Goal: Task Accomplishment & Management: Manage account settings

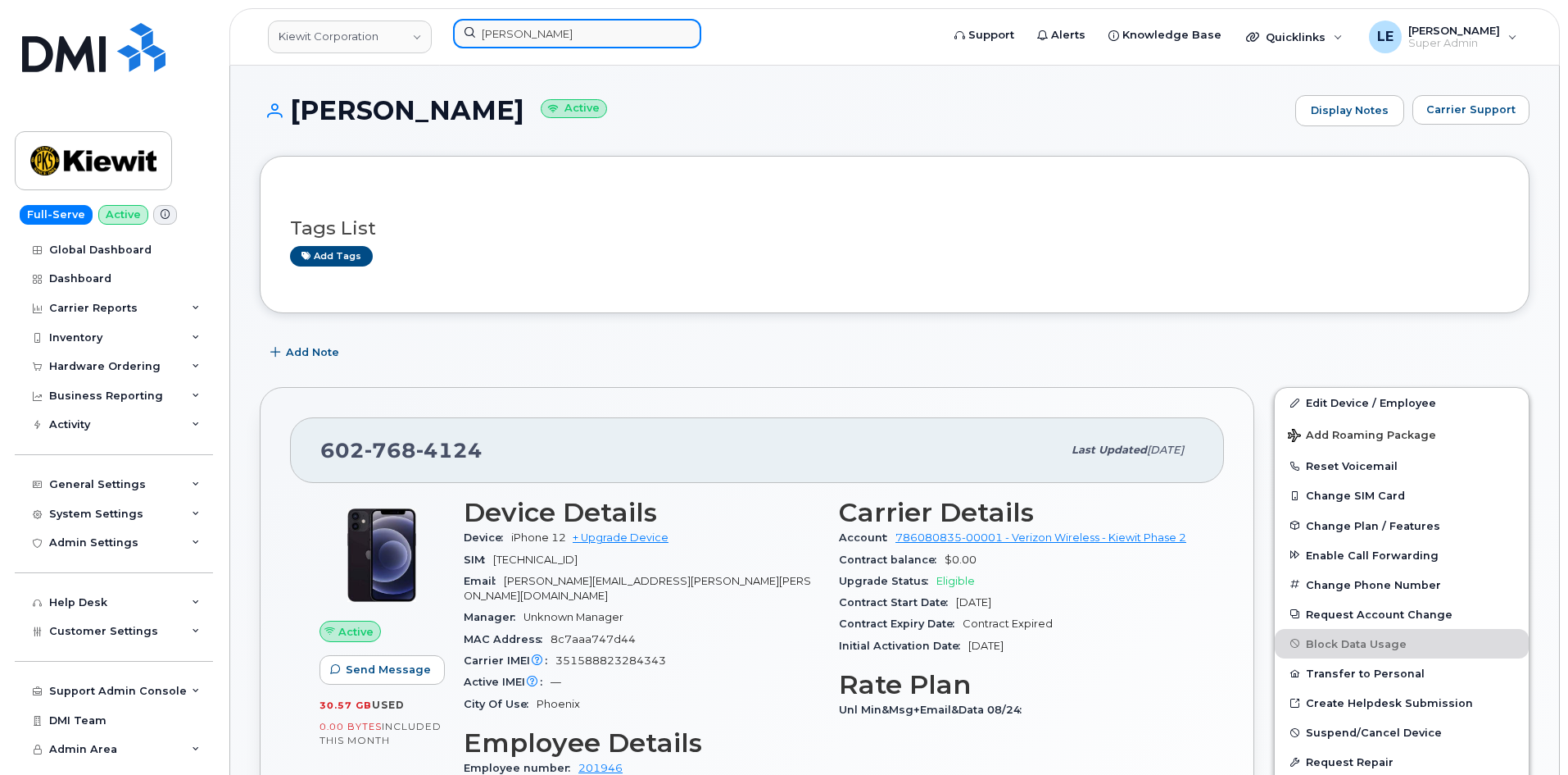
click at [555, 22] on input "JAKE KRAUSE" at bounding box center [577, 33] width 248 height 30
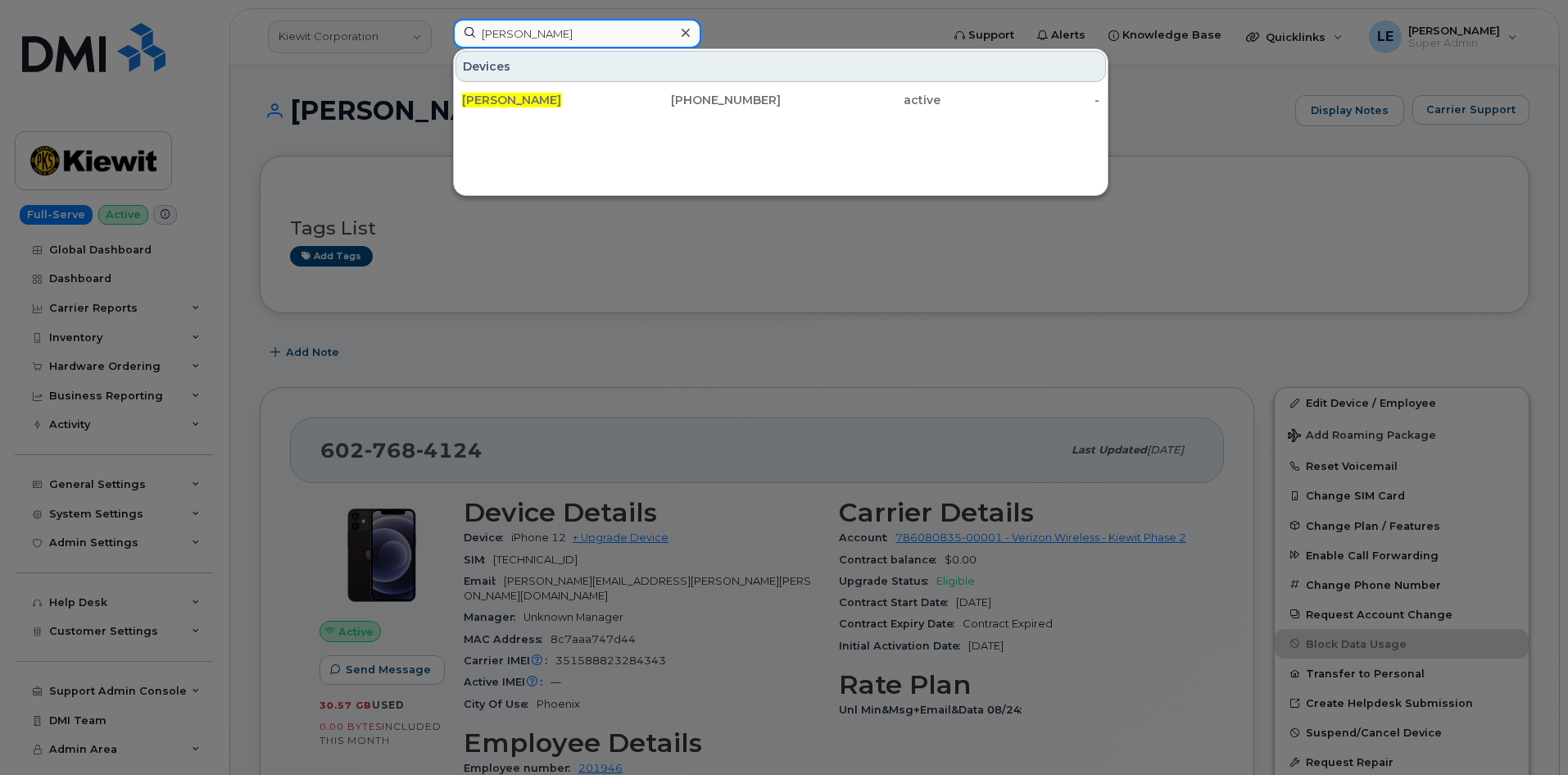
click at [560, 26] on input "JAKE KRAUSE" at bounding box center [577, 33] width 248 height 30
click at [562, 26] on input "JAKE KRAUSE" at bounding box center [577, 33] width 248 height 30
click at [562, 27] on input "JAKE KRAUSE" at bounding box center [577, 33] width 248 height 30
click at [567, 31] on input "JAKE KRAUSE" at bounding box center [577, 33] width 248 height 30
click at [568, 31] on input "JAKE KRAUSE" at bounding box center [577, 33] width 248 height 30
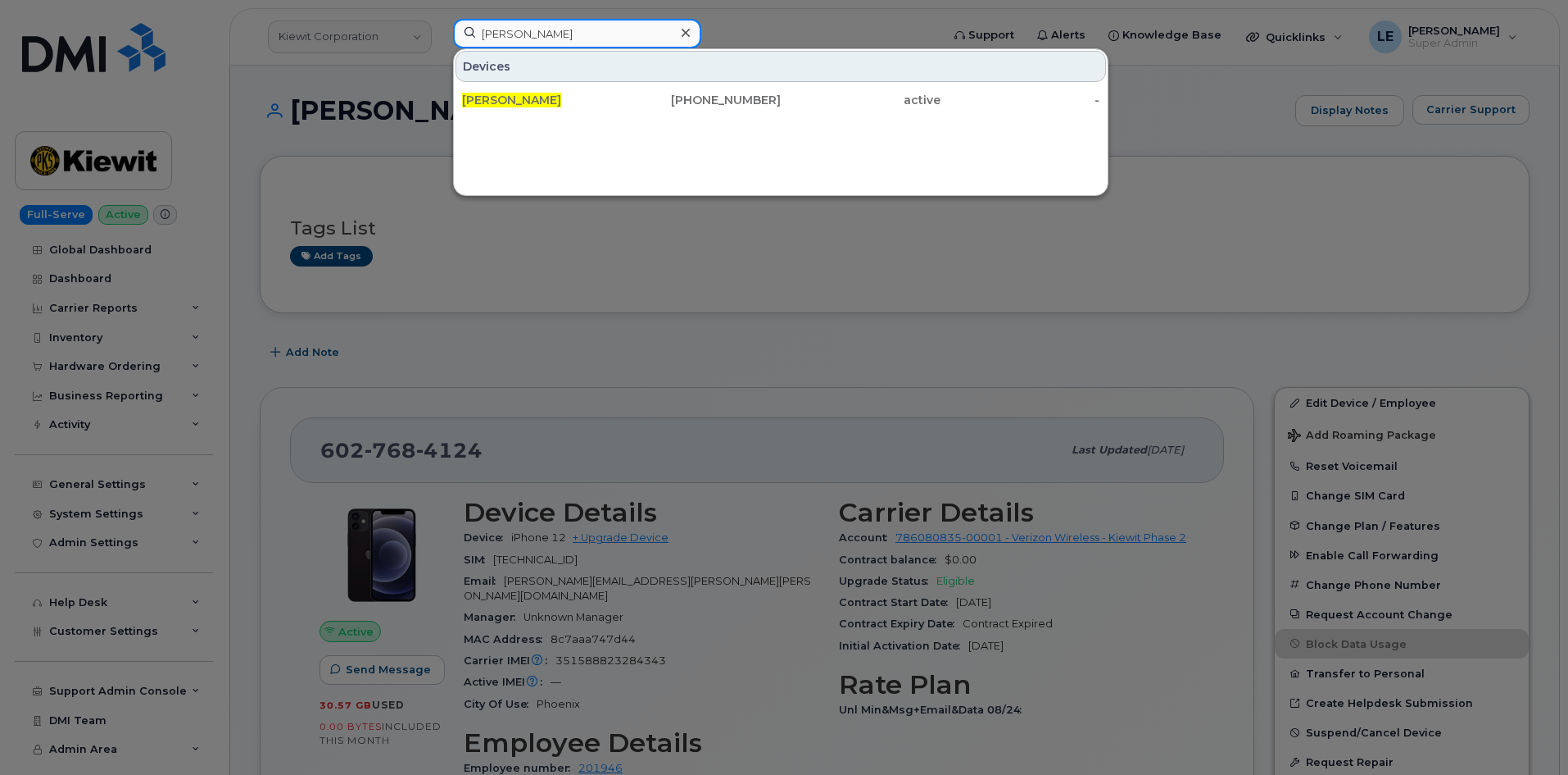
click at [568, 31] on input "JAKE KRAUSE" at bounding box center [577, 33] width 248 height 30
paste input "YURI.CHERNYAVSKI@KIEWIT.COM"
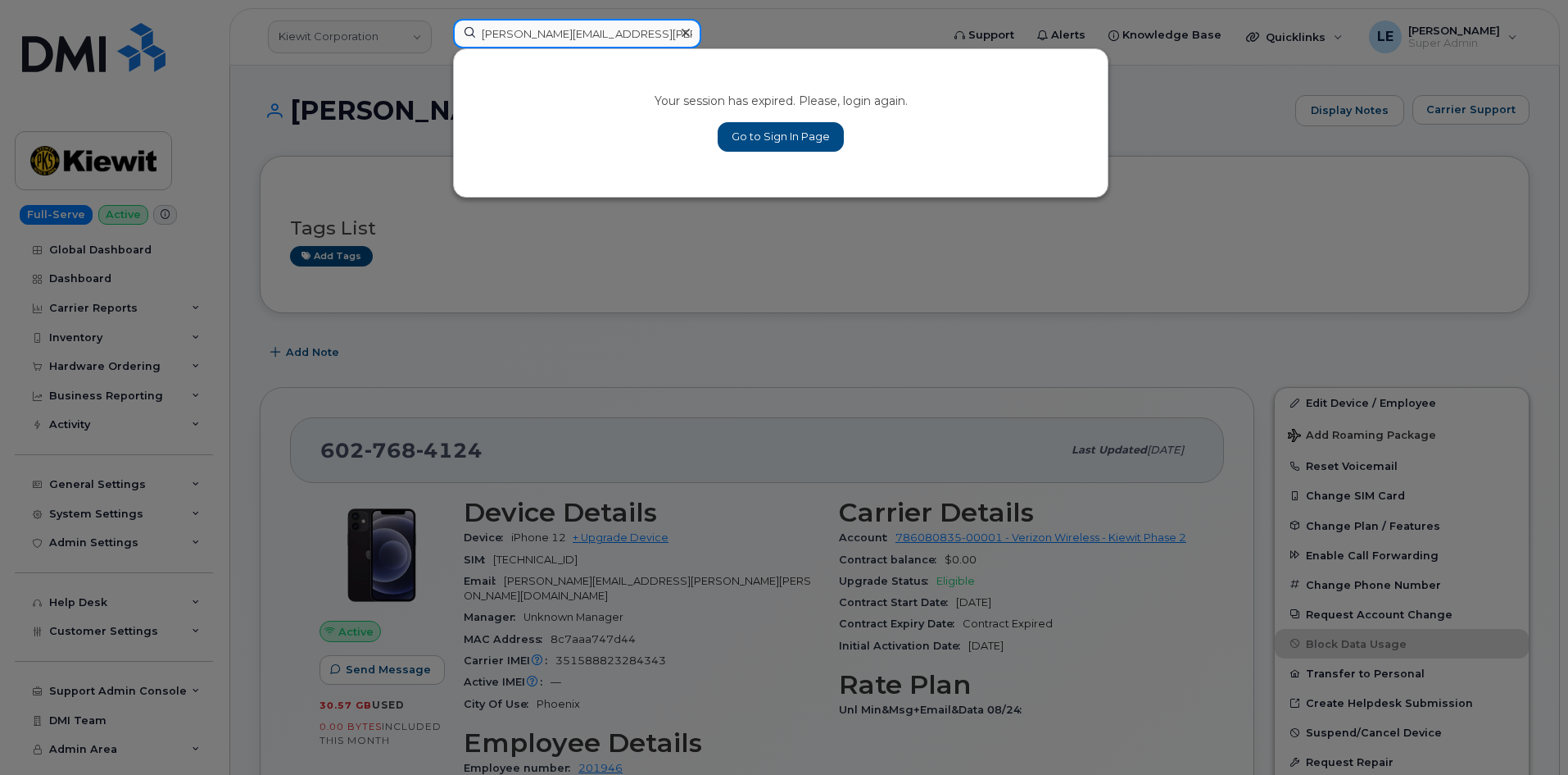
type input "YURI.CHERNYAVSKI@KIEWIT.COM"
click at [736, 139] on link "Go to Sign In Page" at bounding box center [781, 137] width 126 height 30
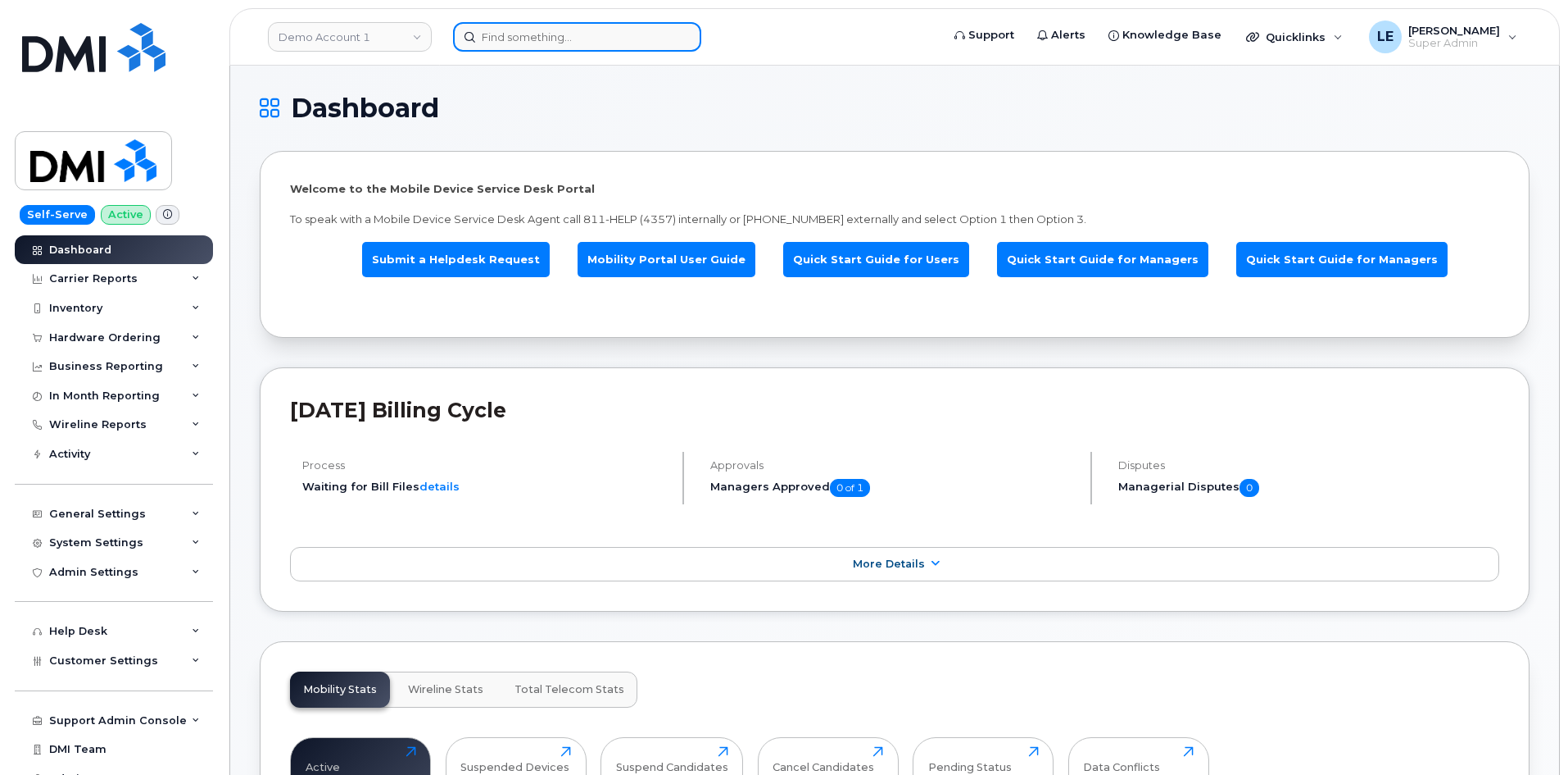
click at [494, 47] on input at bounding box center [577, 37] width 248 height 30
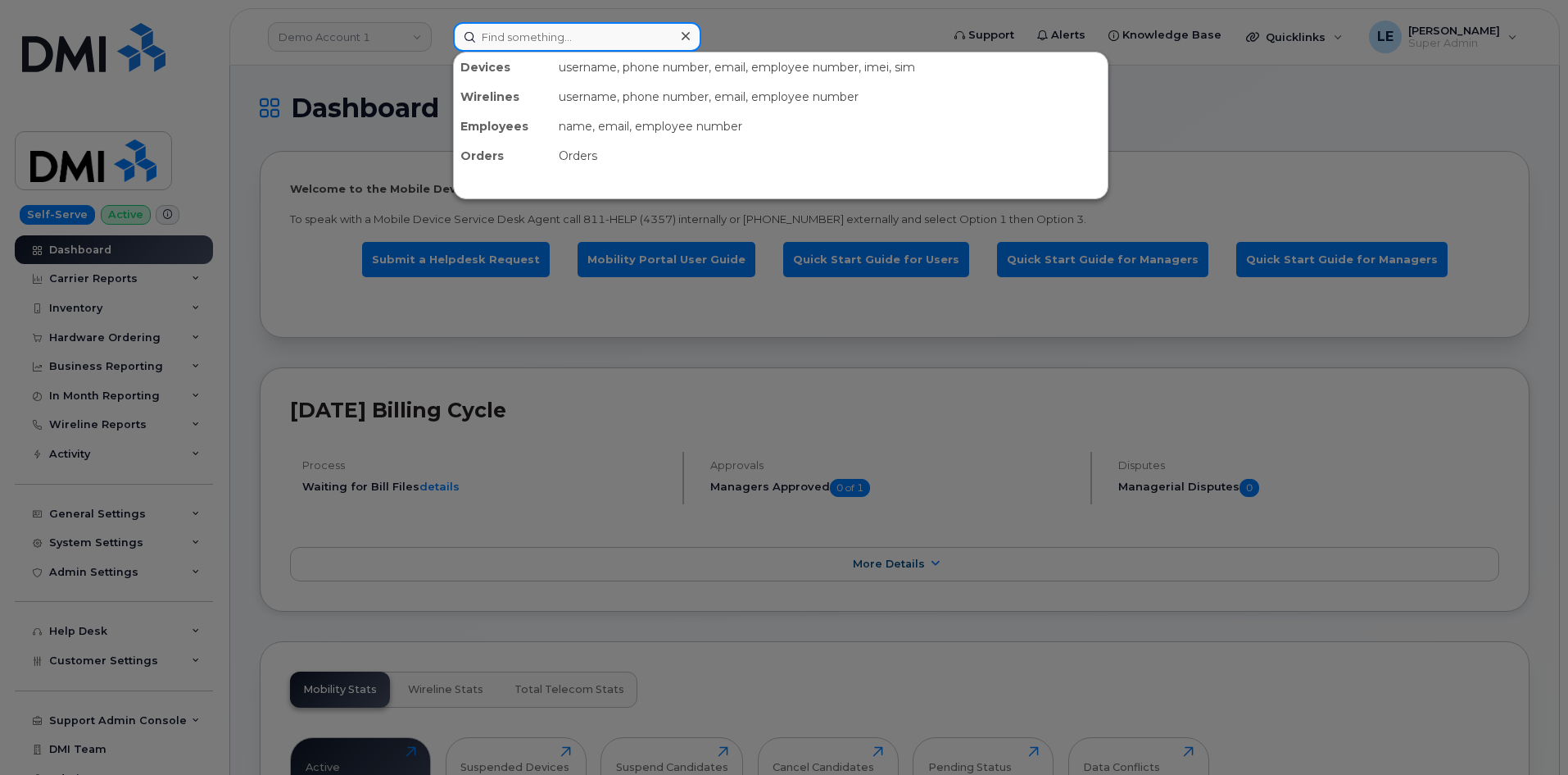
paste input "[PERSON_NAME][EMAIL_ADDRESS][PERSON_NAME][DOMAIN_NAME]"
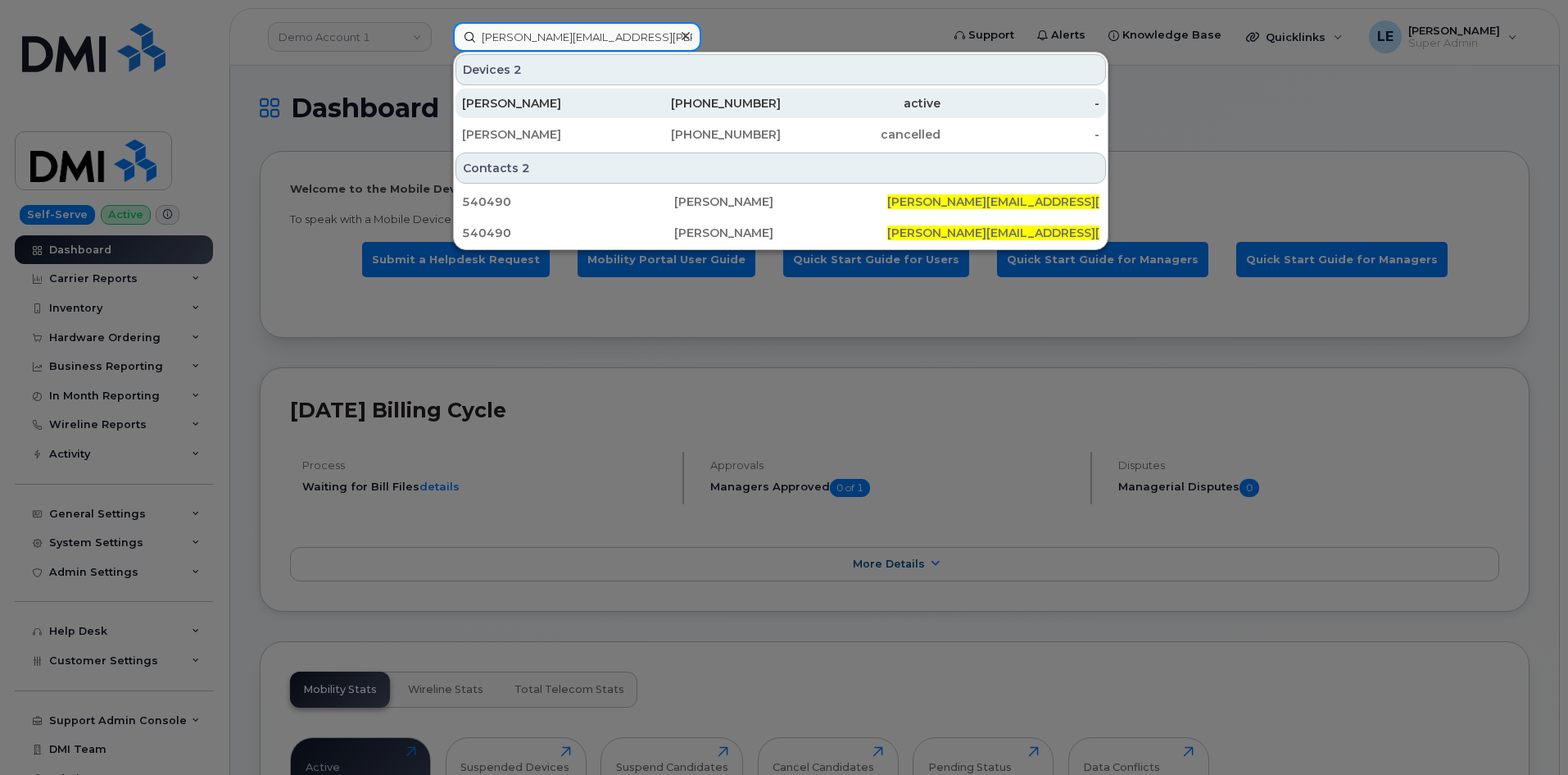
type input "YURI.CHERNYAVSKI@KIEWIT.COM"
click at [566, 105] on div "[PERSON_NAME]" at bounding box center [542, 102] width 160 height 16
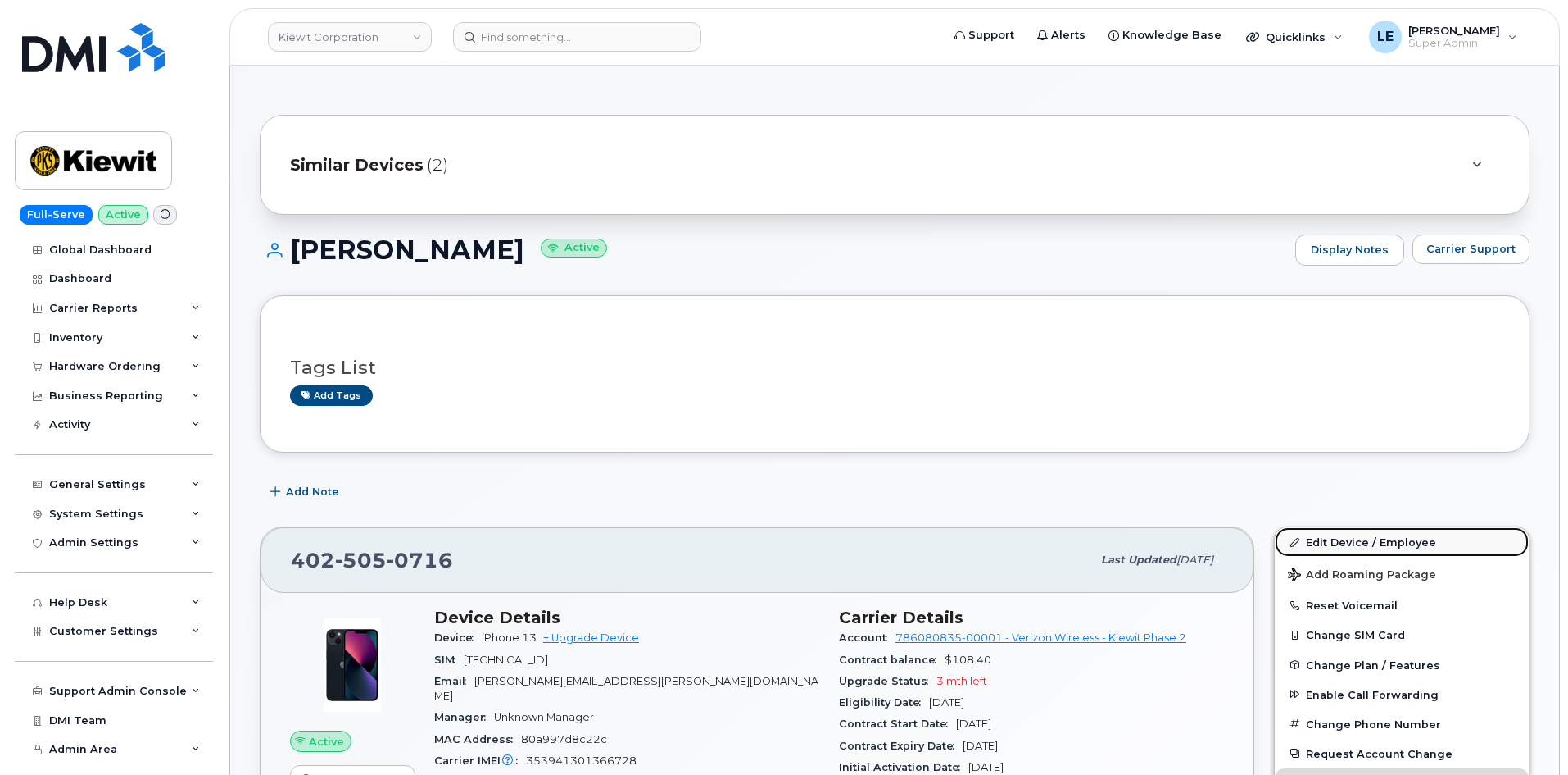
click at [1315, 543] on link "Edit Device / Employee" at bounding box center [1402, 542] width 254 height 30
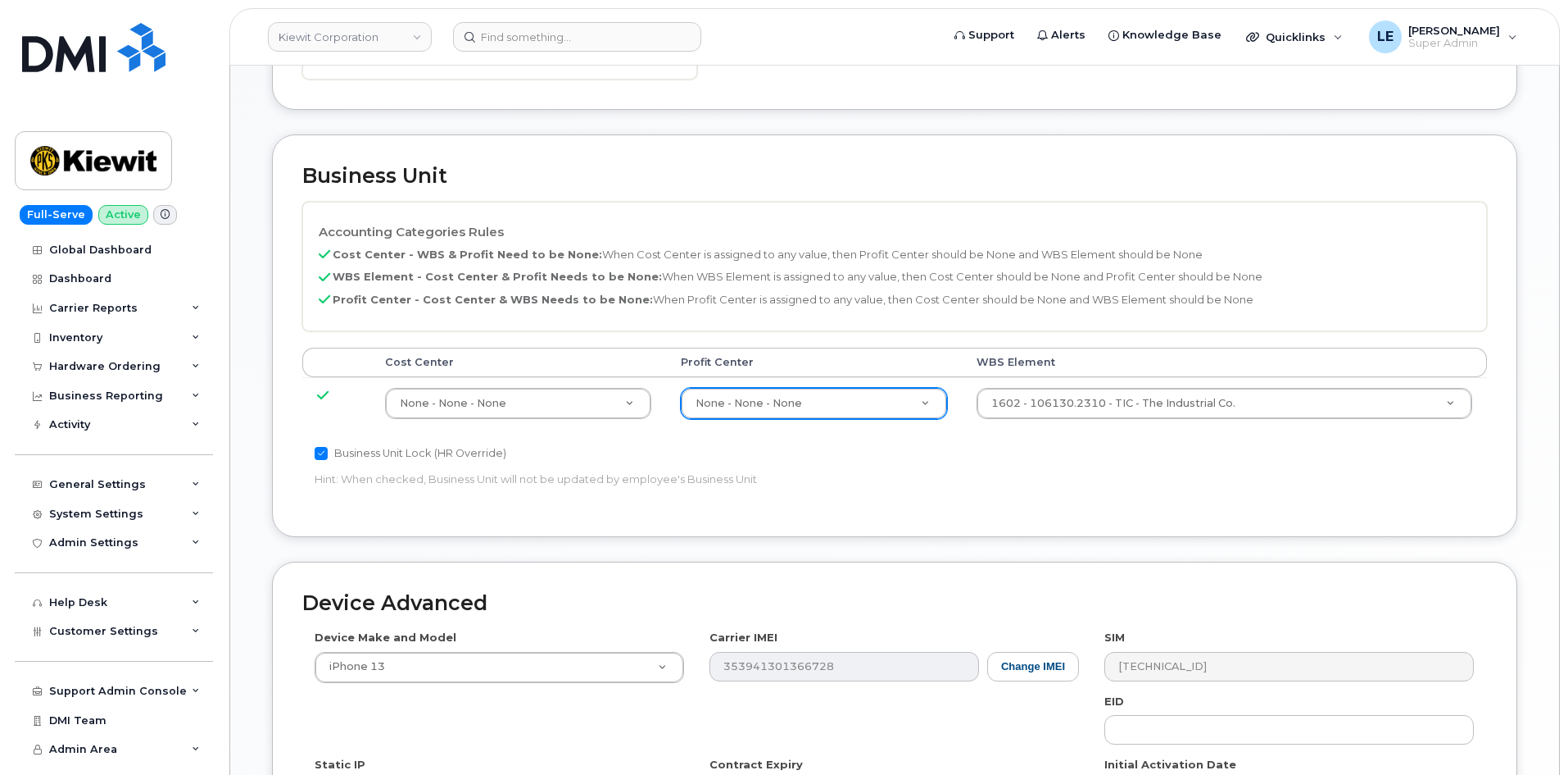
scroll to position [737, 0]
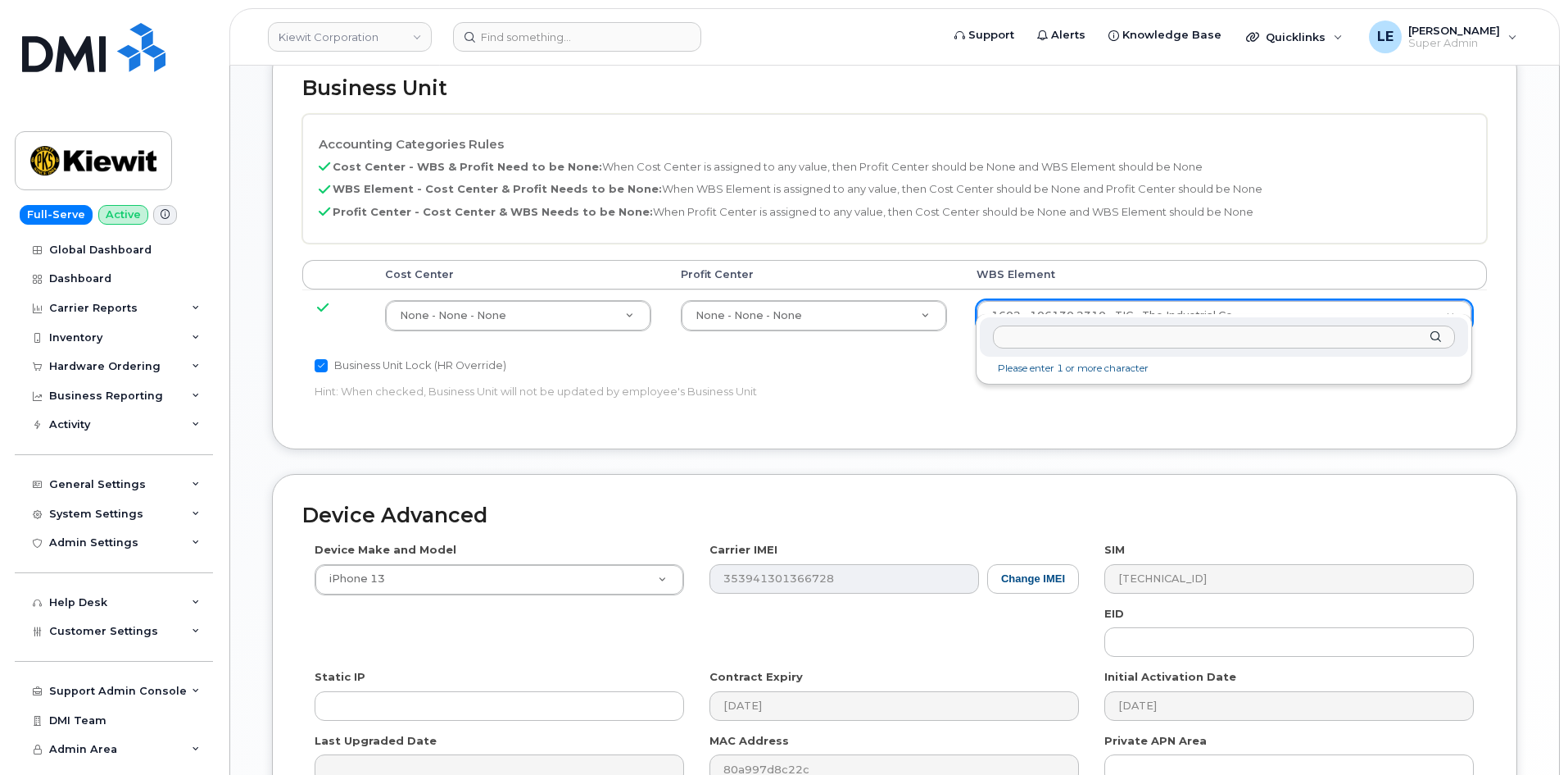
click at [1084, 334] on input "text" at bounding box center [1224, 337] width 462 height 24
type input "106464.1092"
type input "35621825"
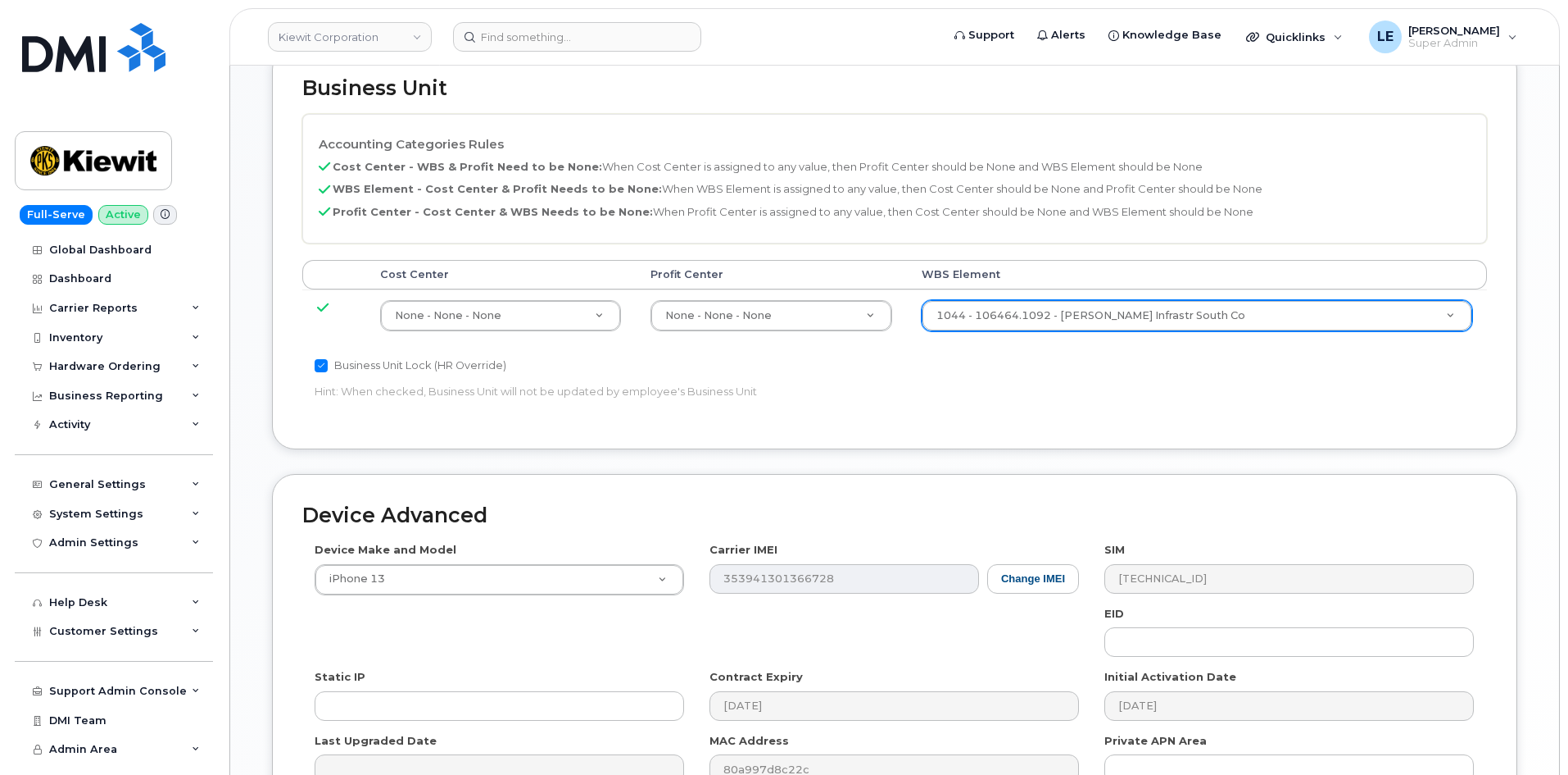
click at [1071, 364] on div "Business Unit Lock (HR Override) Hint: When checked, Business Unit will not be …" at bounding box center [697, 382] width 790 height 52
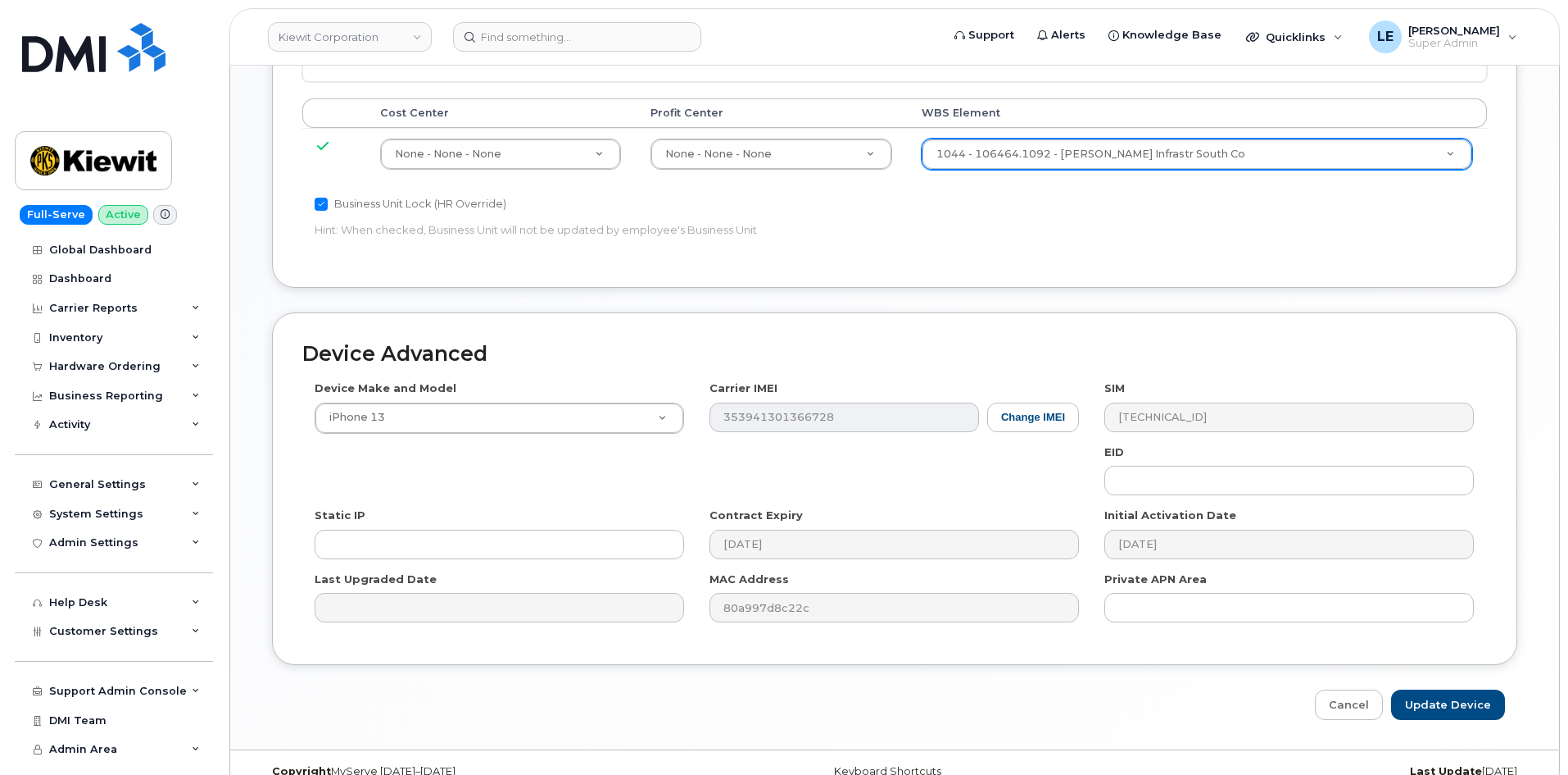
scroll to position [910, 0]
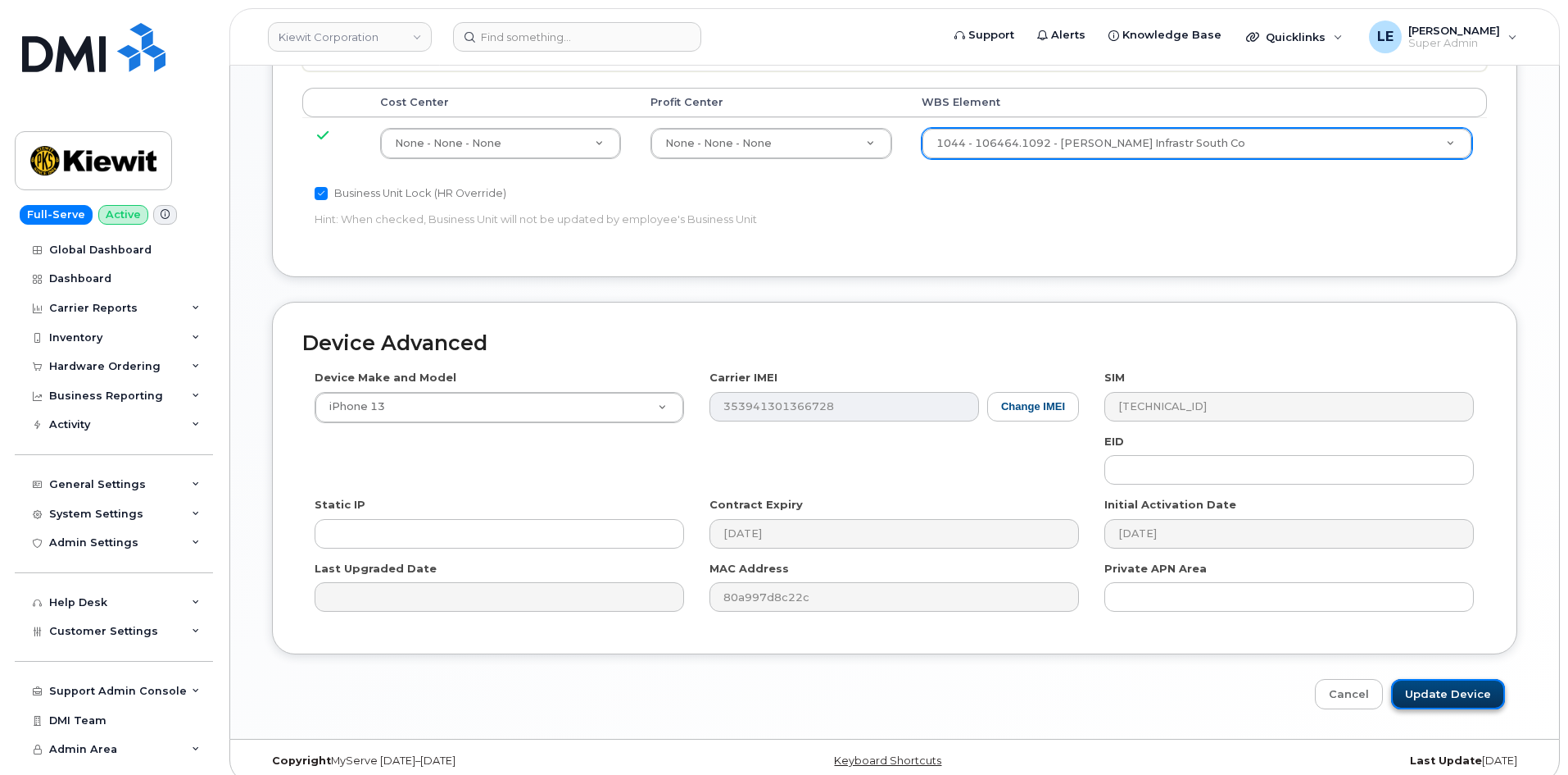
click at [1419, 679] on input "Update Device" at bounding box center [1448, 694] width 113 height 31
type input "Saving..."
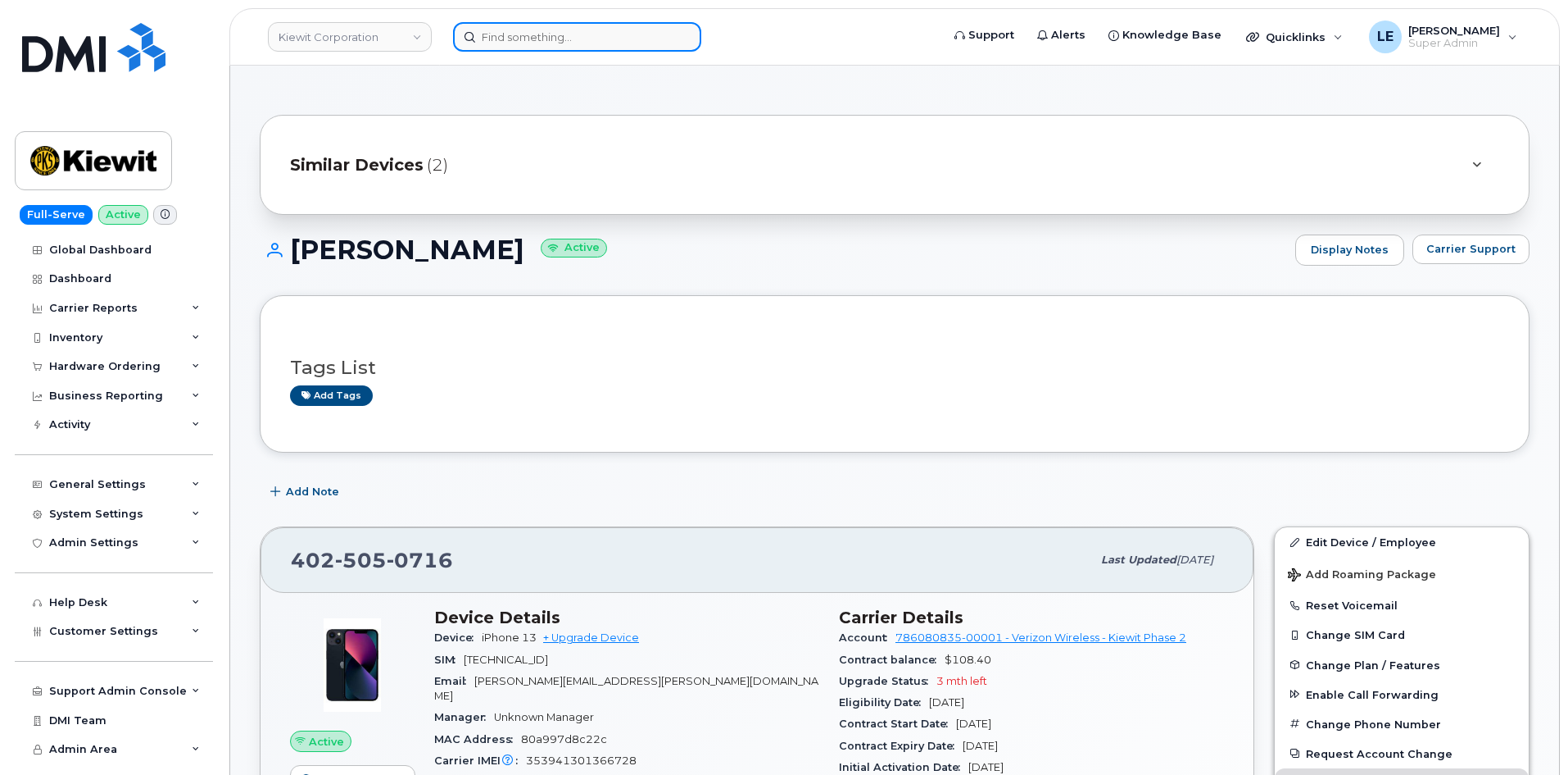
click at [530, 42] on input at bounding box center [577, 37] width 248 height 30
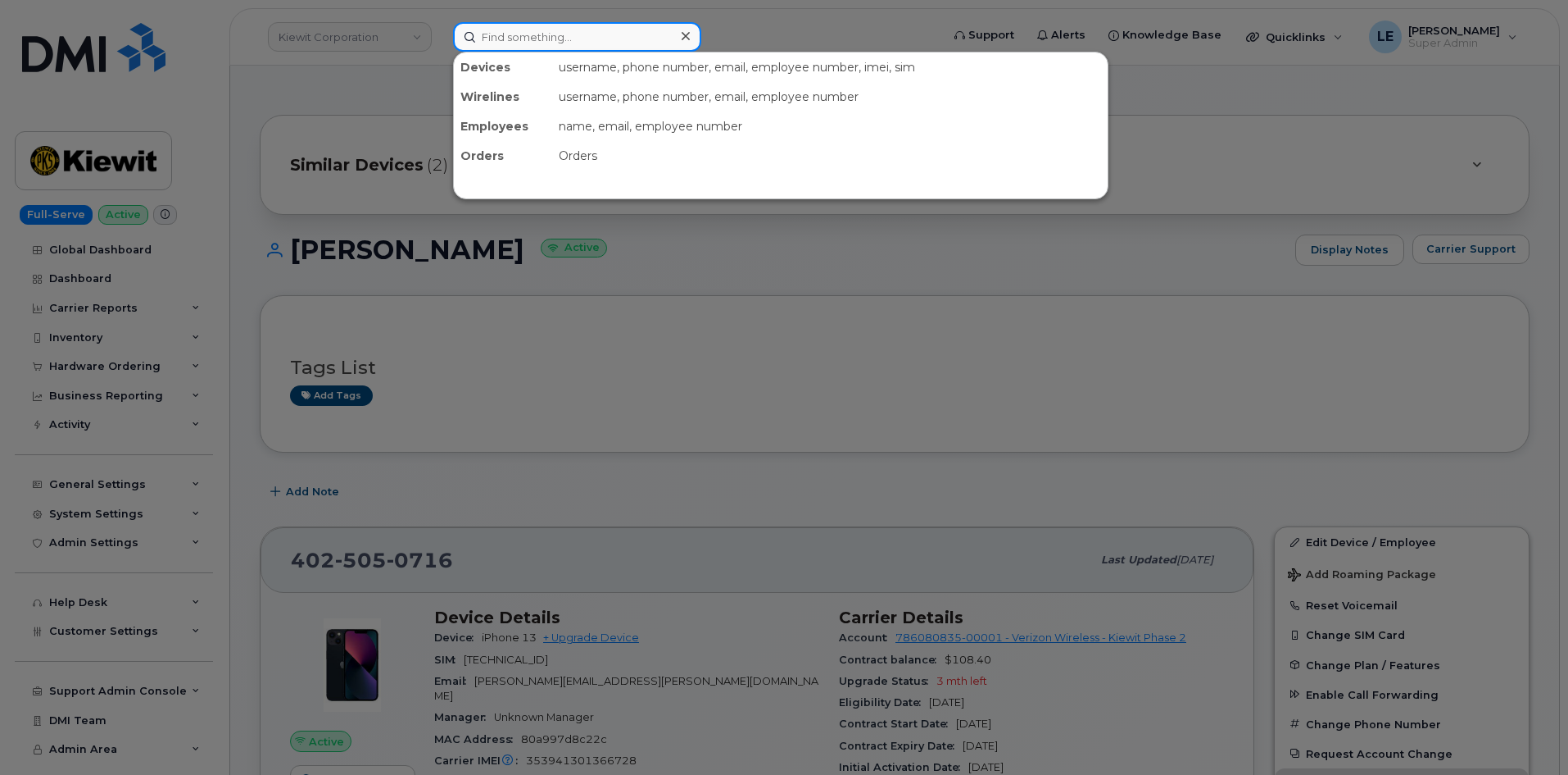
paste input "[EMAIL_ADDRESS][DOMAIN_NAME]"
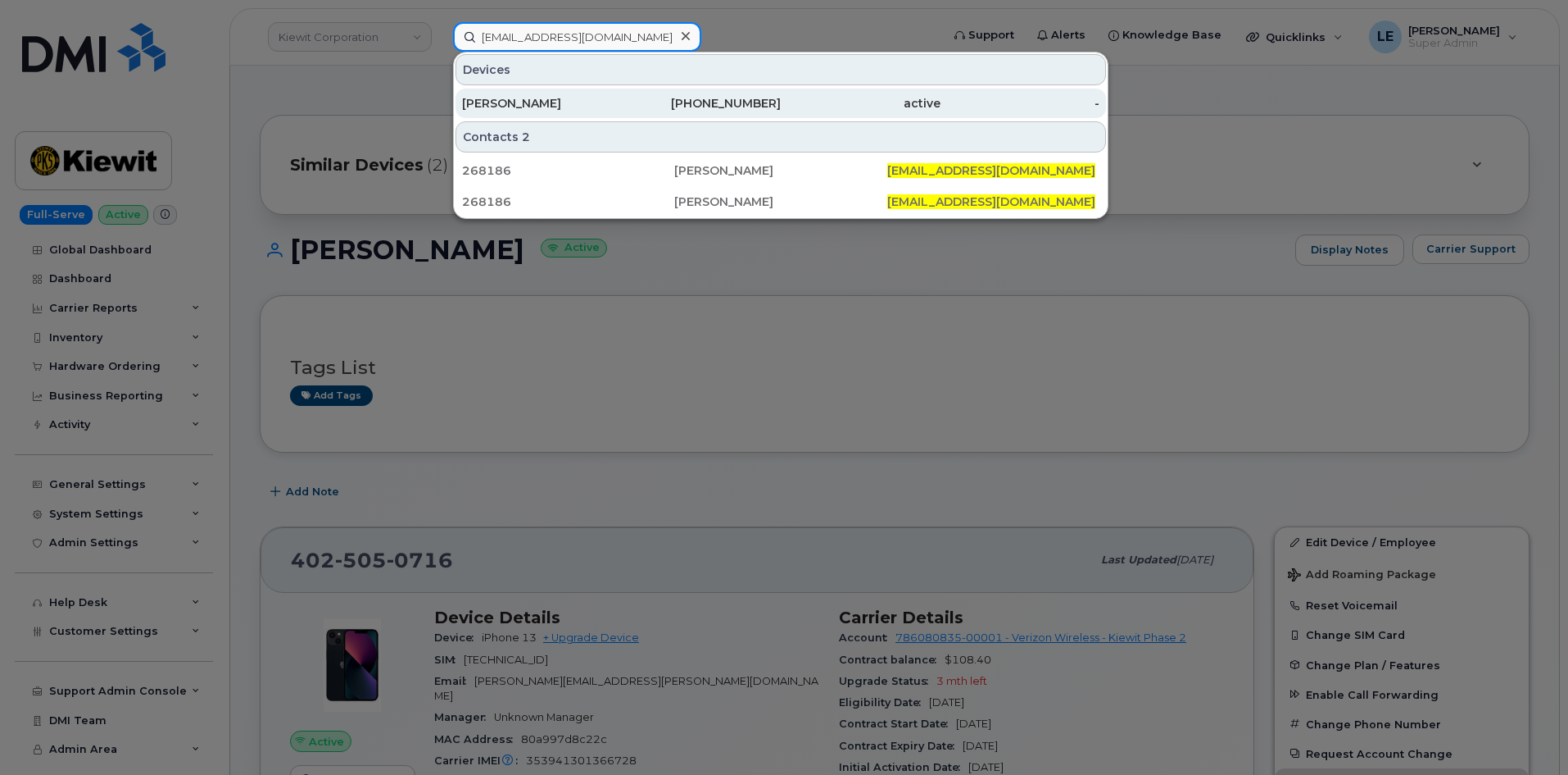
type input "[EMAIL_ADDRESS][DOMAIN_NAME]"
click at [569, 93] on div "[PERSON_NAME]" at bounding box center [542, 103] width 160 height 30
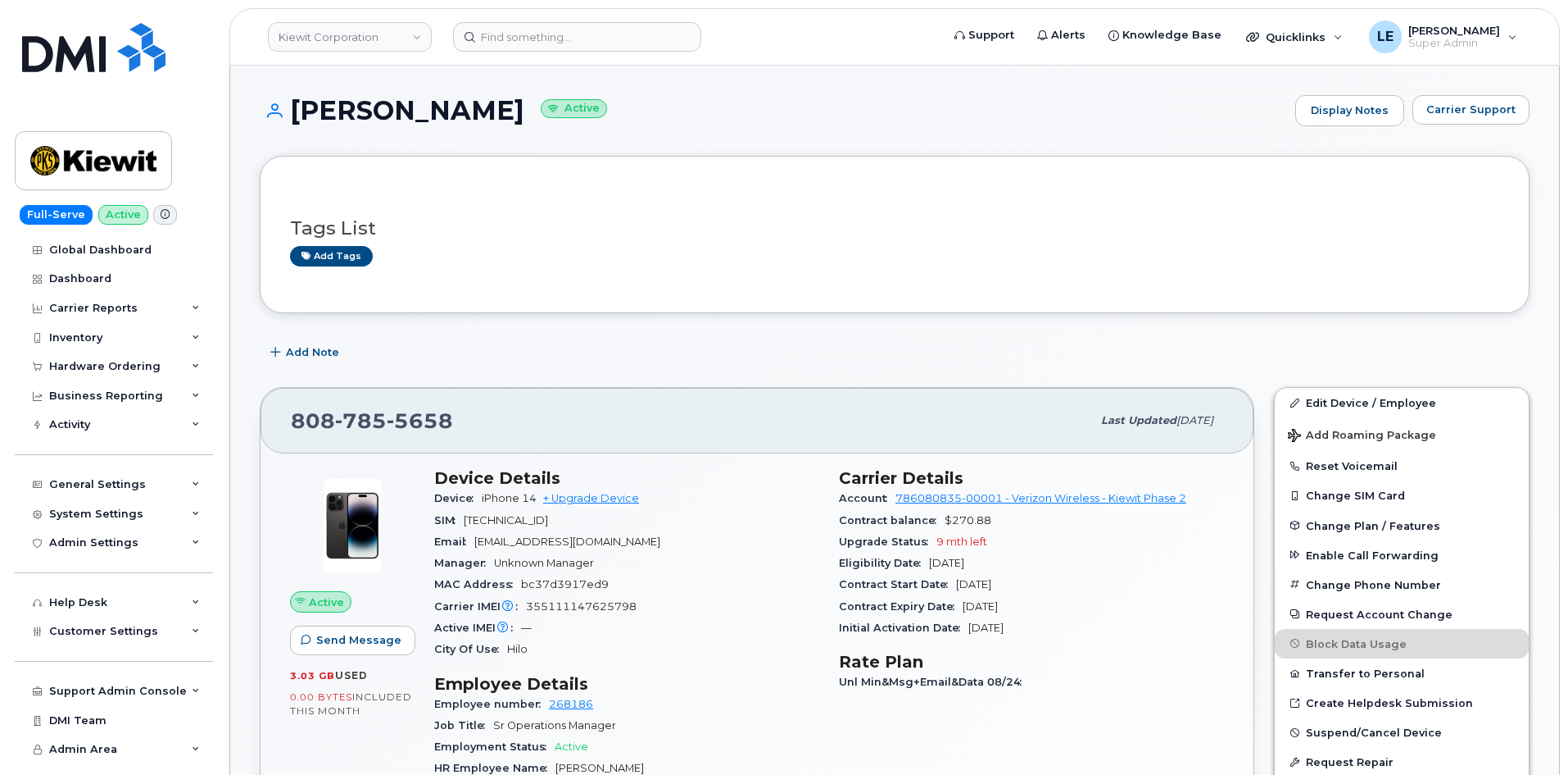
click at [1321, 406] on link "Edit Device / Employee" at bounding box center [1402, 402] width 254 height 30
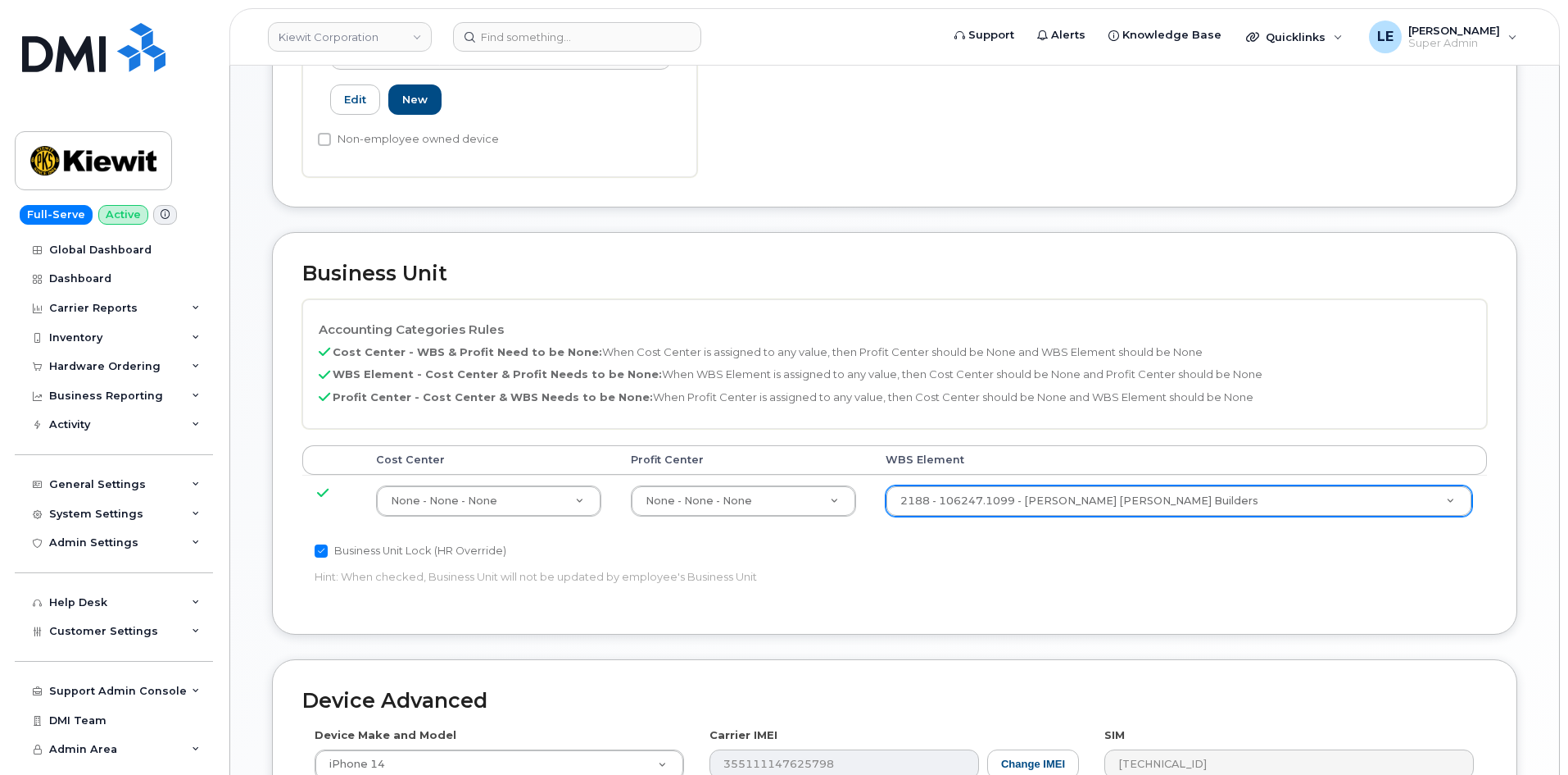
scroll to position [574, 0]
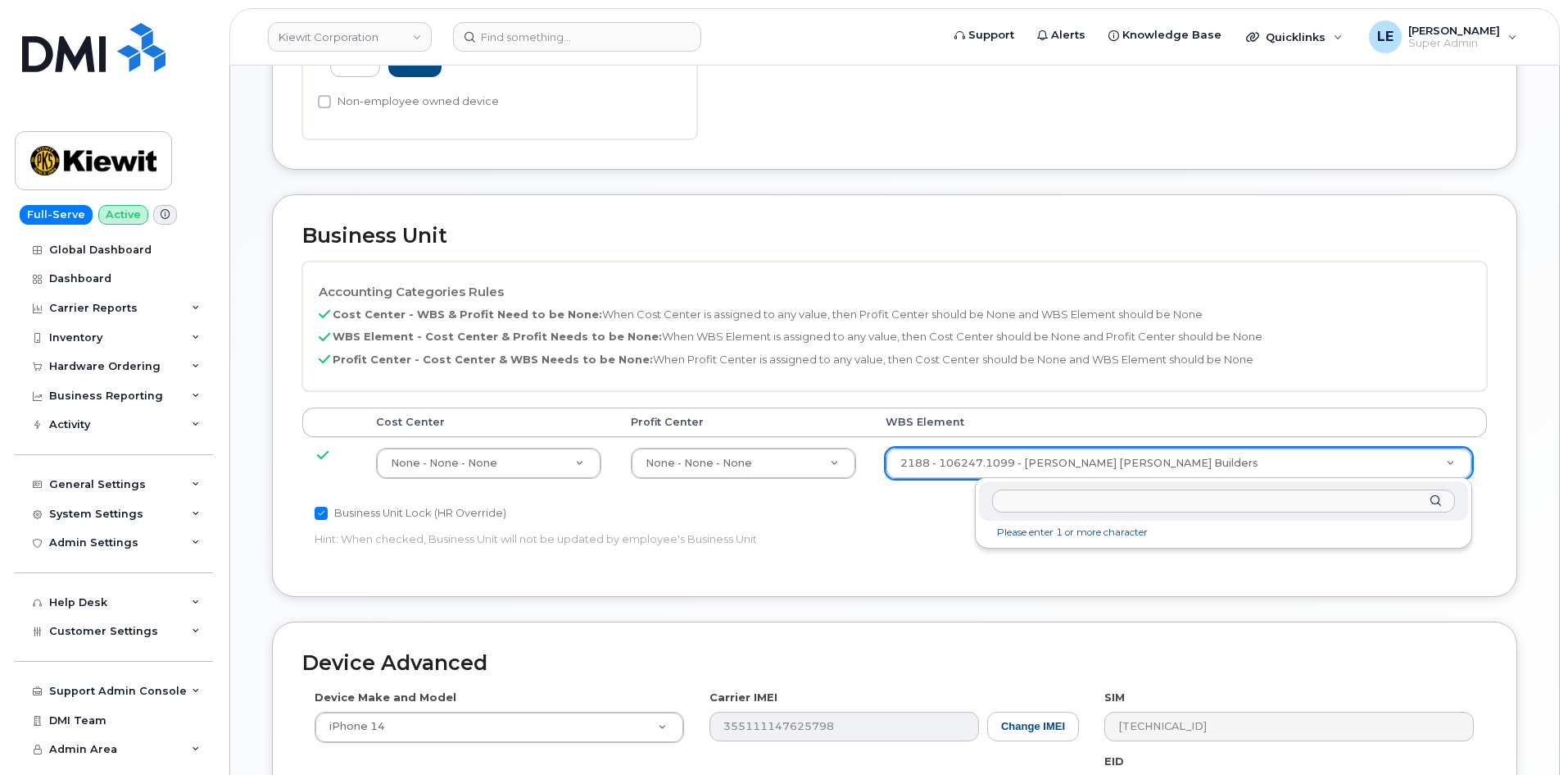
click at [1040, 499] on input "text" at bounding box center [1223, 501] width 463 height 24
type input "106247.1099"
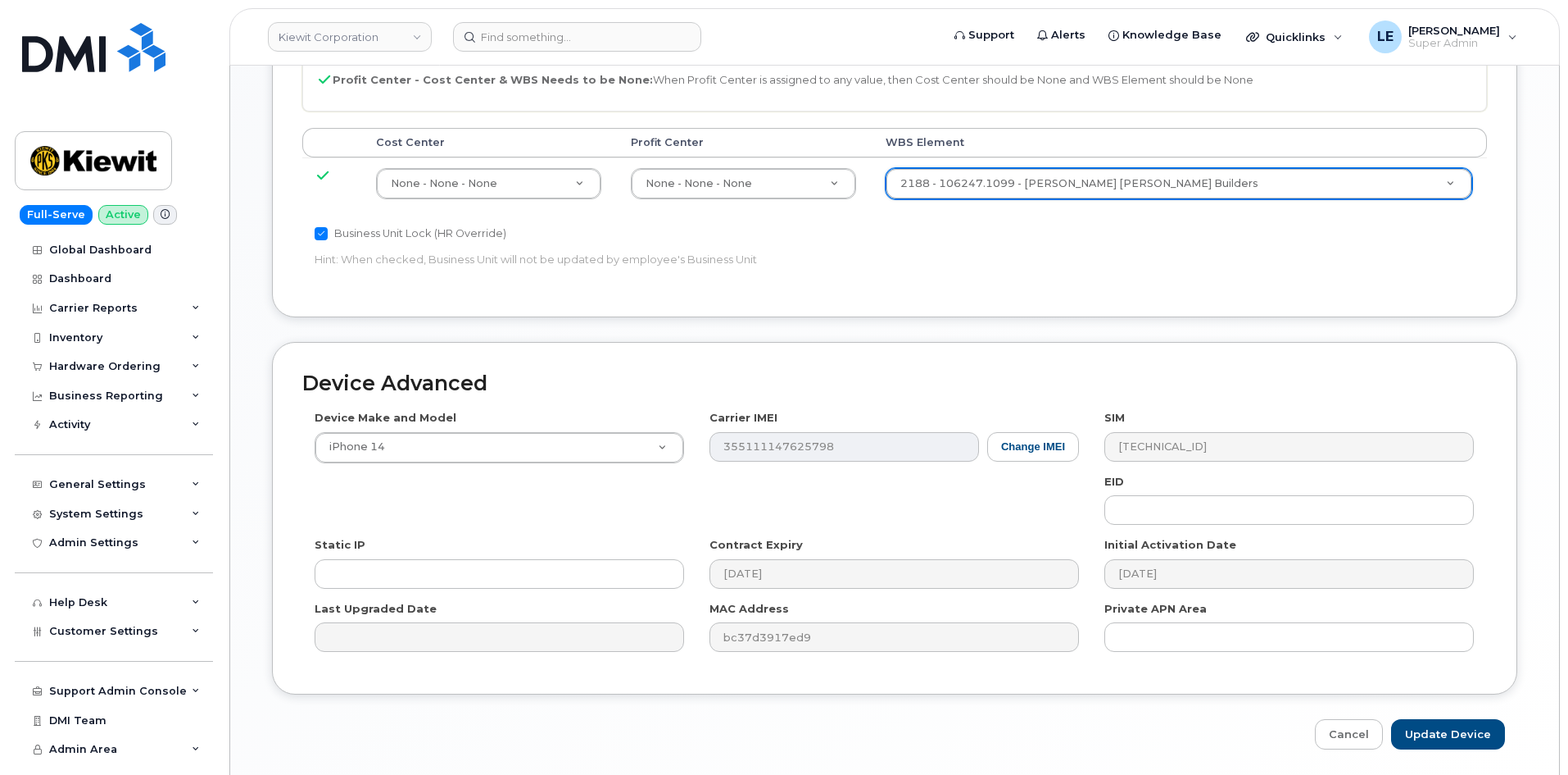
scroll to position [910, 0]
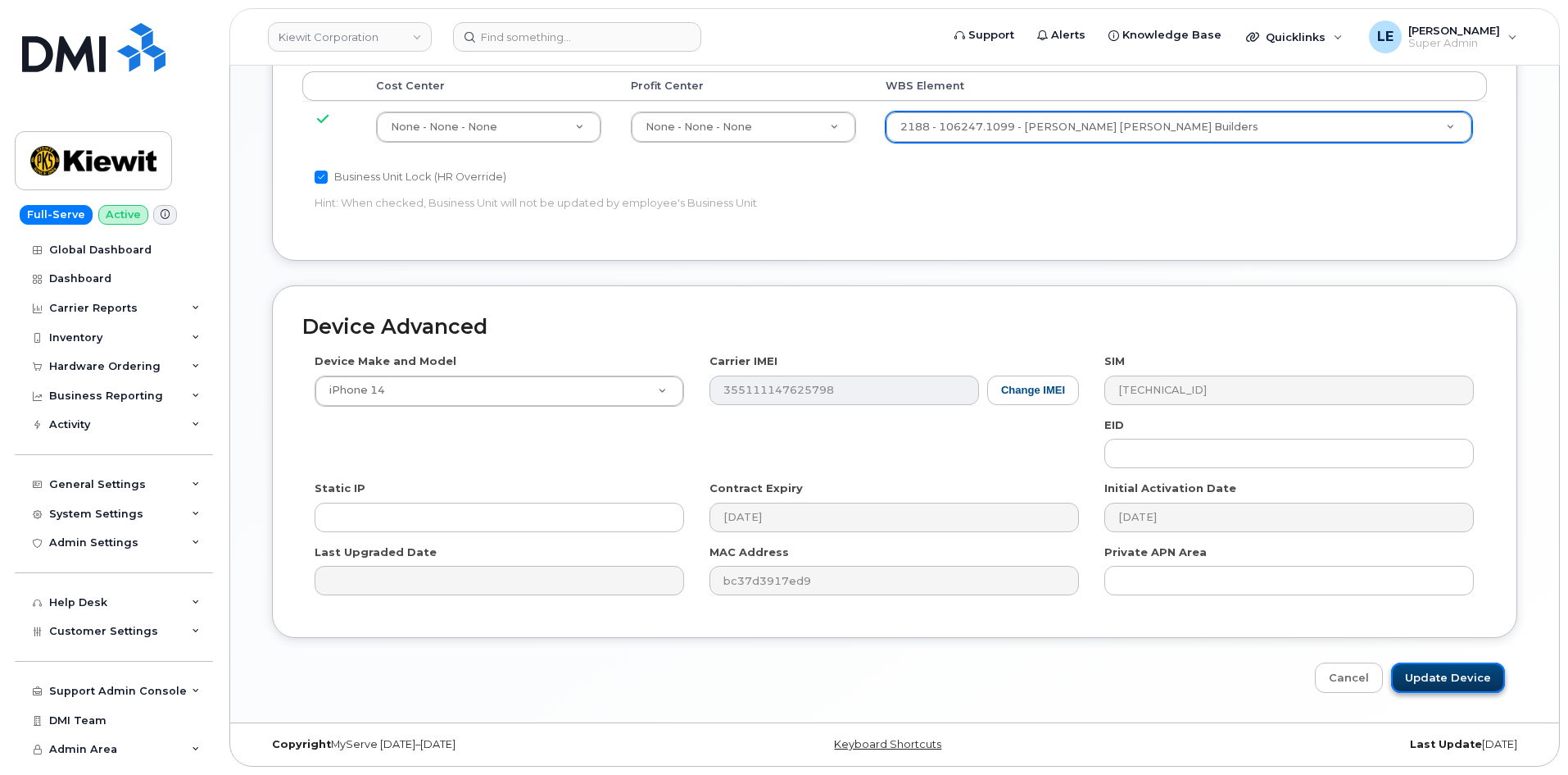
click at [1441, 677] on input "Update Device" at bounding box center [1448, 678] width 113 height 31
type input "Saving..."
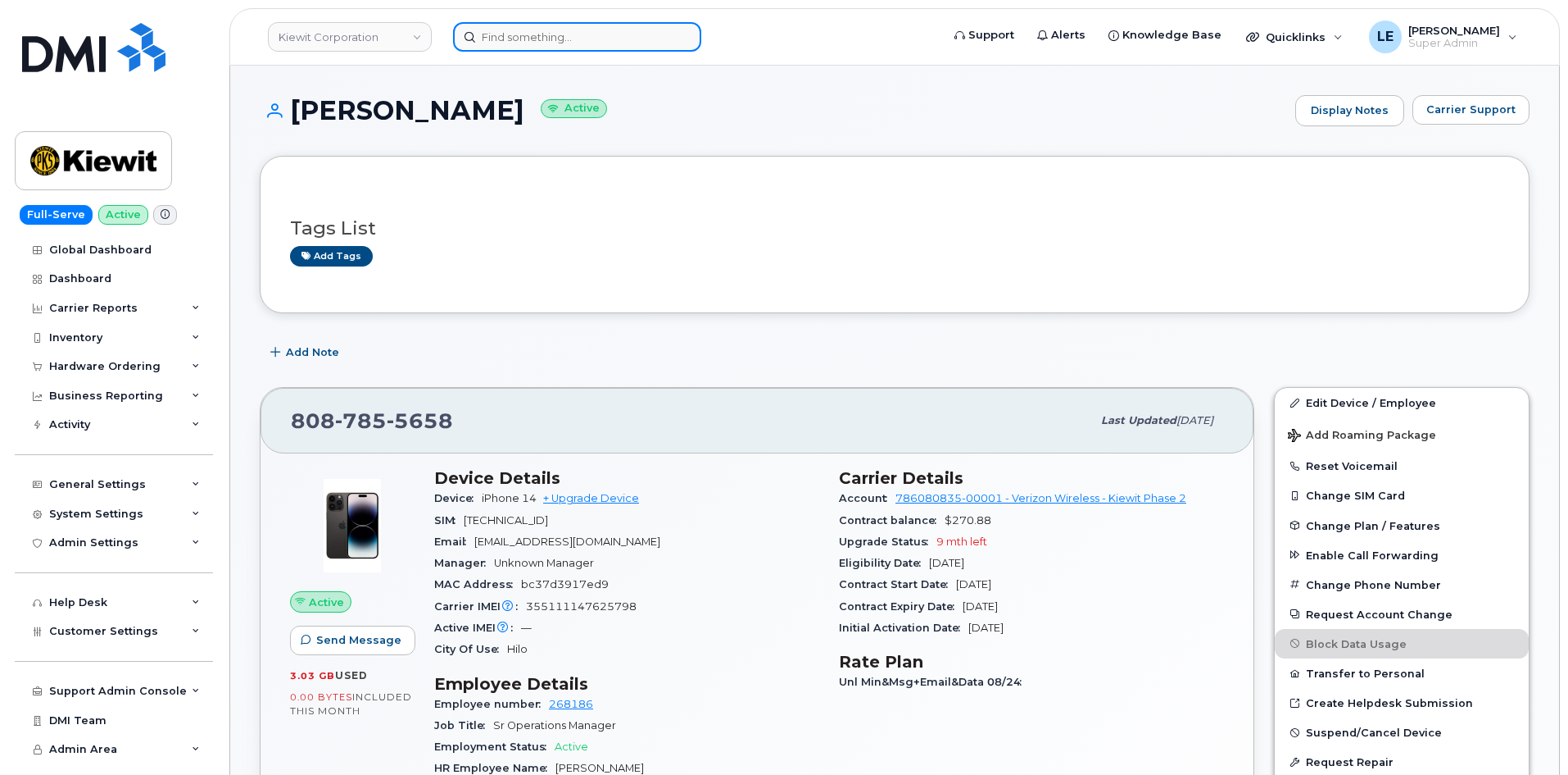
click at [498, 43] on input at bounding box center [577, 37] width 248 height 30
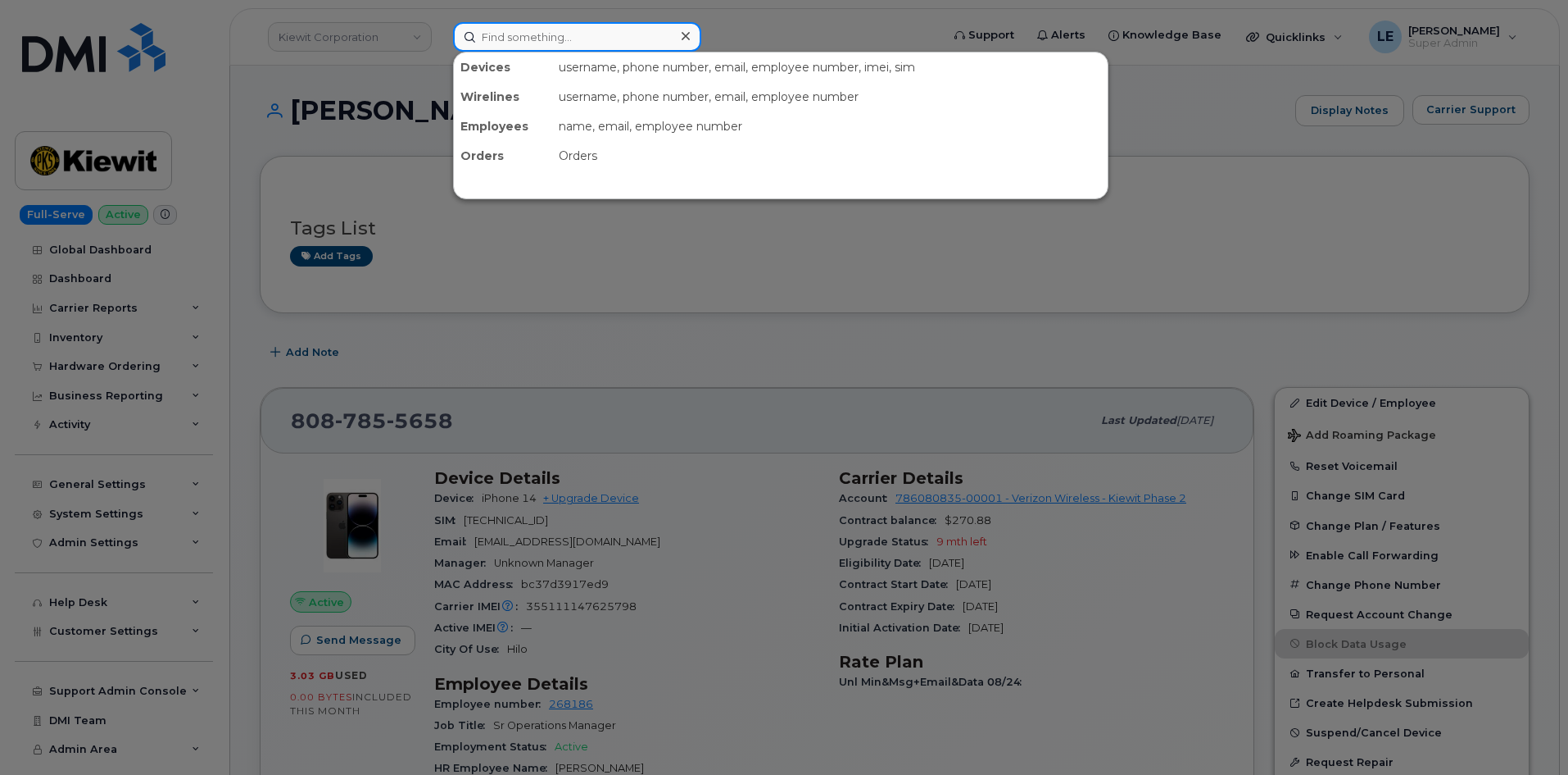
paste input "[PERSON_NAME][EMAIL_ADDRESS][PERSON_NAME][PERSON_NAME][DOMAIN_NAME]"
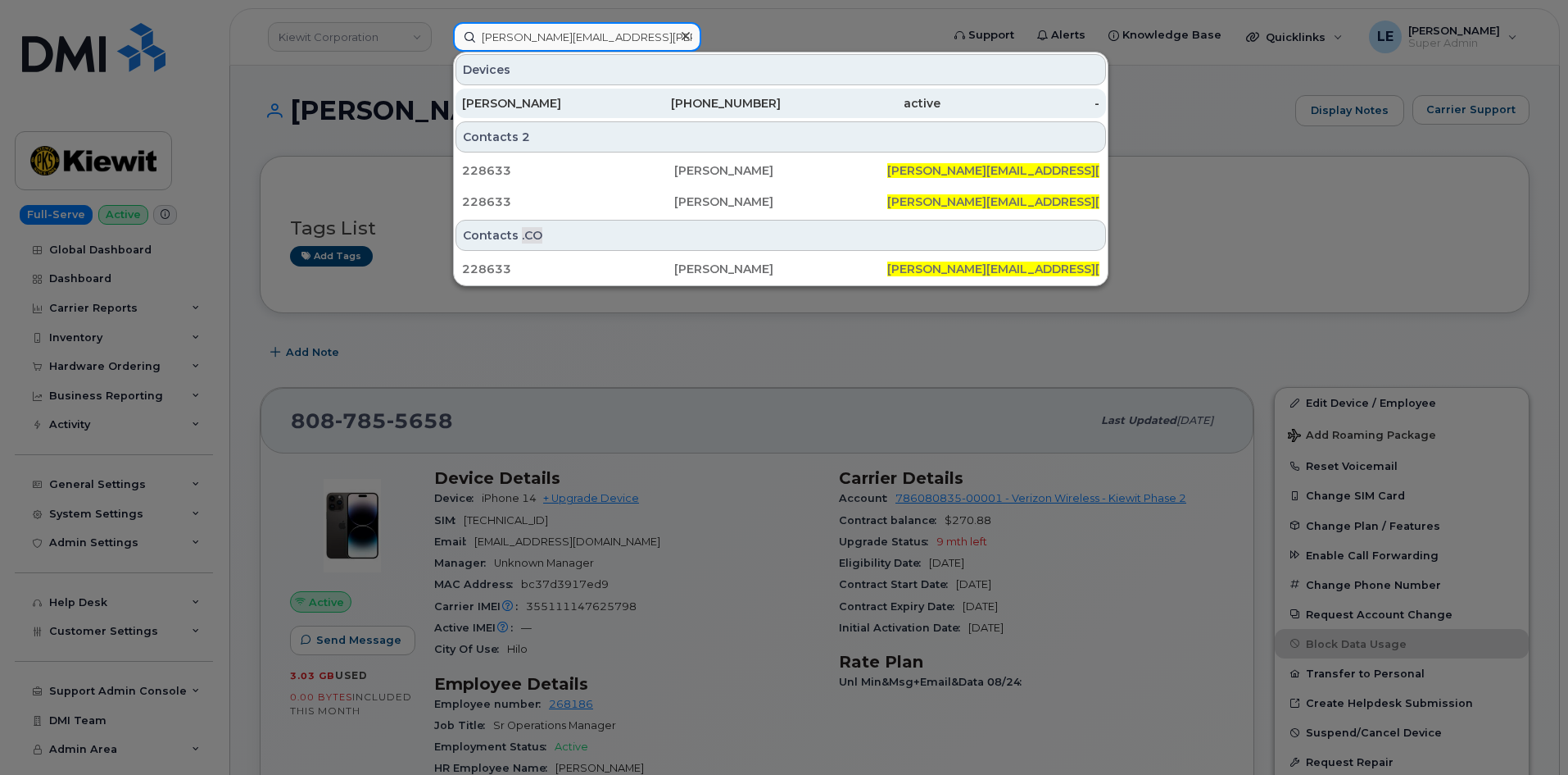
type input "[PERSON_NAME][EMAIL_ADDRESS][PERSON_NAME][PERSON_NAME][DOMAIN_NAME]"
click at [536, 96] on div "[PERSON_NAME]" at bounding box center [542, 102] width 160 height 16
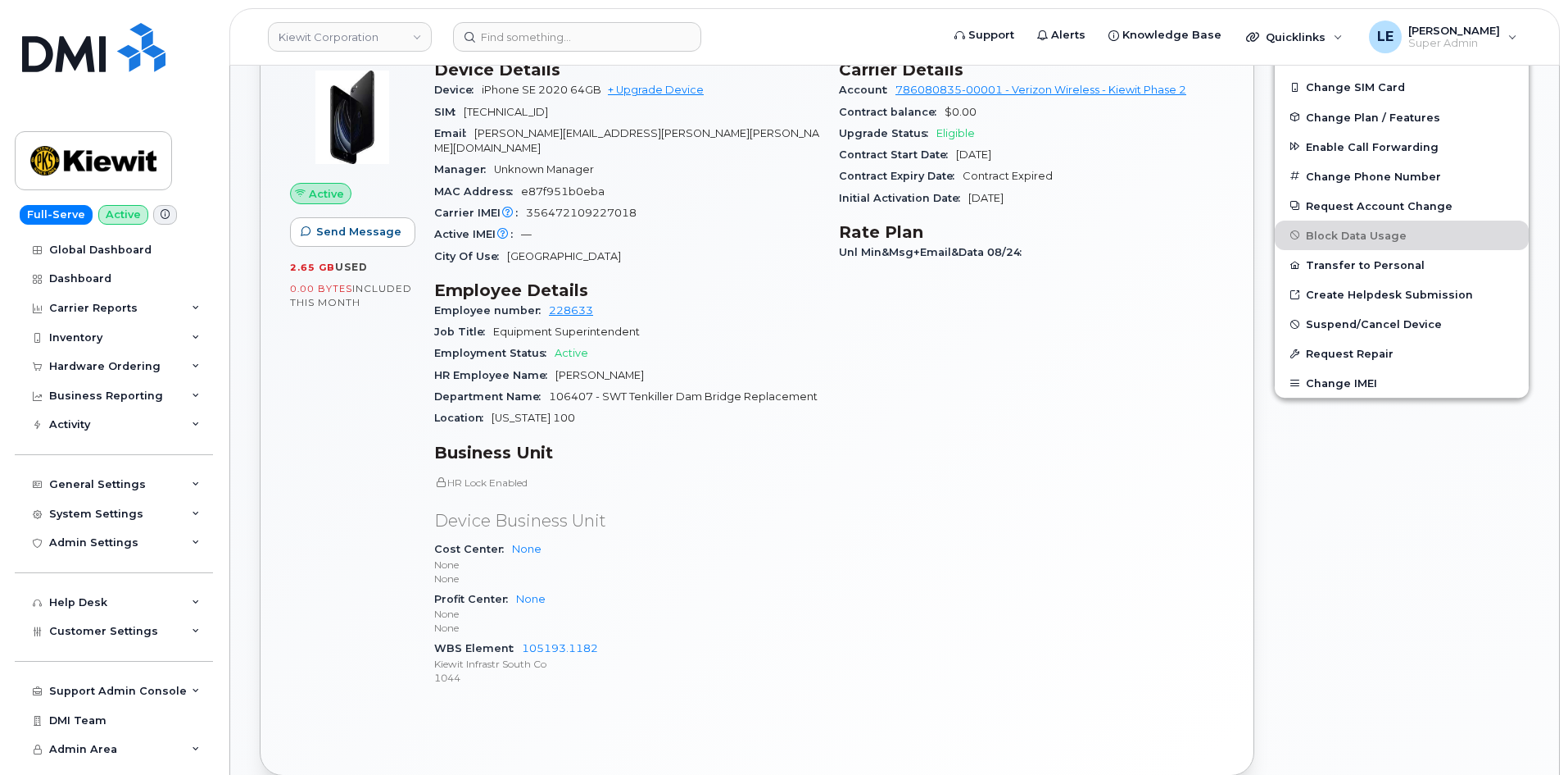
scroll to position [410, 0]
click at [1028, 403] on div "Carrier Details Account 786080835-00001 - Verizon Wireless - [PERSON_NAME] Phas…" at bounding box center [1031, 379] width 404 height 661
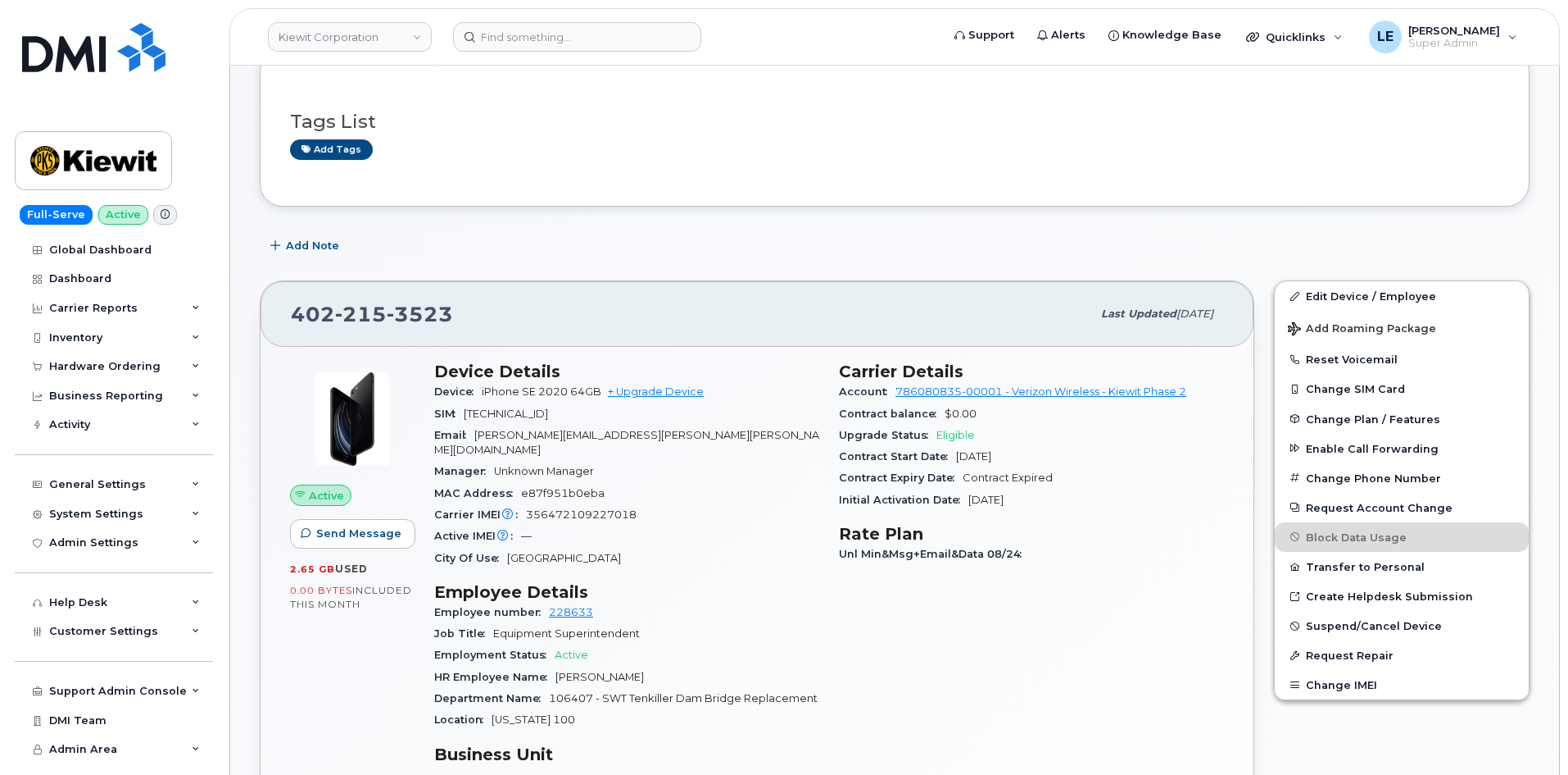
scroll to position [0, 0]
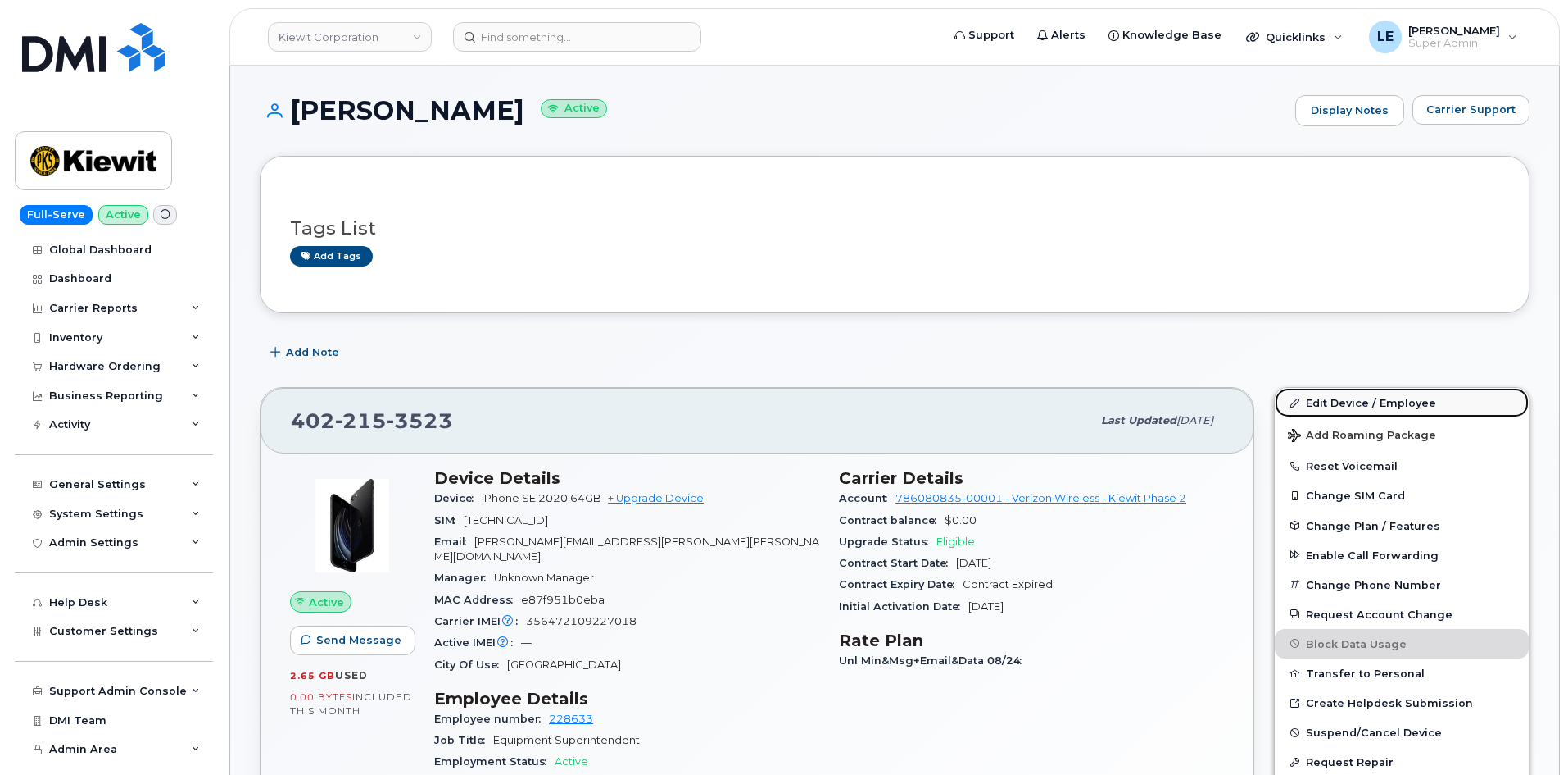
click at [1301, 395] on link "Edit Device / Employee" at bounding box center [1402, 402] width 254 height 30
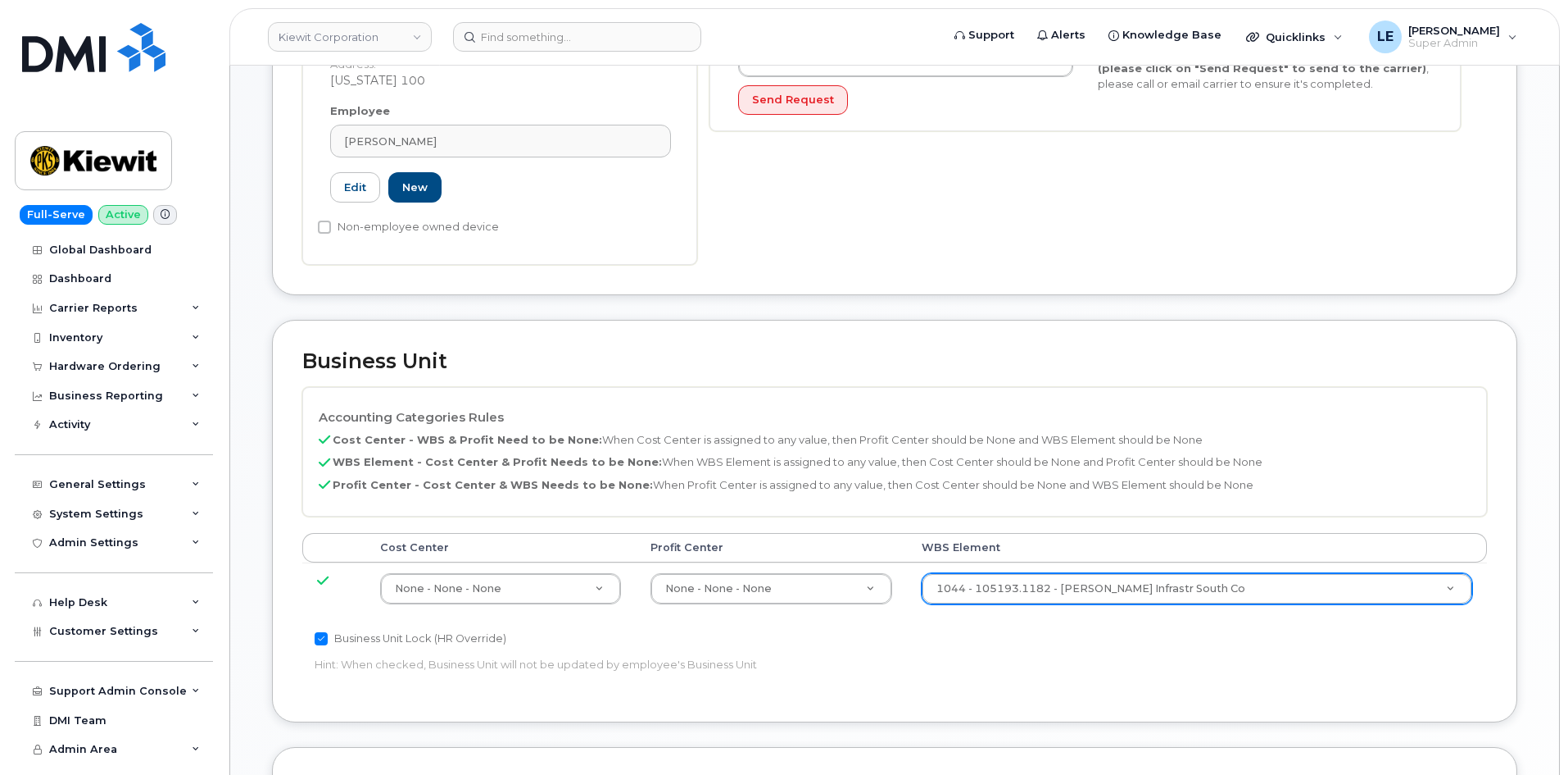
scroll to position [492, 0]
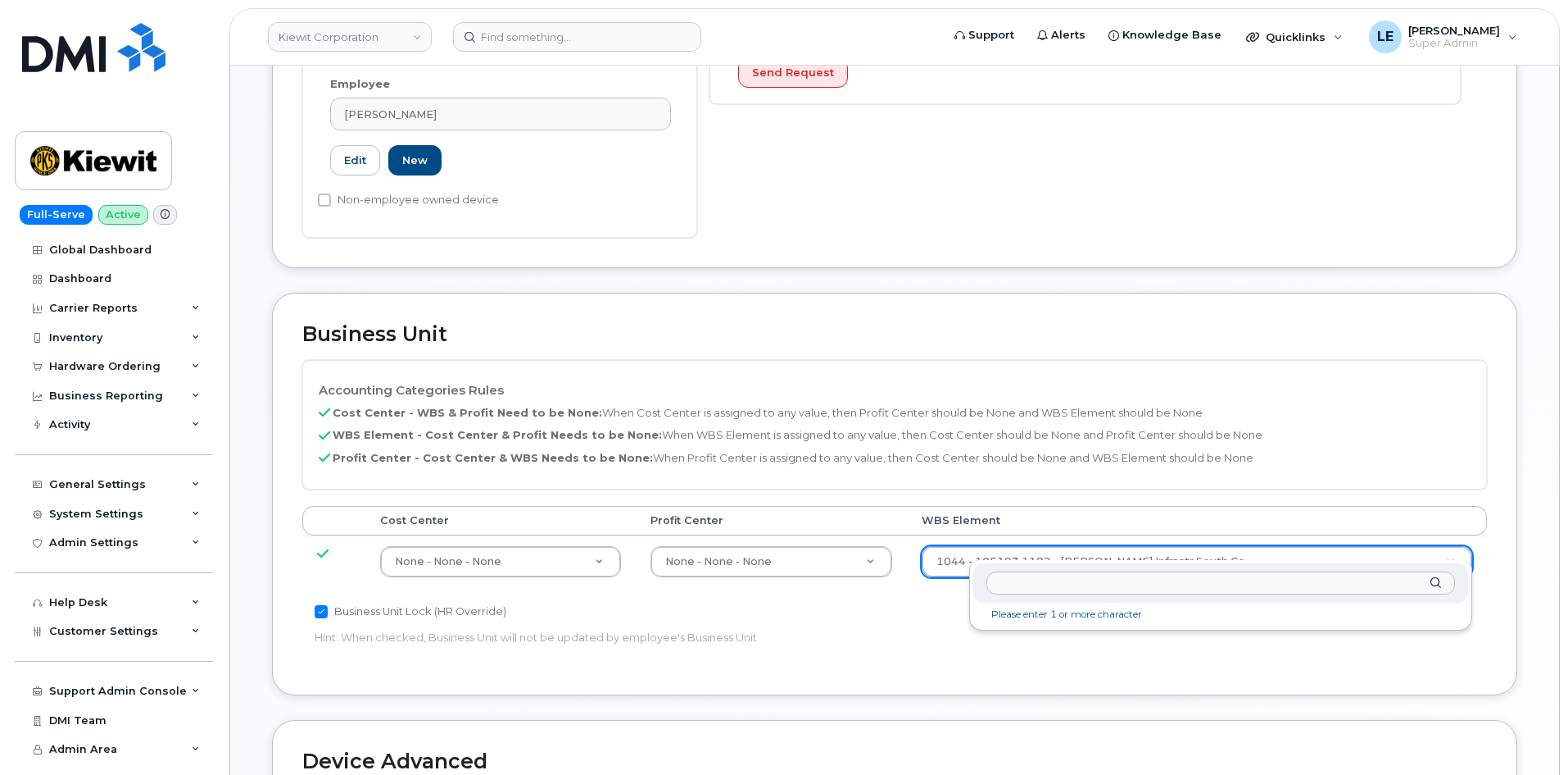
click at [1068, 580] on input "text" at bounding box center [1220, 583] width 468 height 24
type input "106407.1056"
type input "35448920"
click at [1019, 611] on div "Business Unit Lock (HR Override) Hint: When checked, Business Unit will not be …" at bounding box center [697, 627] width 790 height 52
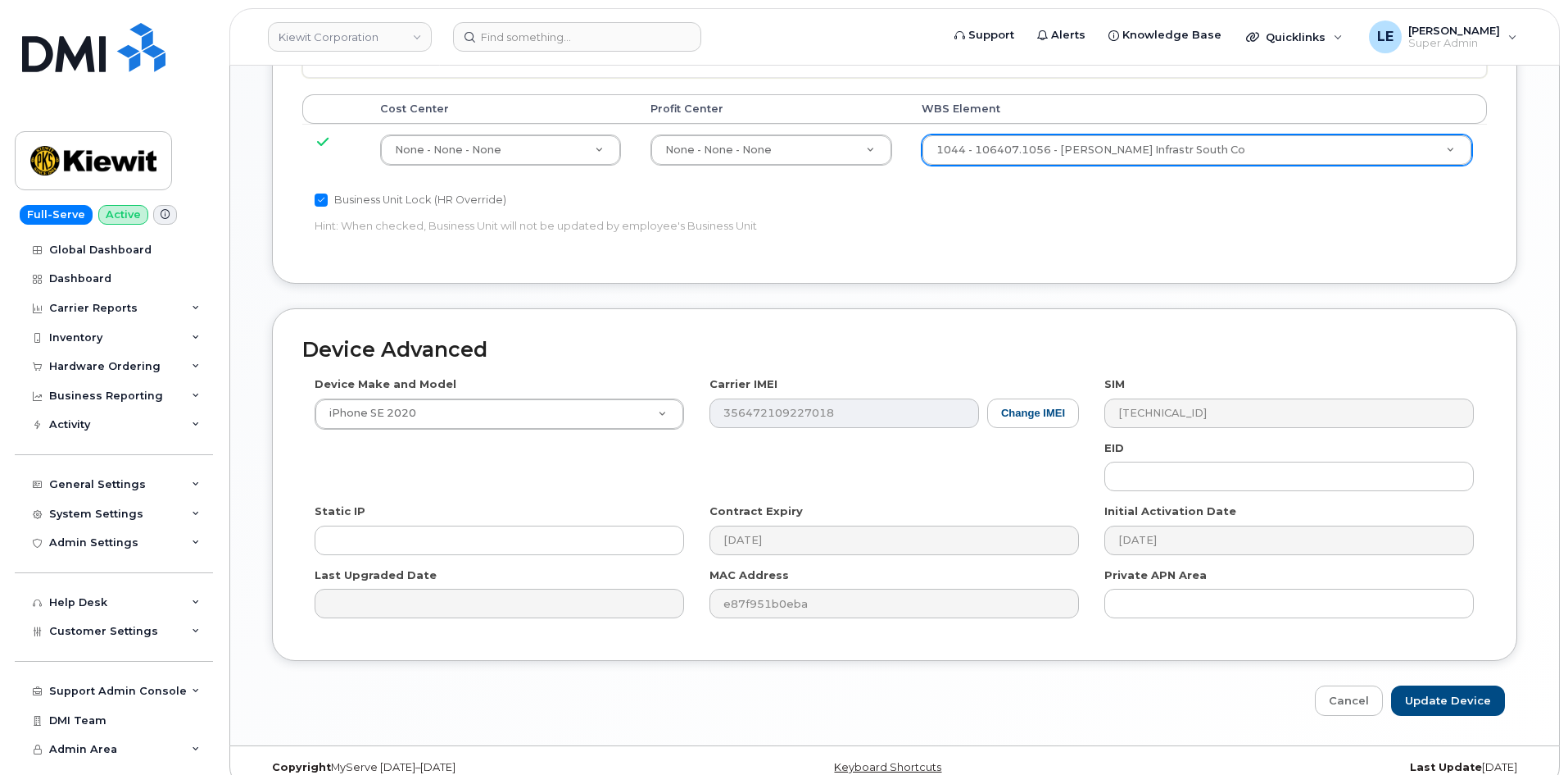
scroll to position [910, 0]
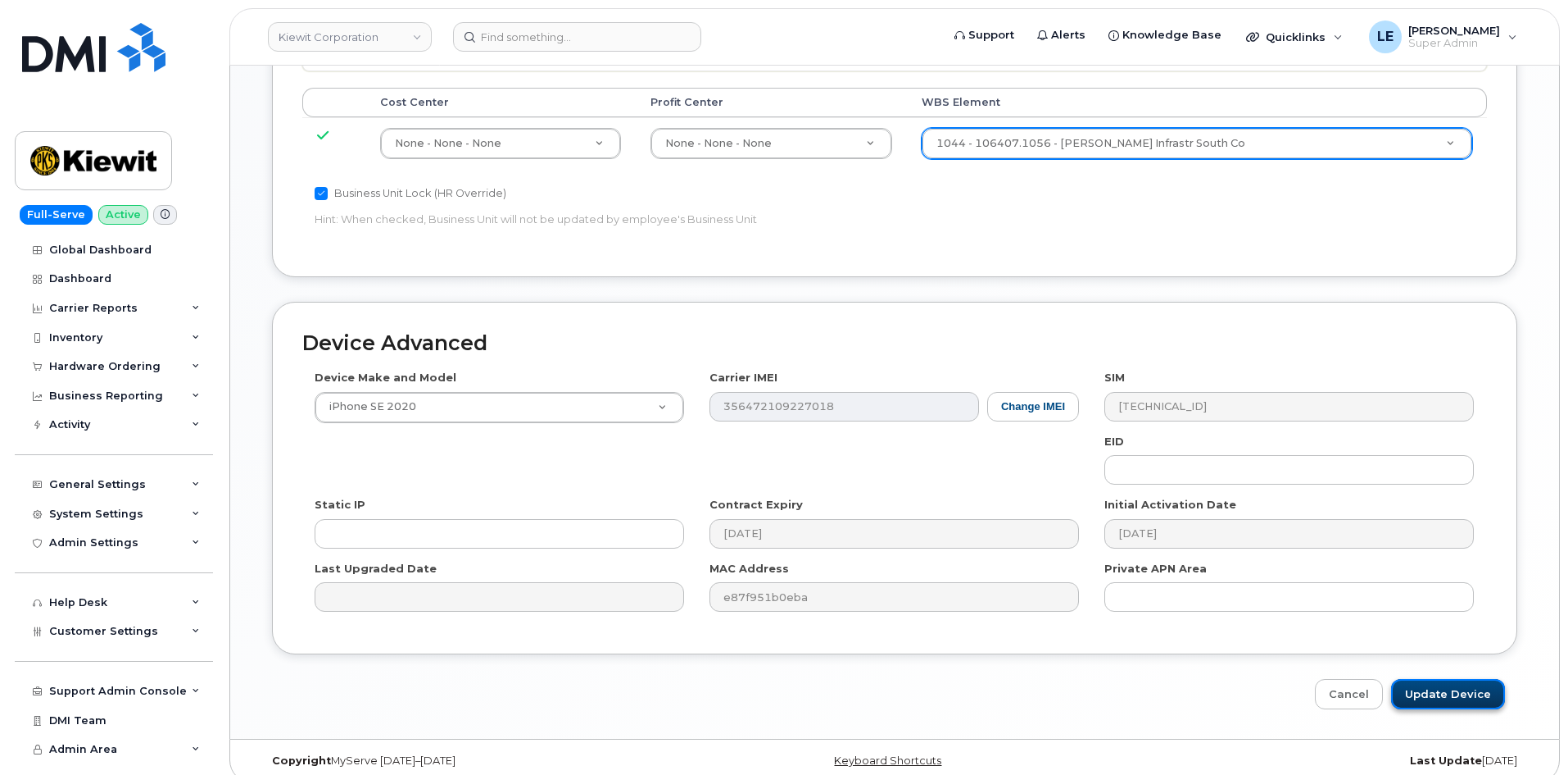
click at [1412, 679] on input "Update Device" at bounding box center [1448, 694] width 113 height 31
type input "Saving..."
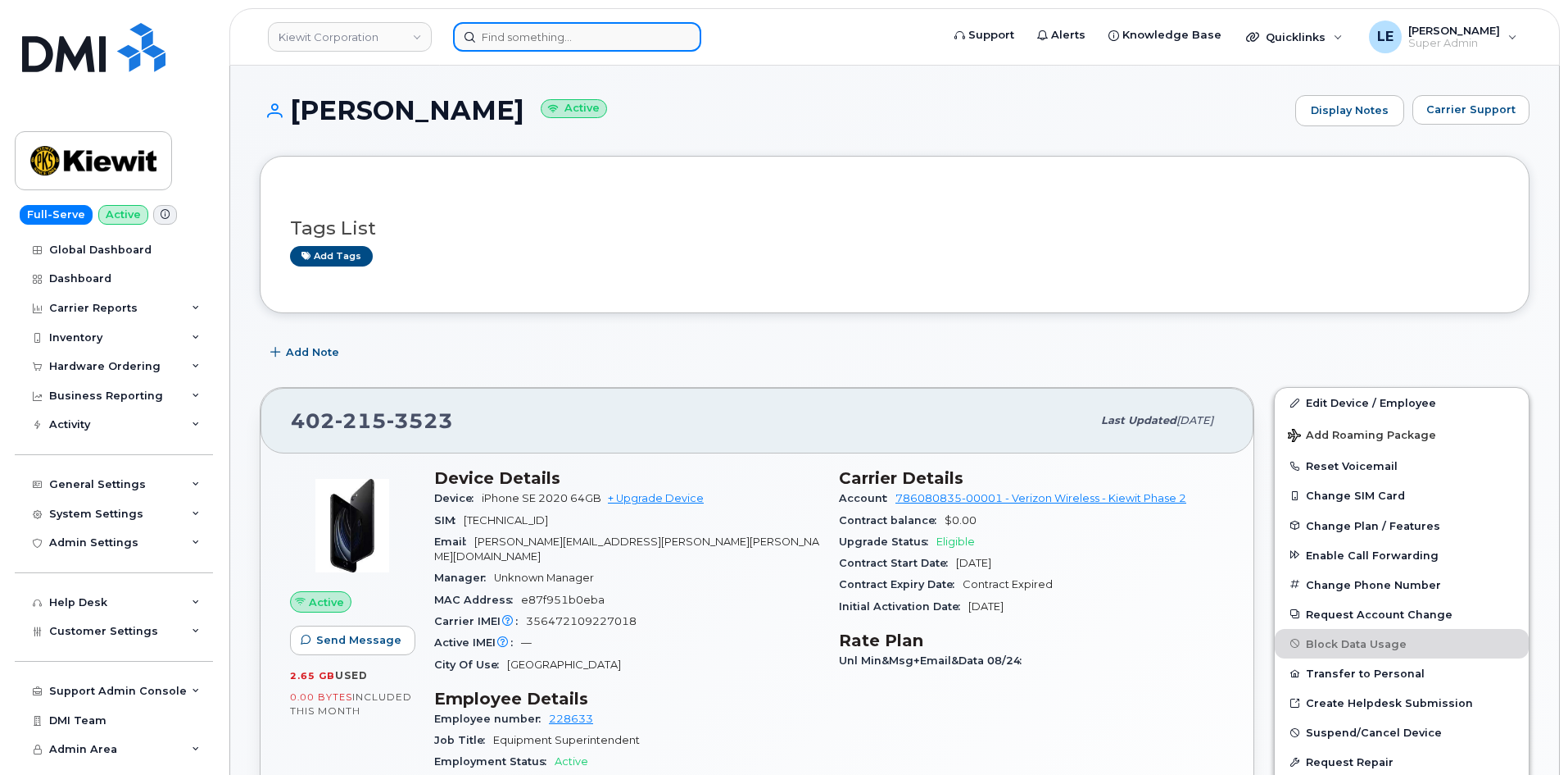
click at [671, 44] on input at bounding box center [577, 37] width 248 height 30
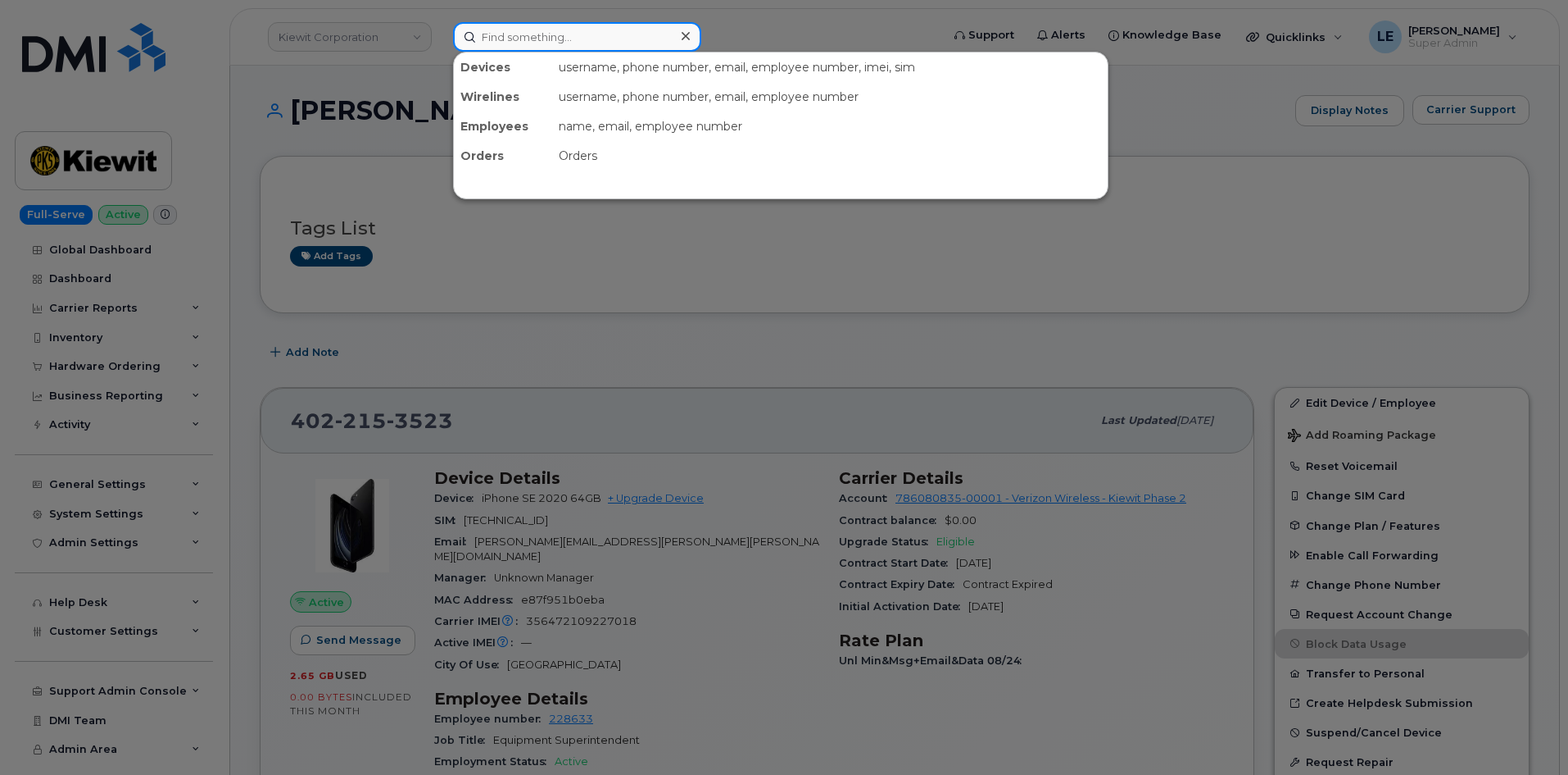
paste input "[PERSON_NAME][EMAIL_ADDRESS][PERSON_NAME][DOMAIN_NAME]"
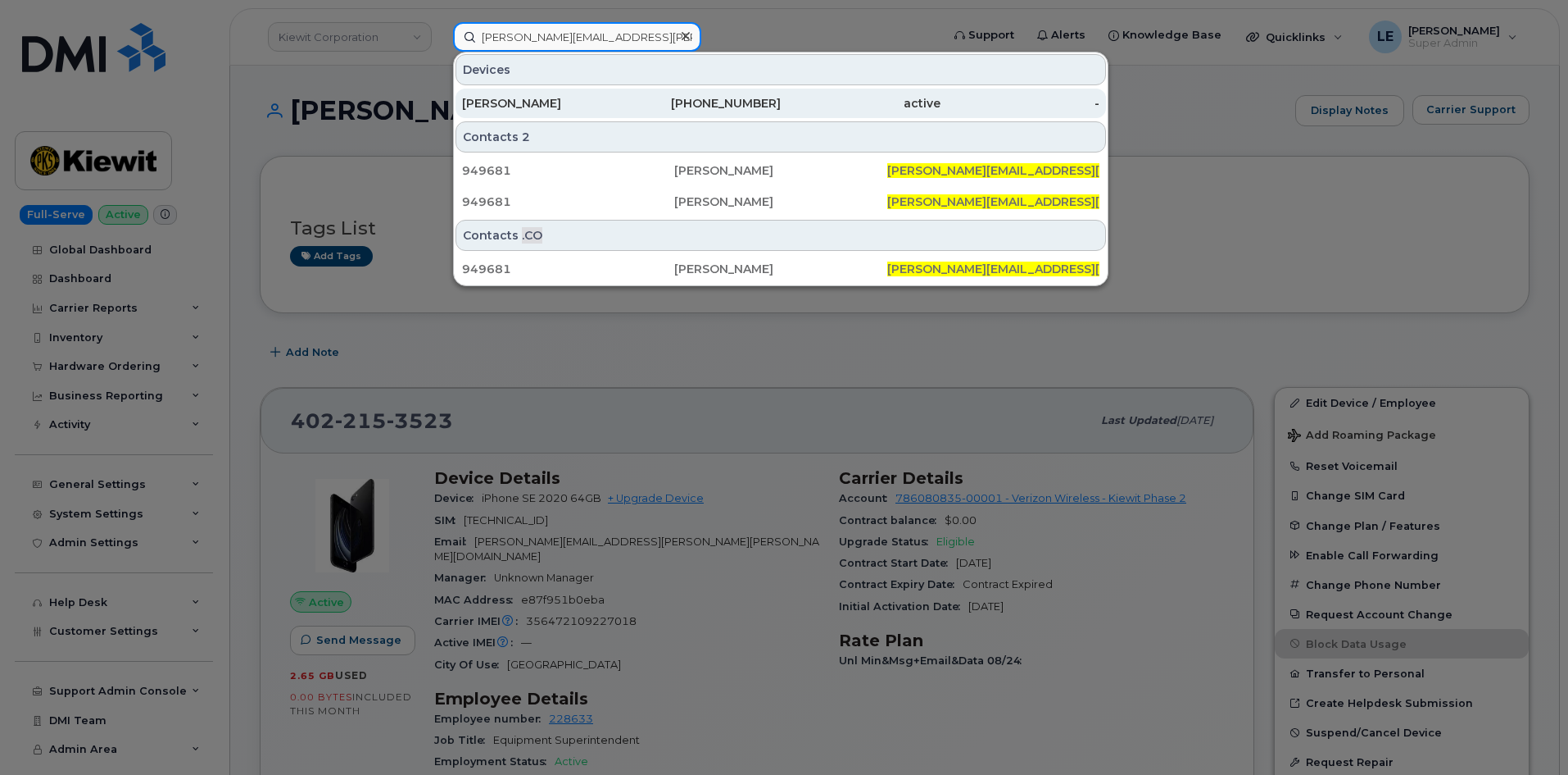
type input "[PERSON_NAME][EMAIL_ADDRESS][PERSON_NAME][DOMAIN_NAME]"
click at [644, 96] on div "480-578-3957" at bounding box center [701, 102] width 160 height 16
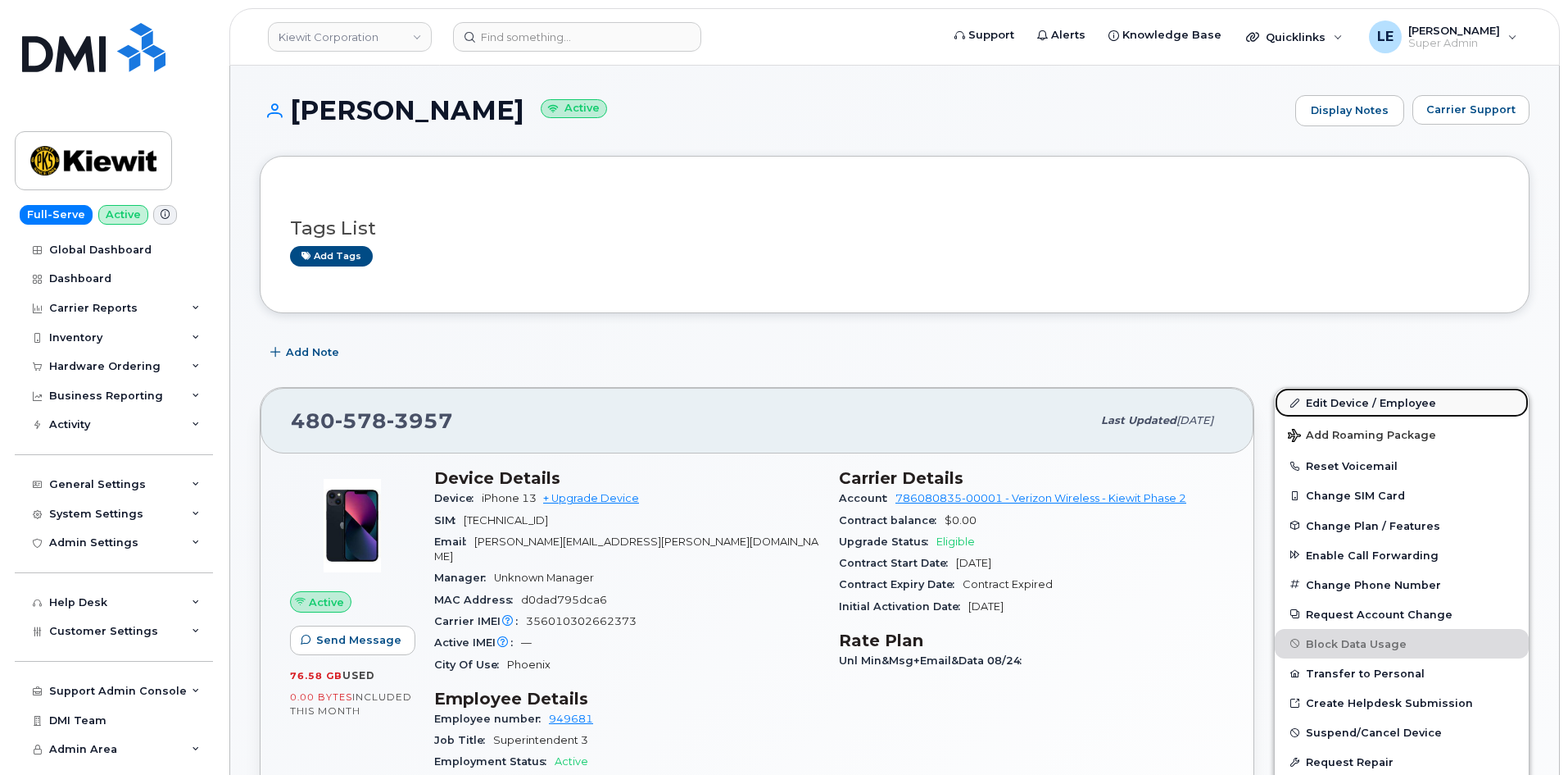
click at [1384, 397] on link "Edit Device / Employee" at bounding box center [1402, 402] width 254 height 30
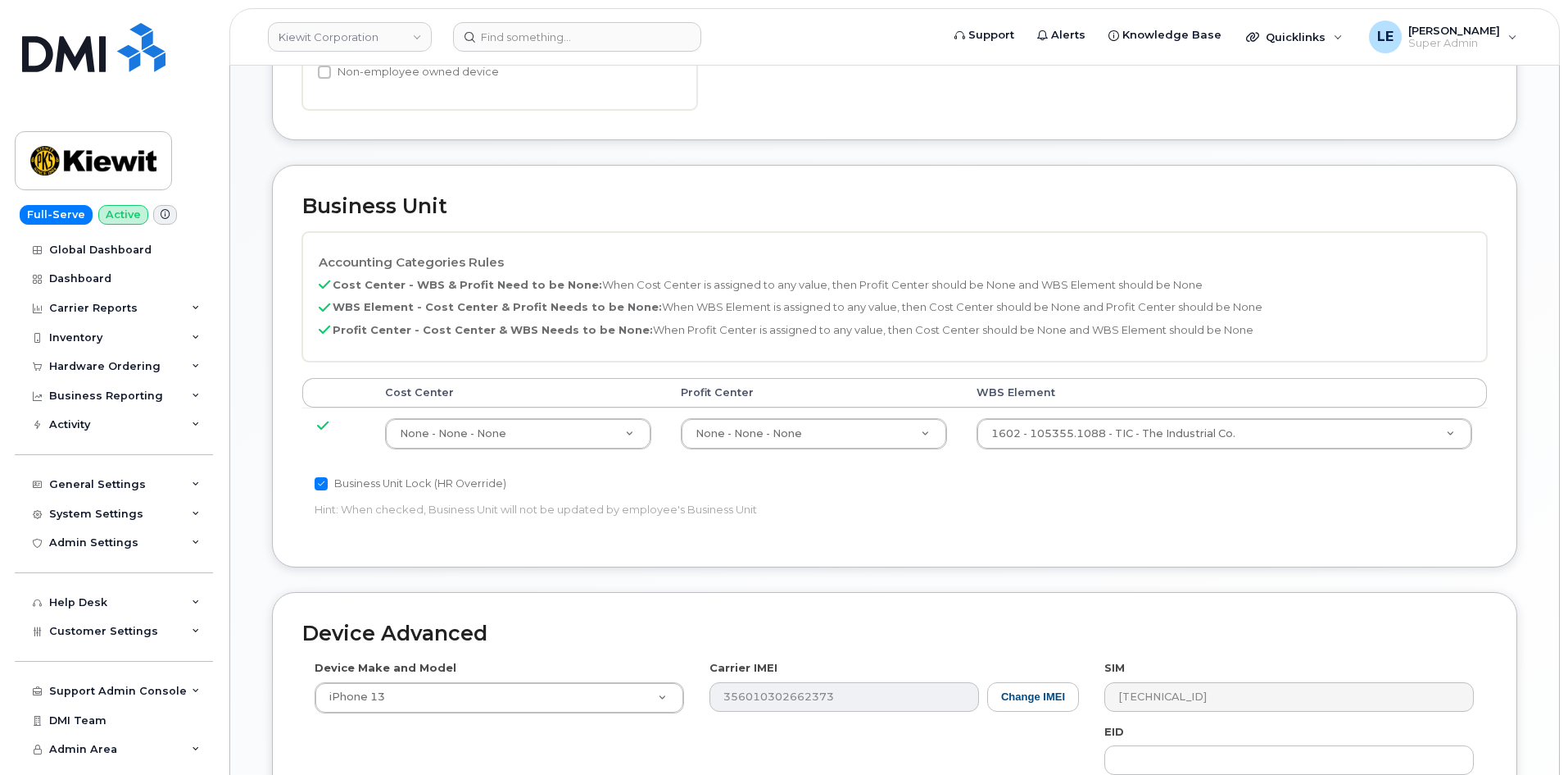
scroll to position [656, 0]
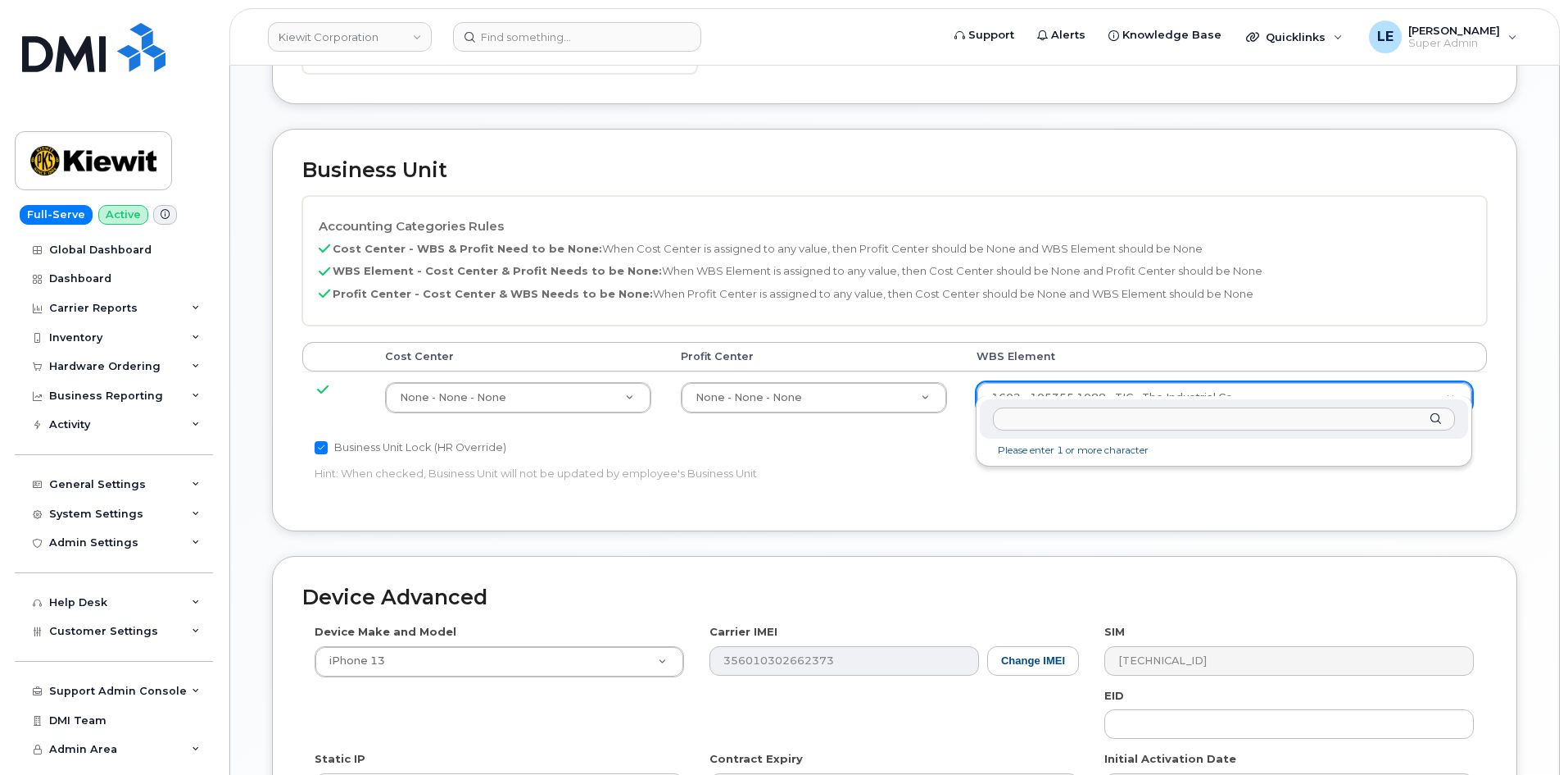
click at [1084, 422] on input "text" at bounding box center [1224, 419] width 462 height 24
type input "106058.1069"
type input "33474431"
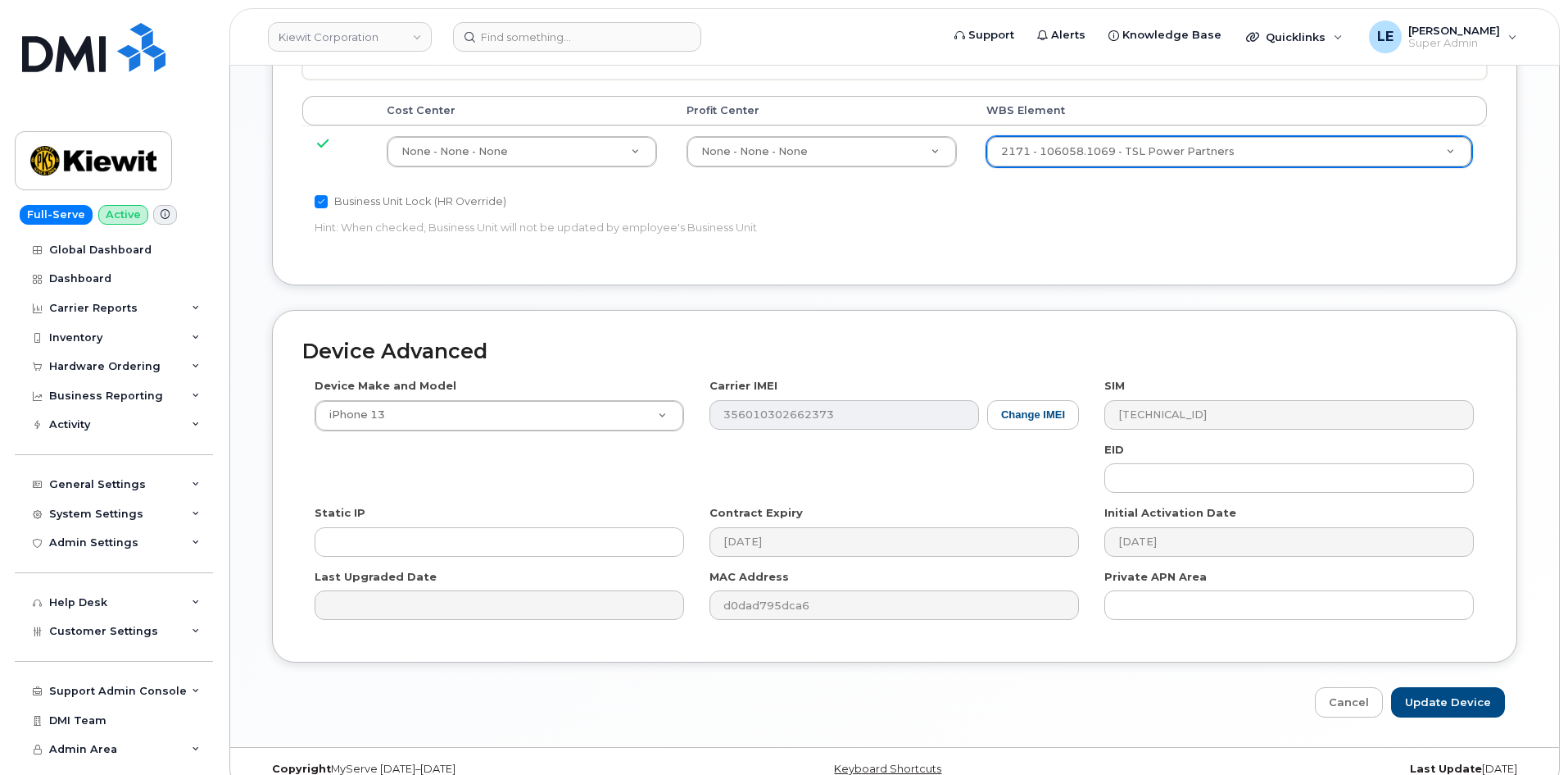
scroll to position [910, 0]
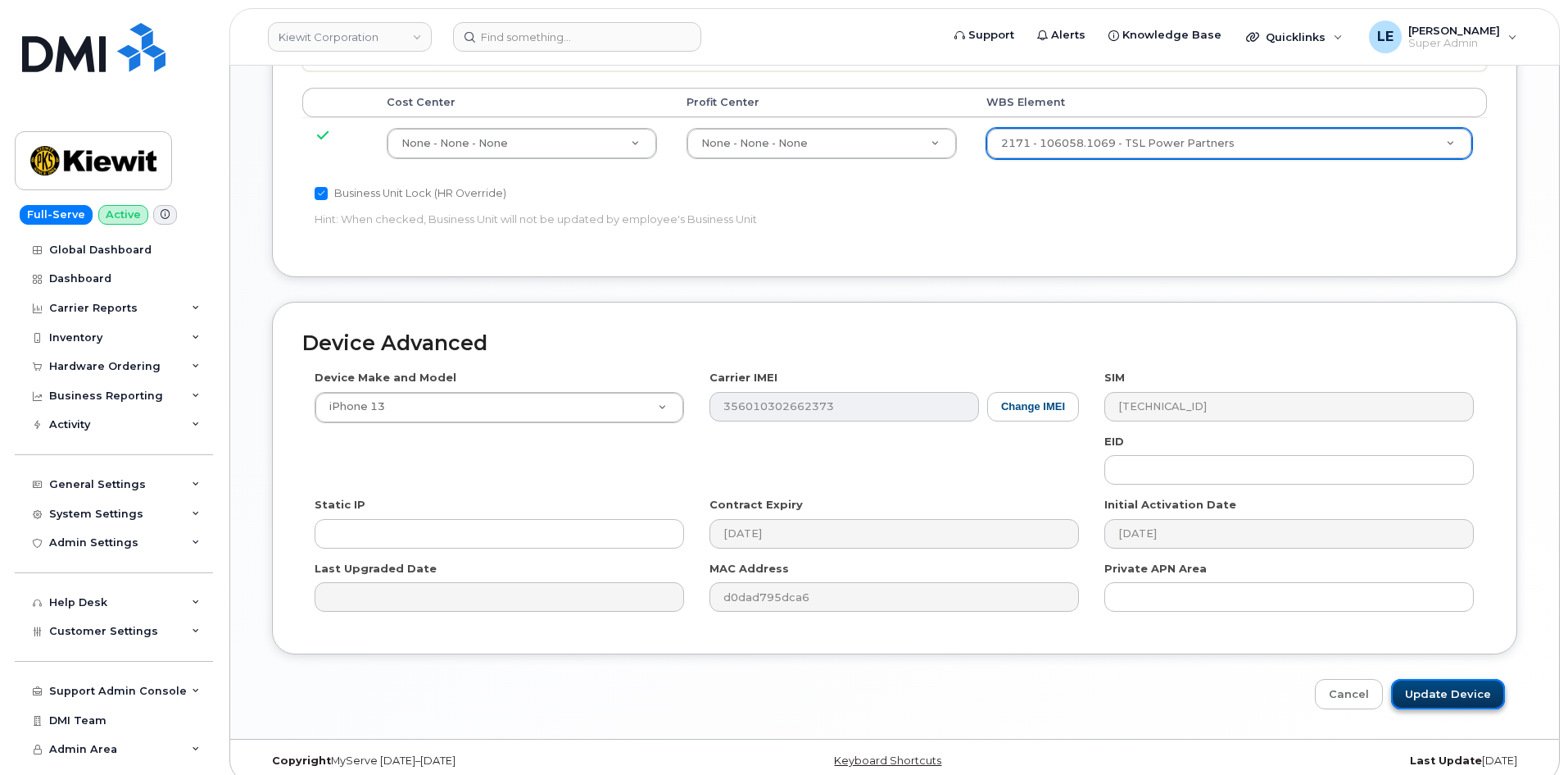
click at [1433, 679] on input "Update Device" at bounding box center [1448, 694] width 113 height 31
type input "Saving..."
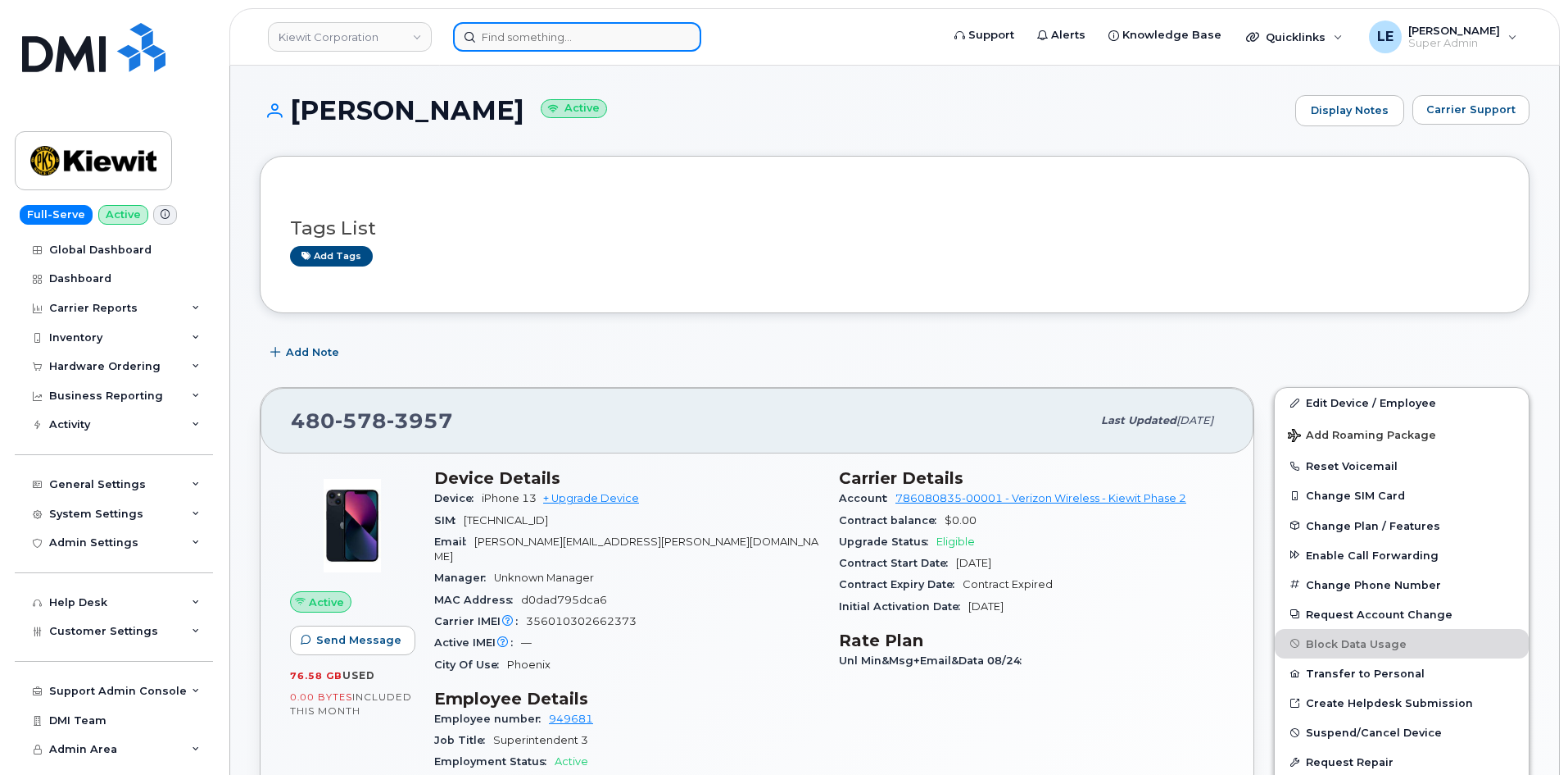
click at [478, 30] on input at bounding box center [577, 37] width 248 height 30
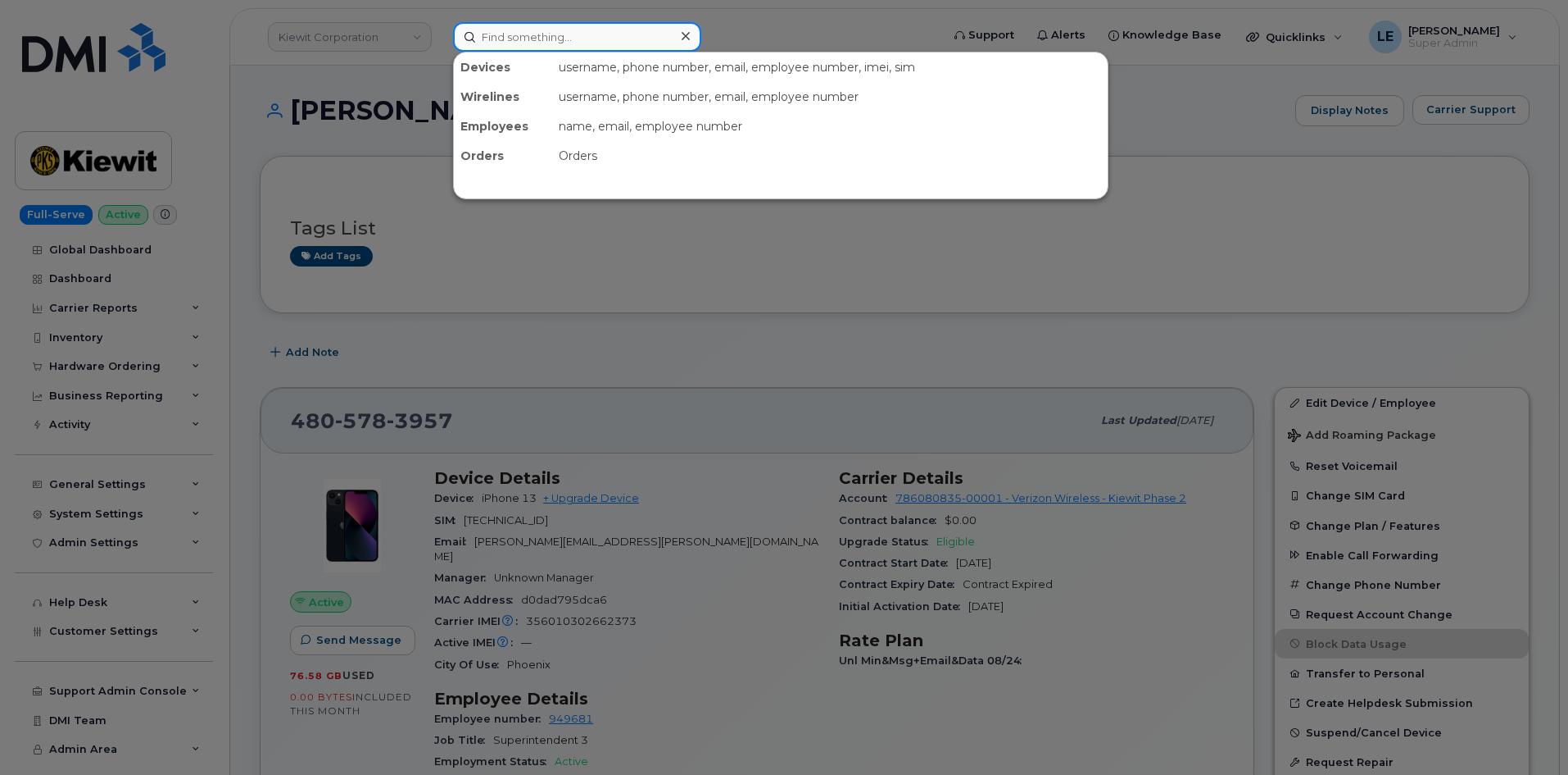
paste input "[PERSON_NAME][EMAIL_ADDRESS][PERSON_NAME][PERSON_NAME][DOMAIN_NAME]"
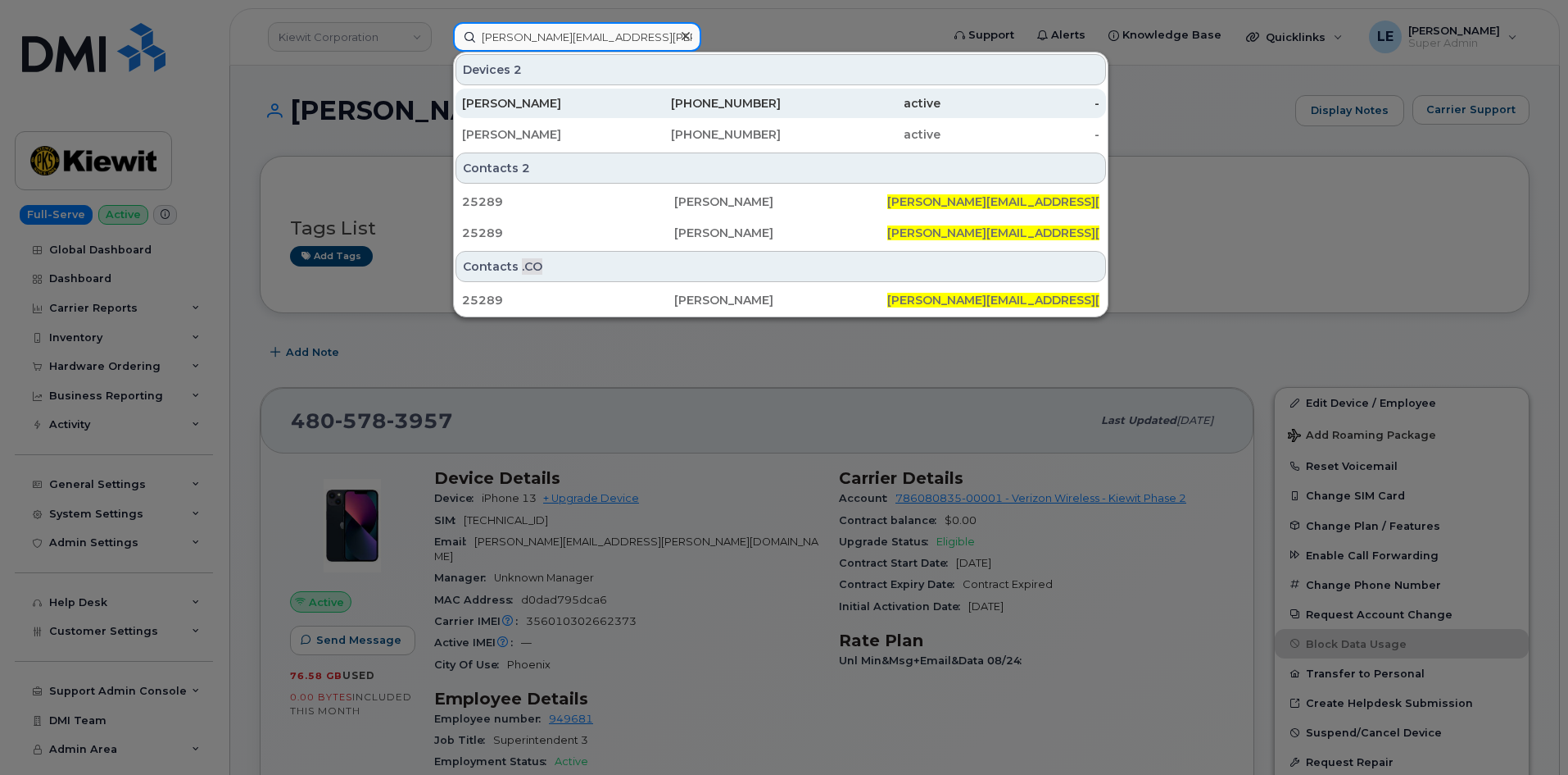
type input "[PERSON_NAME][EMAIL_ADDRESS][PERSON_NAME][PERSON_NAME][DOMAIN_NAME]"
click at [720, 109] on div "[PHONE_NUMBER]" at bounding box center [701, 102] width 160 height 16
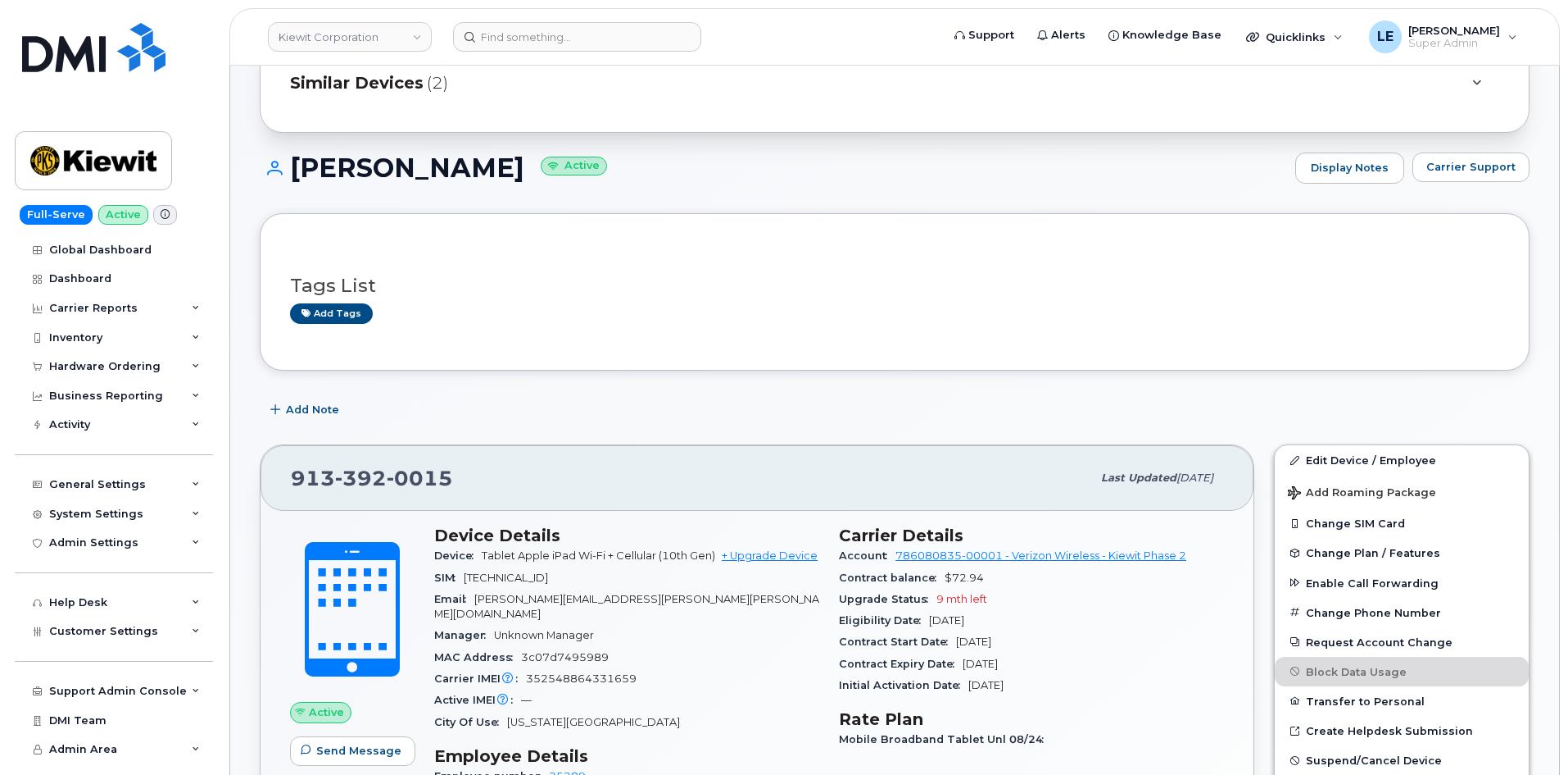
click at [391, 279] on h3 "Tags List" at bounding box center [895, 286] width 1210 height 20
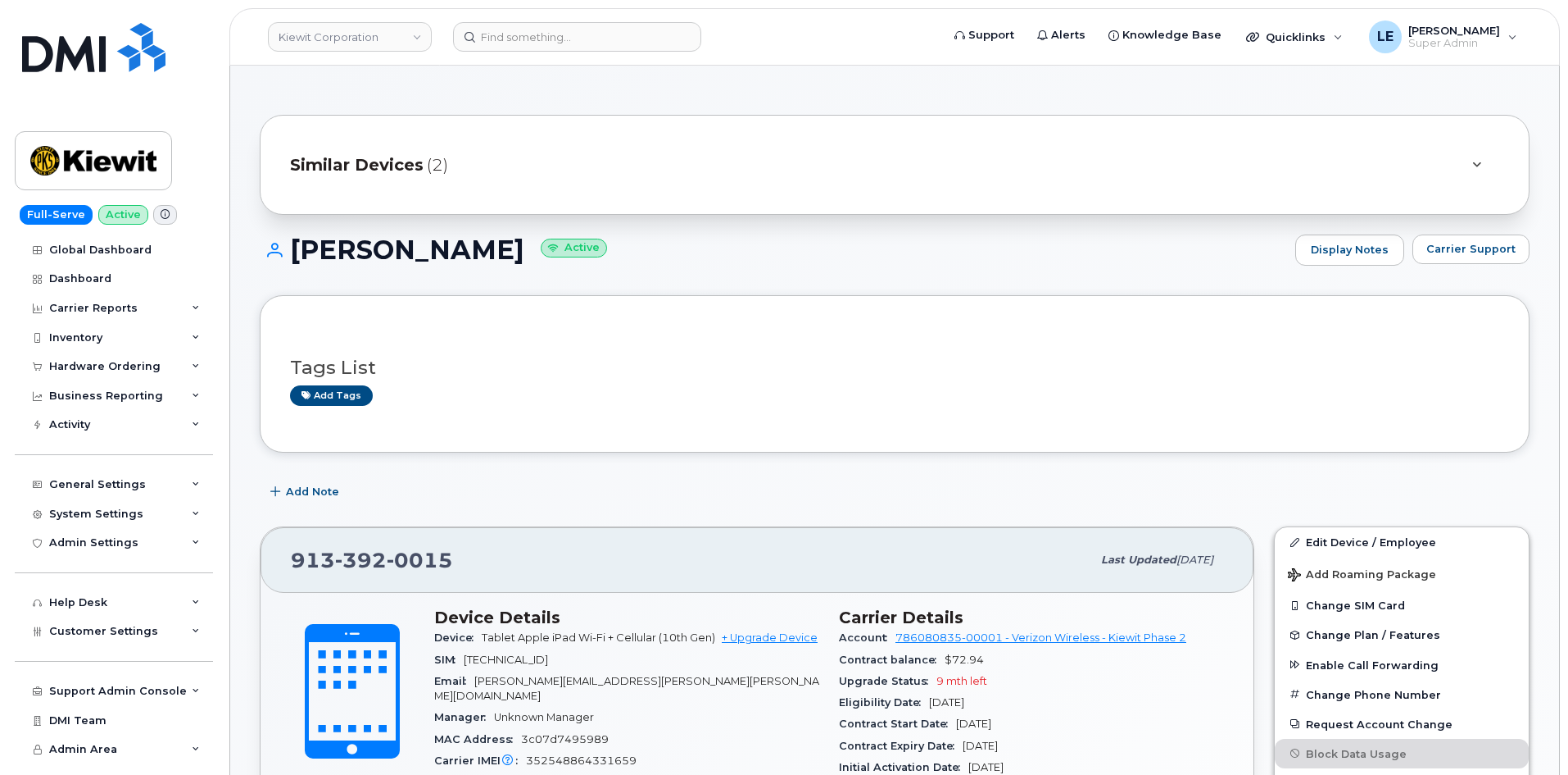
click at [462, 178] on div "Similar Devices (2)" at bounding box center [872, 165] width 1164 height 39
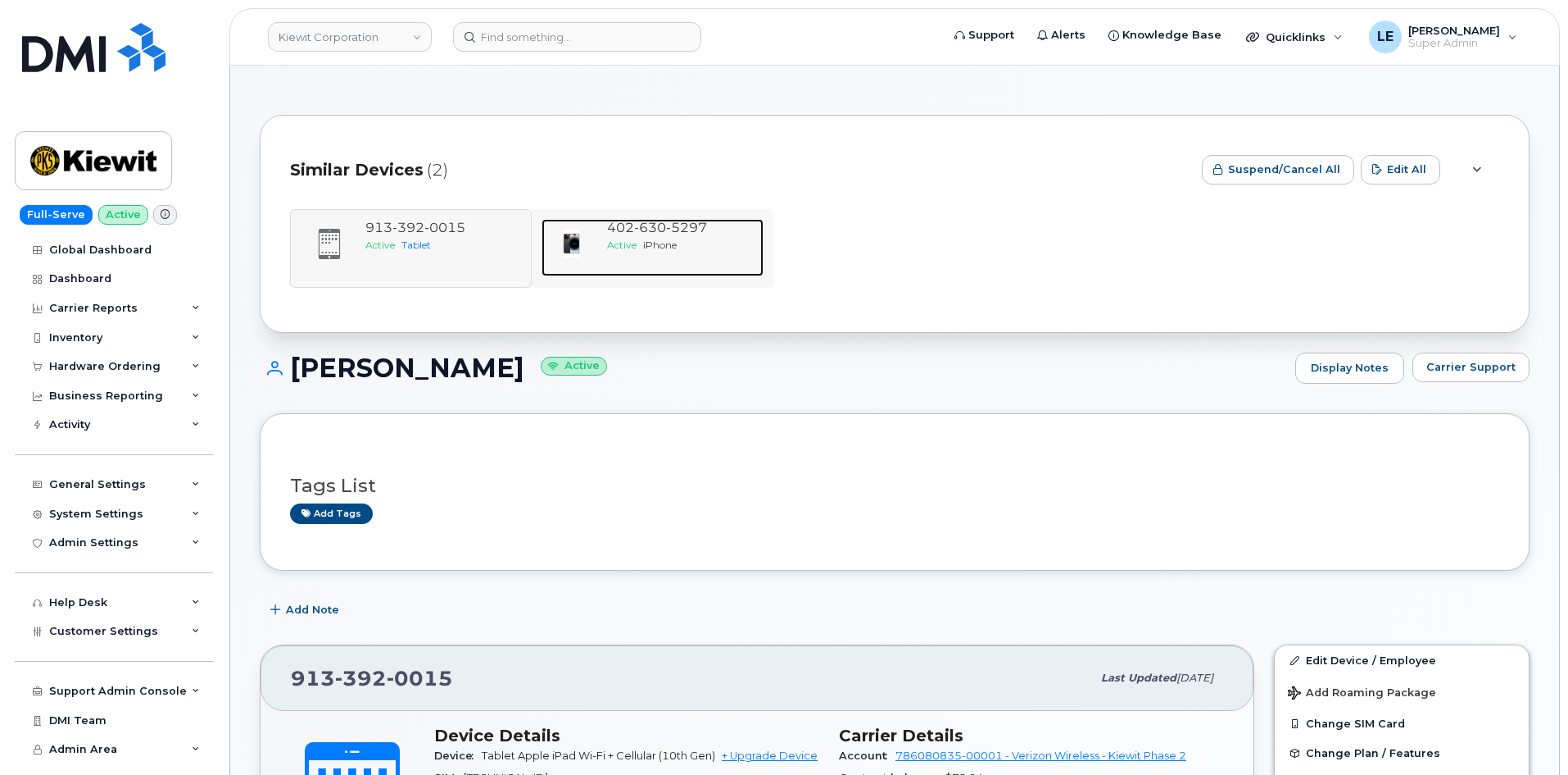
click at [630, 242] on span "Active" at bounding box center [622, 244] width 30 height 12
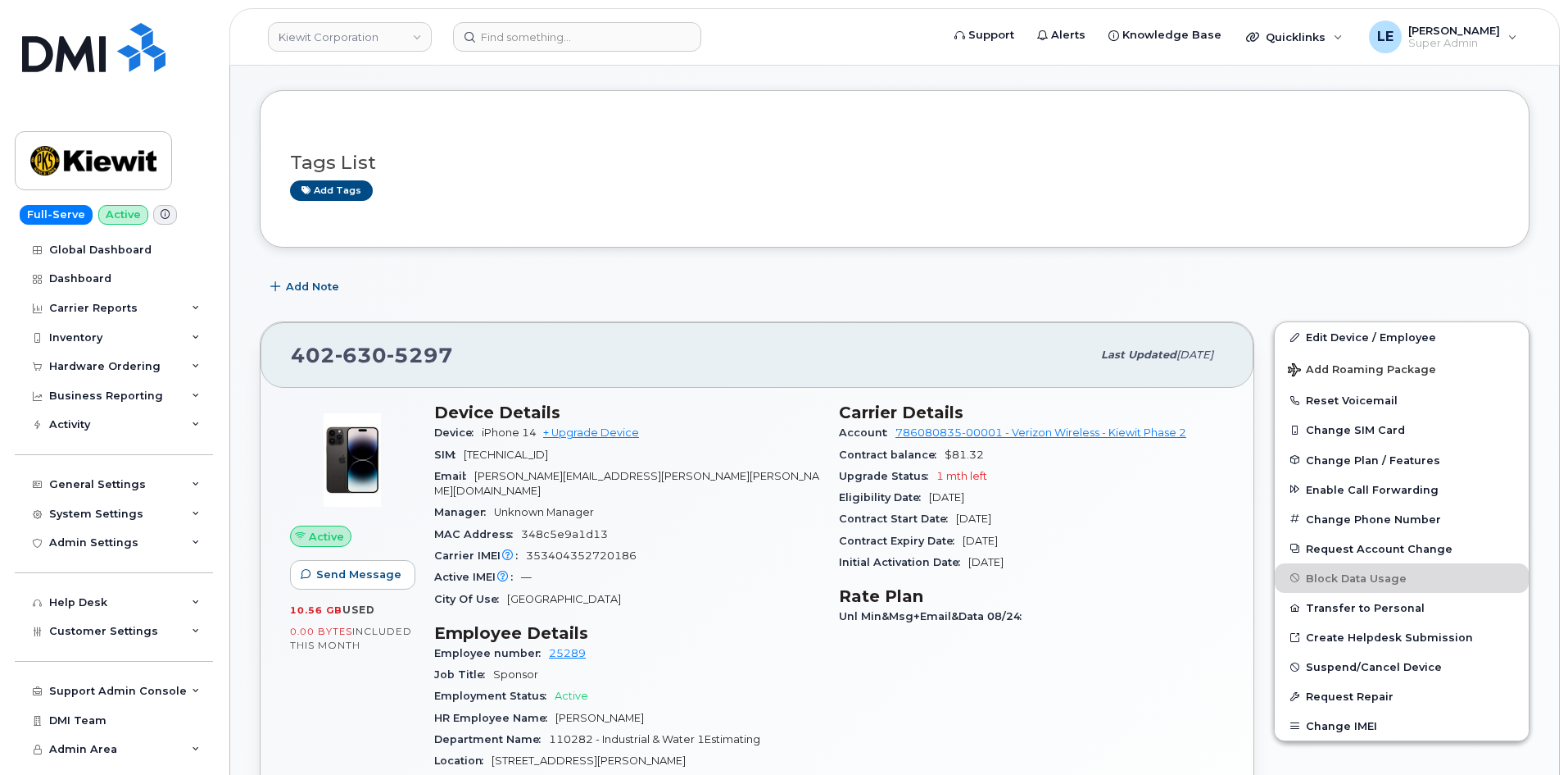
scroll to position [328, 0]
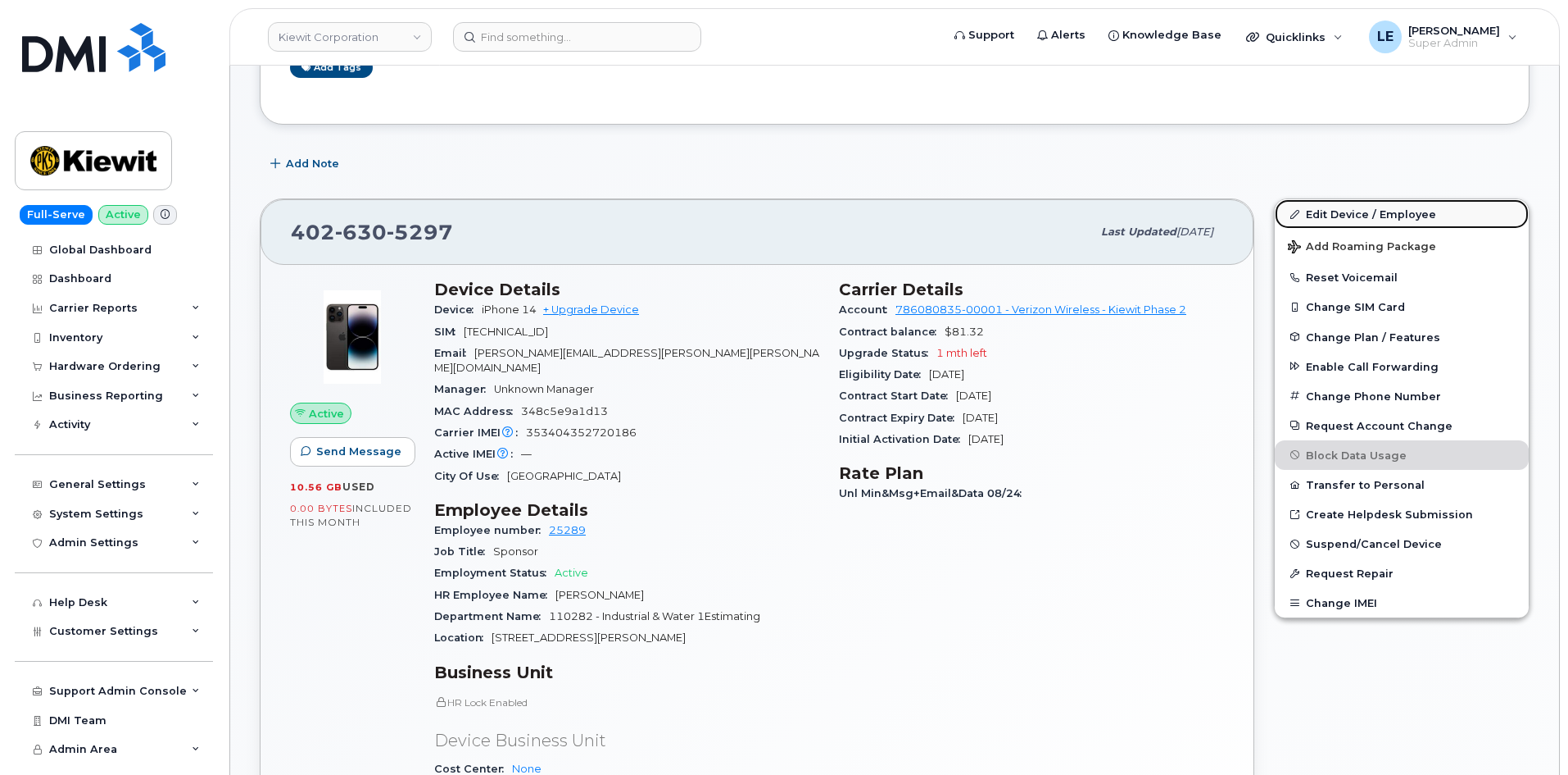
click at [1303, 217] on link "Edit Device / Employee" at bounding box center [1402, 213] width 254 height 30
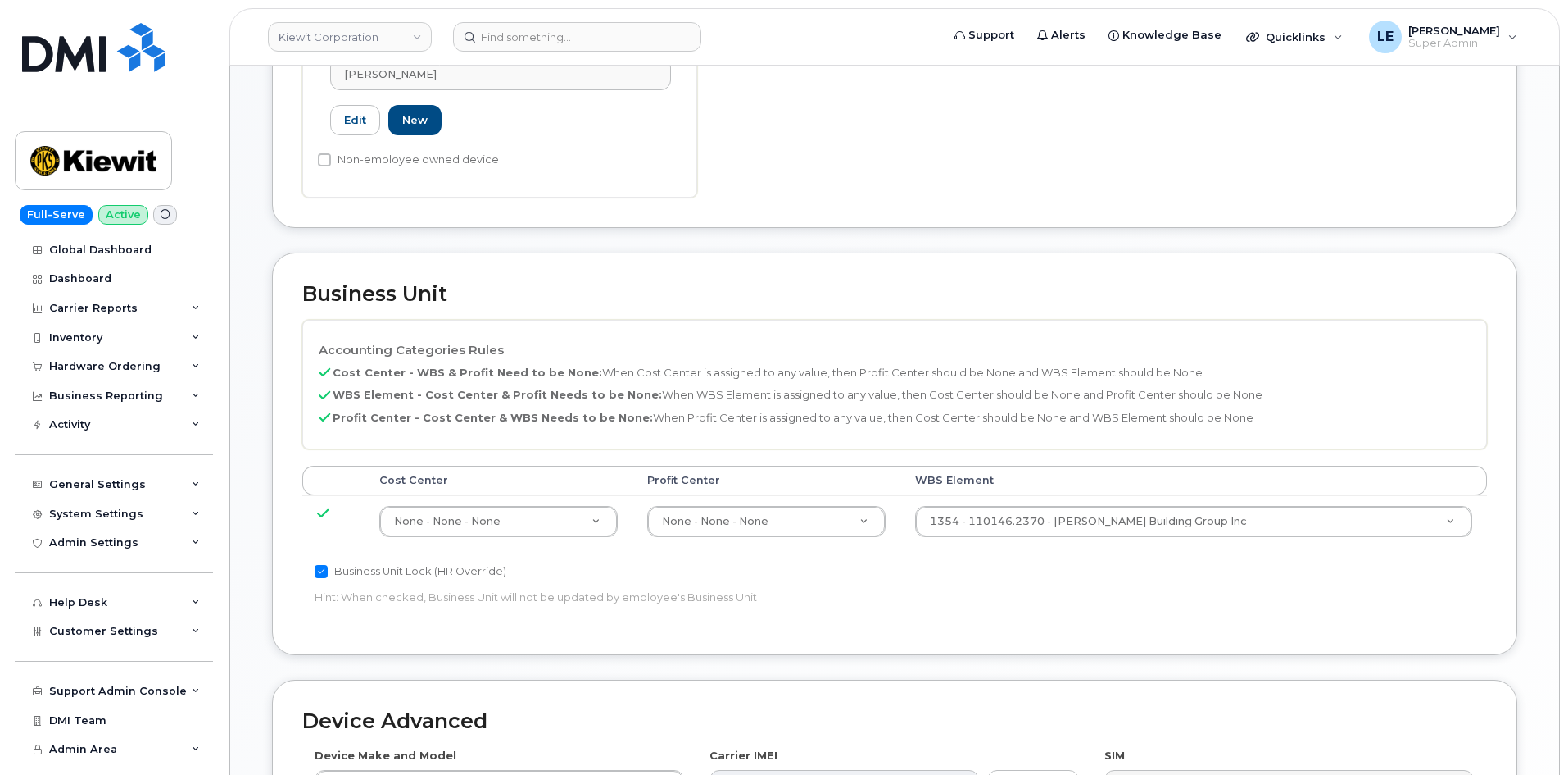
scroll to position [574, 0]
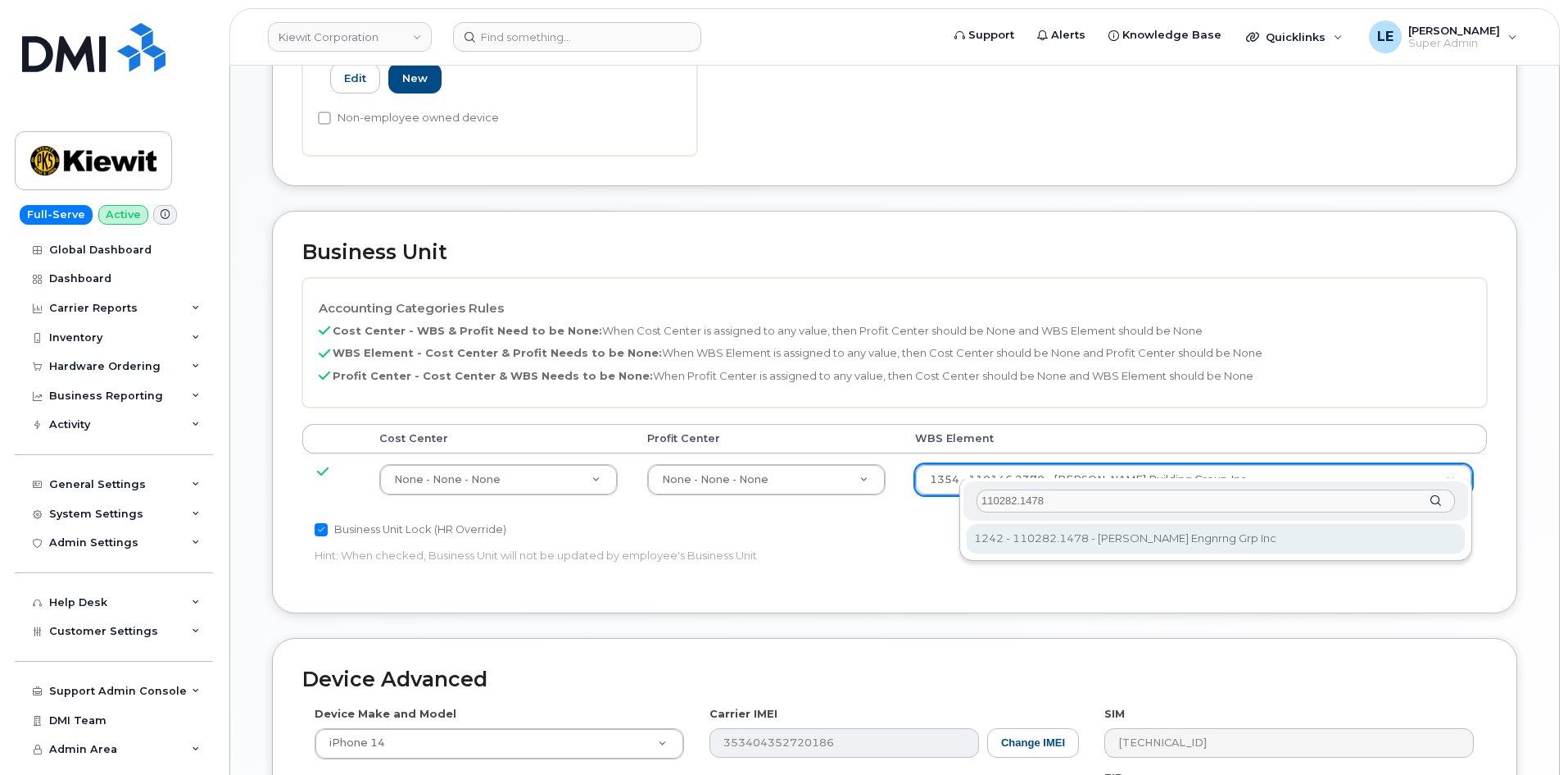
type input "110282.1478"
type input "33464031"
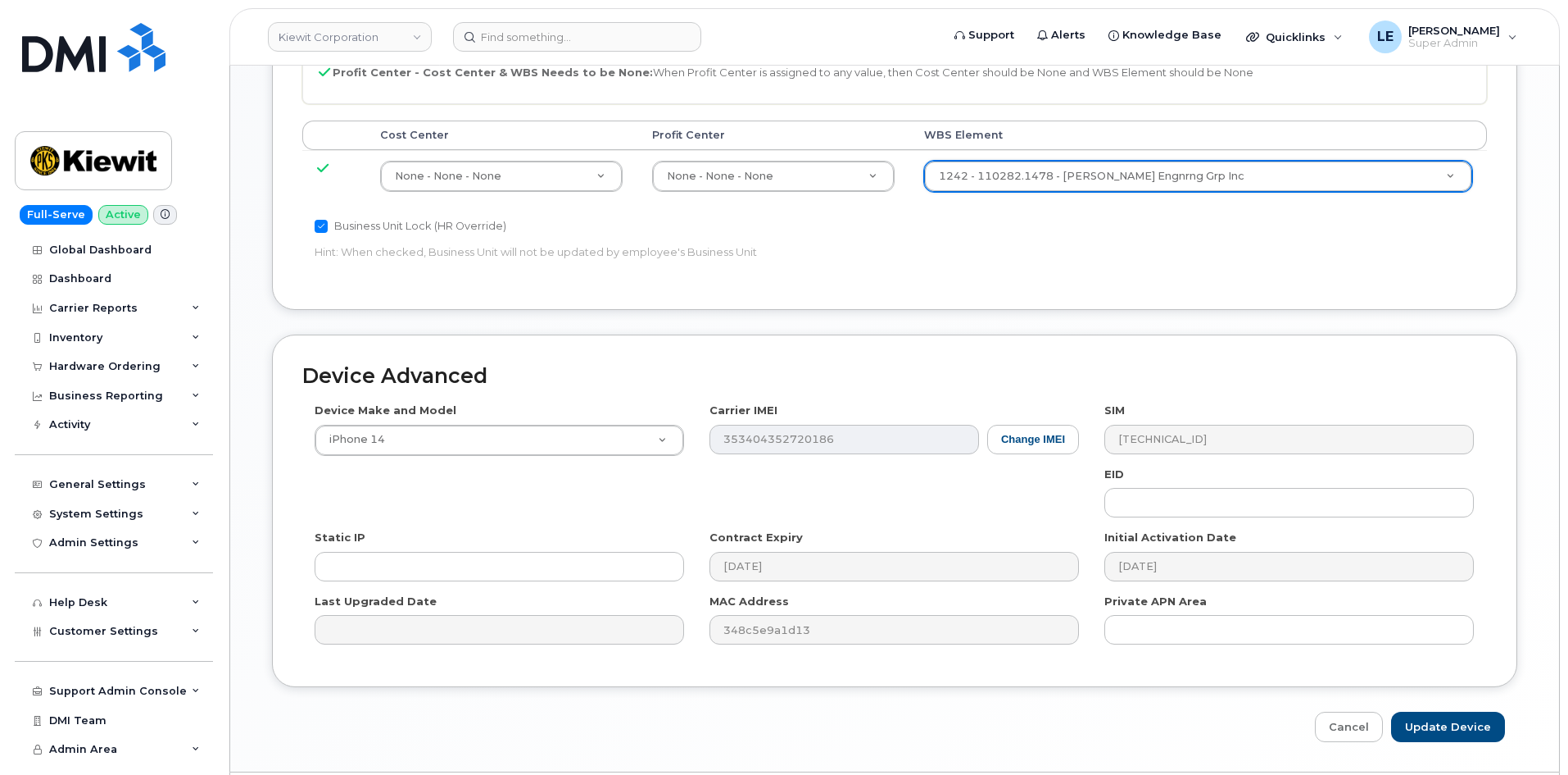
scroll to position [910, 0]
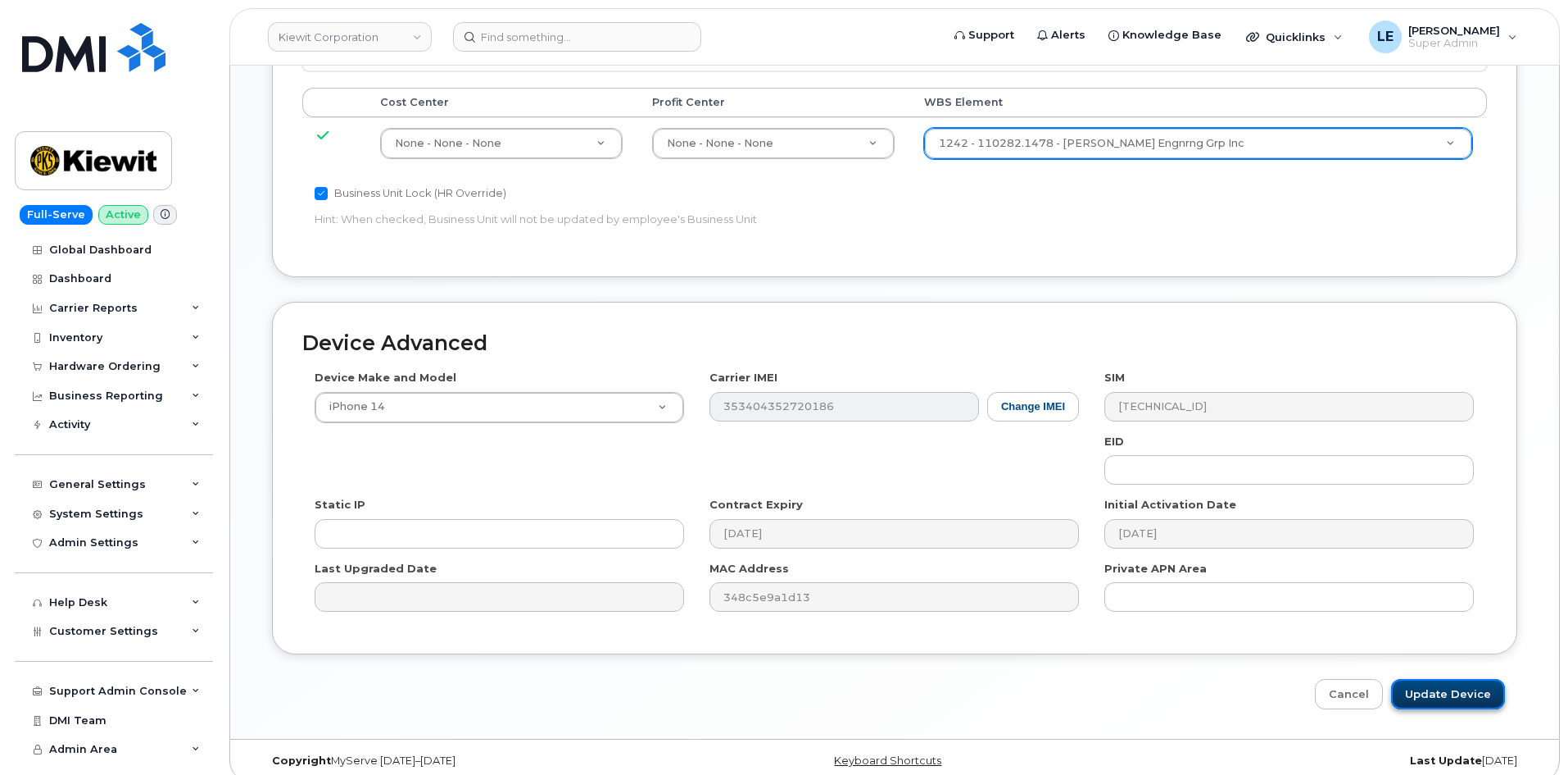
click at [1439, 679] on input "Update Device" at bounding box center [1448, 694] width 113 height 31
type input "Saving..."
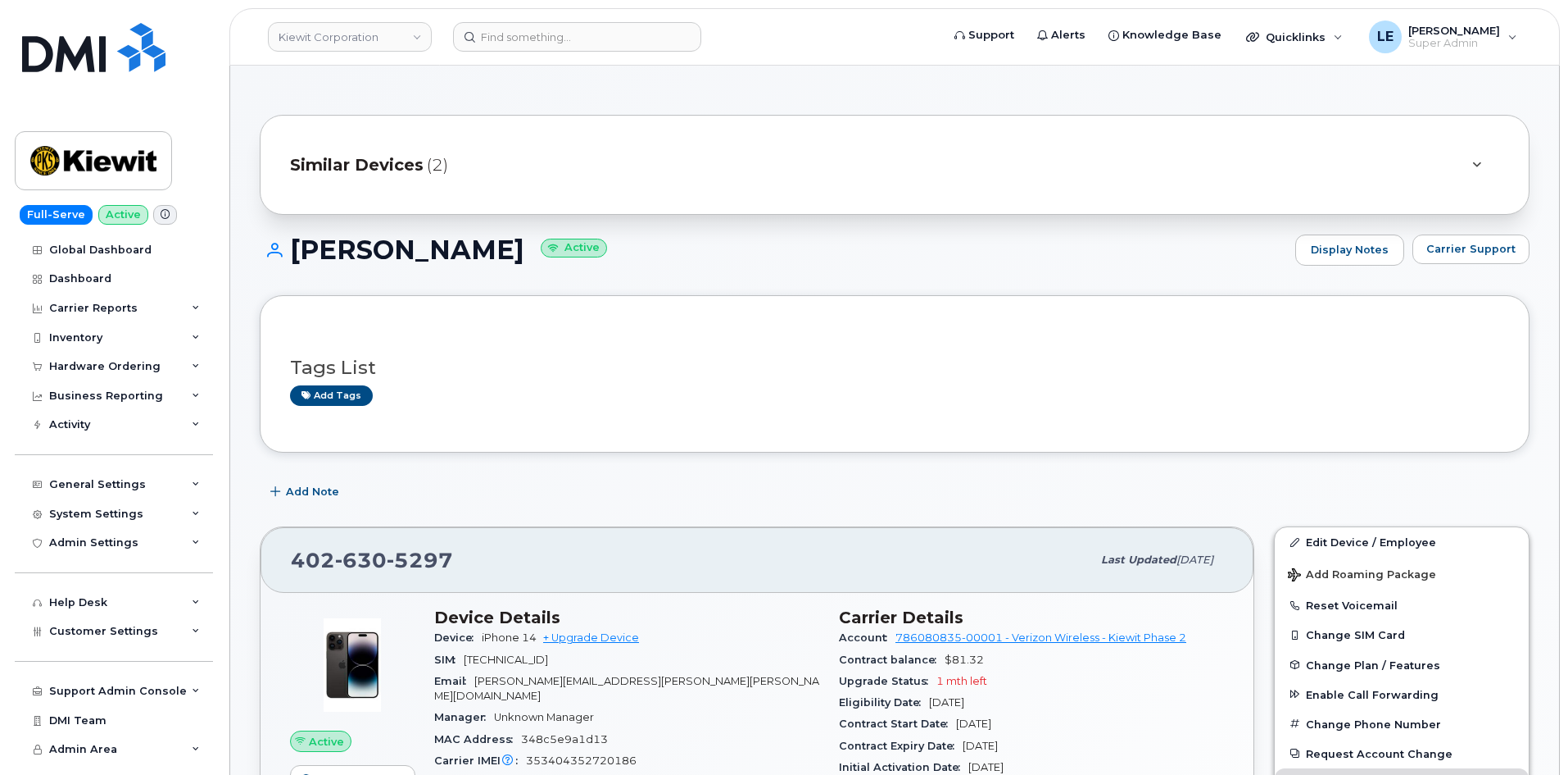
click at [505, 54] on header "[PERSON_NAME] Corporation Support Alerts Knowledge Base Quicklinks Suspend / Ca…" at bounding box center [895, 37] width 1331 height 57
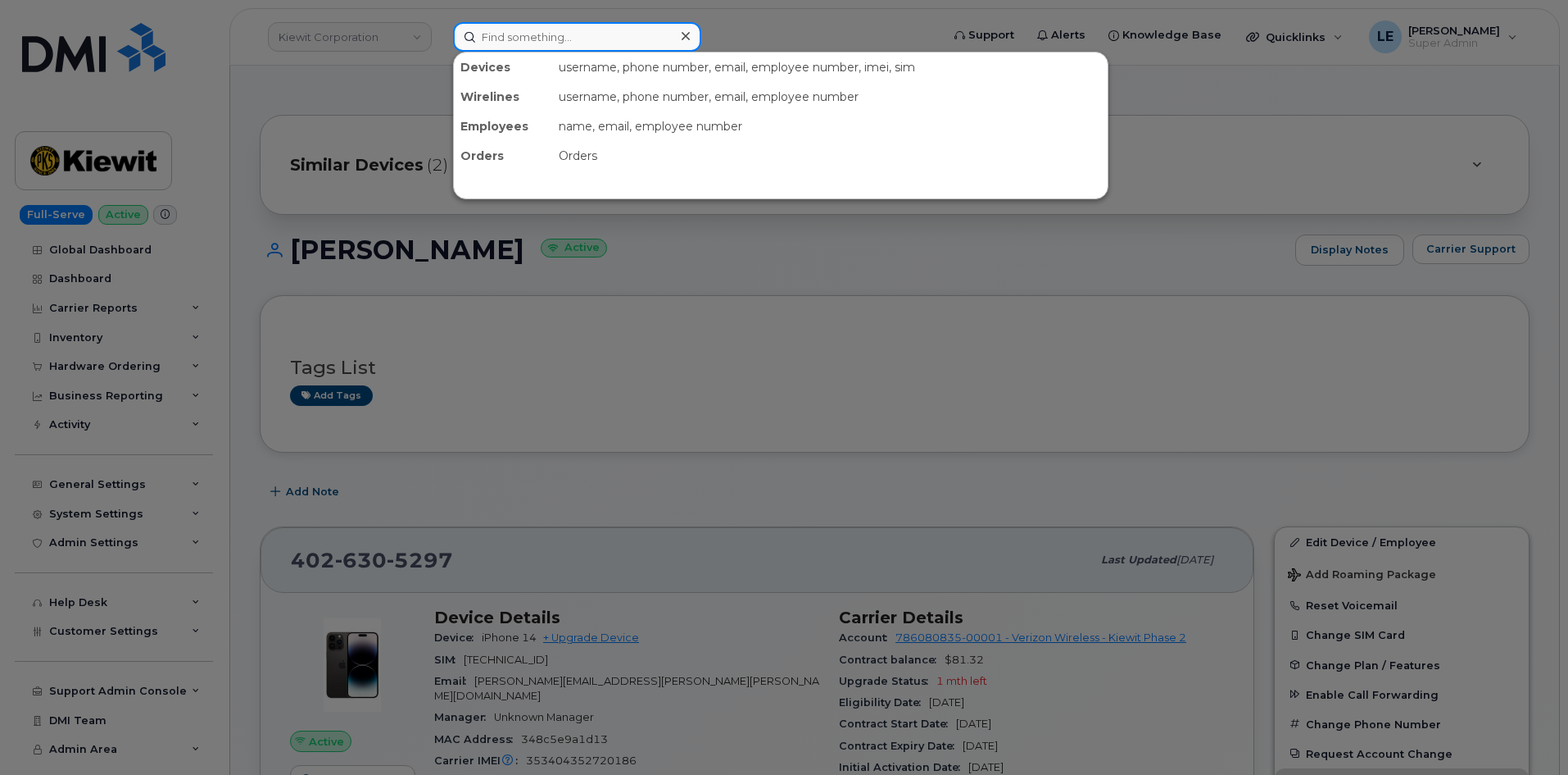
click at [506, 48] on input at bounding box center [577, 37] width 248 height 30
paste input "[PERSON_NAME][EMAIL_ADDRESS][PERSON_NAME][PERSON_NAME][DOMAIN_NAME]"
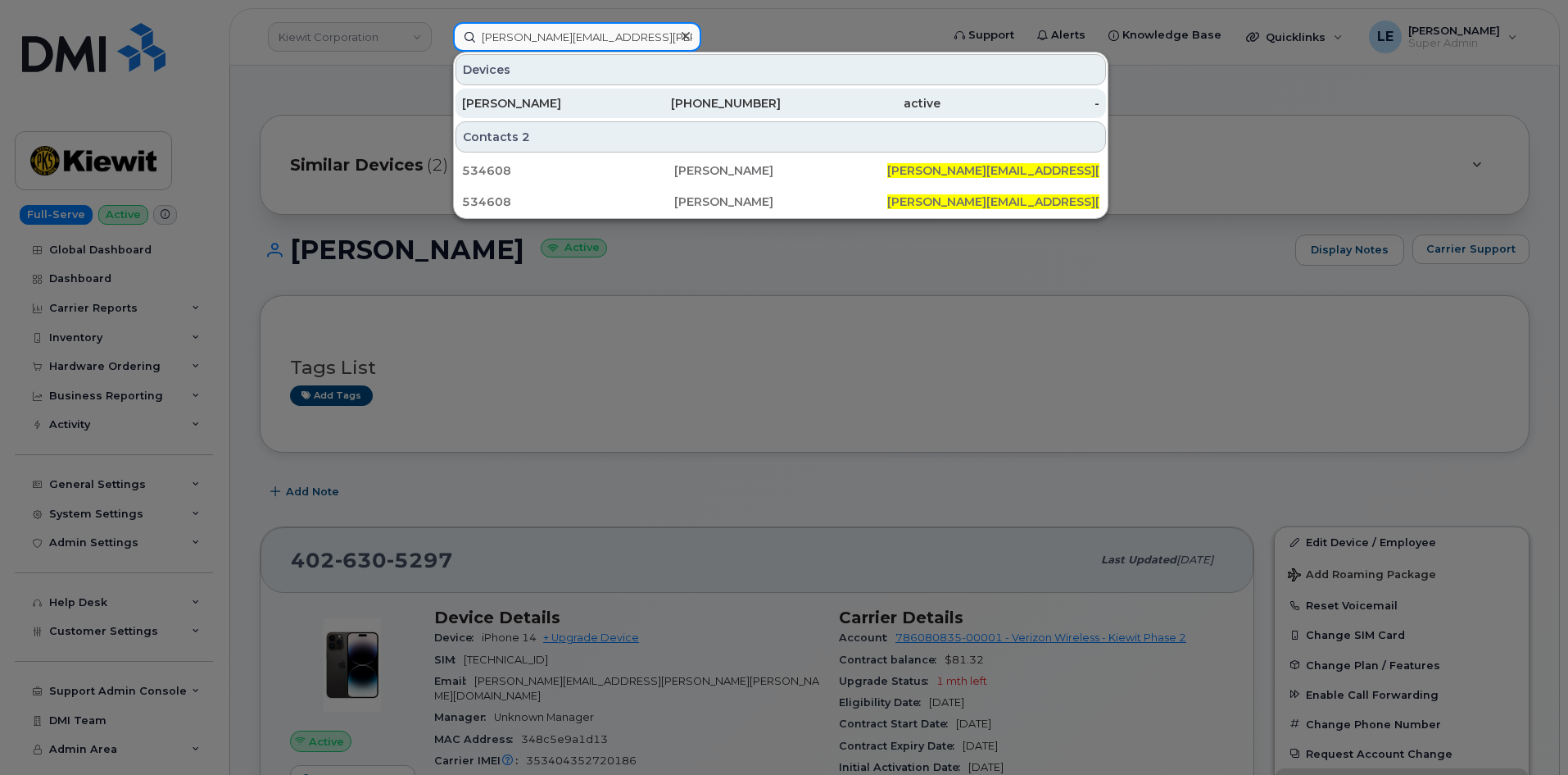
type input "[PERSON_NAME][EMAIL_ADDRESS][PERSON_NAME][PERSON_NAME][DOMAIN_NAME]"
click at [691, 102] on div "[PHONE_NUMBER]" at bounding box center [701, 102] width 160 height 16
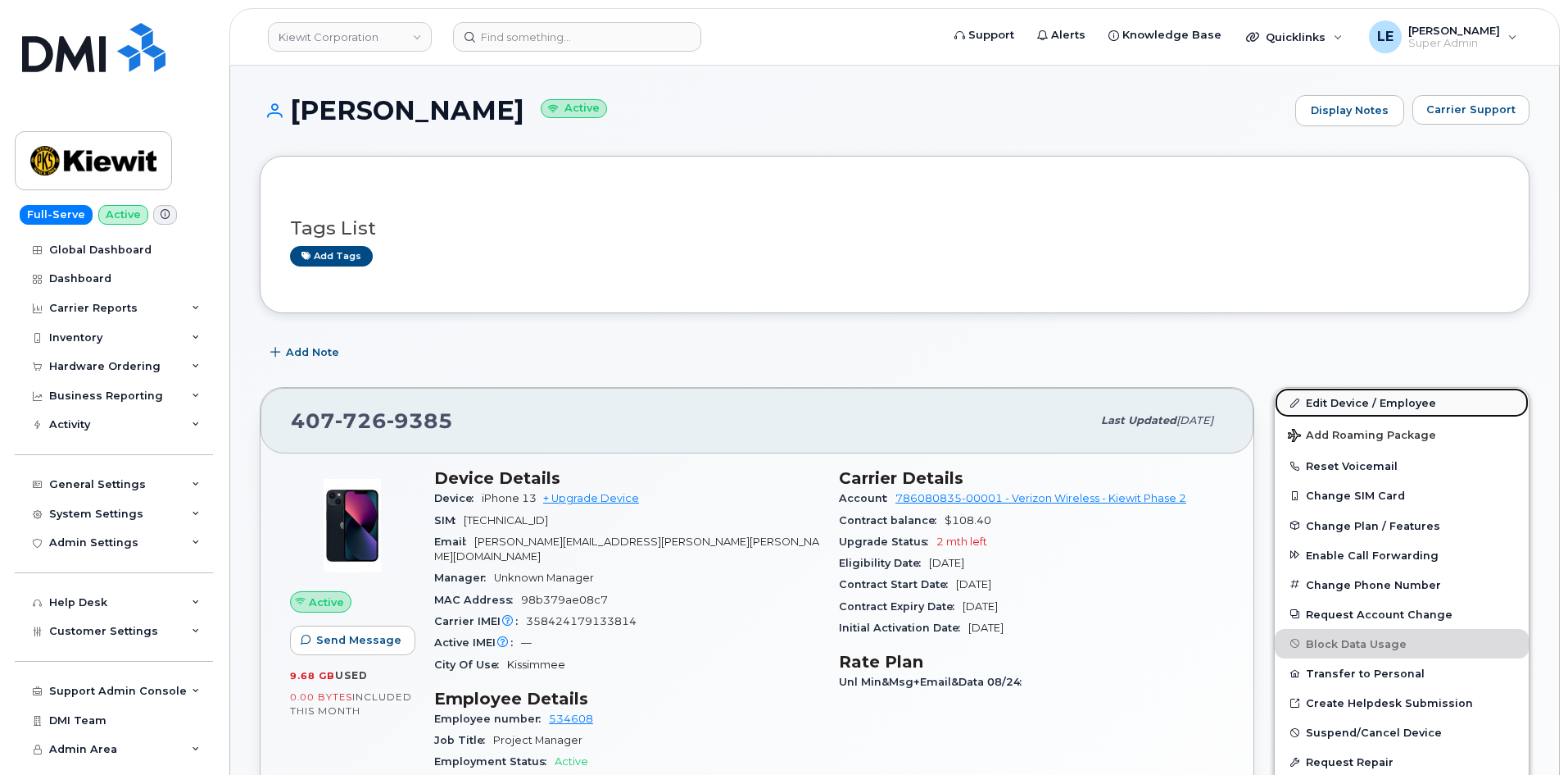
click at [1311, 394] on link "Edit Device / Employee" at bounding box center [1402, 402] width 254 height 30
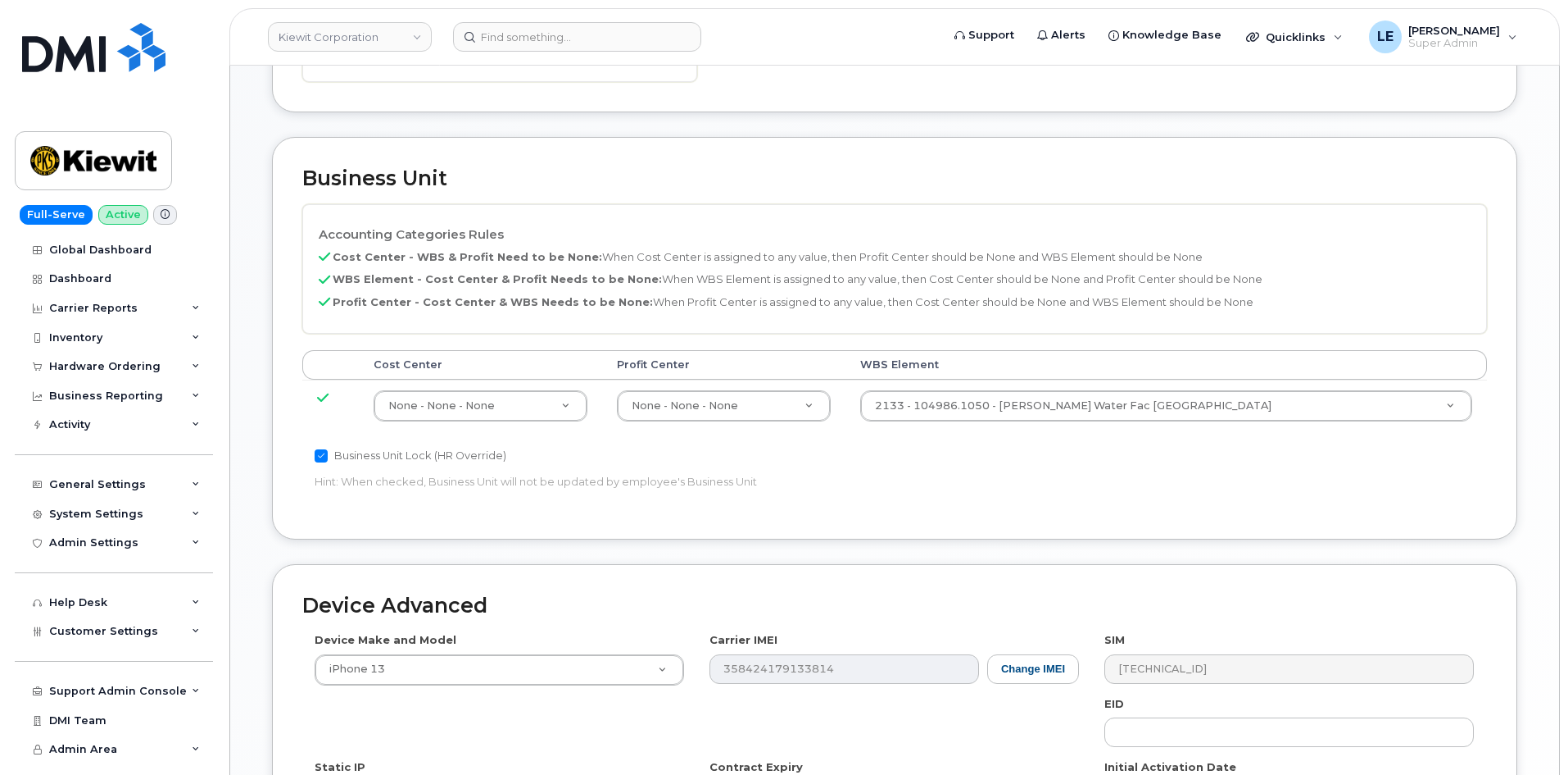
scroll to position [656, 0]
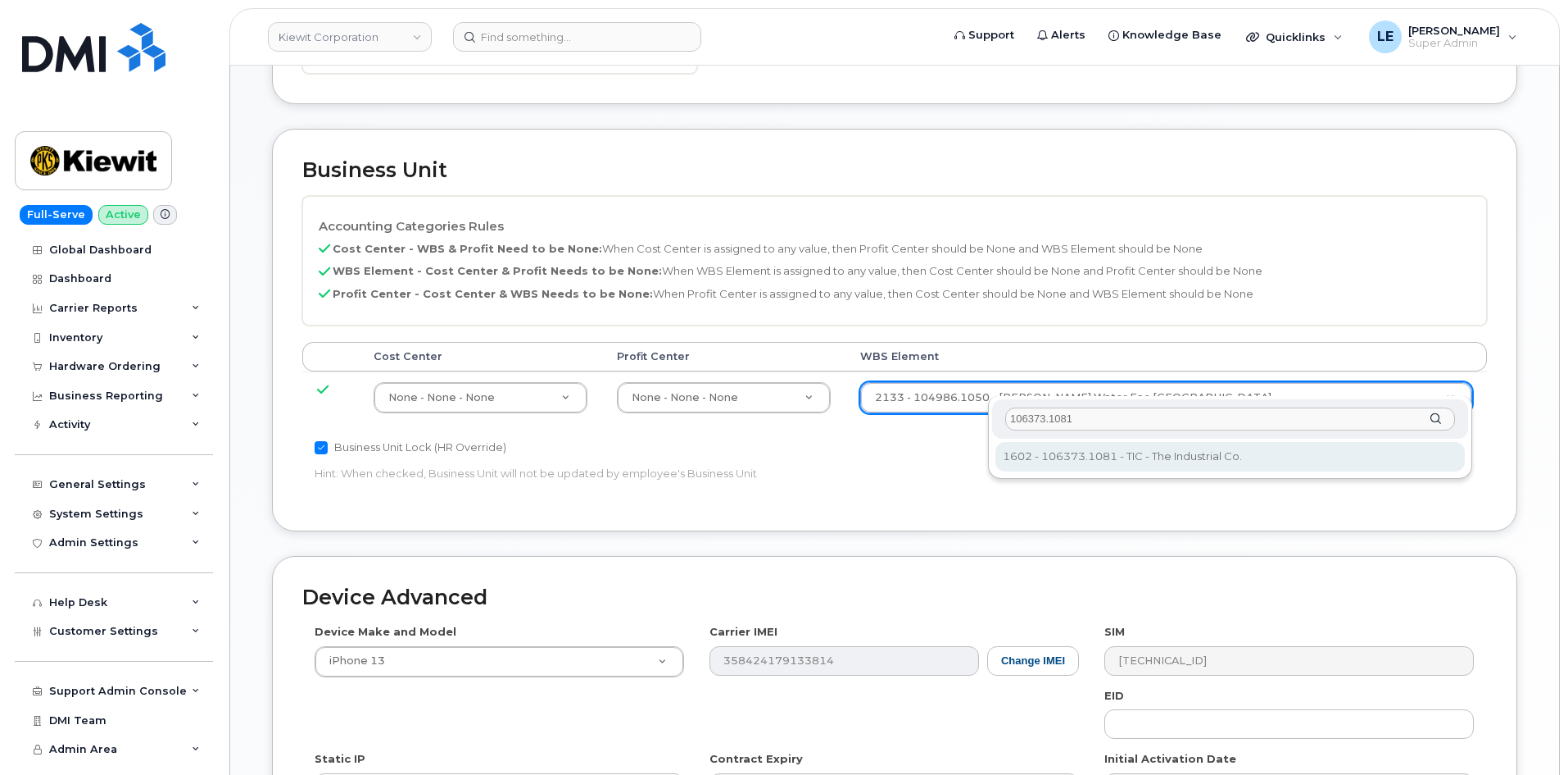
type input "106373.1081"
type input "35050978"
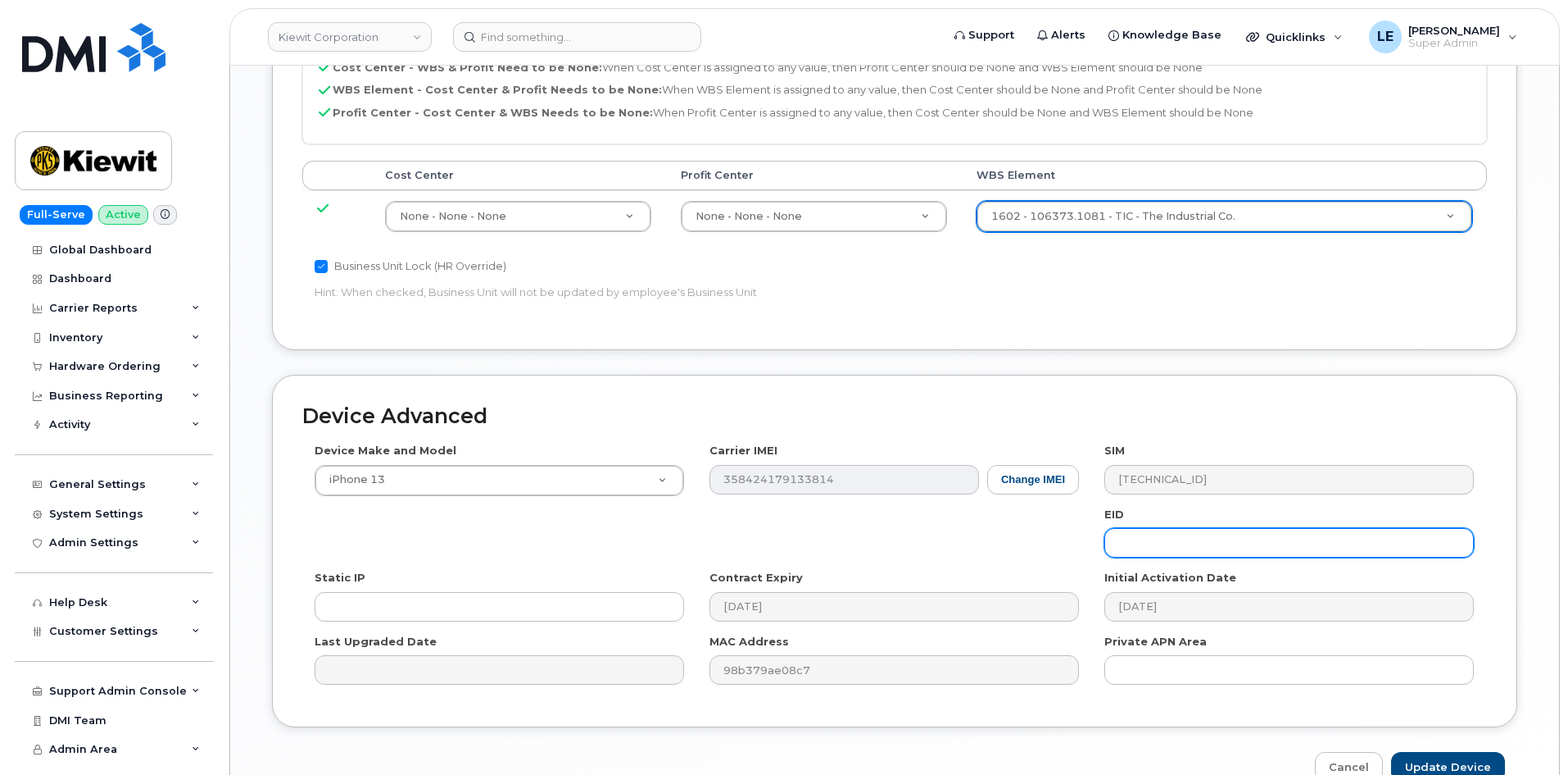
scroll to position [910, 0]
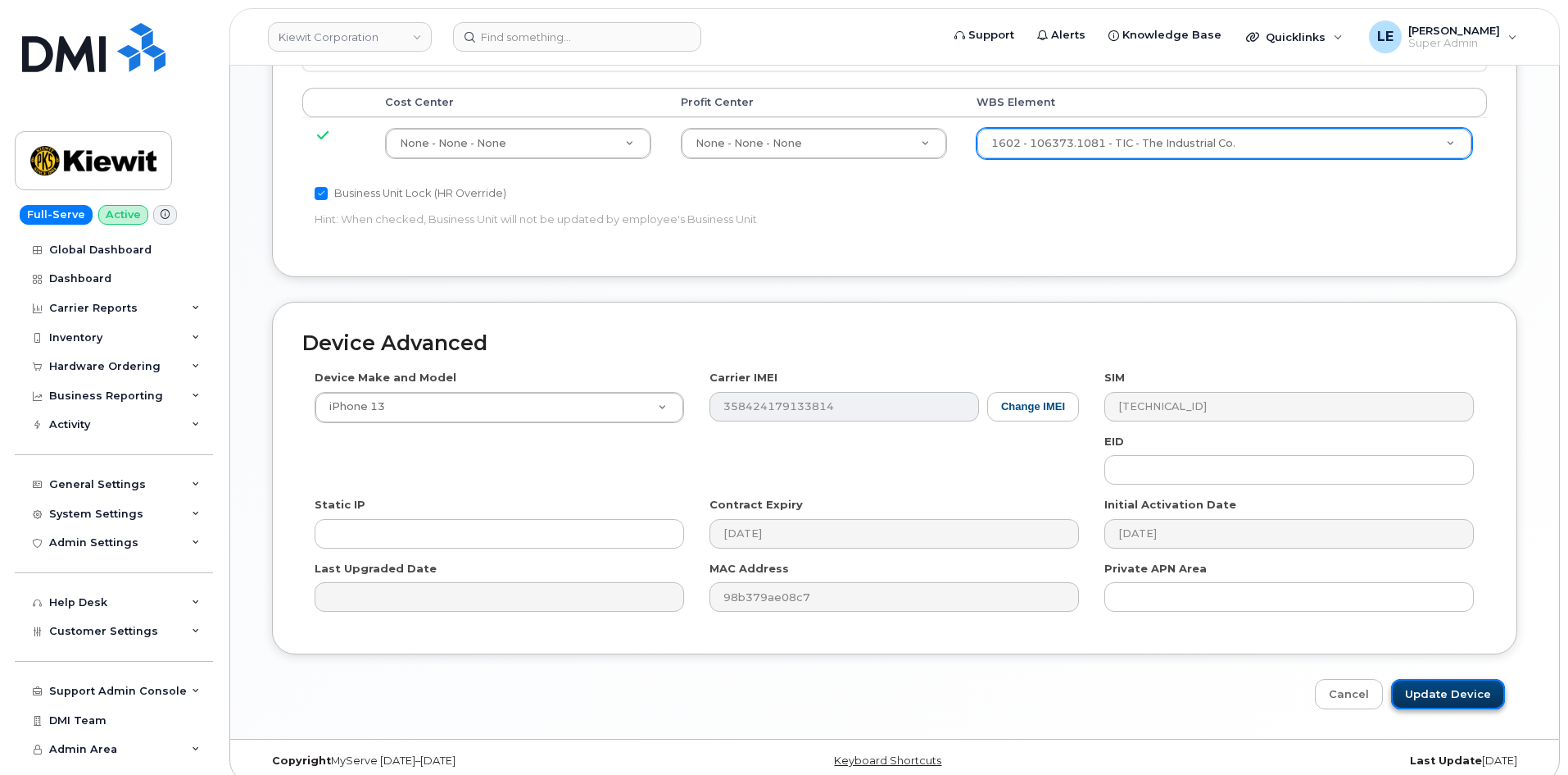
click at [1433, 679] on input "Update Device" at bounding box center [1448, 694] width 113 height 31
type input "Saving..."
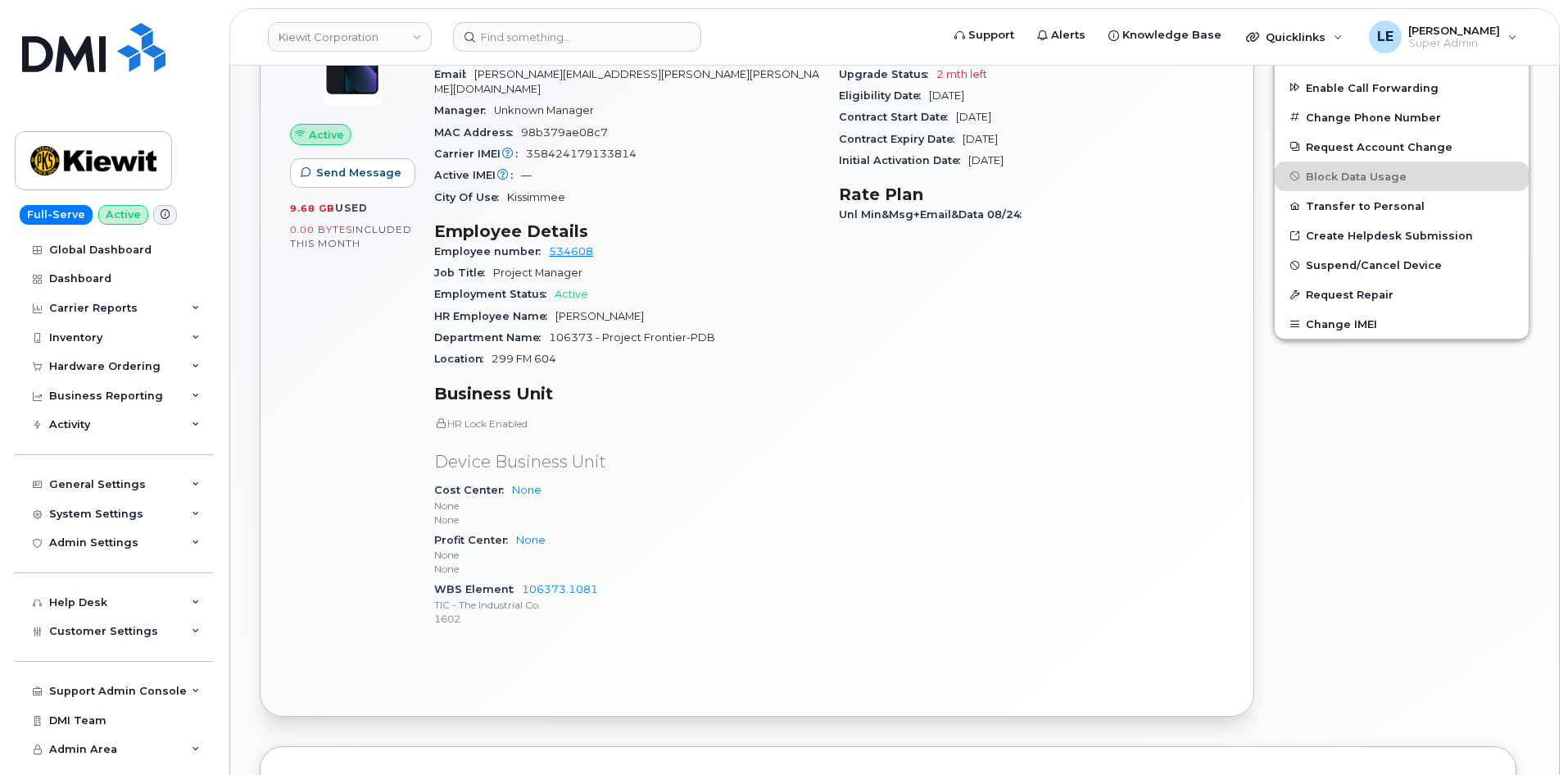
scroll to position [656, 0]
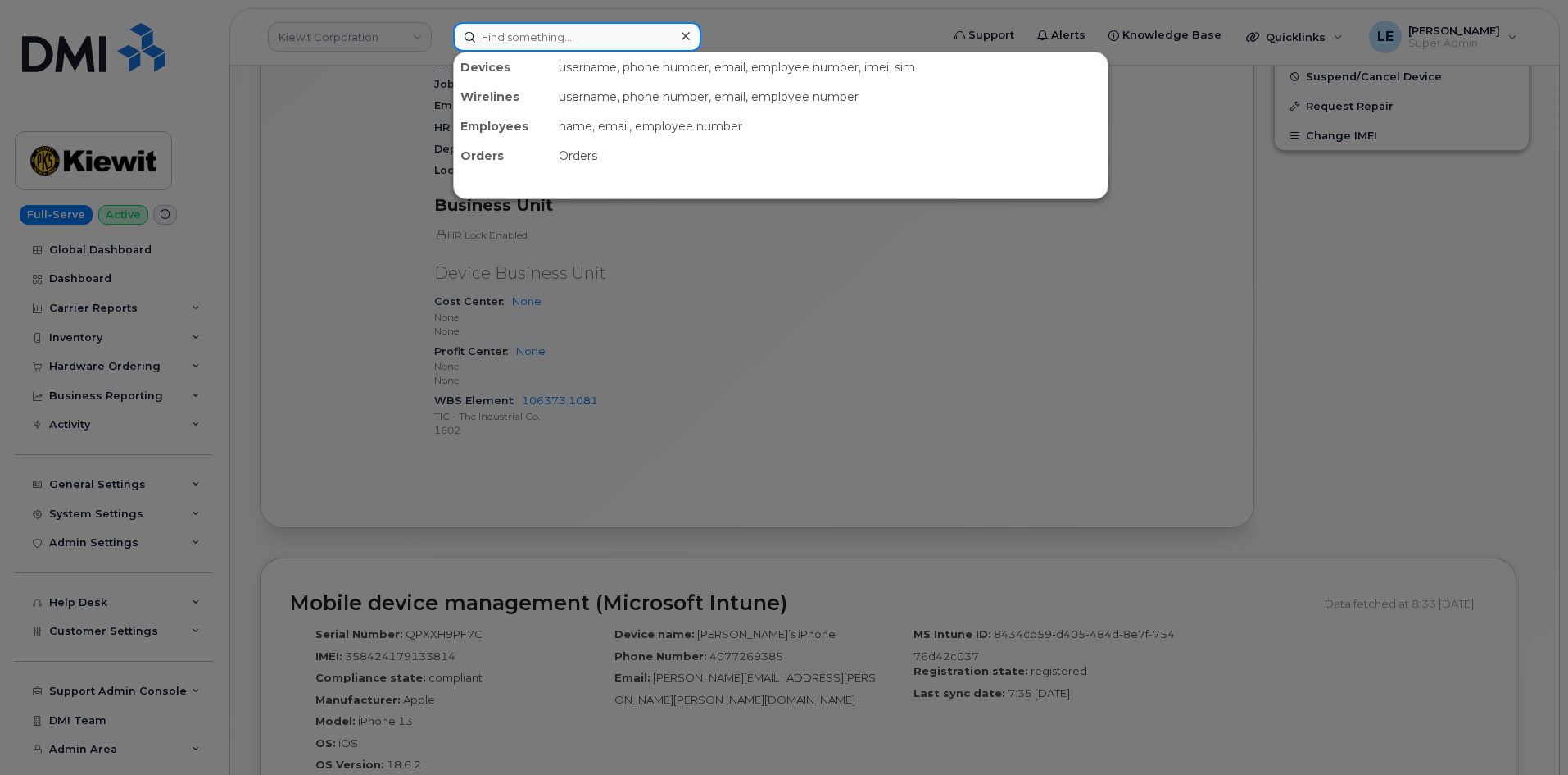
click at [582, 35] on input at bounding box center [577, 37] width 248 height 30
type input "v"
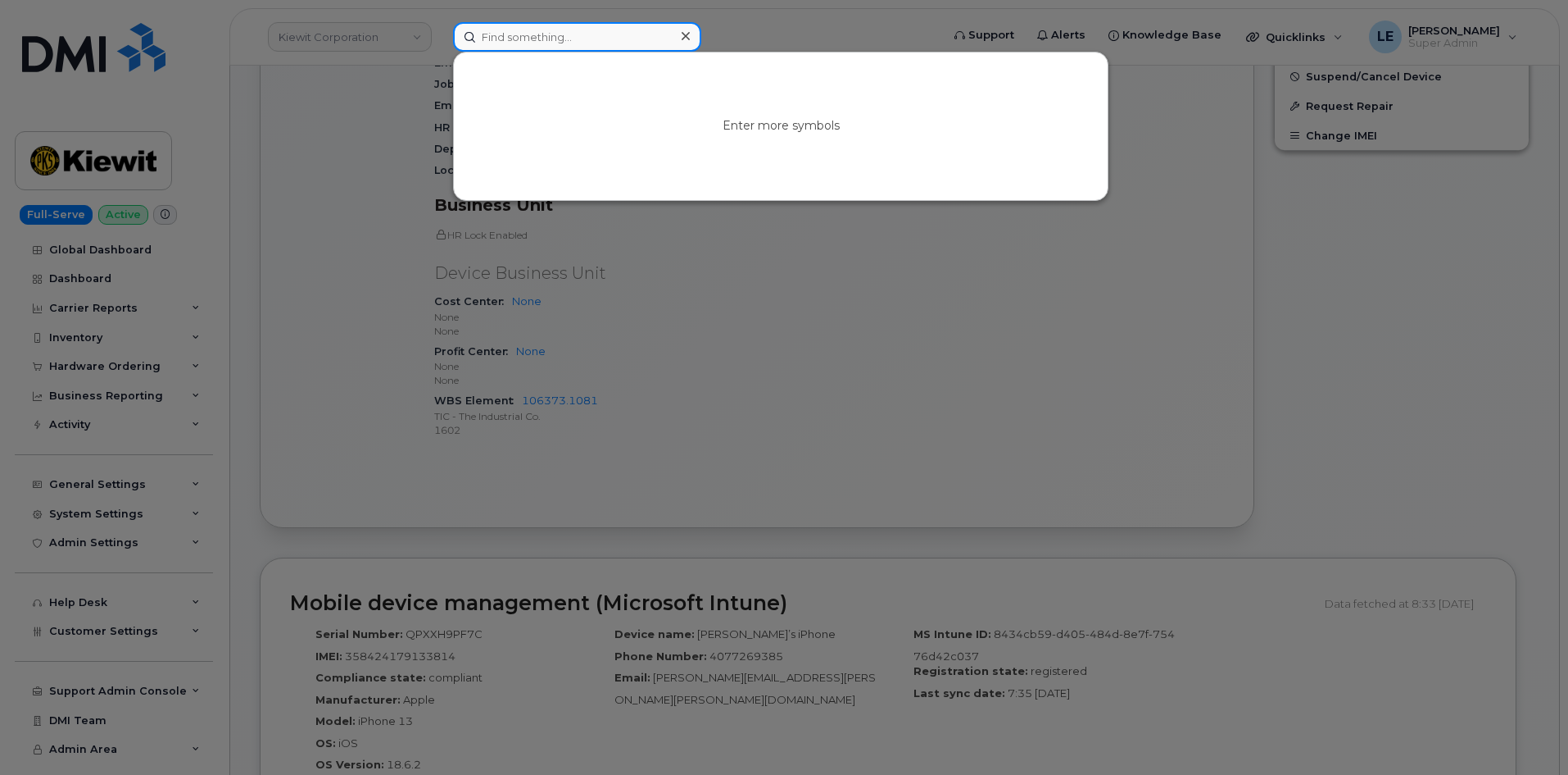
paste input "[PERSON_NAME][EMAIL_ADDRESS][PERSON_NAME][DOMAIN_NAME]"
type input "[PERSON_NAME][EMAIL_ADDRESS][PERSON_NAME][DOMAIN_NAME]"
click at [693, 32] on div at bounding box center [685, 37] width 24 height 24
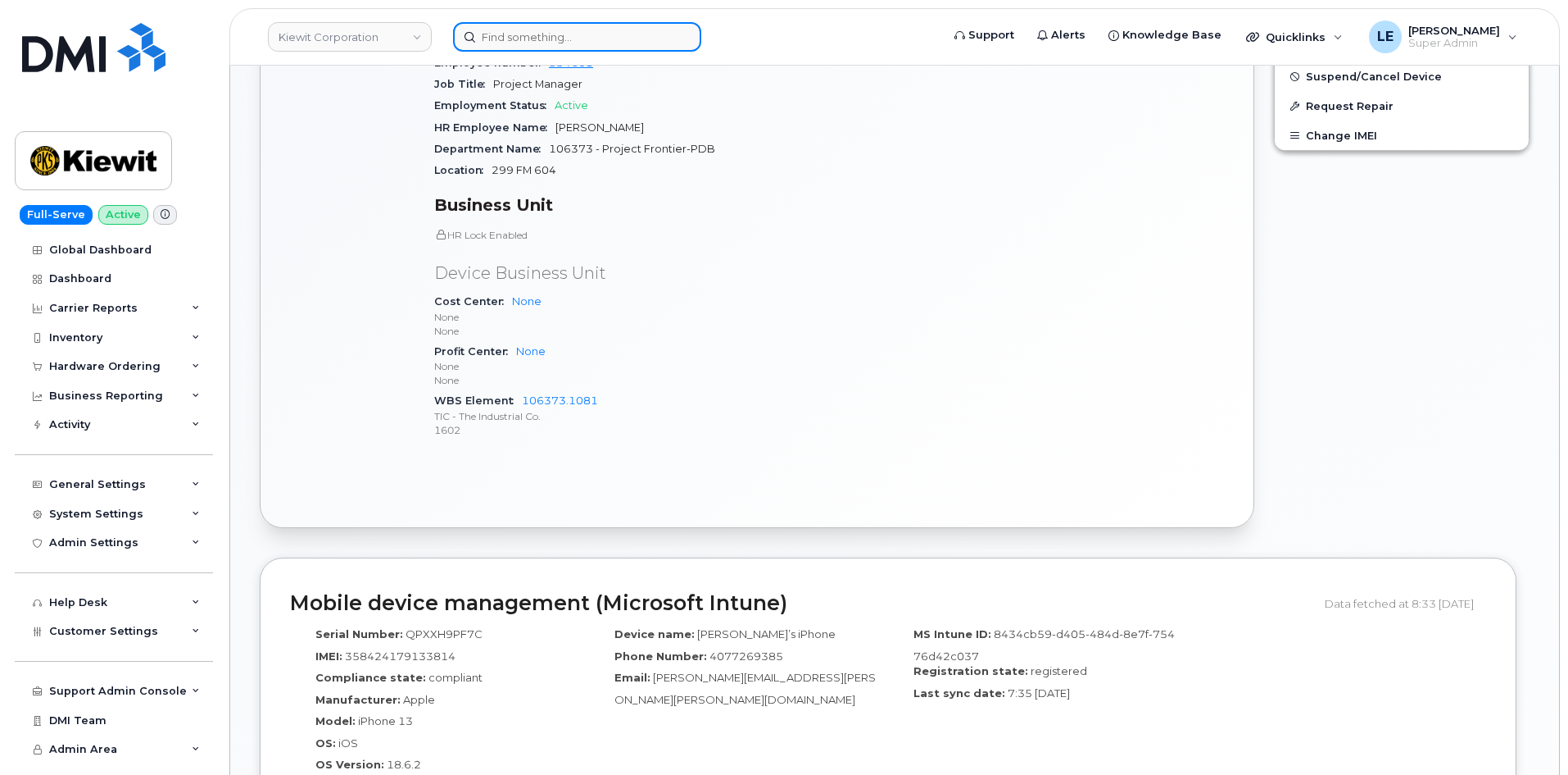
click at [622, 48] on input at bounding box center [577, 37] width 248 height 30
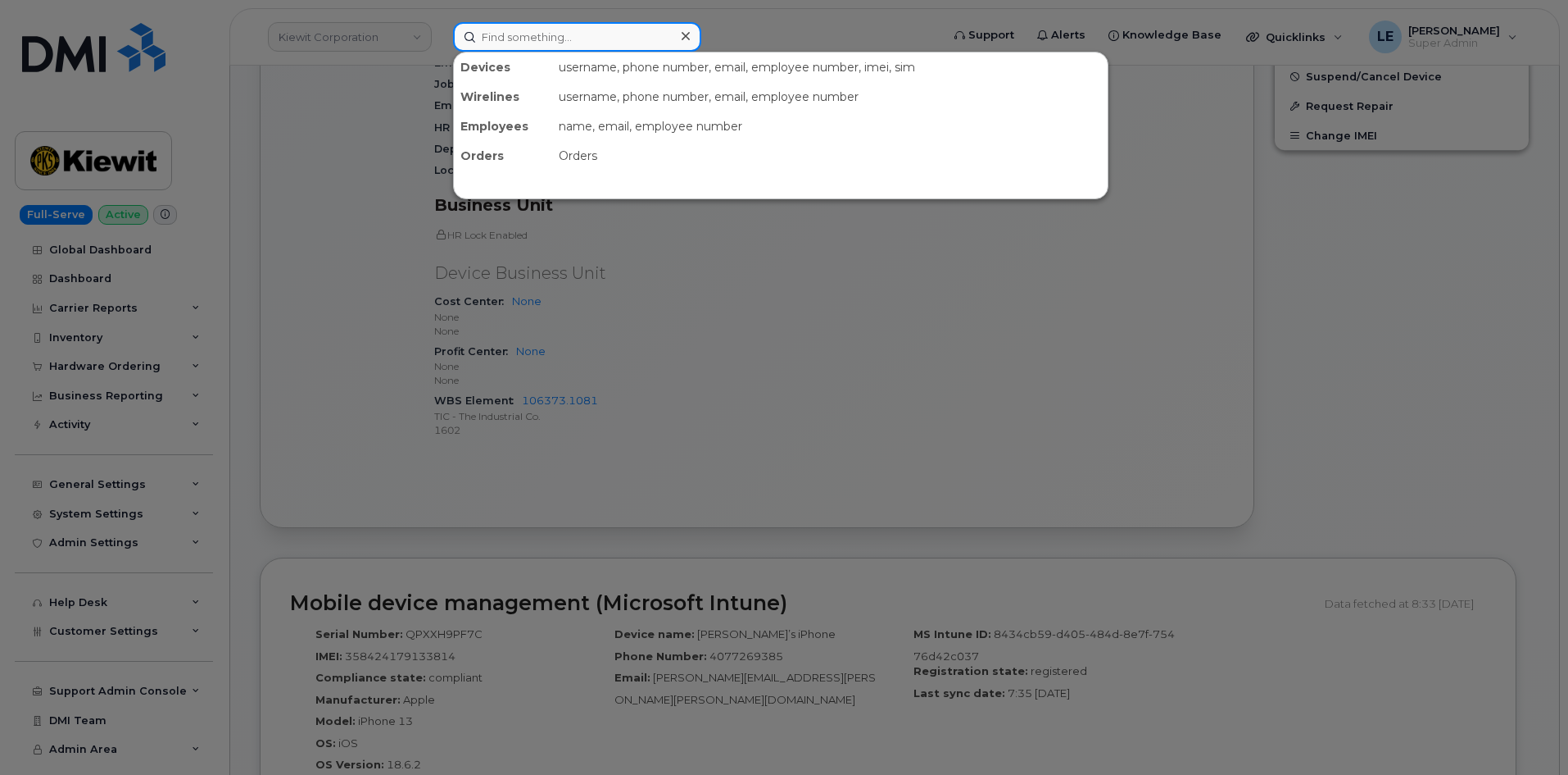
paste input "[PERSON_NAME]"
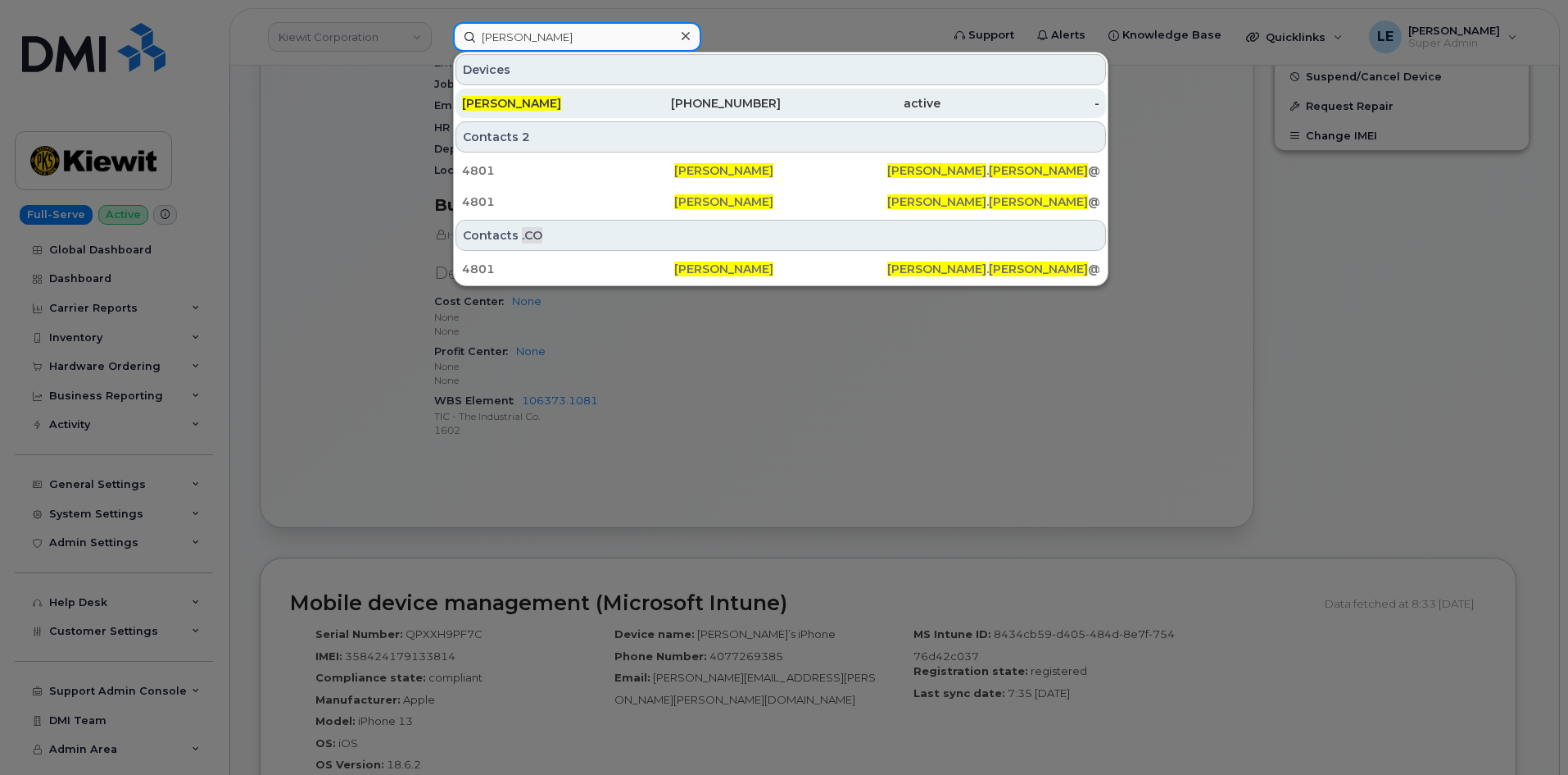
type input "[PERSON_NAME]"
click at [625, 98] on div "[PHONE_NUMBER]" at bounding box center [701, 102] width 160 height 16
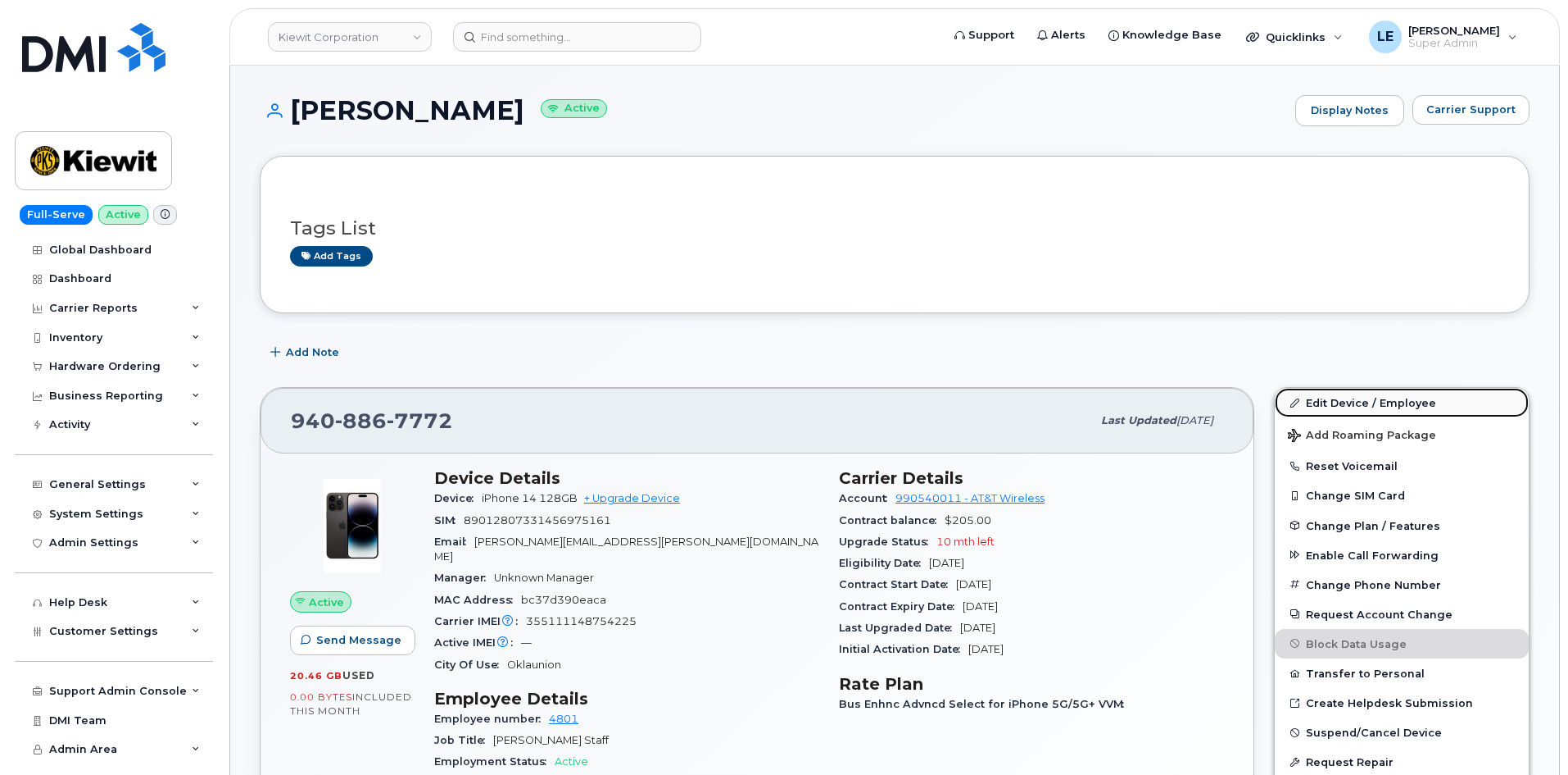
click at [1355, 399] on link "Edit Device / Employee" at bounding box center [1402, 402] width 254 height 30
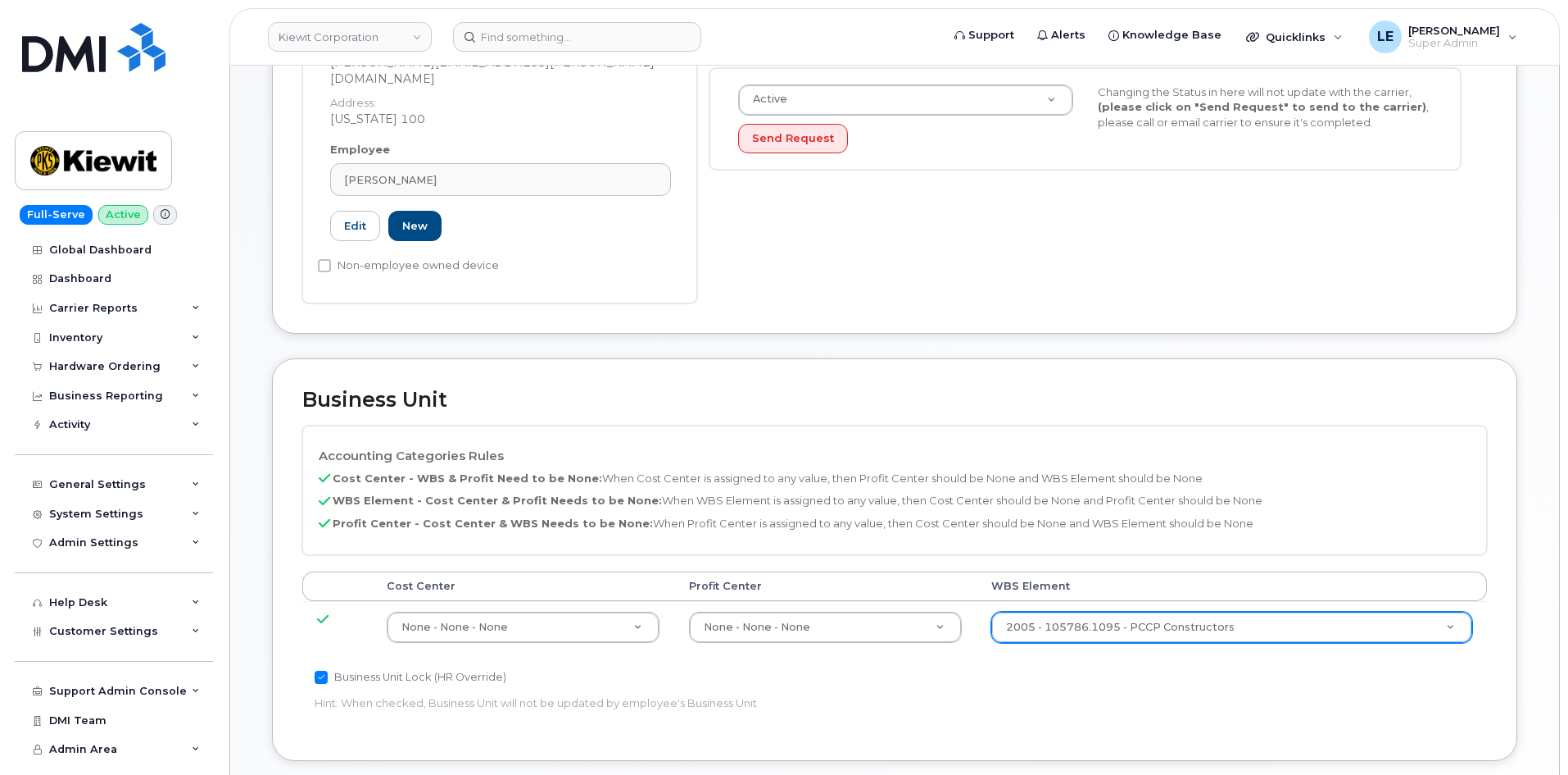
scroll to position [574, 0]
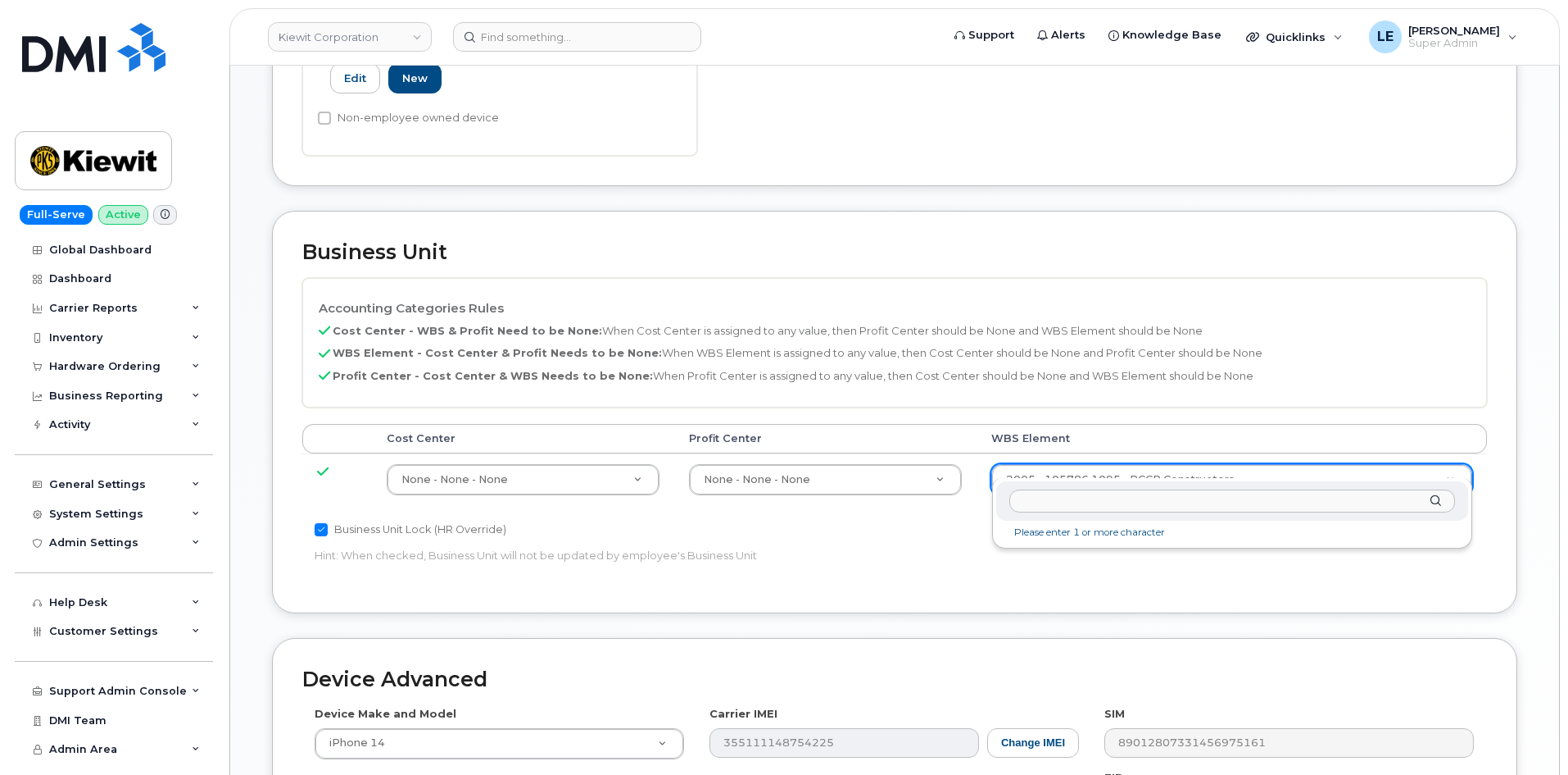
click at [1112, 494] on input "text" at bounding box center [1232, 501] width 445 height 24
type input "106407.1056"
type input "35448920"
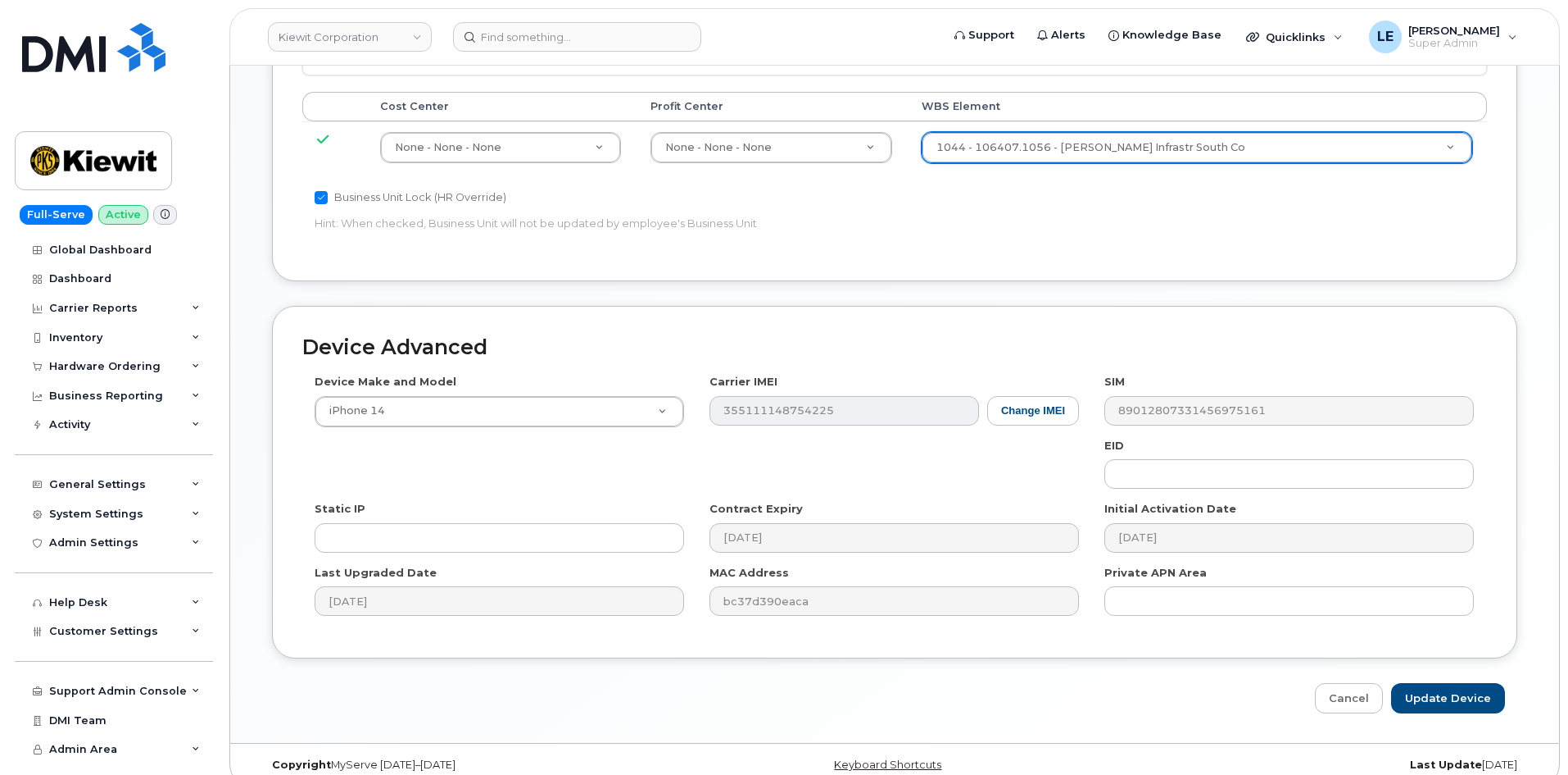
scroll to position [910, 0]
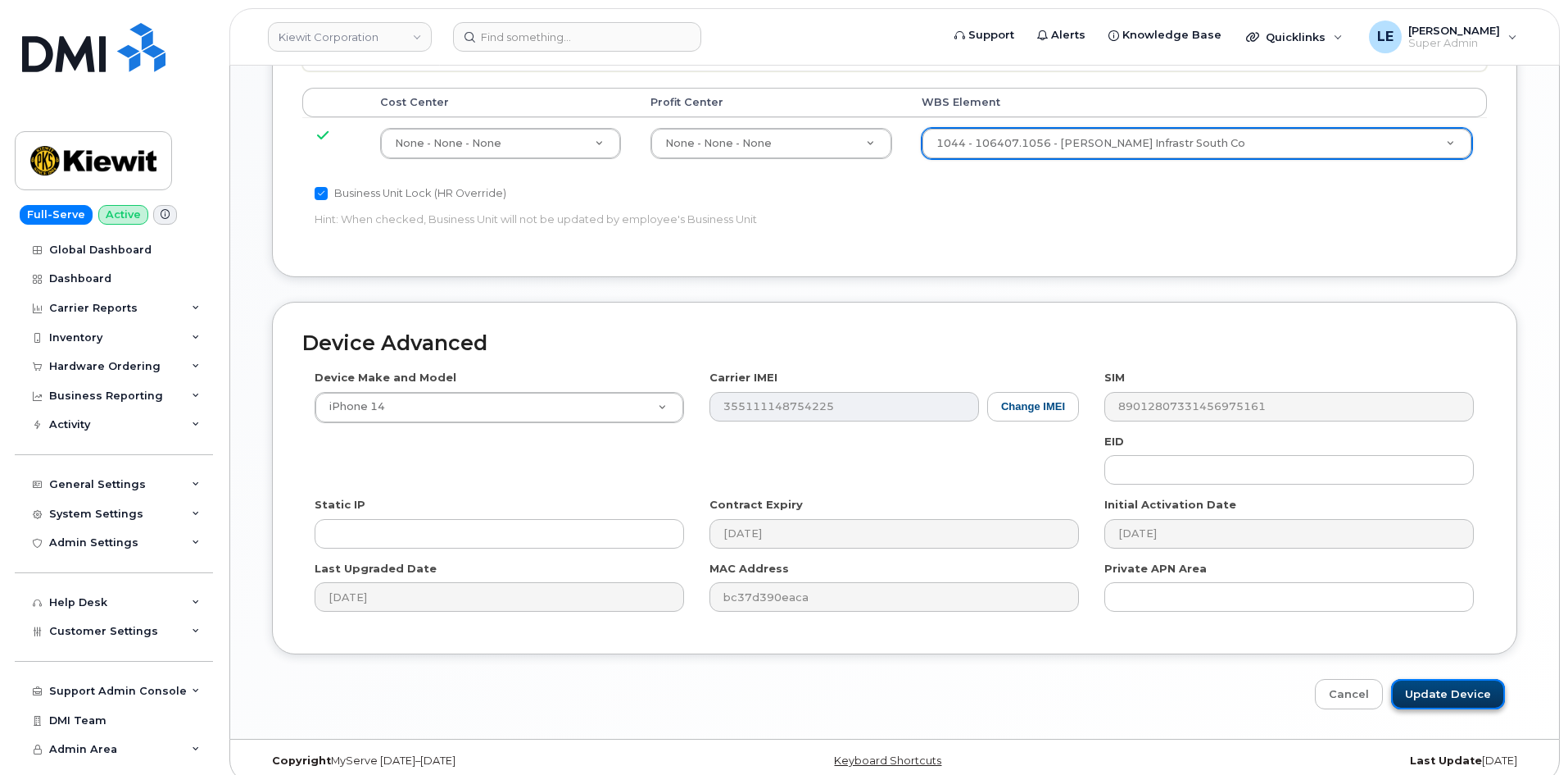
click at [1455, 679] on input "Update Device" at bounding box center [1448, 694] width 113 height 31
type input "Saving..."
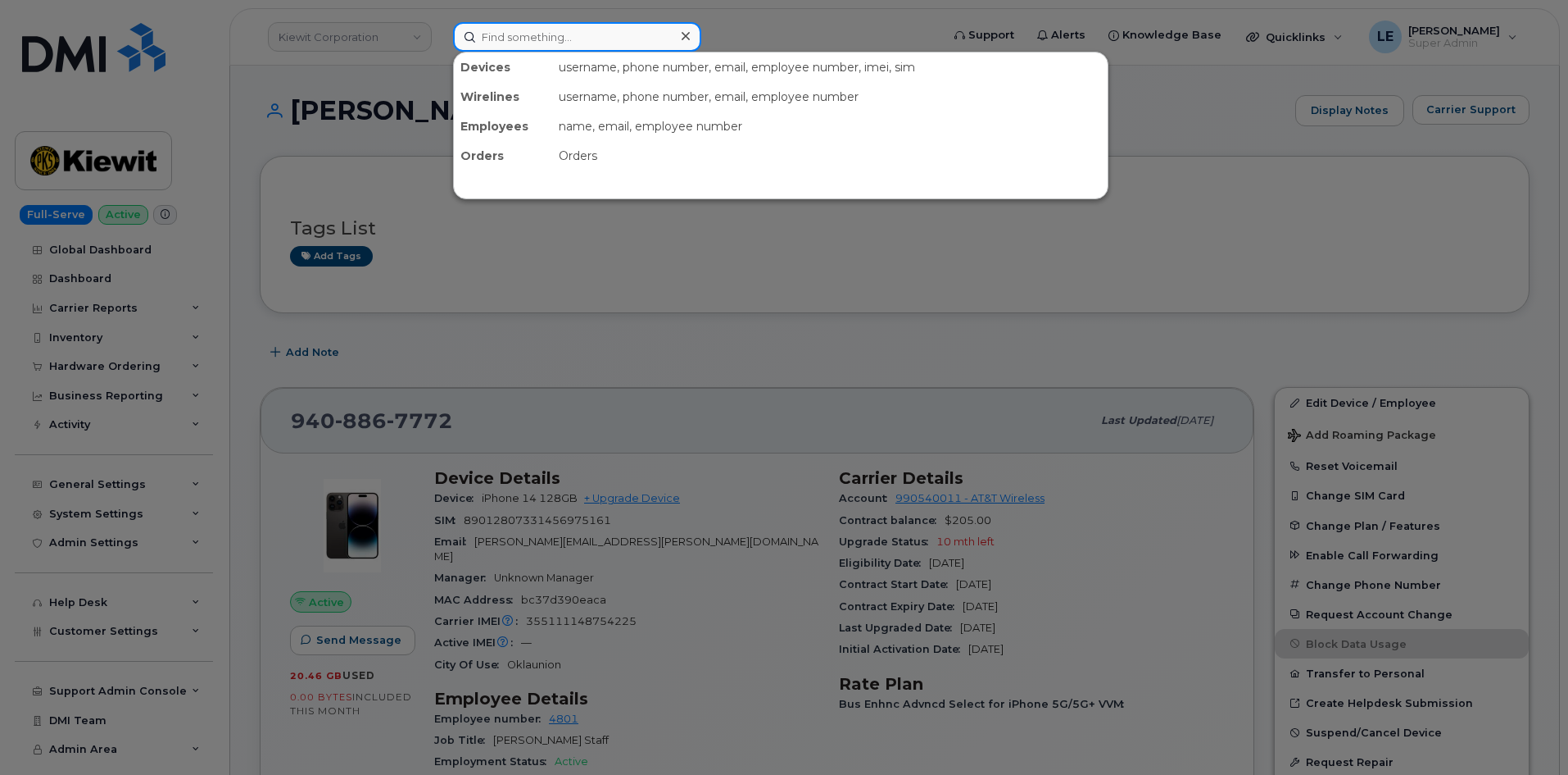
click at [512, 39] on input at bounding box center [577, 37] width 248 height 30
click at [562, 46] on input at bounding box center [577, 37] width 248 height 30
click at [607, 22] on input at bounding box center [577, 37] width 248 height 30
paste input "MARCIAL.DUQUE@KB-JV.COM"
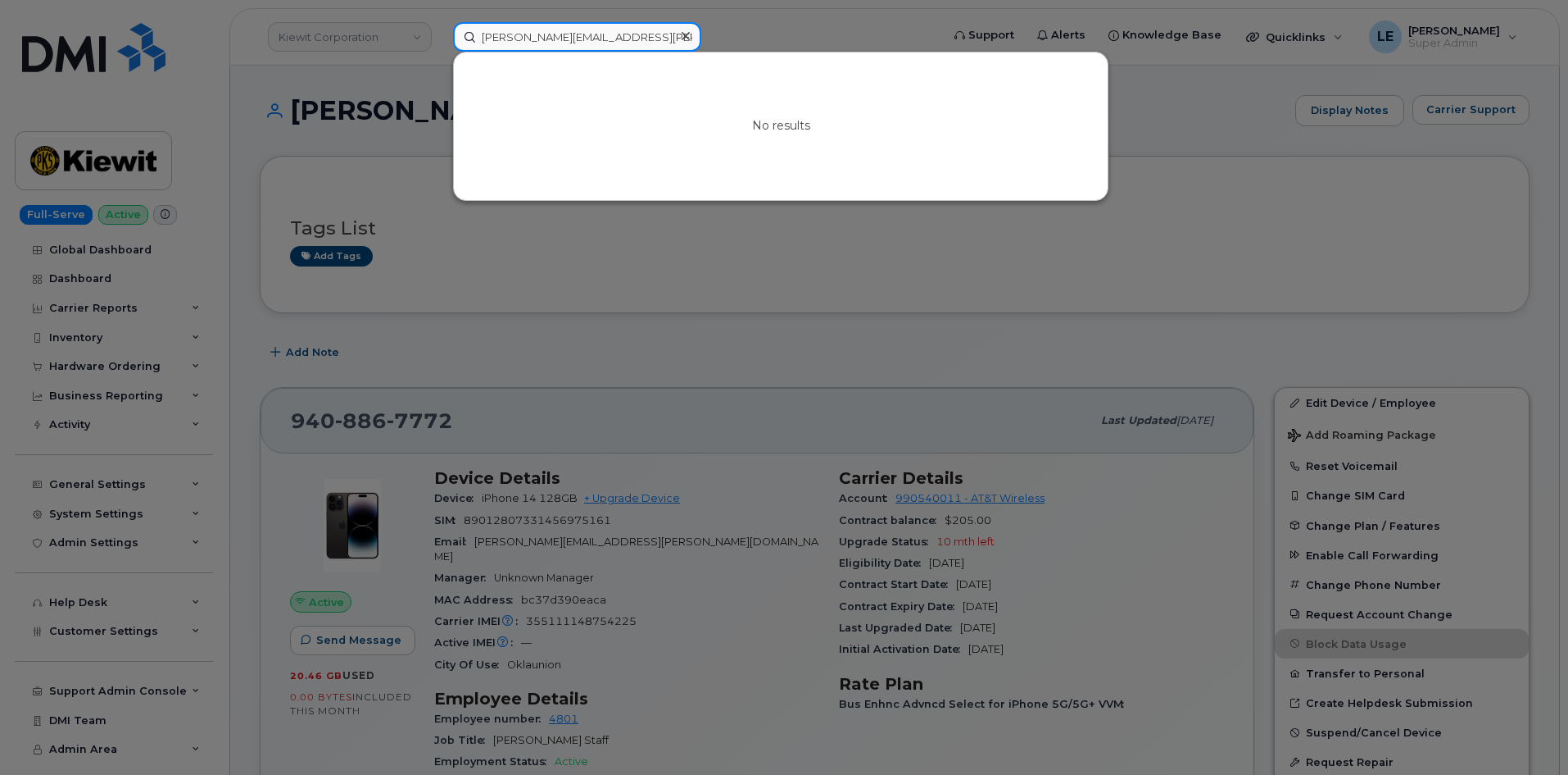
drag, startPoint x: 646, startPoint y: 42, endPoint x: 574, endPoint y: 44, distance: 72.0
click at [575, 44] on input "MARCIAL.DUQUE@KB-JV.COM" at bounding box center [577, 37] width 248 height 30
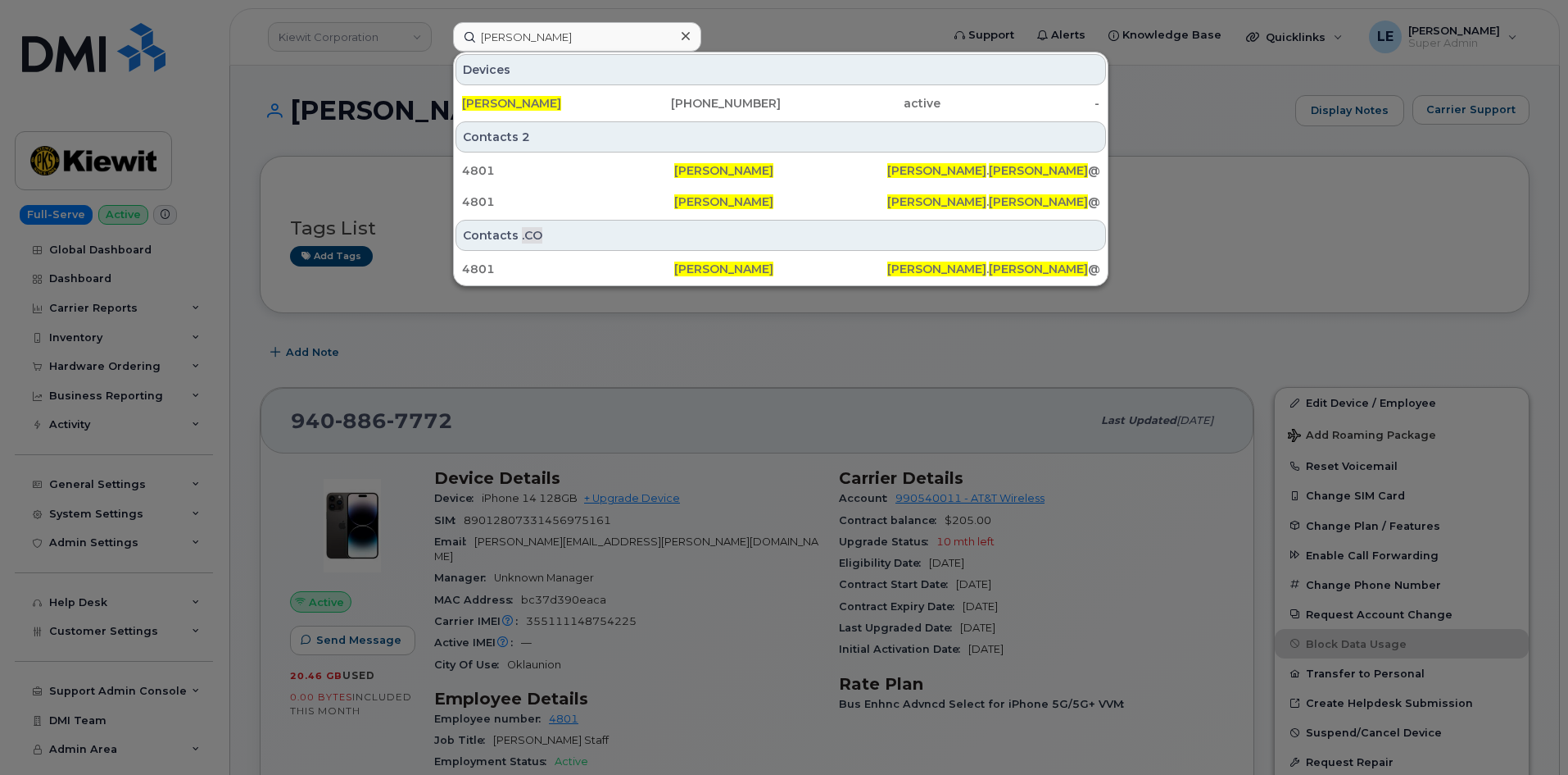
click at [888, 33] on div at bounding box center [784, 388] width 1568 height 775
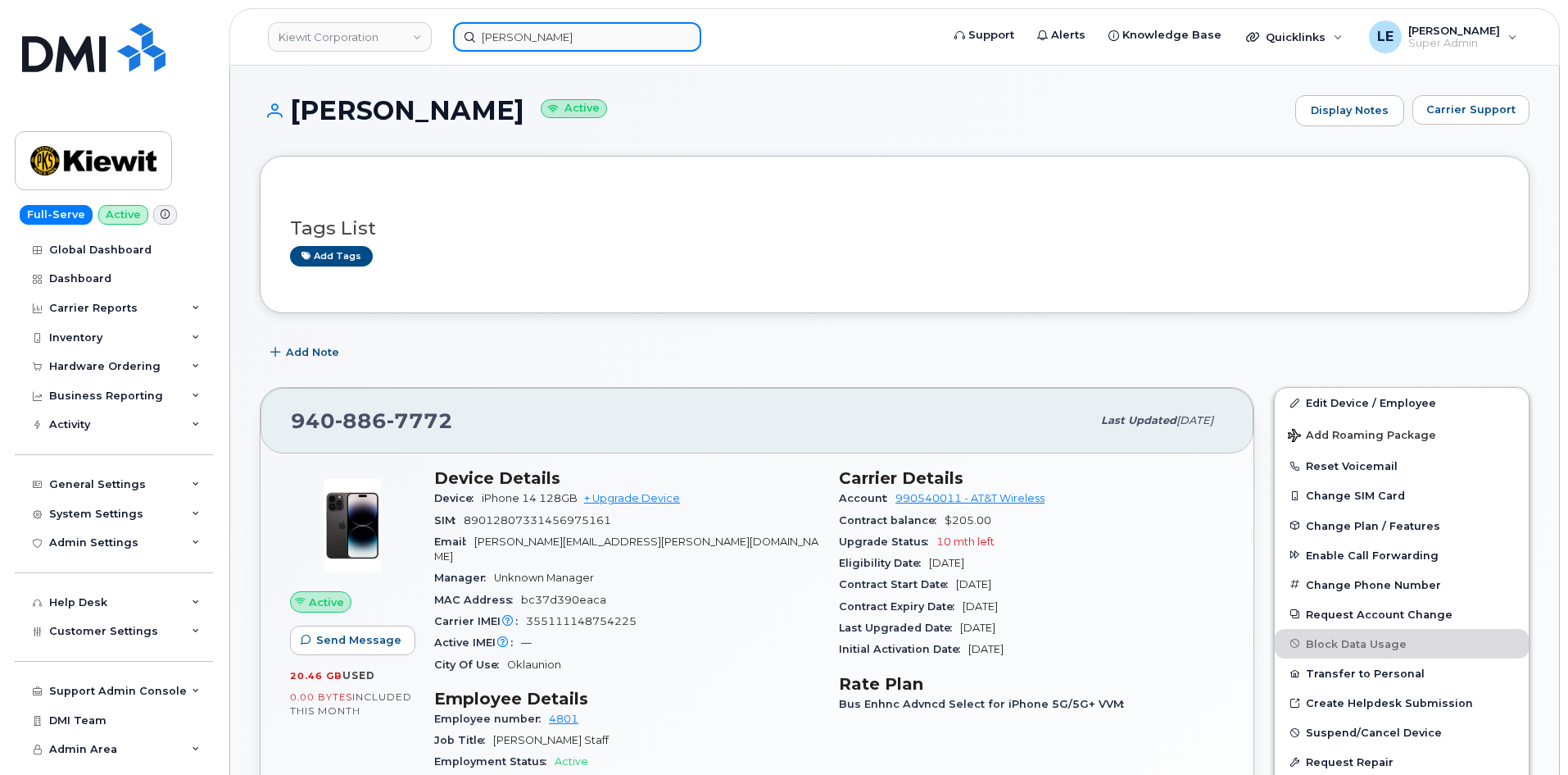
click at [642, 32] on input "MARCIAL DUQUE" at bounding box center [577, 37] width 248 height 30
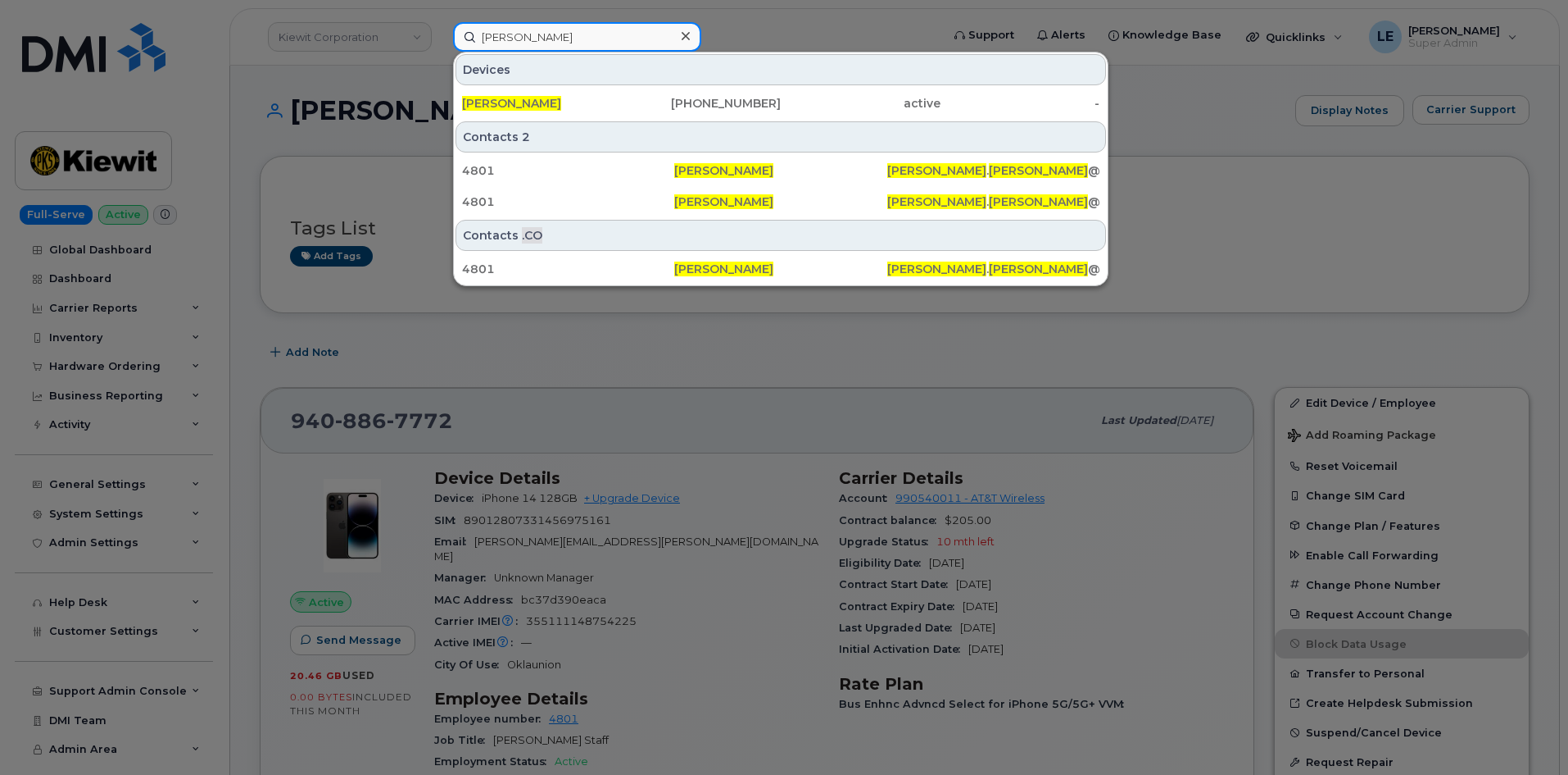
click at [642, 32] on input "MARCIAL DUQUE" at bounding box center [577, 37] width 248 height 30
paste input "[PERSON_NAME][EMAIL_ADDRESS][PERSON_NAME][PERSON_NAME][DOMAIN_NAME]"
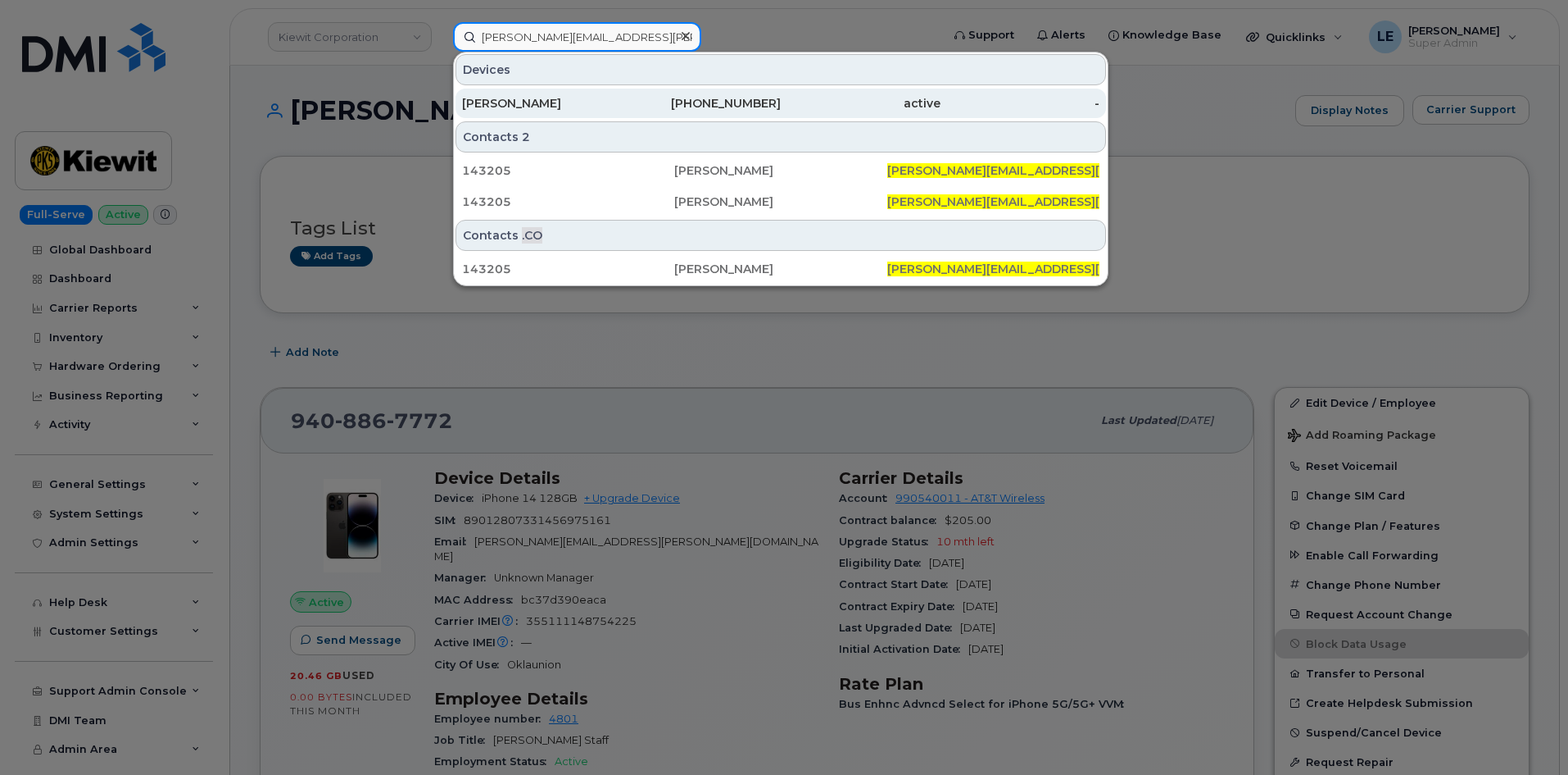
type input "[PERSON_NAME][EMAIL_ADDRESS][PERSON_NAME][PERSON_NAME][DOMAIN_NAME]"
click at [520, 114] on div "[PERSON_NAME]" at bounding box center [542, 103] width 160 height 30
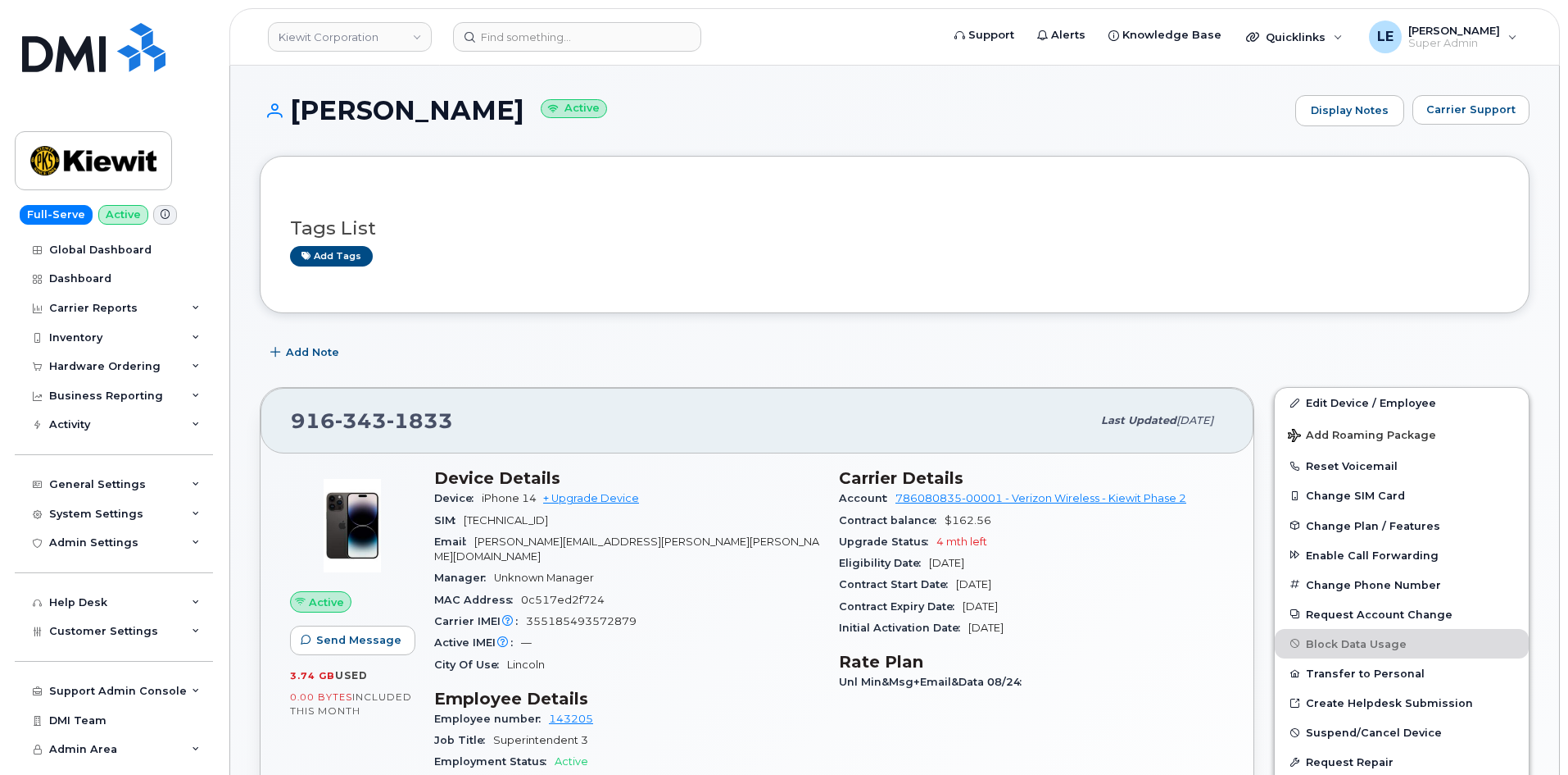
click at [1343, 406] on link "Edit Device / Employee" at bounding box center [1402, 402] width 254 height 30
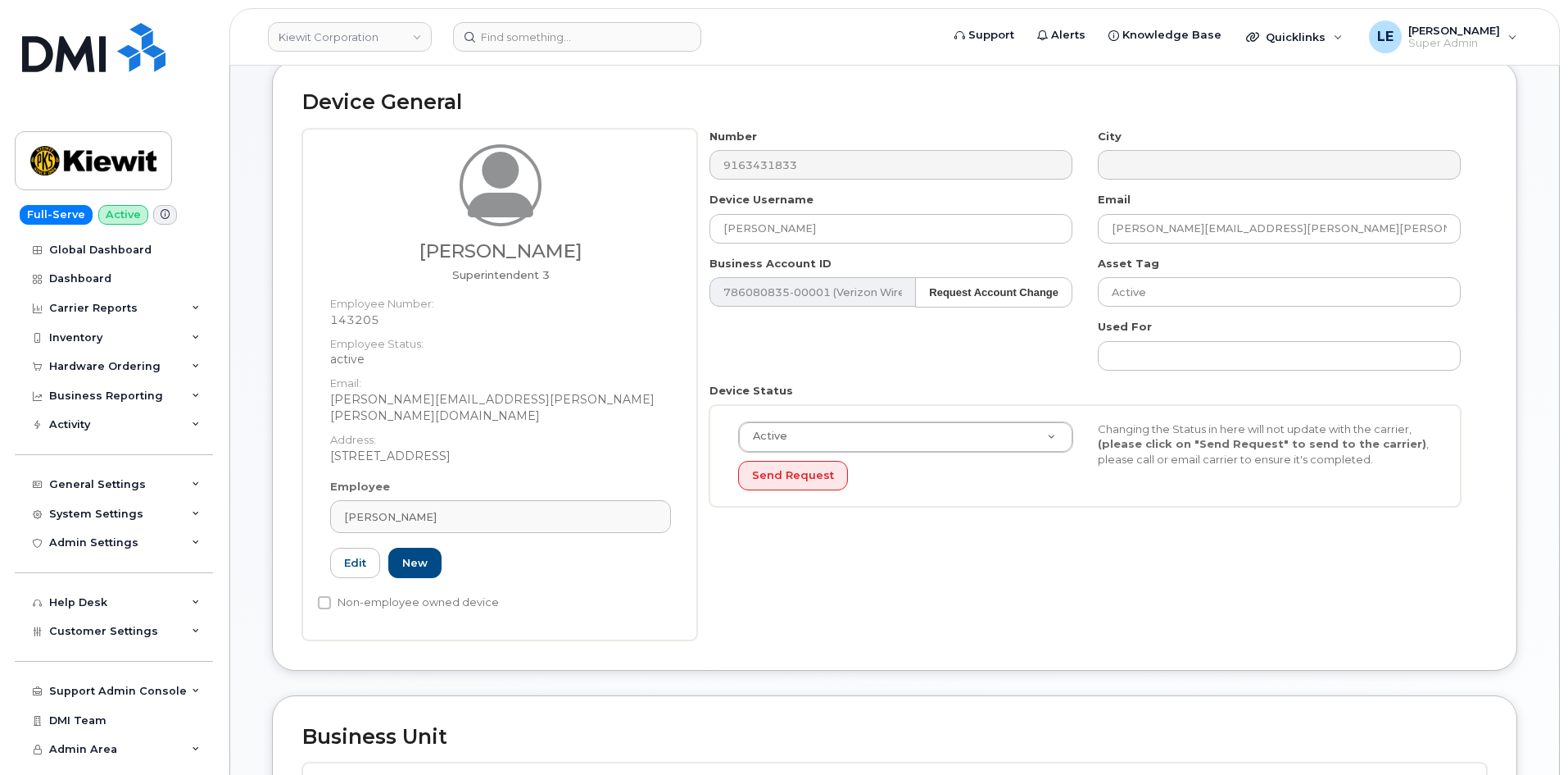
scroll to position [574, 0]
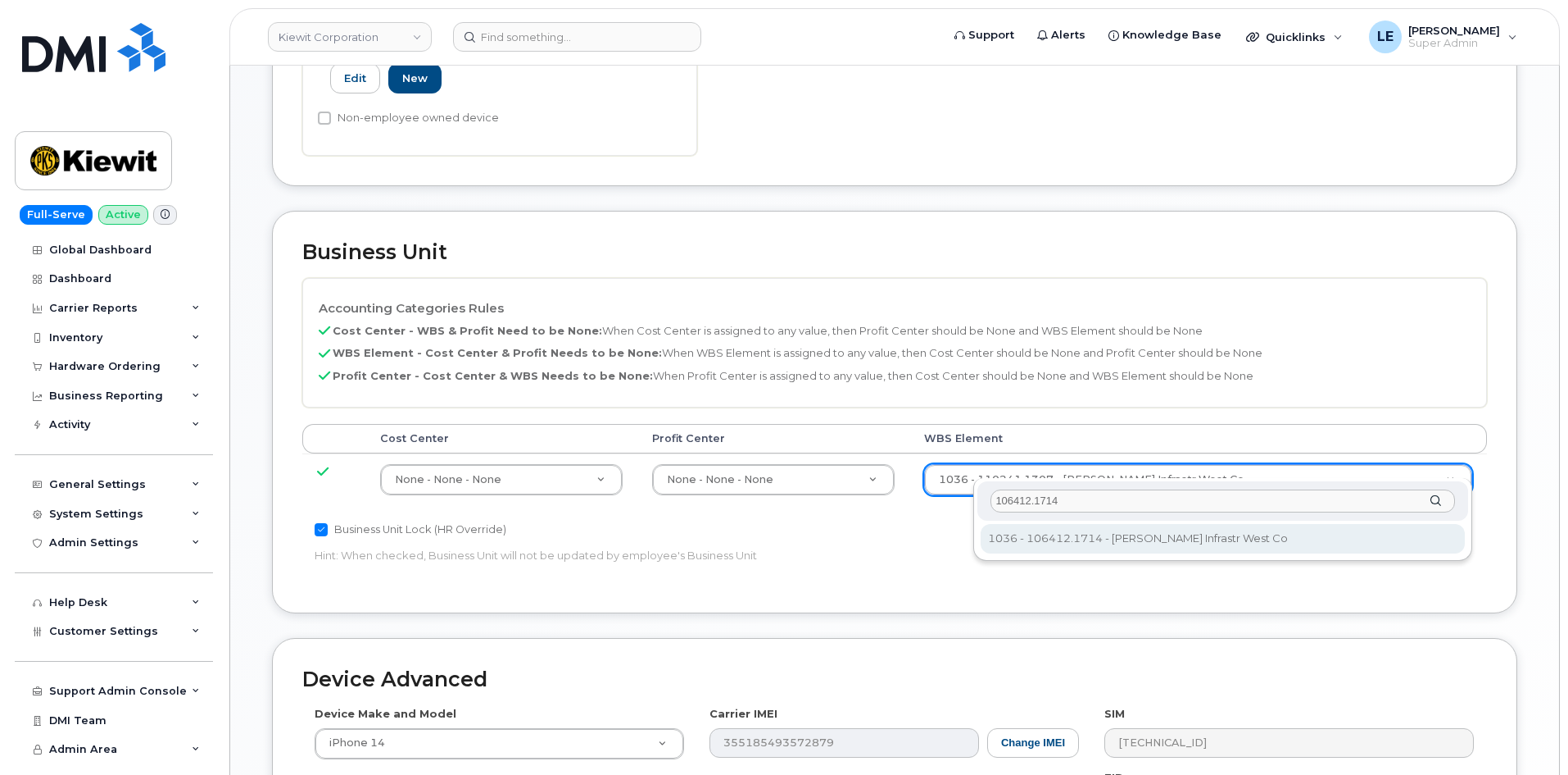
type input "106412.1714"
type input "35233973"
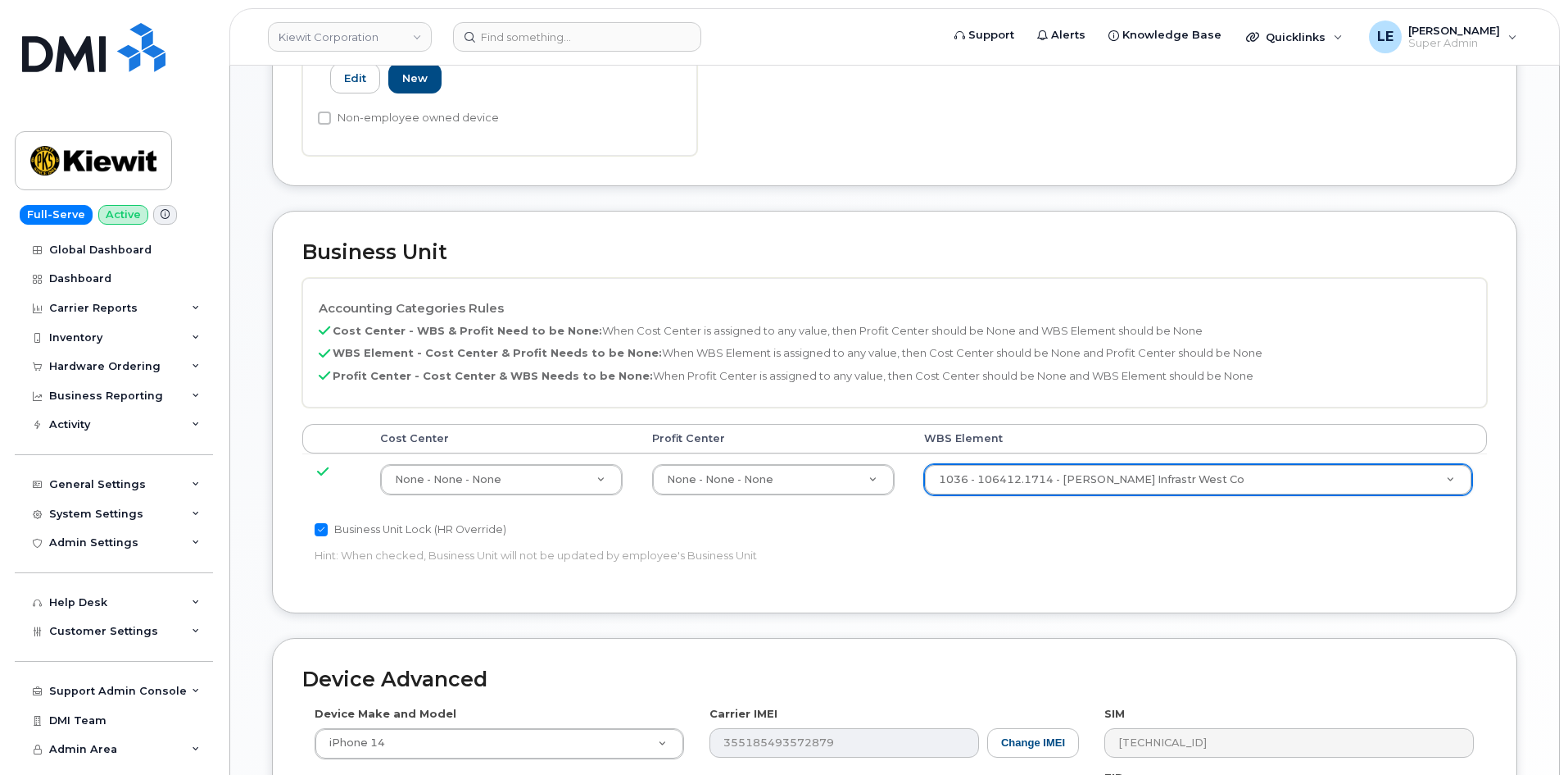
click at [1077, 548] on p "Hint: When checked, Business Unit will not be updated by employee's Business Un…" at bounding box center [697, 556] width 764 height 15
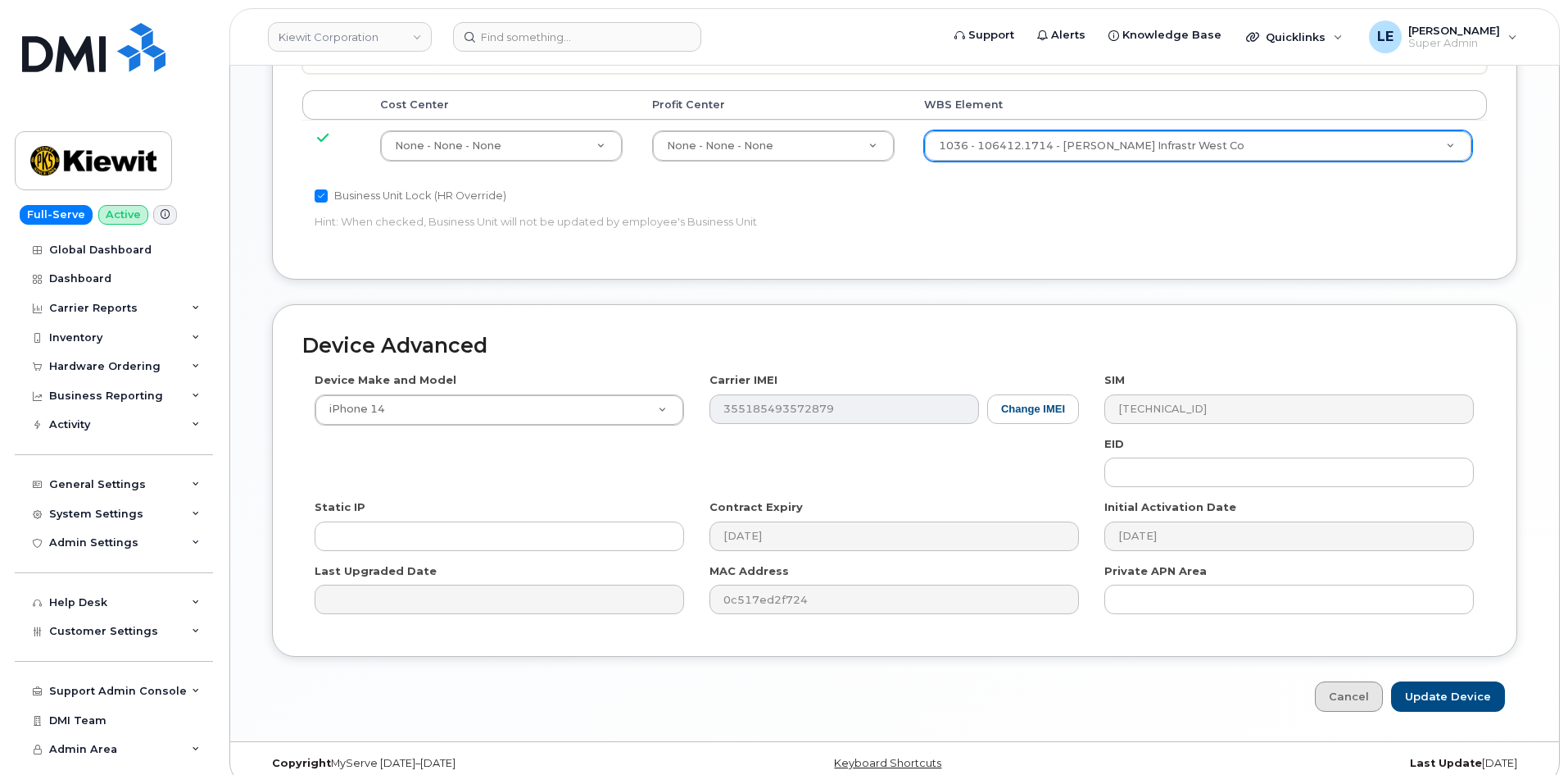
scroll to position [910, 0]
click at [1411, 679] on input "Update Device" at bounding box center [1448, 694] width 113 height 31
type input "Saving..."
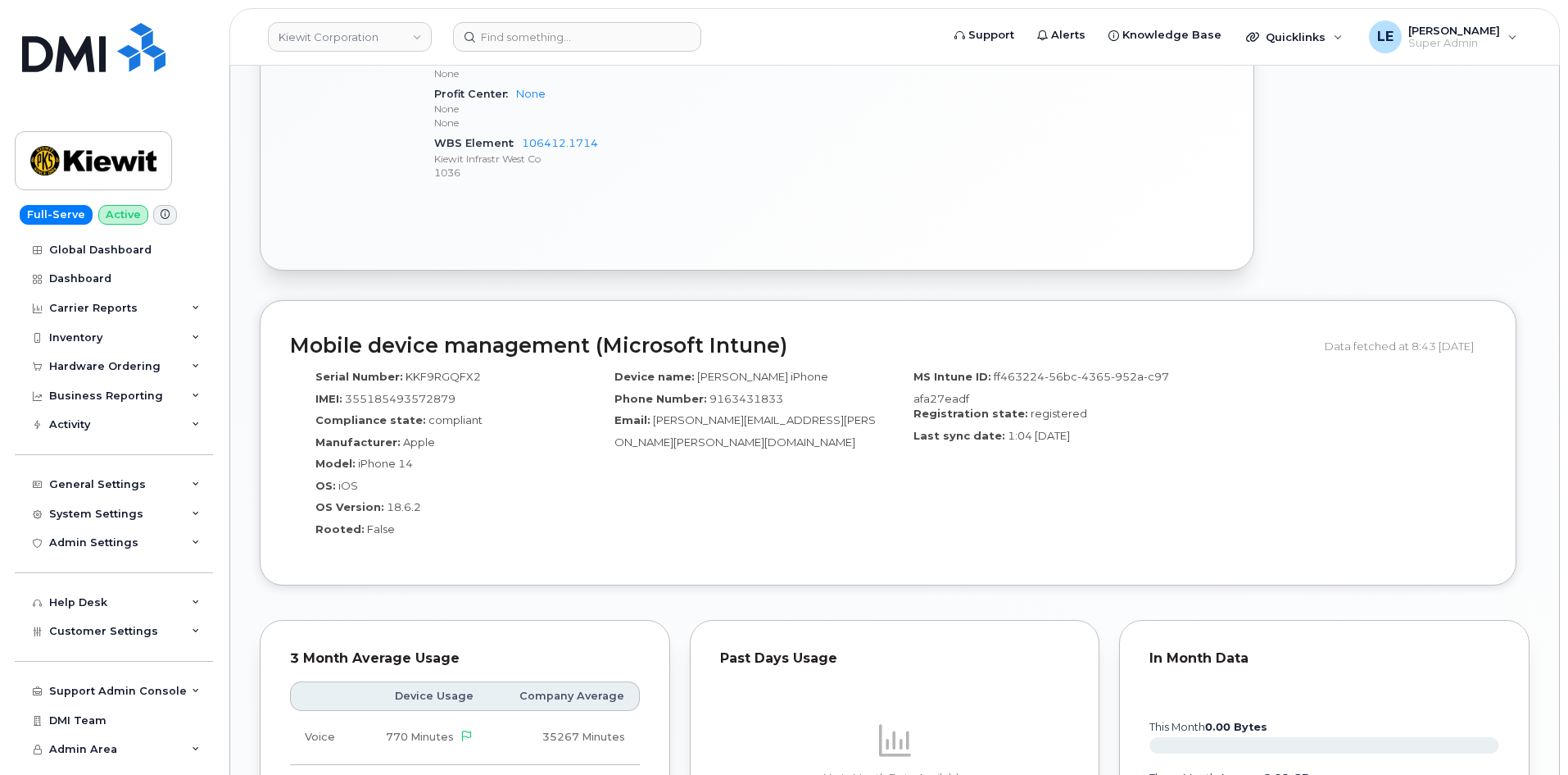
scroll to position [901, 0]
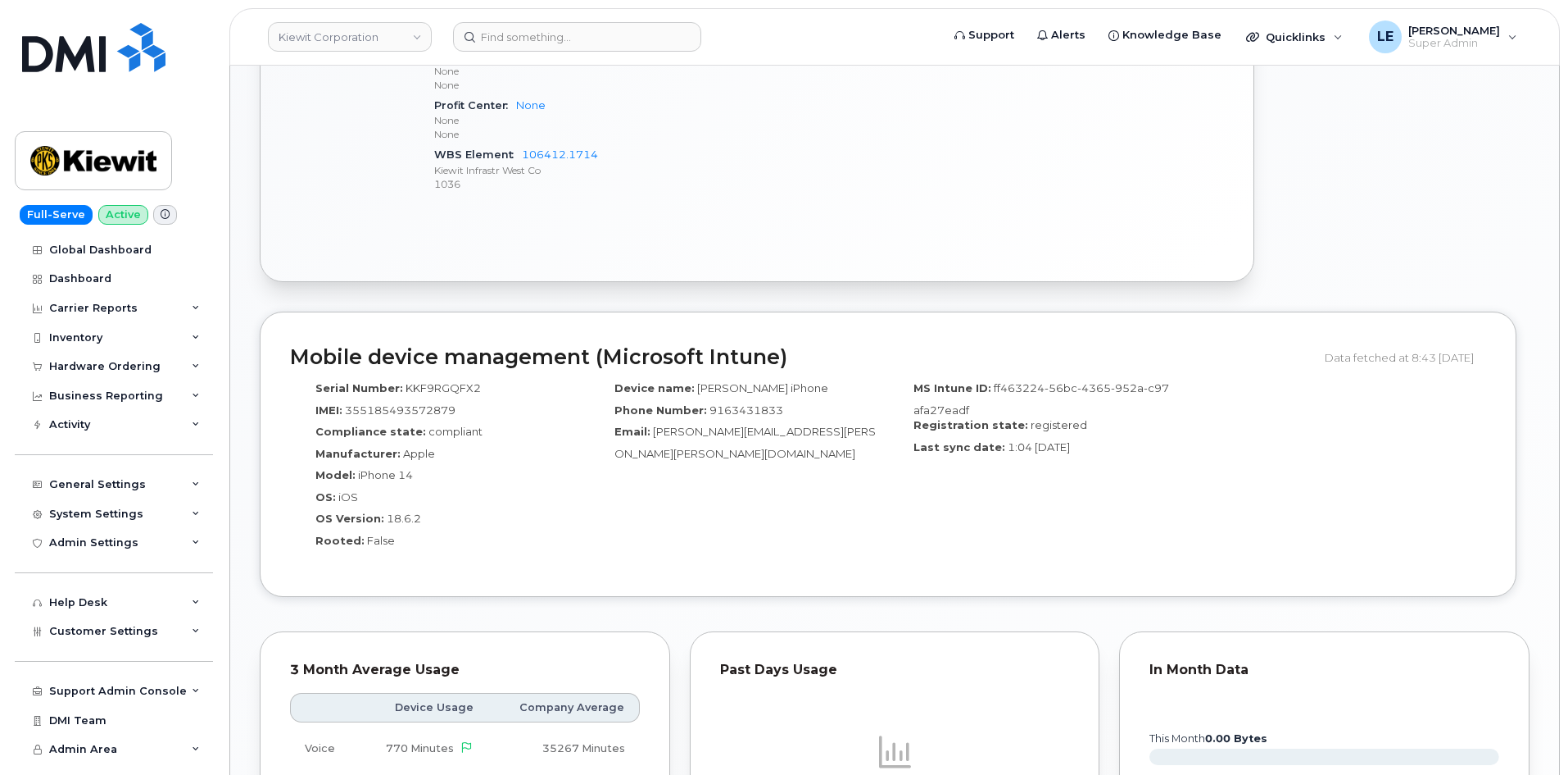
click at [637, 21] on header "Kiewit Corporation Support Alerts Knowledge Base Quicklinks Suspend / Cancel De…" at bounding box center [895, 37] width 1331 height 57
click at [635, 26] on input at bounding box center [577, 37] width 248 height 30
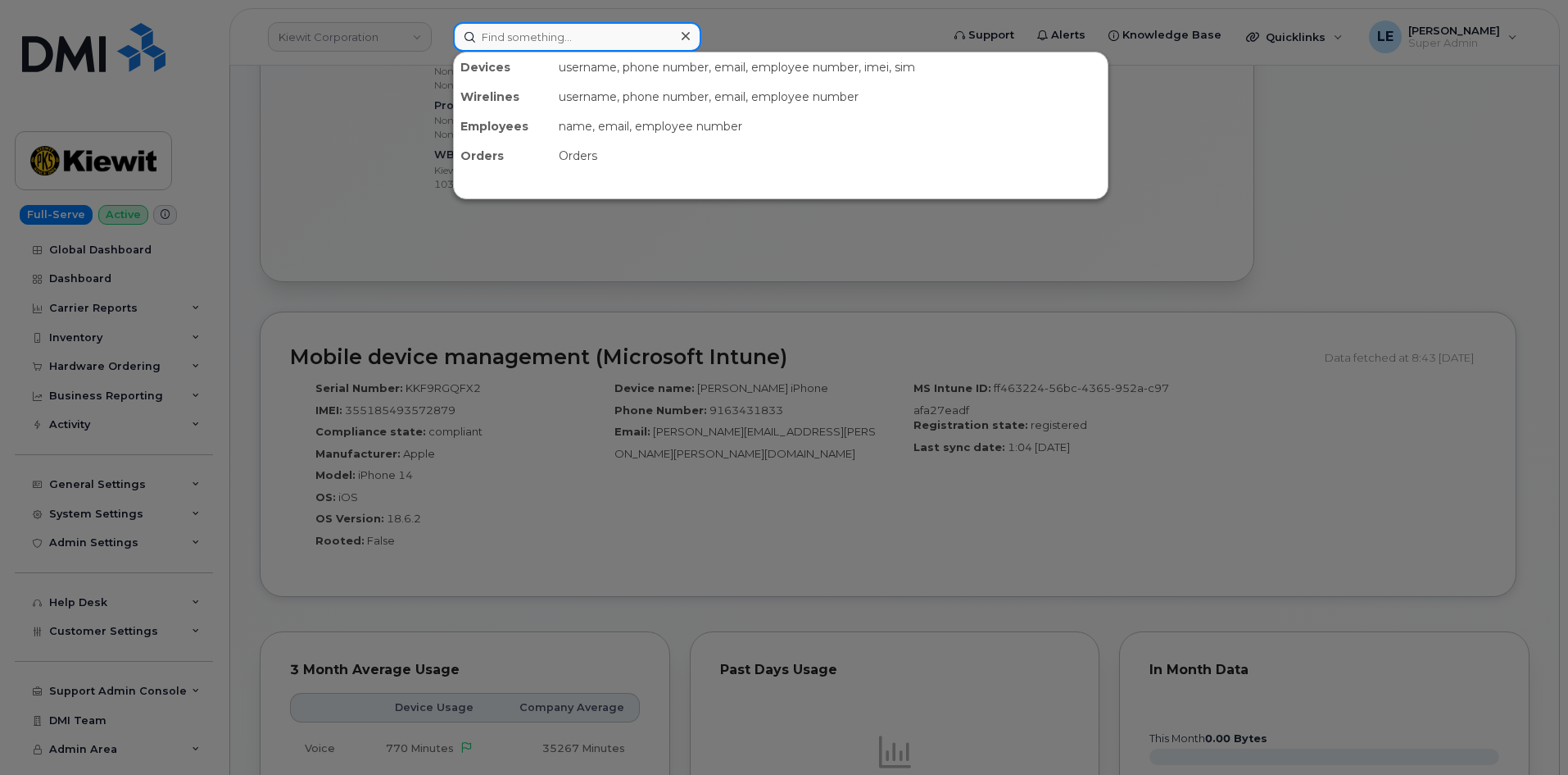
paste input "TREY.RIDEAU@KIEWIT.COM"
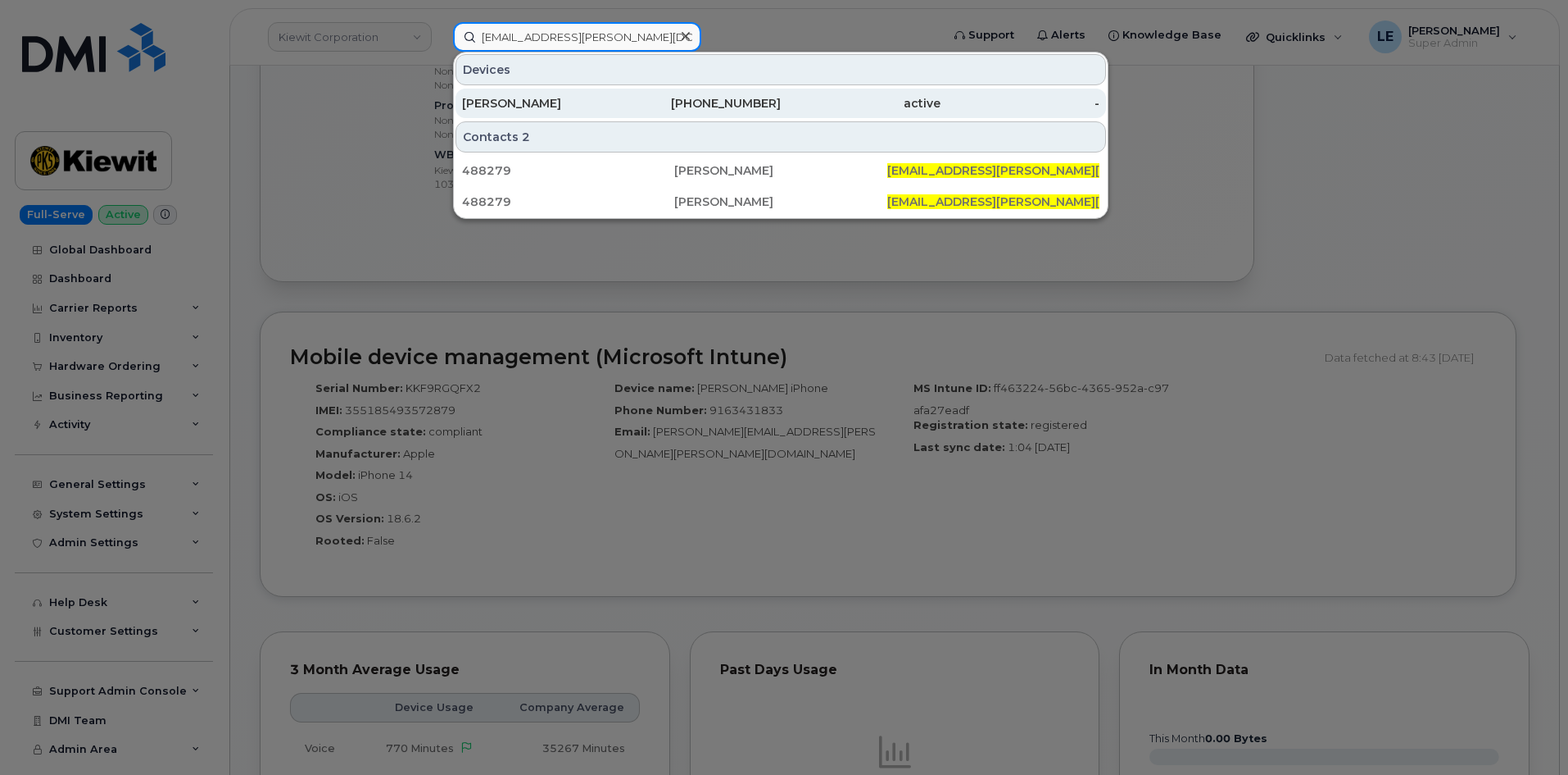
type input "TREY.RIDEAU@KIEWIT.COM"
click at [618, 93] on div "TREY RIDEAU" at bounding box center [542, 103] width 160 height 30
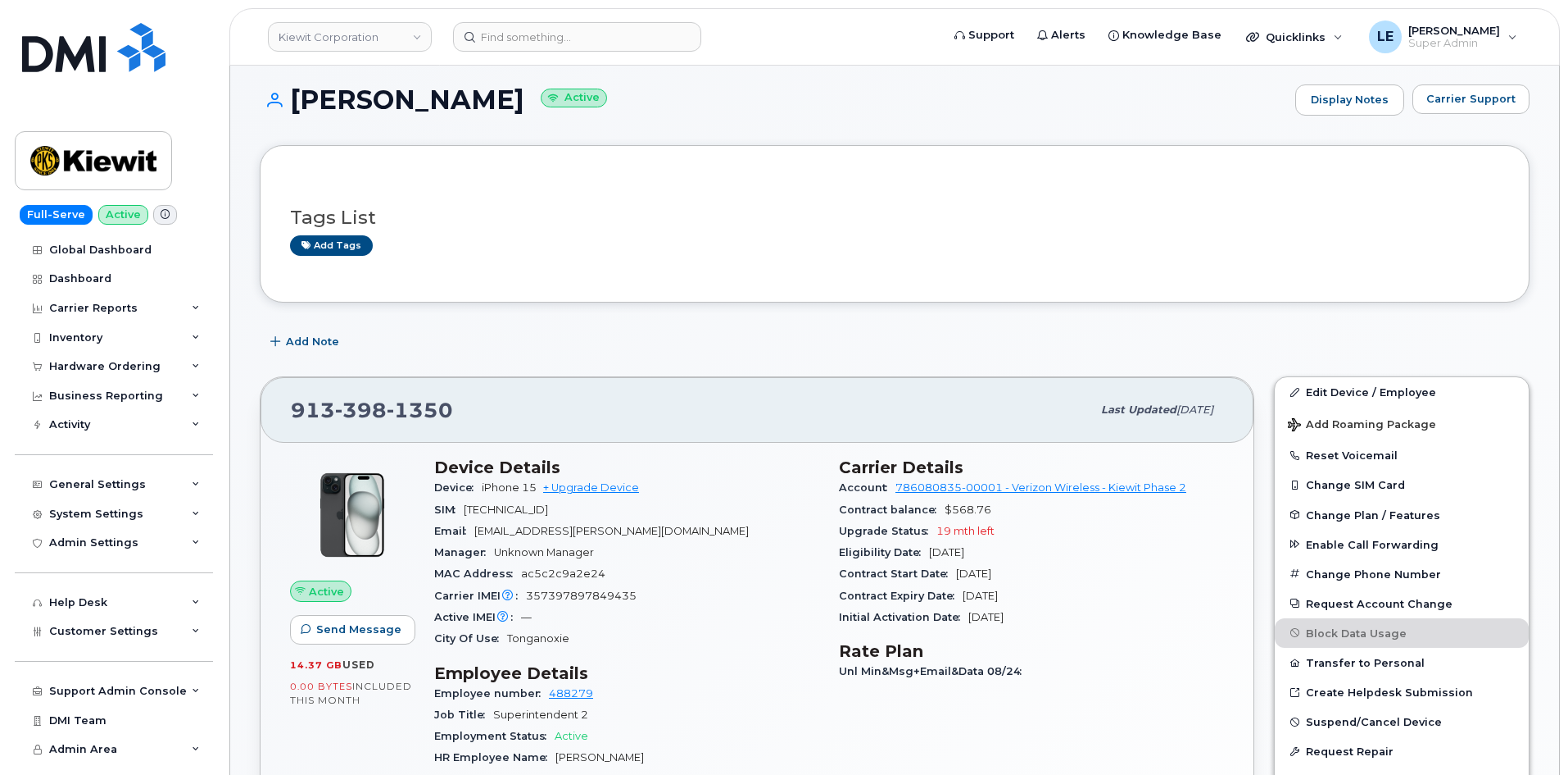
scroll to position [82, 0]
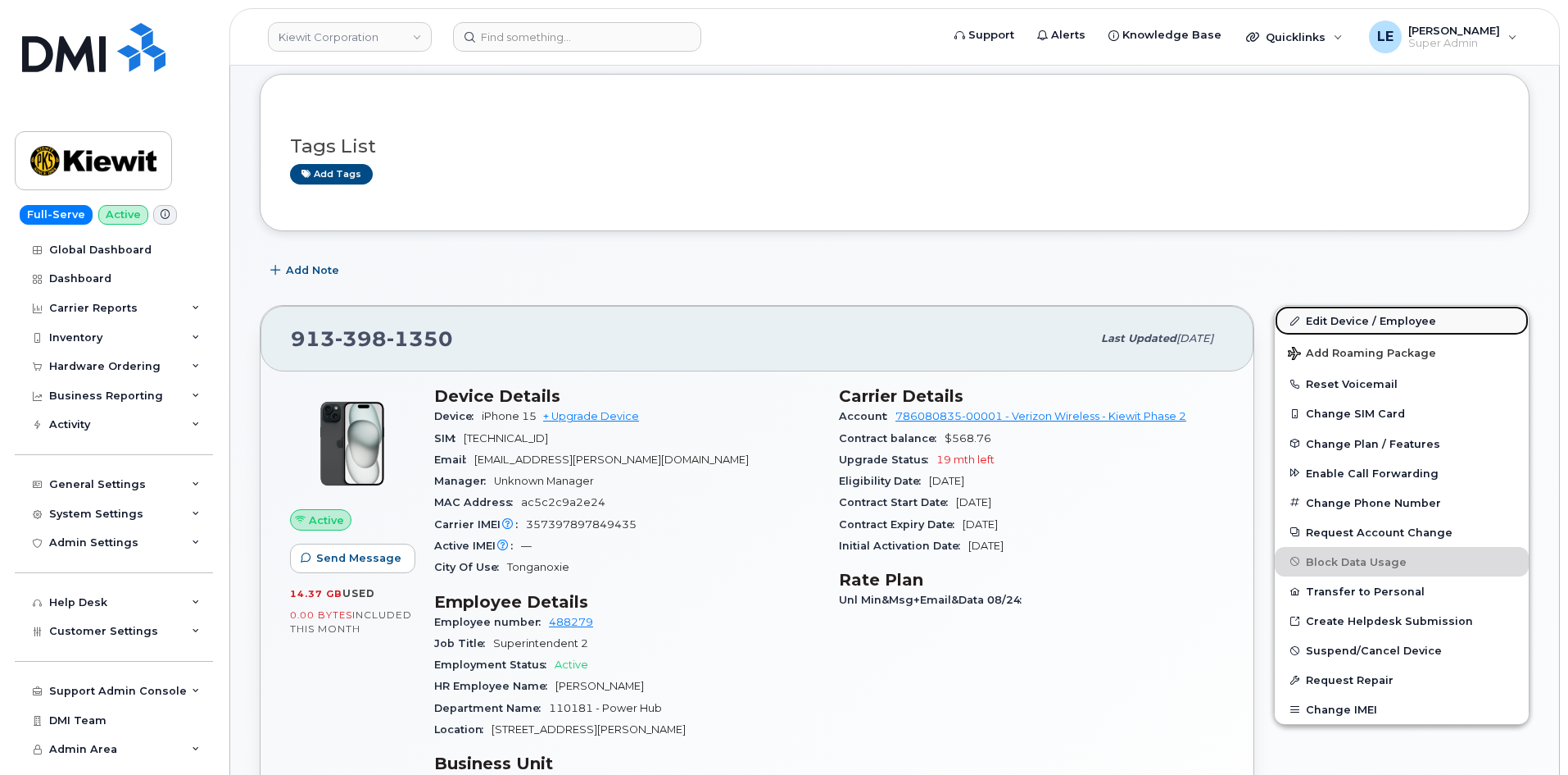
click at [1333, 318] on link "Edit Device / Employee" at bounding box center [1402, 320] width 254 height 30
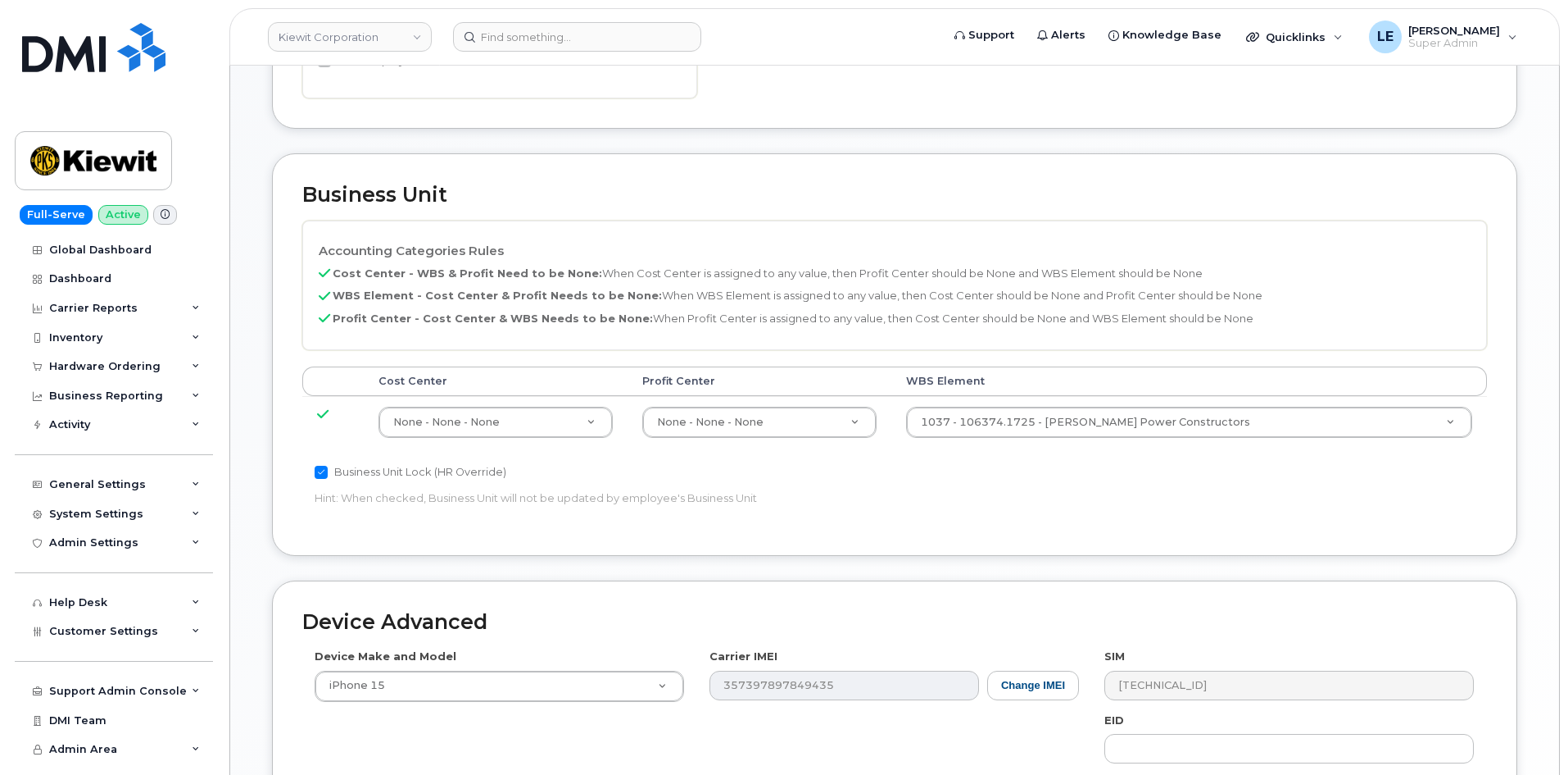
scroll to position [656, 0]
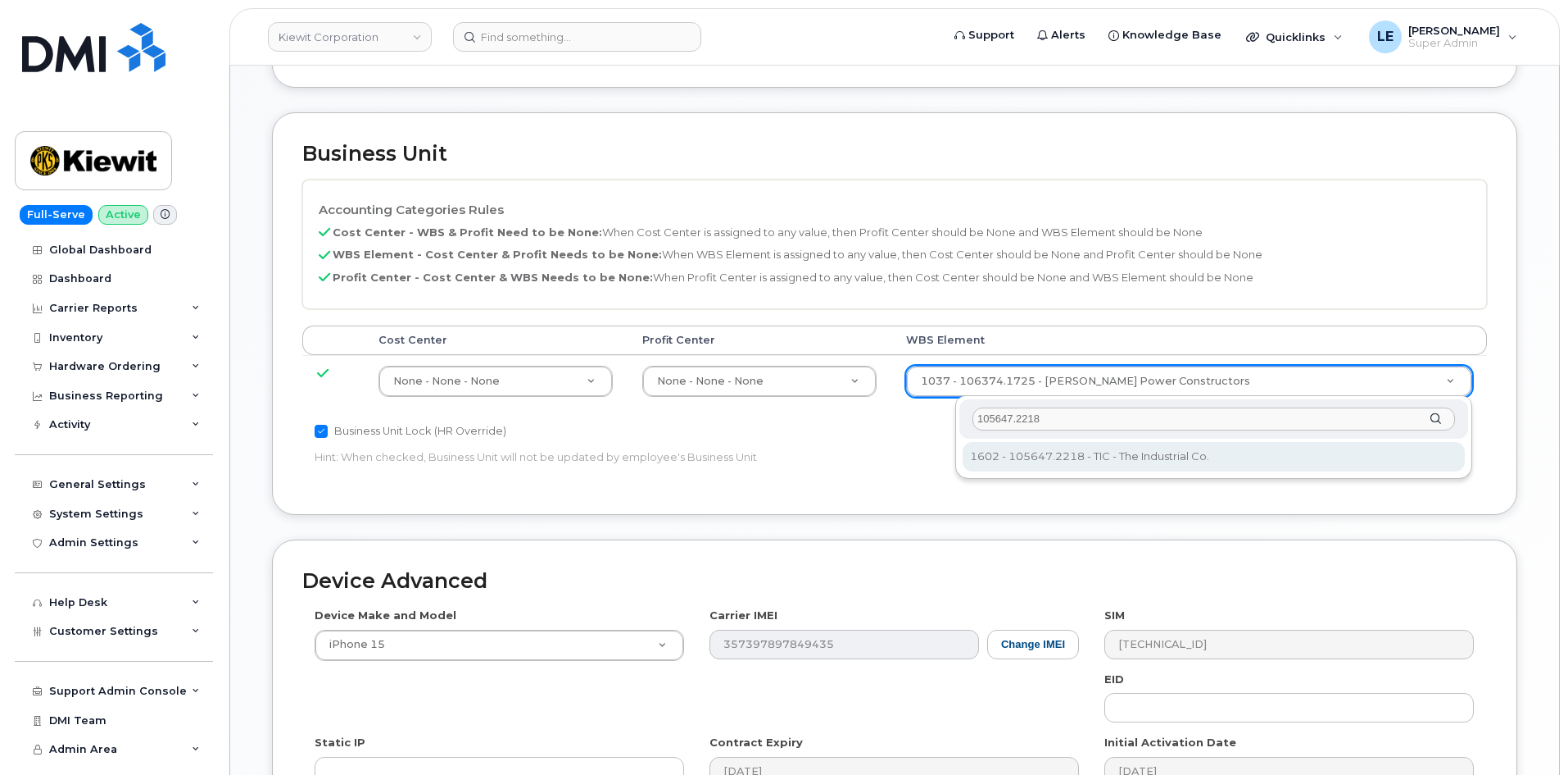
type input "105647.2218"
type input "30182179"
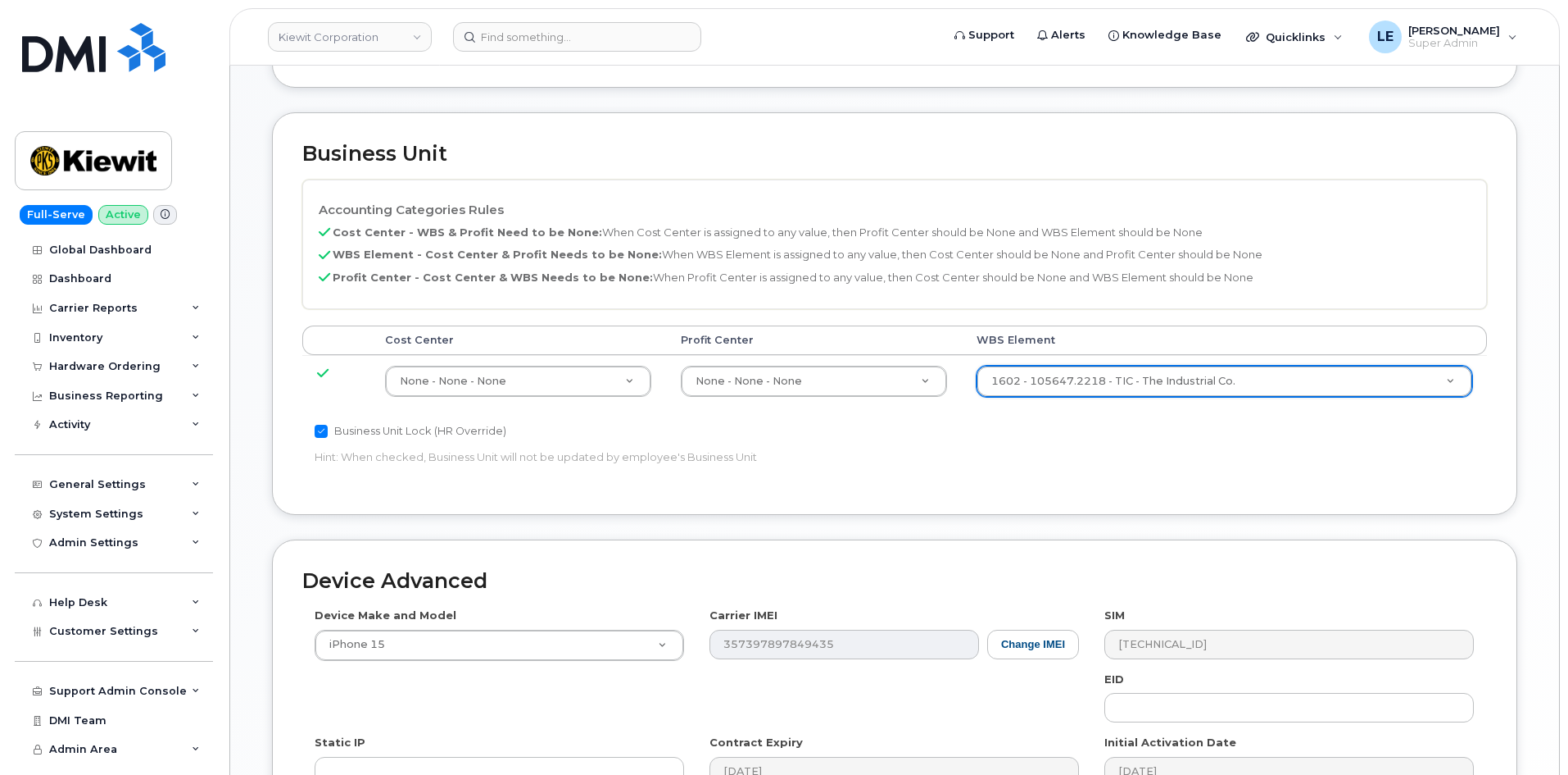
click at [1101, 454] on div "Accounting Categories Rules Cost Center - WBS & Profit Need to be None: When Co…" at bounding box center [894, 331] width 1185 height 305
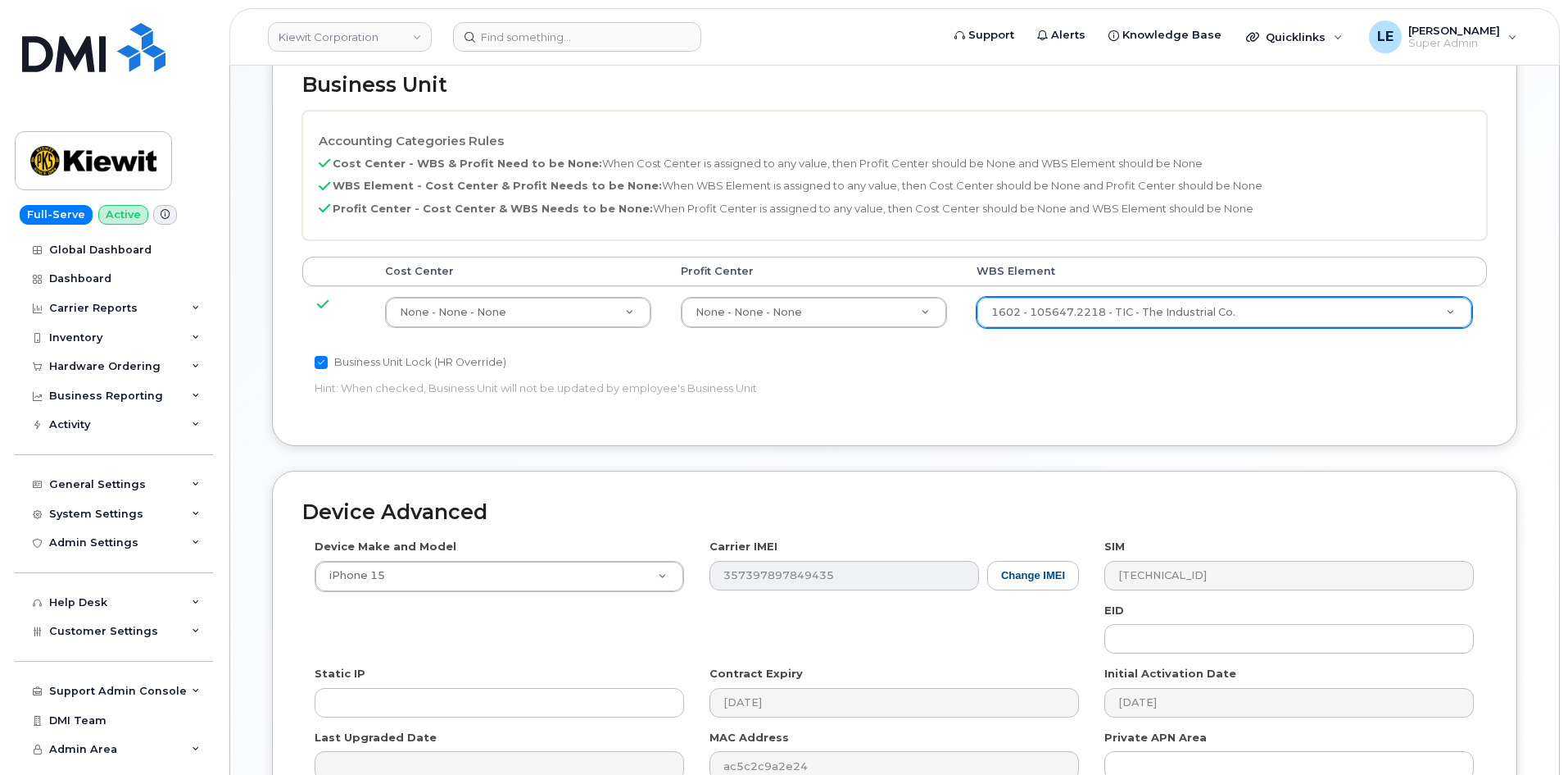
scroll to position [910, 0]
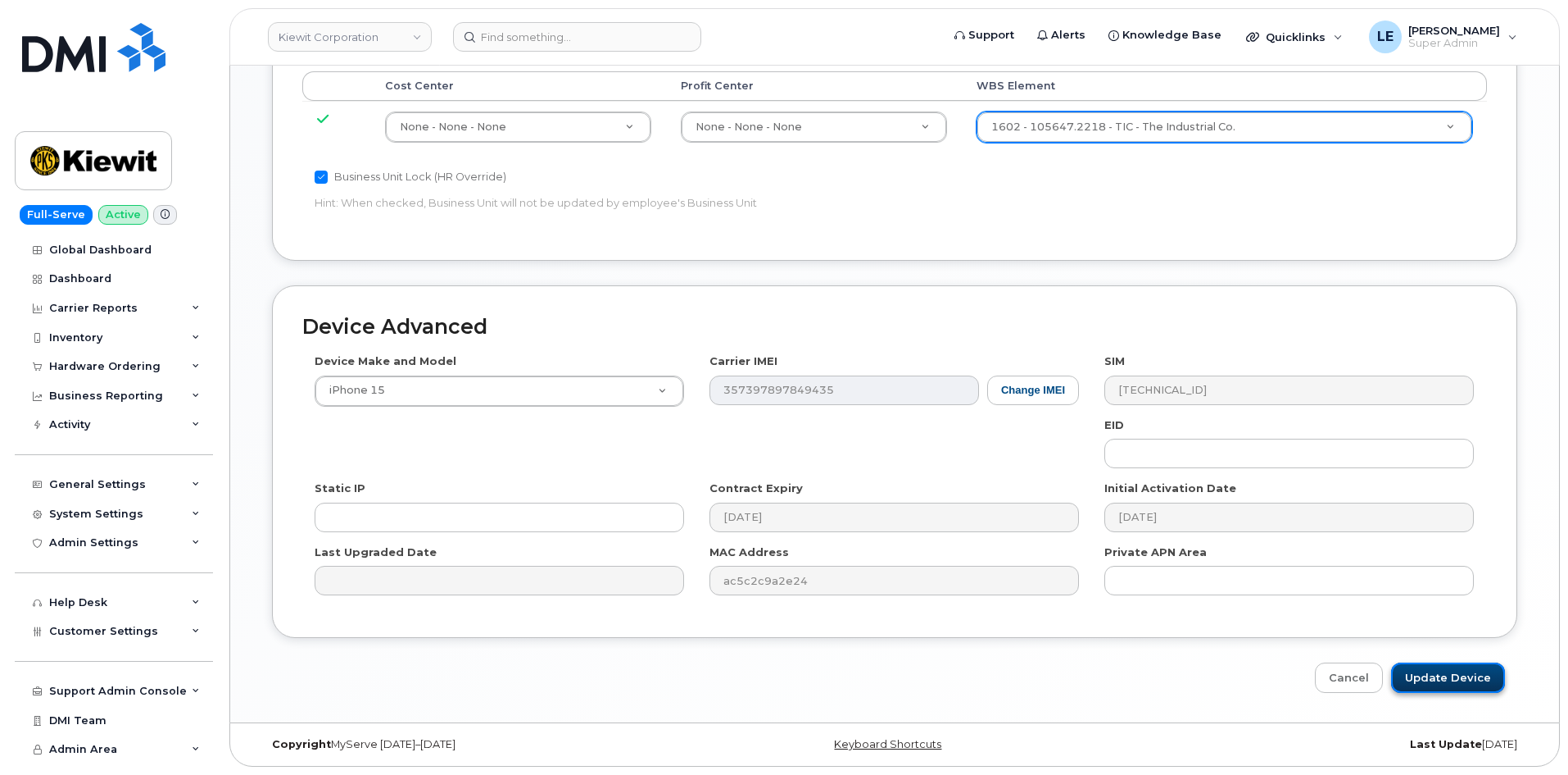
click at [1469, 677] on input "Update Device" at bounding box center [1448, 678] width 113 height 31
type input "Saving..."
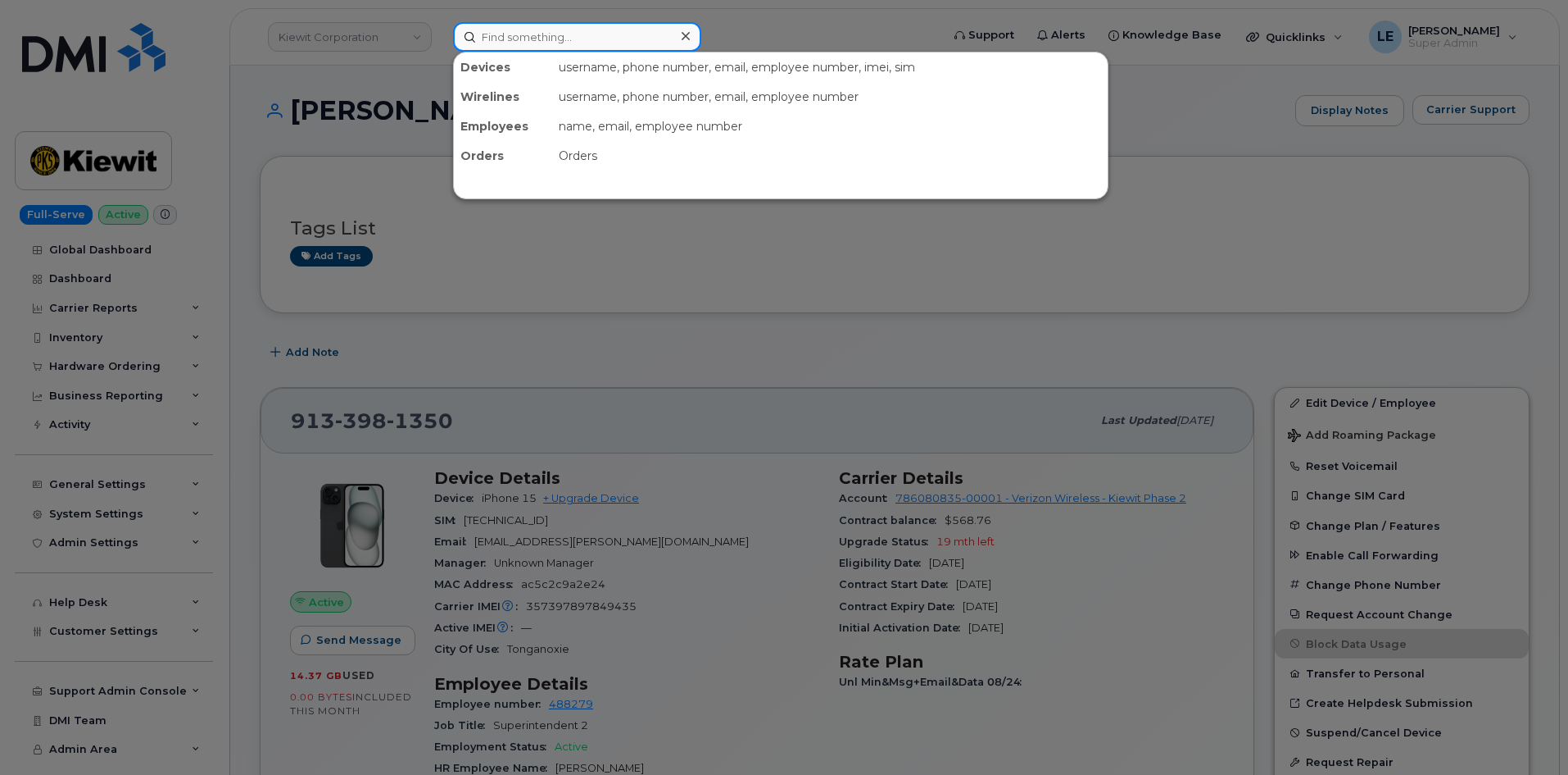
click at [510, 51] on input at bounding box center [577, 37] width 248 height 30
type input "v"
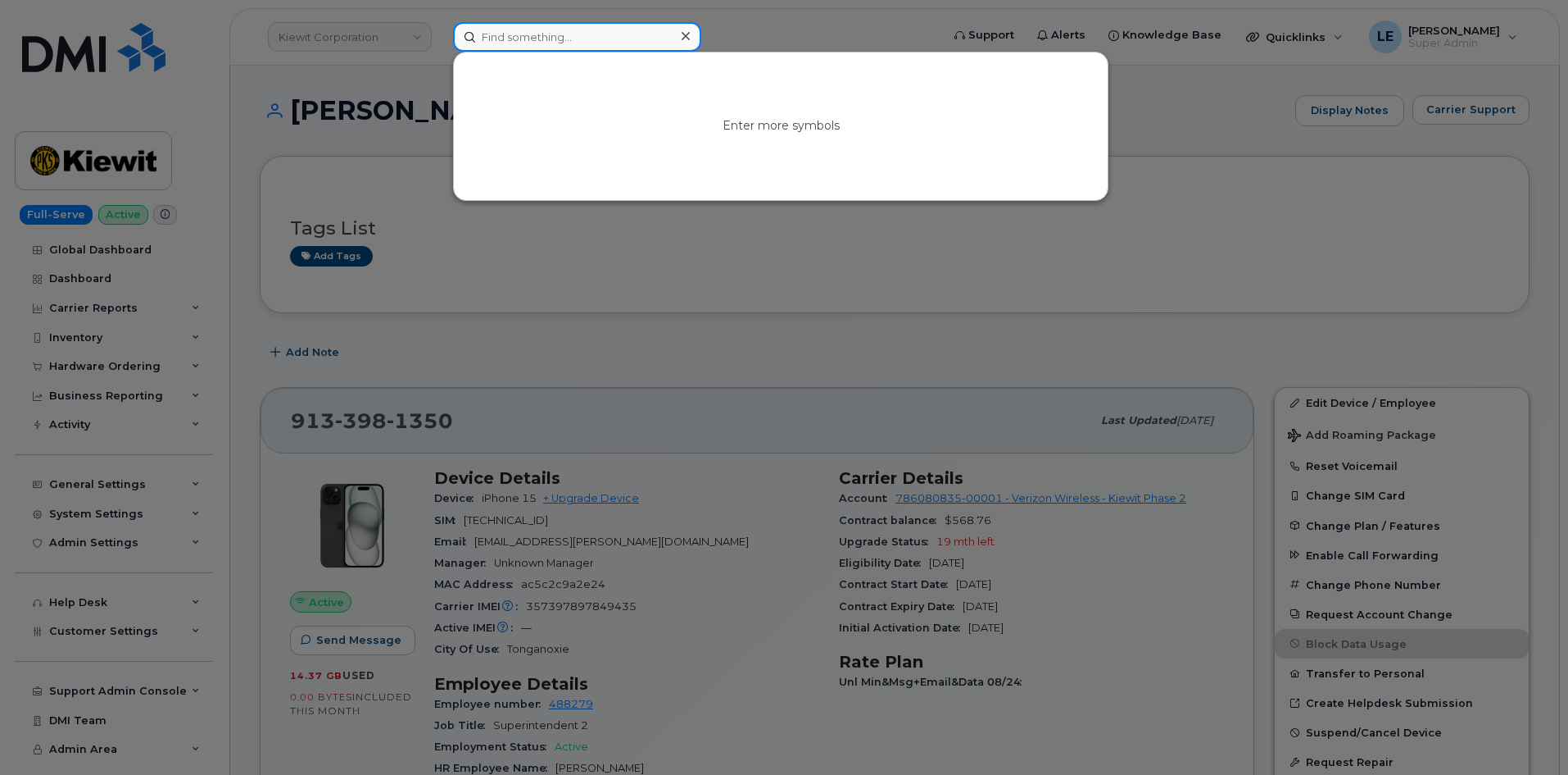
paste input "SIMON.SALDIERNA@TICUS.COM"
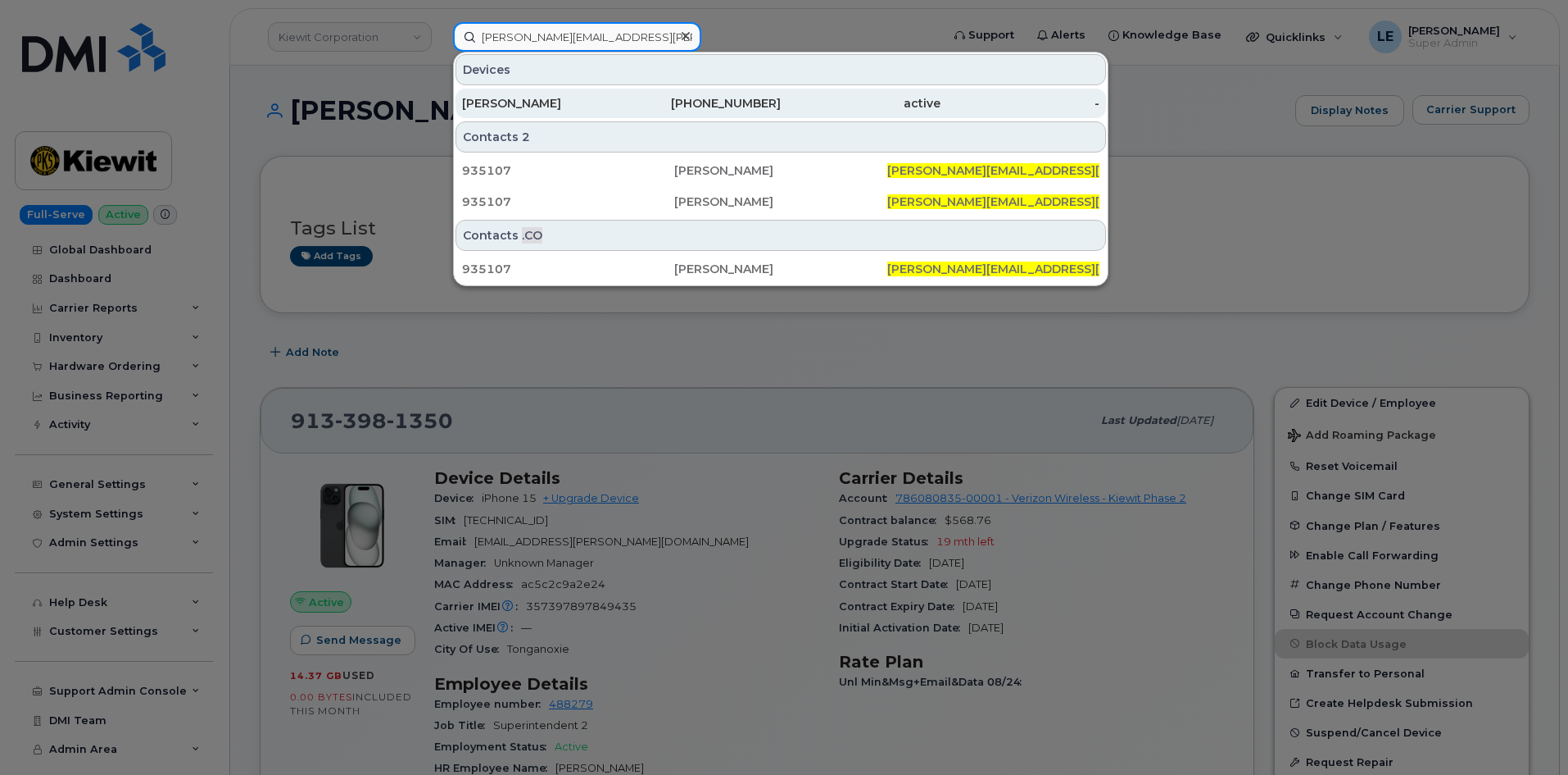
type input "SIMON.SALDIERNA@TICUS.COM"
click at [556, 96] on div "SIMON SALDIERNA" at bounding box center [542, 102] width 160 height 16
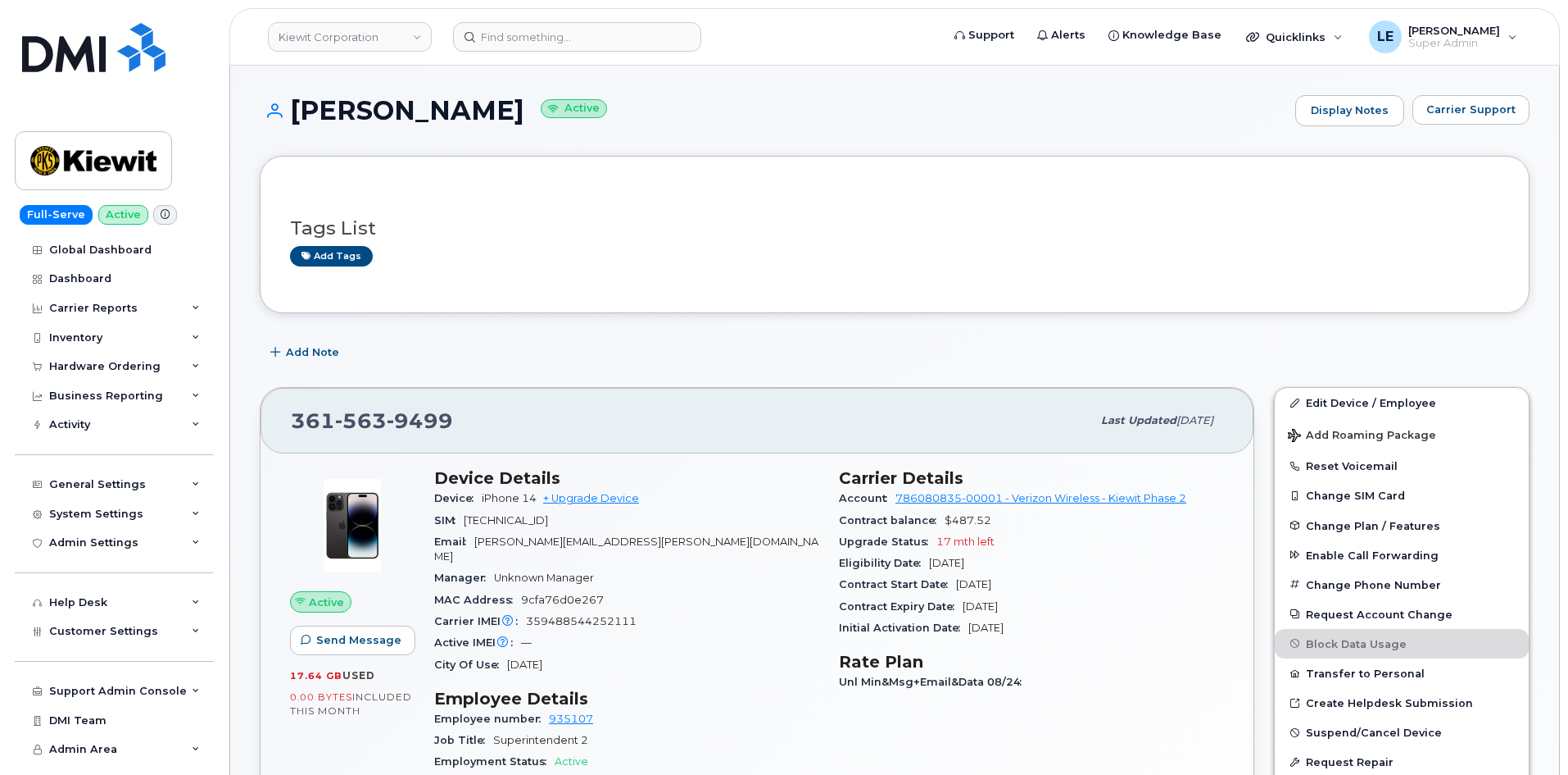
click at [732, 357] on div "Add Note" at bounding box center [894, 353] width 1270 height 30
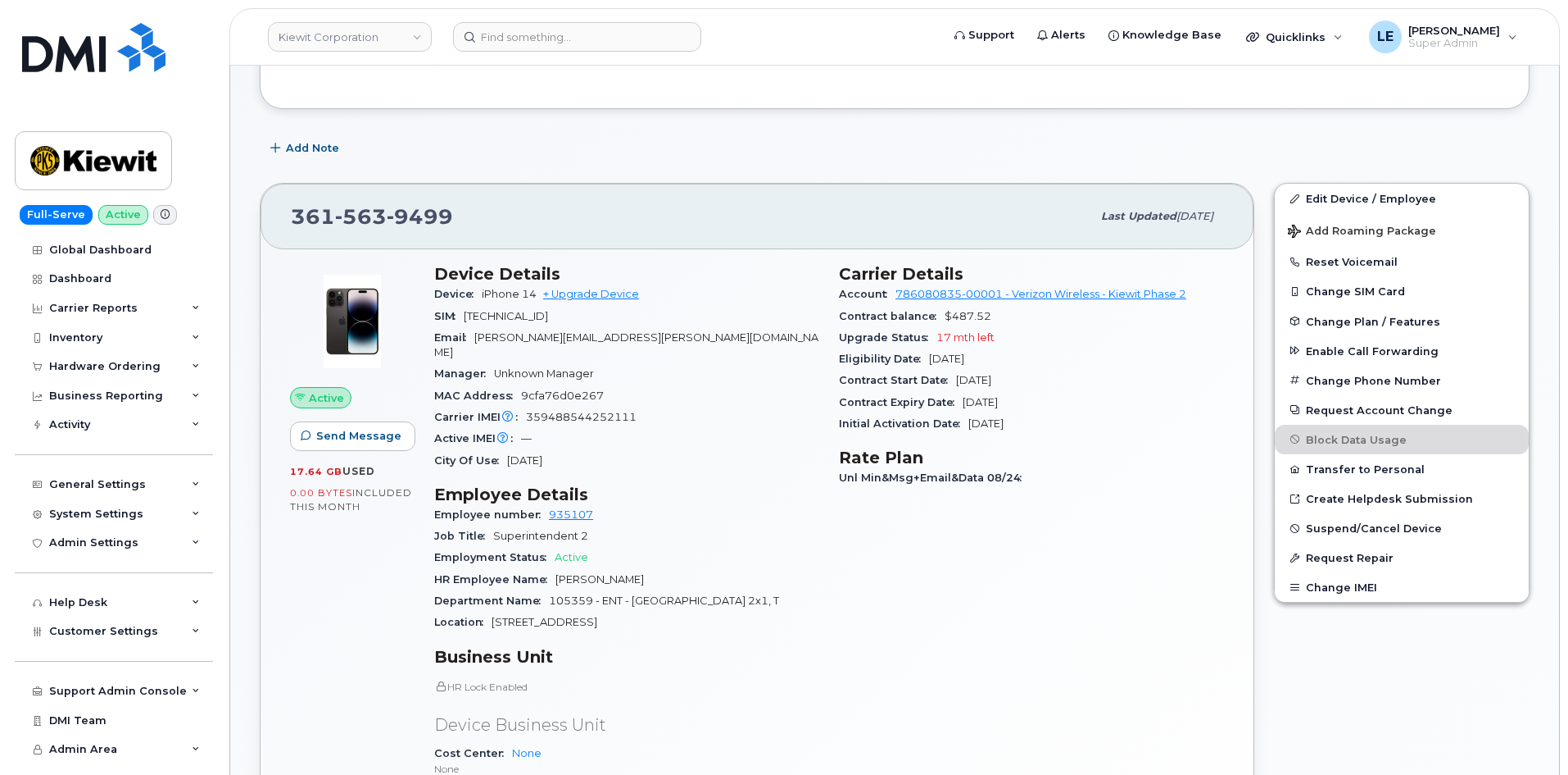
scroll to position [164, 0]
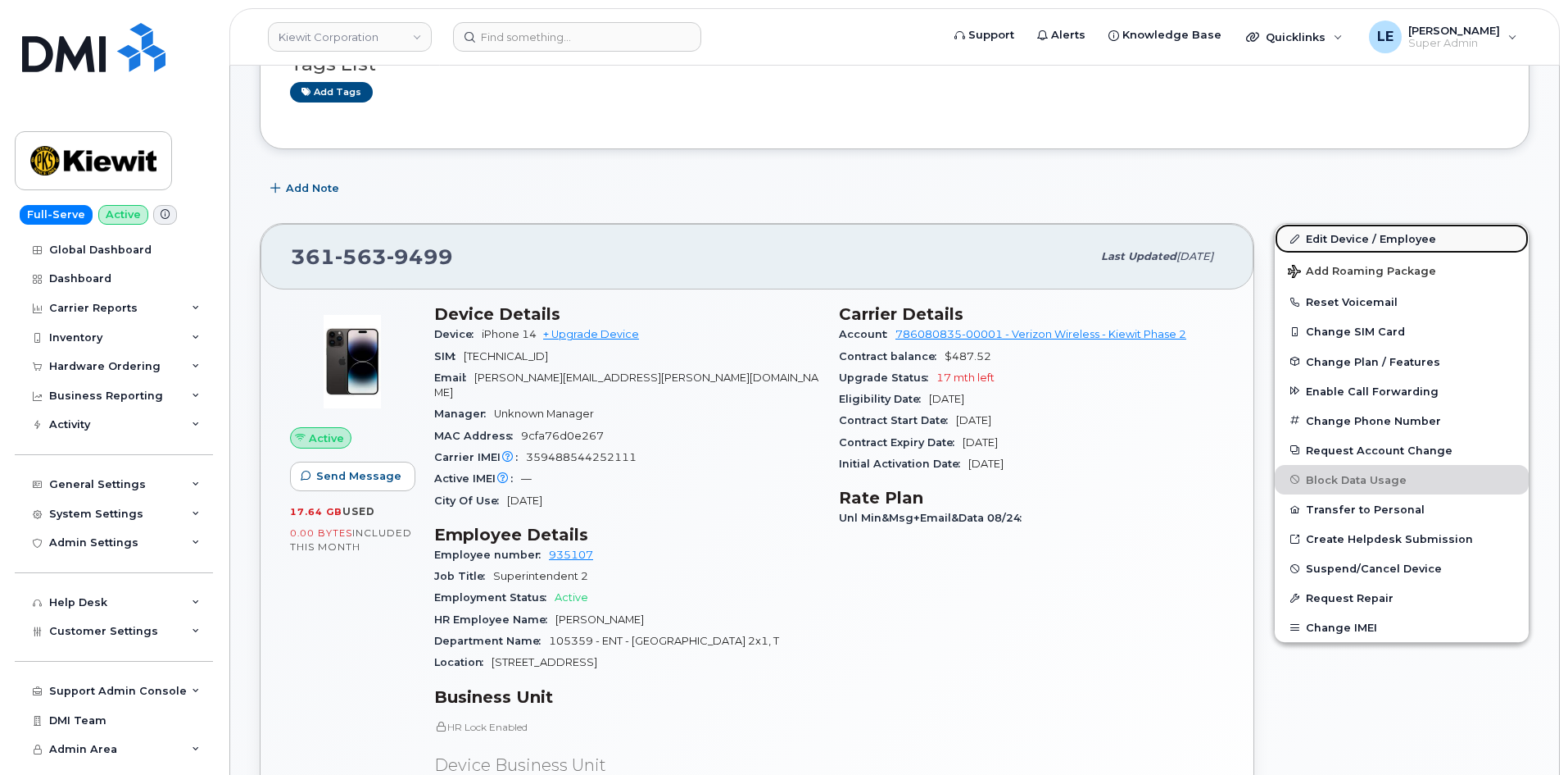
click at [1344, 233] on link "Edit Device / Employee" at bounding box center [1402, 238] width 254 height 30
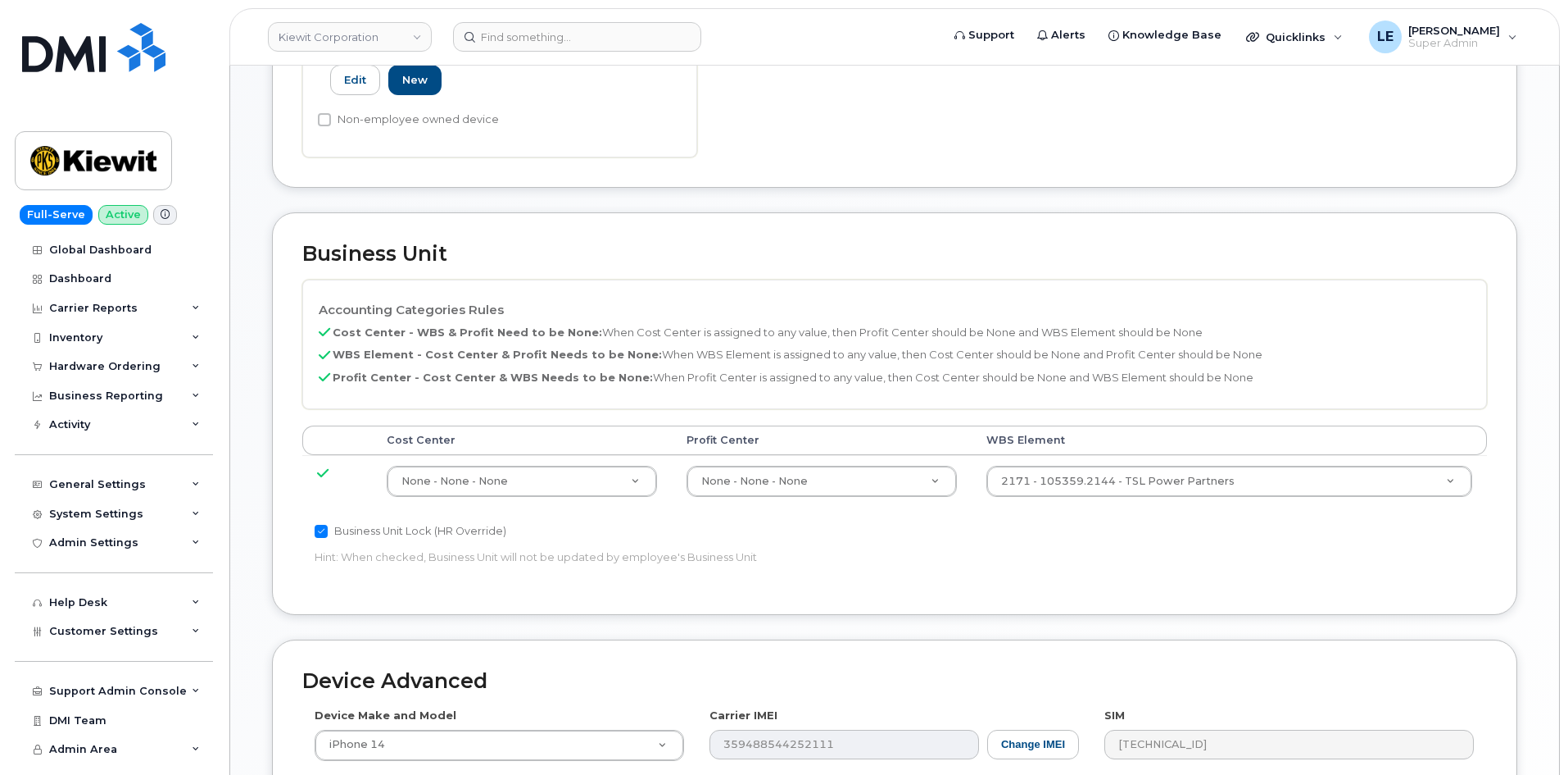
scroll to position [574, 0]
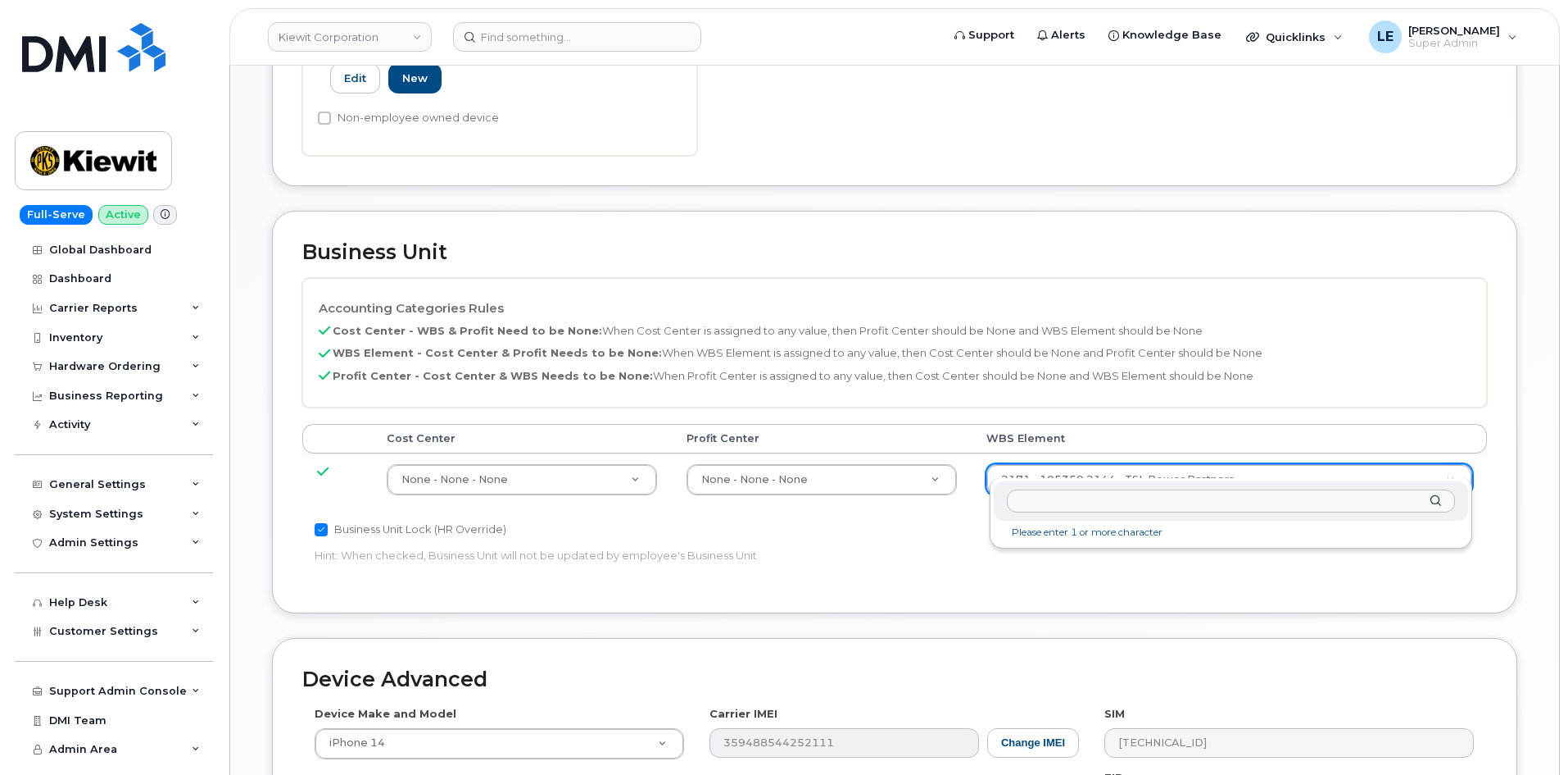
click at [1116, 494] on input "text" at bounding box center [1230, 501] width 448 height 24
type input "106058.1069"
type input "33474431"
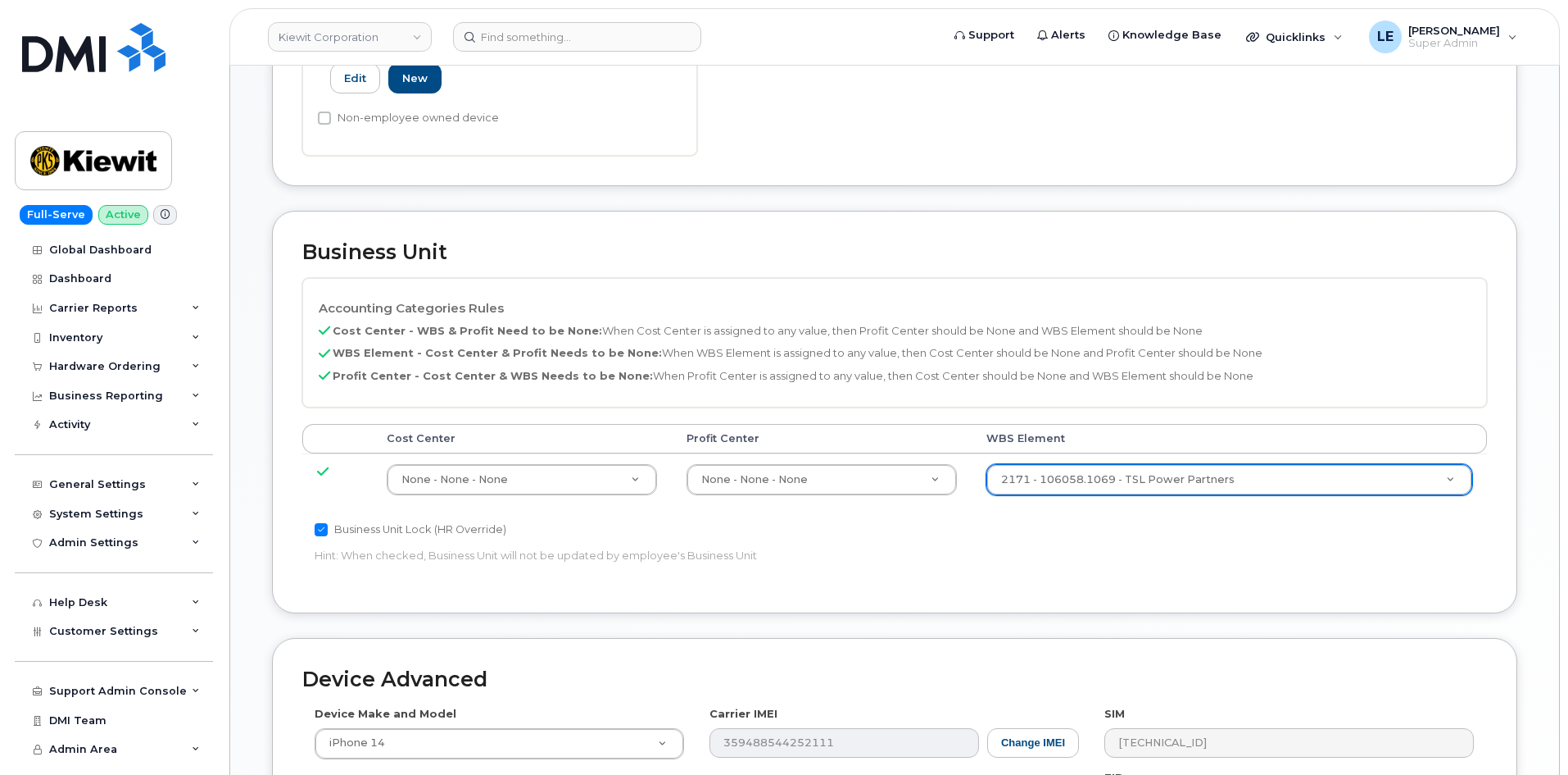
click at [1025, 520] on div "Business Unit Lock (HR Override)" at bounding box center [697, 529] width 764 height 20
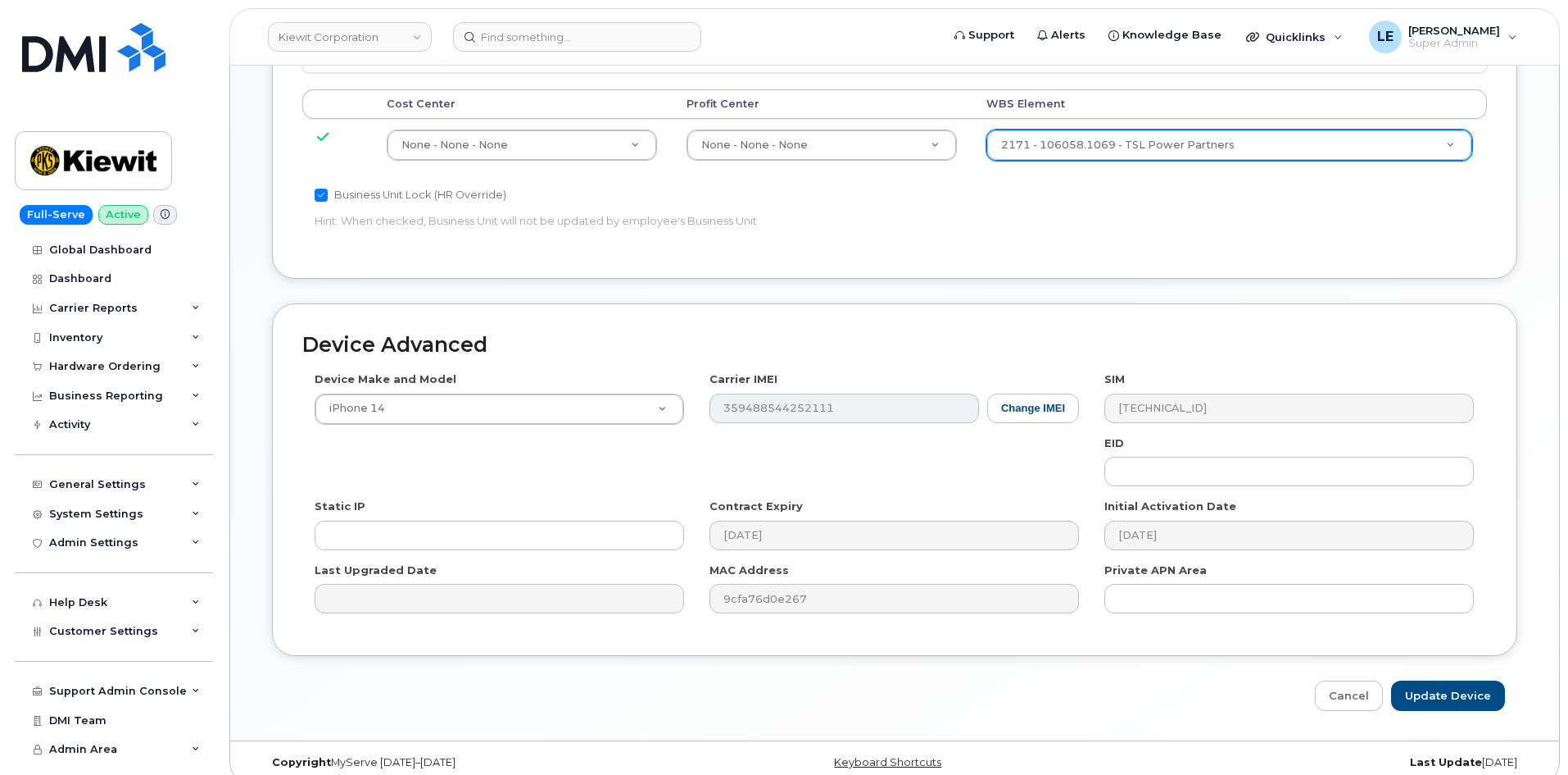
scroll to position [910, 0]
click at [1450, 680] on input "Update Device" at bounding box center [1448, 694] width 113 height 31
type input "Saving..."
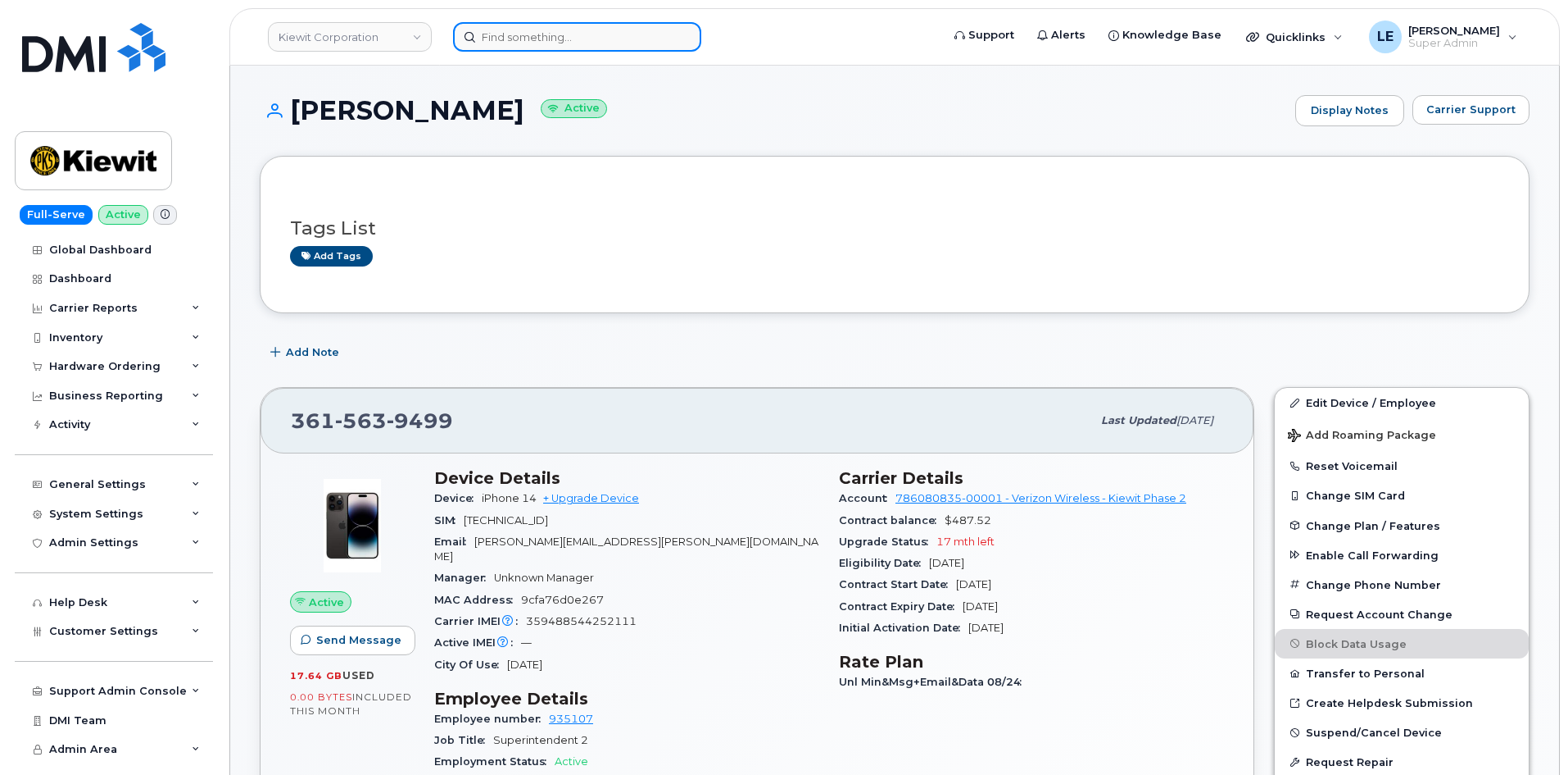
click at [520, 31] on input at bounding box center [577, 37] width 248 height 30
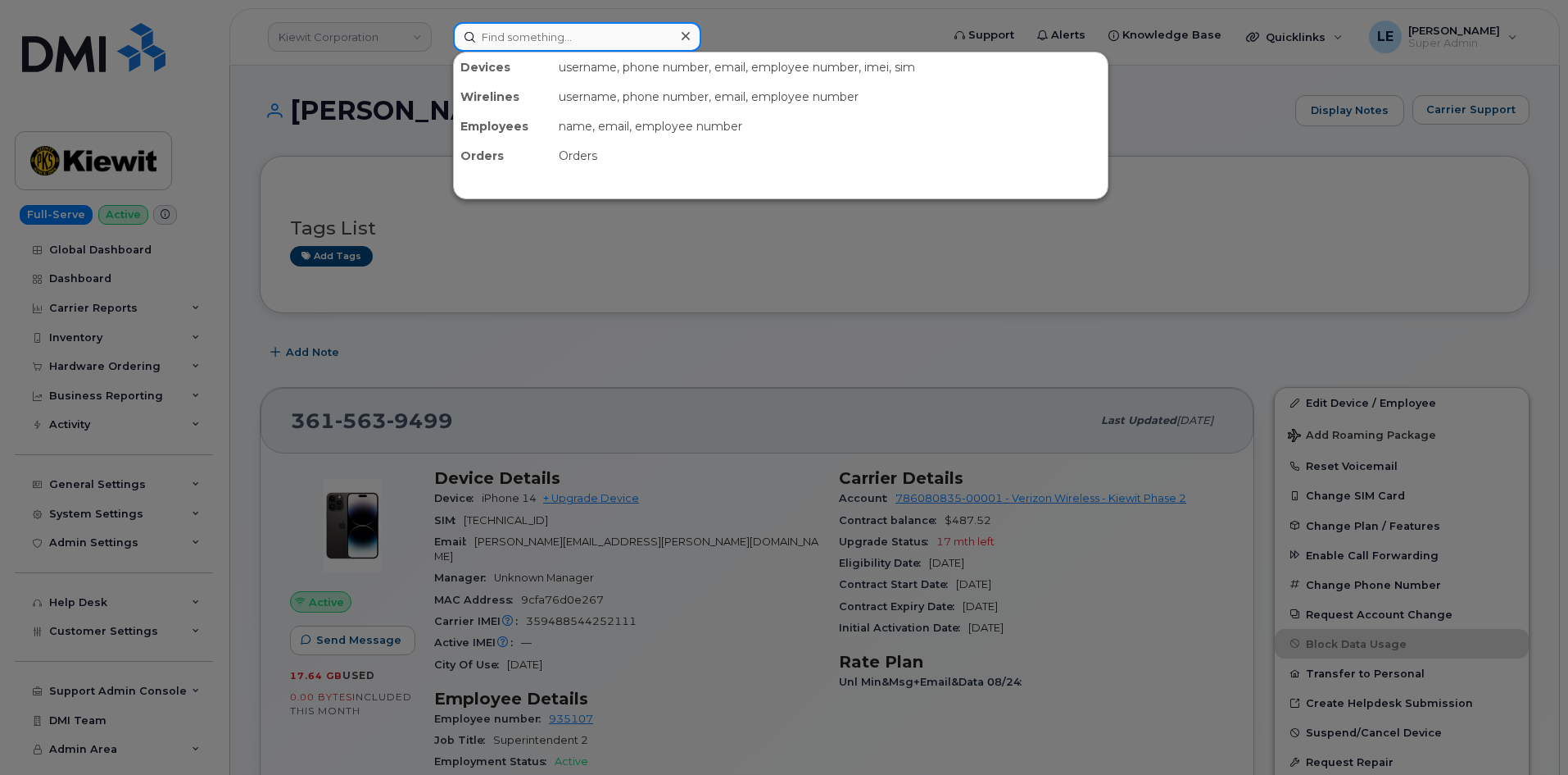
paste input "[PERSON_NAME][EMAIL_ADDRESS][PERSON_NAME][DOMAIN_NAME]"
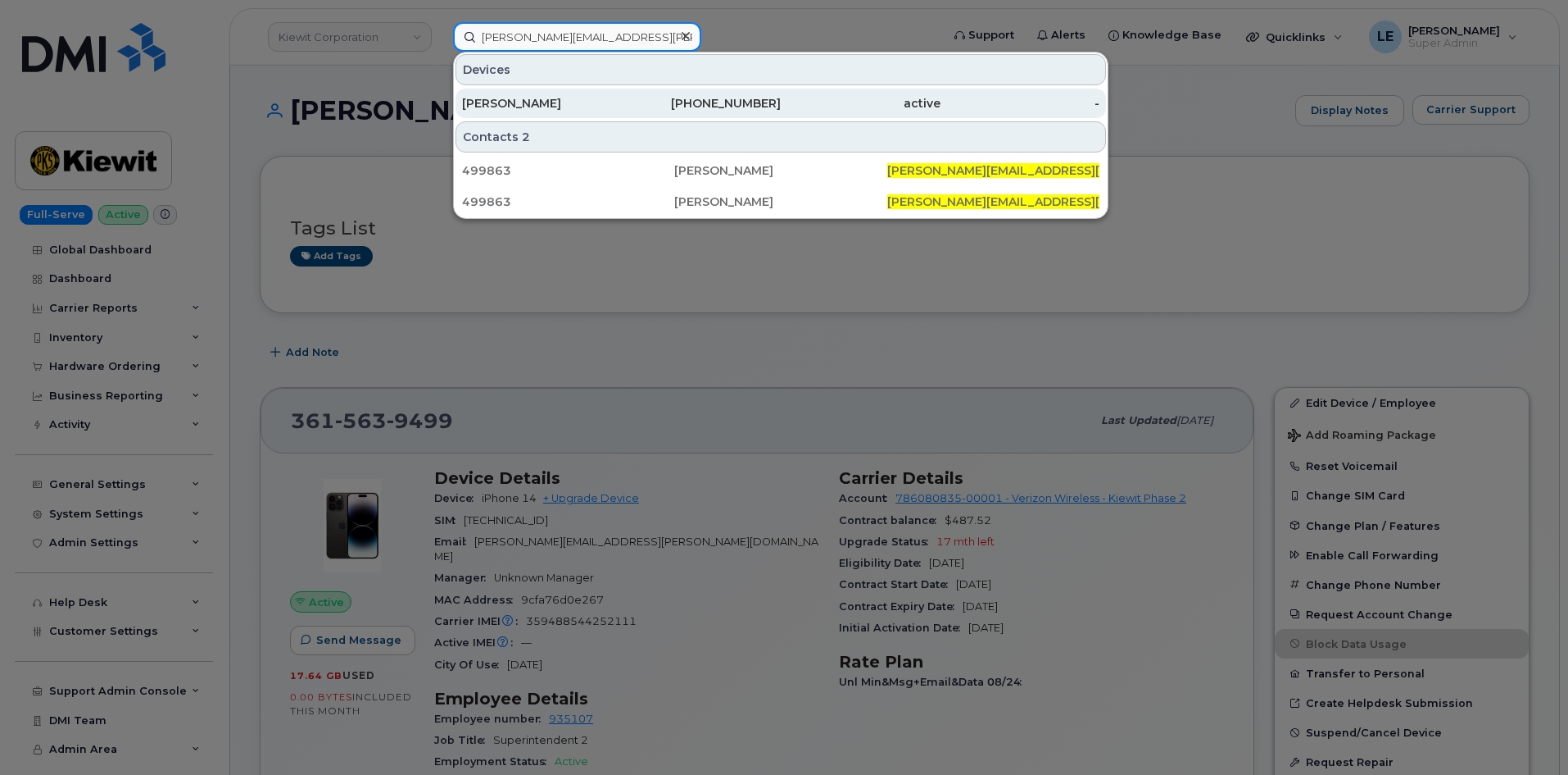
type input "[PERSON_NAME][EMAIL_ADDRESS][PERSON_NAME][DOMAIN_NAME]"
click at [575, 96] on div "[PERSON_NAME]" at bounding box center [542, 102] width 160 height 16
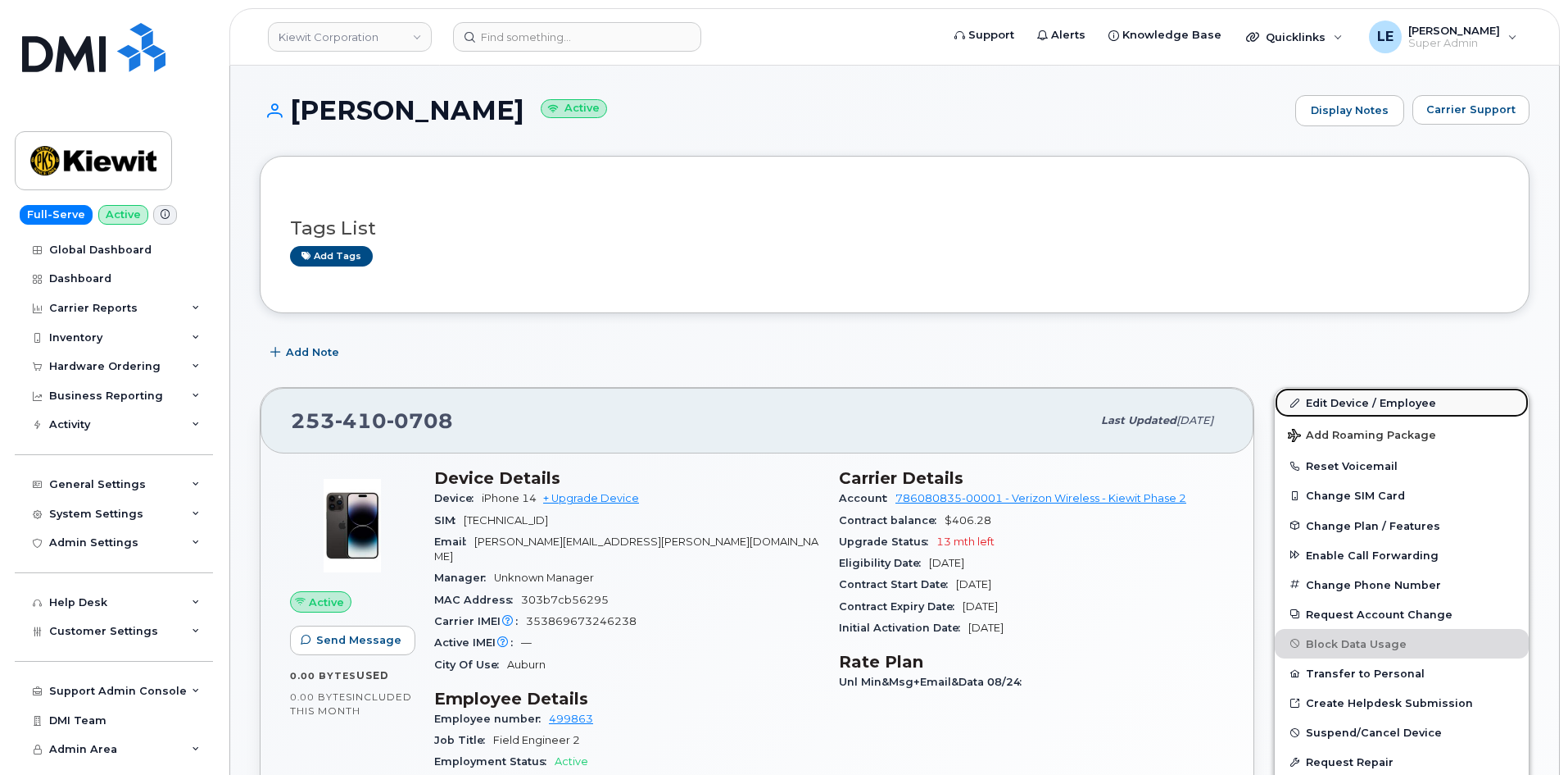
click at [1312, 393] on link "Edit Device / Employee" at bounding box center [1402, 402] width 254 height 30
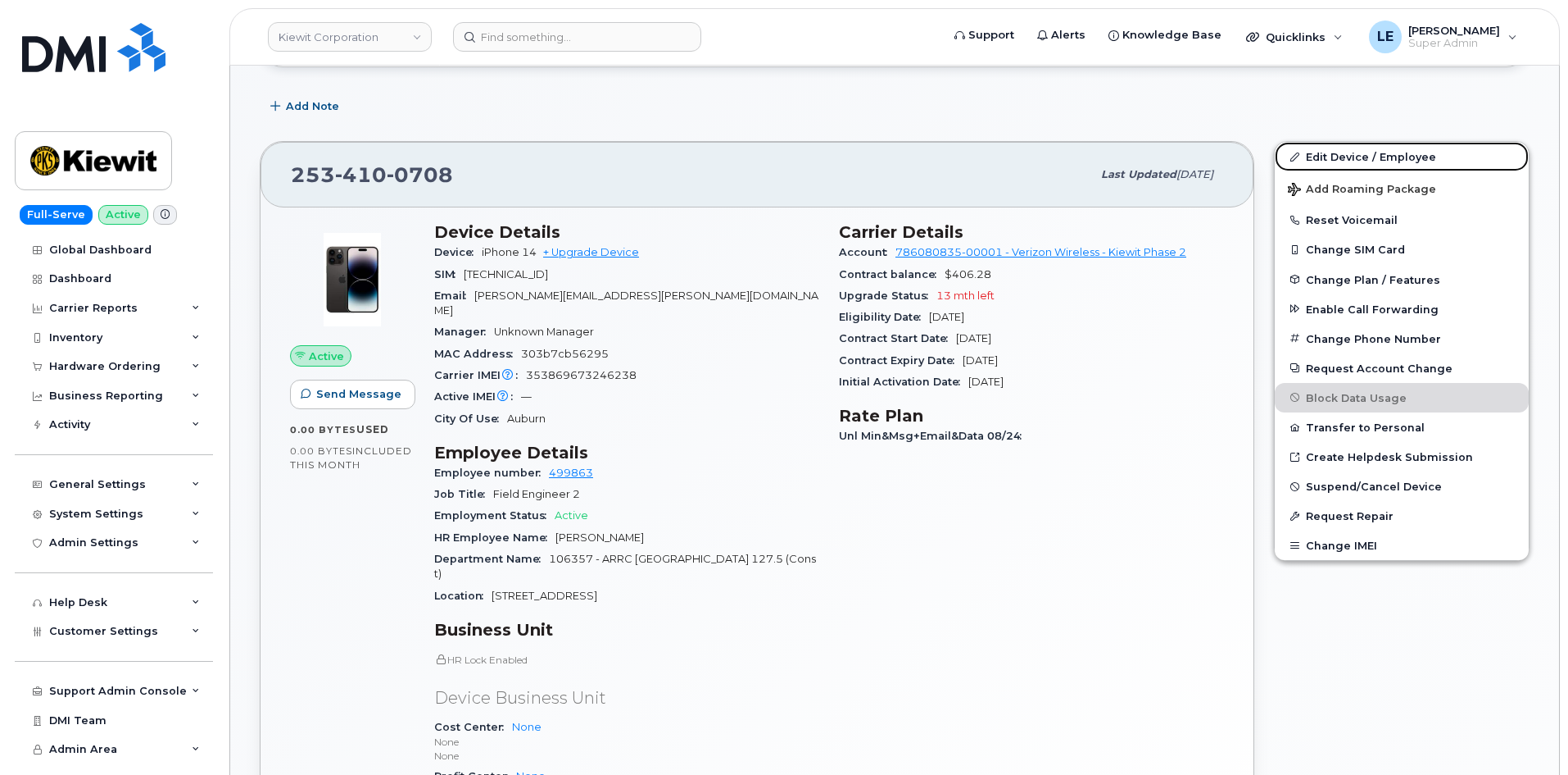
scroll to position [410, 0]
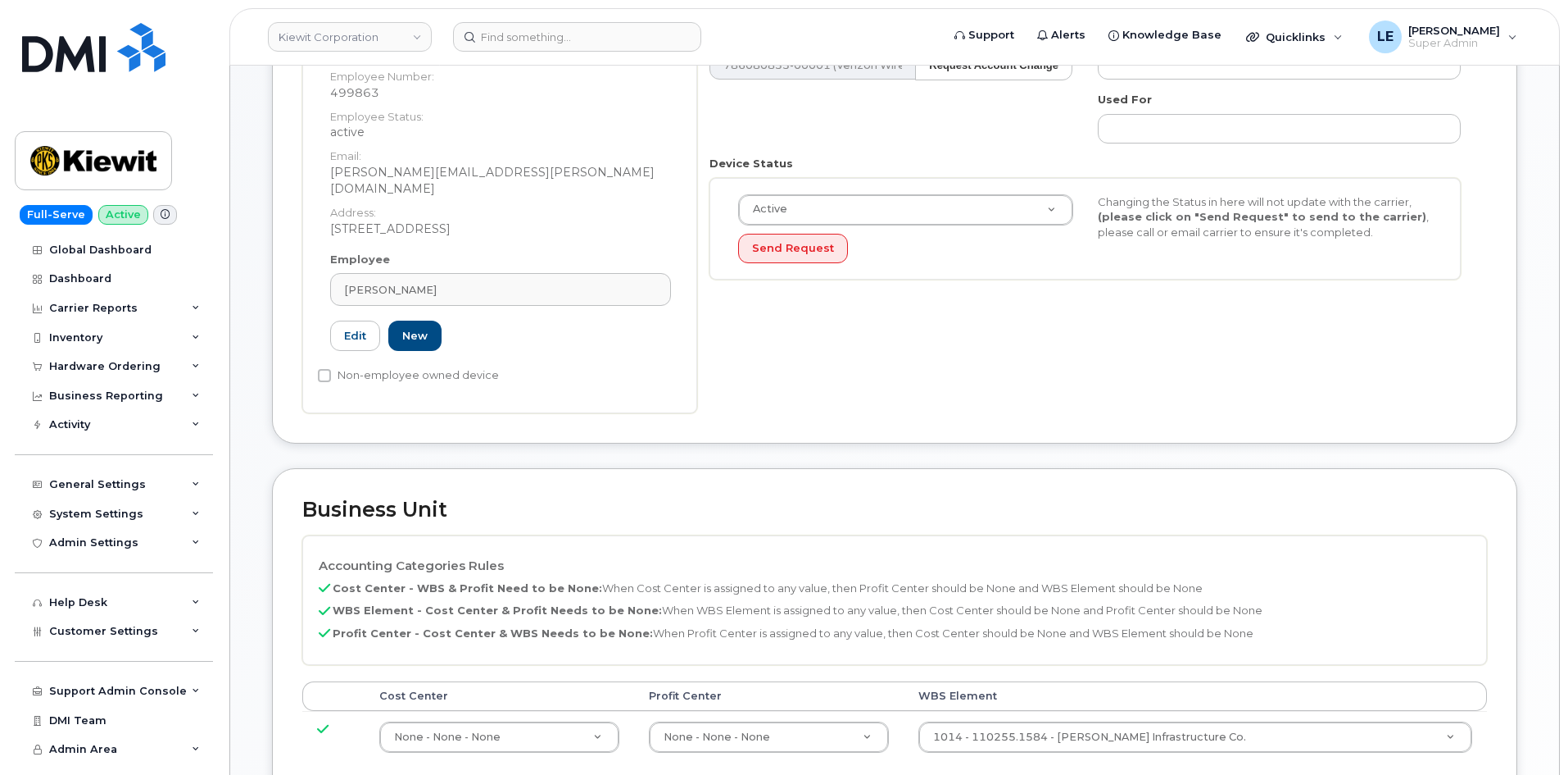
scroll to position [328, 0]
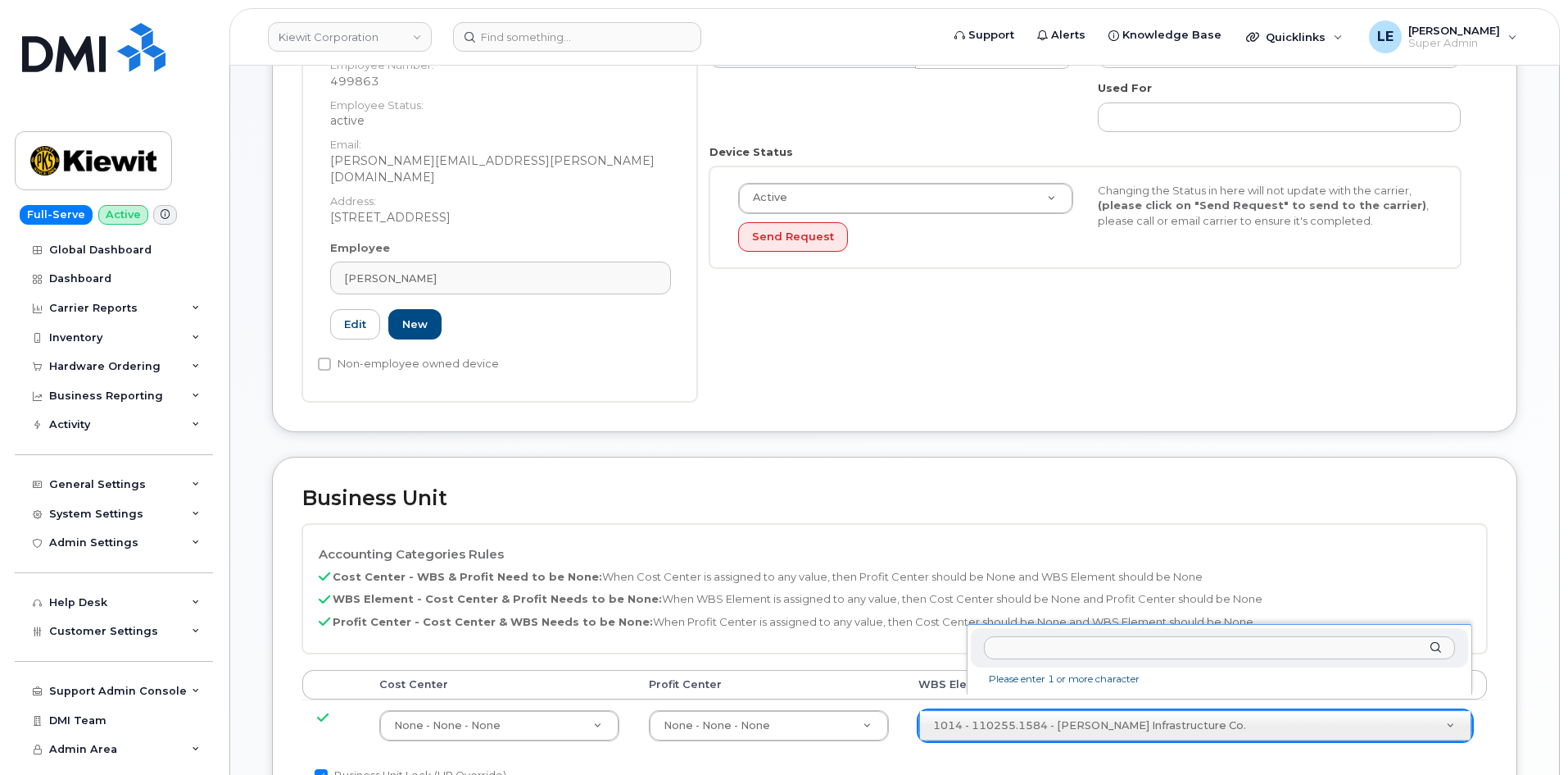
click at [1045, 655] on input "text" at bounding box center [1219, 648] width 471 height 24
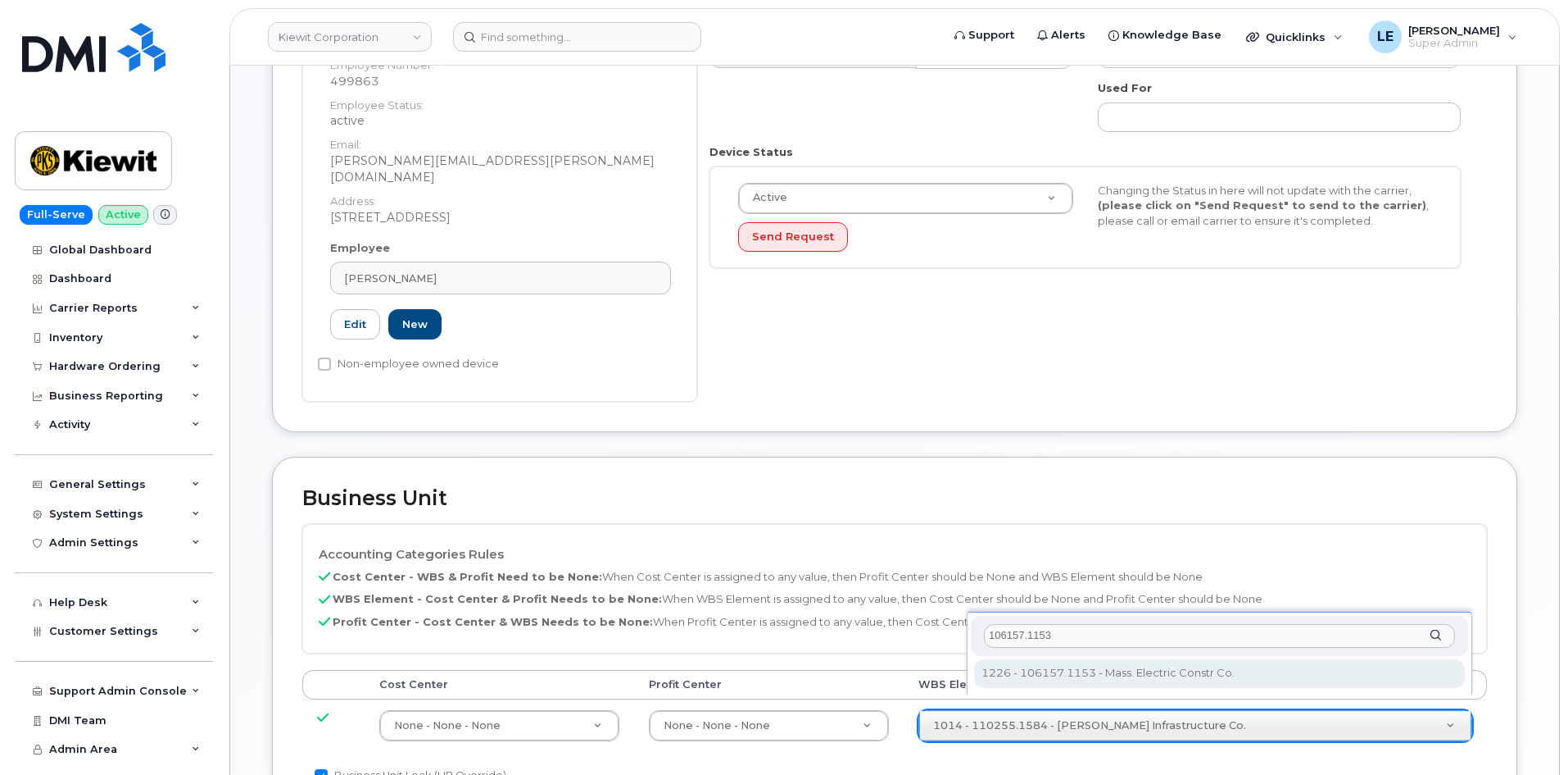
type input "106157.1153"
type input "36006372"
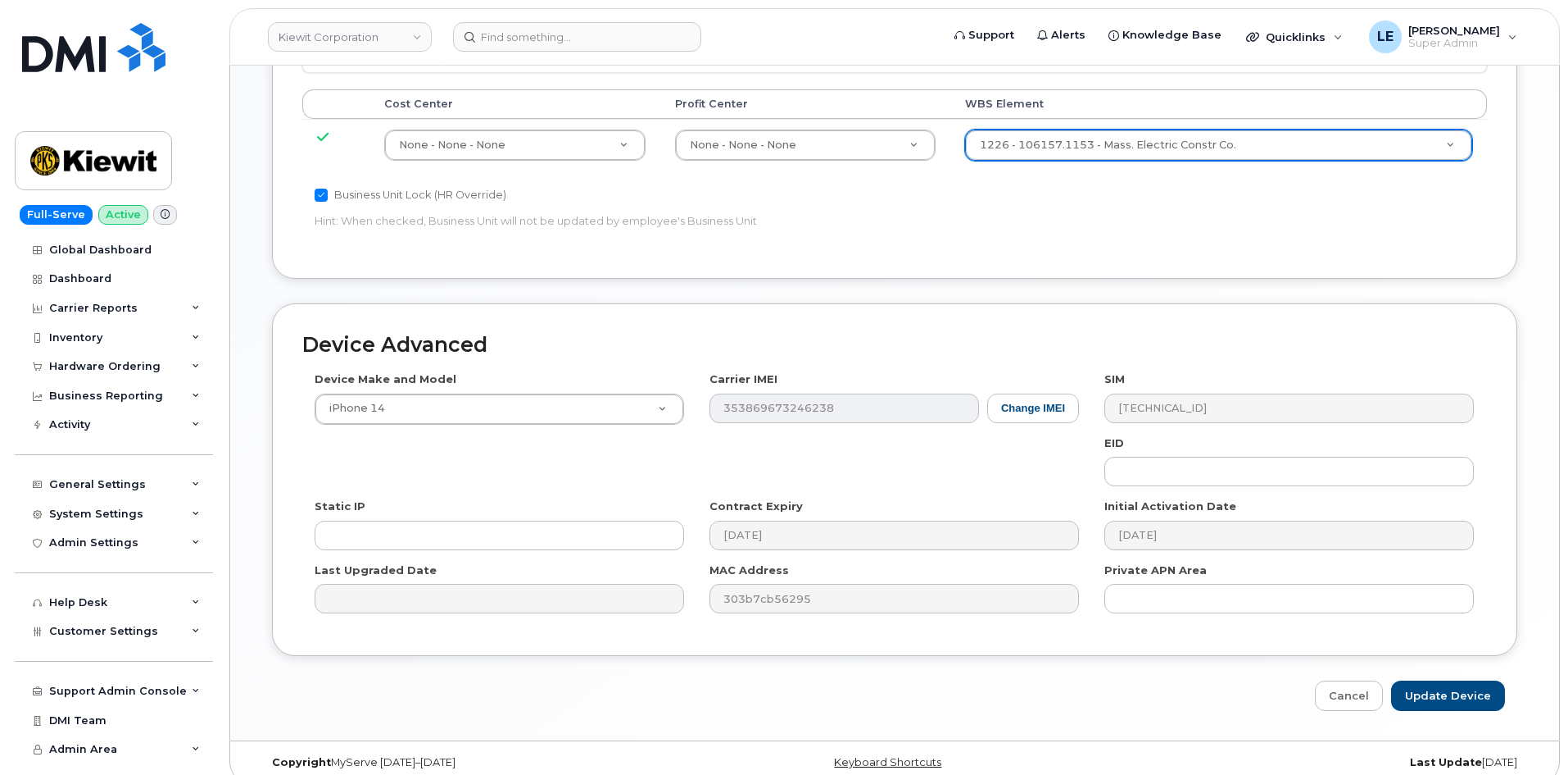
scroll to position [910, 0]
click at [1426, 679] on input "Update Device" at bounding box center [1448, 694] width 113 height 31
type input "Saving..."
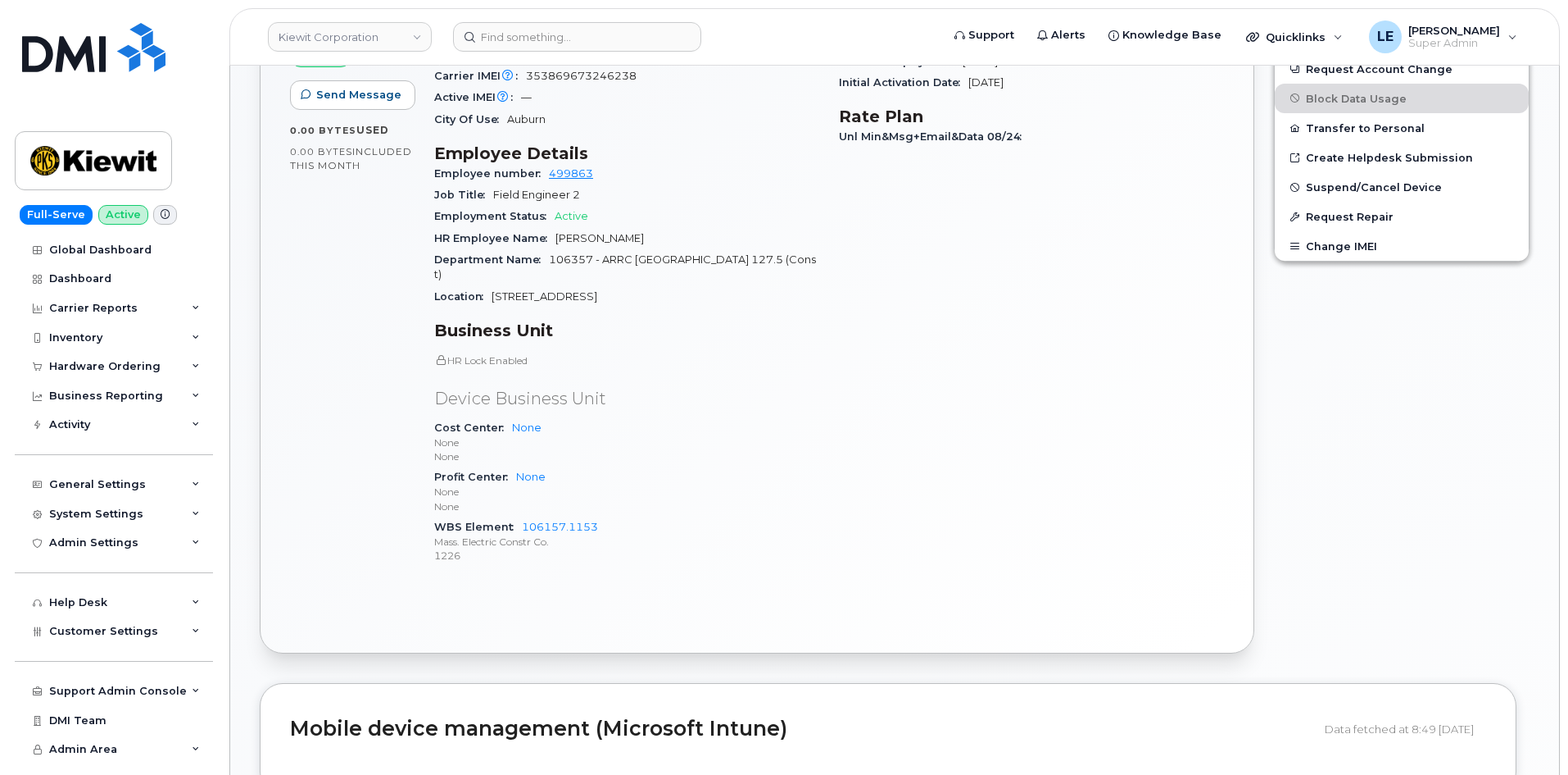
scroll to position [574, 0]
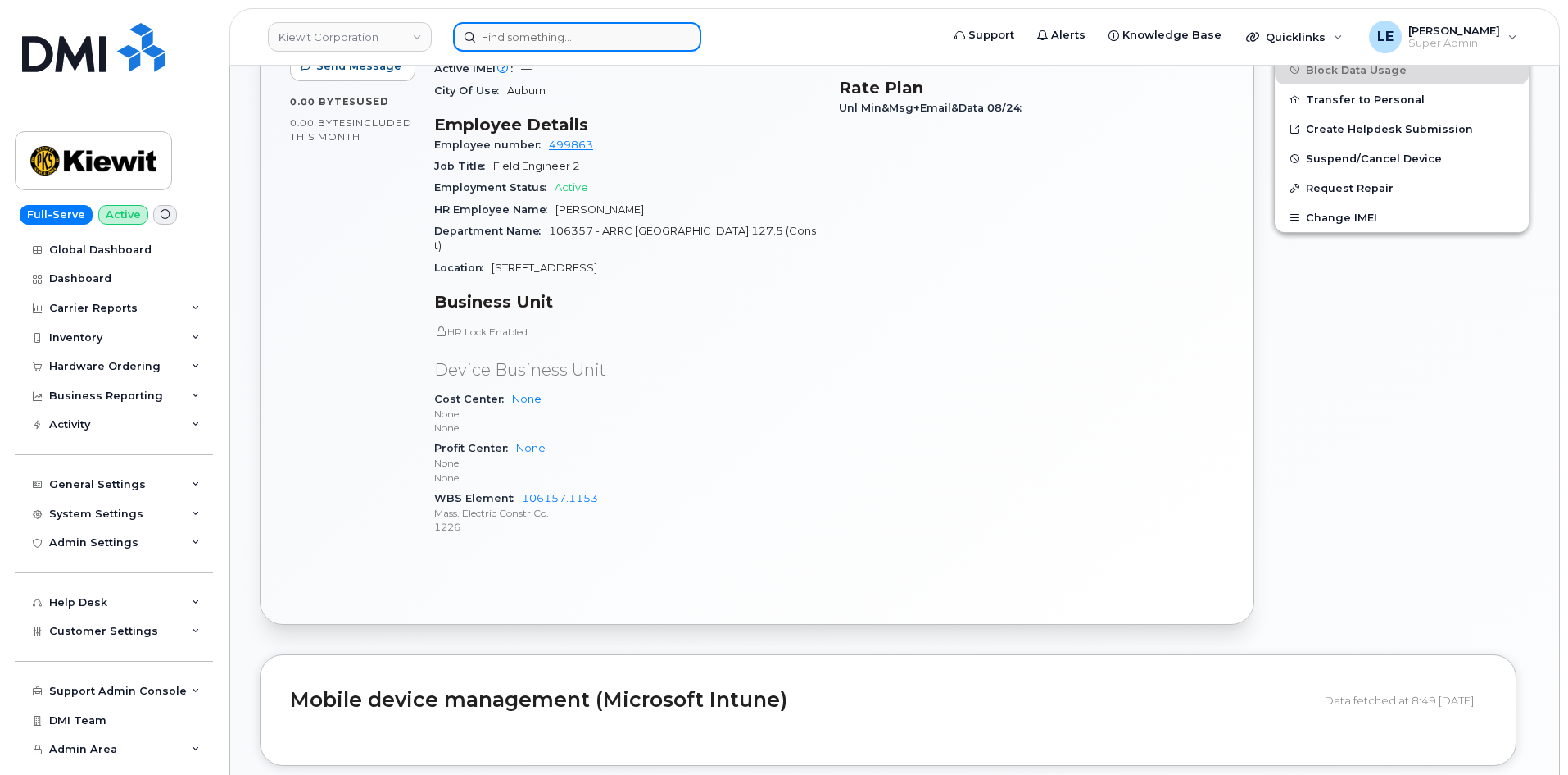
click at [648, 39] on input at bounding box center [577, 37] width 248 height 30
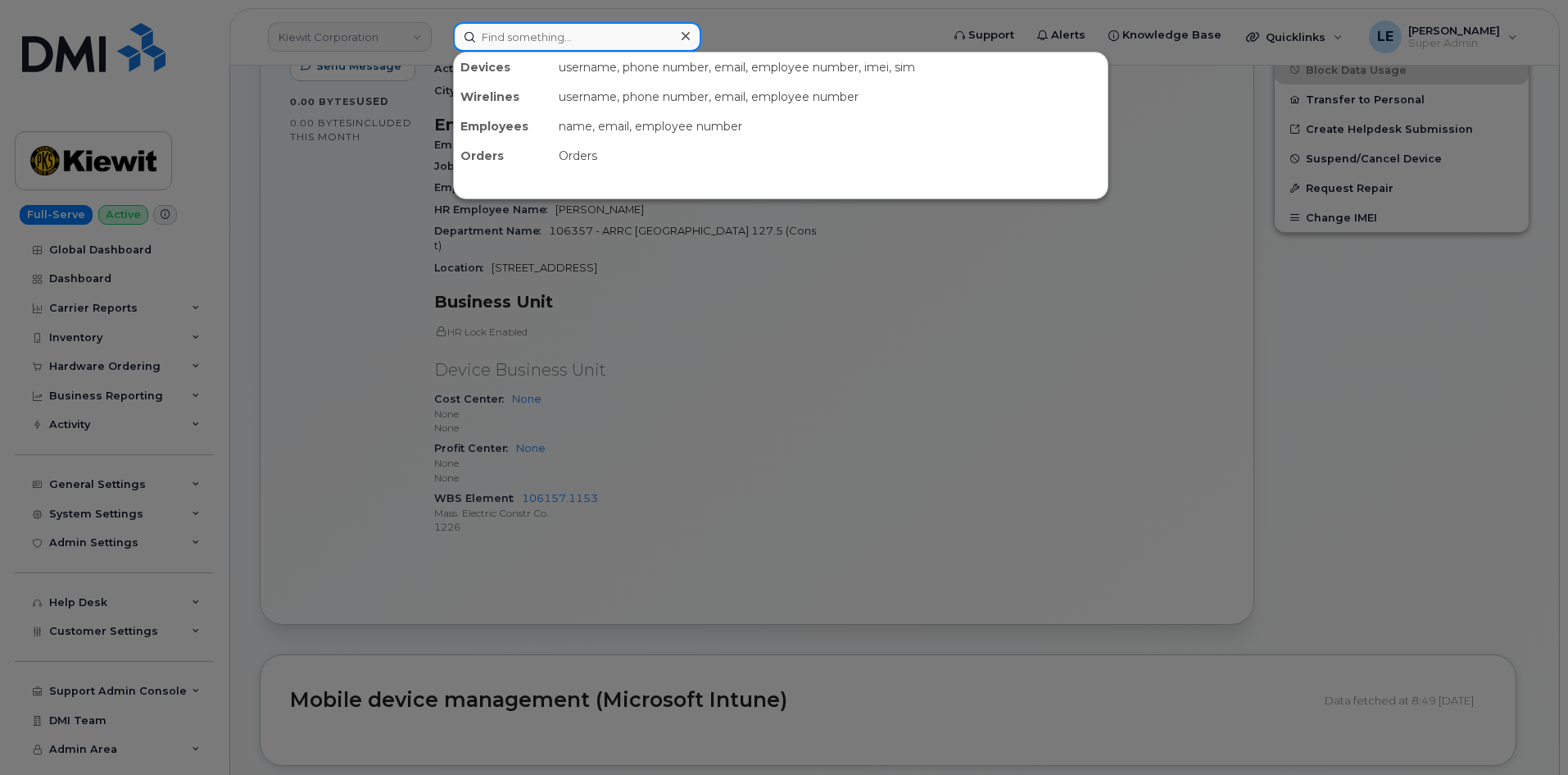
paste input "[EMAIL_ADDRESS][DOMAIN_NAME]"
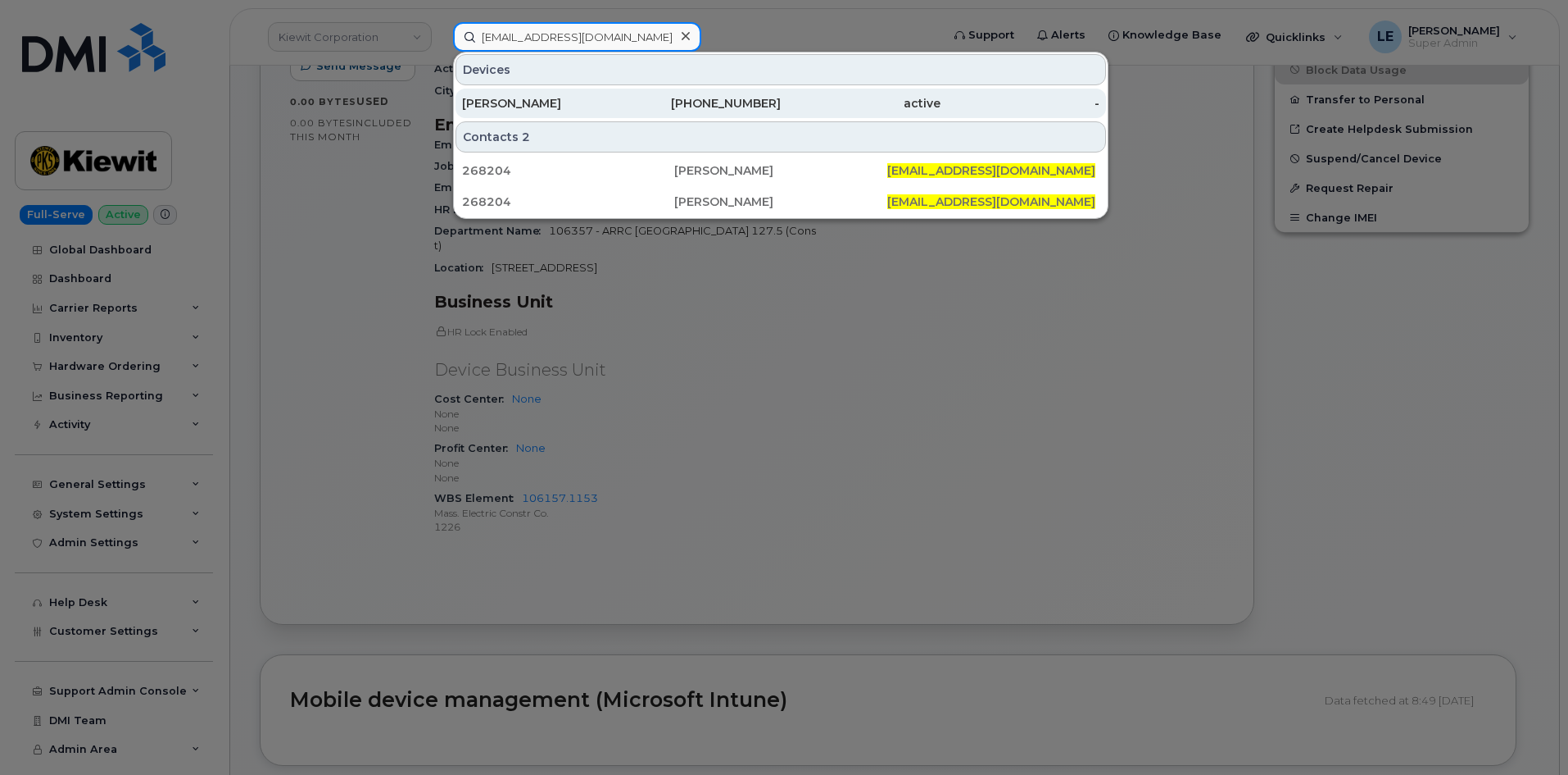
type input "[EMAIL_ADDRESS][DOMAIN_NAME]"
click at [915, 102] on div "active" at bounding box center [860, 102] width 160 height 16
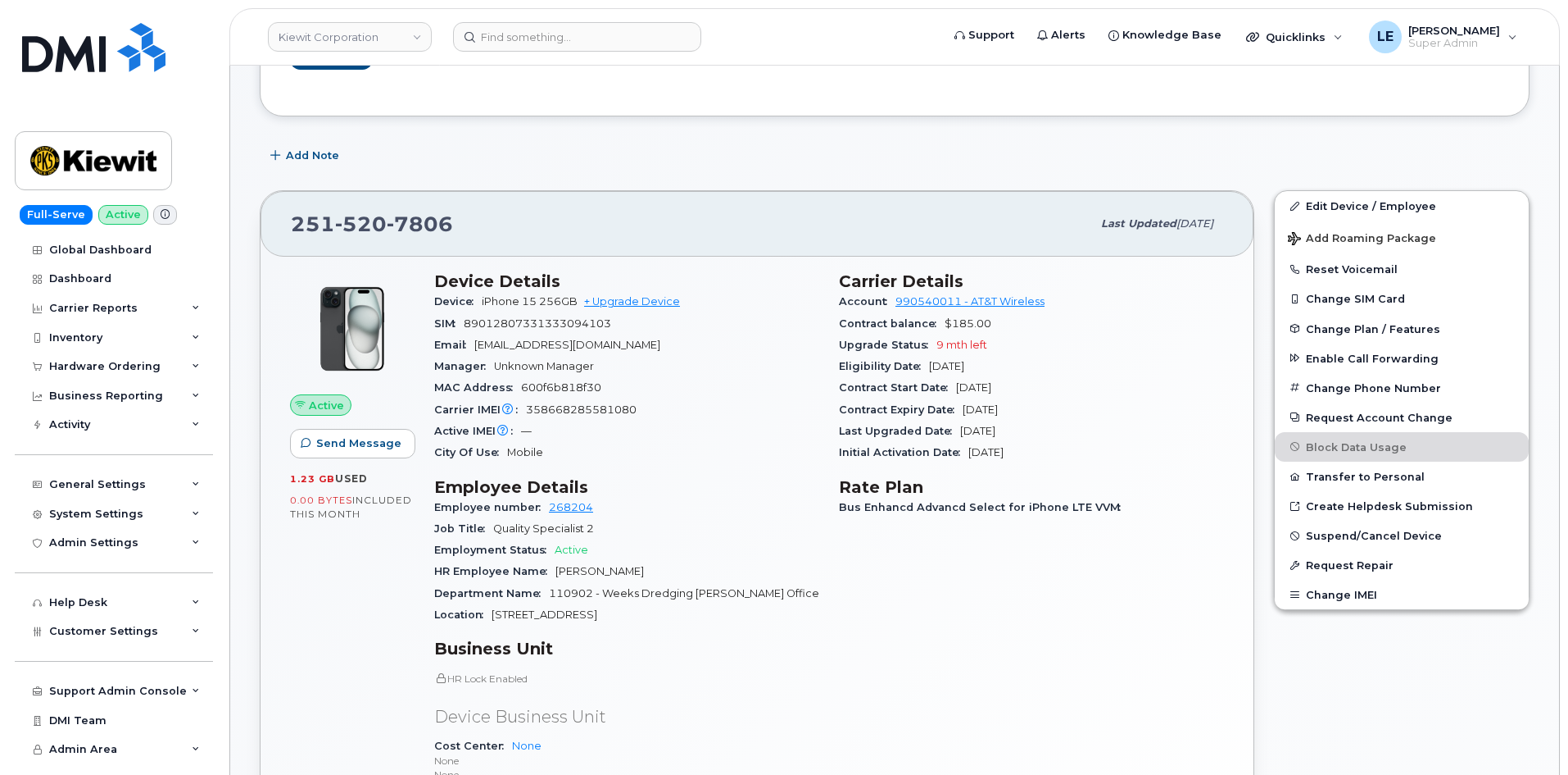
scroll to position [164, 0]
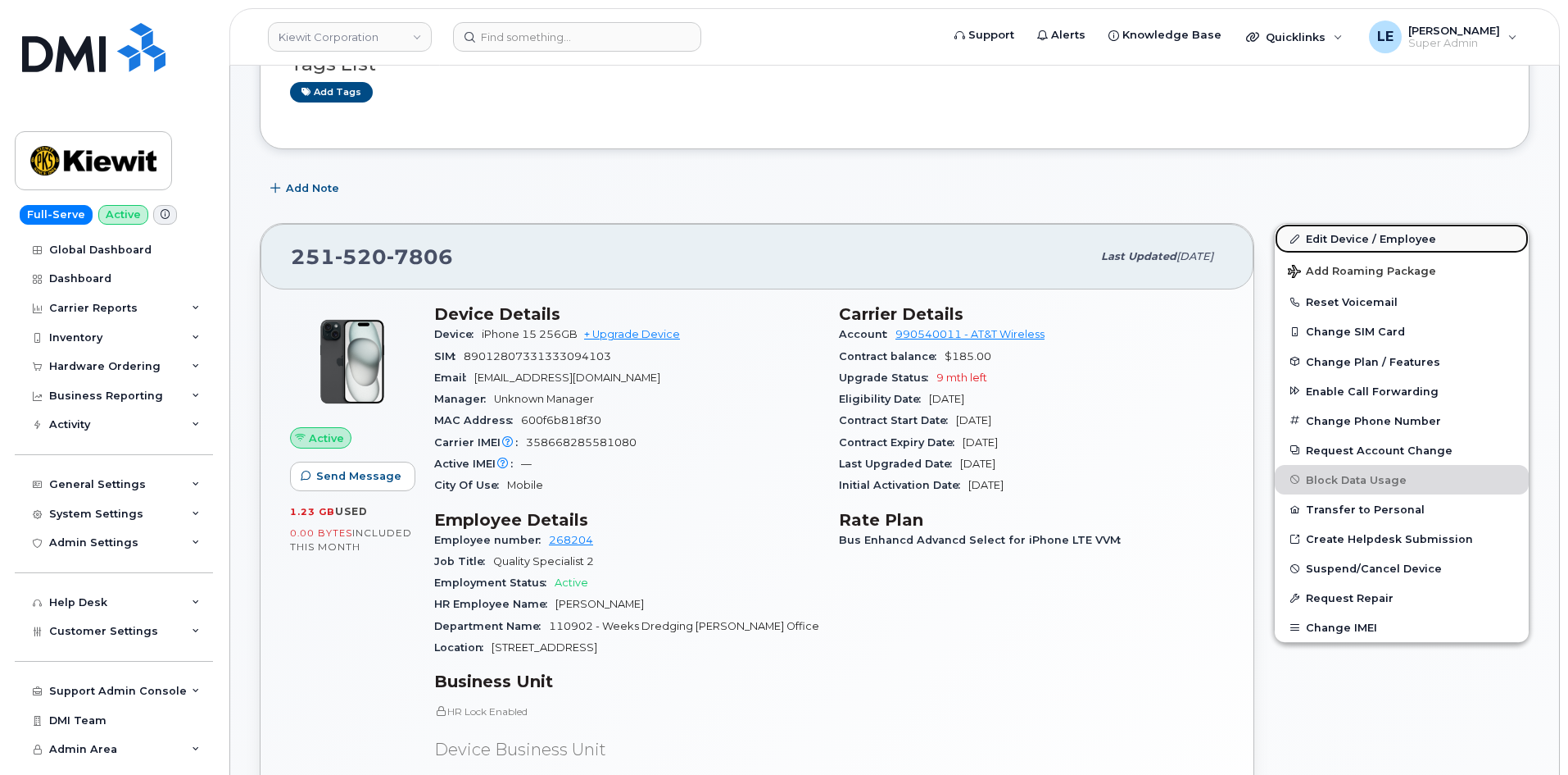
click at [1312, 235] on link "Edit Device / Employee" at bounding box center [1402, 238] width 254 height 30
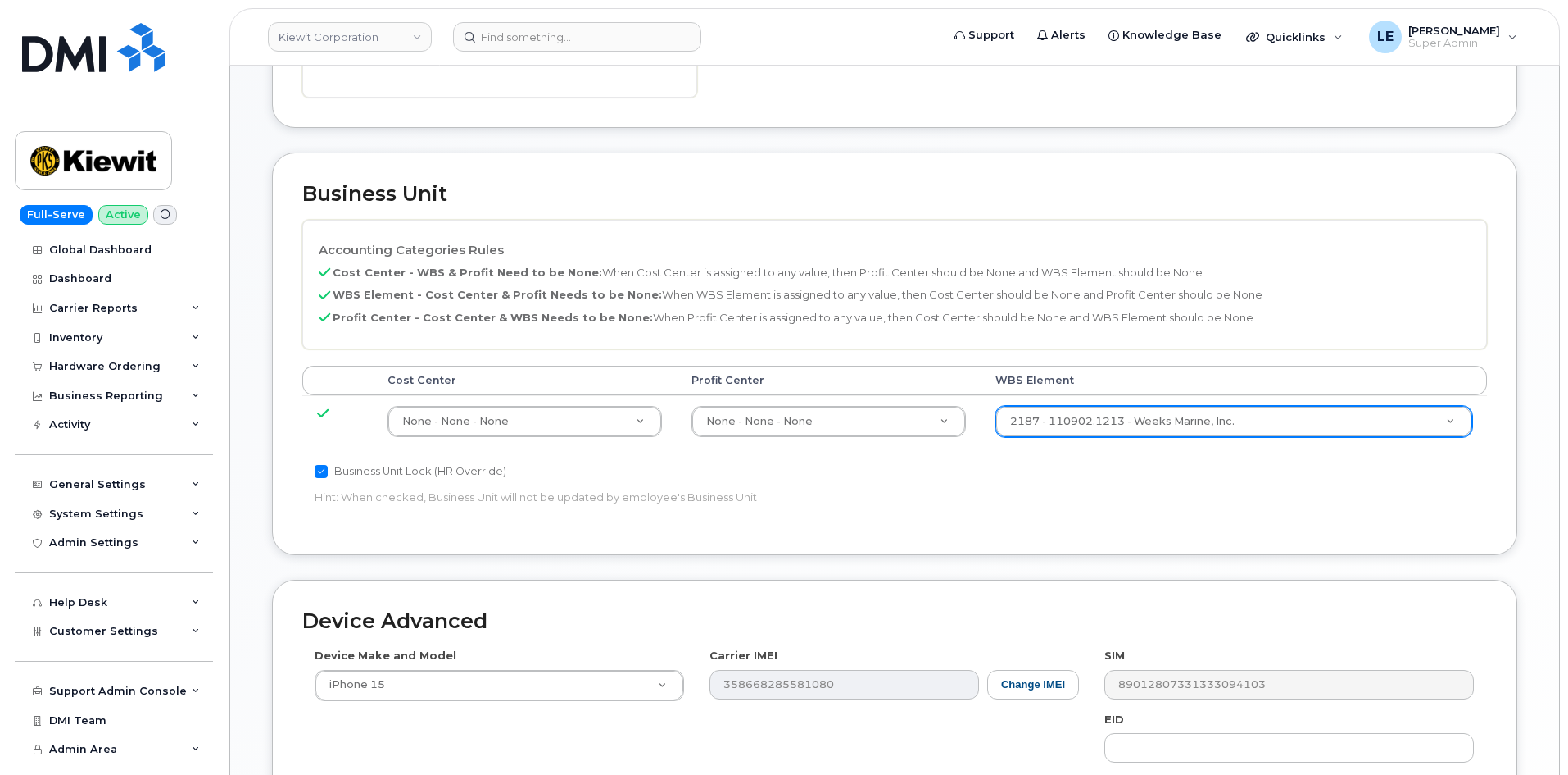
scroll to position [656, 0]
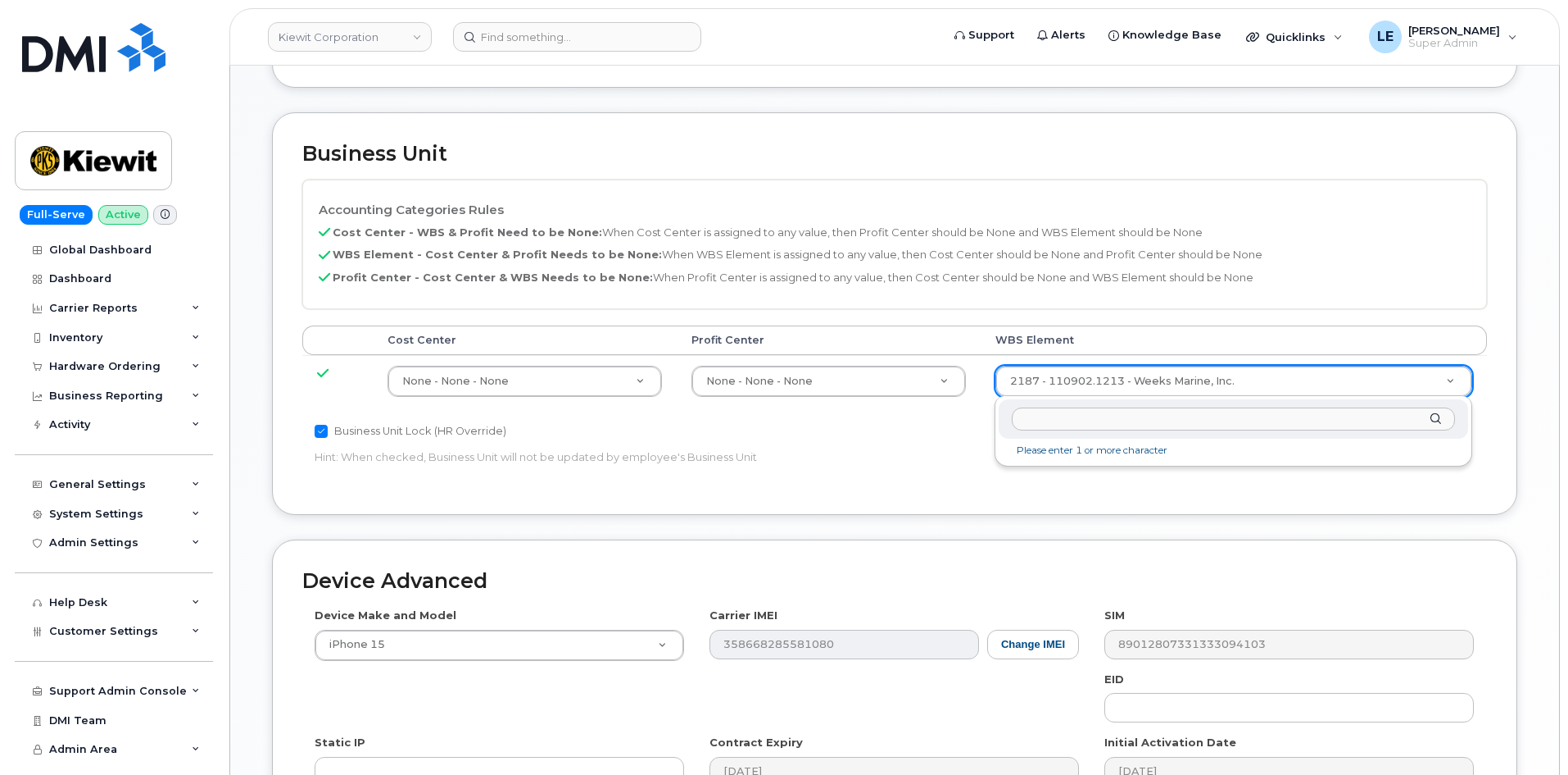
paste input "106046.1108"
type input "106046.1108"
type input "30190649"
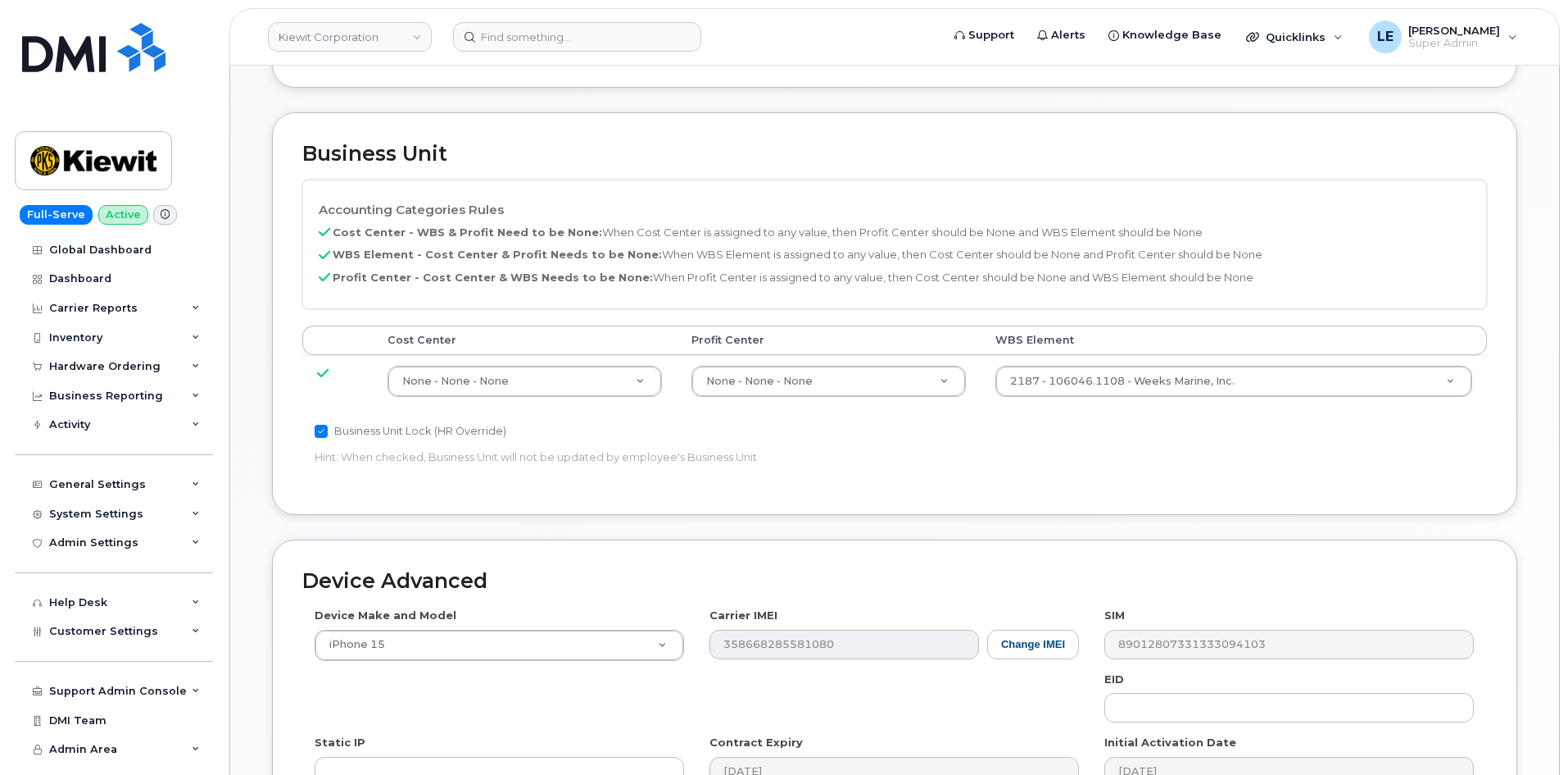
click at [1001, 462] on p "Hint: When checked, Business Unit will not be updated by employee's Business Un…" at bounding box center [697, 457] width 764 height 15
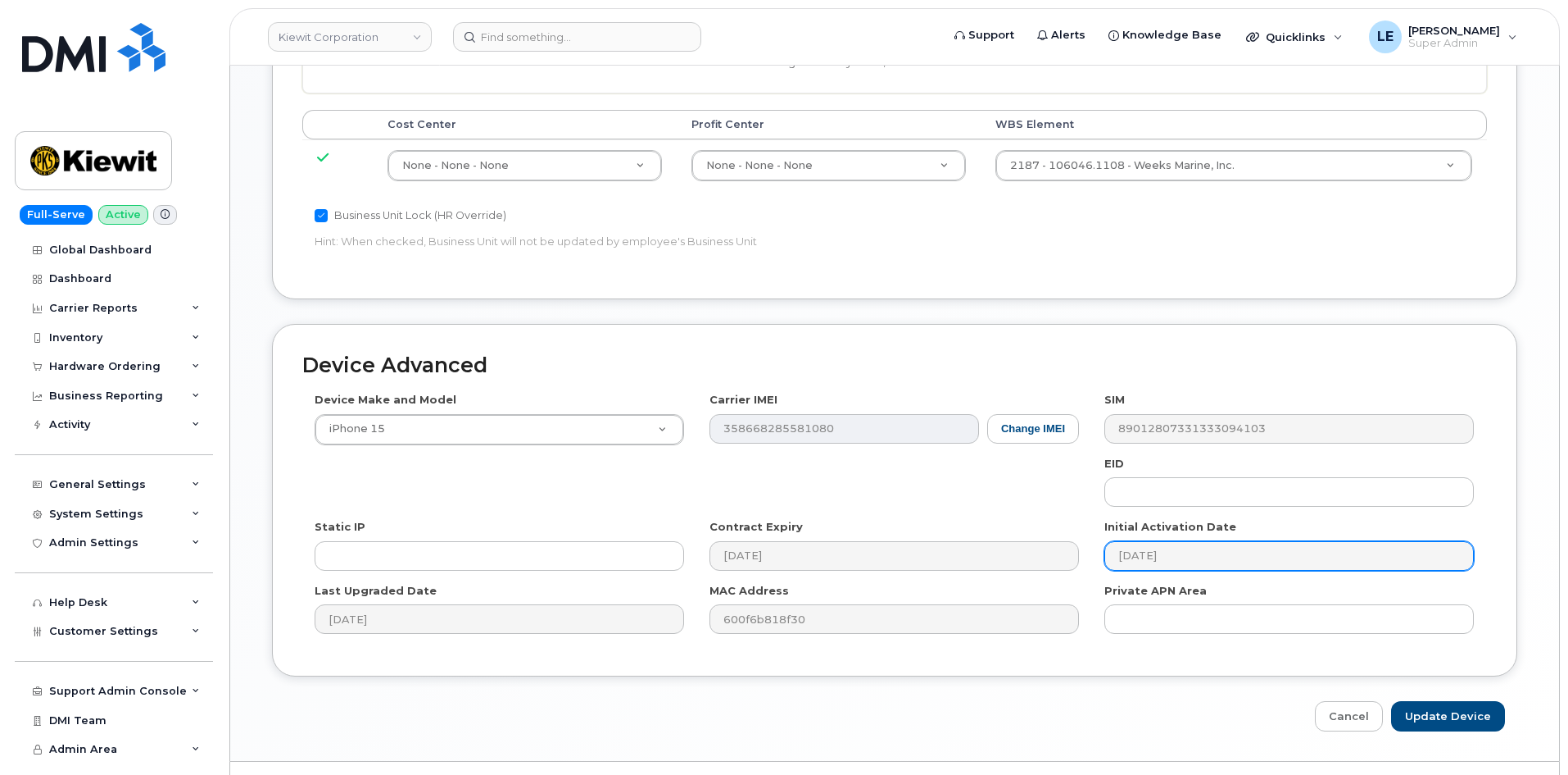
scroll to position [910, 0]
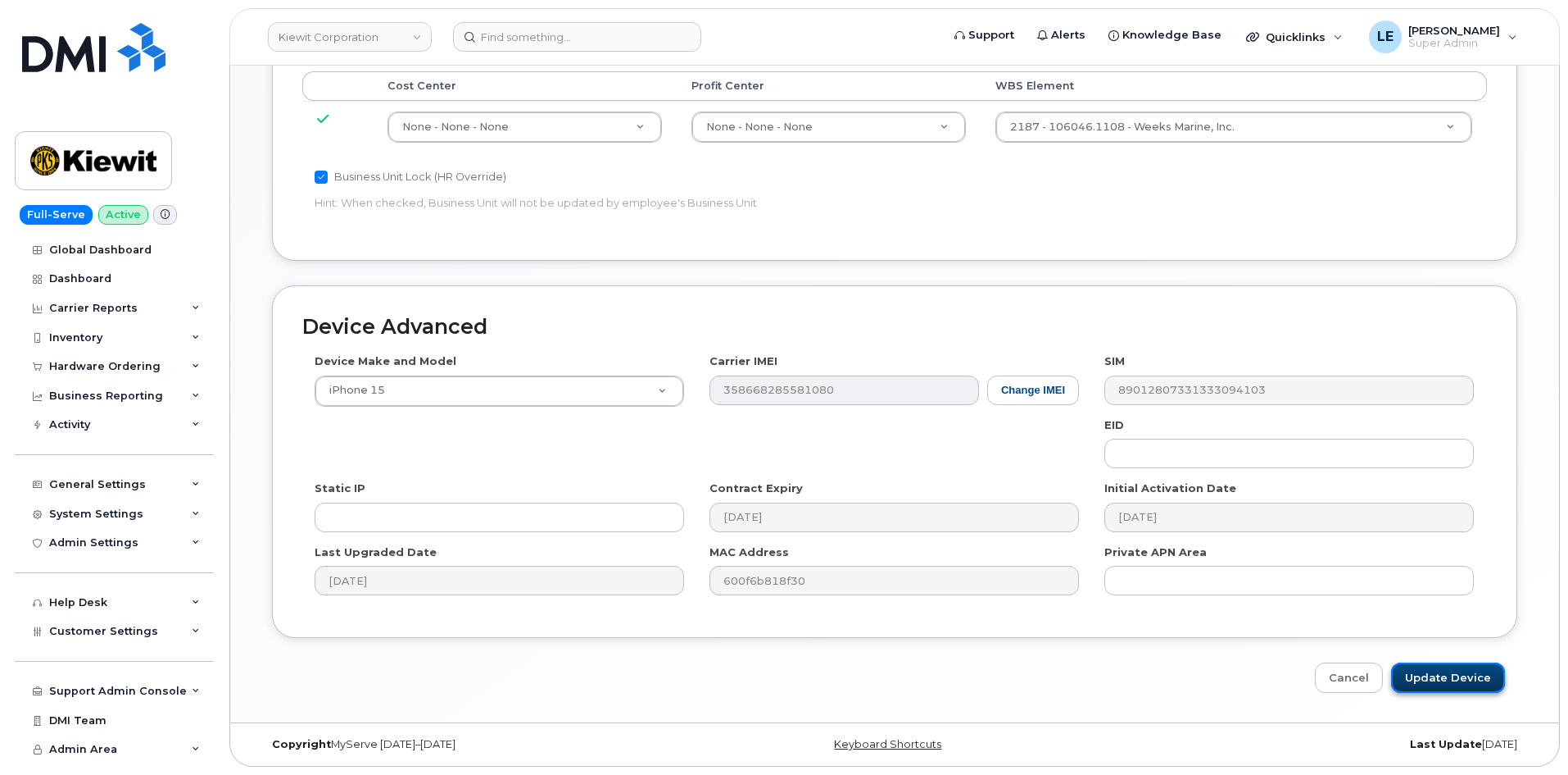
click at [1431, 676] on input "Update Device" at bounding box center [1448, 678] width 113 height 31
type input "Saving..."
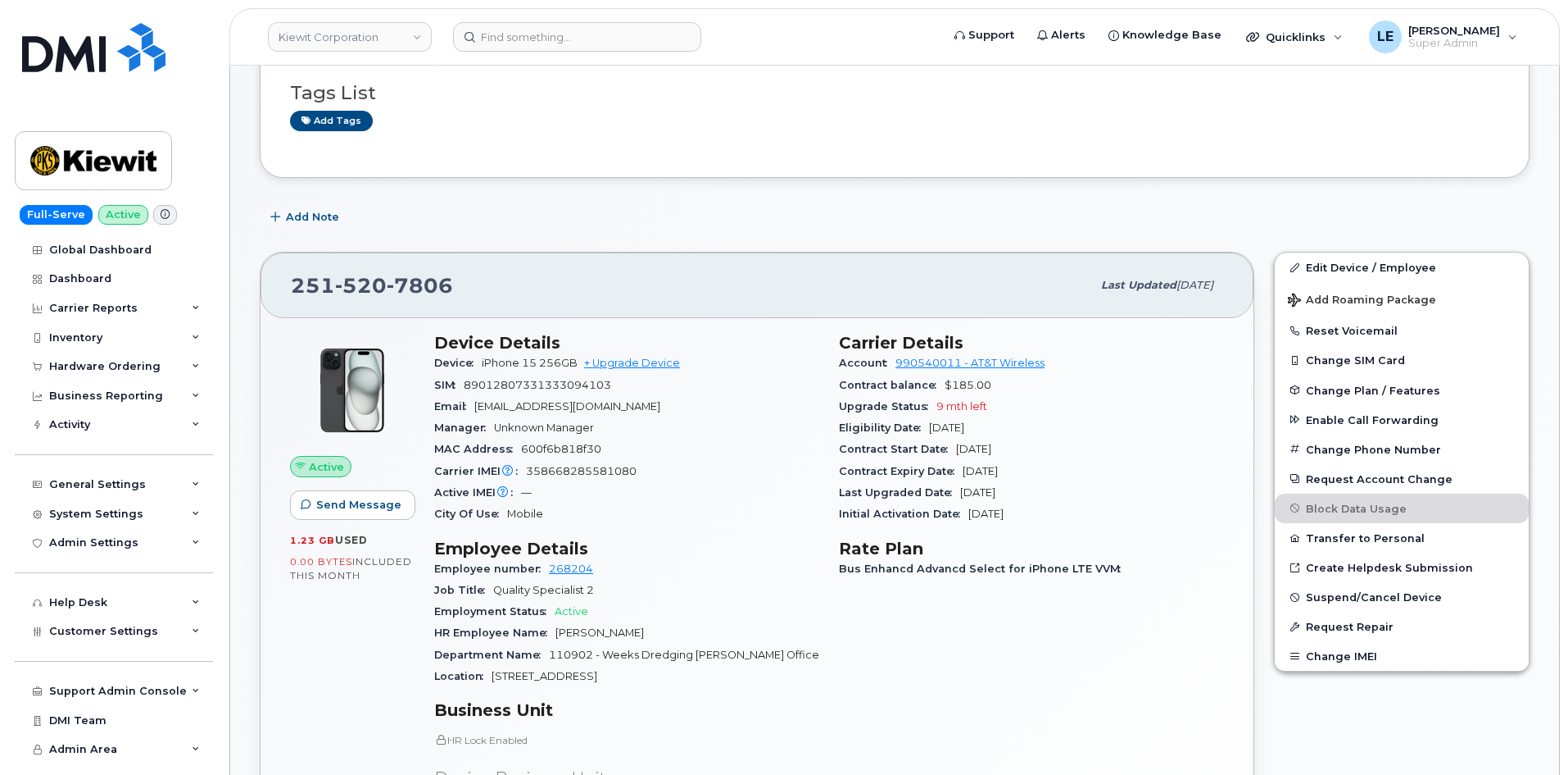
scroll to position [410, 0]
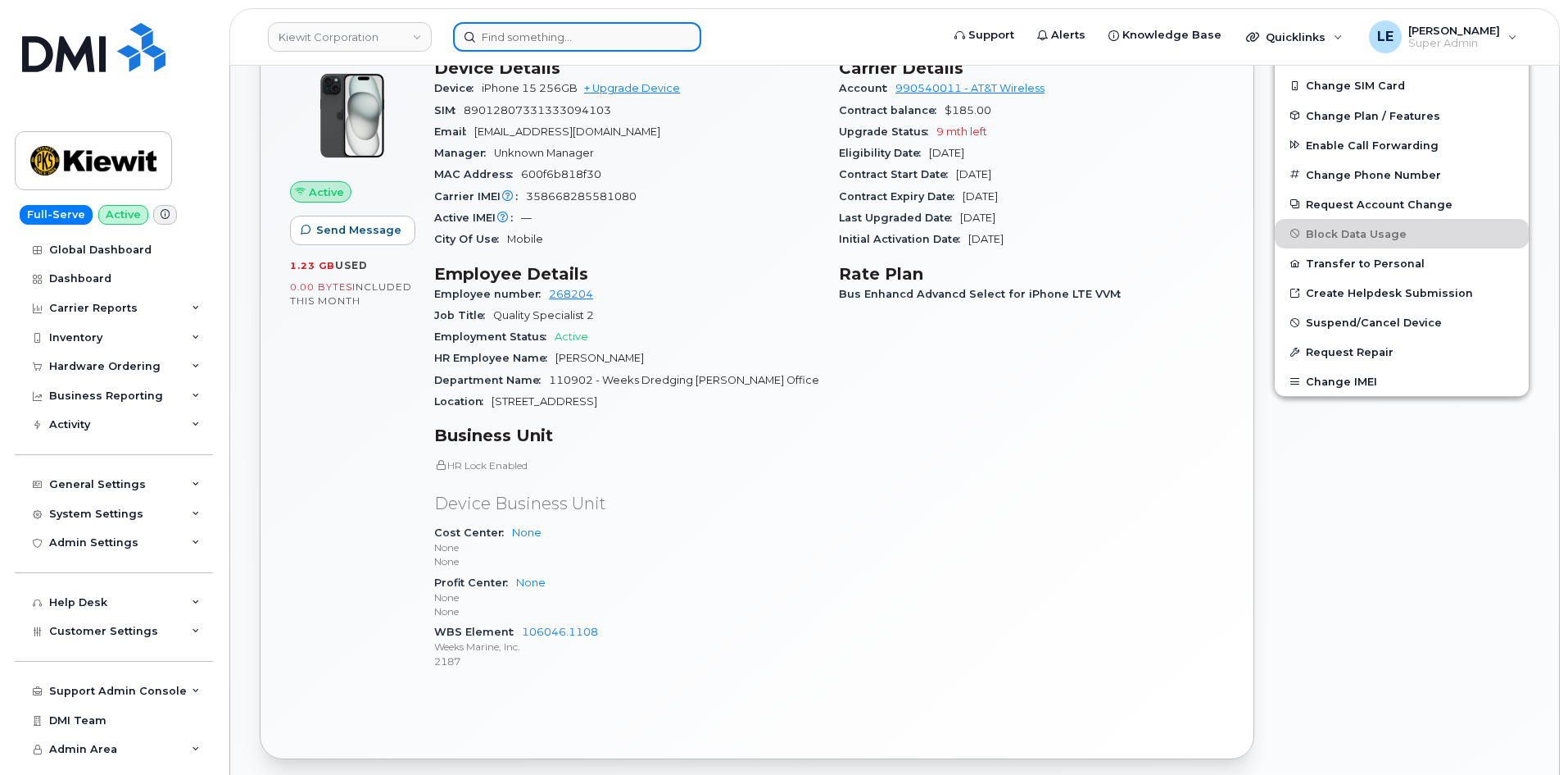
click at [532, 44] on input at bounding box center [577, 37] width 248 height 30
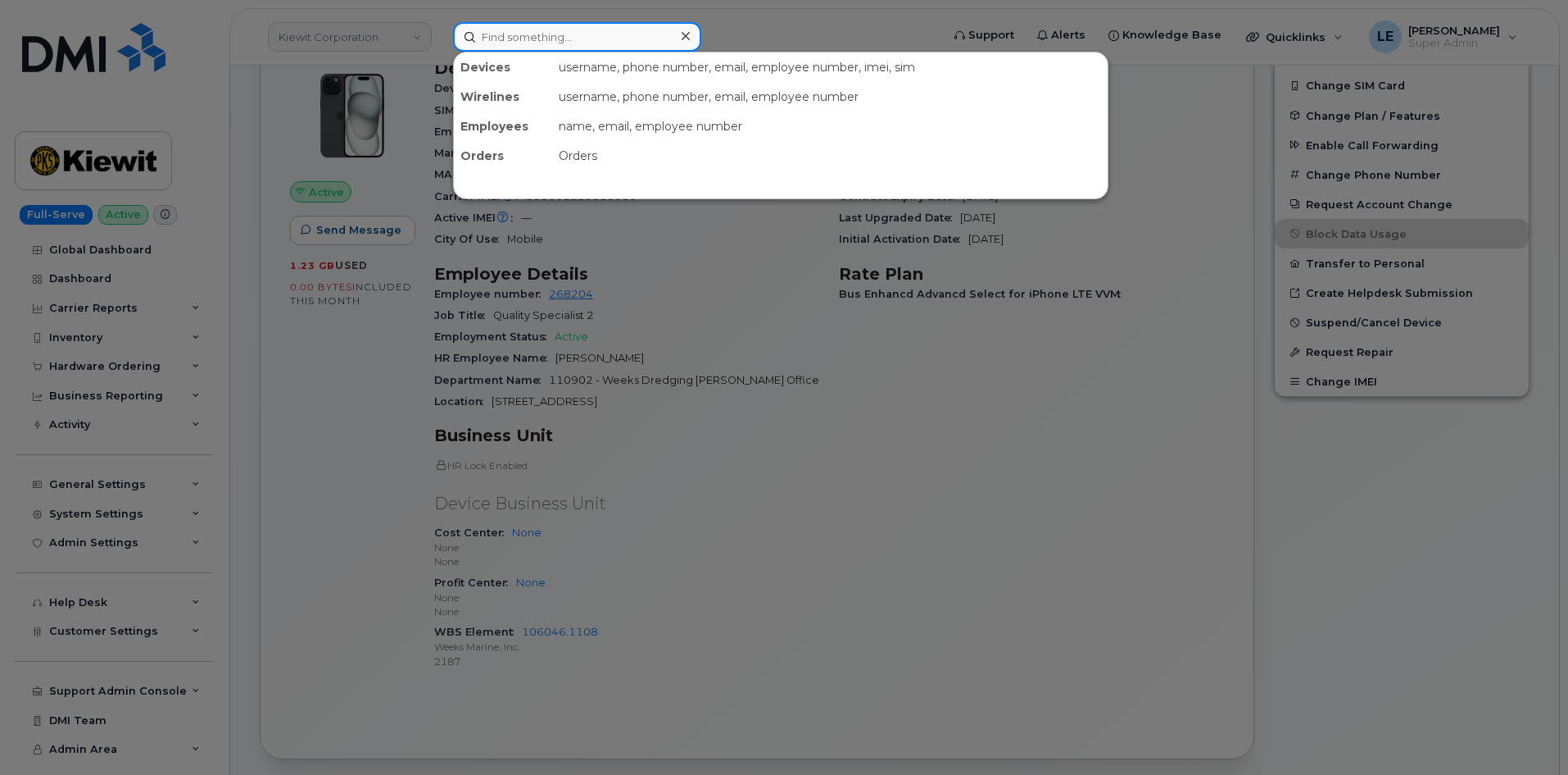
paste input "[EMAIL_ADDRESS][PERSON_NAME][DOMAIN_NAME]"
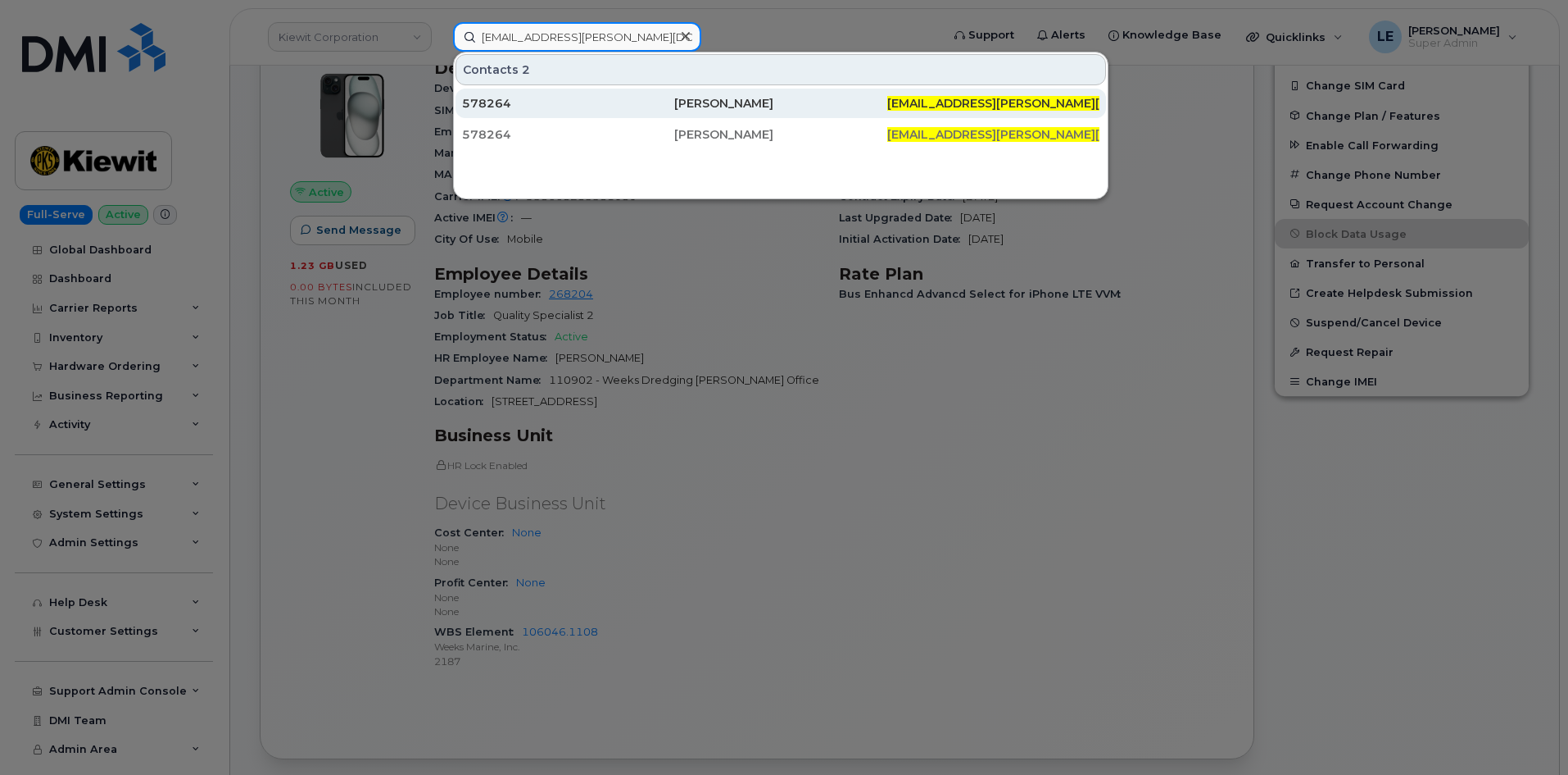
type input "[EMAIL_ADDRESS][PERSON_NAME][DOMAIN_NAME]"
click at [636, 102] on div "578264" at bounding box center [568, 102] width 212 height 16
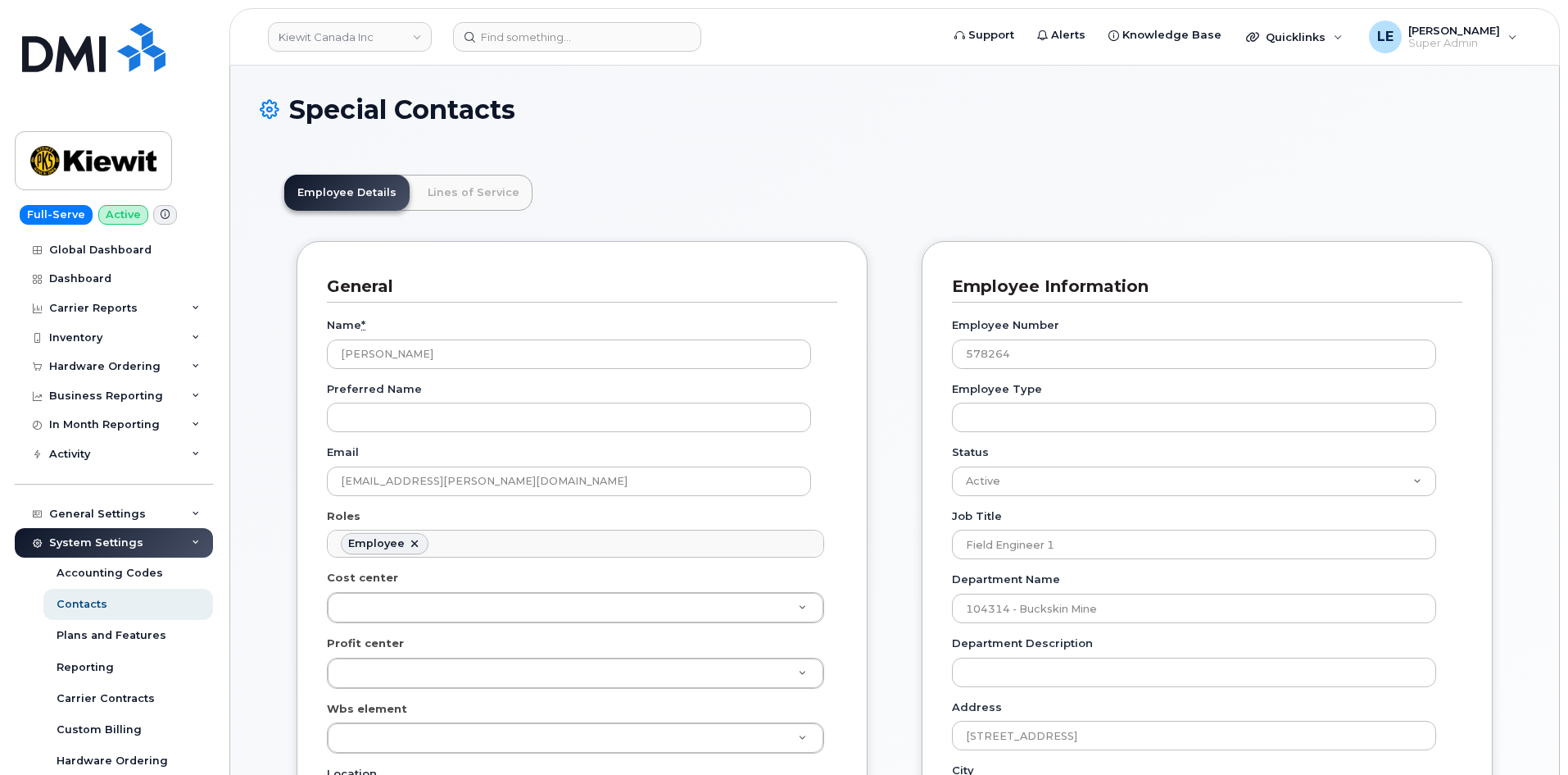
scroll to position [49, 0]
drag, startPoint x: 449, startPoint y: 359, endPoint x: 303, endPoint y: 355, distance: 146.1
click at [303, 355] on div "General Name * Nnamdi Aligwekwe Preferred Name Email NNAMDI.ALIGWEKWE@KIEWIT.CO…" at bounding box center [582, 690] width 571 height 899
click at [517, 43] on input at bounding box center [577, 37] width 248 height 30
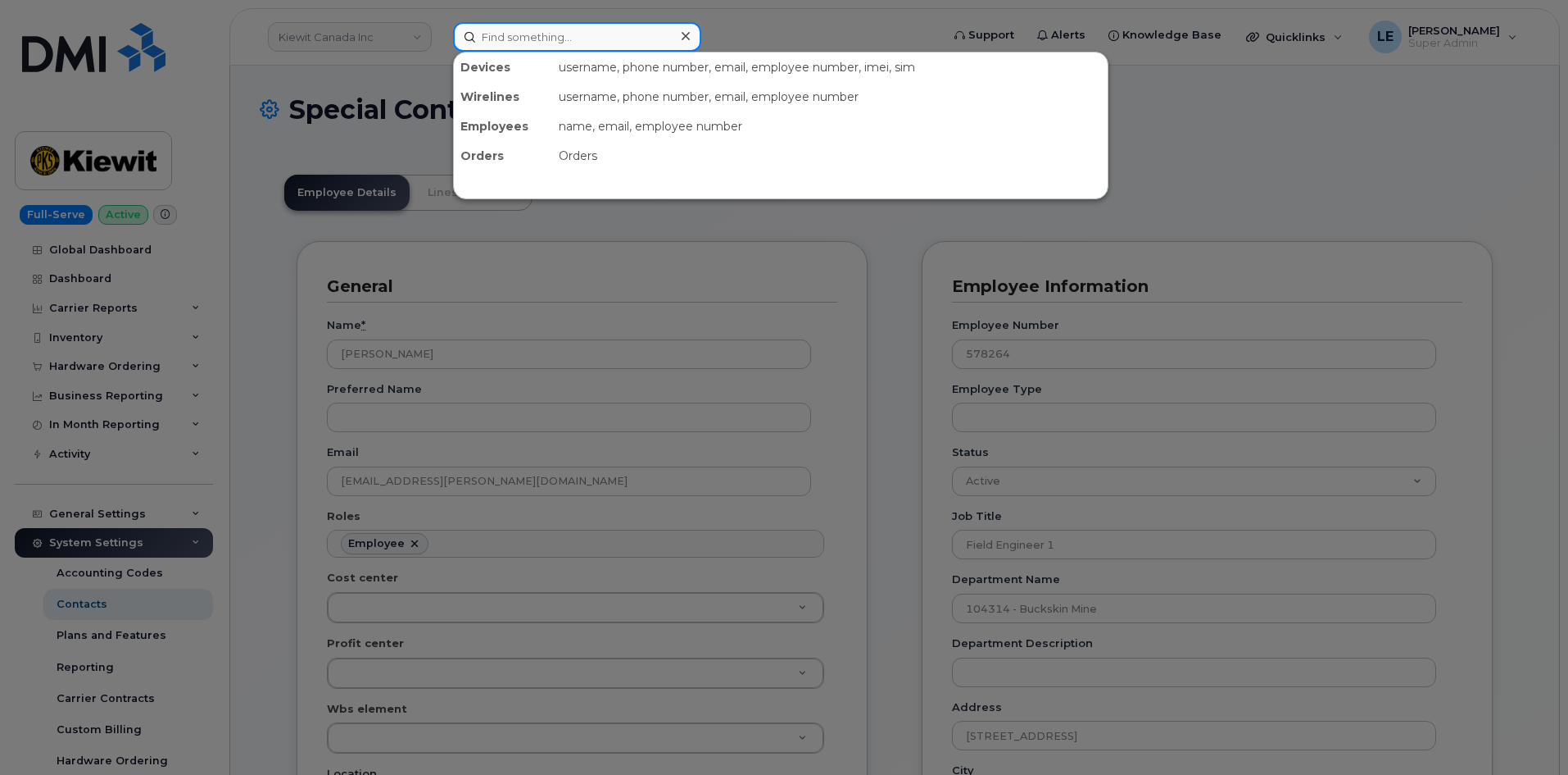
paste input "[PERSON_NAME]"
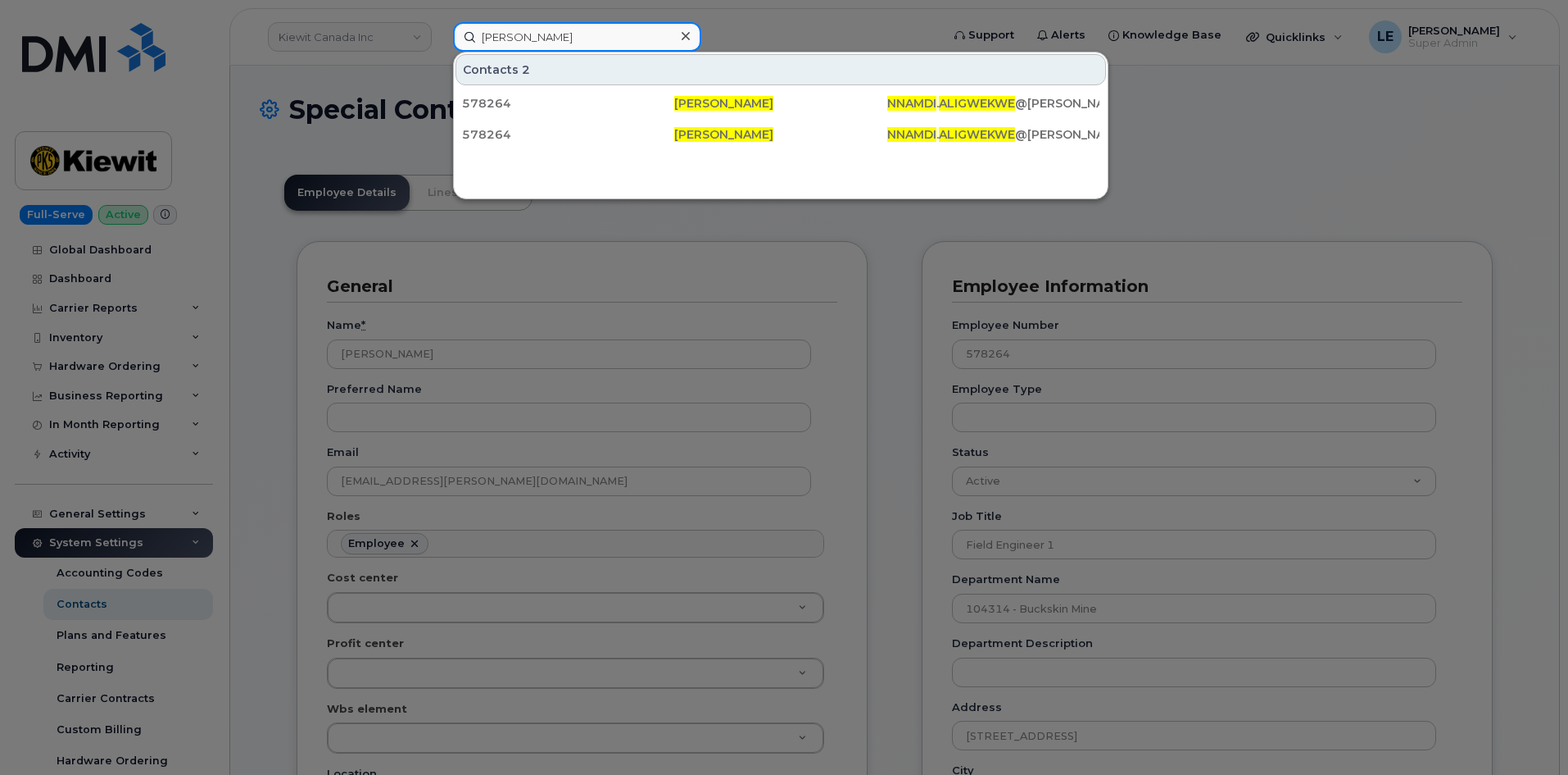
type input "[PERSON_NAME]"
click at [387, 108] on div at bounding box center [784, 388] width 1568 height 775
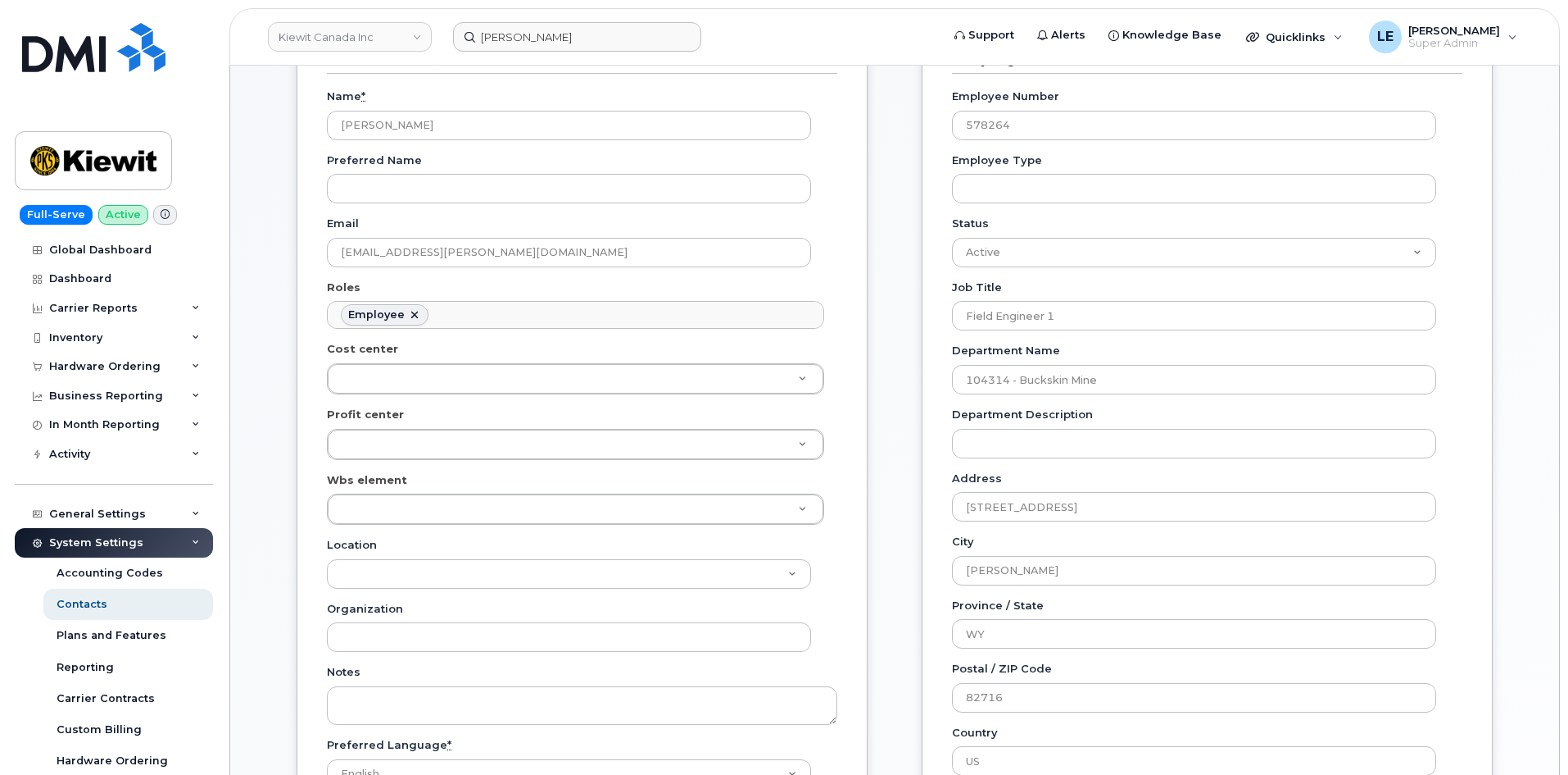
scroll to position [258, 0]
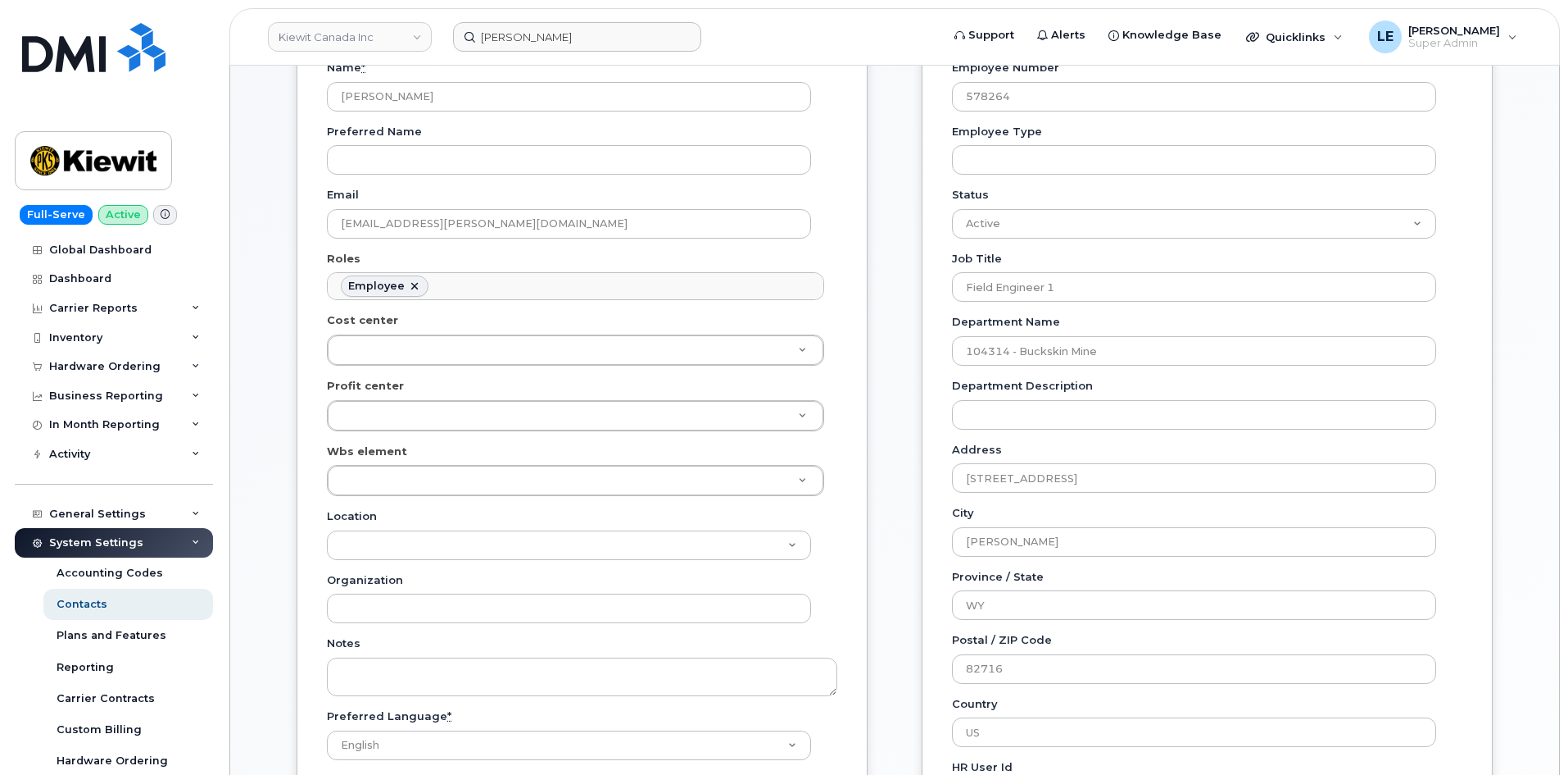
click at [446, 497] on div "Name * Nnamdi Aligwekwe Preferred Name Email NNAMDI.ALIGWEKWE@KIEWIT.COM Roles …" at bounding box center [582, 448] width 510 height 807
click at [446, 455] on div "Wbs element" at bounding box center [582, 470] width 510 height 53
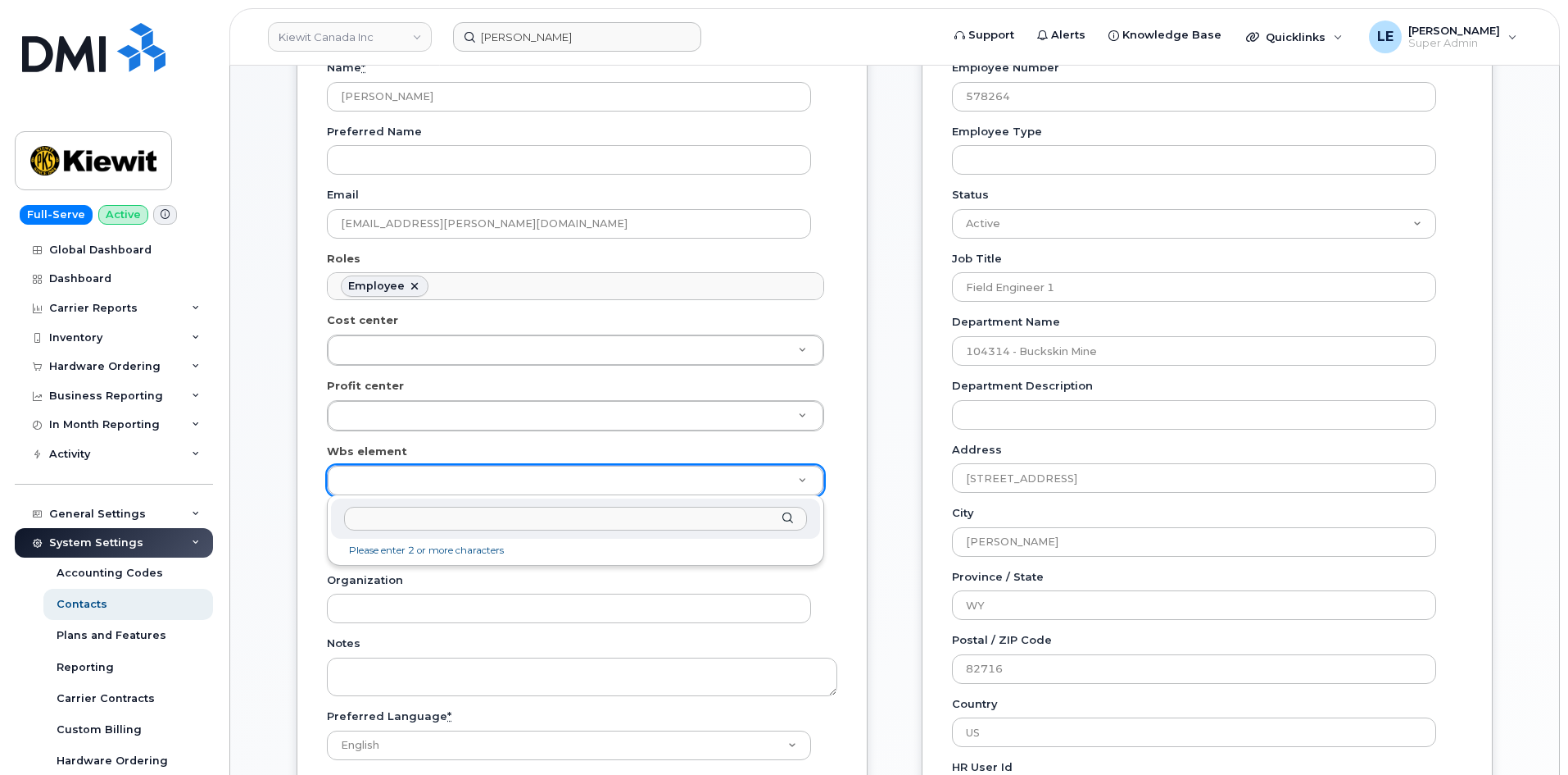
paste input "106117.1113"
type input "106117.1113"
type input "30357990"
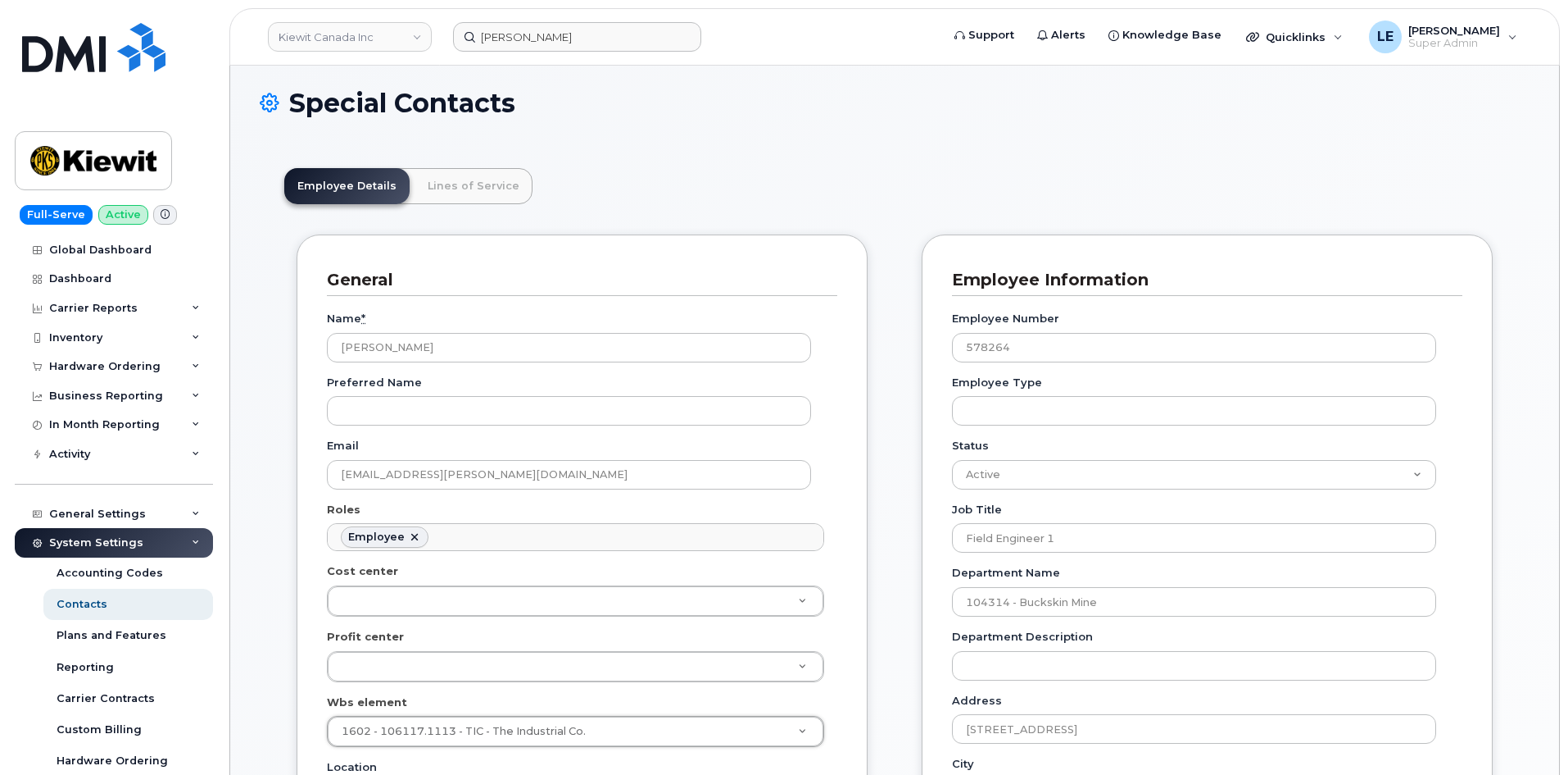
scroll to position [0, 0]
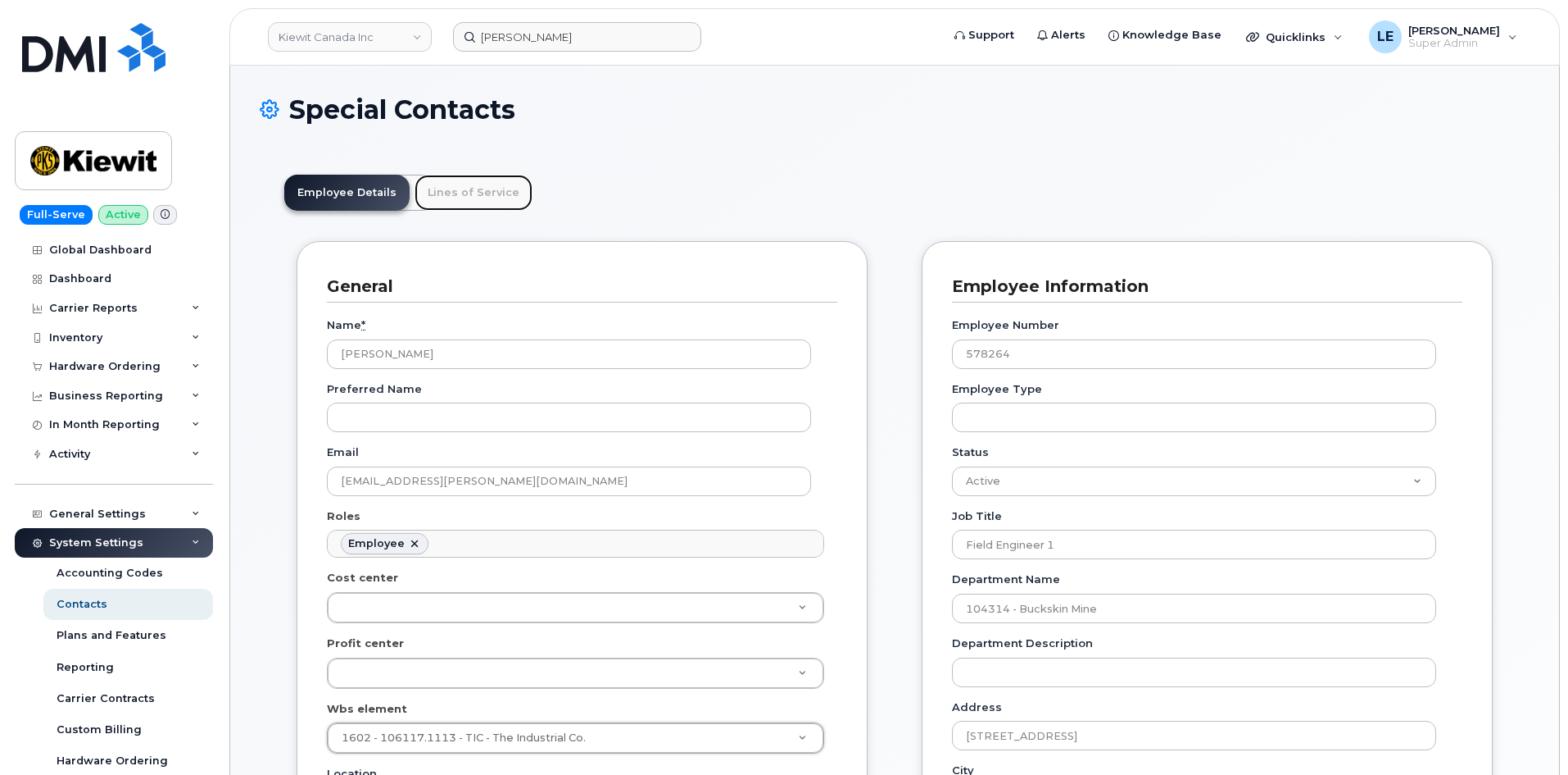
click at [448, 201] on link "Lines of Service" at bounding box center [473, 193] width 118 height 36
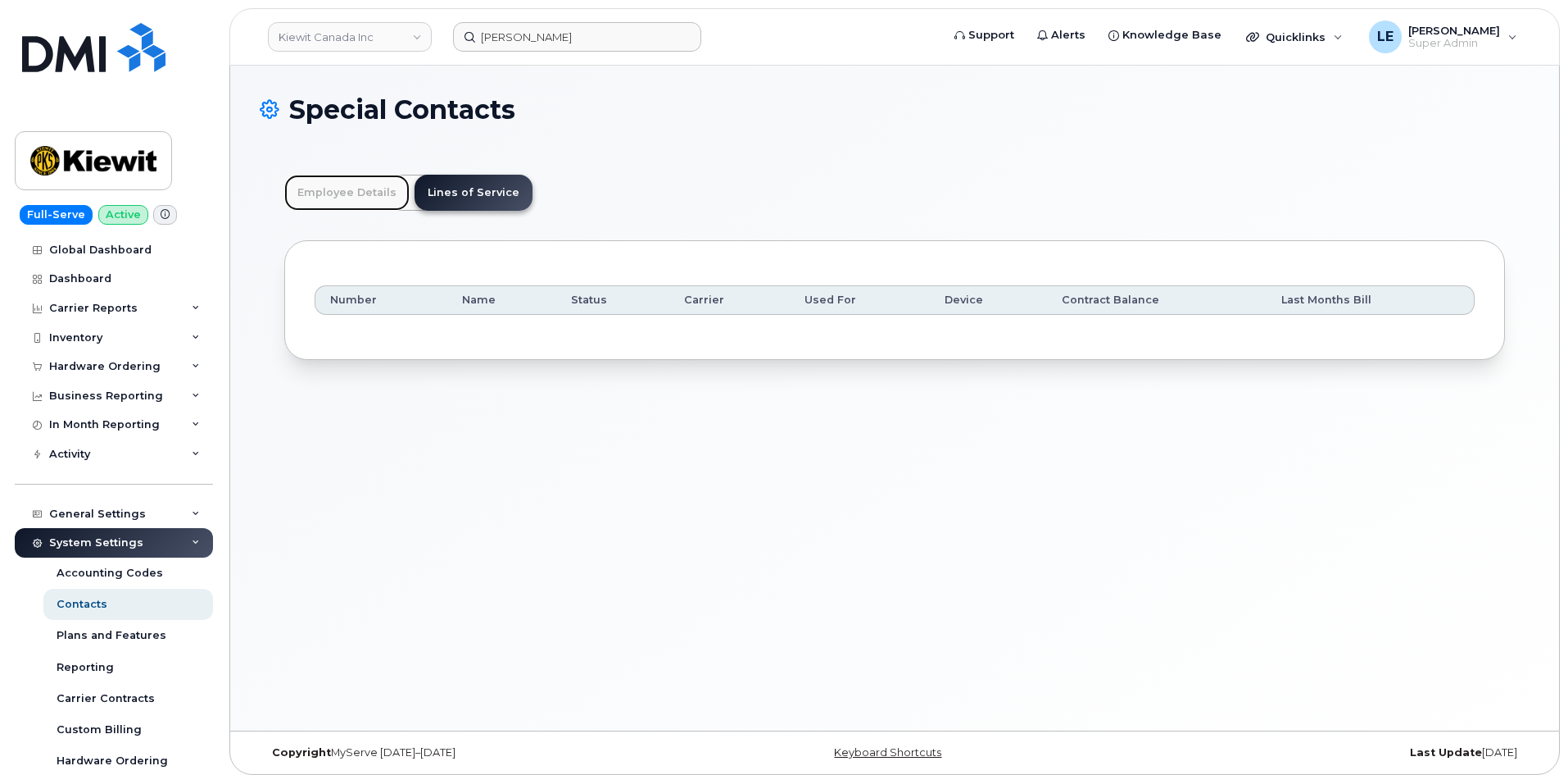
click at [345, 204] on link "Employee Details" at bounding box center [346, 193] width 125 height 36
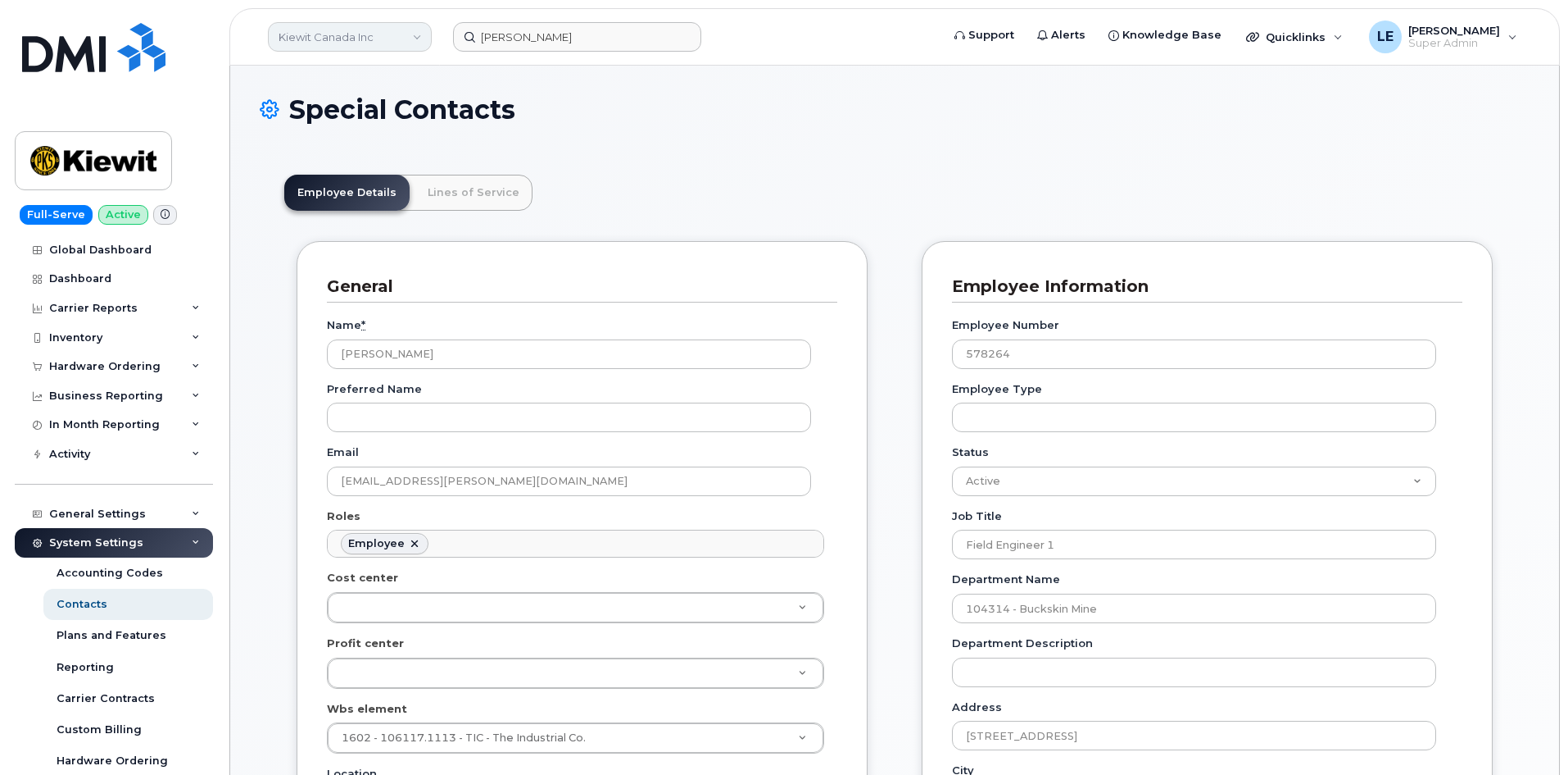
click at [424, 42] on link "Kiewit Canada Inc" at bounding box center [350, 37] width 164 height 30
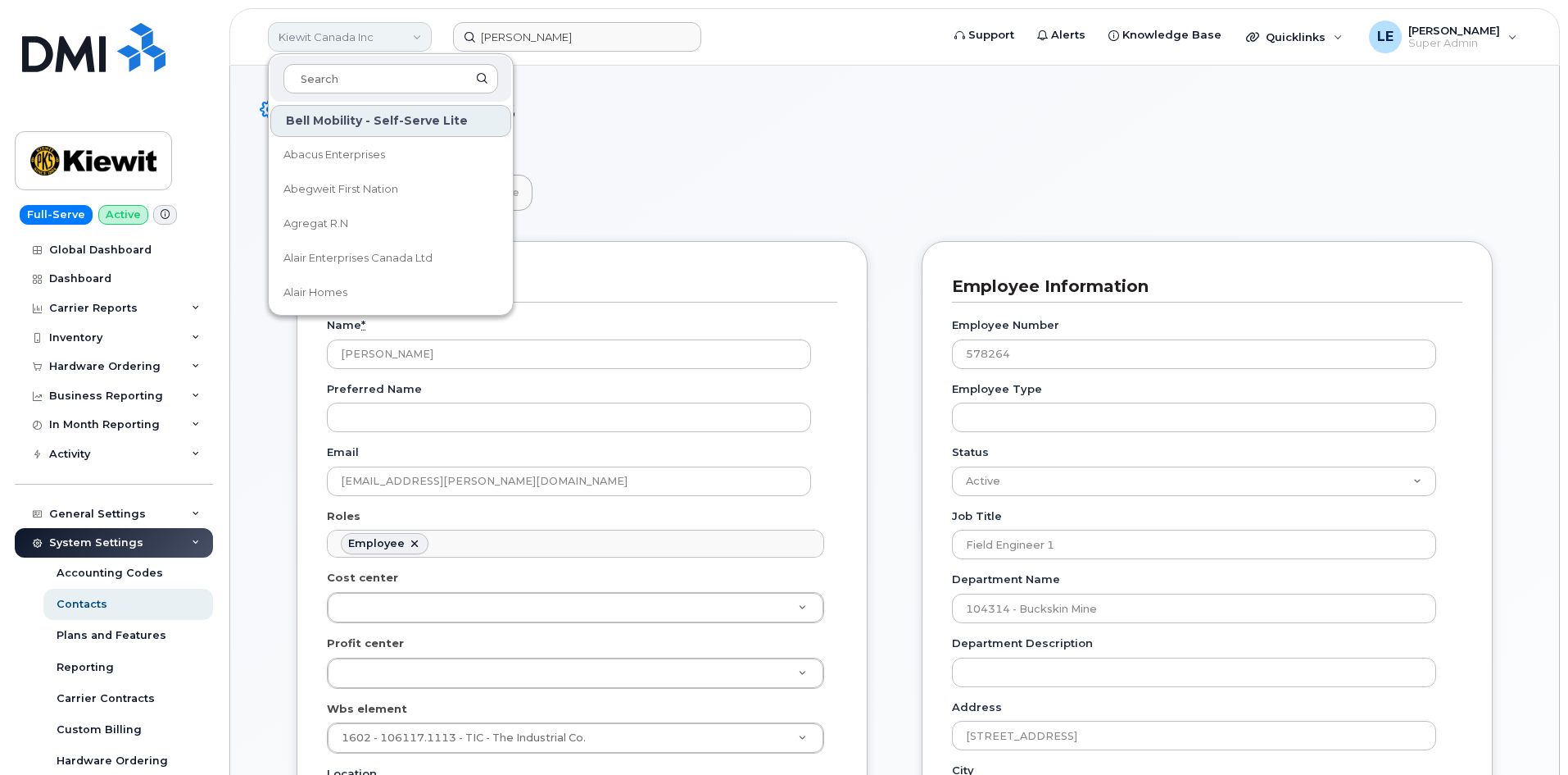
click at [421, 41] on link "Kiewit Canada Inc" at bounding box center [350, 37] width 164 height 30
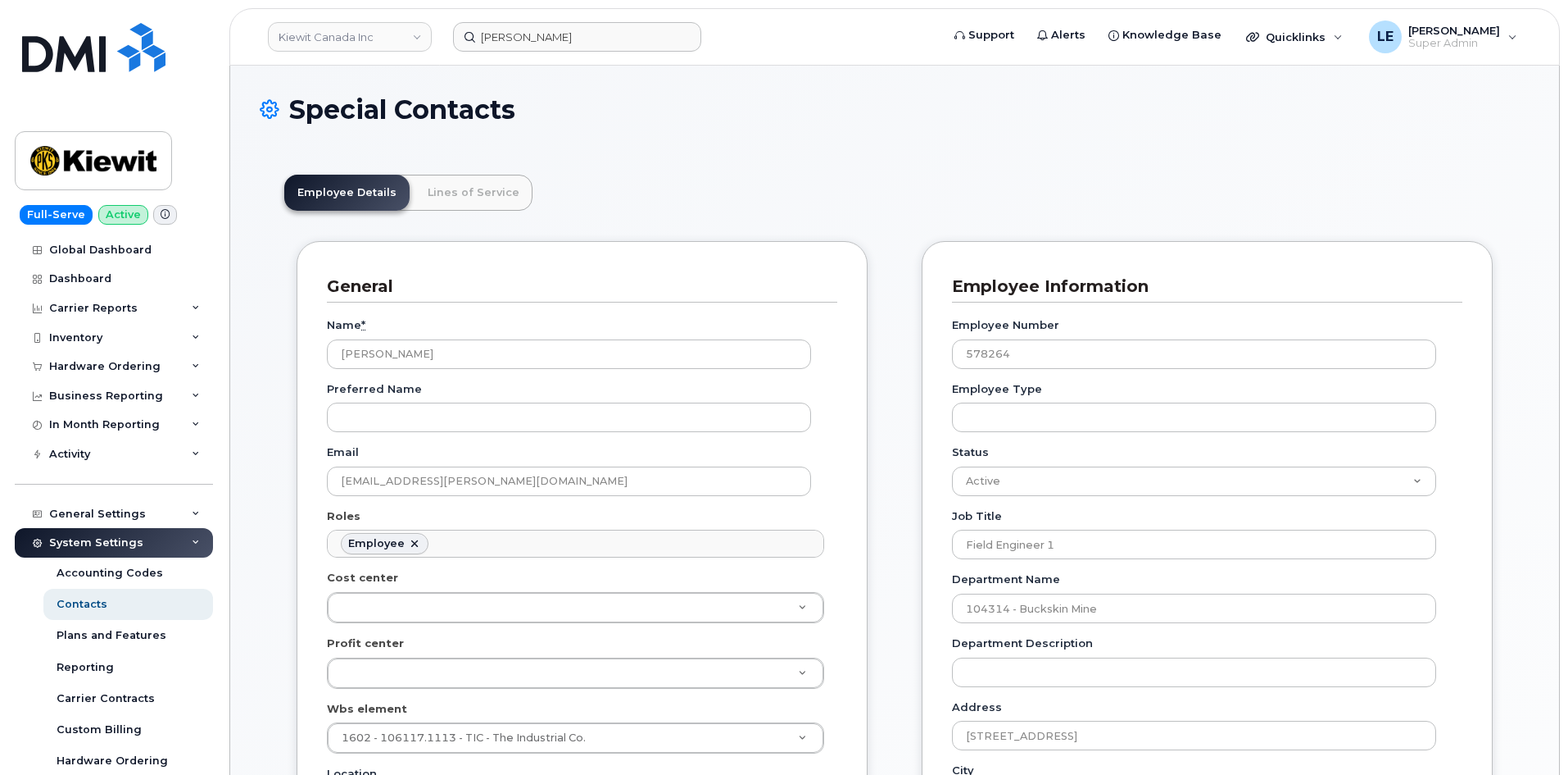
click at [617, 52] on header "Kiewit Canada Inc Nnamdi Aligwekwe Support Alerts Knowledge Base Quicklinks Sus…" at bounding box center [895, 37] width 1331 height 57
click at [617, 49] on input "Nnamdi Aligwekwe" at bounding box center [577, 37] width 248 height 30
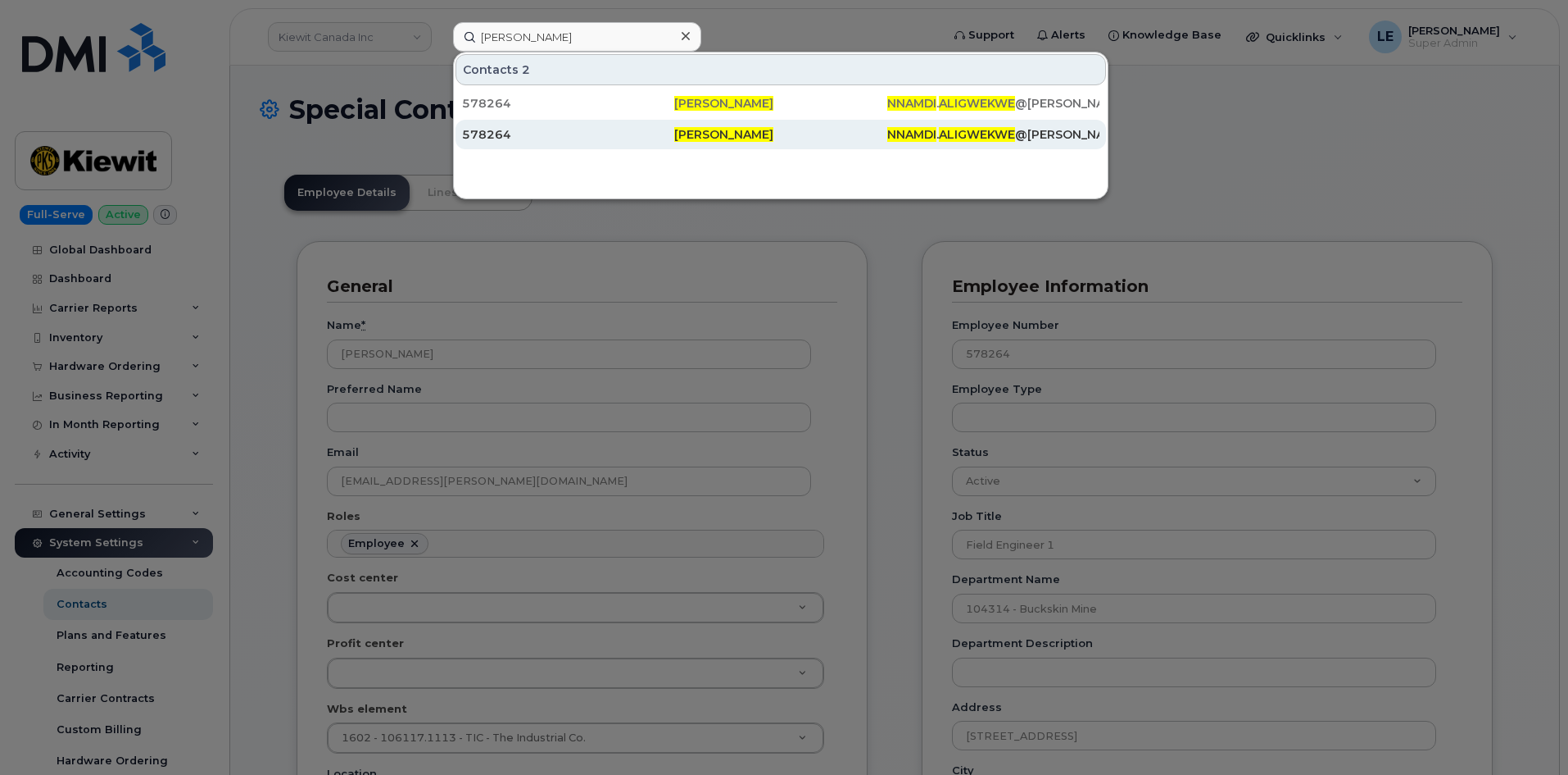
click at [599, 133] on div "578264" at bounding box center [568, 134] width 212 height 16
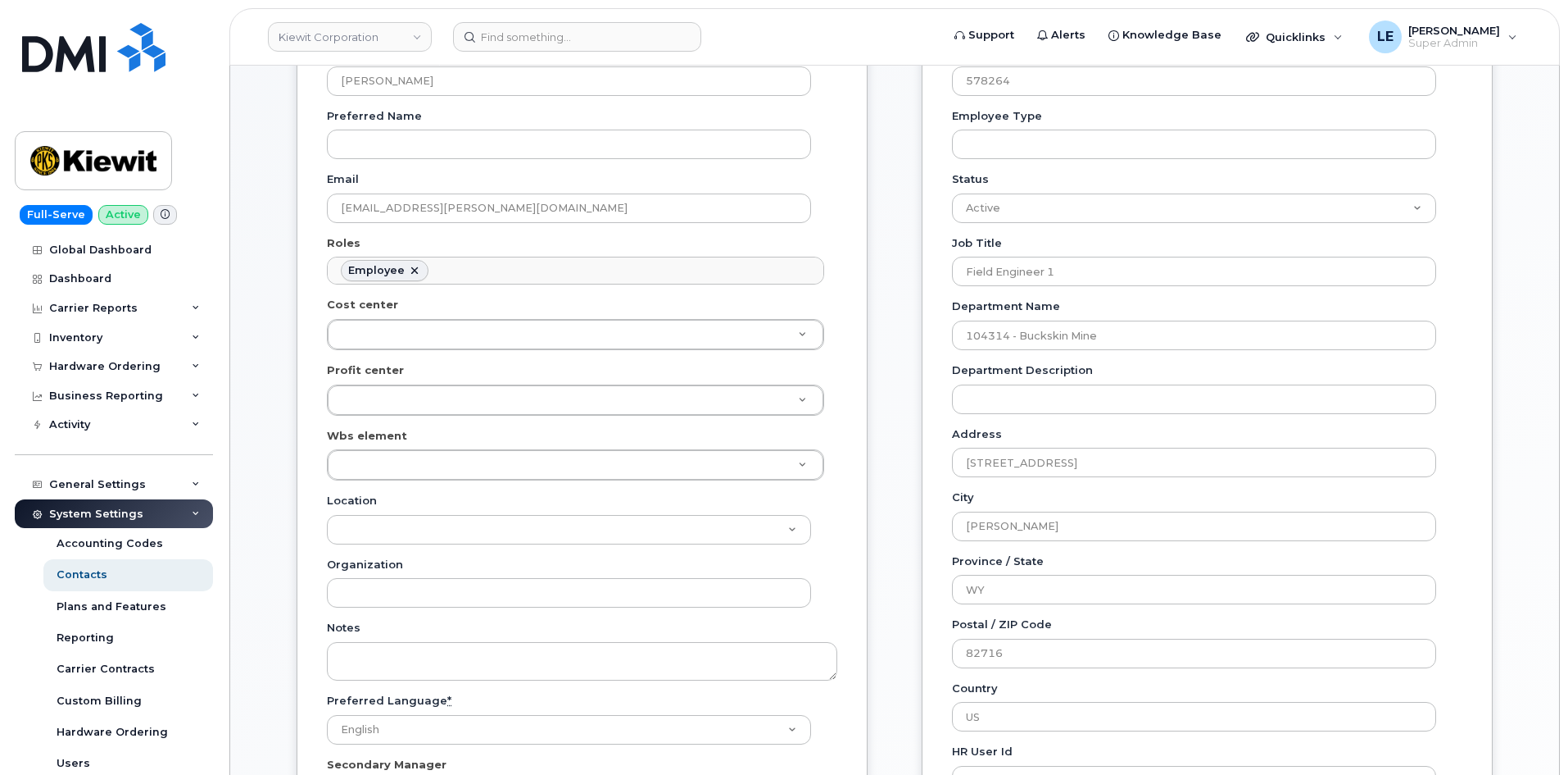
scroll to position [246, 0]
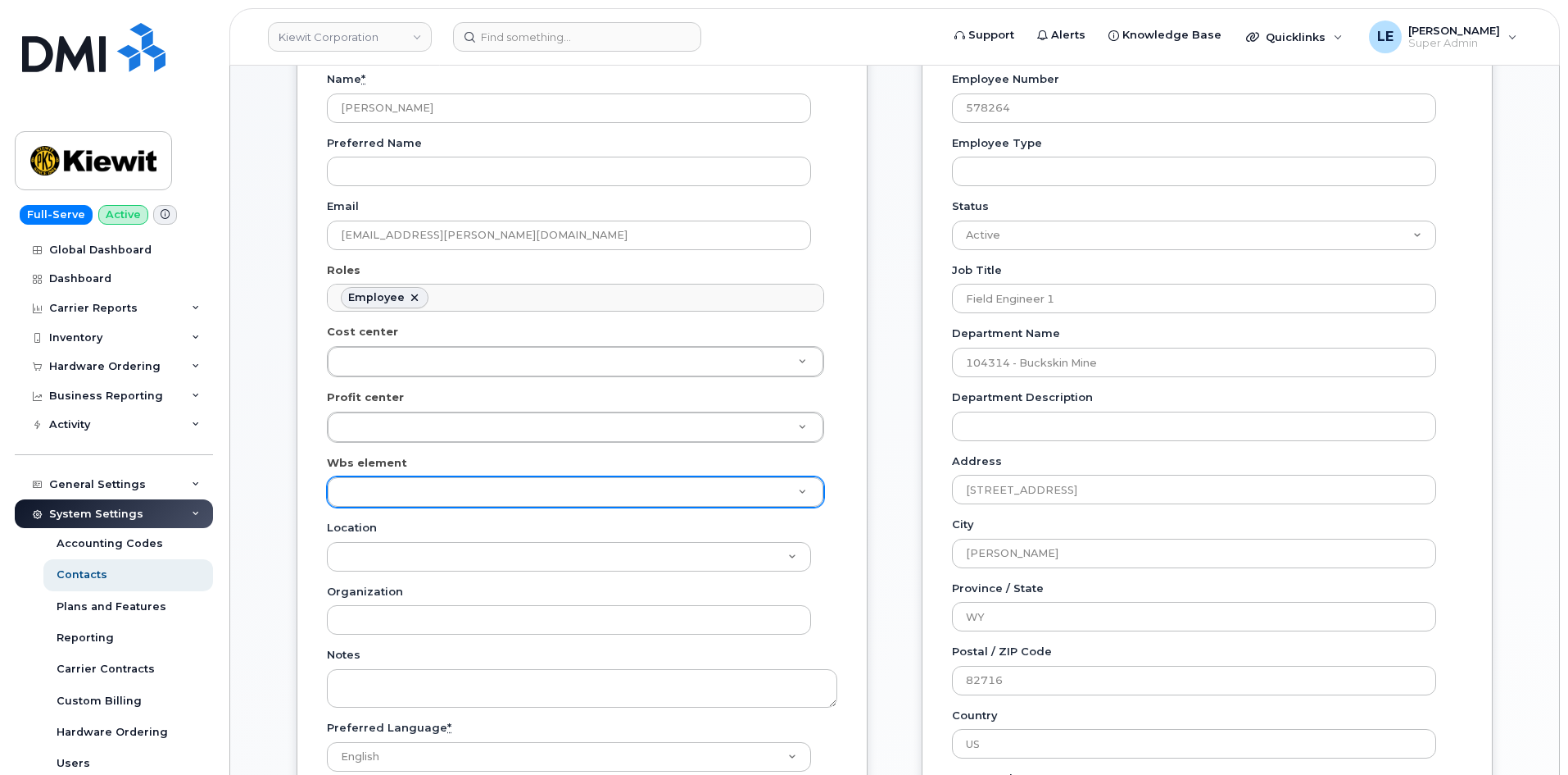
click at [415, 475] on div "Wbs element" at bounding box center [582, 481] width 510 height 53
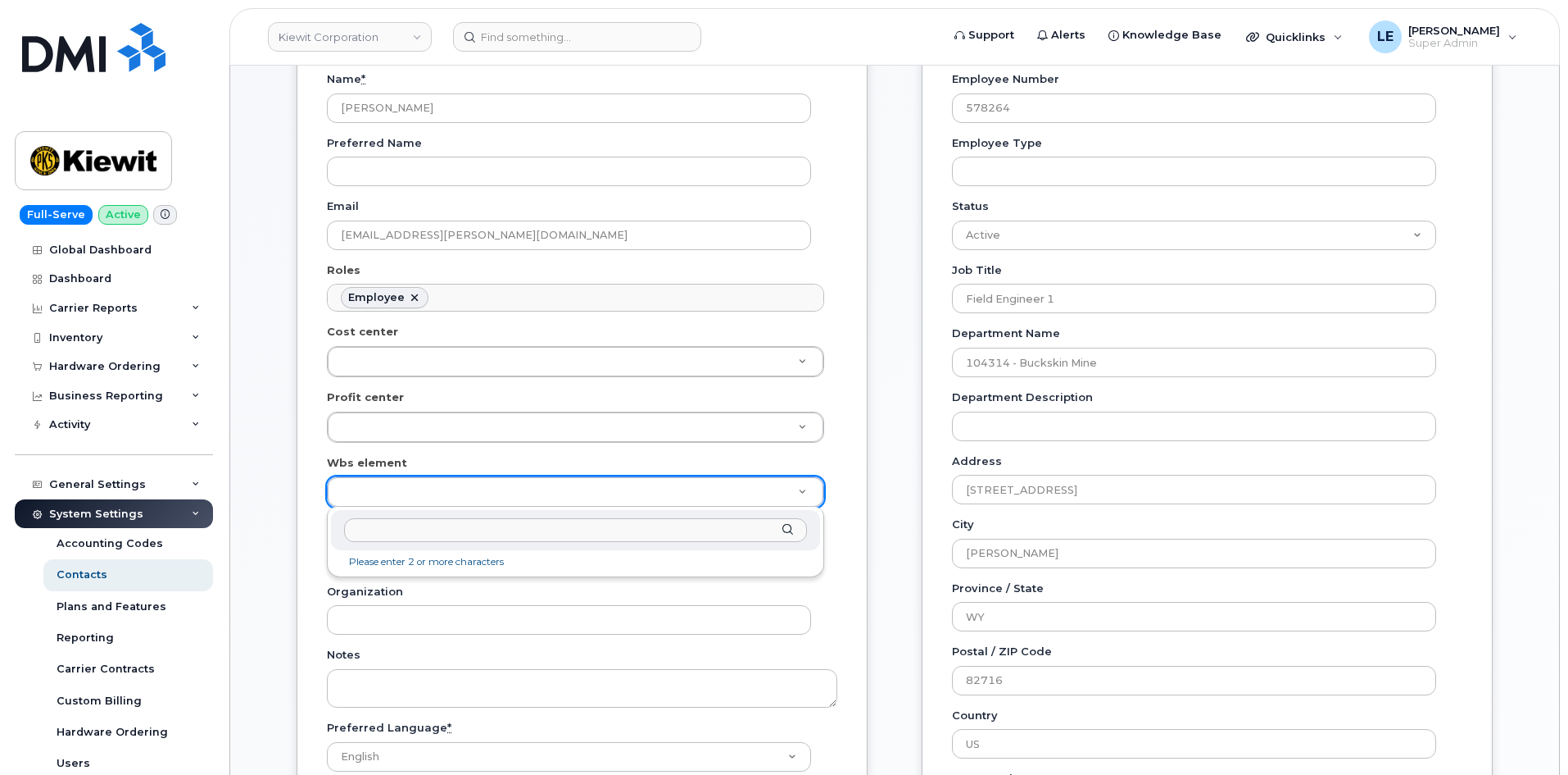
click at [415, 523] on input "text" at bounding box center [575, 530] width 463 height 24
type input "106117.1113"
type input "30383876"
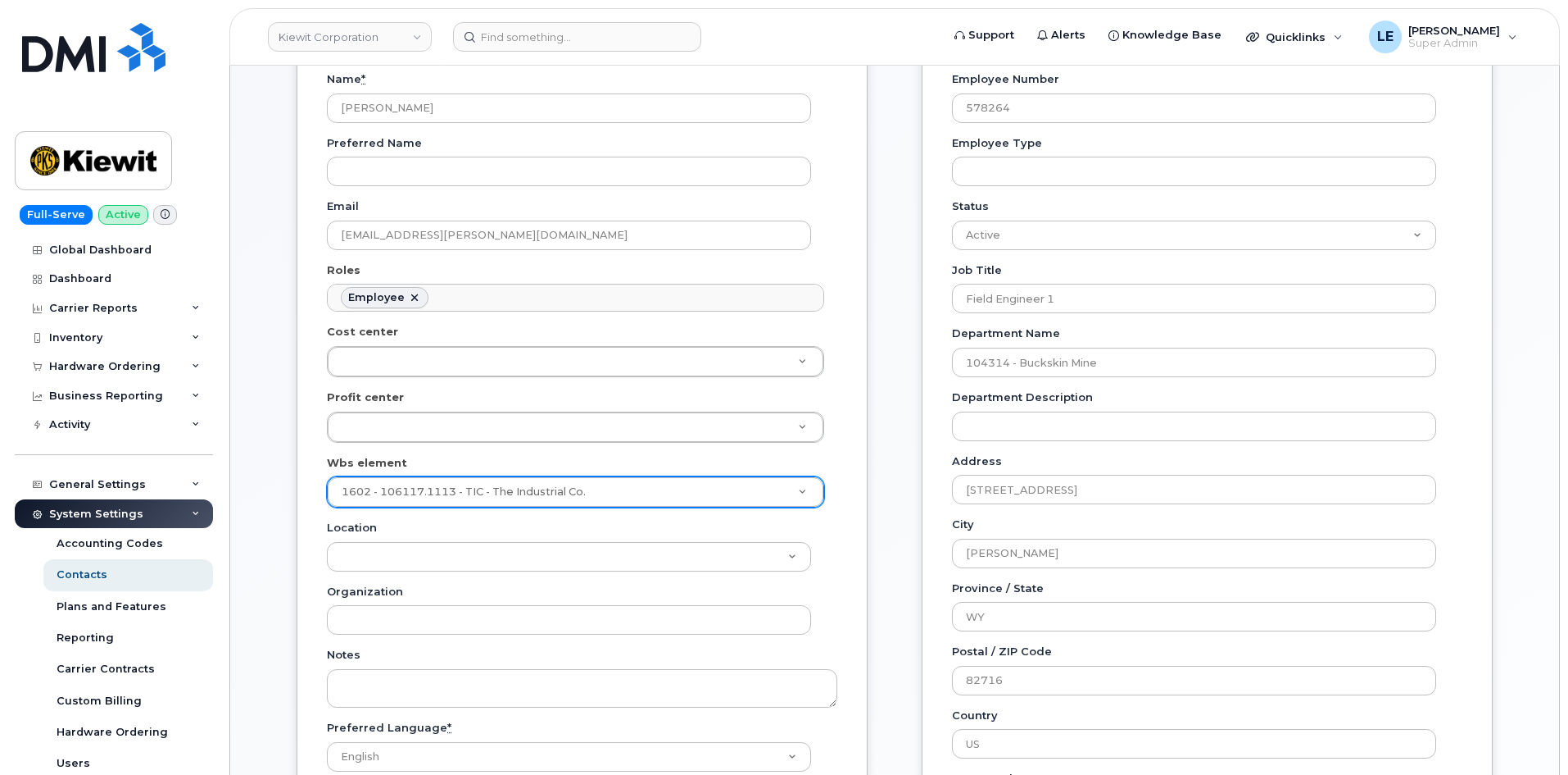
click at [298, 526] on div "General Name * [PERSON_NAME] Preferred Name Email [EMAIL_ADDRESS][PERSON_NAME][…" at bounding box center [582, 444] width 571 height 899
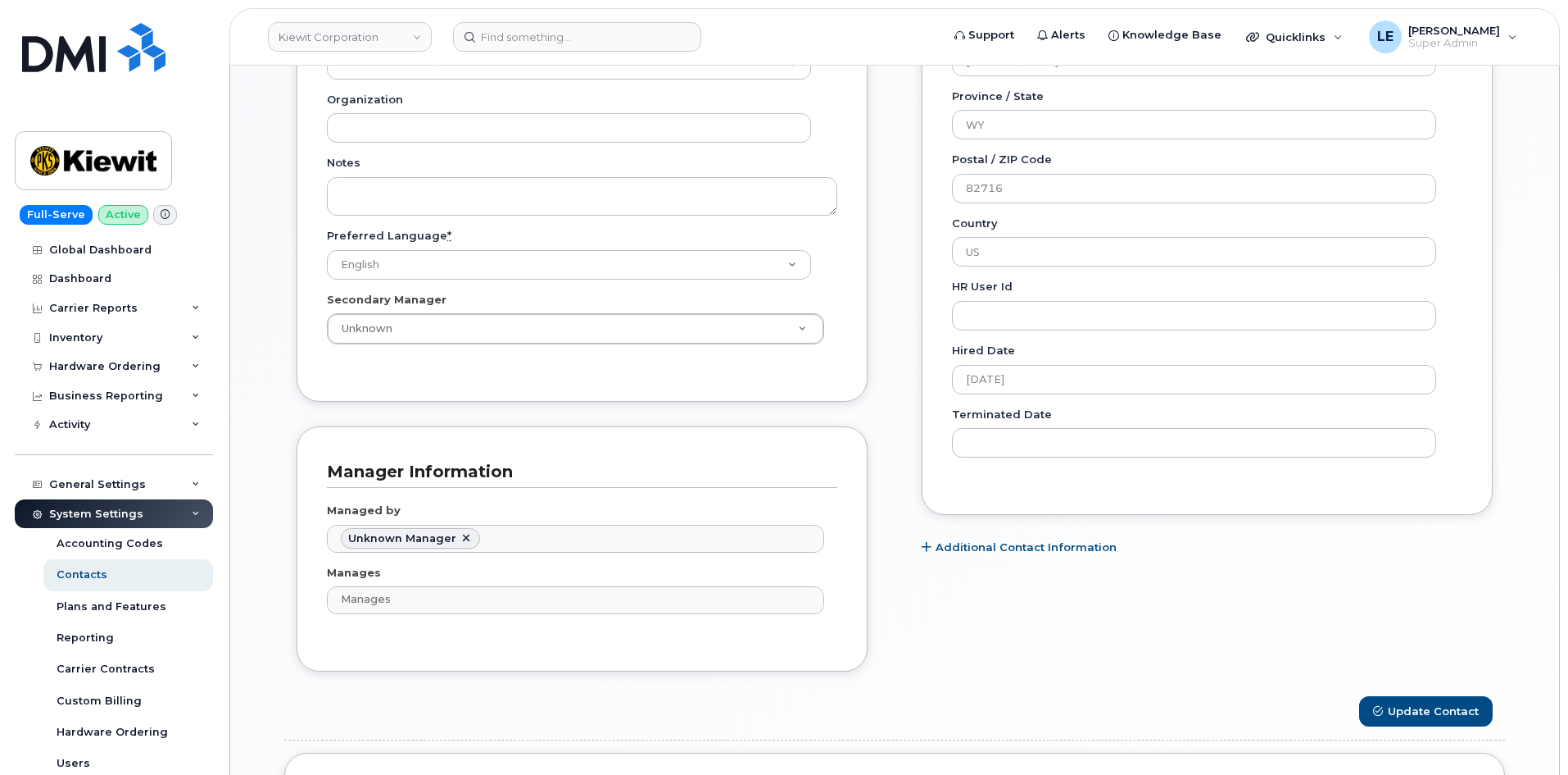
scroll to position [901, 0]
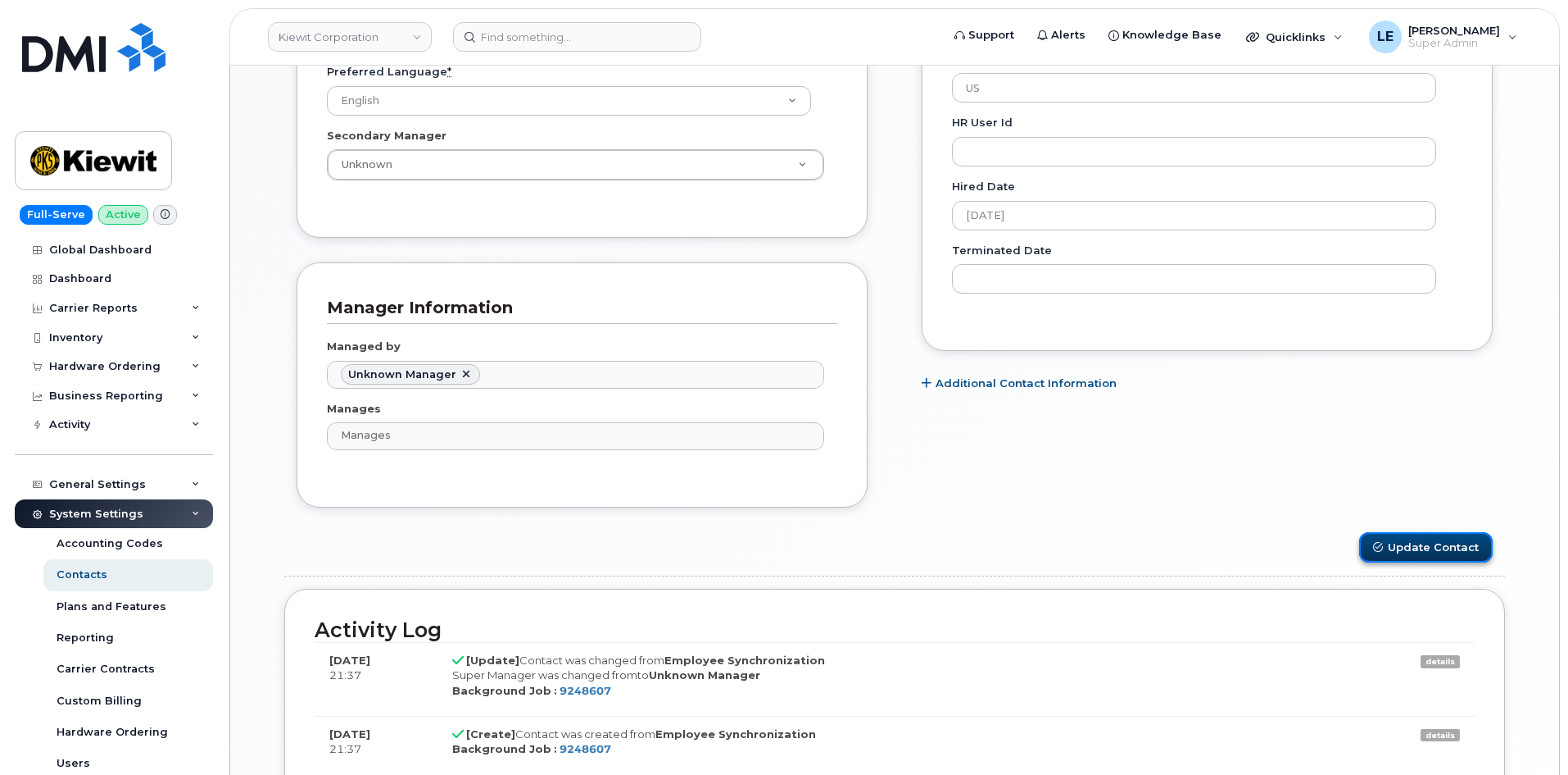
click at [1442, 539] on button "Update Contact" at bounding box center [1426, 547] width 134 height 31
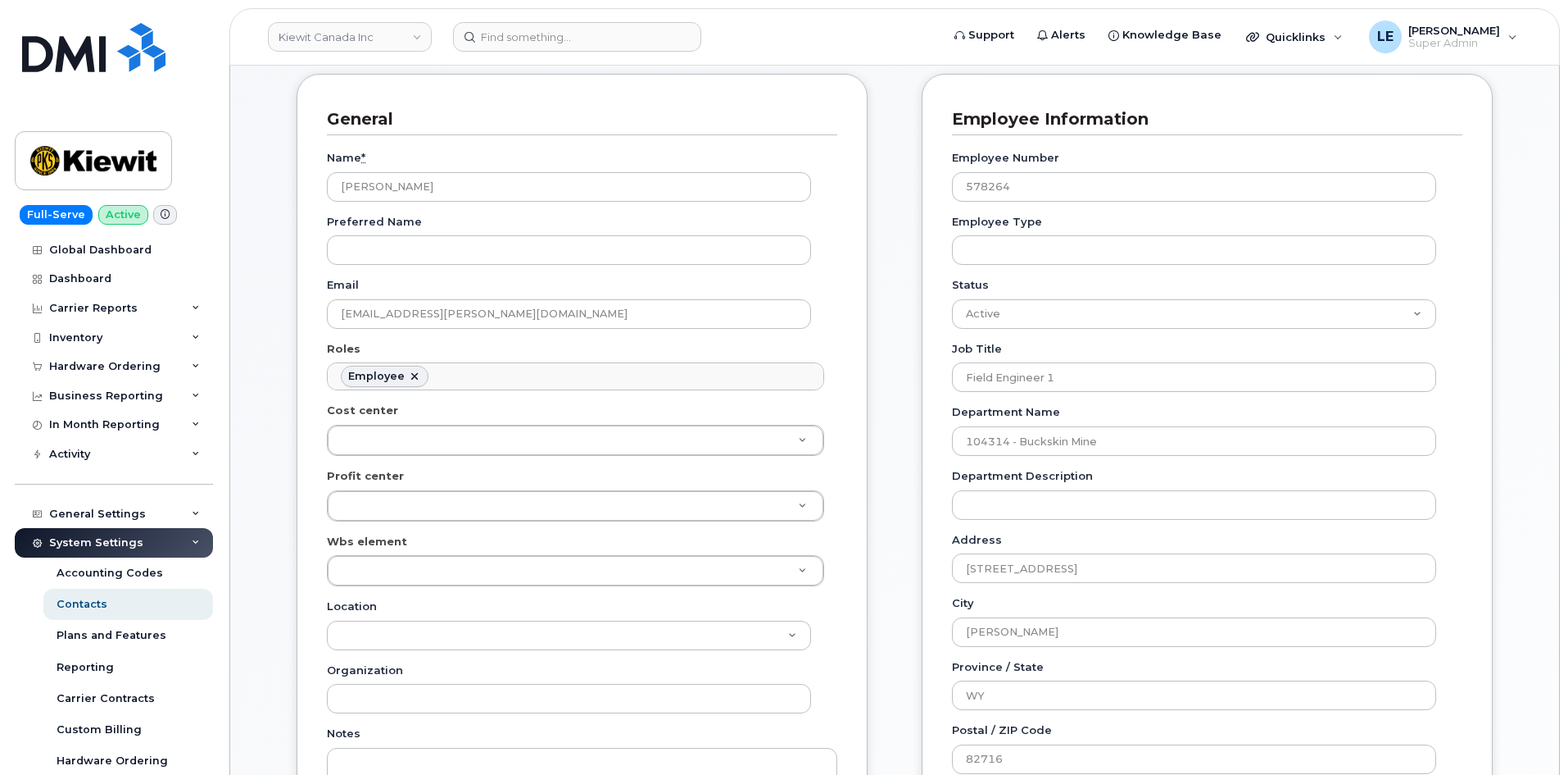
scroll to position [164, 0]
click at [497, 539] on div "Wbs element" at bounding box center [582, 563] width 510 height 53
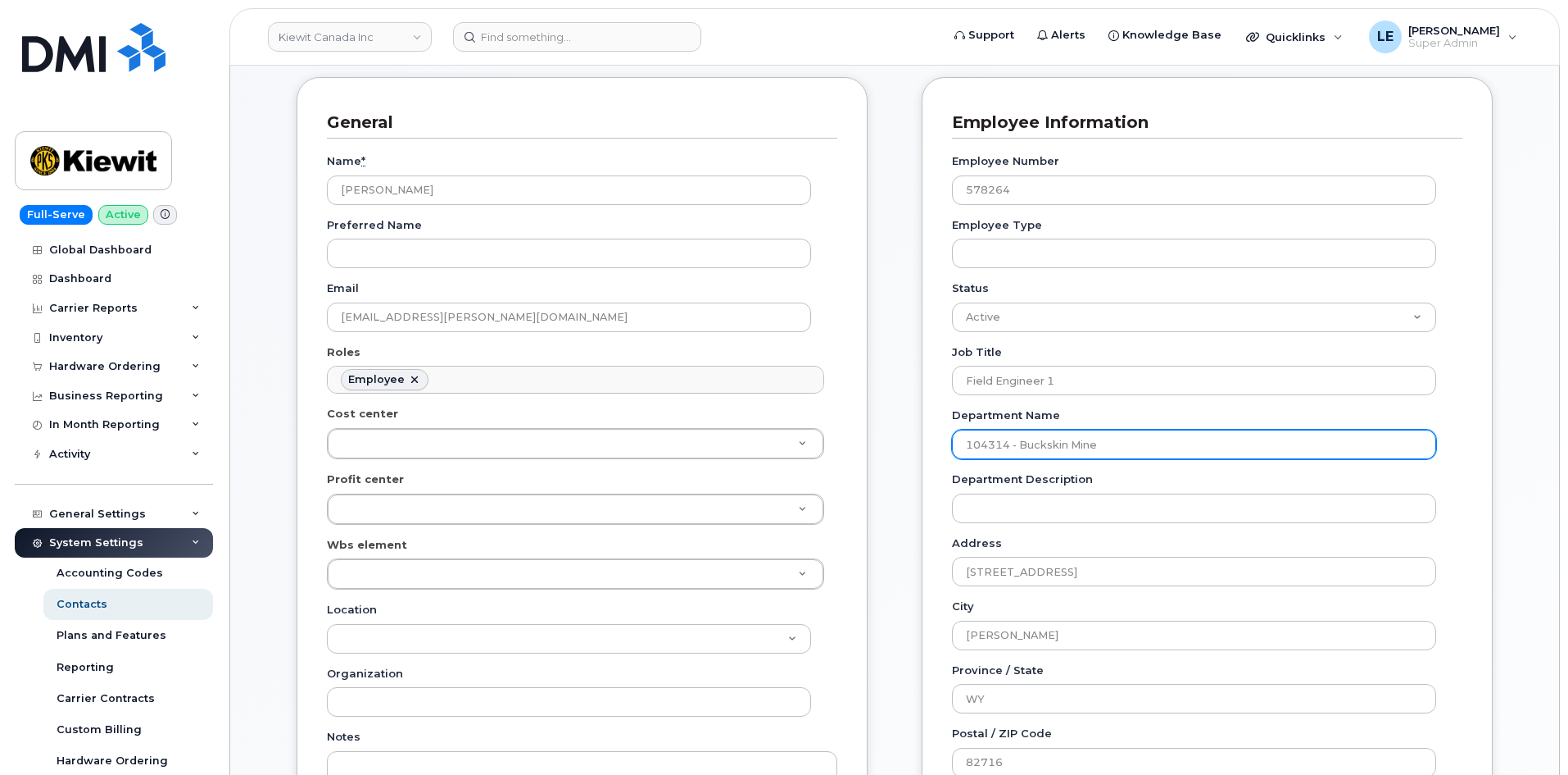
click at [1036, 432] on input "104314 - Buckskin Mine" at bounding box center [1194, 444] width 485 height 30
click at [1000, 445] on input "104314 - Buckskin Mine" at bounding box center [1194, 444] width 485 height 30
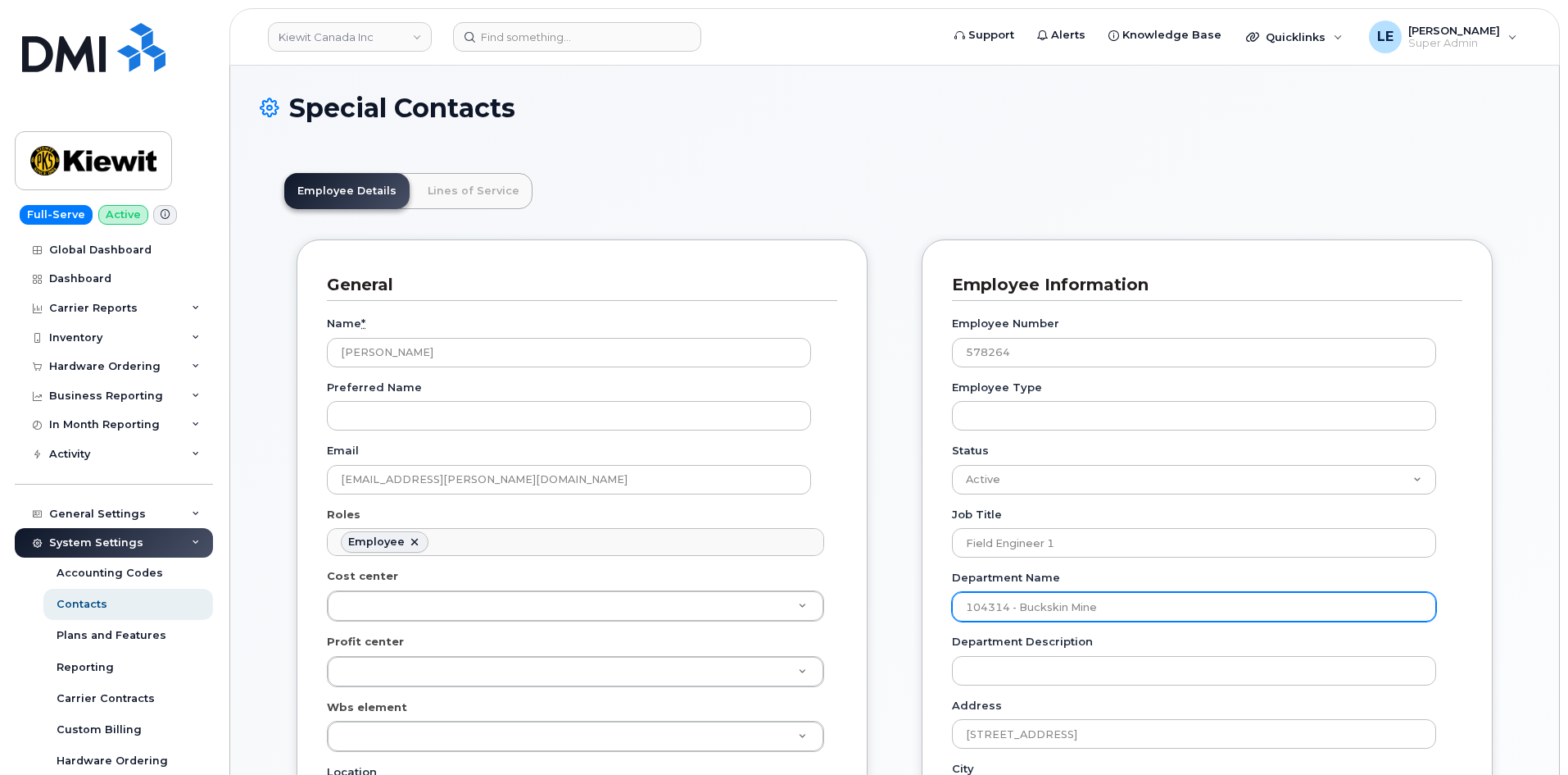
scroll to position [0, 0]
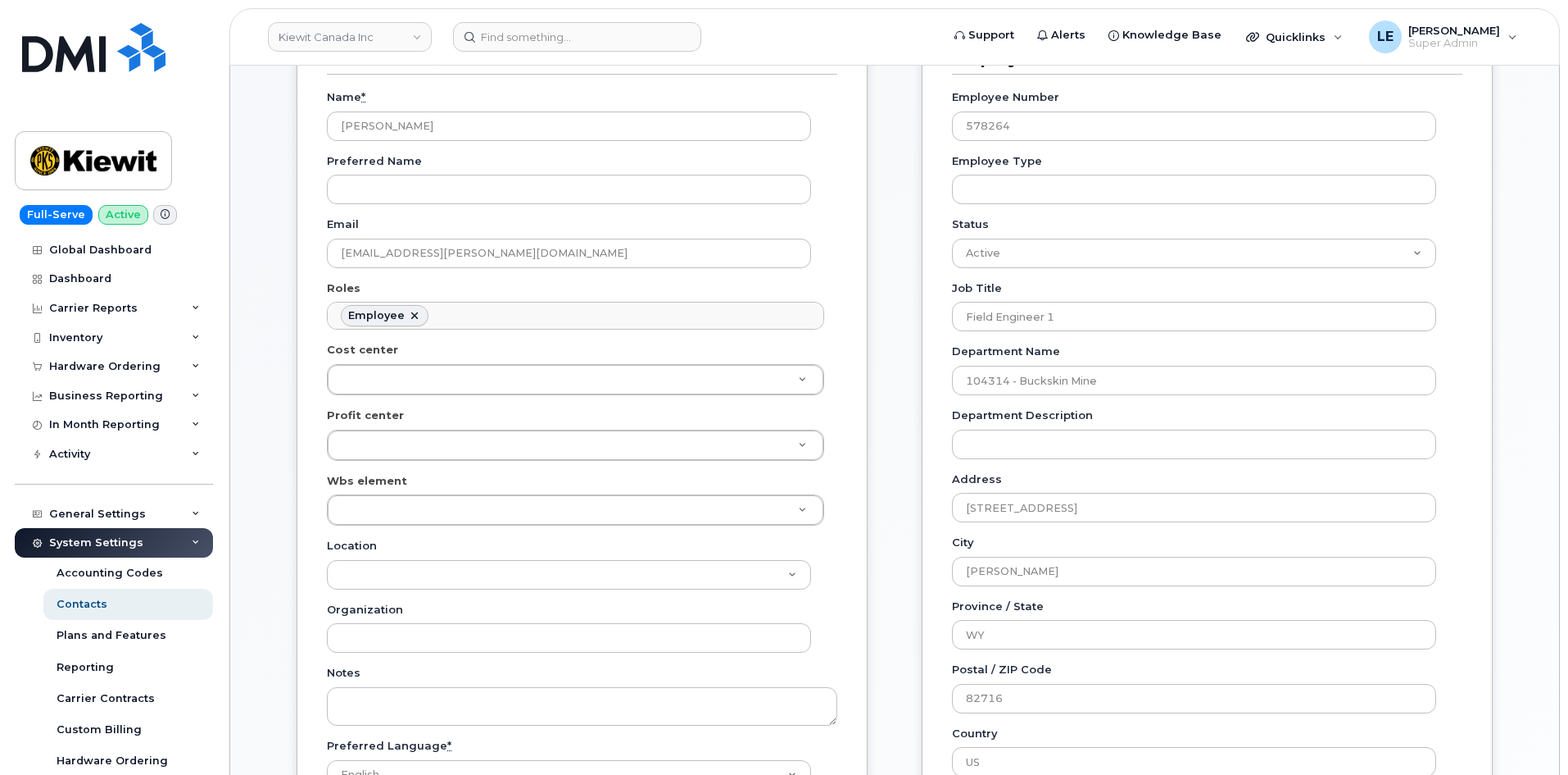
scroll to position [246, 0]
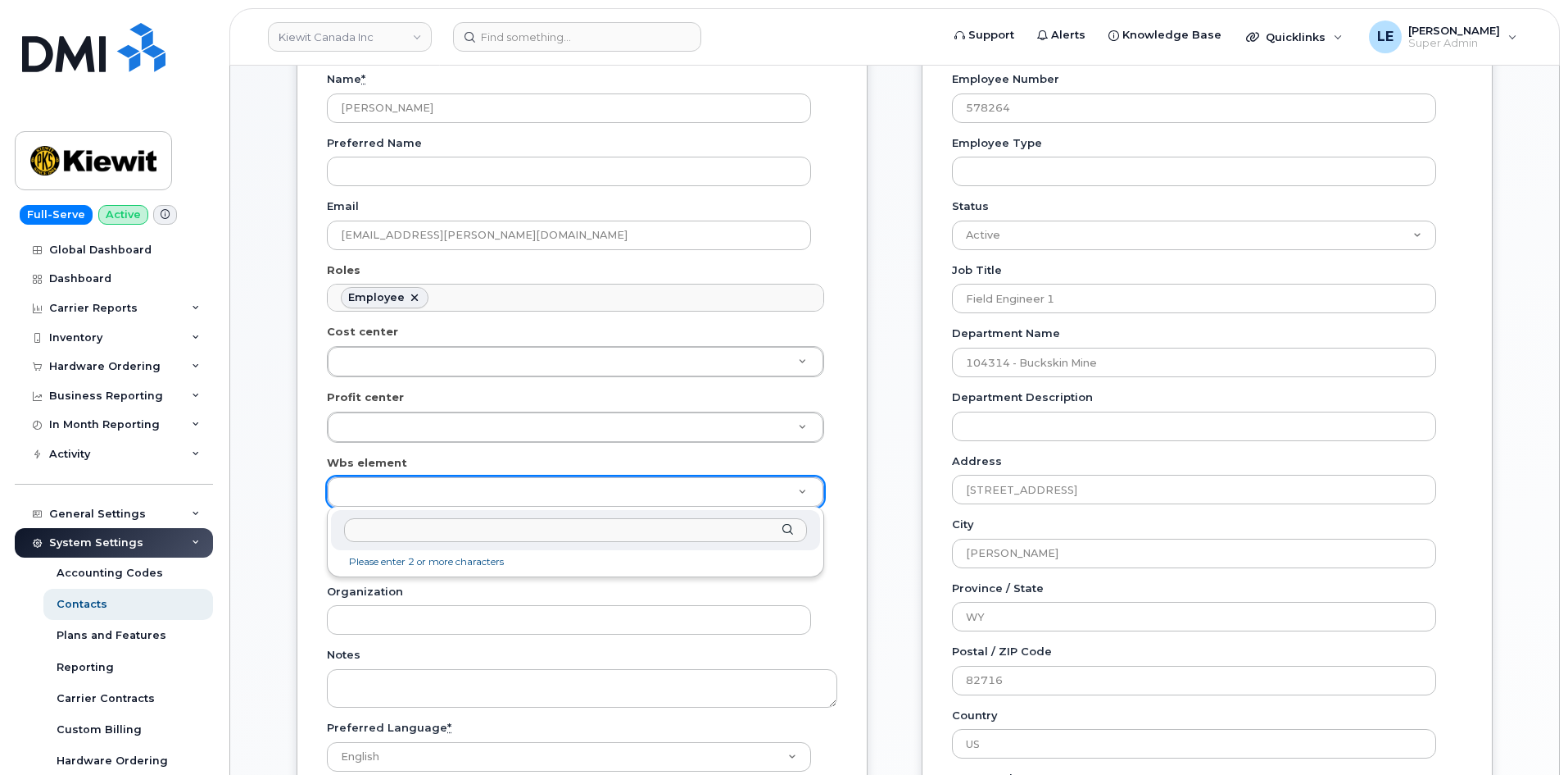
paste input "106117.1113"
type input "106117.1113"
type input "30357990"
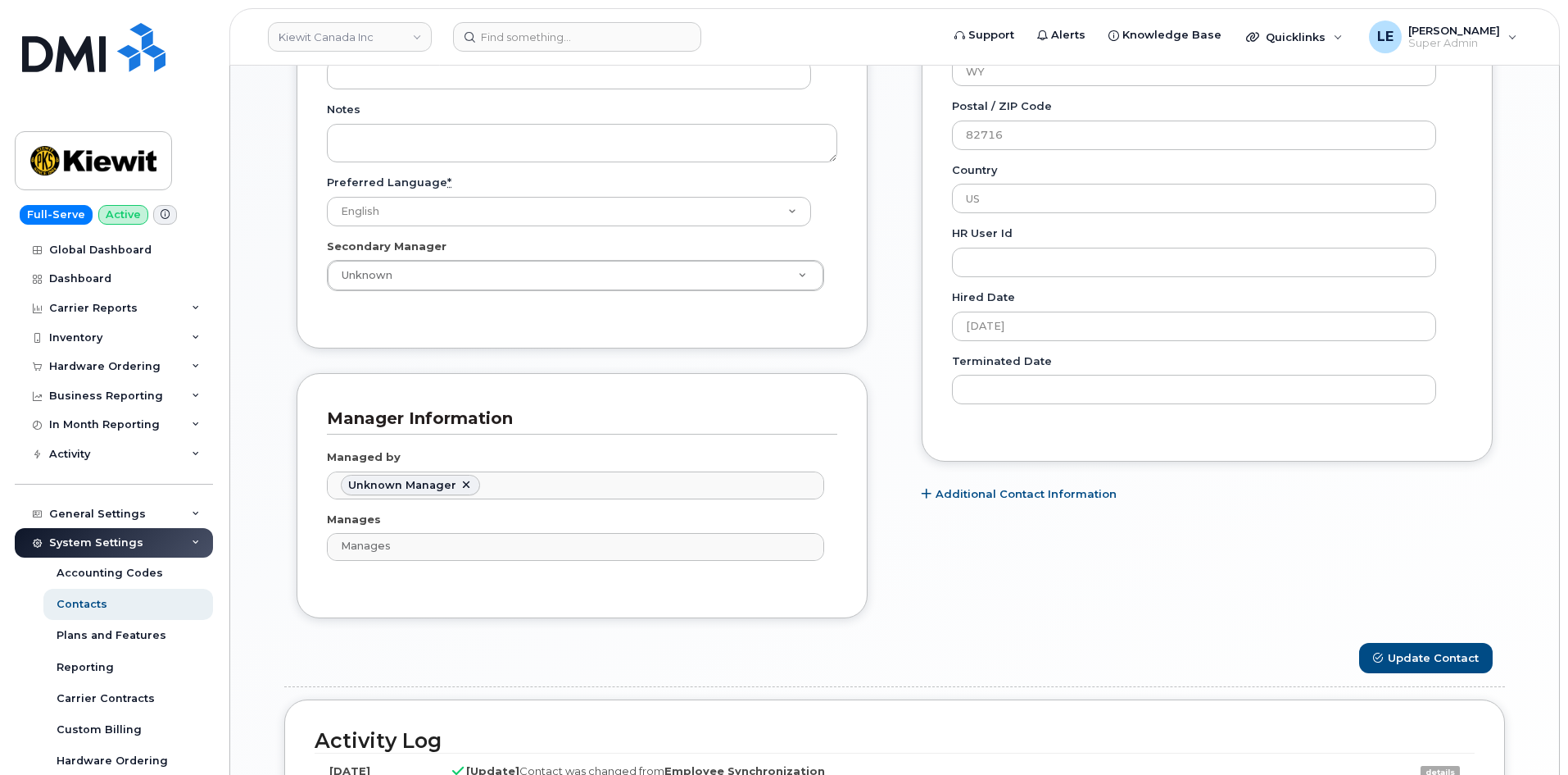
scroll to position [819, 0]
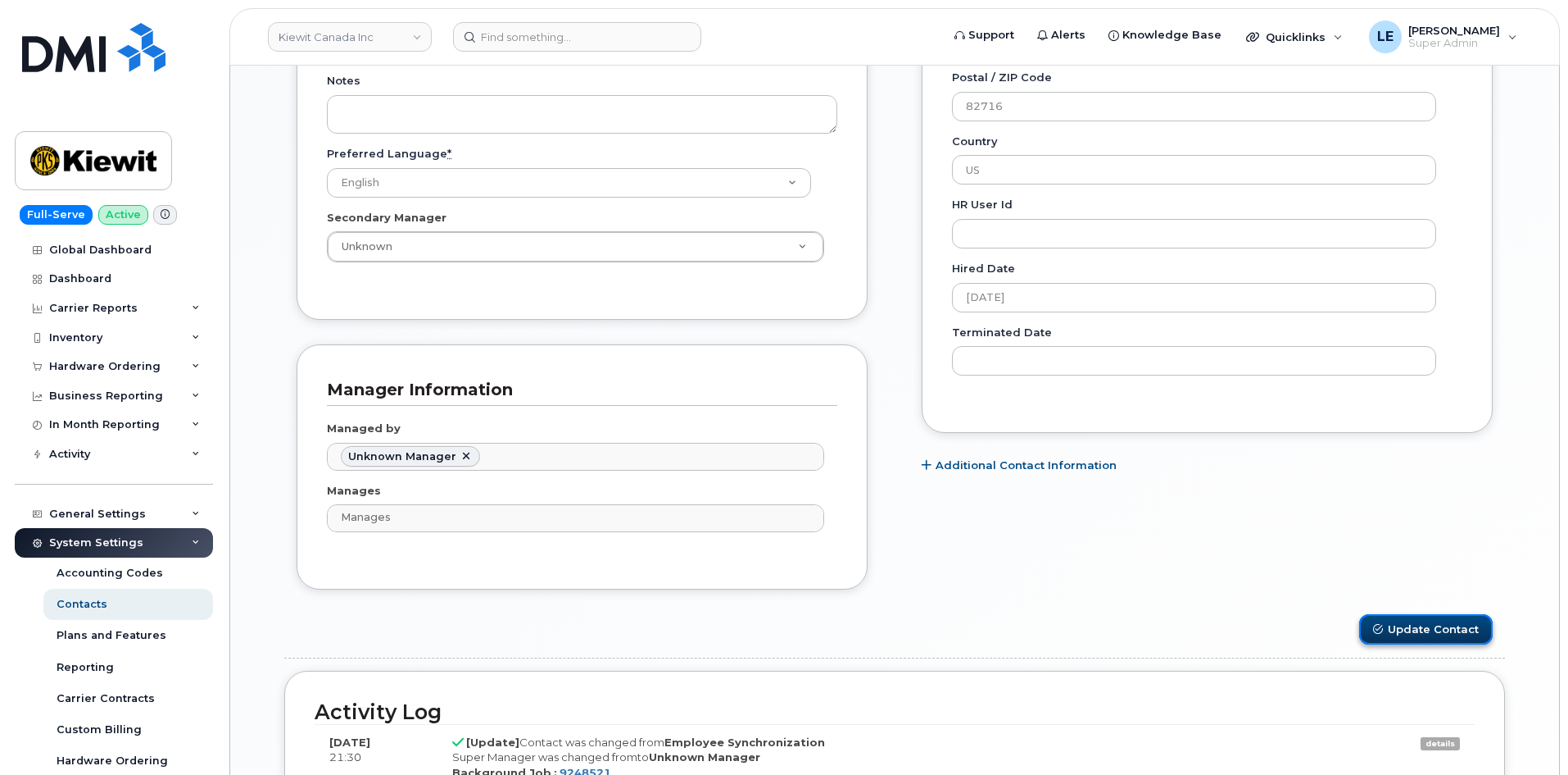
click at [1450, 630] on button "Update Contact" at bounding box center [1426, 629] width 134 height 31
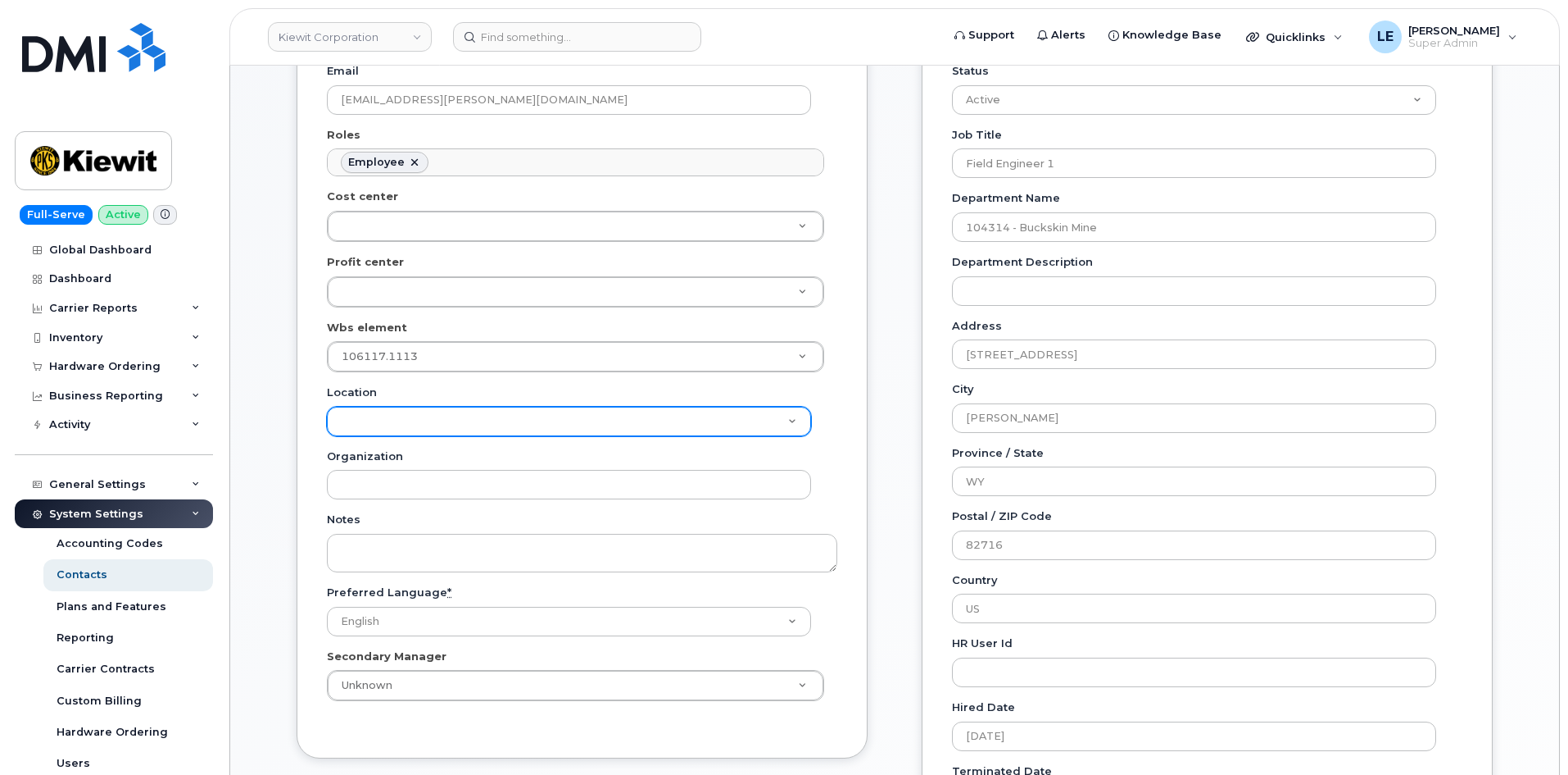
scroll to position [410, 0]
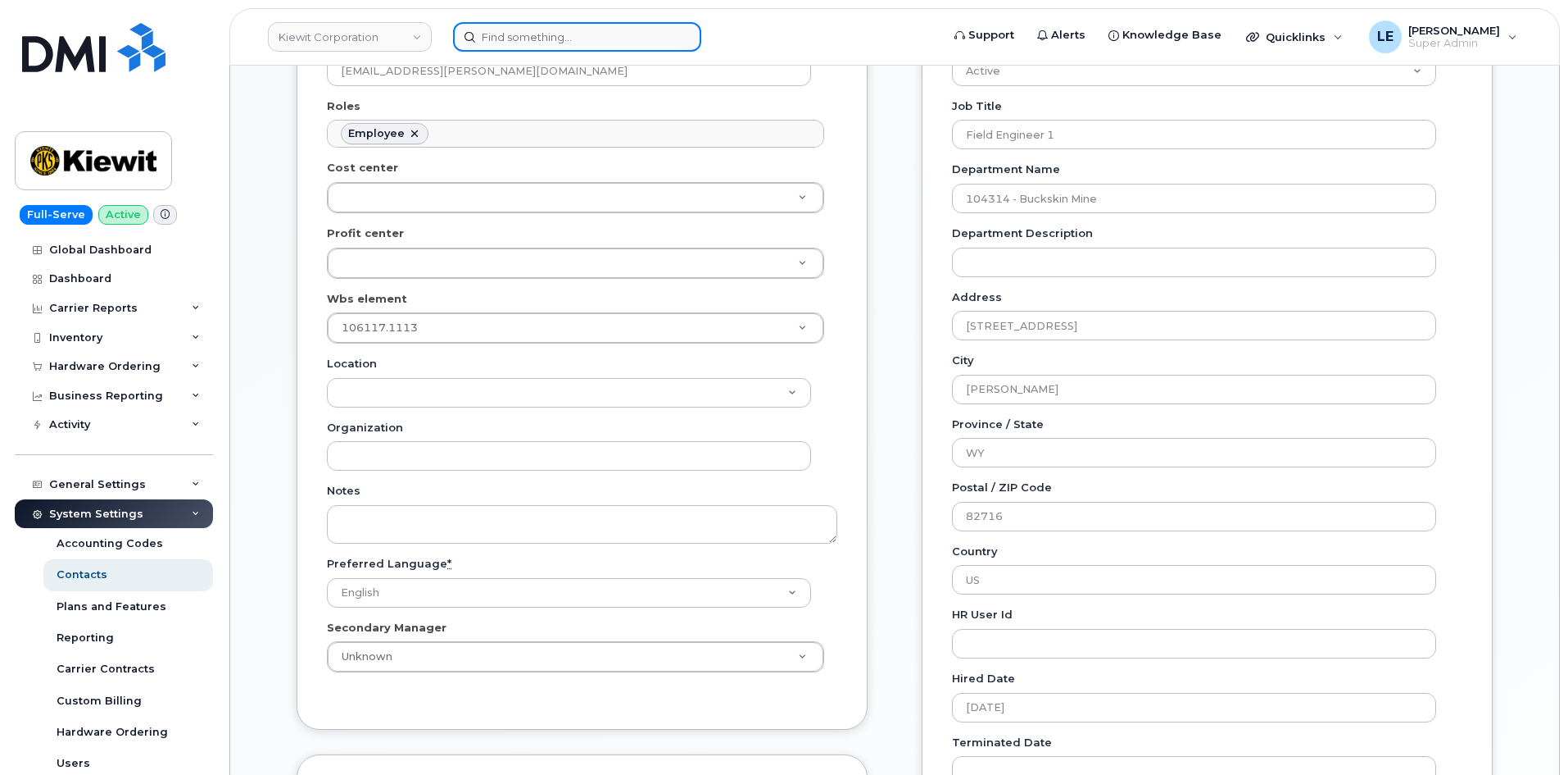
click at [512, 49] on input at bounding box center [577, 37] width 248 height 30
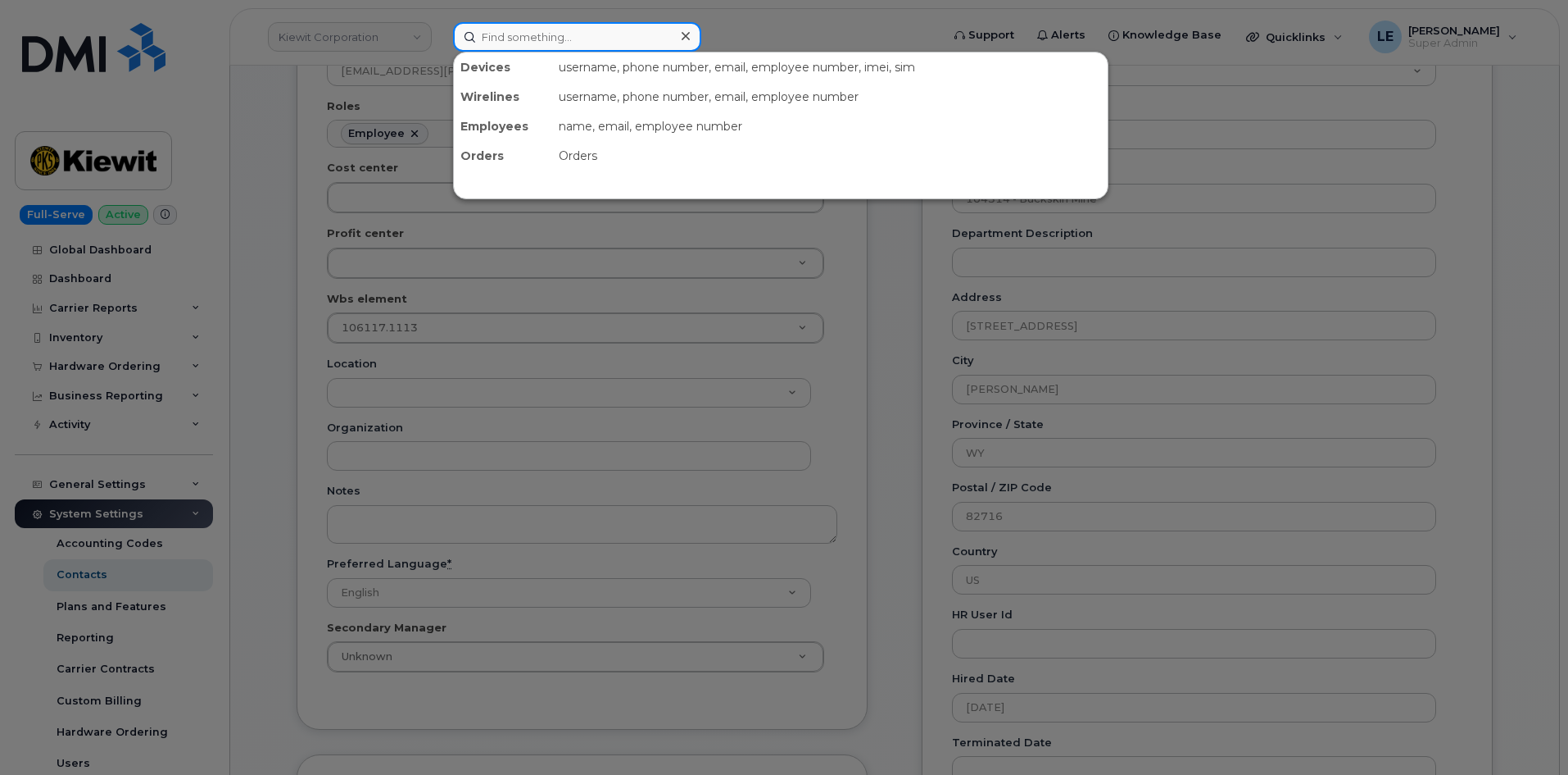
paste input "[EMAIL_ADDRESS][PERSON_NAME][PERSON_NAME][DOMAIN_NAME]"
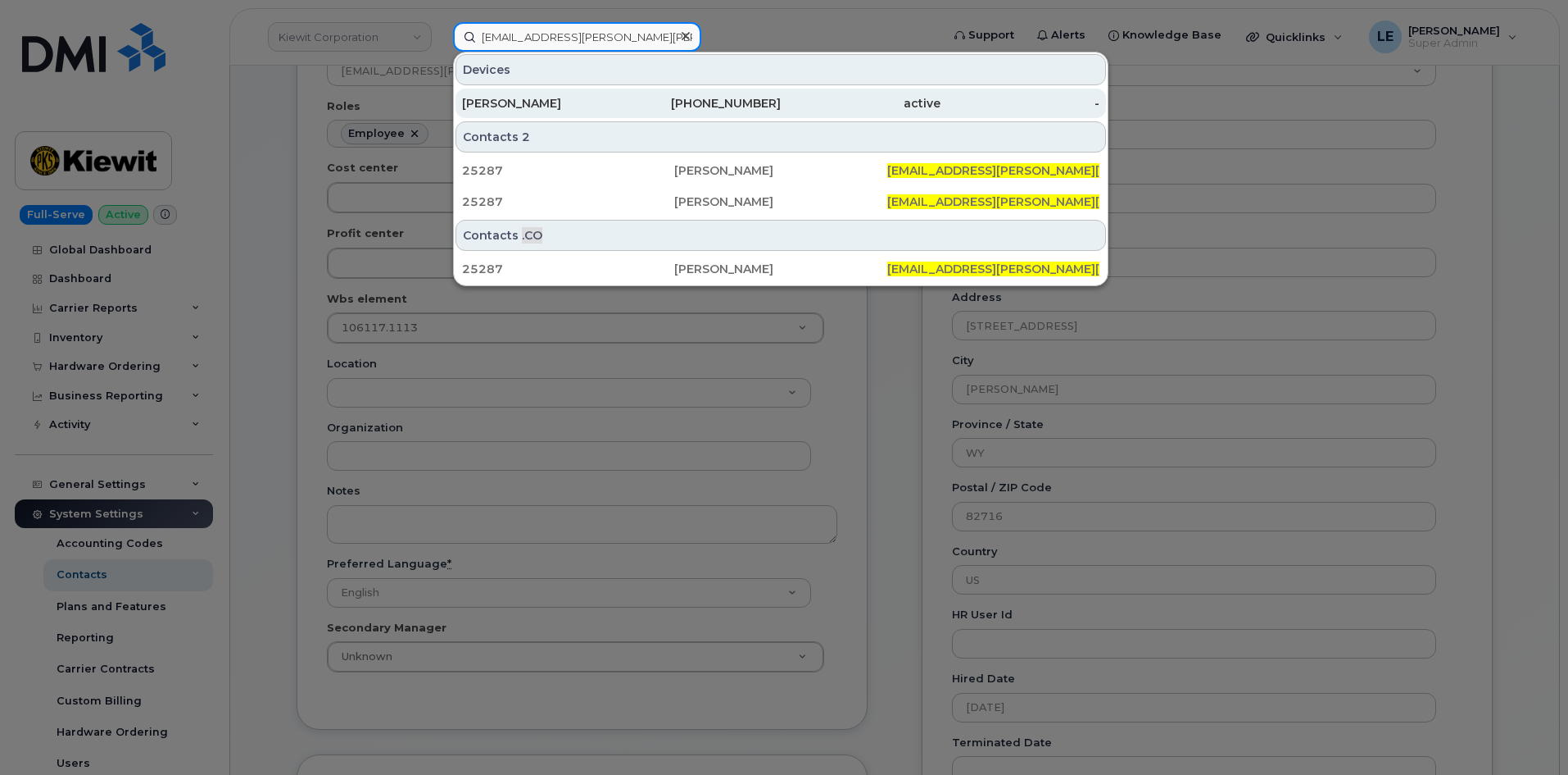
type input "[EMAIL_ADDRESS][PERSON_NAME][PERSON_NAME][DOMAIN_NAME]"
click at [578, 96] on div "[PERSON_NAME]" at bounding box center [542, 102] width 160 height 16
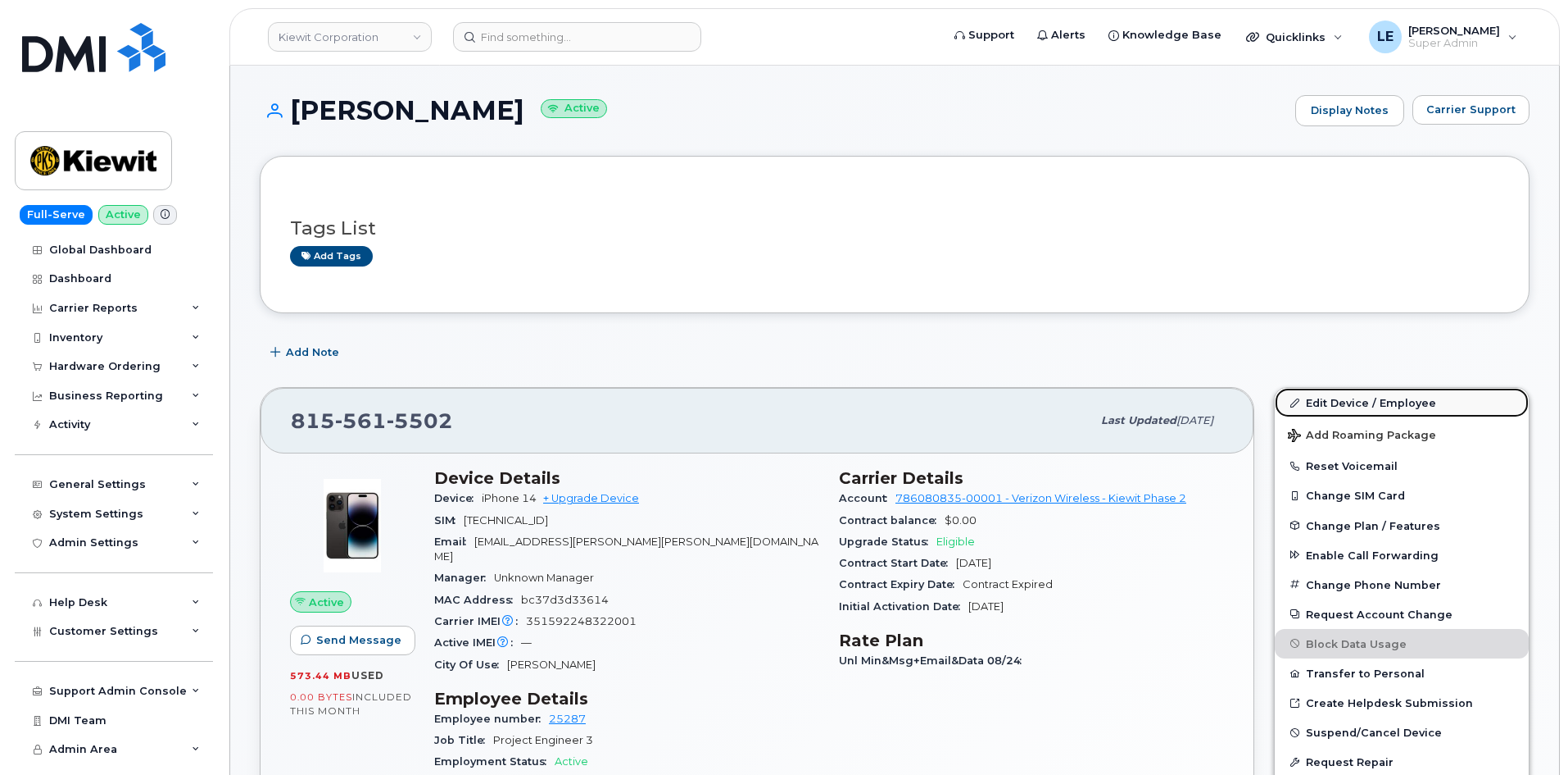
click at [1371, 395] on link "Edit Device / Employee" at bounding box center [1402, 402] width 254 height 30
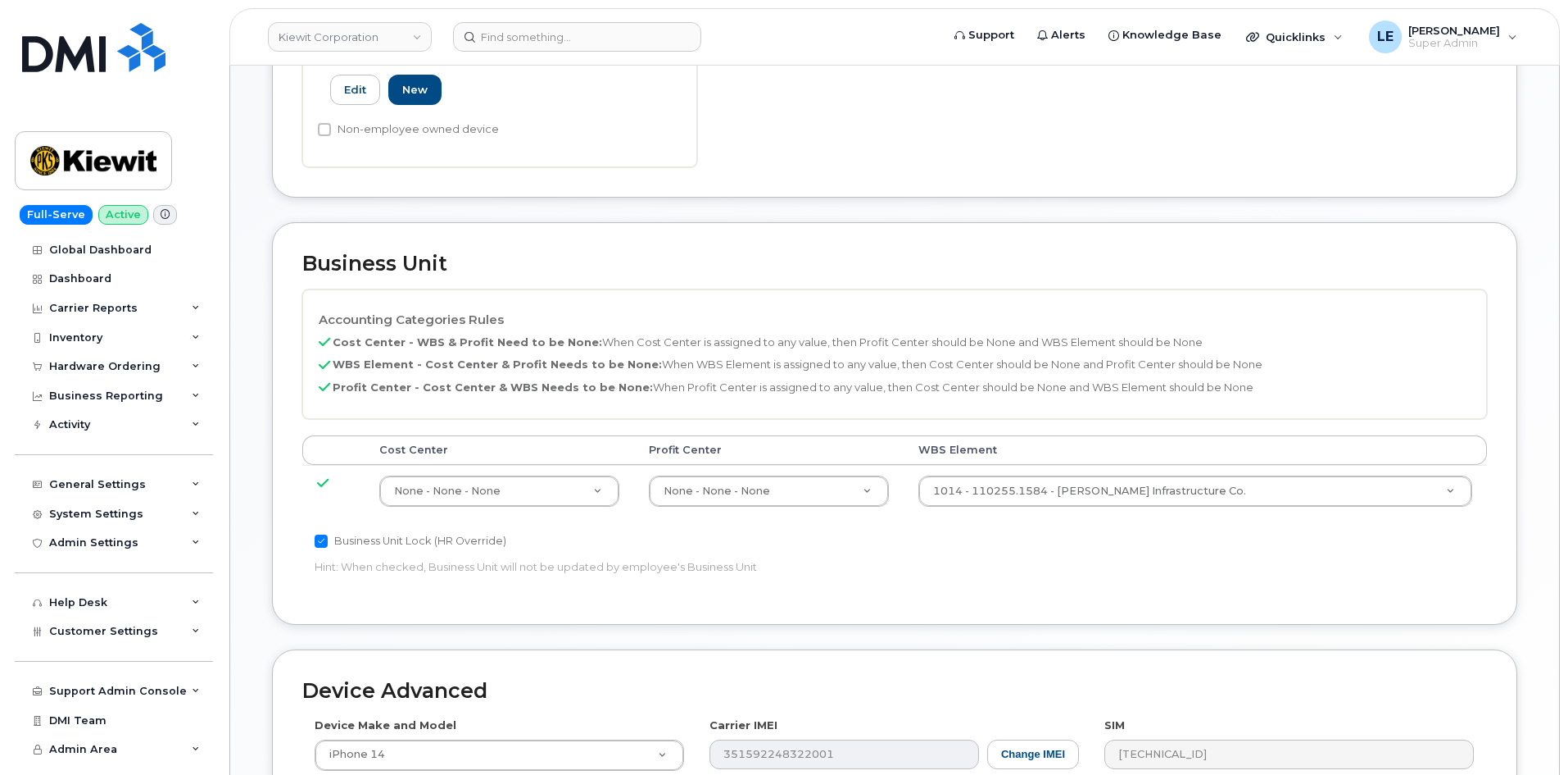
scroll to position [656, 0]
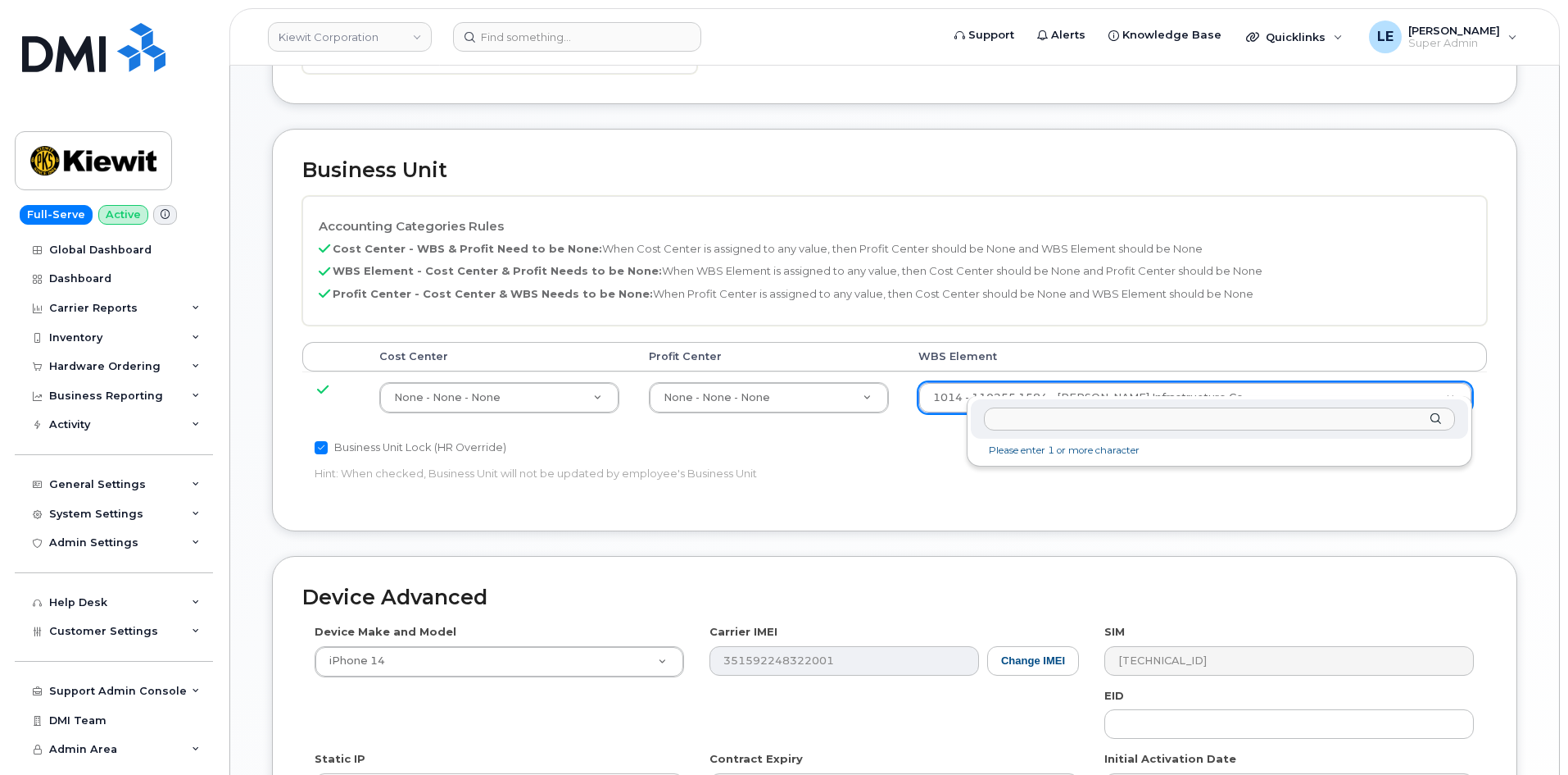
click at [1016, 419] on input "text" at bounding box center [1219, 419] width 471 height 24
click at [996, 419] on input "106157.1153" at bounding box center [1219, 419] width 471 height 24
type input "106157.1153"
type input "36006372"
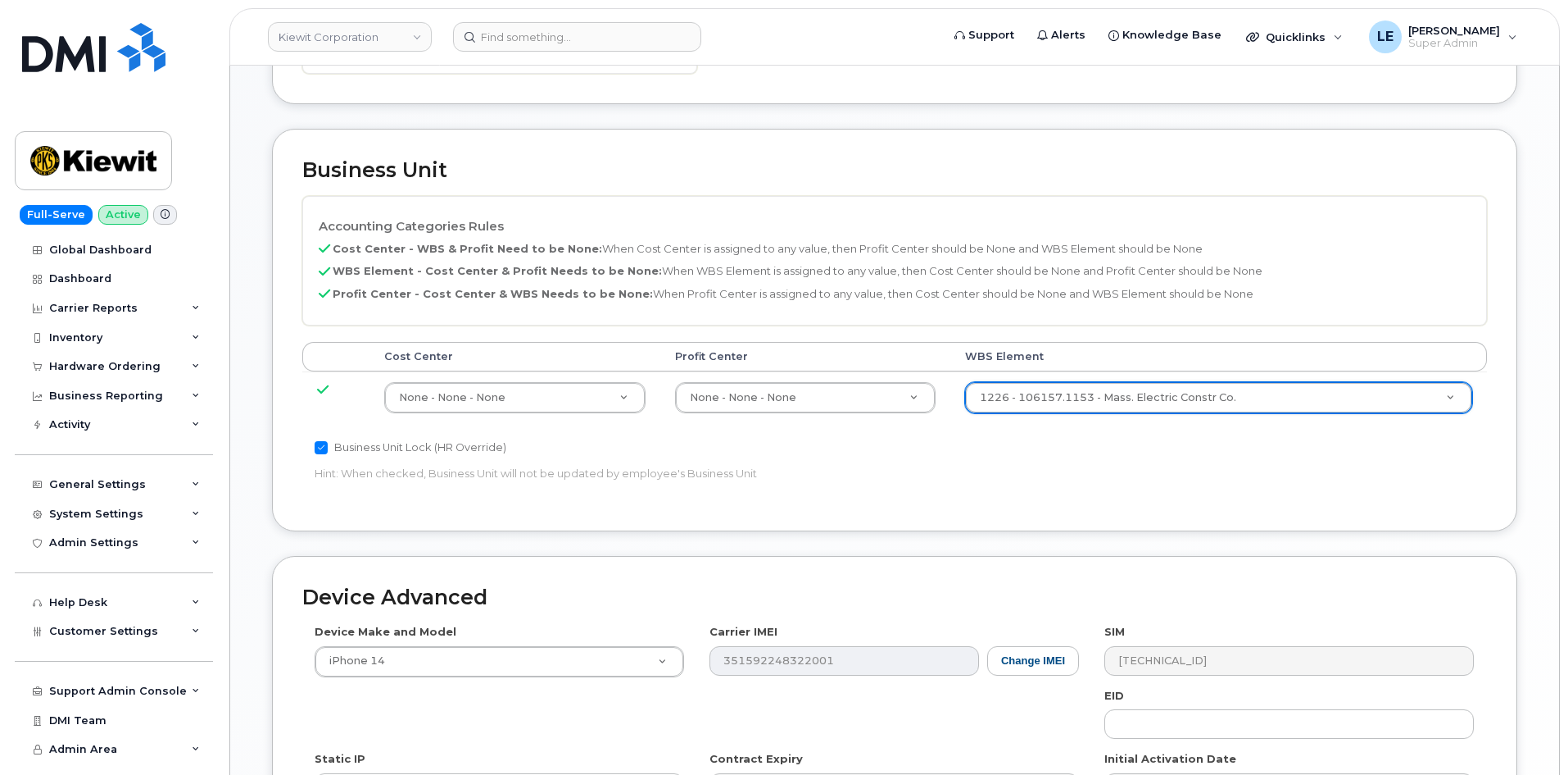
click at [1021, 438] on div "Business Unit Lock (HR Override)" at bounding box center [697, 447] width 764 height 20
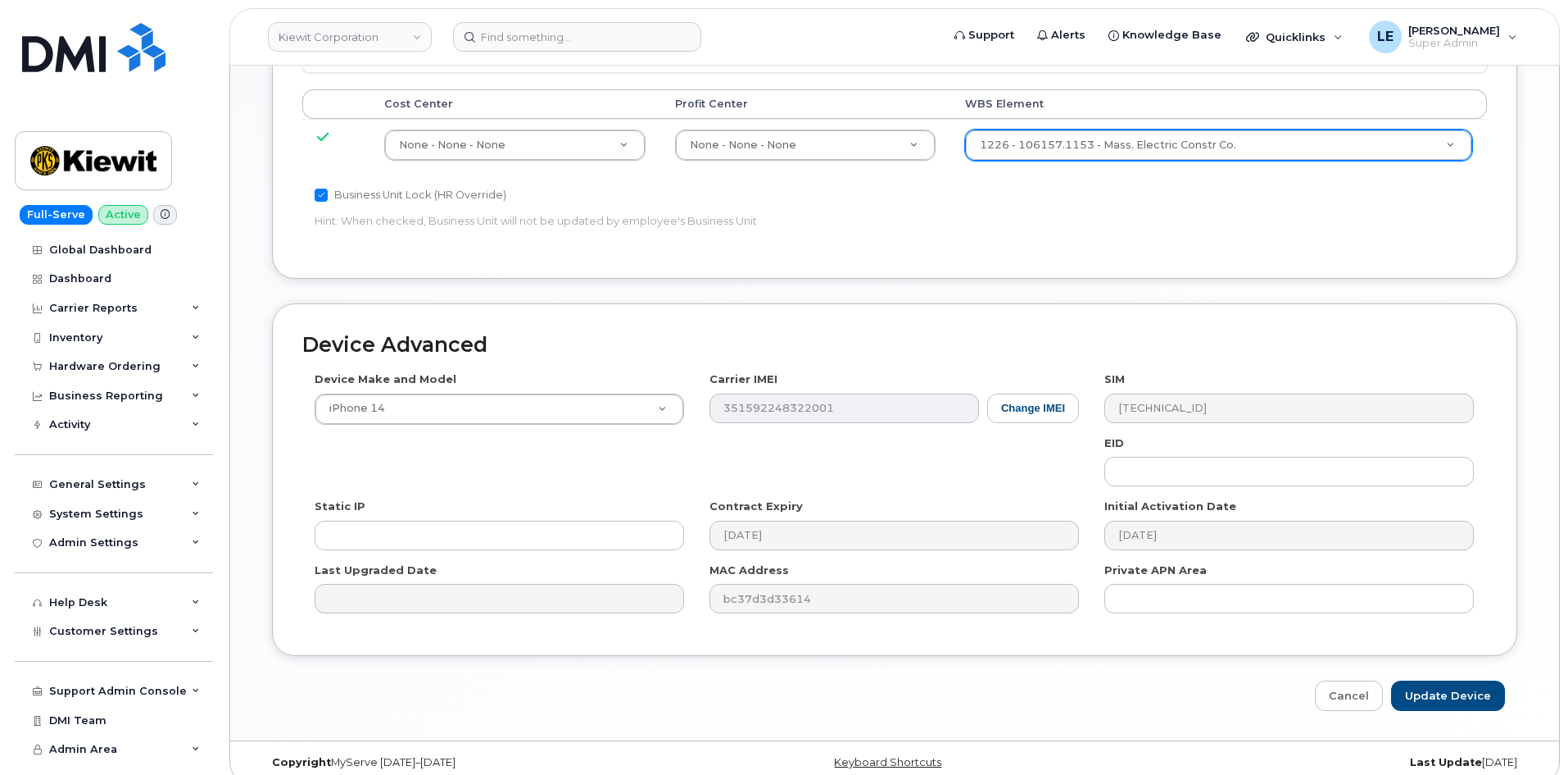
scroll to position [910, 0]
click at [1453, 679] on input "Update Device" at bounding box center [1448, 694] width 113 height 31
type input "Saving..."
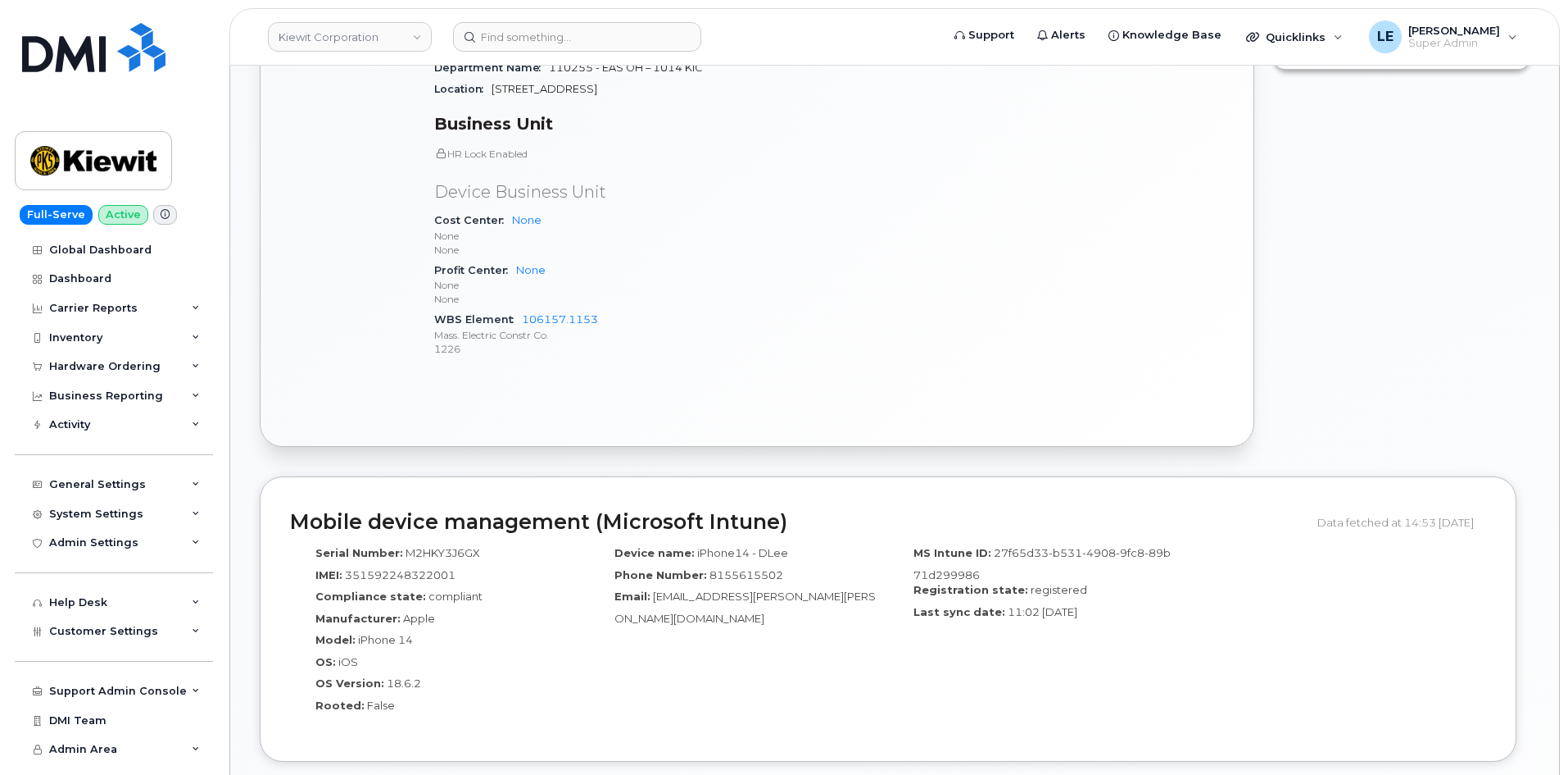
scroll to position [737, 0]
click at [526, 40] on input at bounding box center [577, 37] width 248 height 30
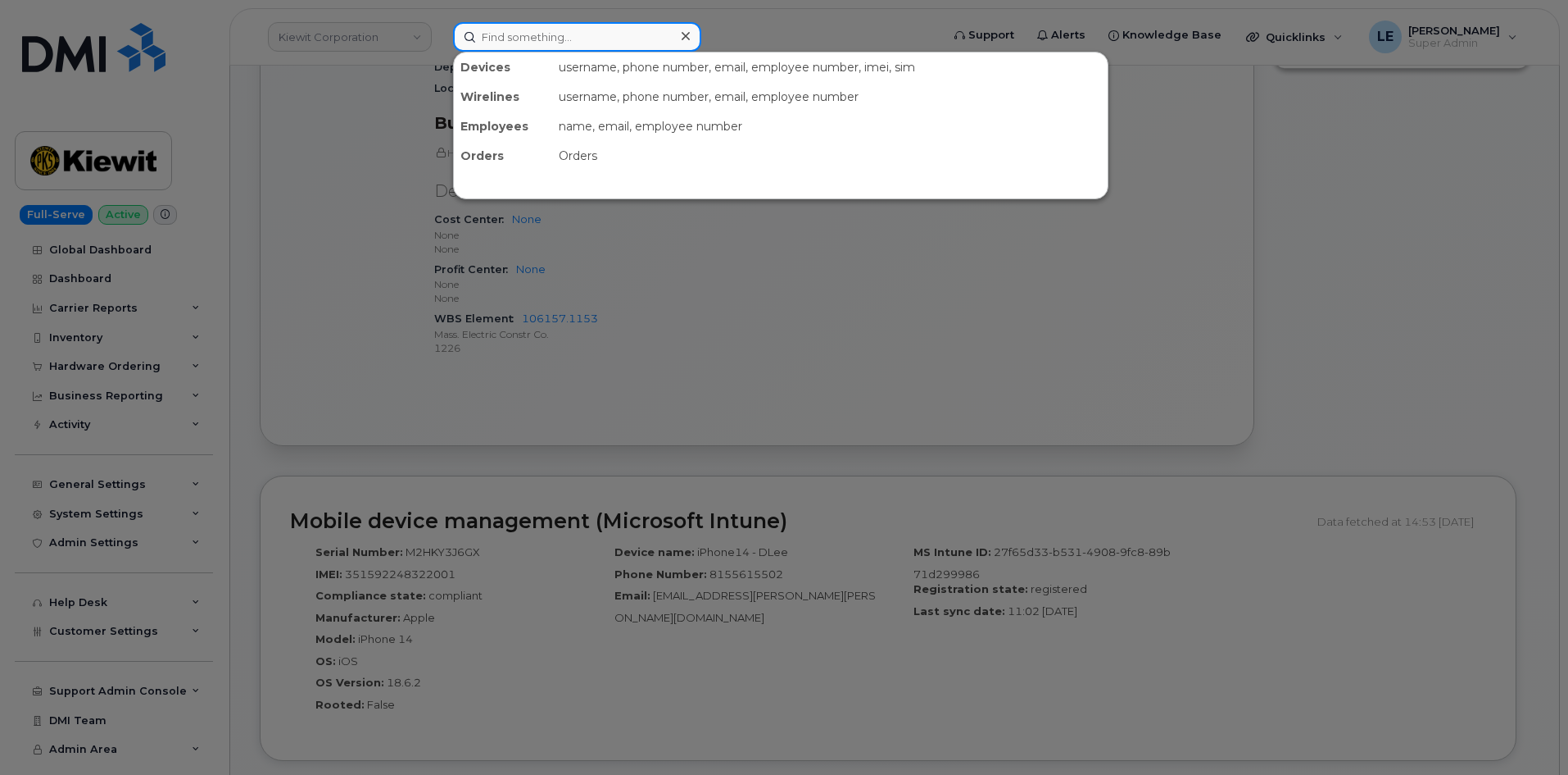
paste input "GAIBRIELLE.LEWIS@KIEWIT.COM"
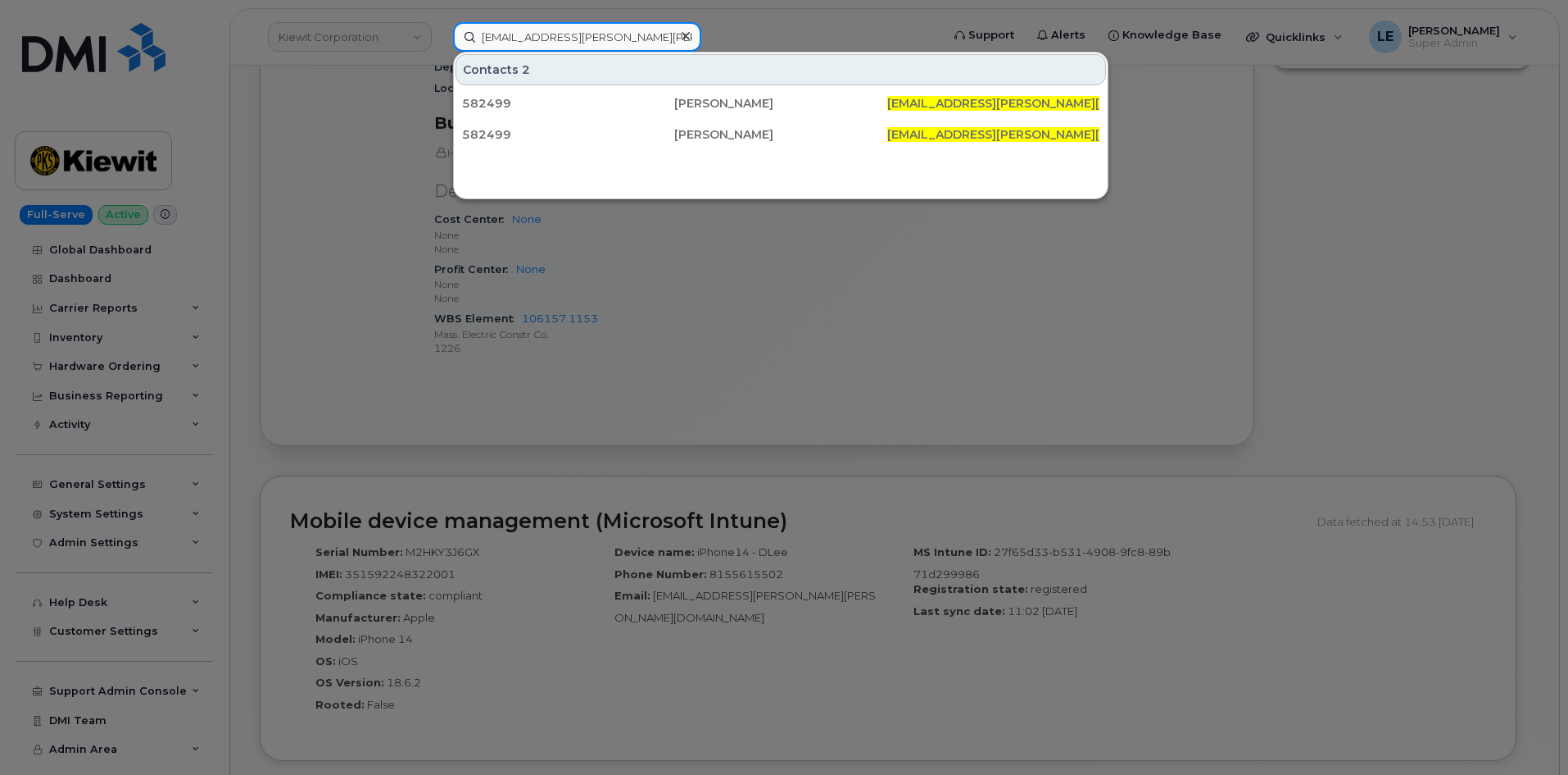
click at [551, 39] on input "GAIBRIELLE.LEWIS@KIEWIT.COM" at bounding box center [577, 37] width 248 height 30
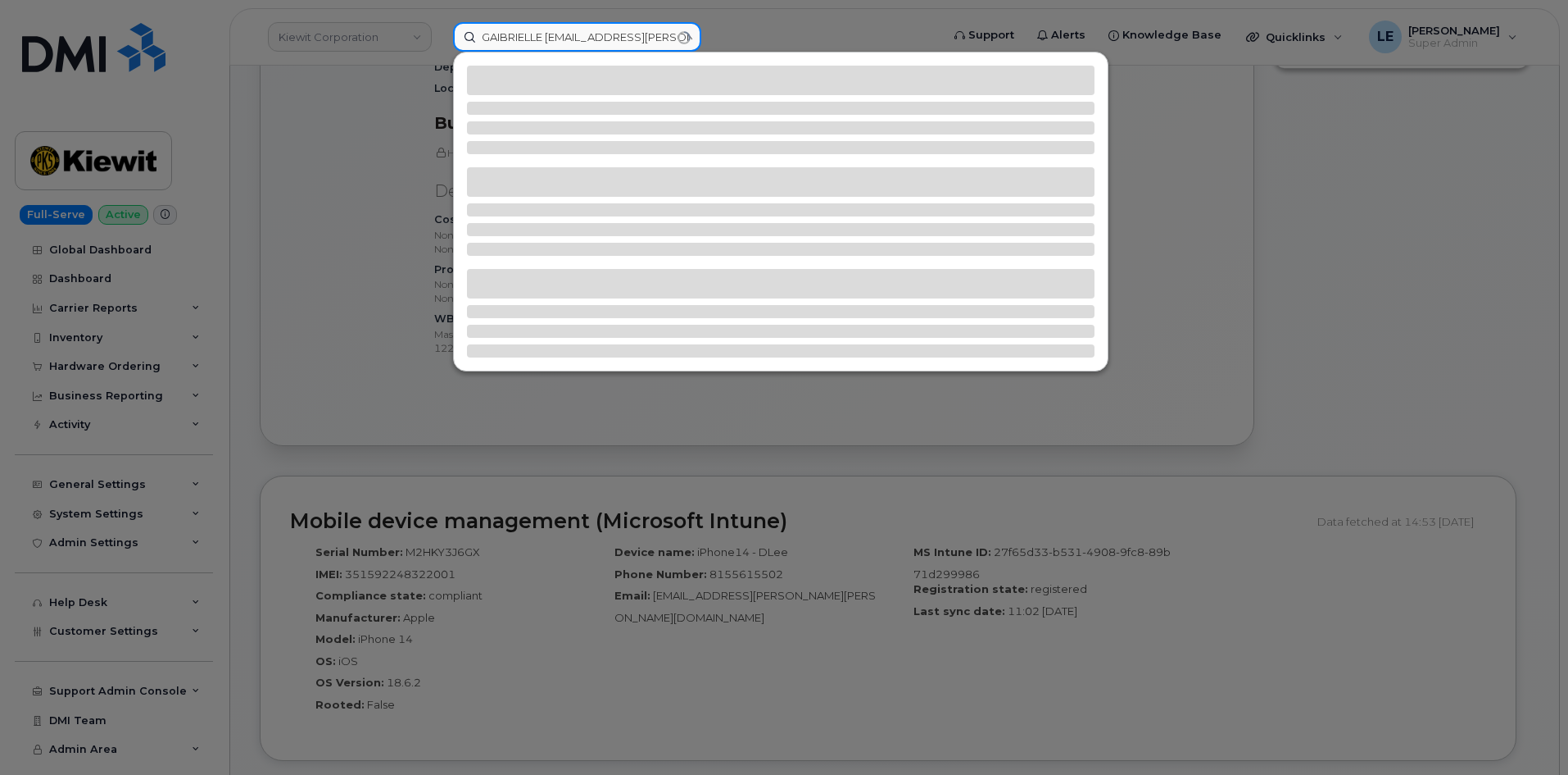
drag, startPoint x: 667, startPoint y: 37, endPoint x: 596, endPoint y: 38, distance: 71.0
click at [596, 38] on input "GAIBRIELLE LEWIS@KIEWIT.COM" at bounding box center [577, 37] width 248 height 30
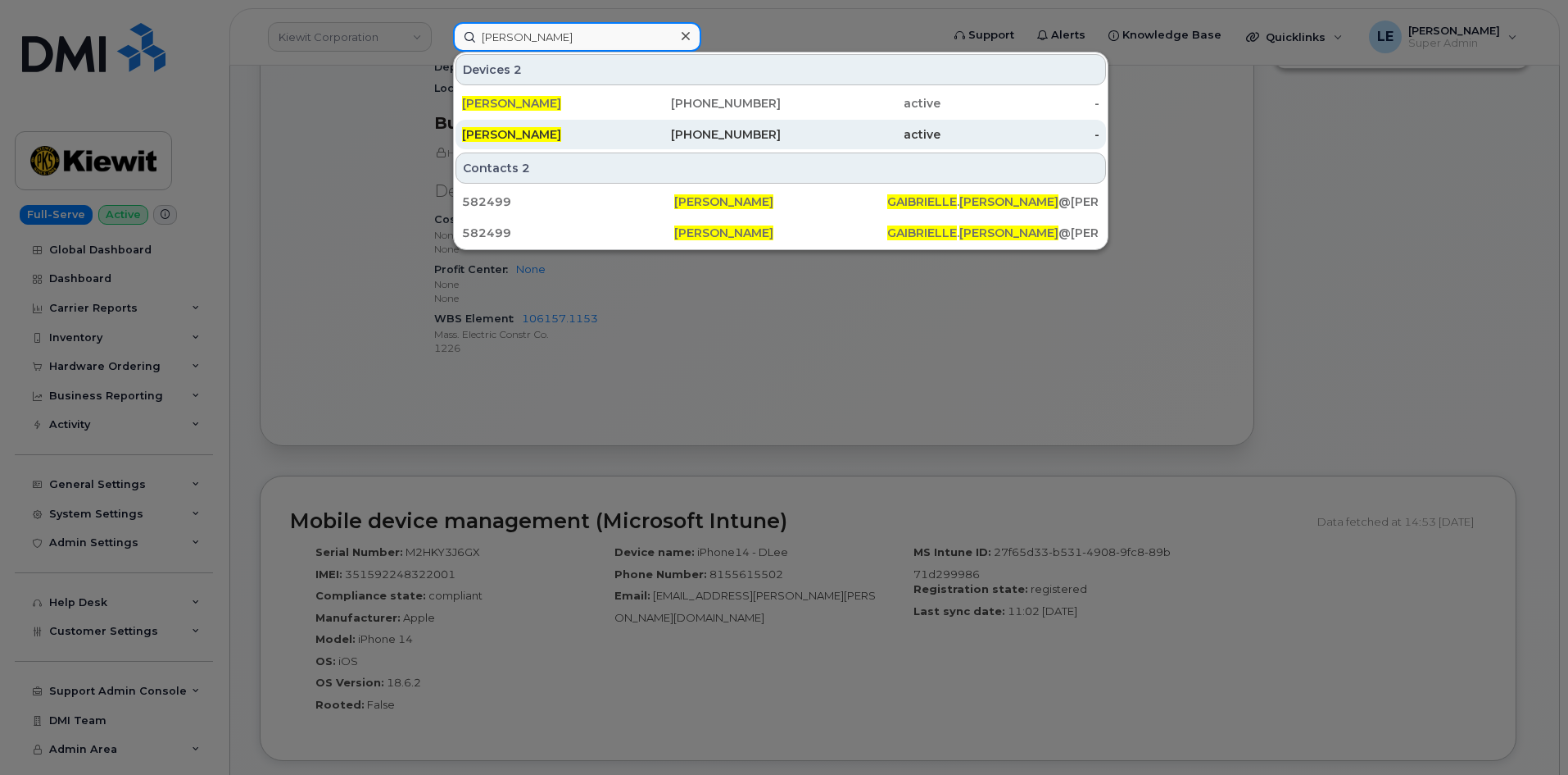
type input "GAIBRIELLE LEWIS"
click at [624, 140] on div "402-953-4479" at bounding box center [701, 134] width 160 height 16
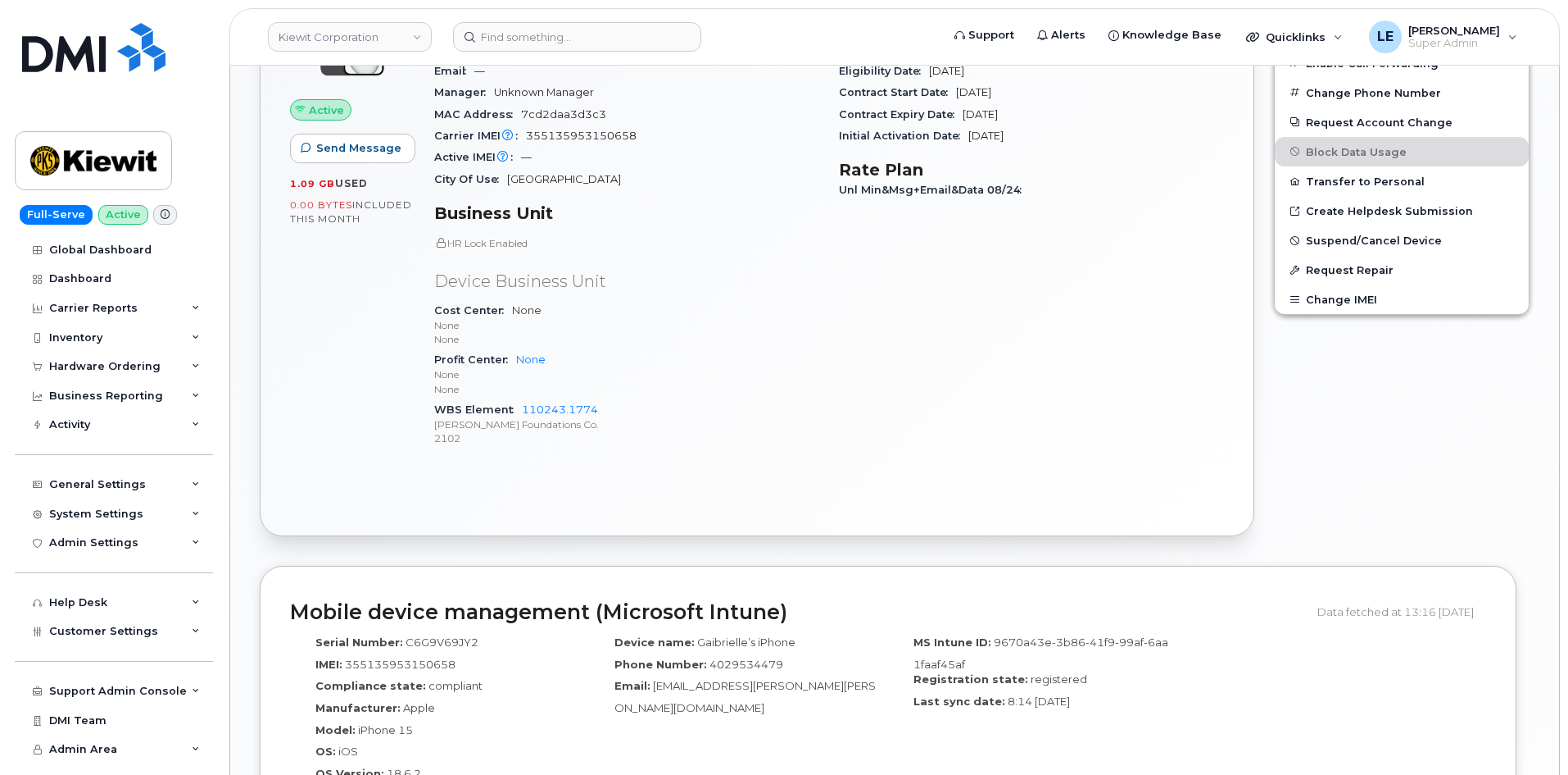
scroll to position [574, 0]
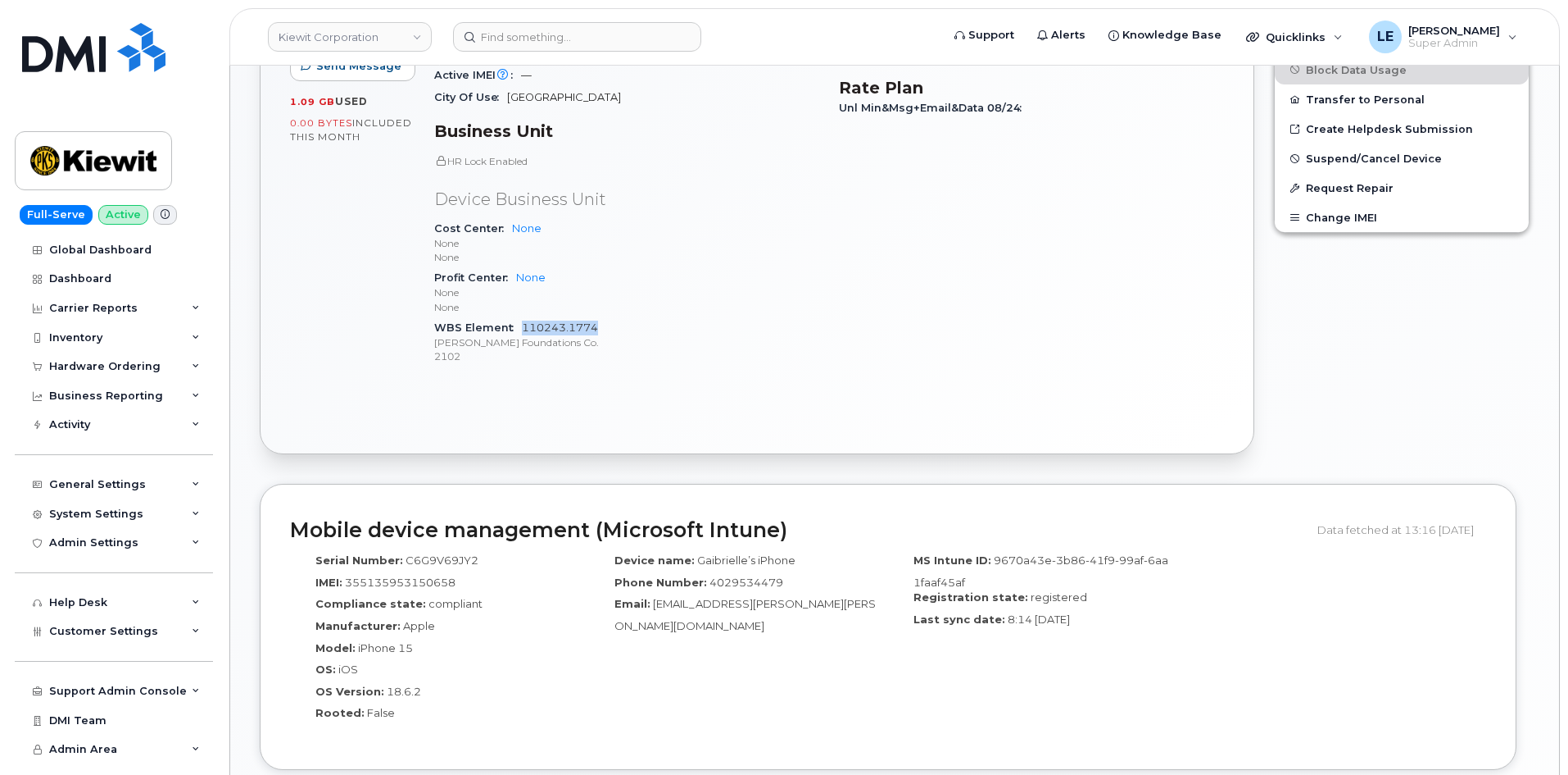
drag, startPoint x: 520, startPoint y: 326, endPoint x: 595, endPoint y: 333, distance: 75.3
click at [595, 333] on div "WBS Element 110243.1774 Kiewit Foundations Co. 2102" at bounding box center [626, 342] width 385 height 50
click at [599, 349] on p "2102" at bounding box center [626, 356] width 385 height 14
drag, startPoint x: 605, startPoint y: 327, endPoint x: 519, endPoint y: 325, distance: 86.0
click at [519, 325] on div "WBS Element 110243.1774 Kiewit Foundations Co. 2102" at bounding box center [626, 342] width 385 height 50
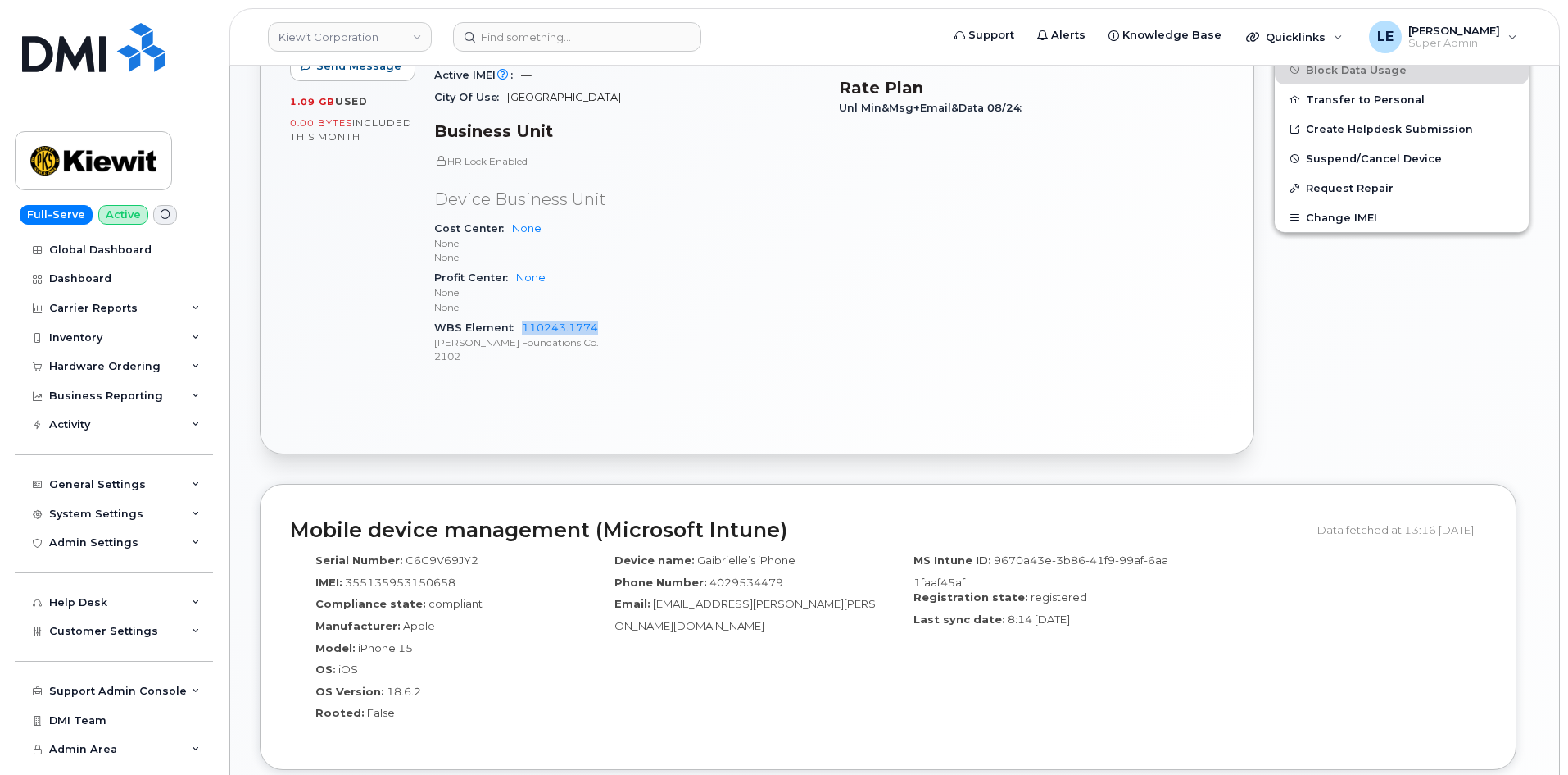
click at [519, 325] on span "WBS Element" at bounding box center [478, 327] width 88 height 12
click at [851, 321] on div "Carrier Details Account 786080835-00001 - Verizon Wireless - Kiewit Phase 2 Con…" at bounding box center [1031, 137] width 404 height 505
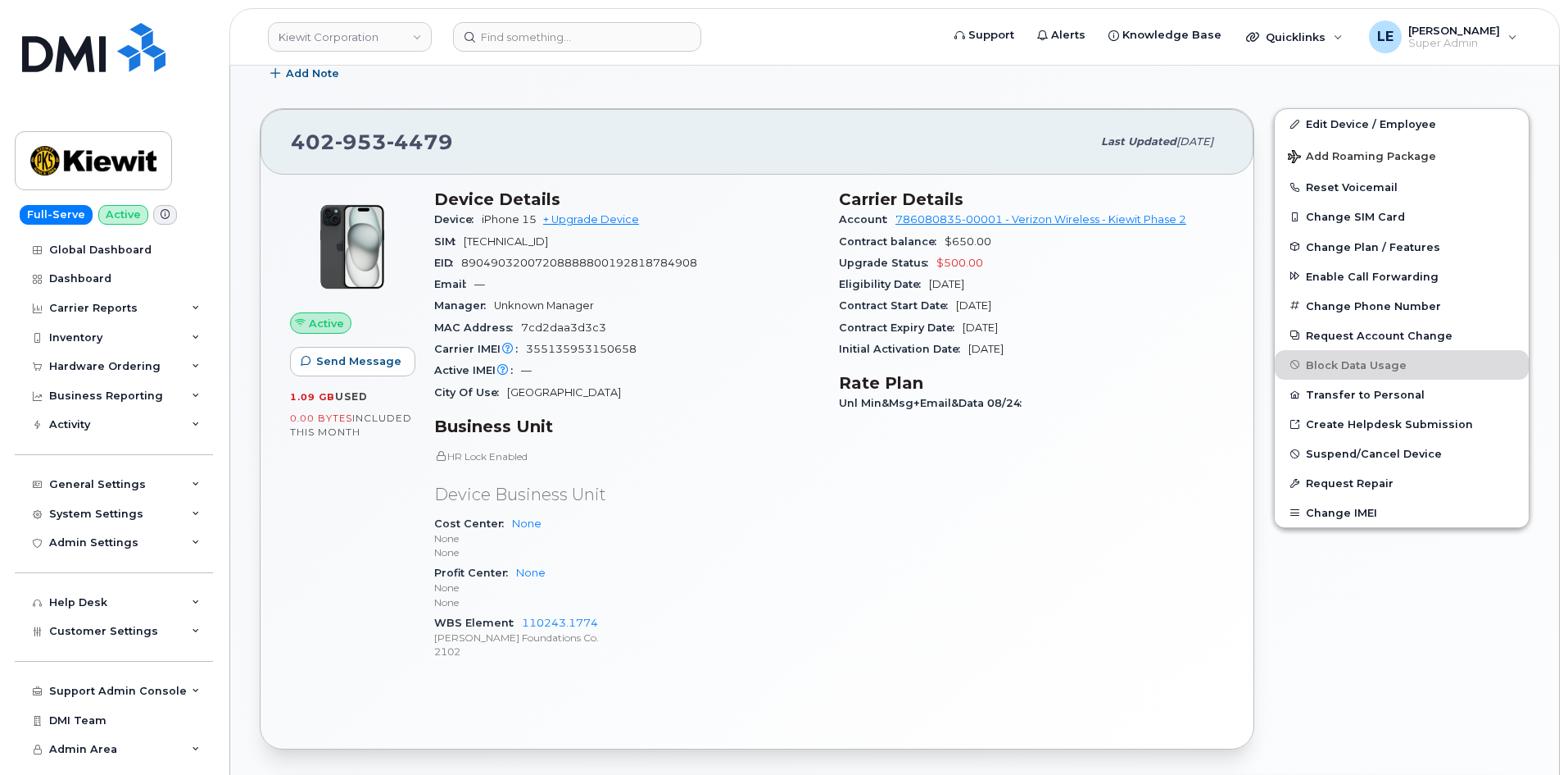
scroll to position [0, 0]
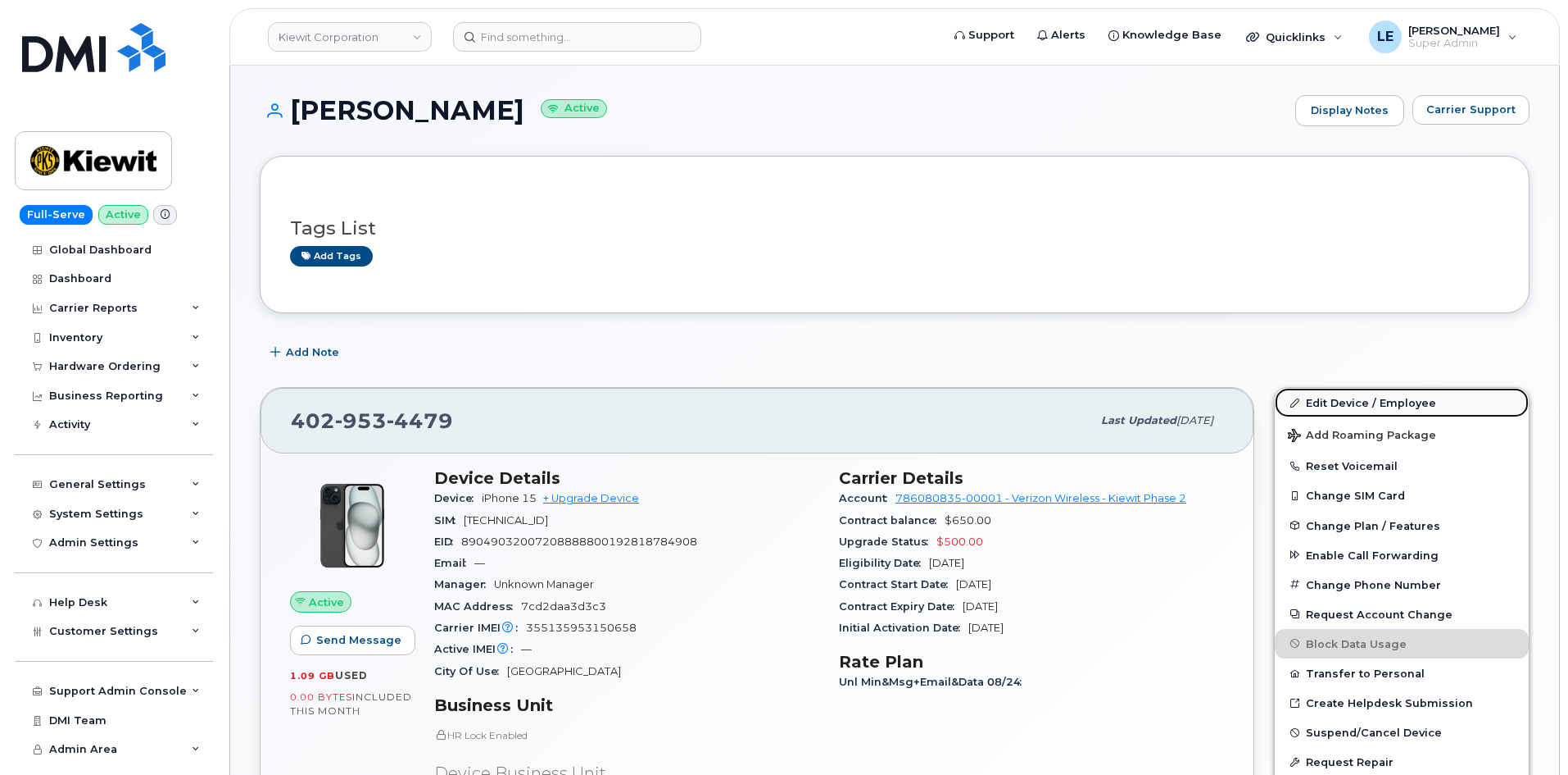
click at [1343, 405] on link "Edit Device / Employee" at bounding box center [1402, 402] width 254 height 30
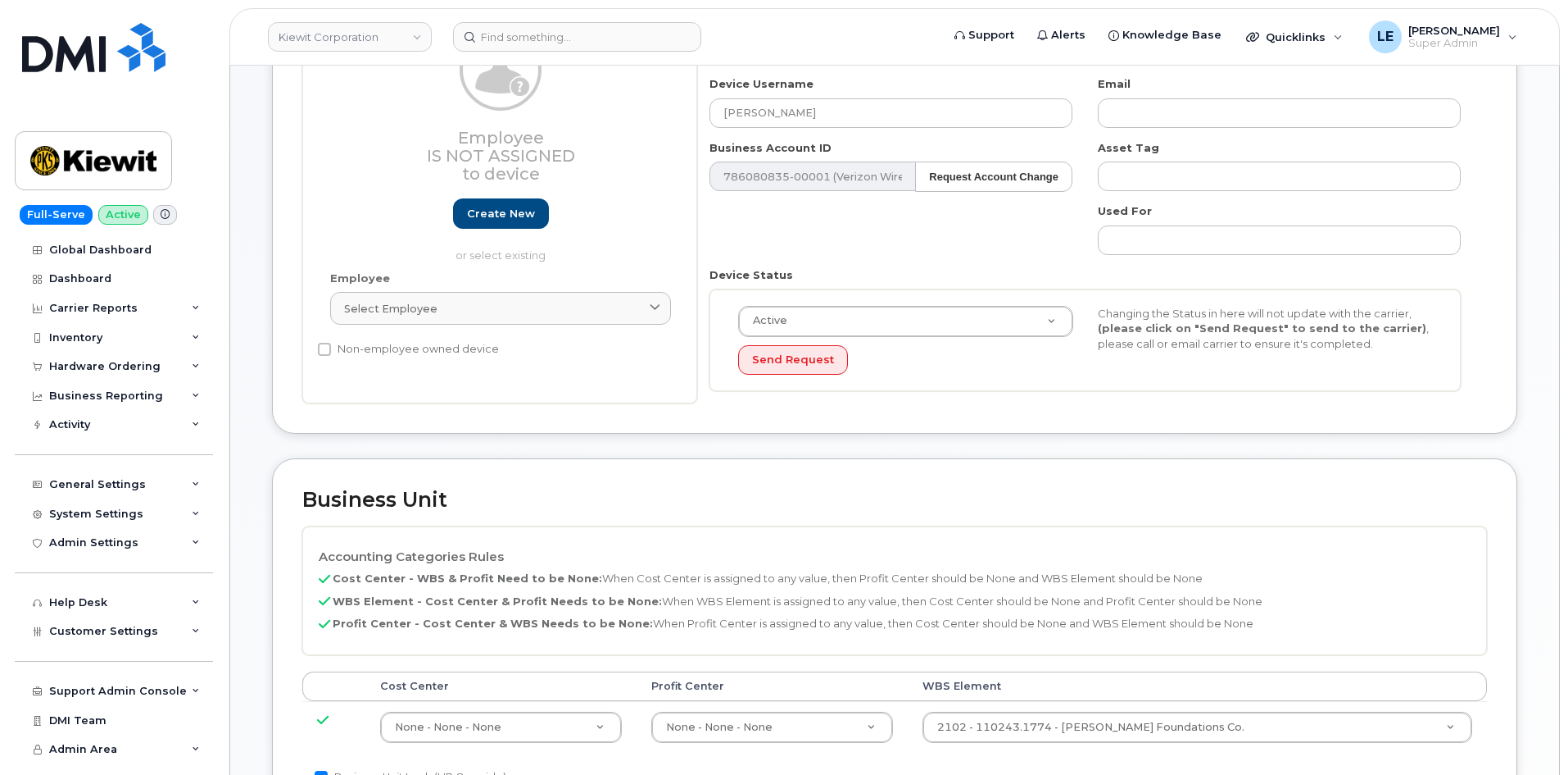
scroll to position [574, 0]
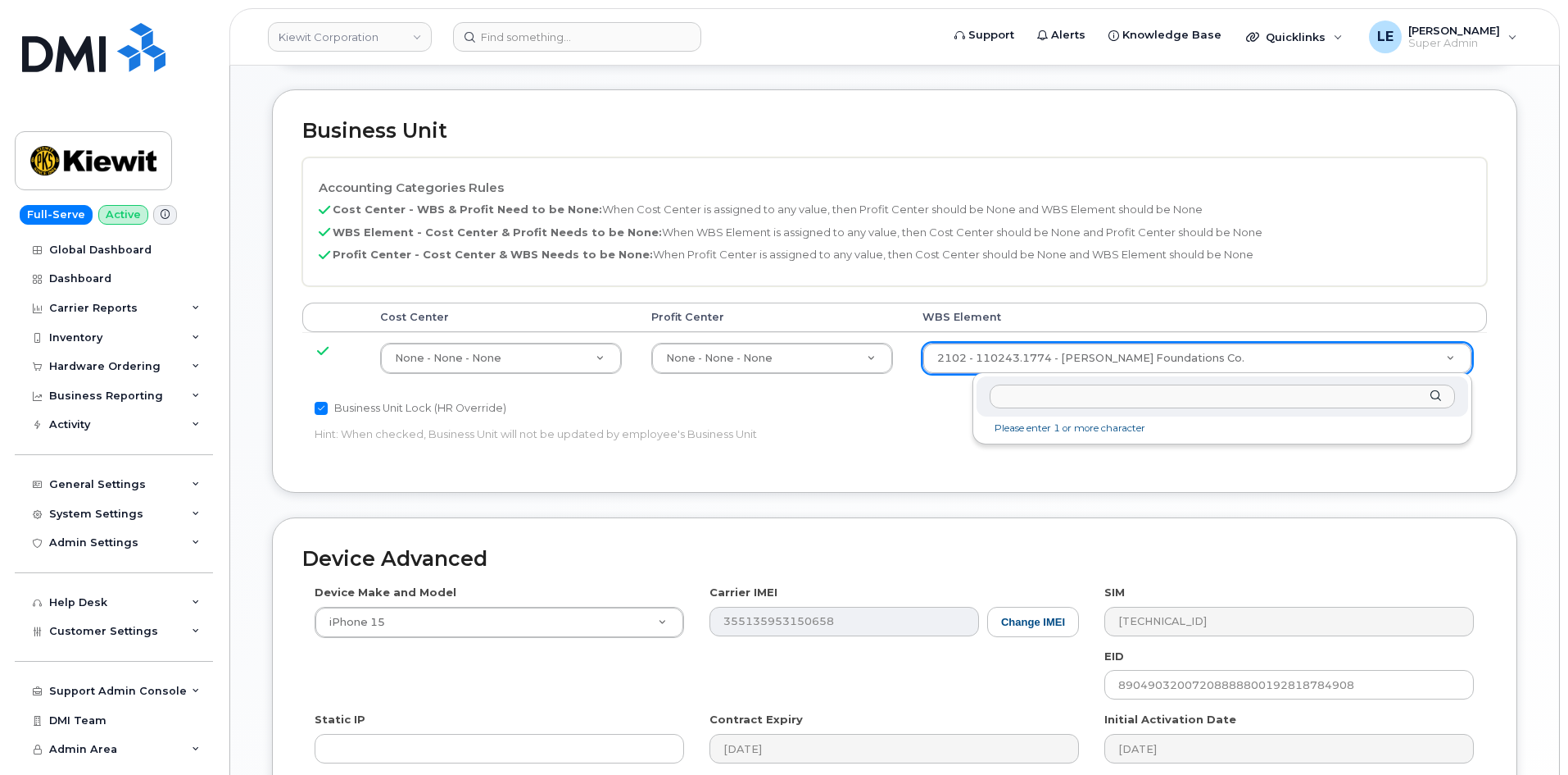
click at [1077, 406] on input "text" at bounding box center [1222, 396] width 465 height 24
type input "106385.1109"
type input "35076198"
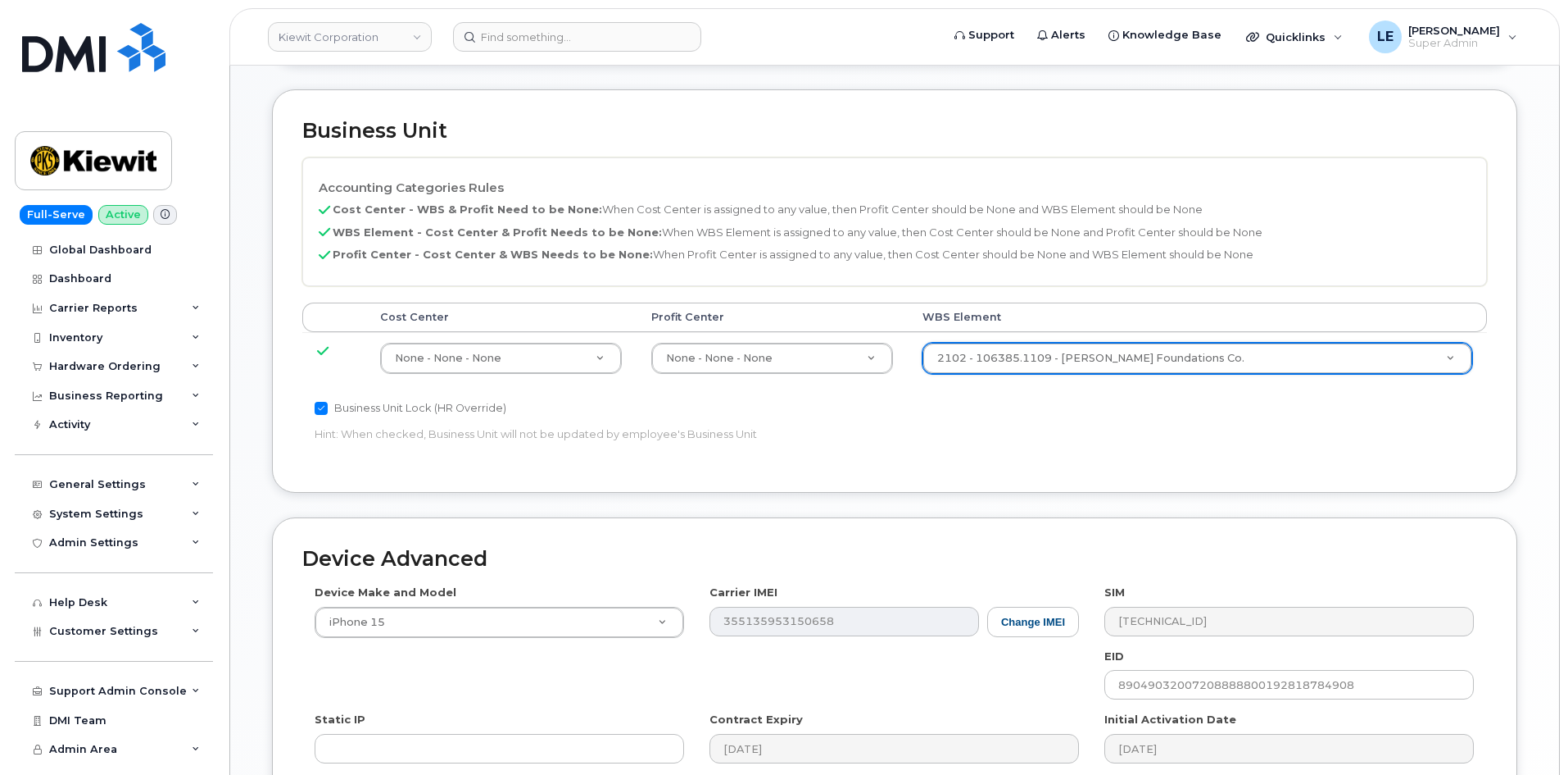
click at [1010, 423] on div "Business Unit Lock (HR Override) Hint: When checked, Business Unit will not be …" at bounding box center [697, 424] width 790 height 52
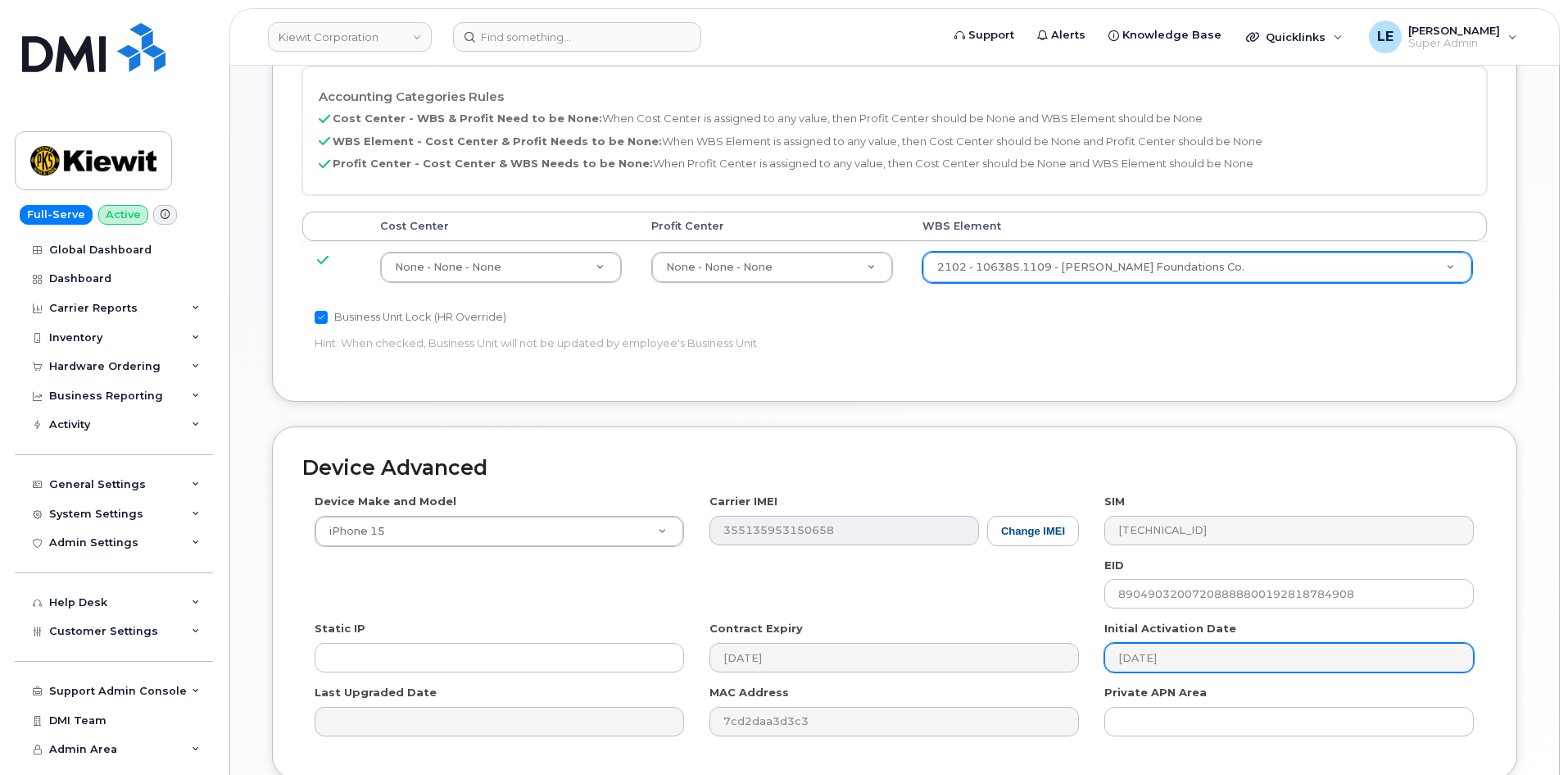
scroll to position [805, 0]
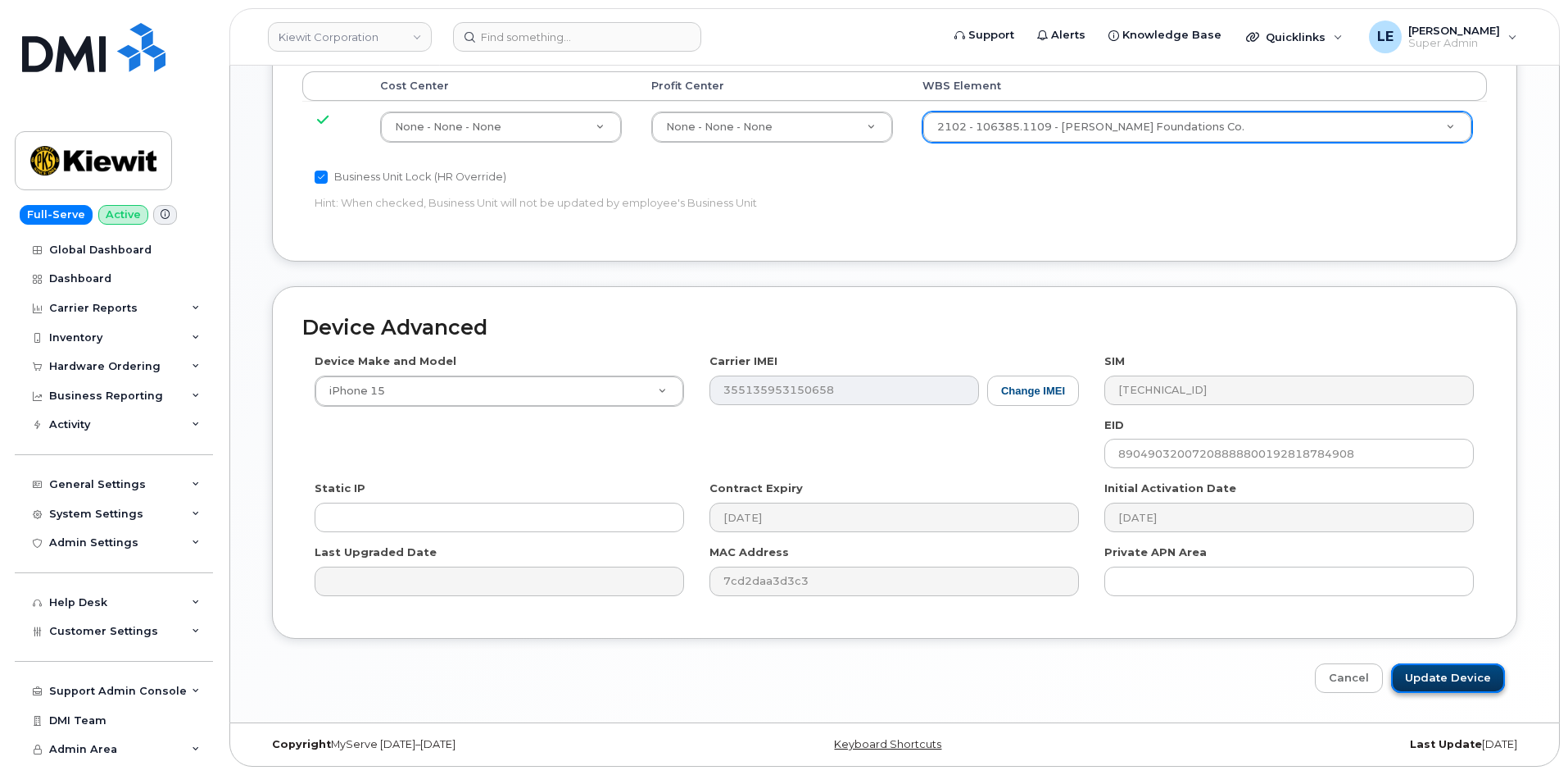
click at [1442, 682] on input "Update Device" at bounding box center [1448, 679] width 113 height 31
type input "Saving..."
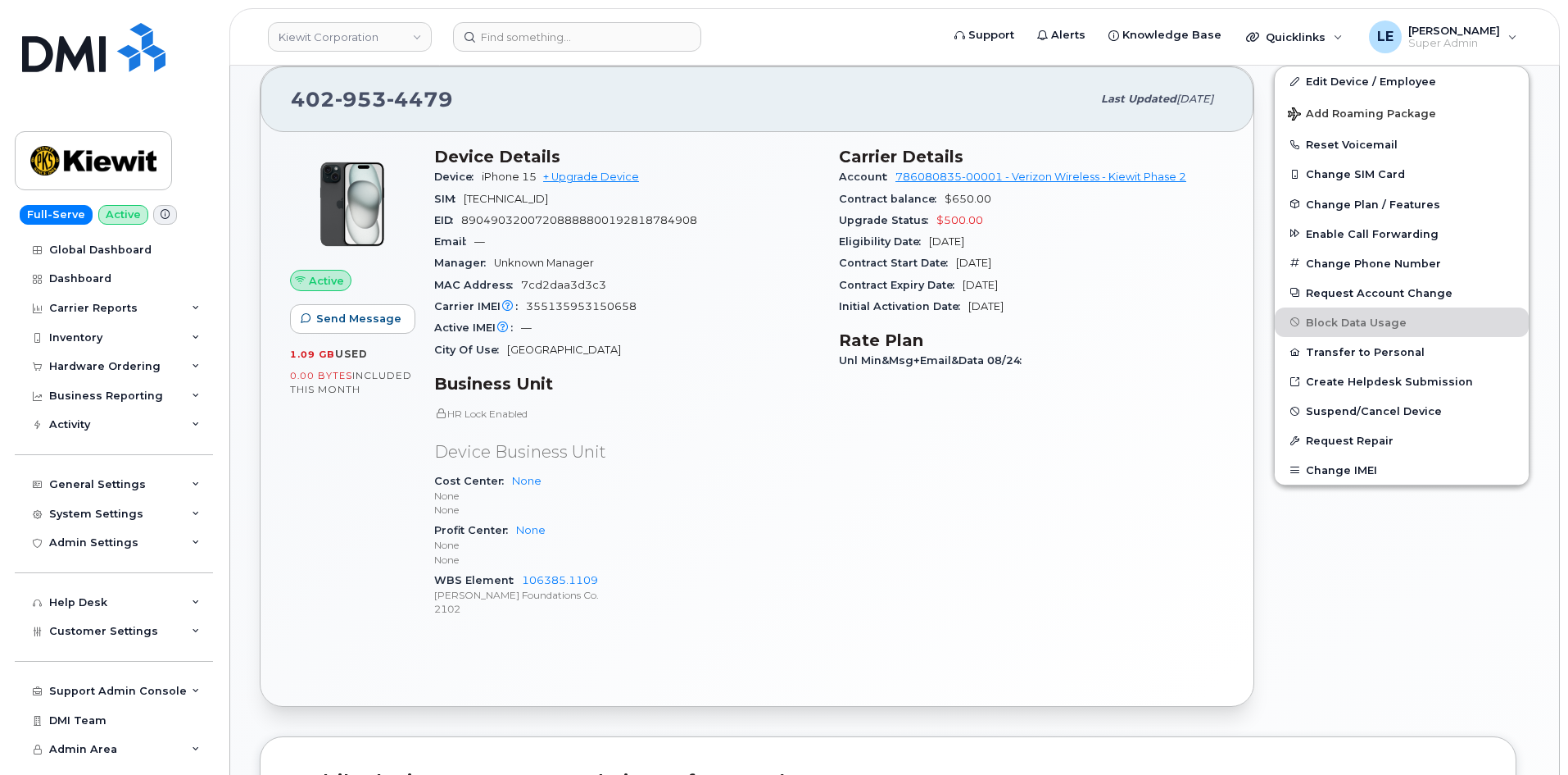
scroll to position [410, 0]
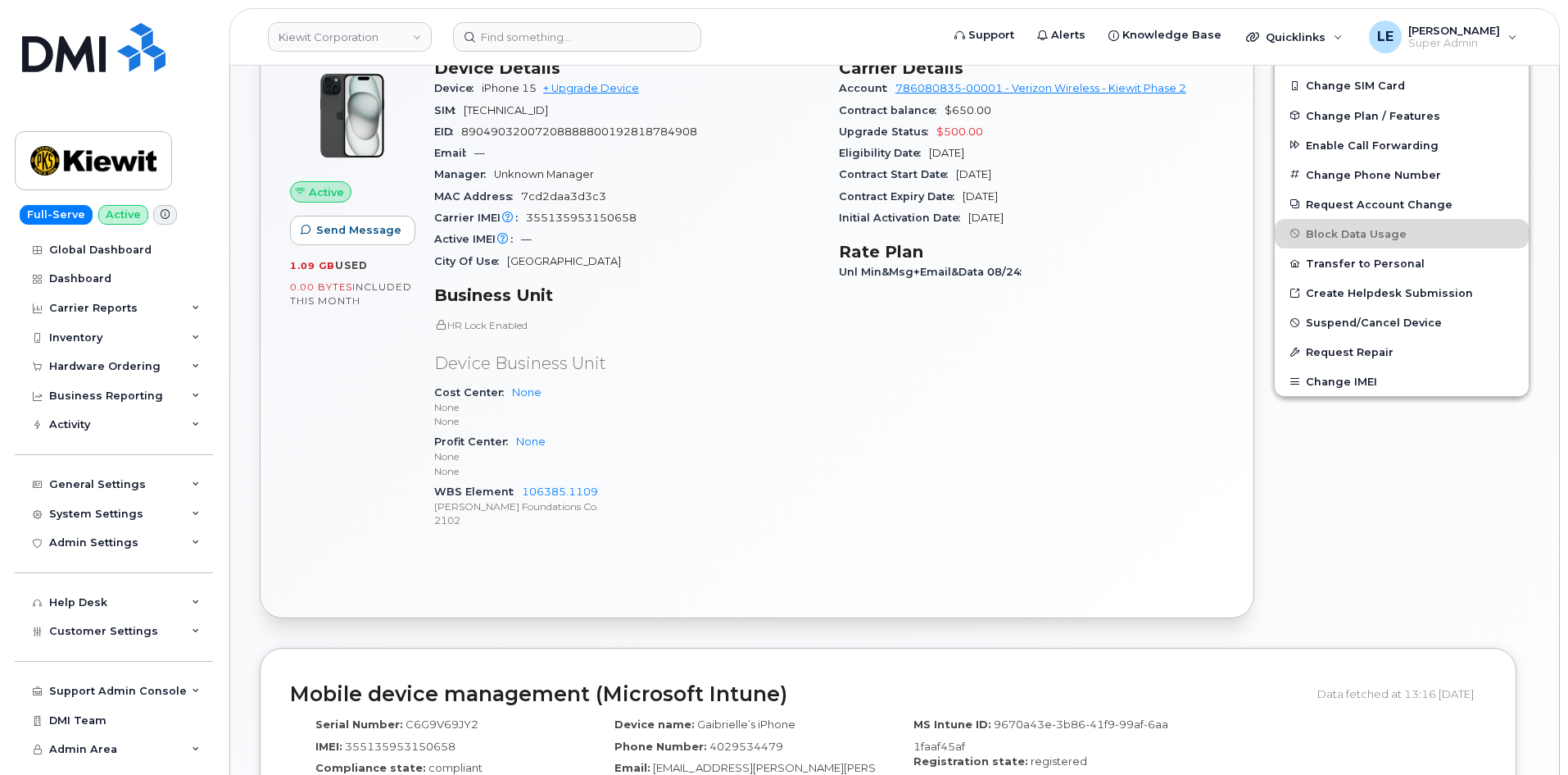
click at [1019, 376] on div "Carrier Details Account 786080835-00001 - Verizon Wireless - Kiewit Phase 2 Con…" at bounding box center [1031, 301] width 404 height 505
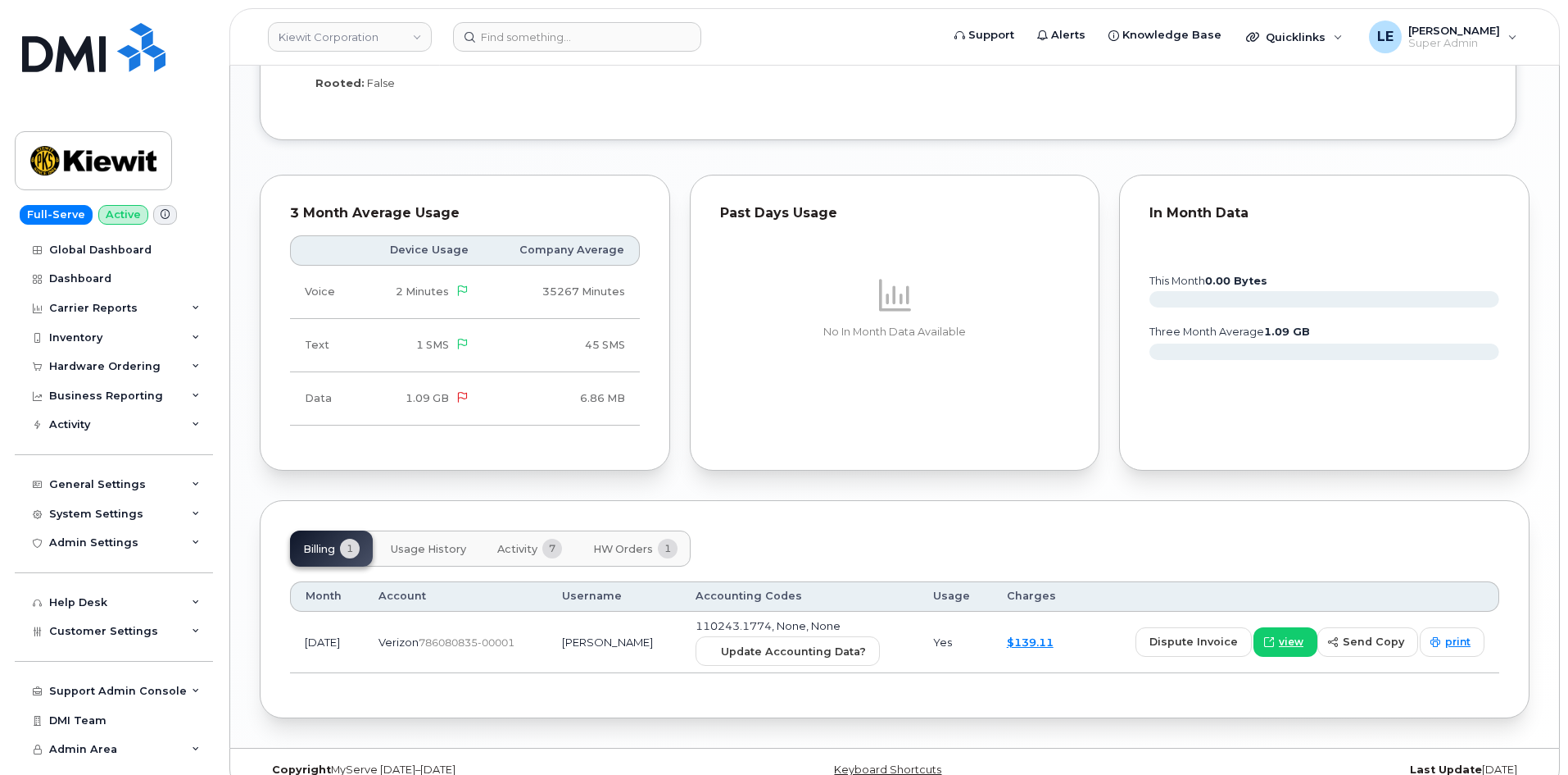
scroll to position [1229, 0]
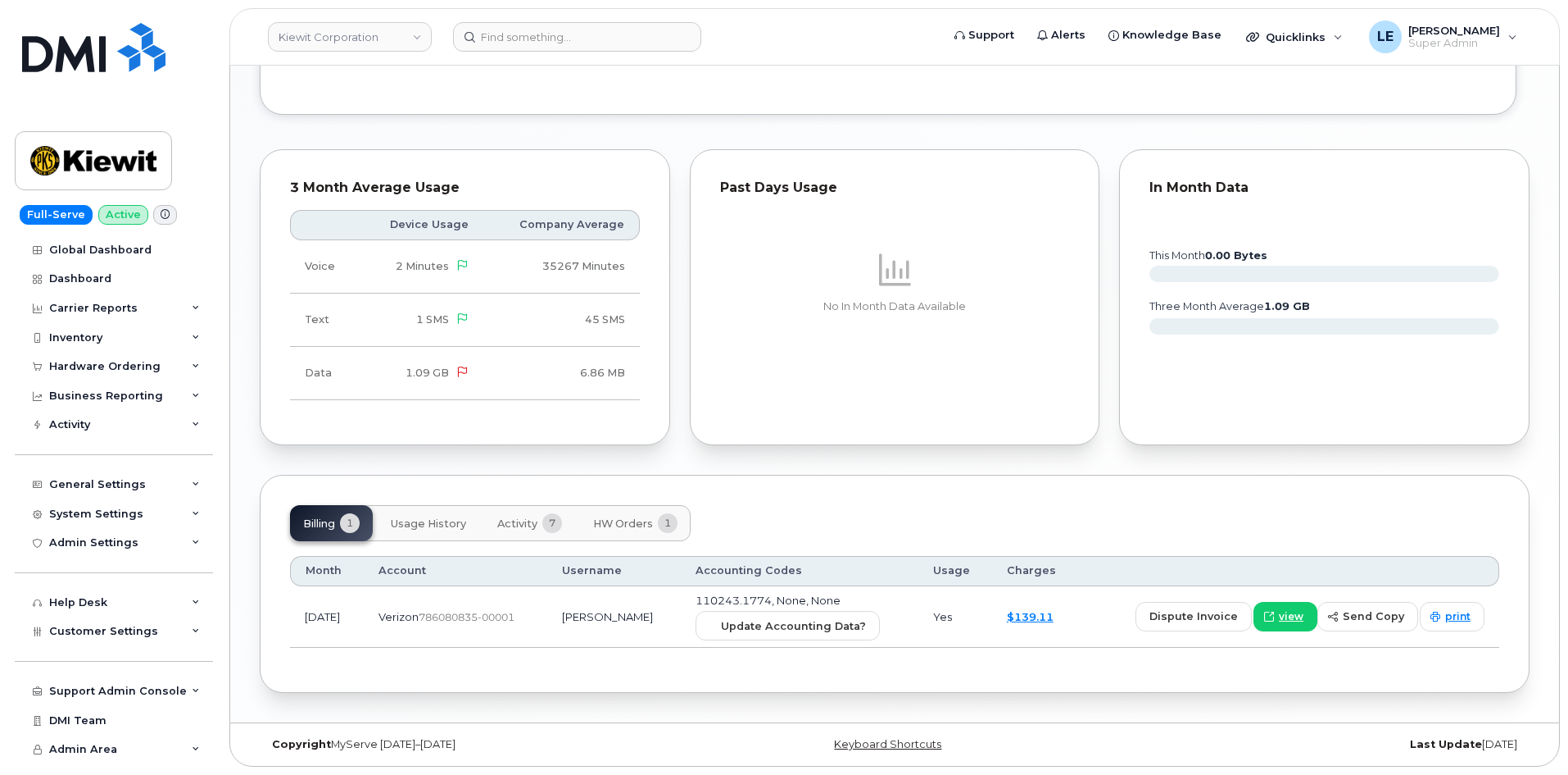
click at [508, 527] on span "Activity" at bounding box center [517, 523] width 40 height 13
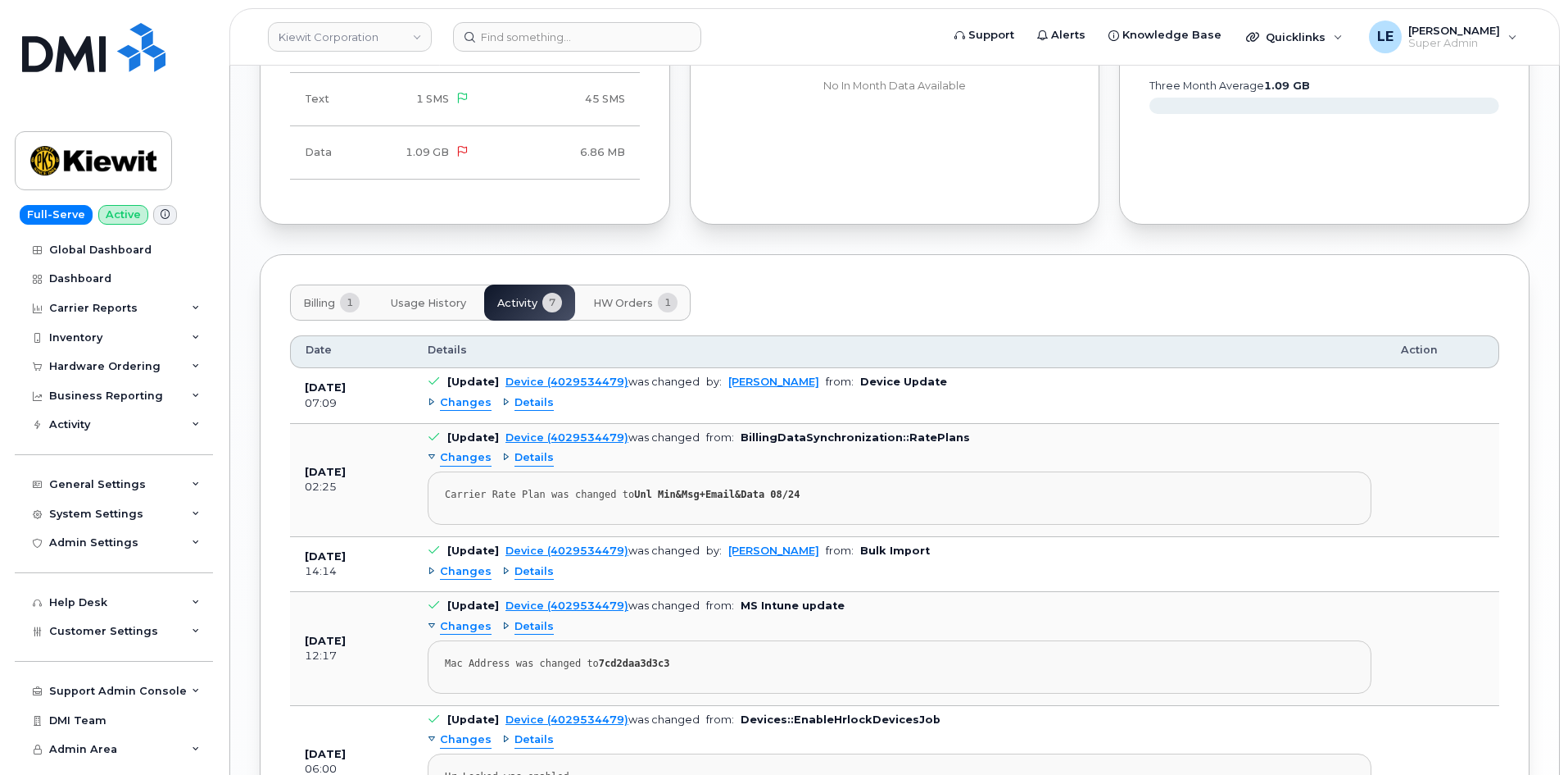
scroll to position [1475, 0]
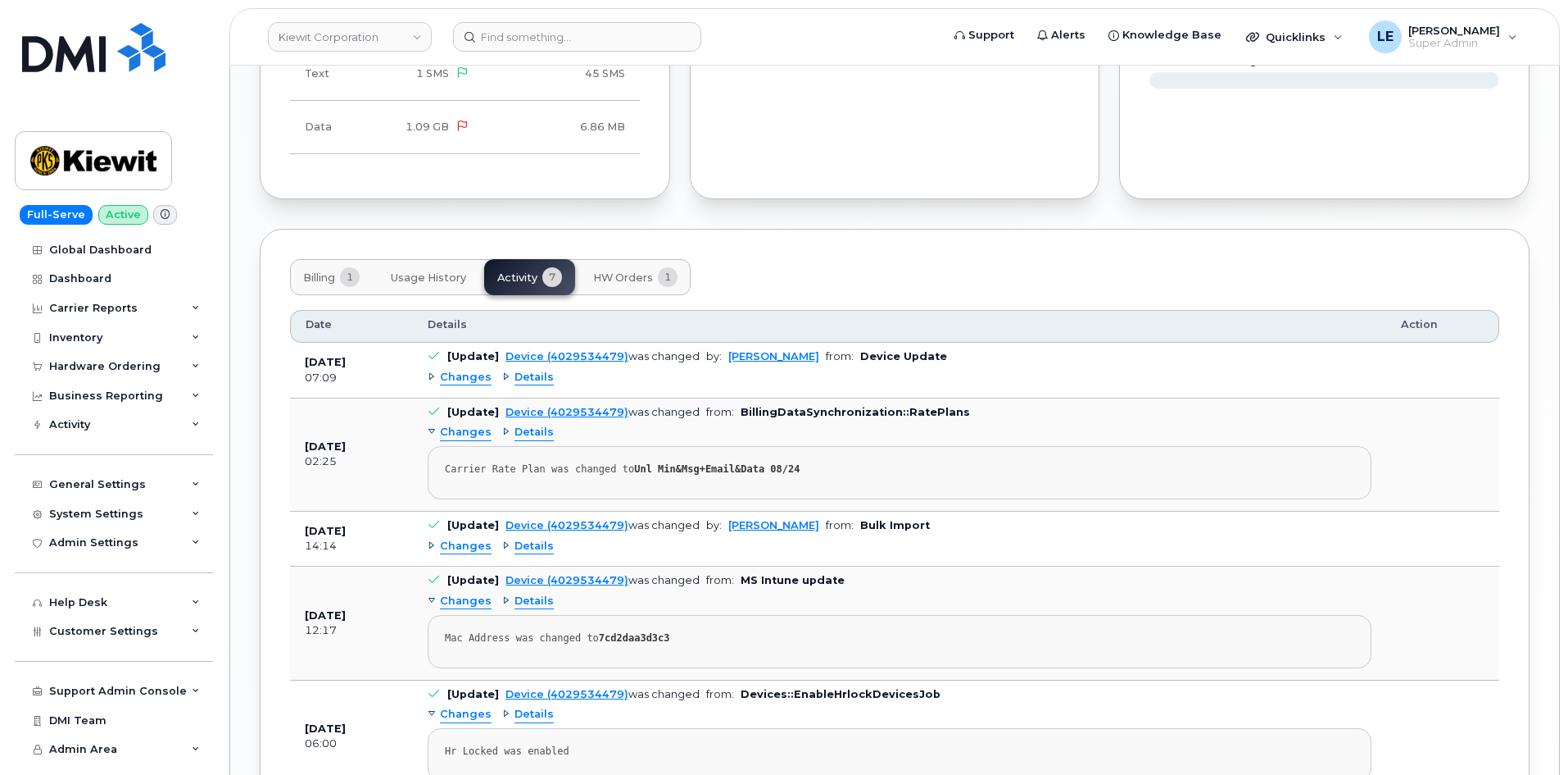
click at [782, 247] on div "Billing 1 Usage History Activity 7 HW Orders 1 Date Details Action Sep 15, 2025…" at bounding box center [894, 624] width 1270 height 791
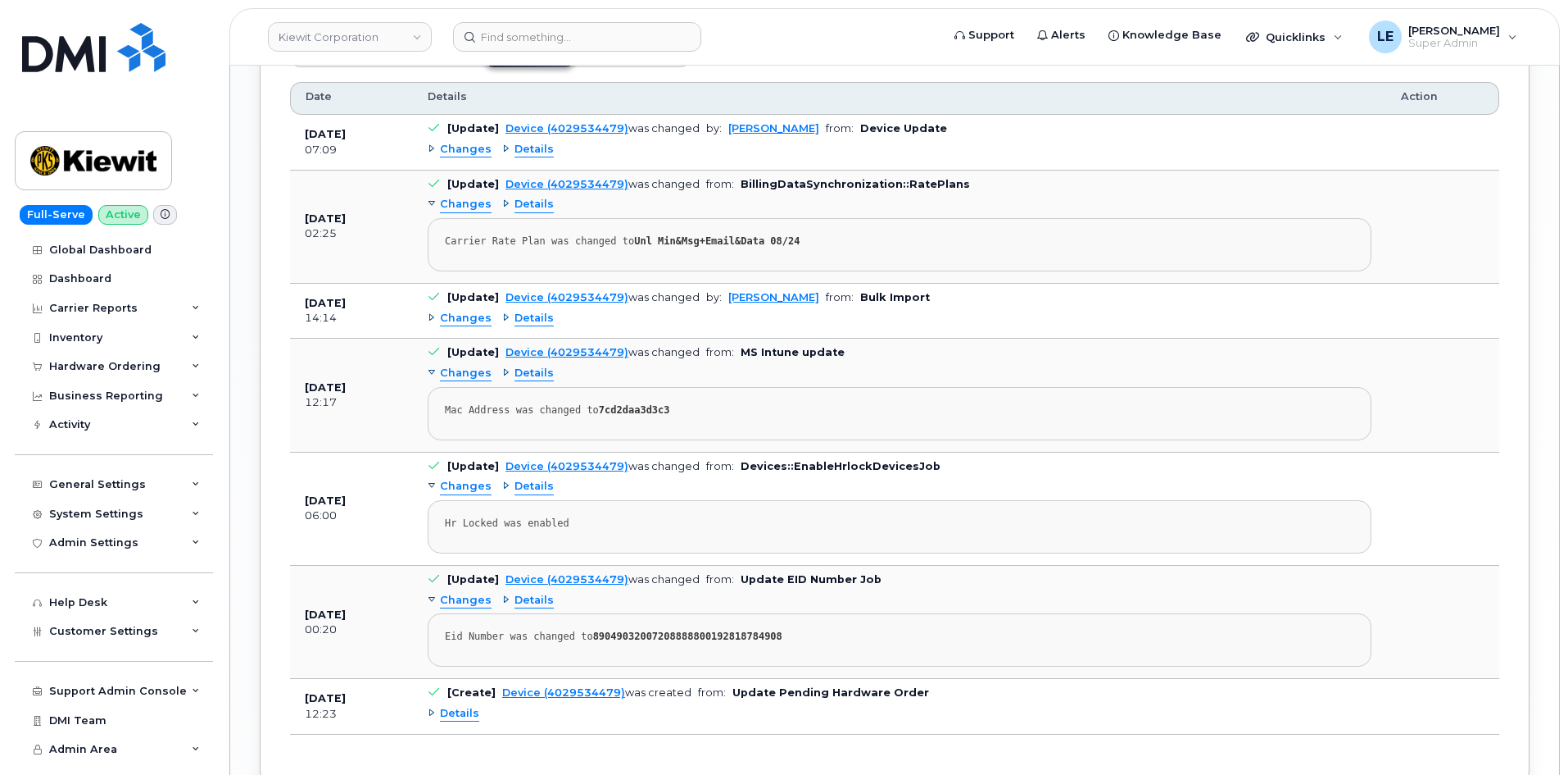
scroll to position [1803, 0]
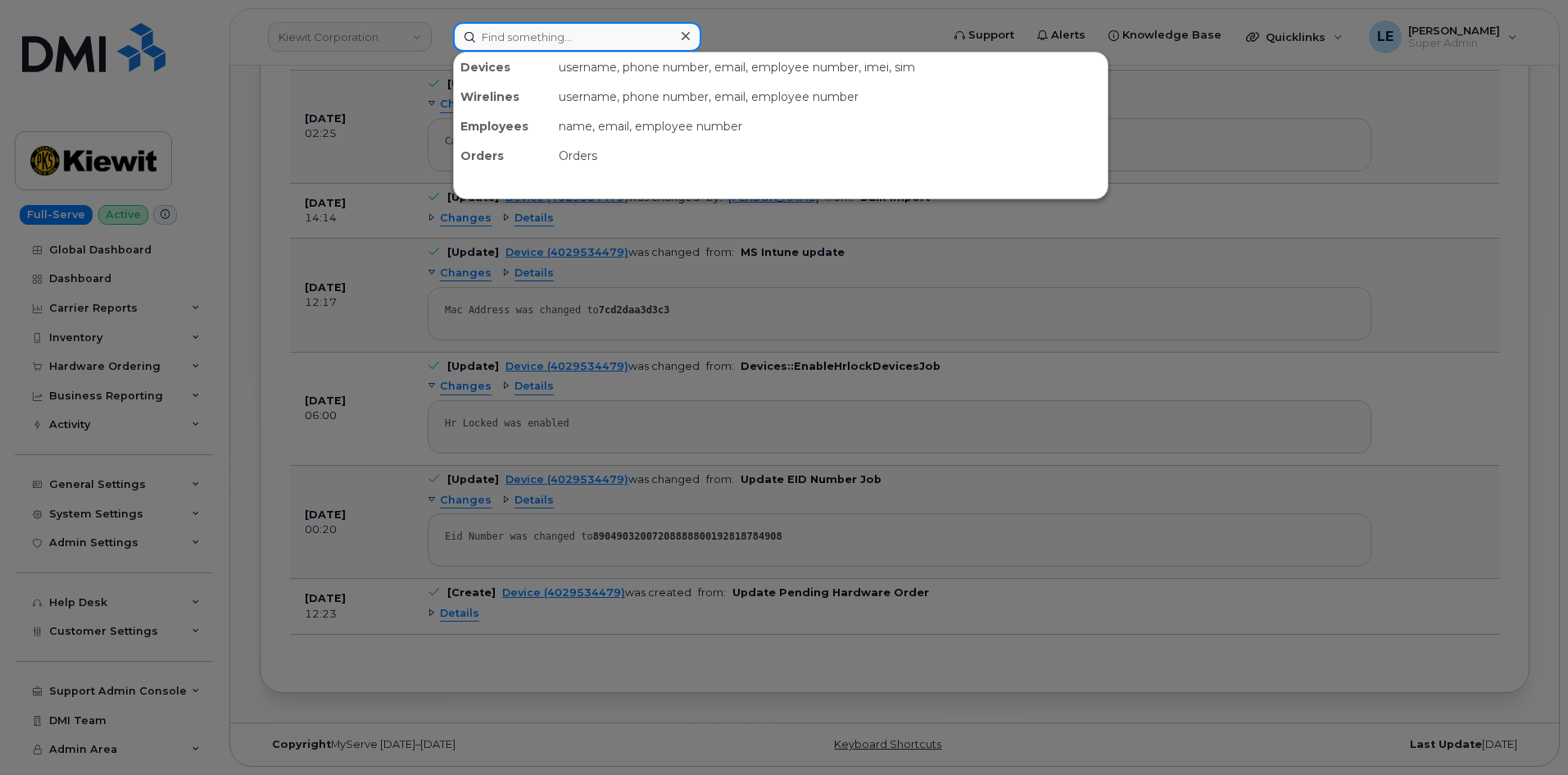
click at [514, 43] on input at bounding box center [577, 37] width 248 height 30
paste input "TIM.MAIDEN@TICUS.COM"
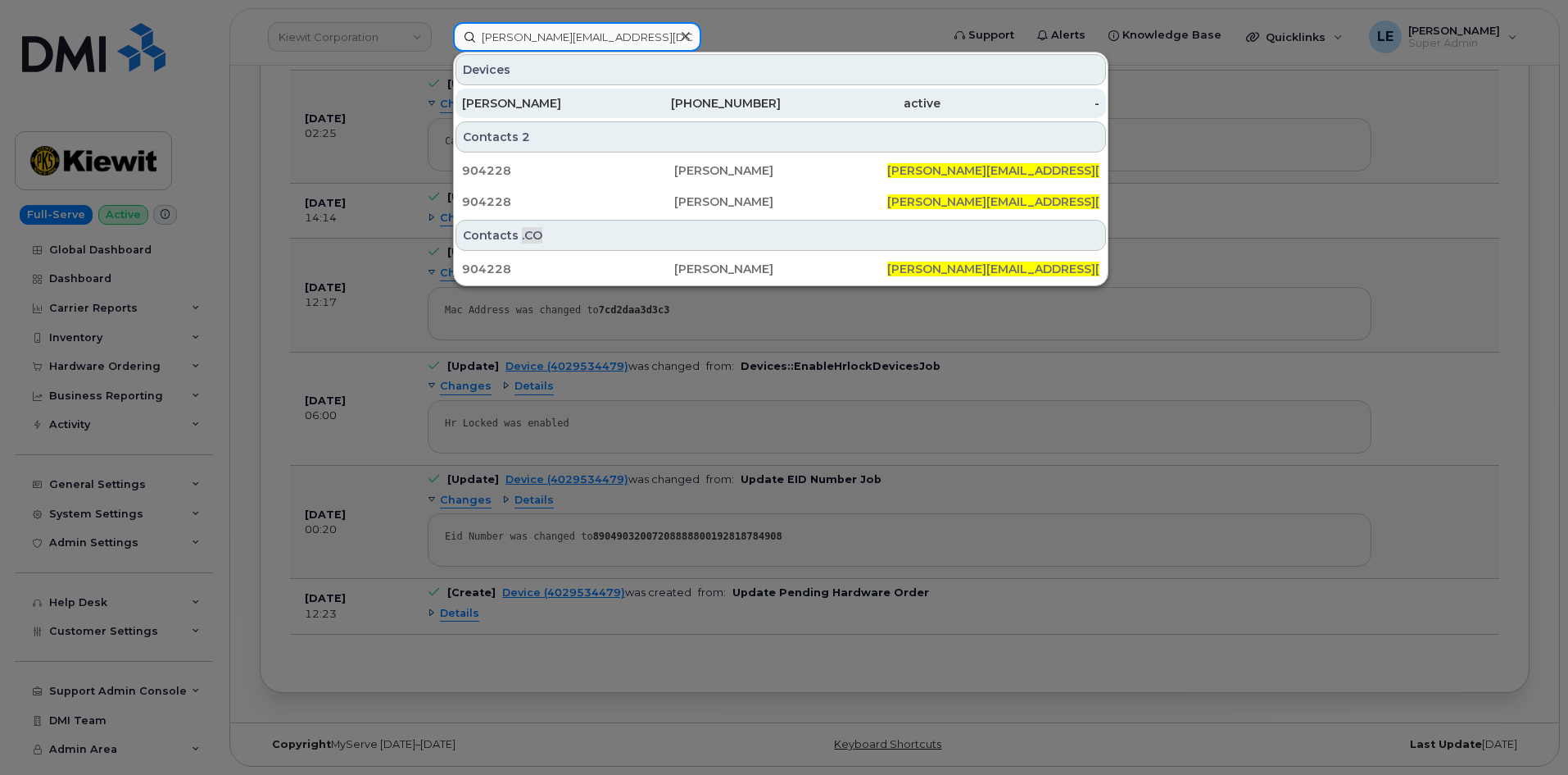
type input "TIM.MAIDEN@TICUS.COM"
click at [573, 96] on div "TIMOTHY MAIDEN" at bounding box center [542, 102] width 160 height 16
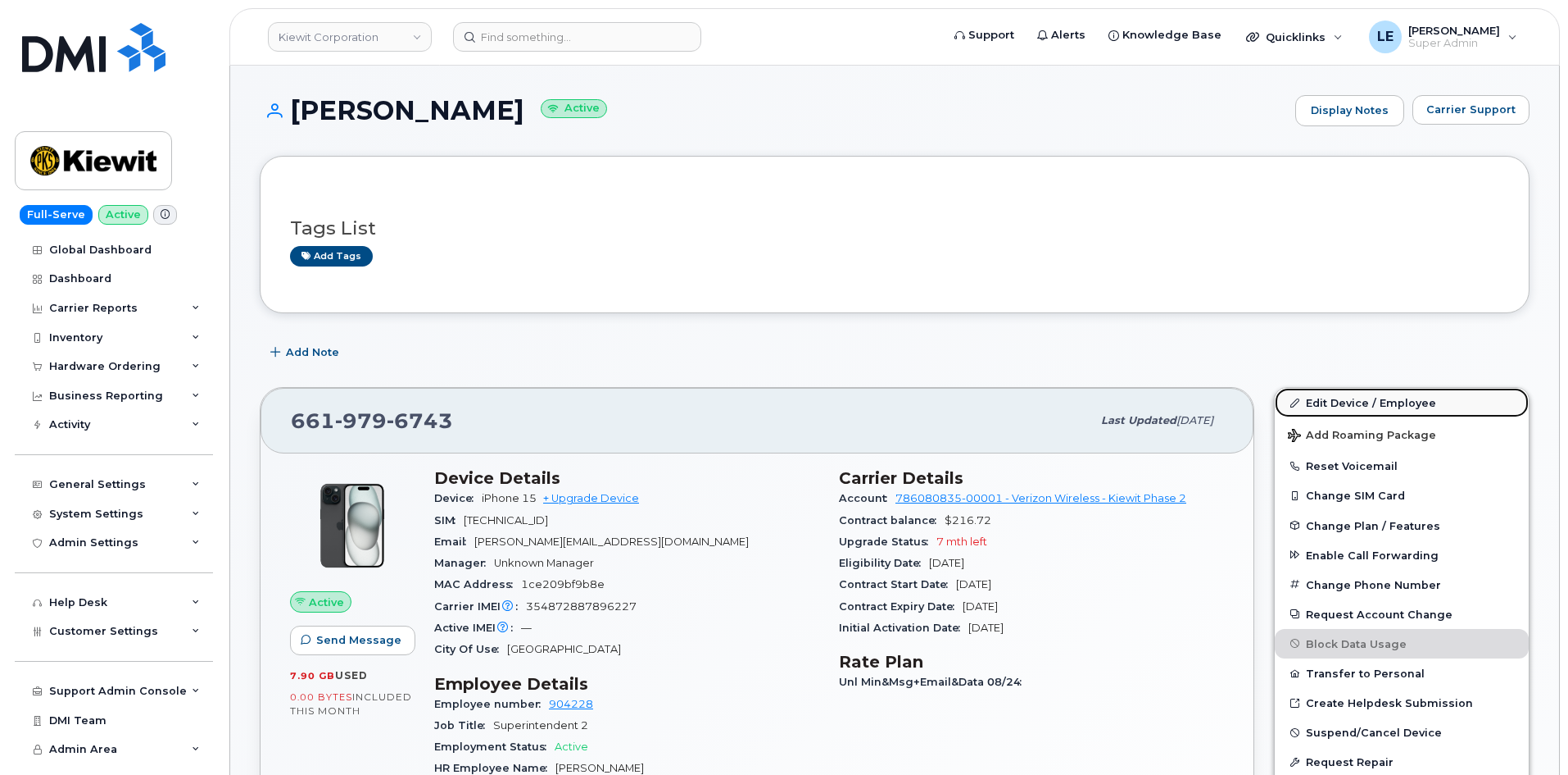
click at [1426, 407] on link "Edit Device / Employee" at bounding box center [1402, 402] width 254 height 30
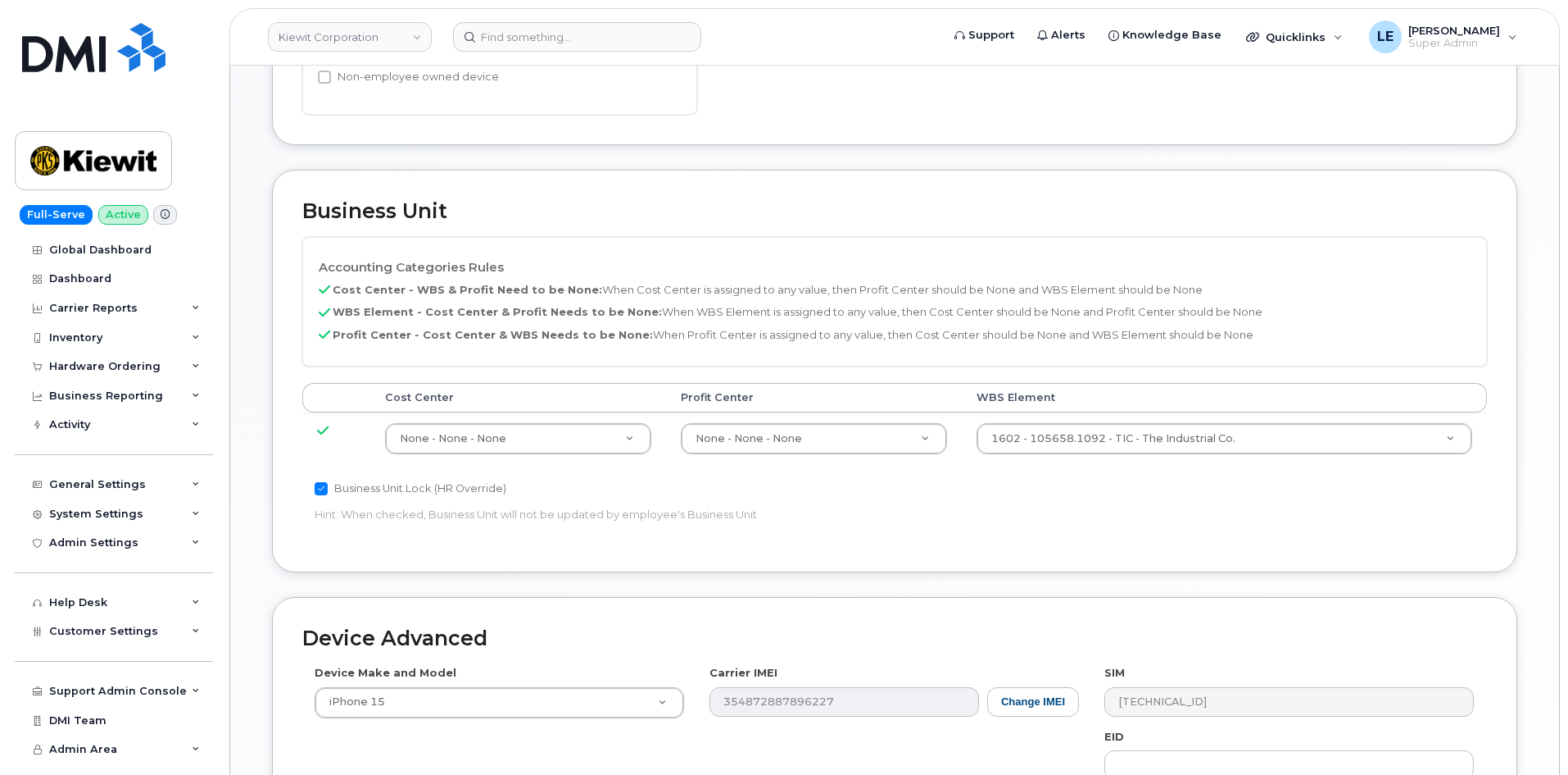
scroll to position [656, 0]
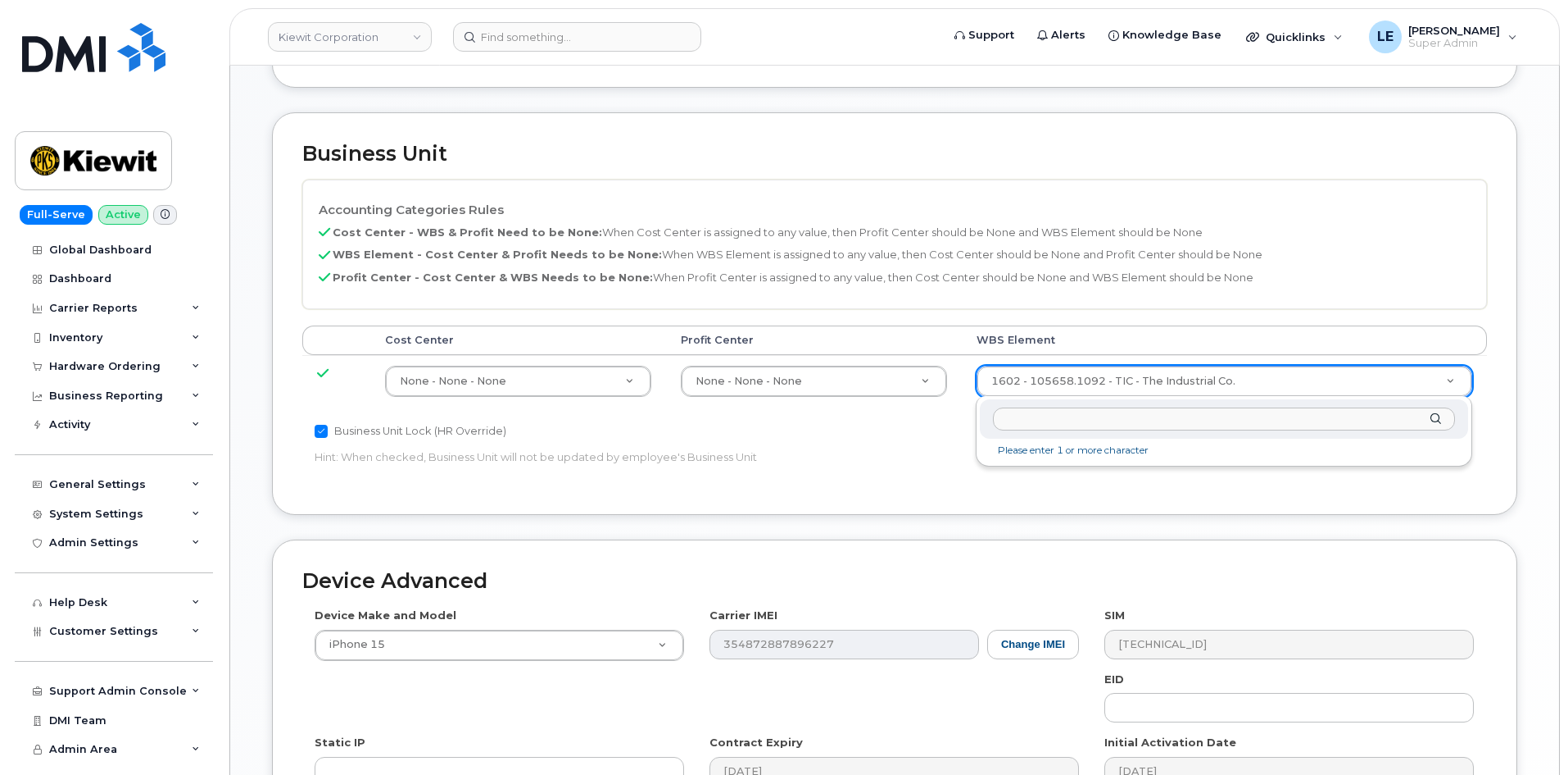
click at [1134, 414] on input "text" at bounding box center [1224, 419] width 462 height 24
type input "104504.1270"
type input "29899201"
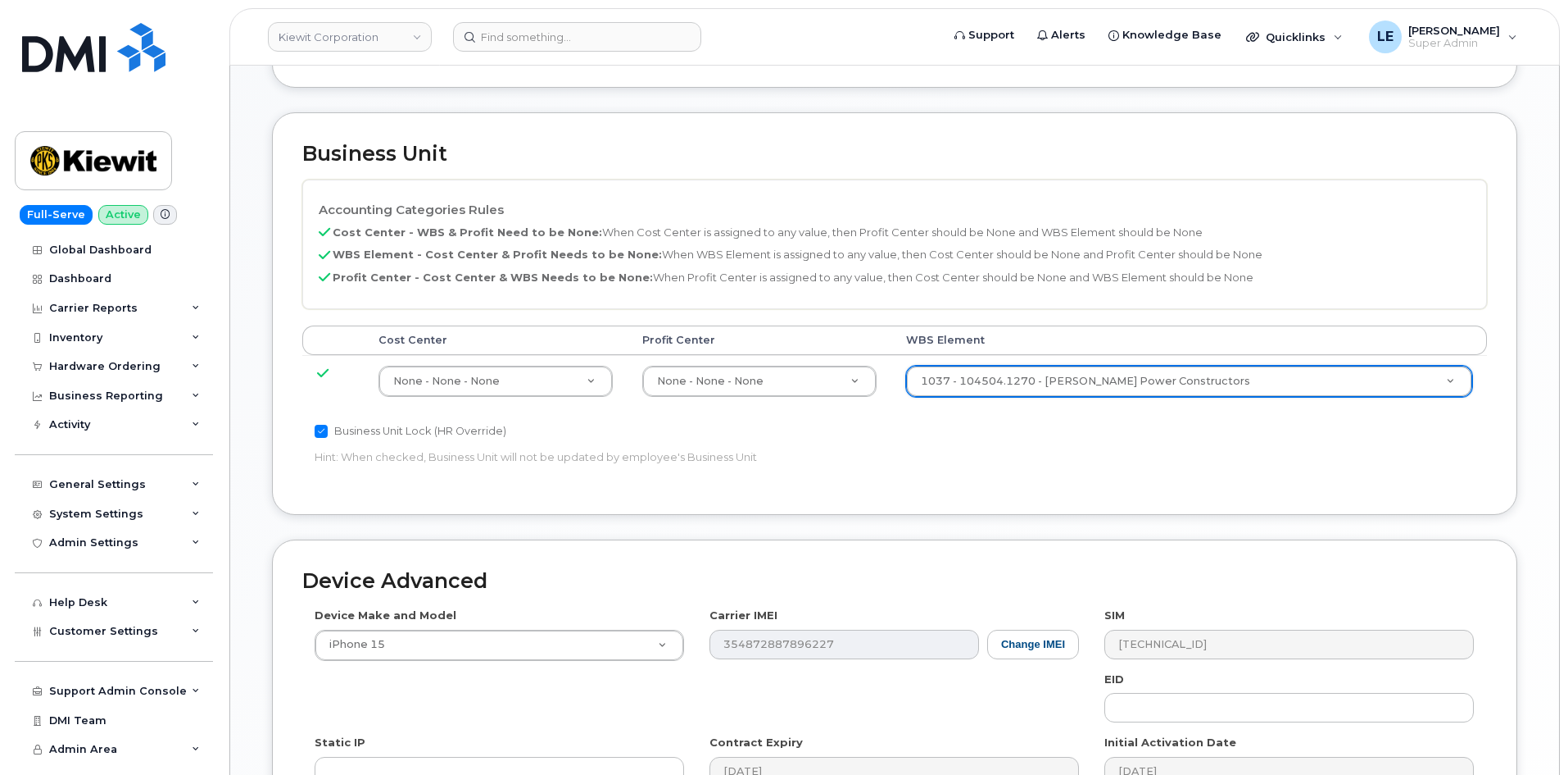
click at [1070, 440] on div "Business Unit Lock (HR Override)" at bounding box center [697, 431] width 764 height 20
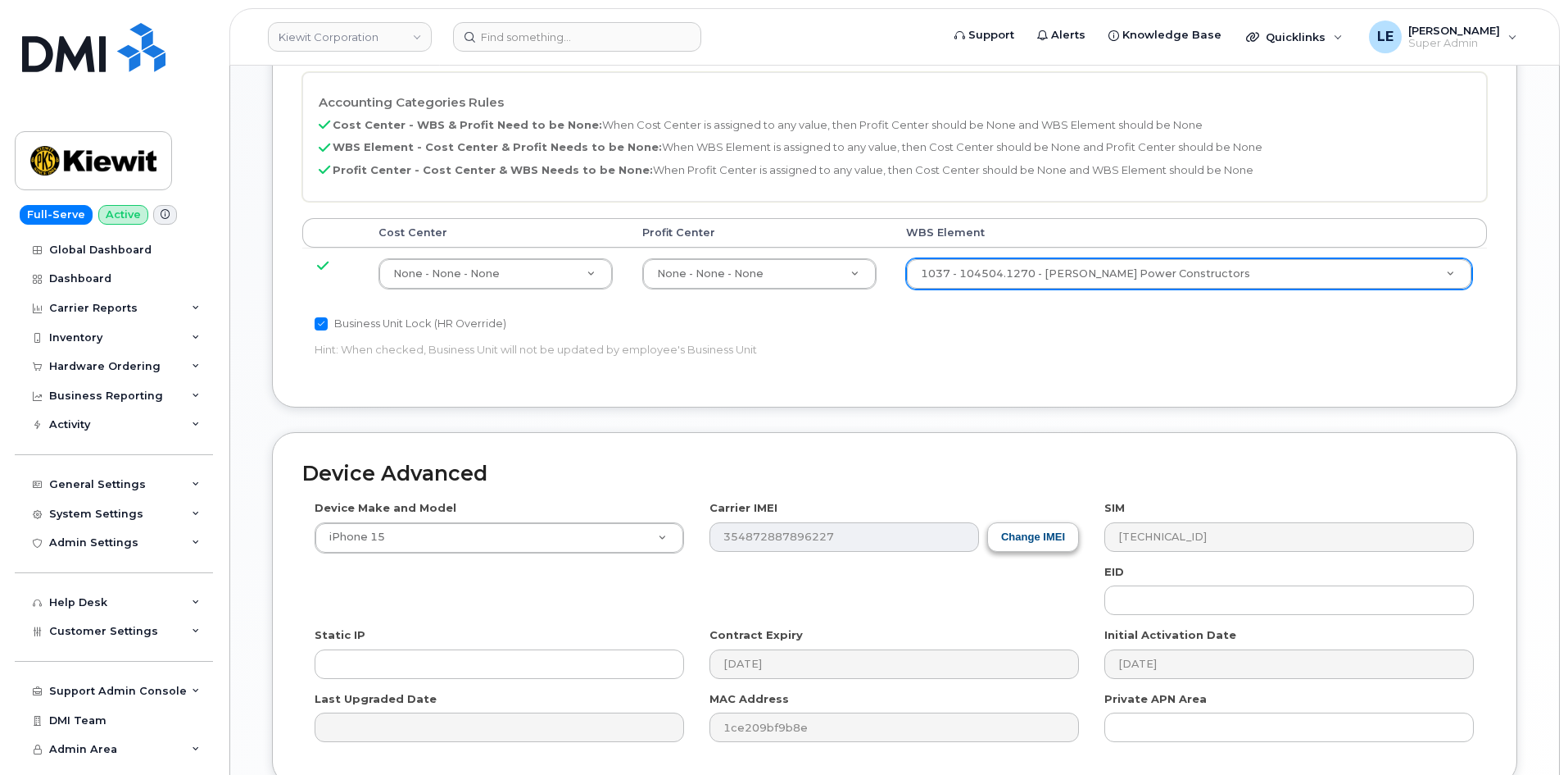
scroll to position [910, 0]
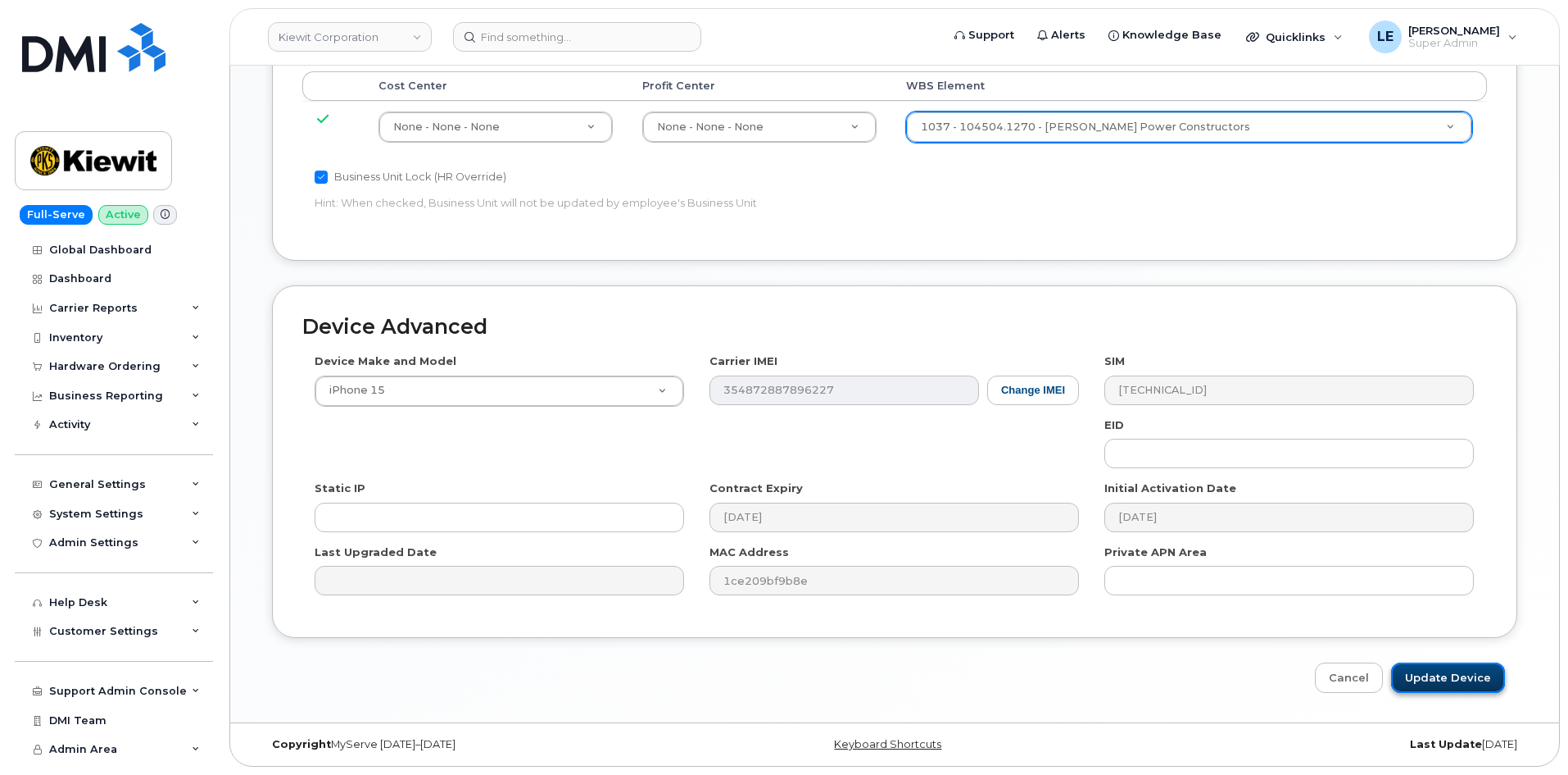
click at [1413, 686] on input "Update Device" at bounding box center [1448, 678] width 113 height 31
type input "Saving..."
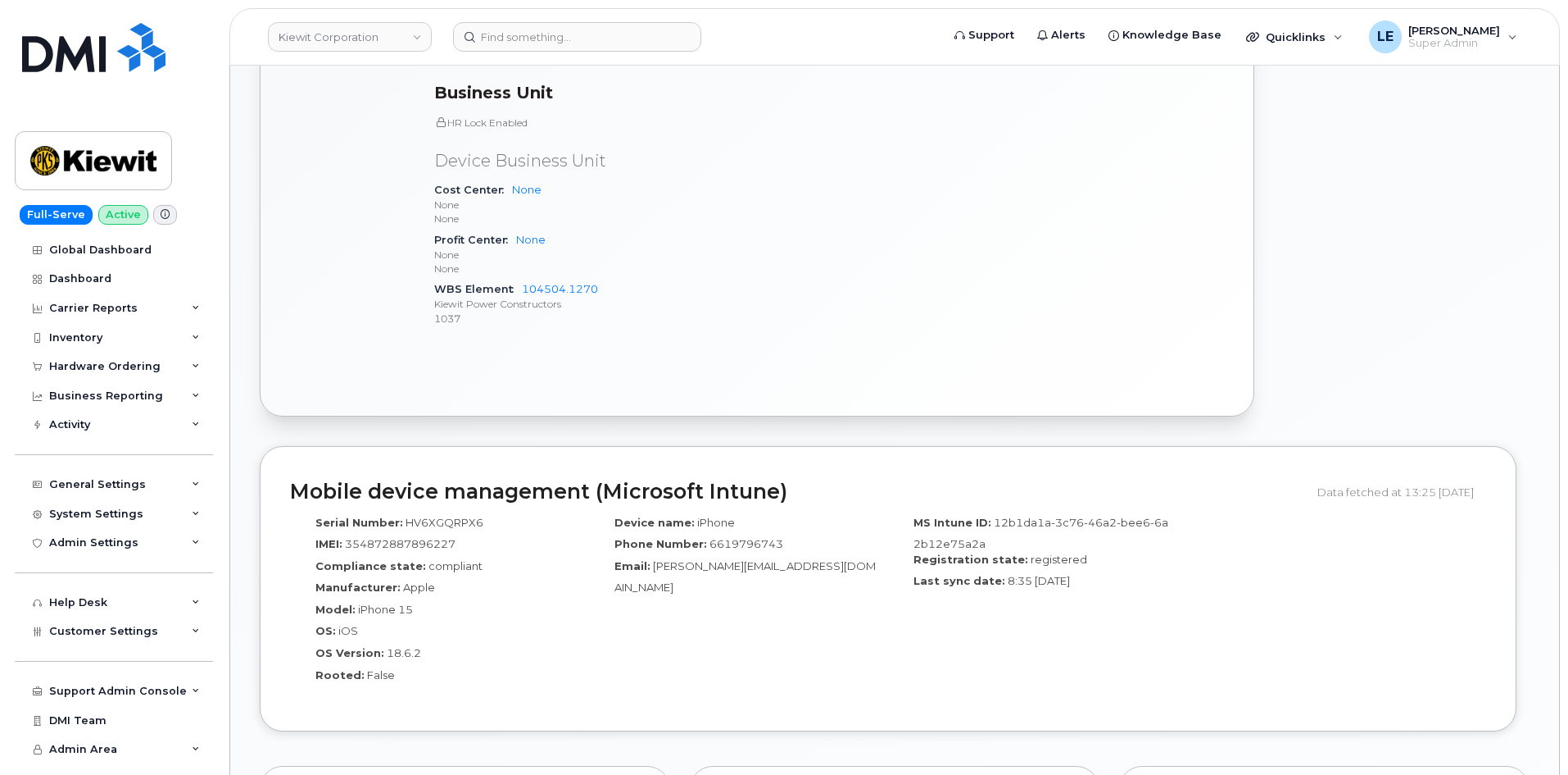
scroll to position [737, 0]
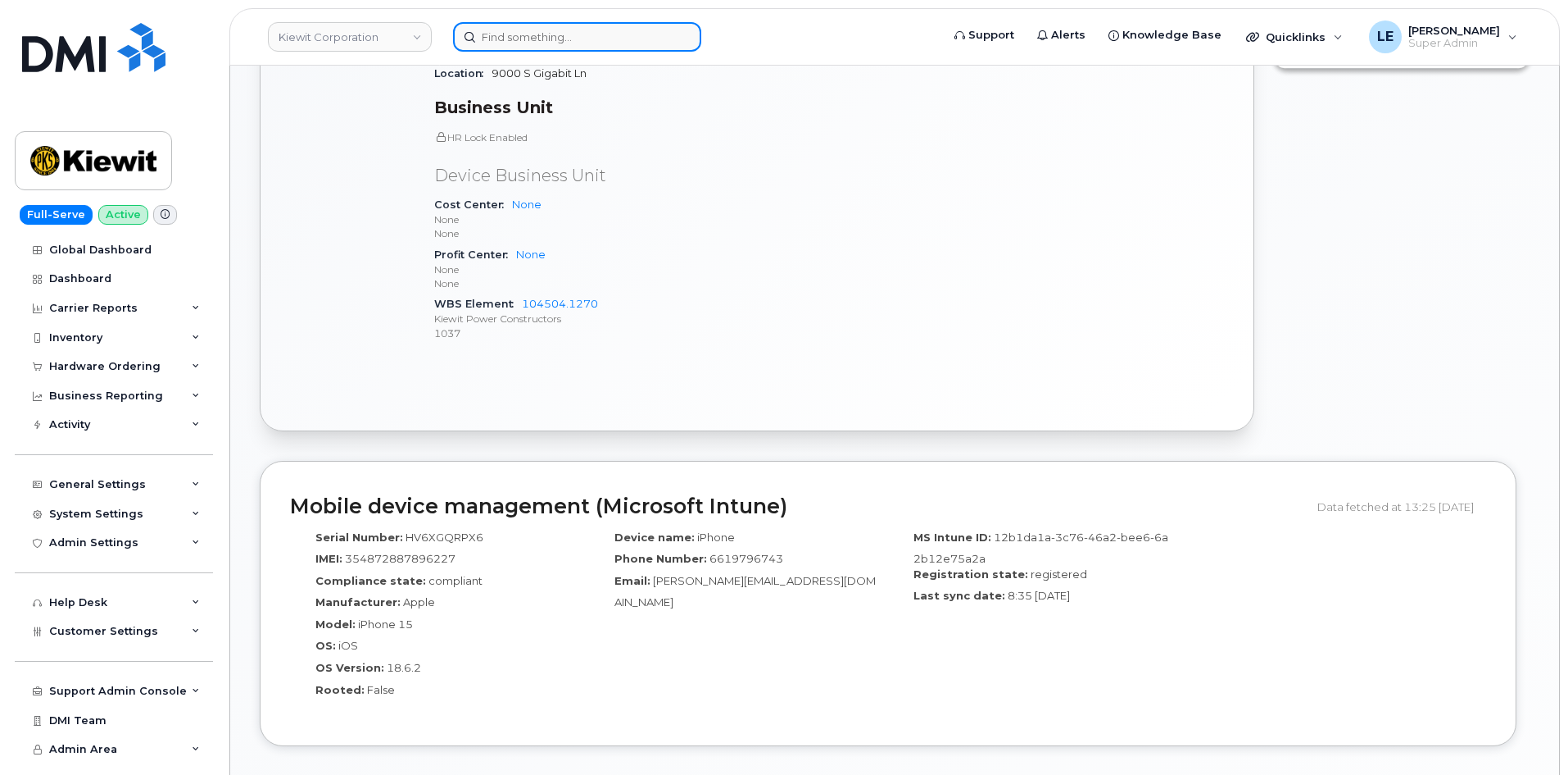
click at [520, 44] on input at bounding box center [577, 37] width 248 height 30
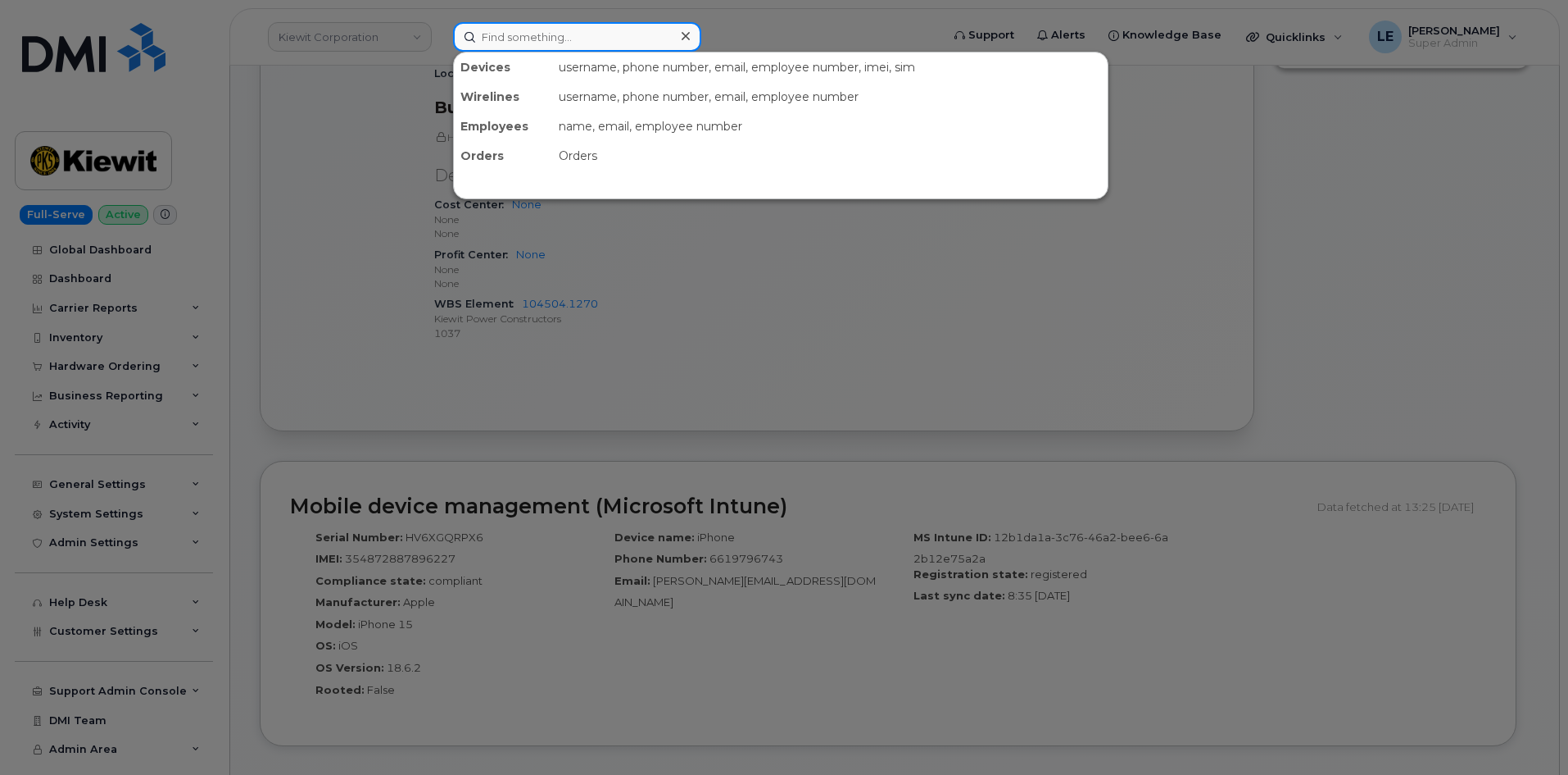
paste input "EMILEE.HARTLEY@KIEWIT.COM"
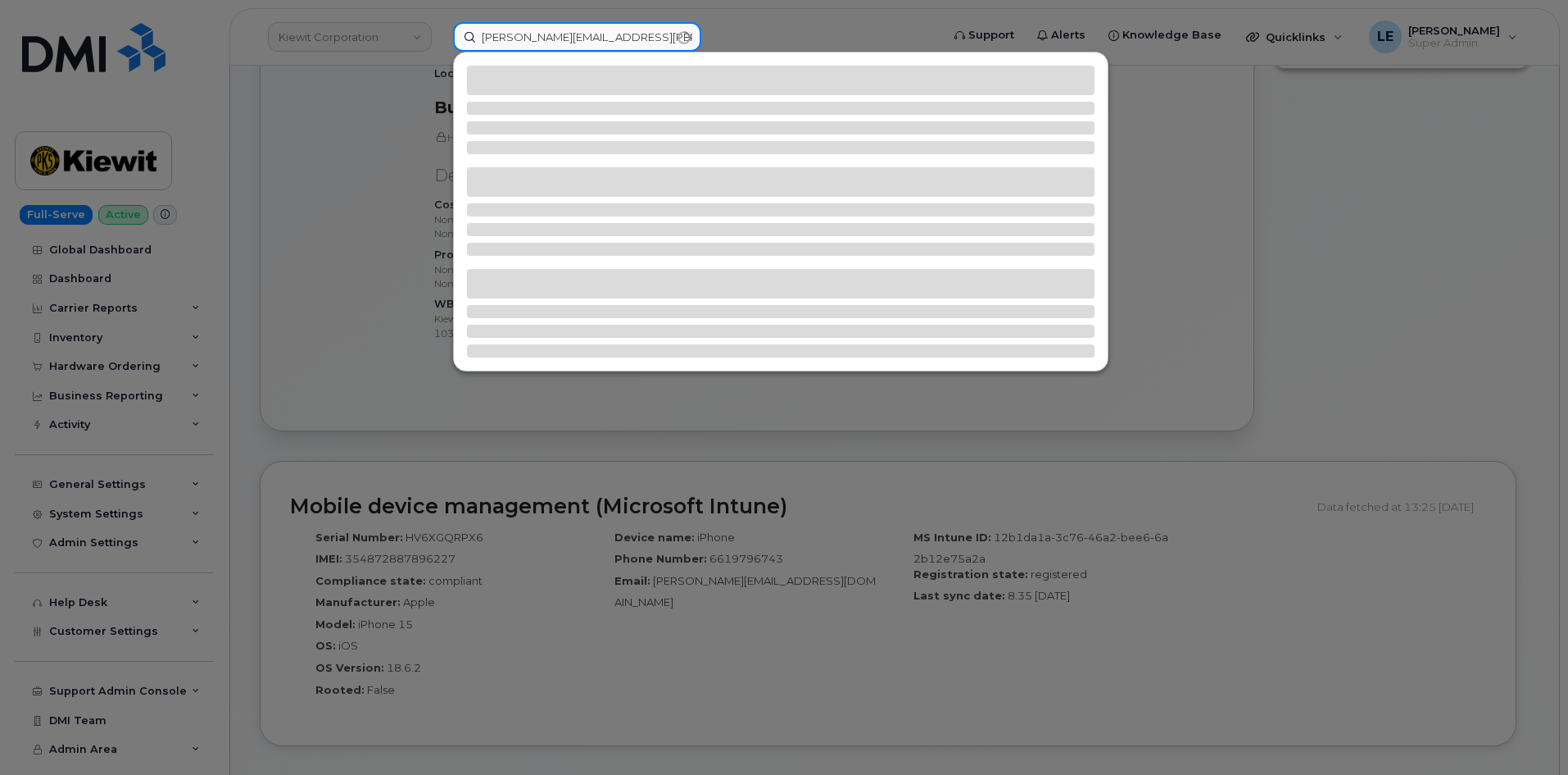
type input "EMILEE.HARTLEY@KIEWIT.COM"
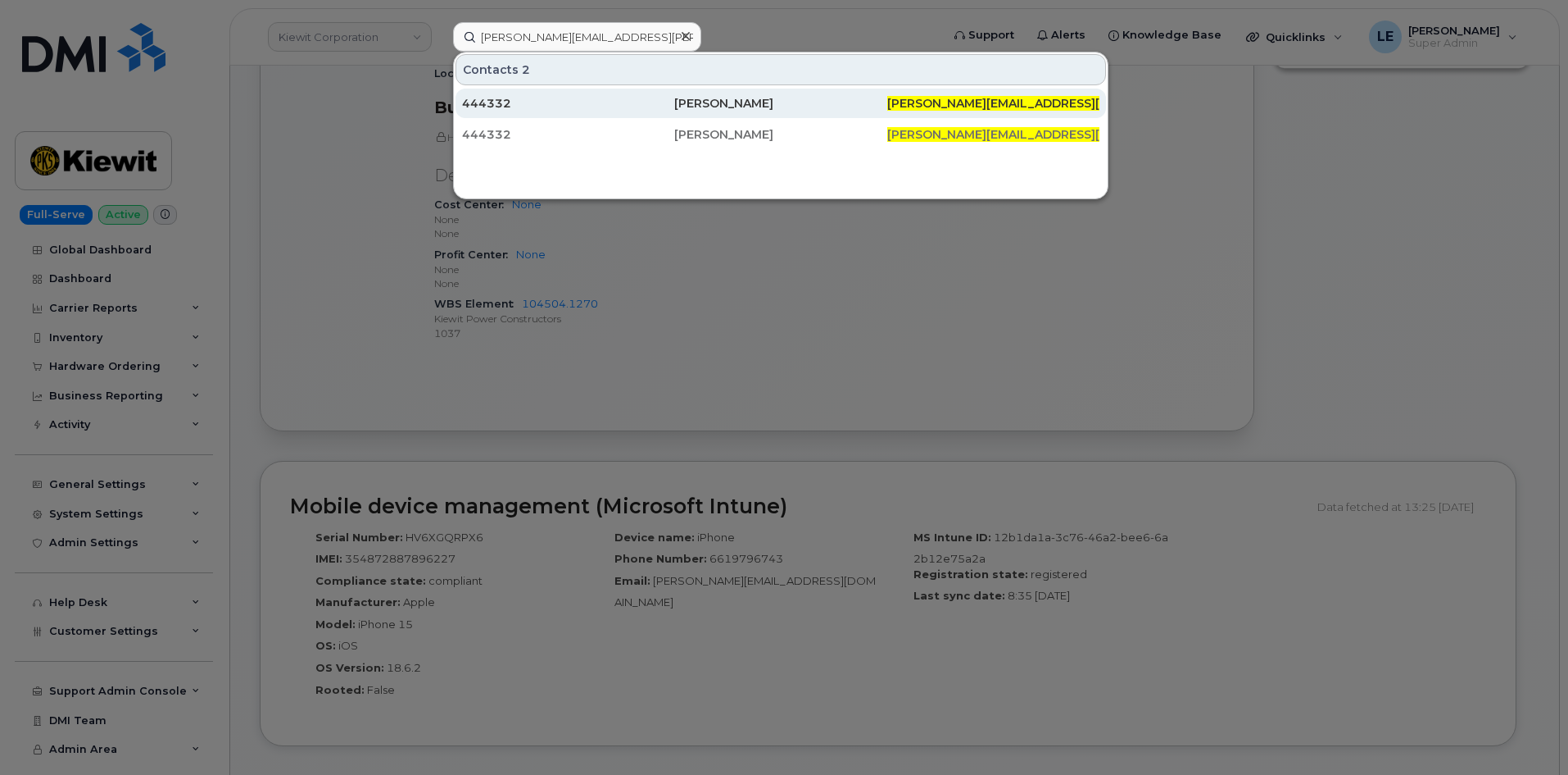
click at [729, 108] on div "Emilee Hartley" at bounding box center [780, 102] width 212 height 16
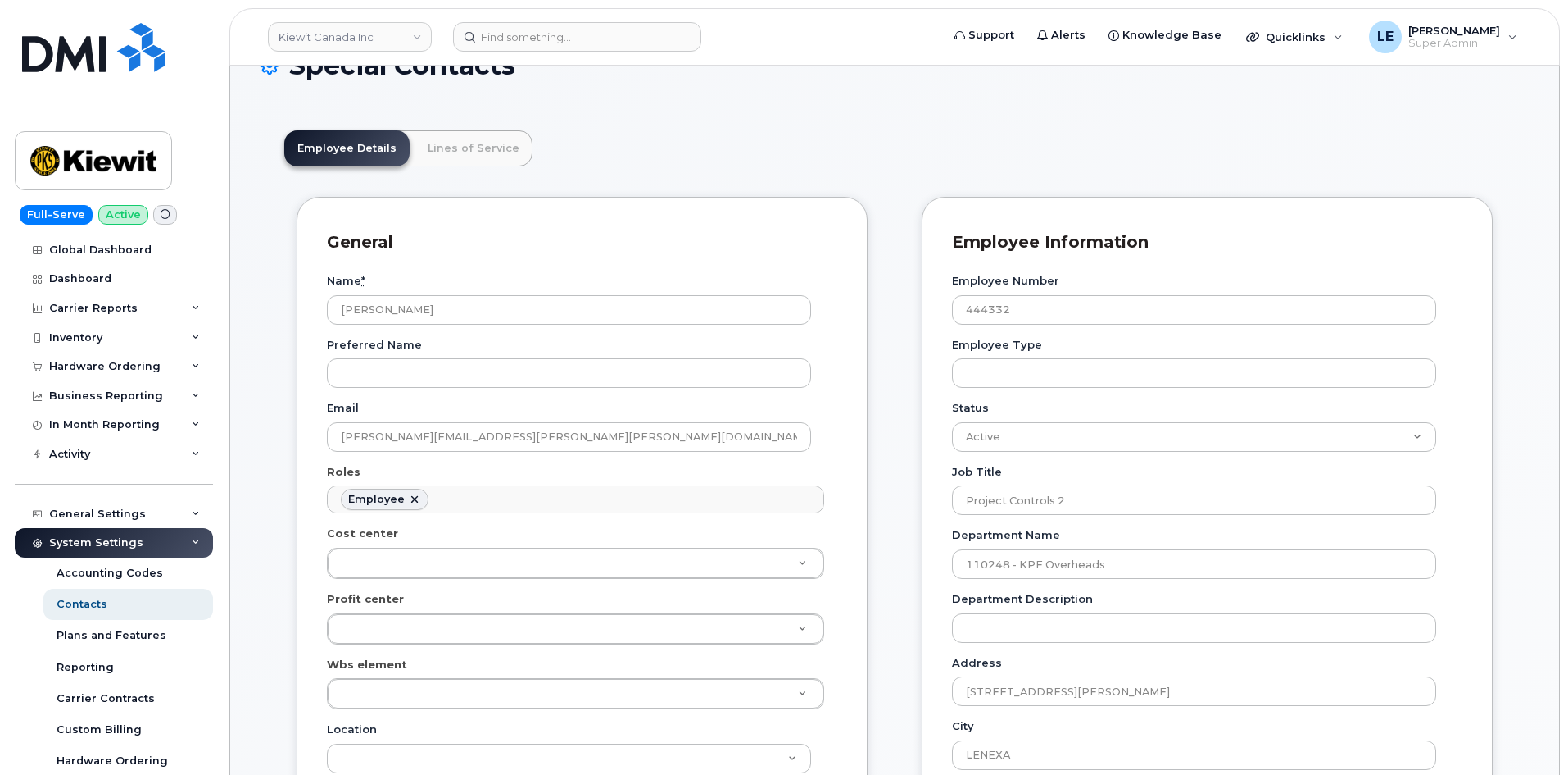
scroll to position [82, 0]
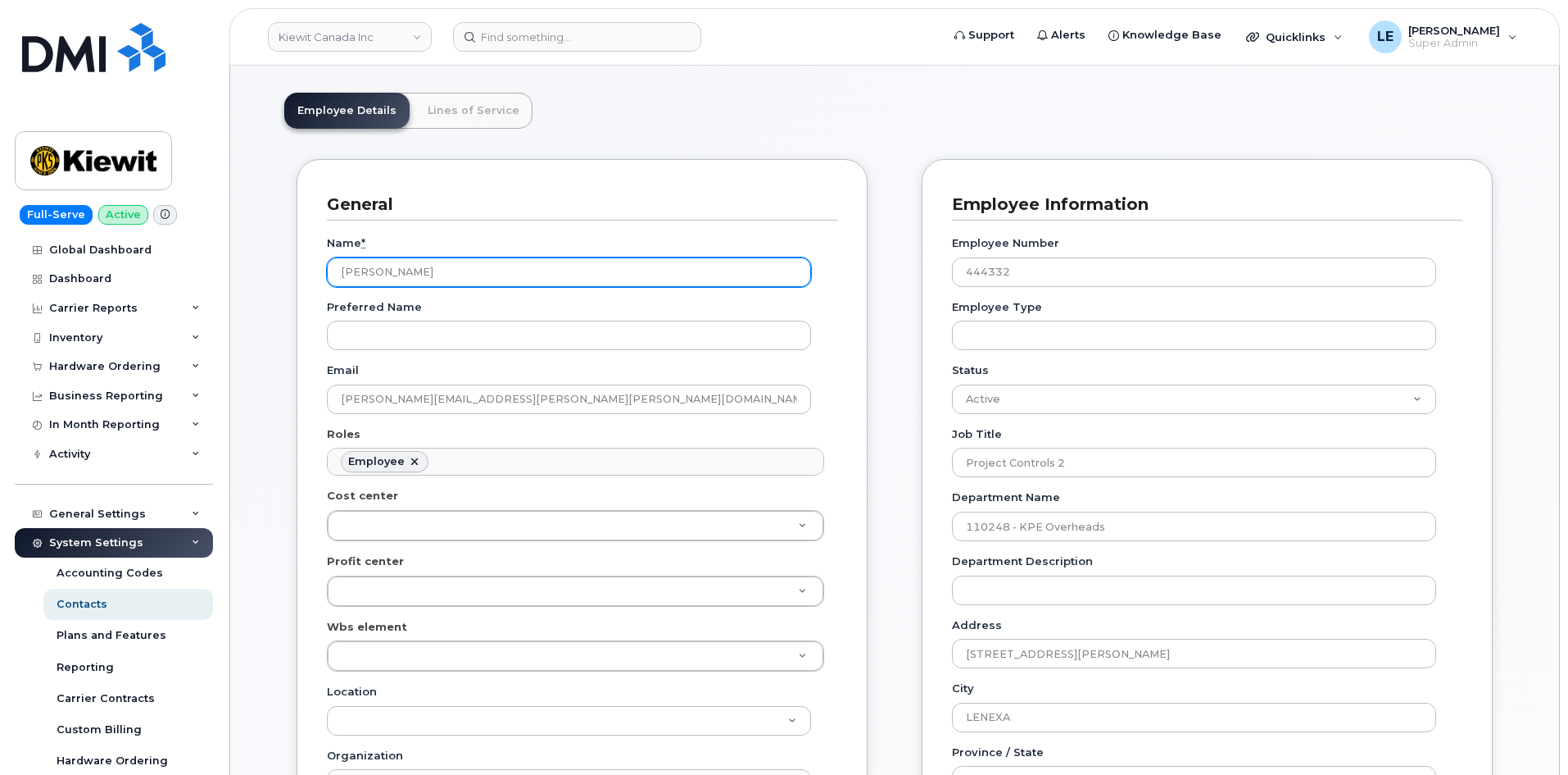
drag, startPoint x: 454, startPoint y: 271, endPoint x: 230, endPoint y: 271, distance: 224.0
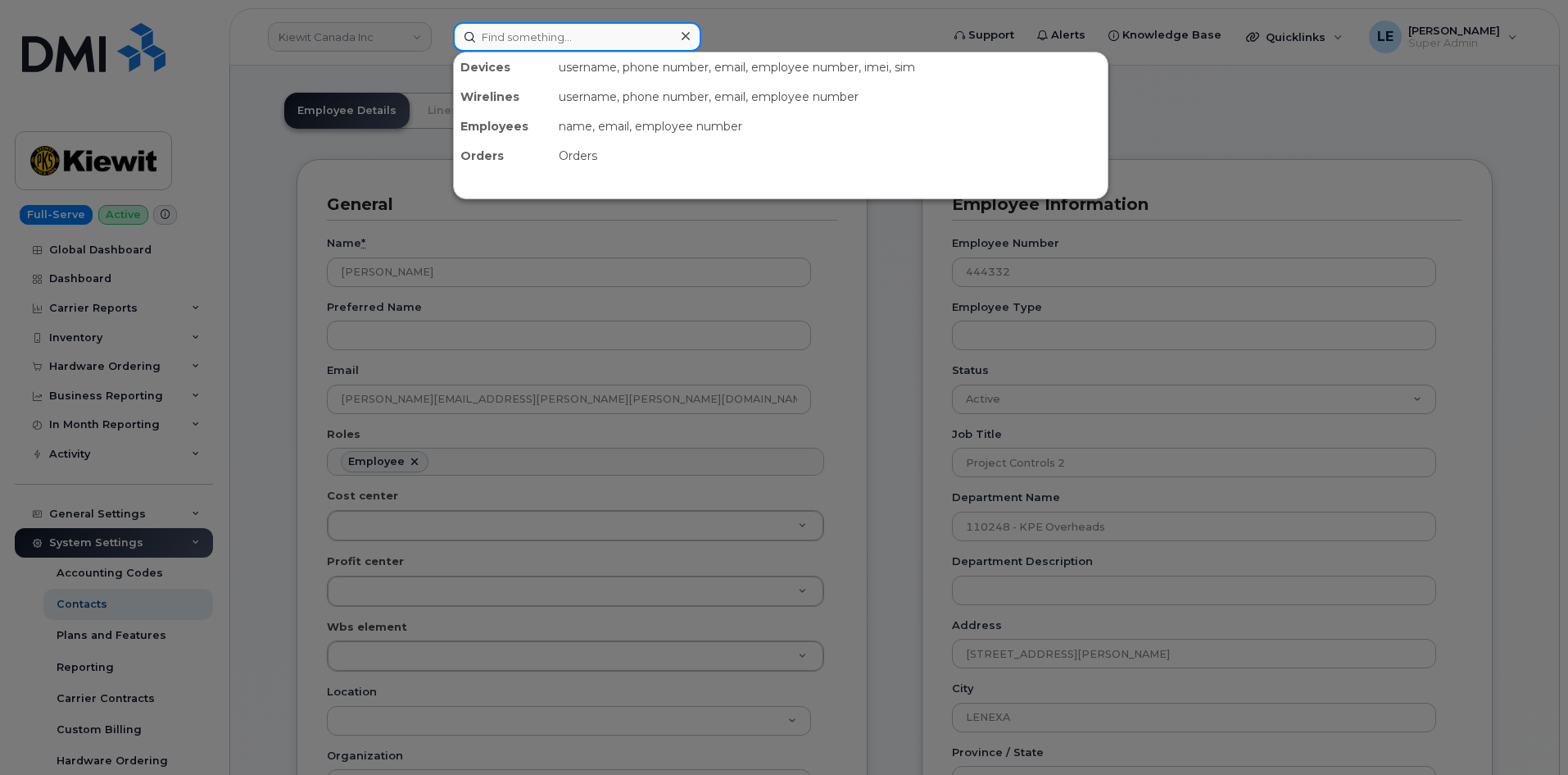
click at [564, 43] on input at bounding box center [577, 37] width 248 height 30
paste input "[PERSON_NAME]"
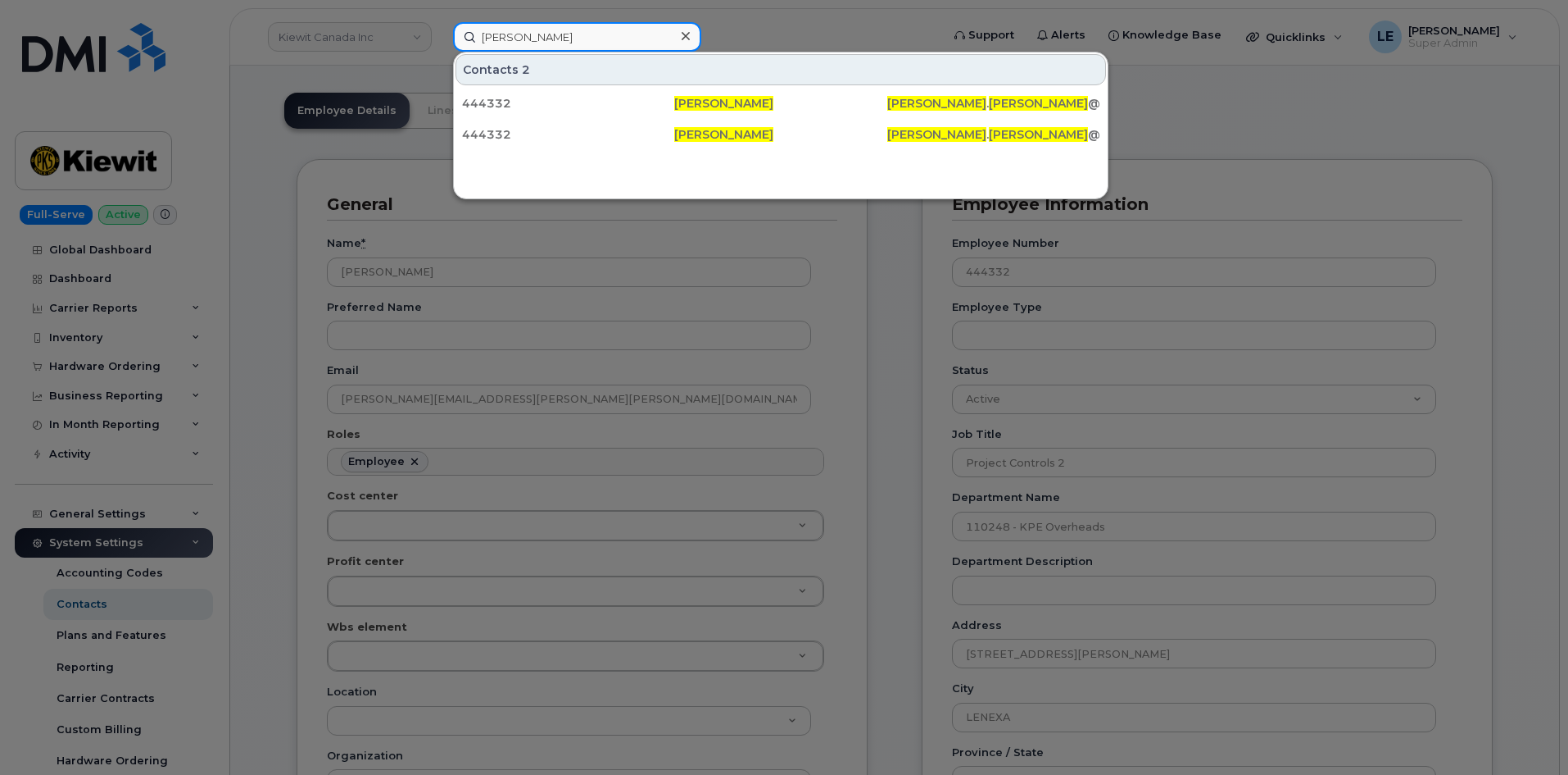
type input "[PERSON_NAME]"
click at [450, 34] on div at bounding box center [784, 388] width 1568 height 775
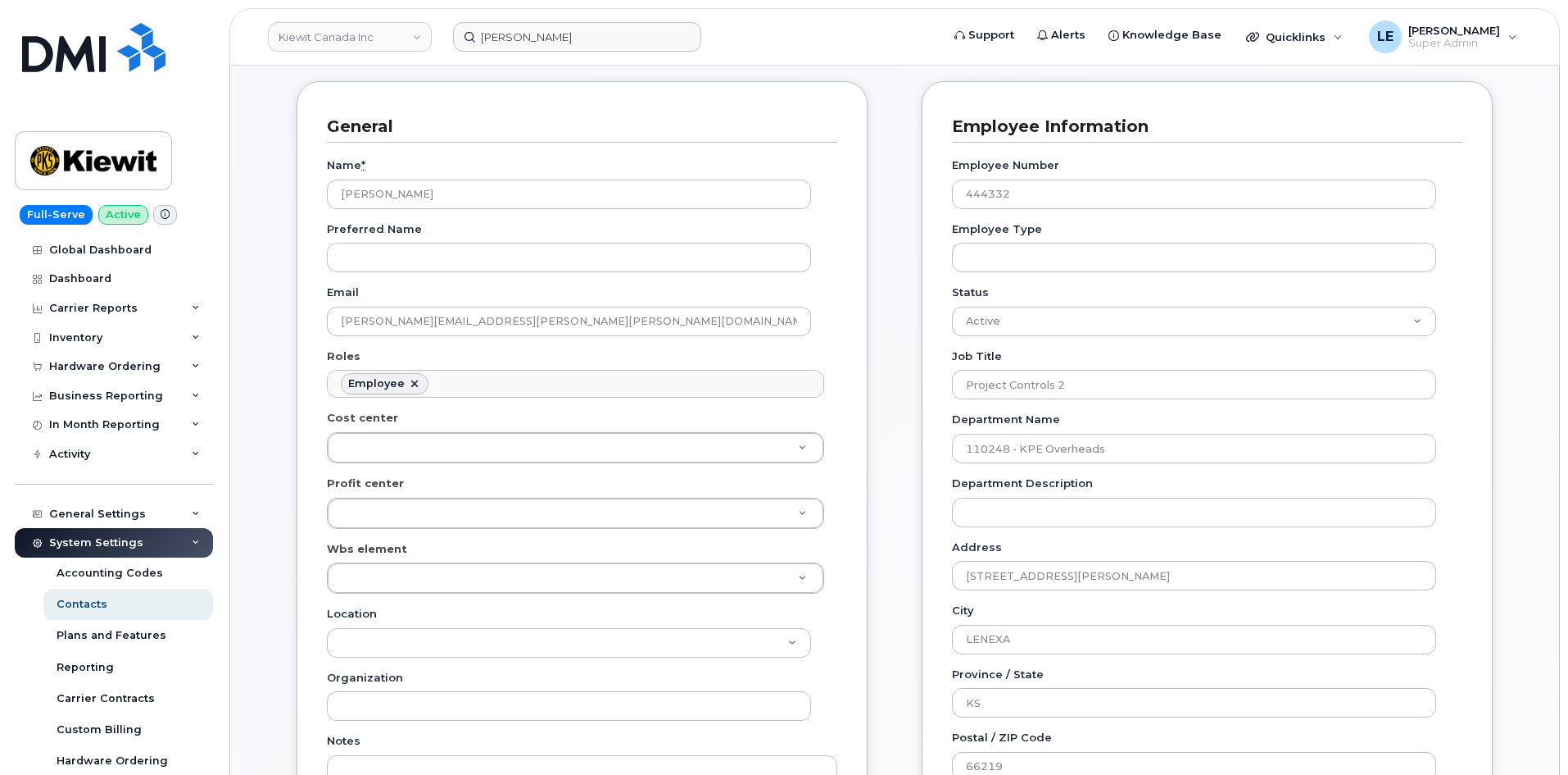
scroll to position [246, 0]
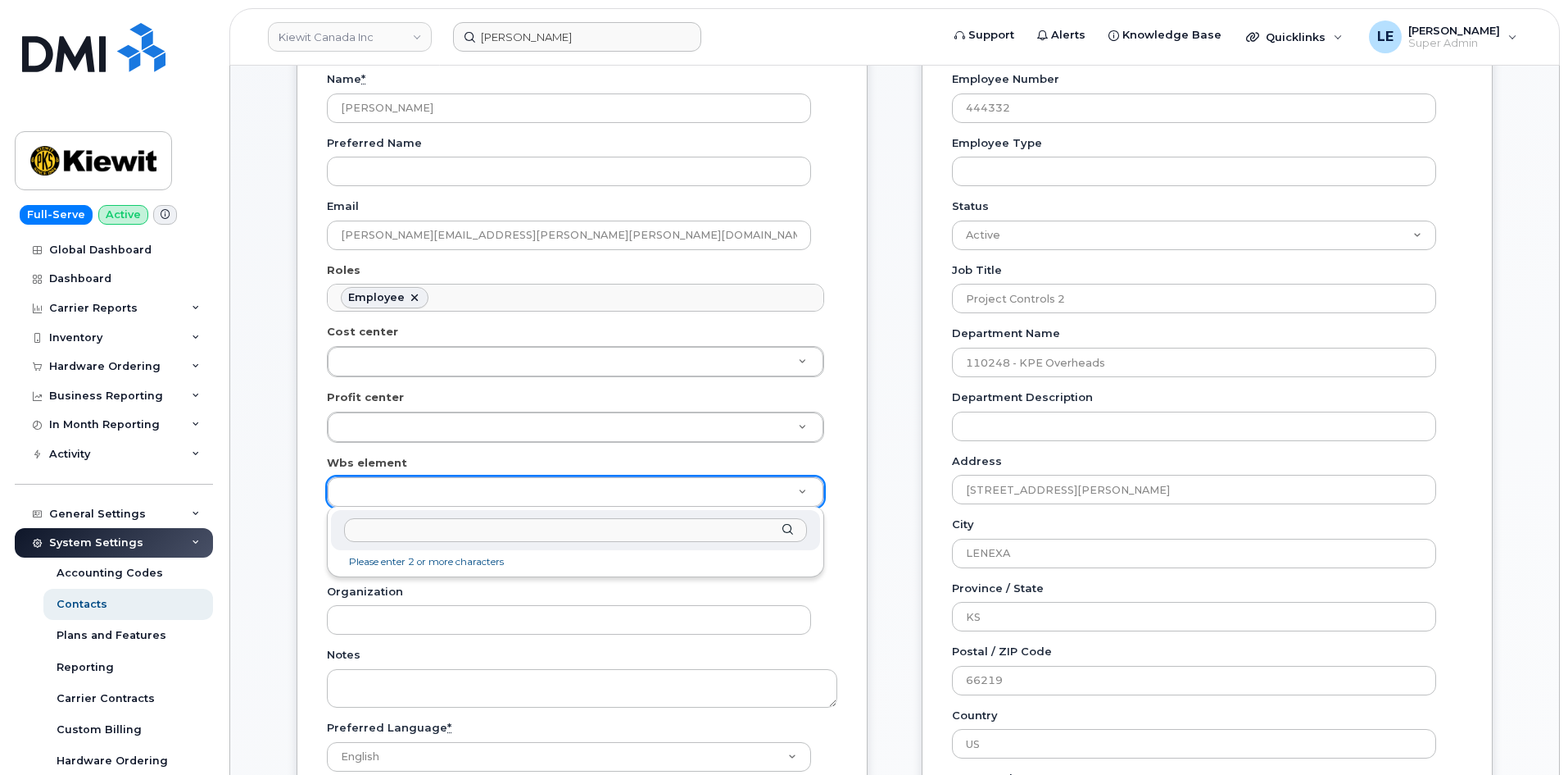
type input "110294.1163"
click at [404, 536] on input "text" at bounding box center [575, 530] width 463 height 24
paste input "110294.1163"
click at [389, 531] on input "110294.1163" at bounding box center [575, 530] width 463 height 24
type input "110294.1163"
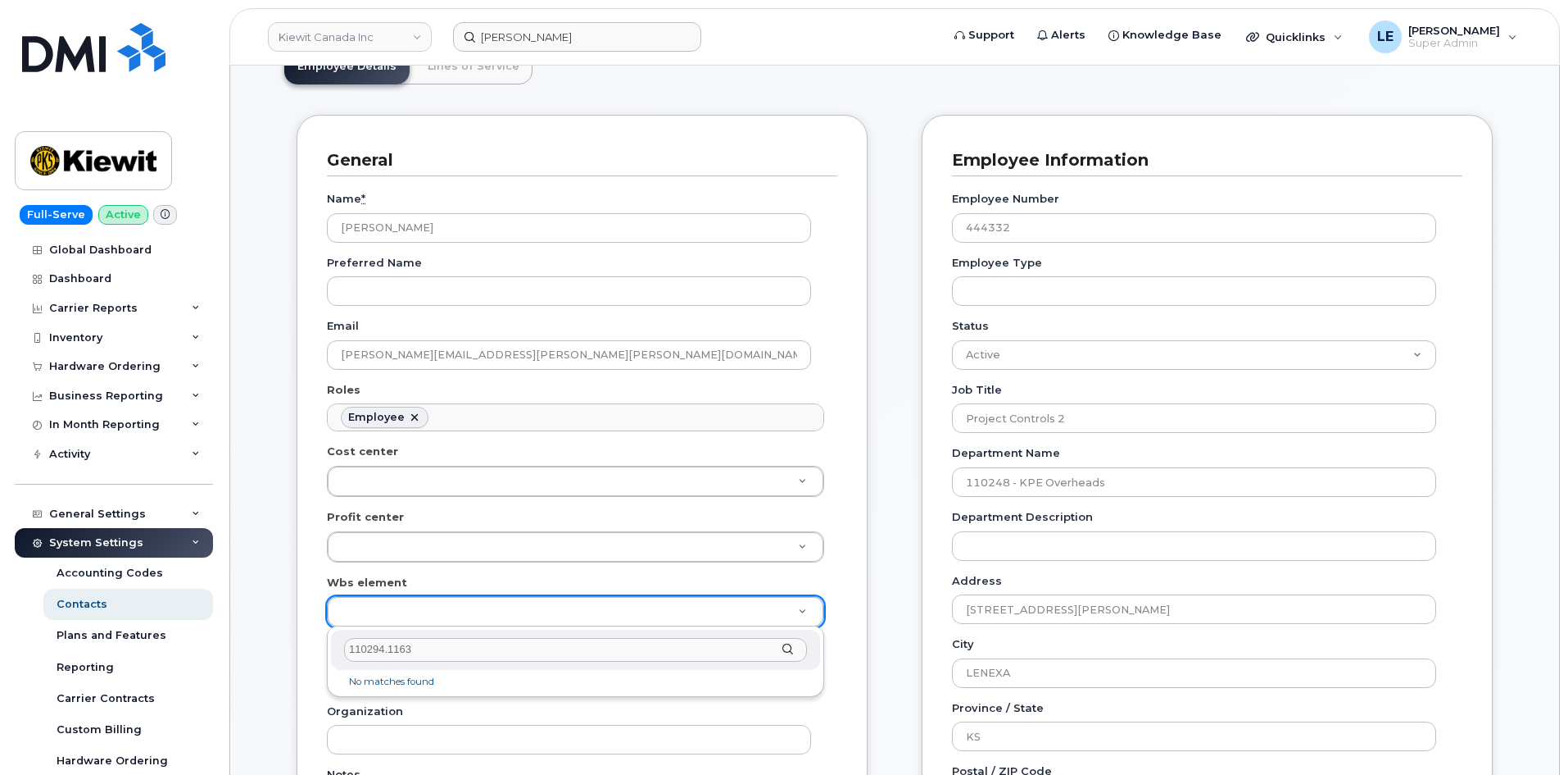
scroll to position [0, 0]
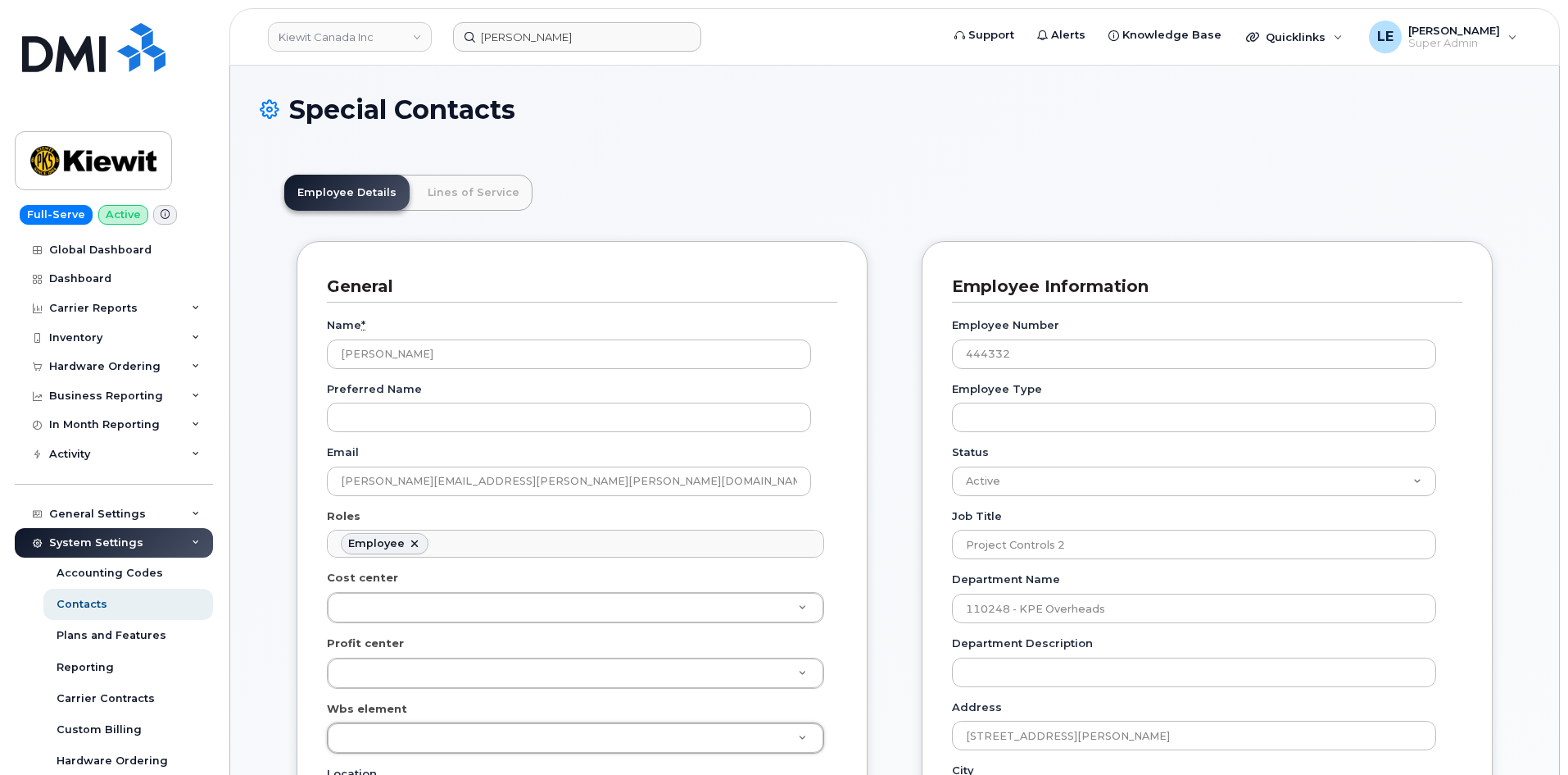
drag, startPoint x: 444, startPoint y: 355, endPoint x: 498, endPoint y: 157, distance: 205.2
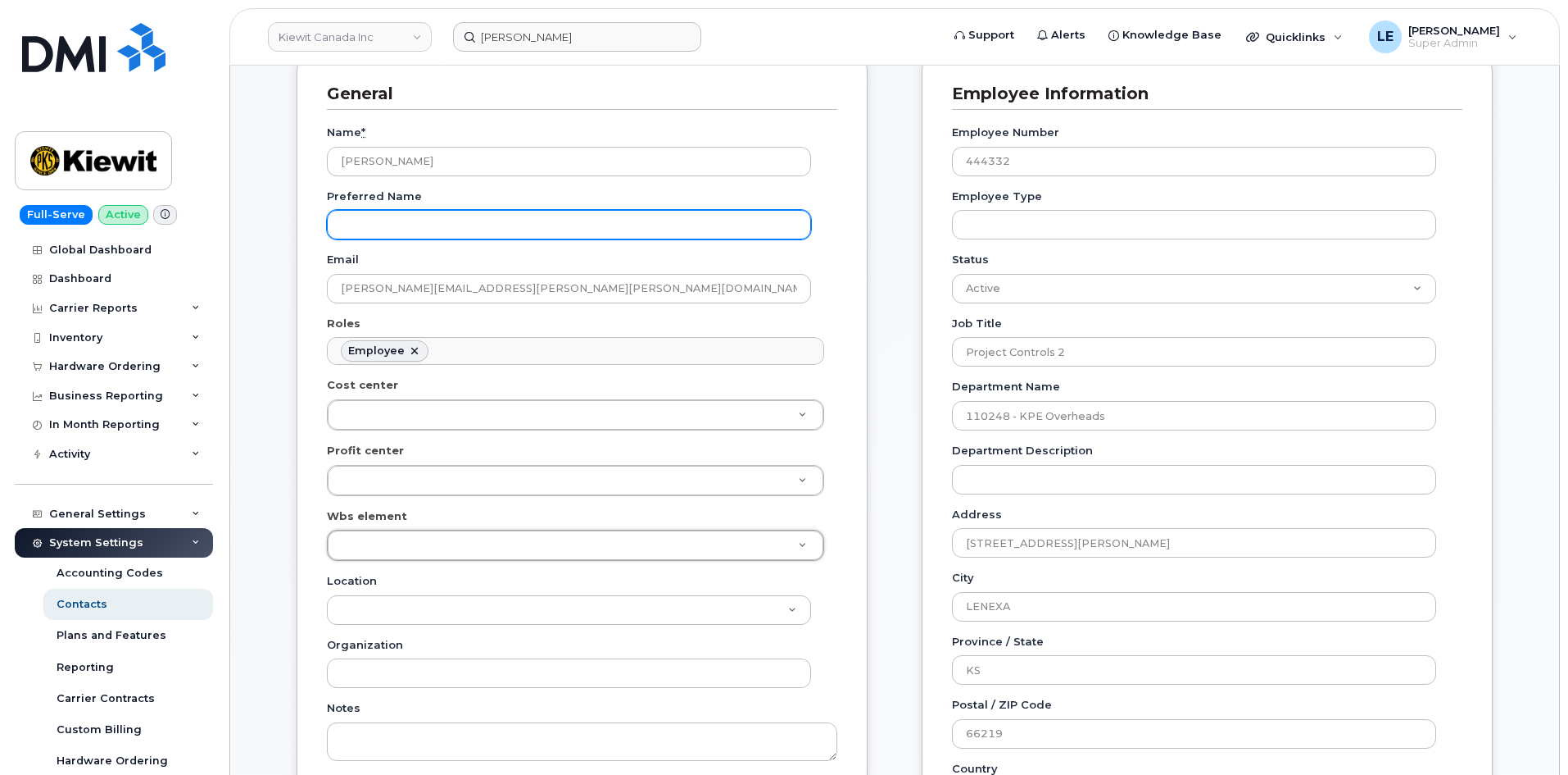
scroll to position [164, 0]
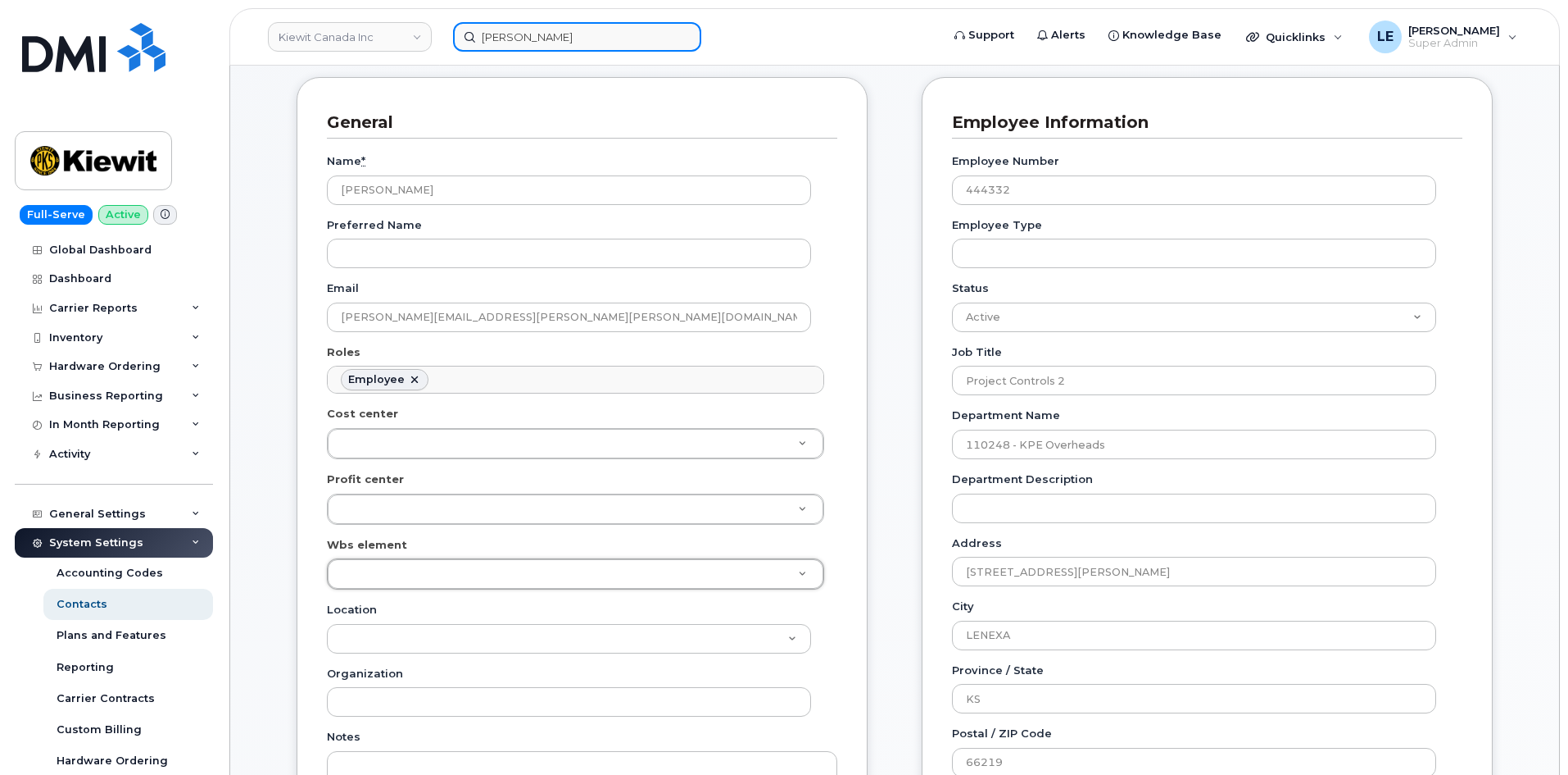
click at [505, 36] on input "[PERSON_NAME]" at bounding box center [577, 37] width 248 height 30
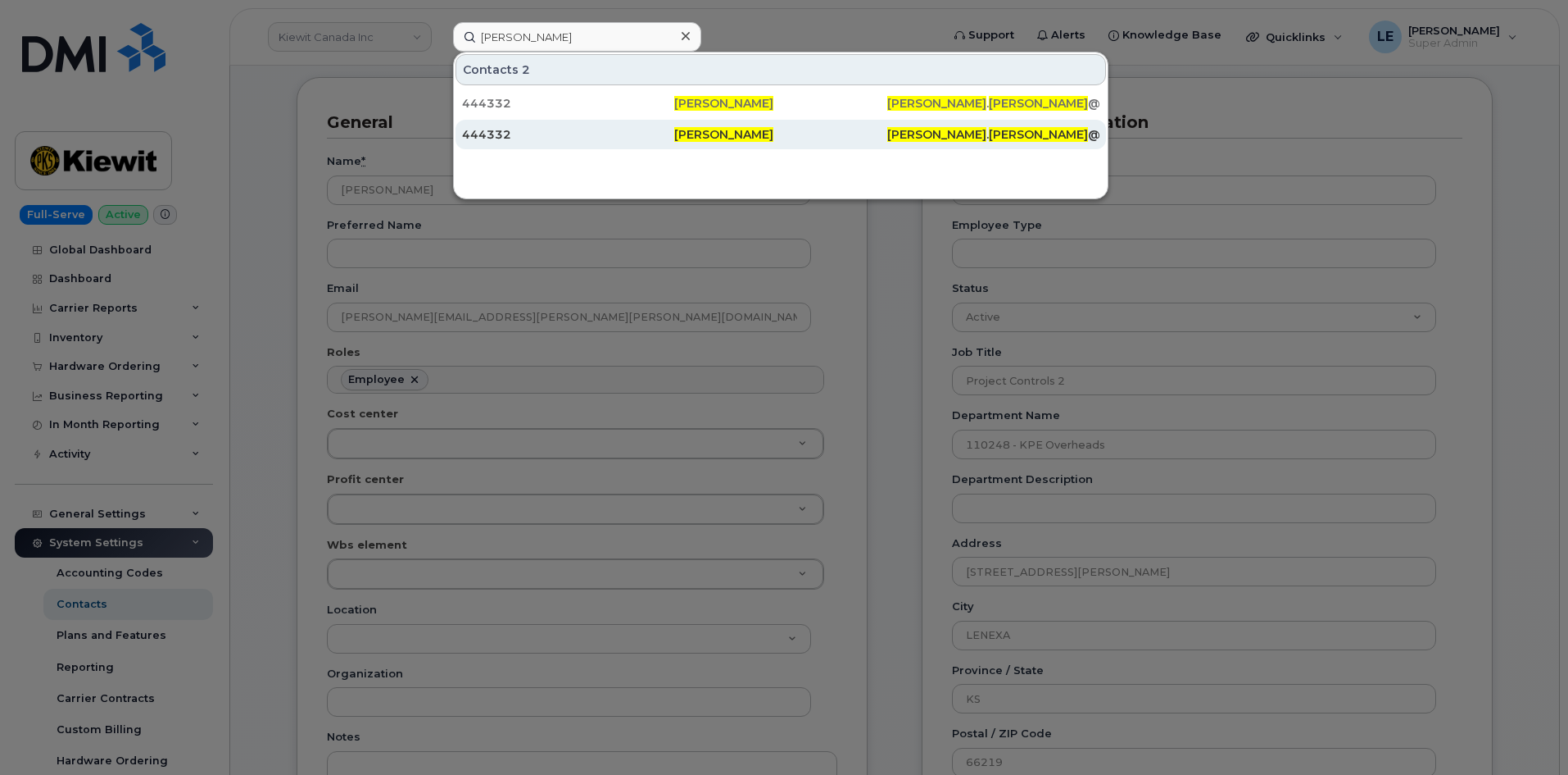
click at [566, 142] on div "444332" at bounding box center [568, 134] width 212 height 16
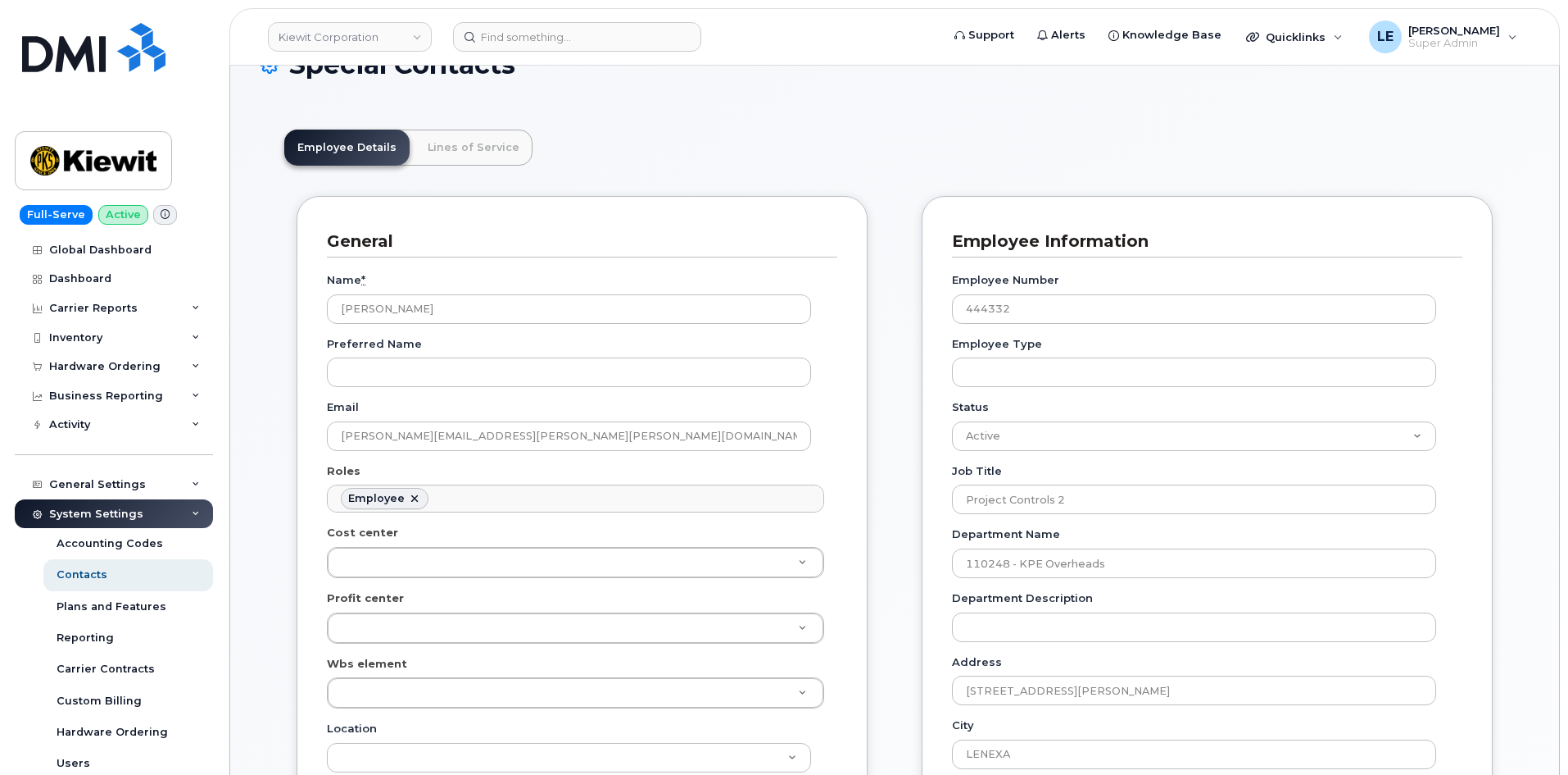
scroll to position [82, 0]
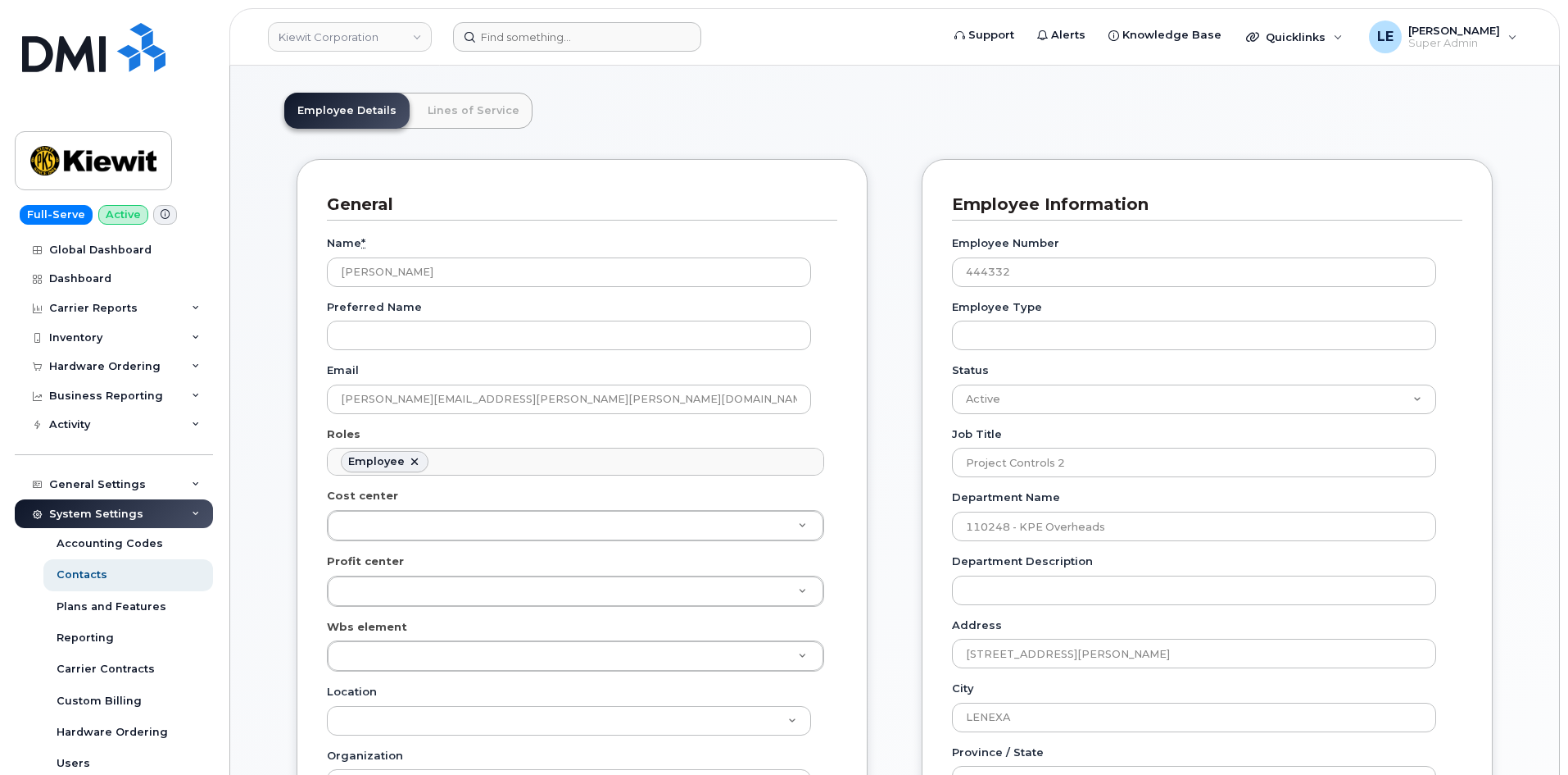
click at [558, 55] on header "[PERSON_NAME] Corporation Support Alerts Knowledge Base Quicklinks Suspend / Ca…" at bounding box center [895, 37] width 1331 height 57
click at [558, 44] on input at bounding box center [577, 37] width 248 height 30
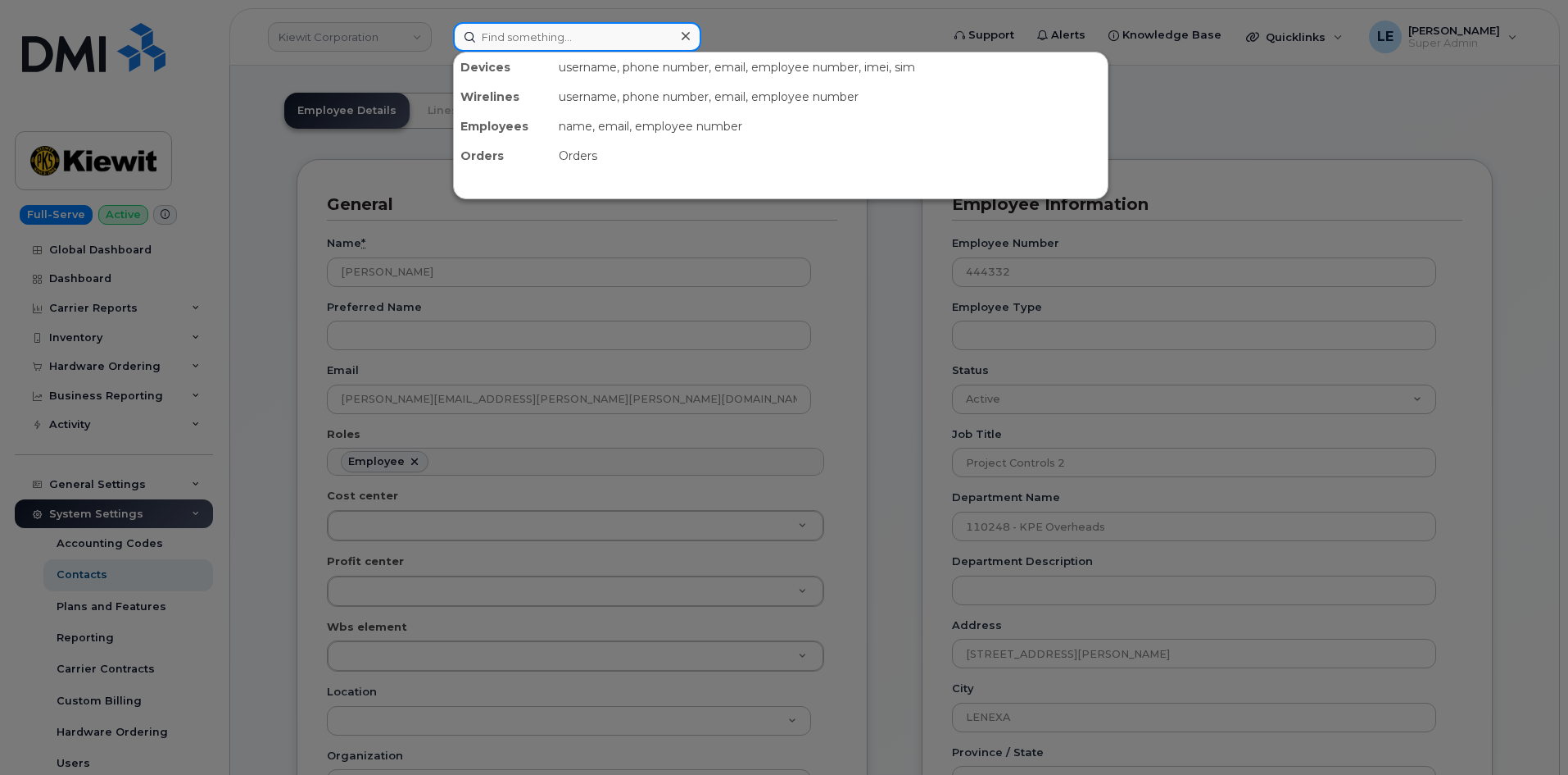
paste input "[PERSON_NAME][EMAIL_ADDRESS][PERSON_NAME][PERSON_NAME][DOMAIN_NAME]"
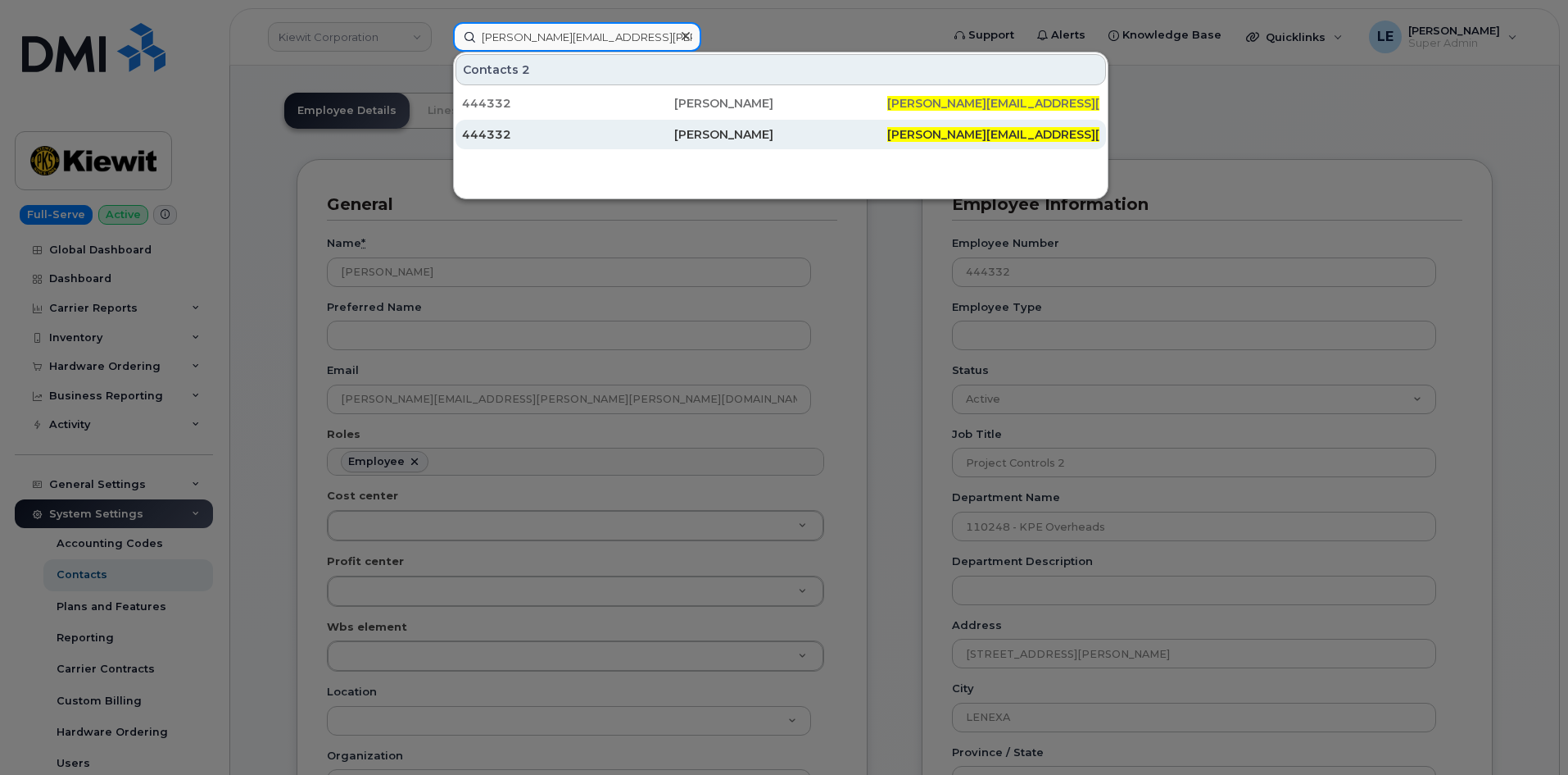
type input "[PERSON_NAME][EMAIL_ADDRESS][PERSON_NAME][PERSON_NAME][DOMAIN_NAME]"
click at [569, 128] on div "444332" at bounding box center [568, 134] width 212 height 16
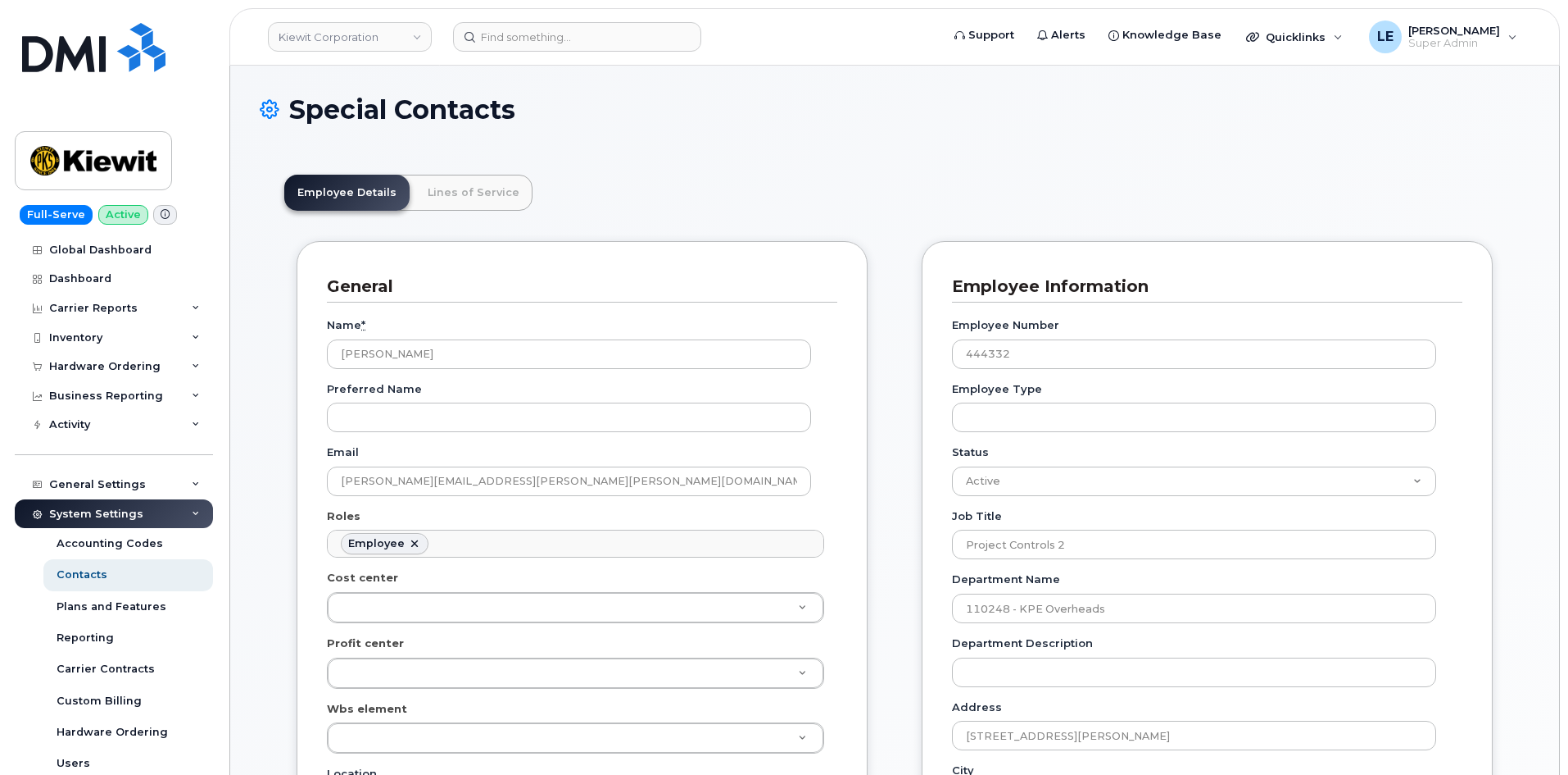
scroll to position [91, 0]
click at [568, 12] on header "[PERSON_NAME] Corporation Support Alerts Knowledge Base Quicklinks Suspend / Ca…" at bounding box center [895, 37] width 1331 height 57
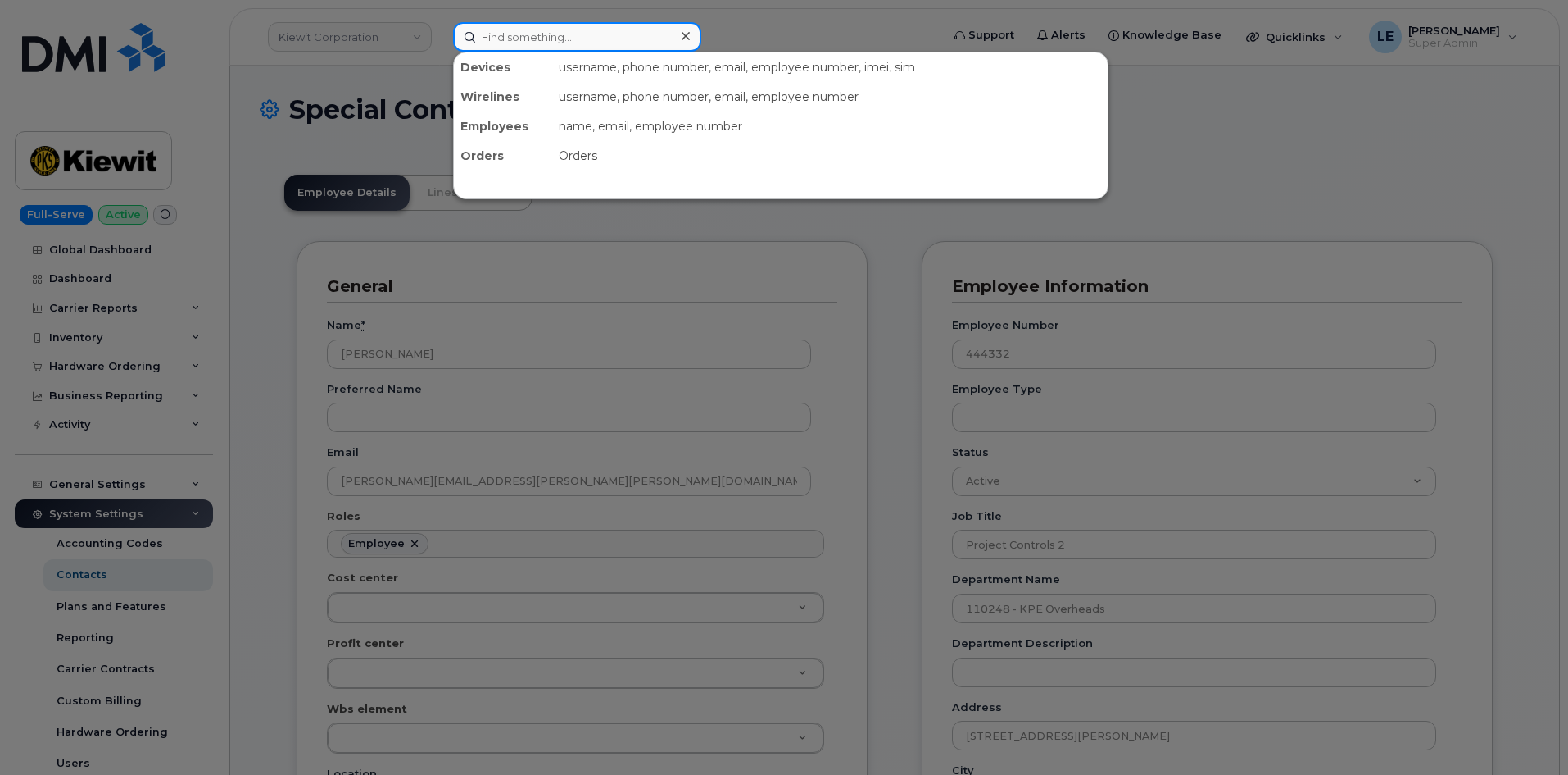
click at [553, 34] on input at bounding box center [577, 37] width 248 height 30
click at [579, 42] on input at bounding box center [577, 37] width 248 height 30
paste input "[PERSON_NAME][EMAIL_ADDRESS][PERSON_NAME][PERSON_NAME][DOMAIN_NAME]"
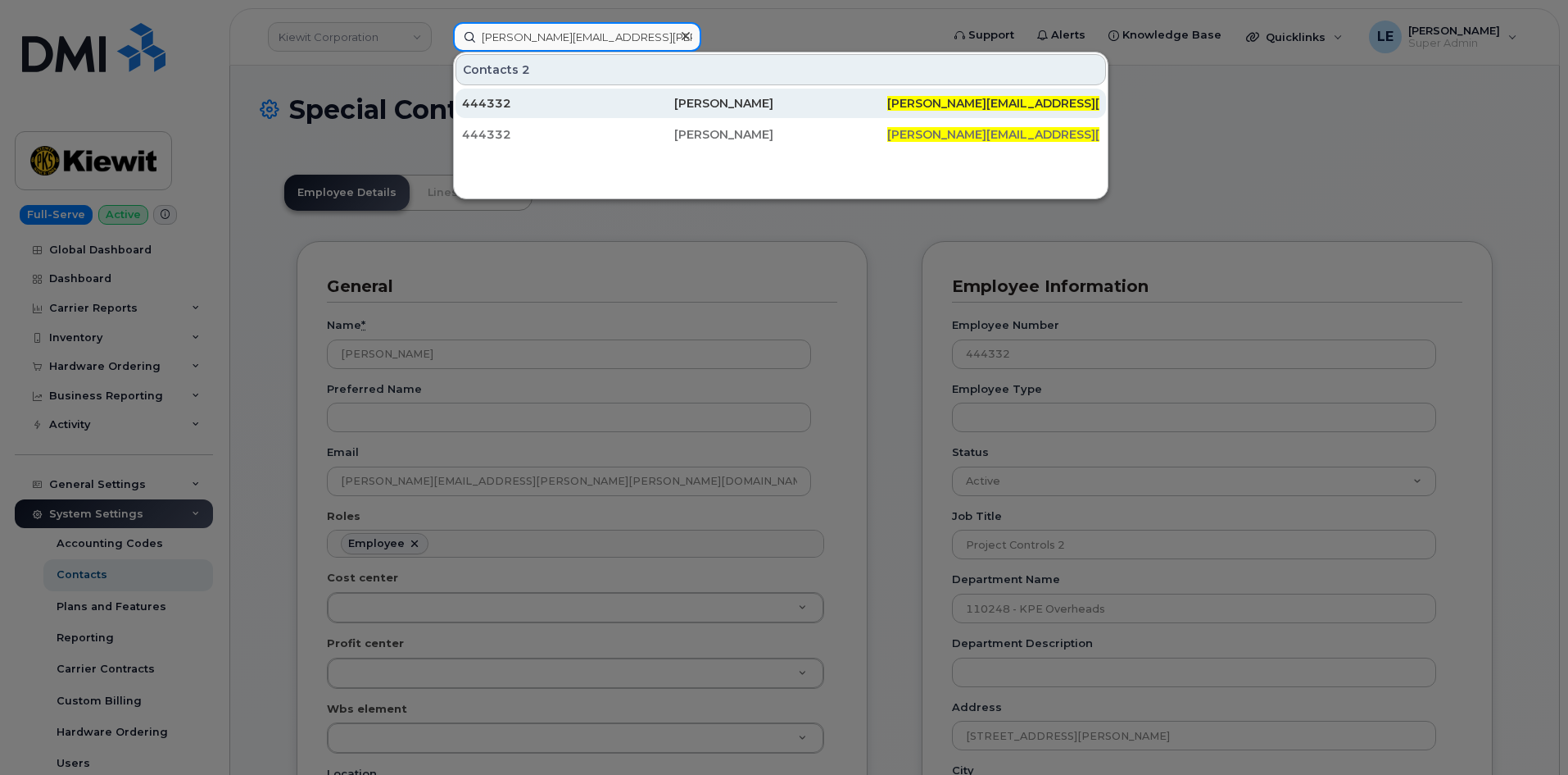
type input "[PERSON_NAME][EMAIL_ADDRESS][PERSON_NAME][PERSON_NAME][DOMAIN_NAME]"
click at [630, 101] on div "444332" at bounding box center [568, 102] width 212 height 16
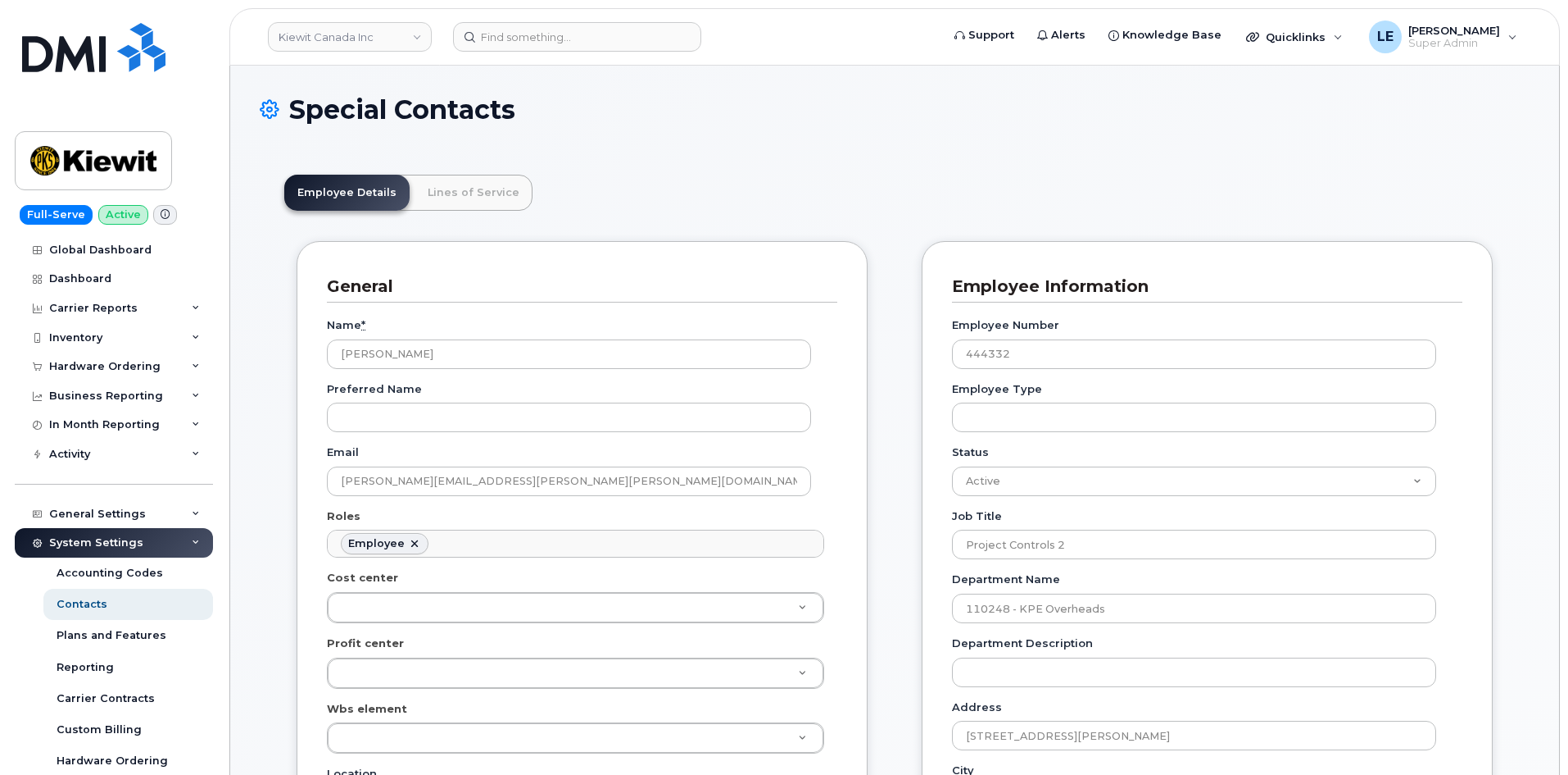
scroll to position [49, 0]
click at [453, 202] on link "Lines of Service" at bounding box center [473, 193] width 118 height 36
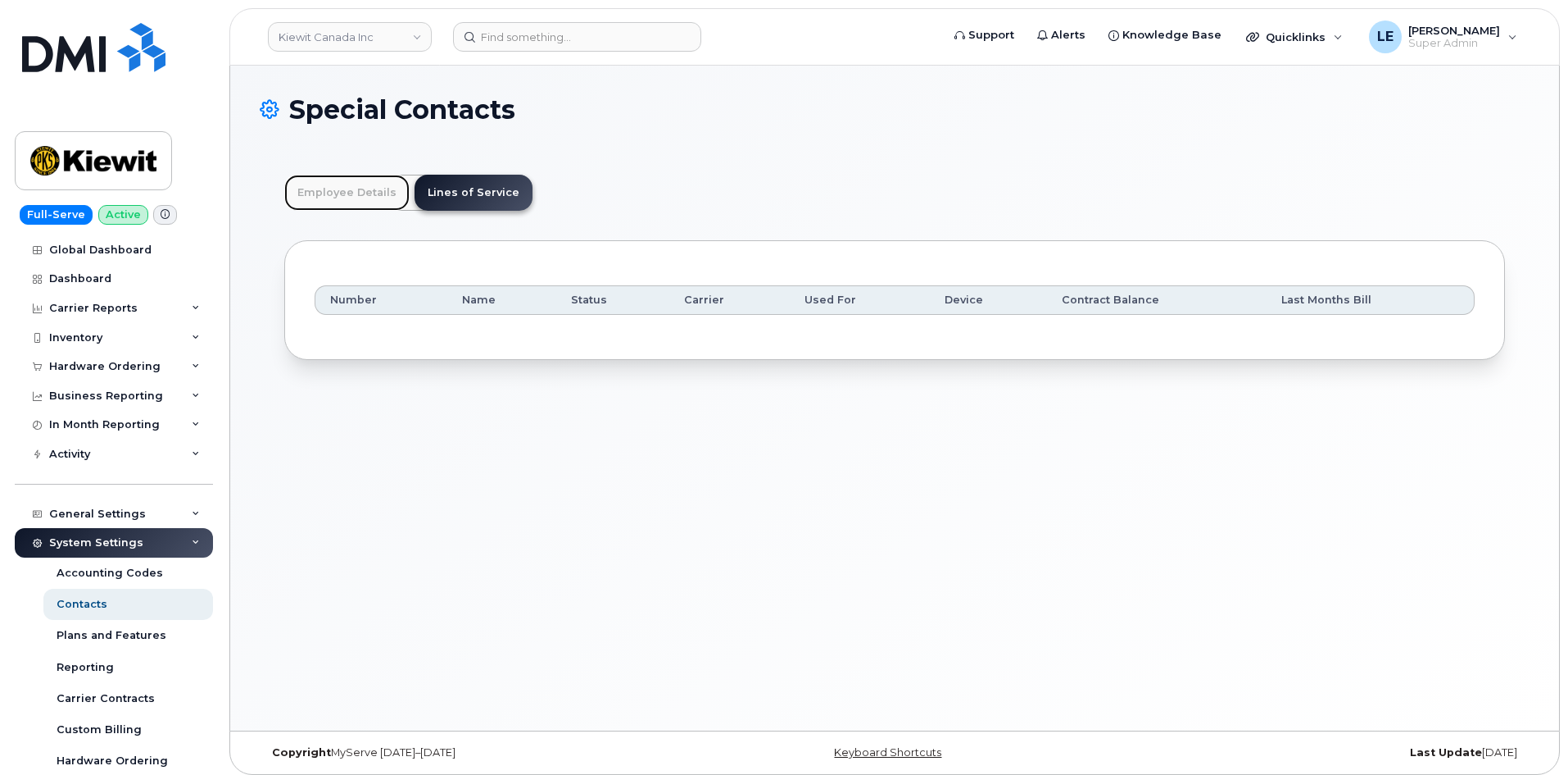
click at [386, 195] on link "Employee Details" at bounding box center [346, 193] width 125 height 36
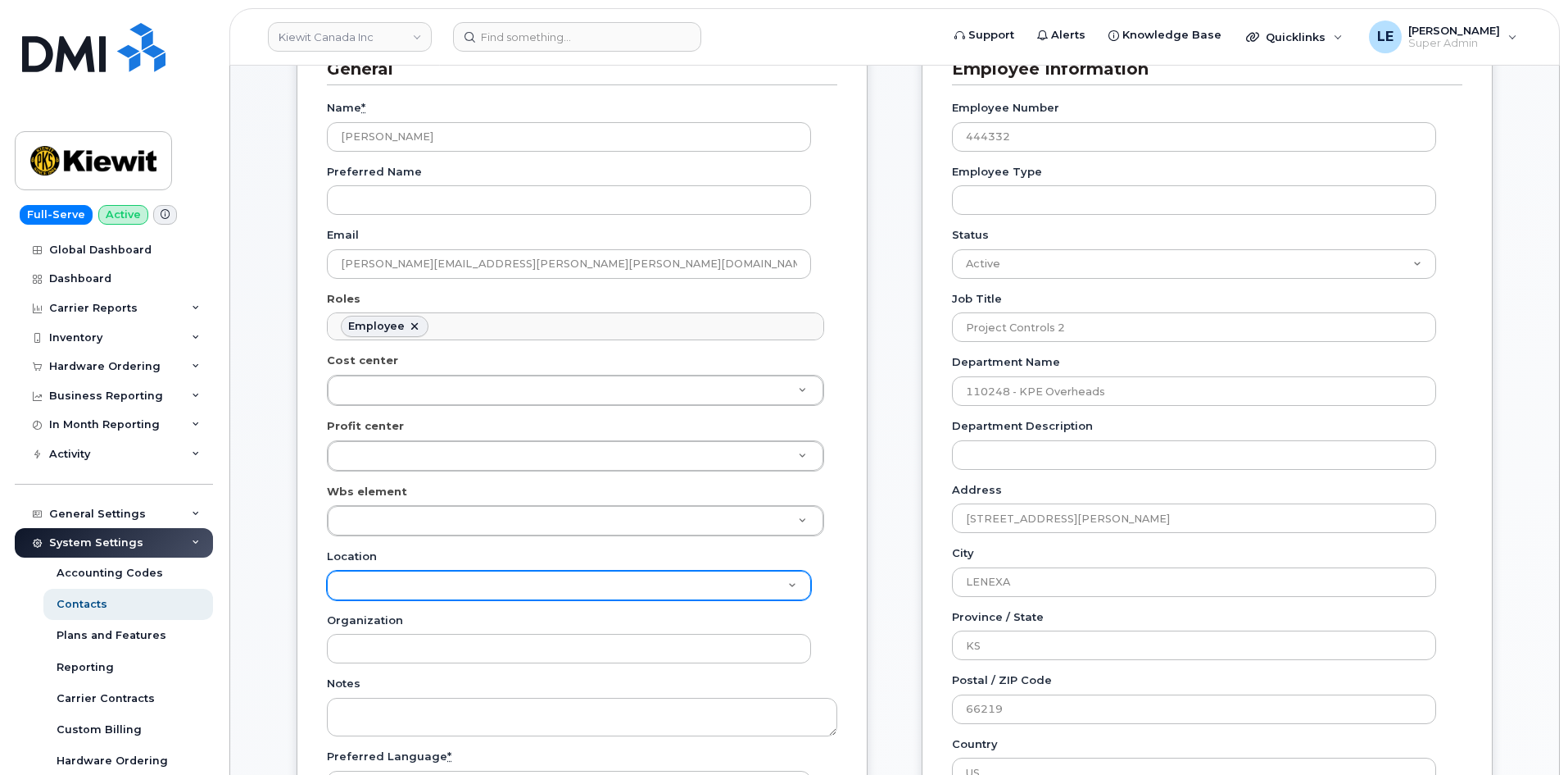
scroll to position [246, 0]
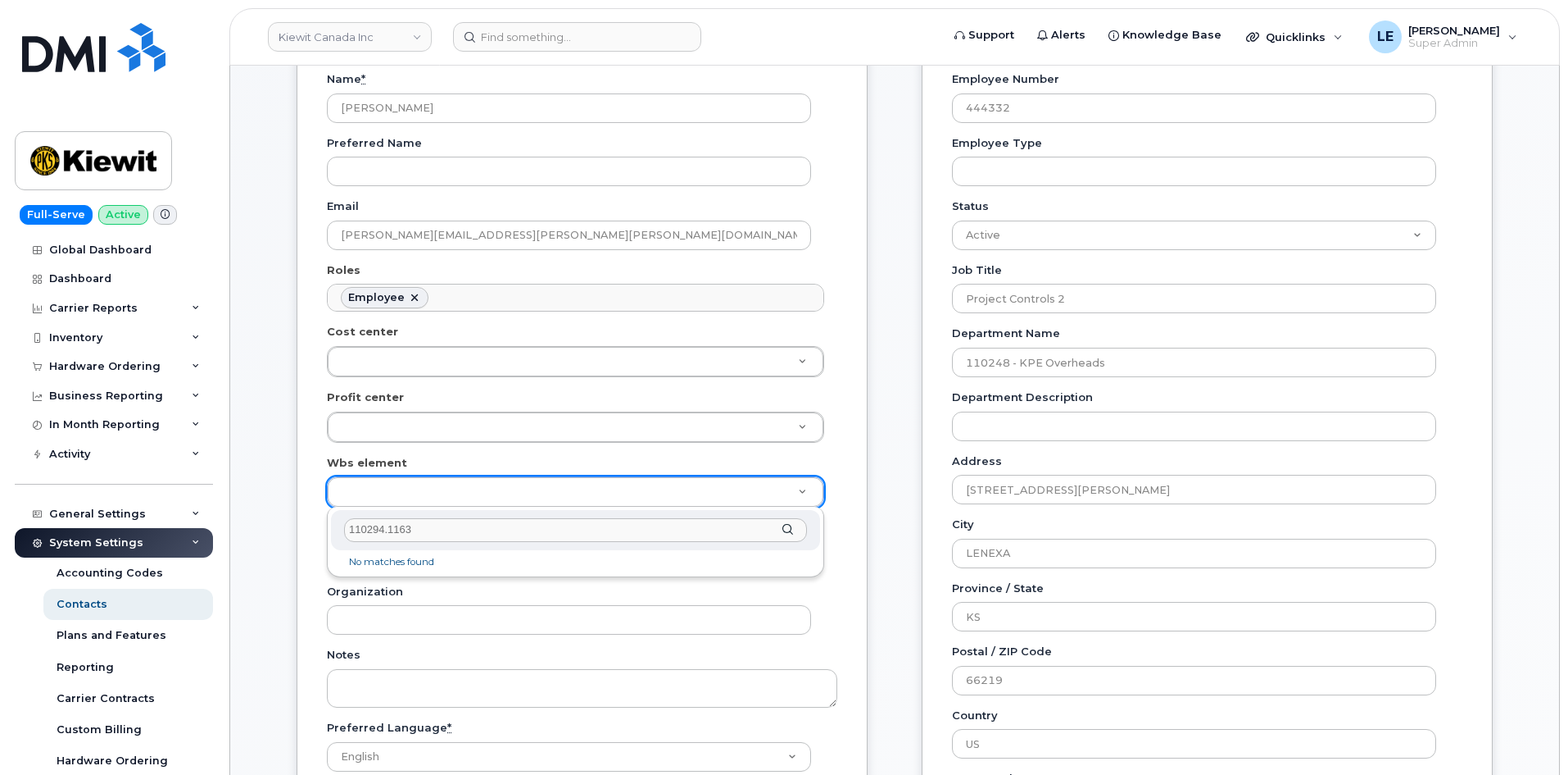
type input "110294.1163"
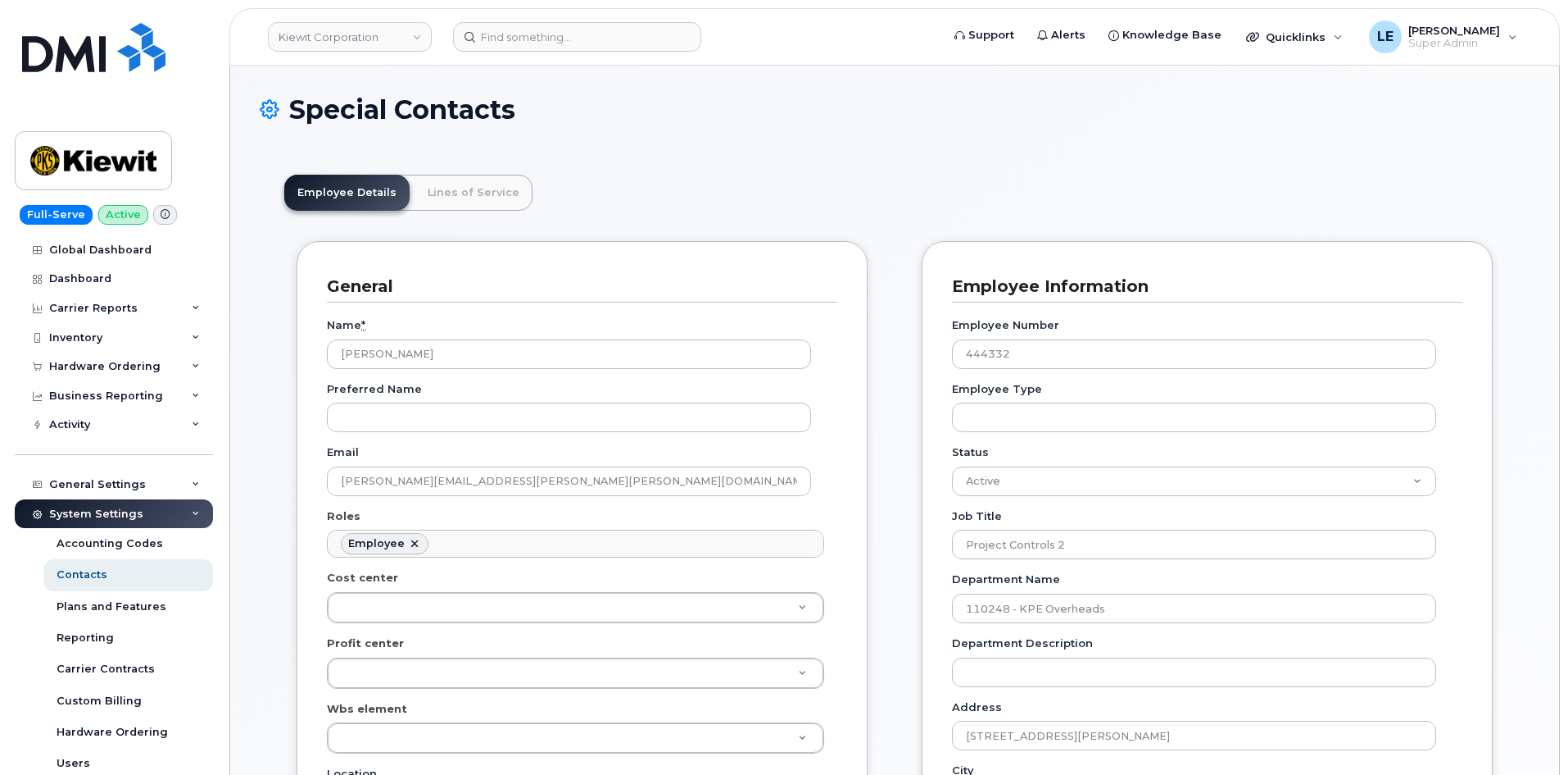
scroll to position [49, 0]
click at [461, 203] on link "Lines of Service" at bounding box center [473, 193] width 118 height 36
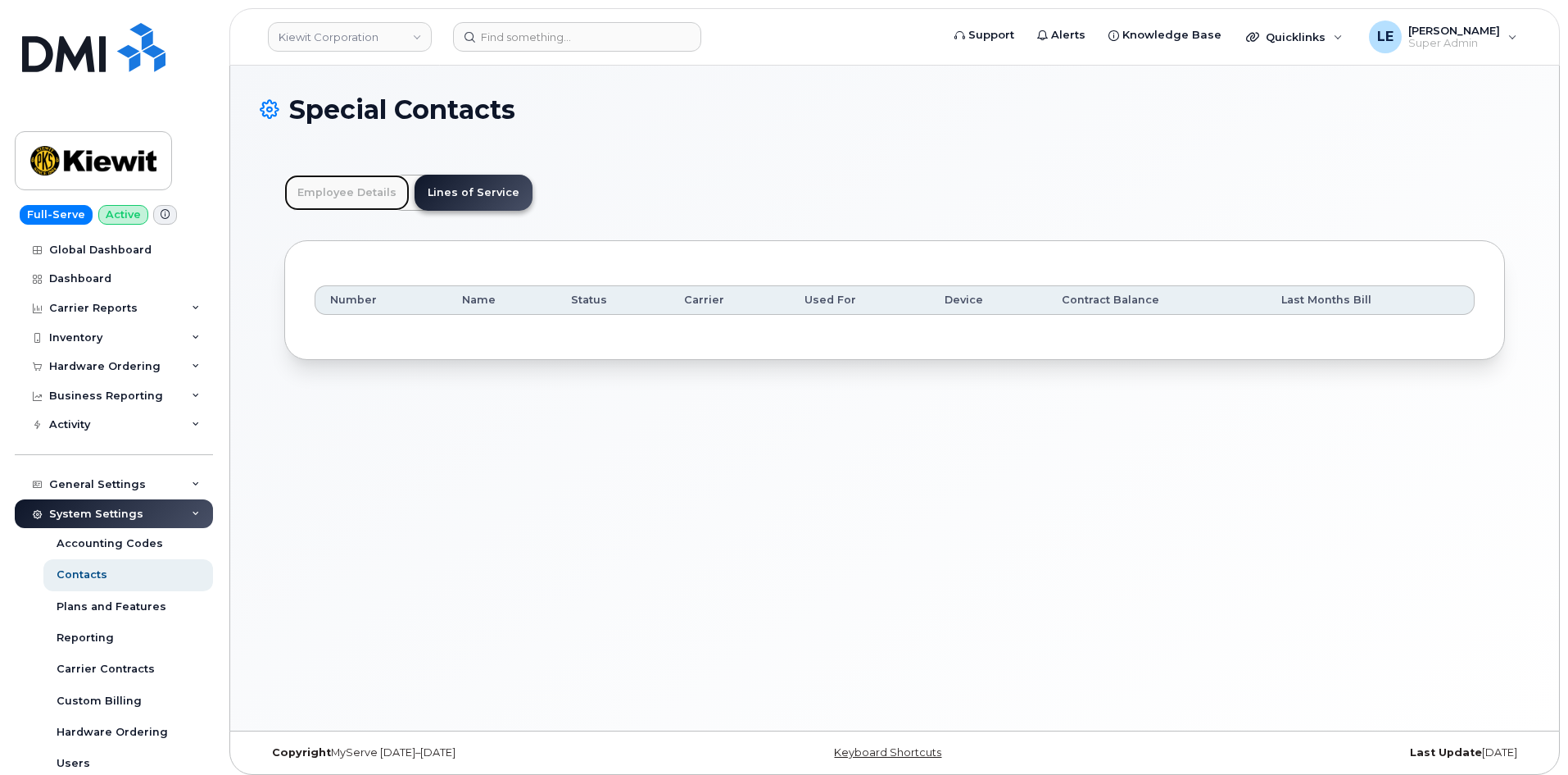
click at [334, 189] on link "Employee Details" at bounding box center [346, 193] width 125 height 36
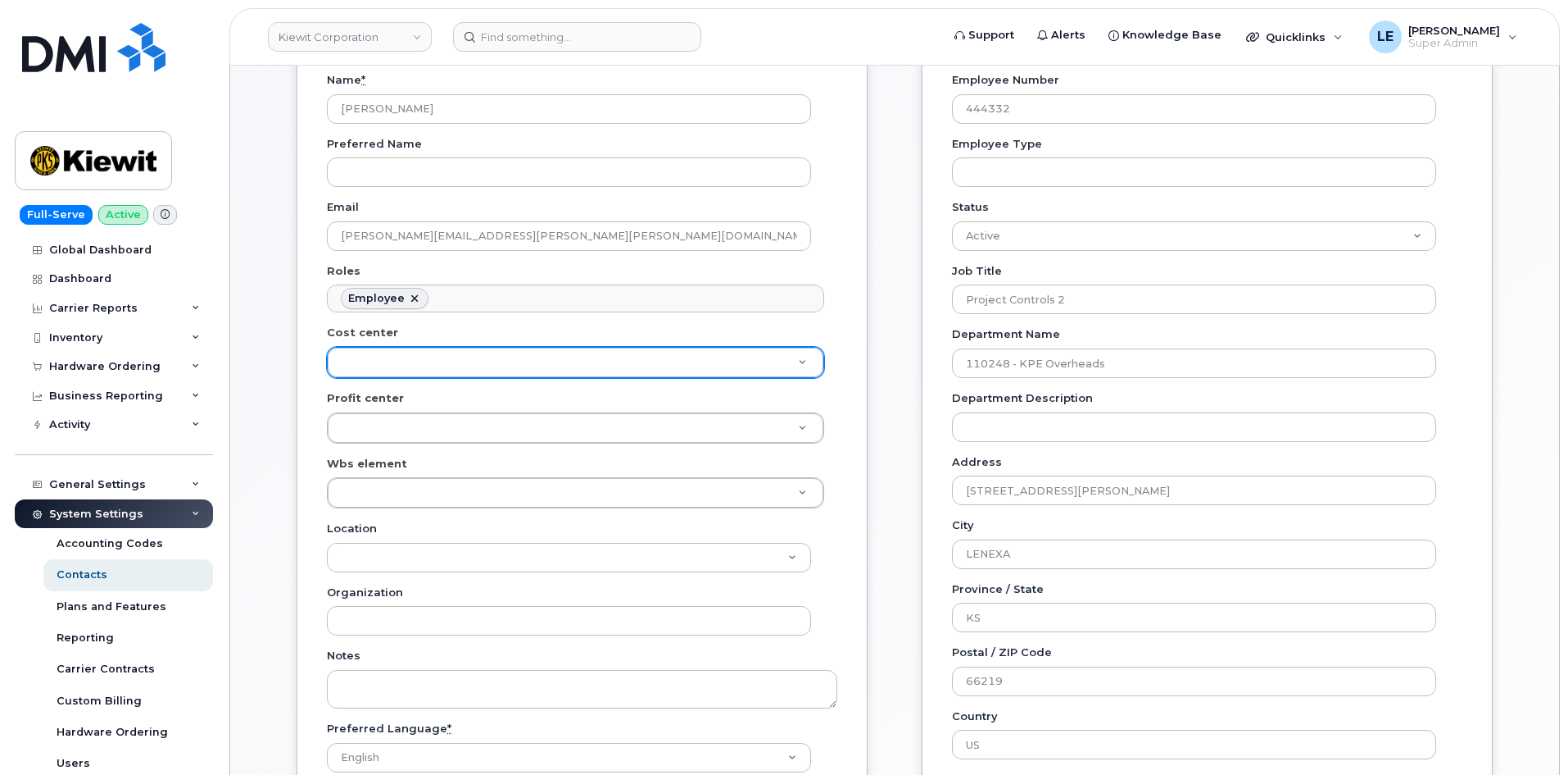
scroll to position [246, 0]
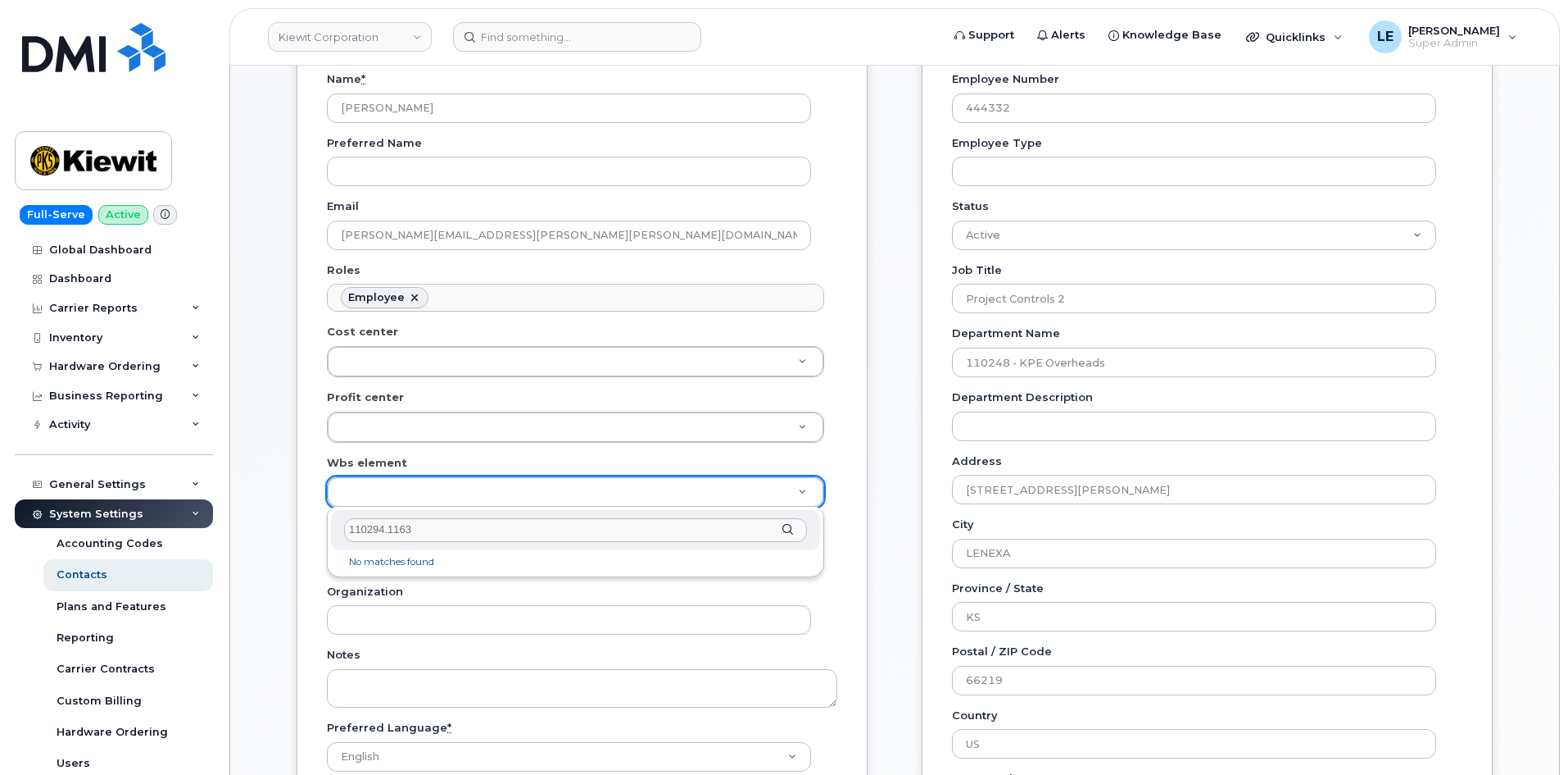
type input "110294.1163"
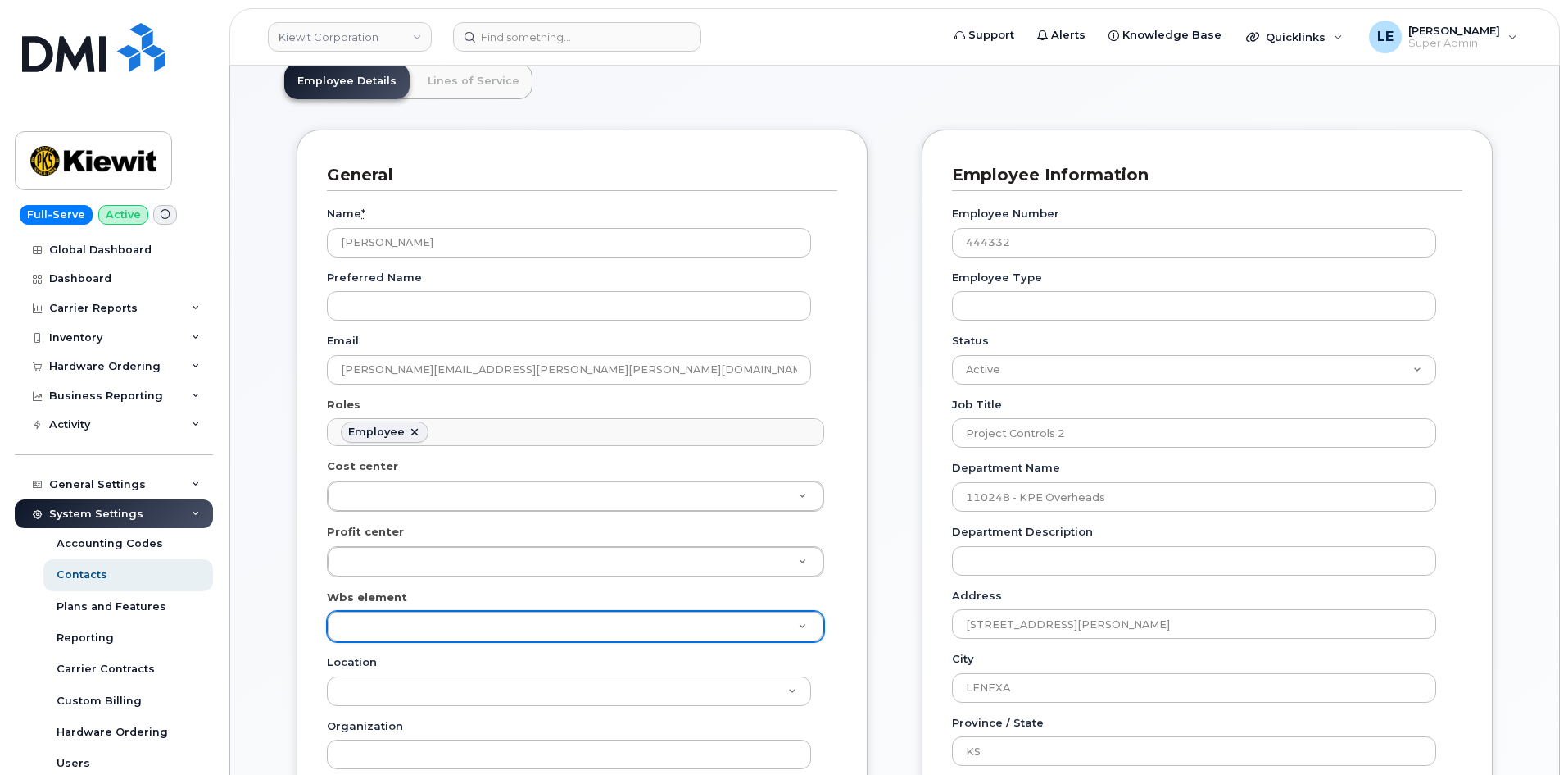
scroll to position [0, 0]
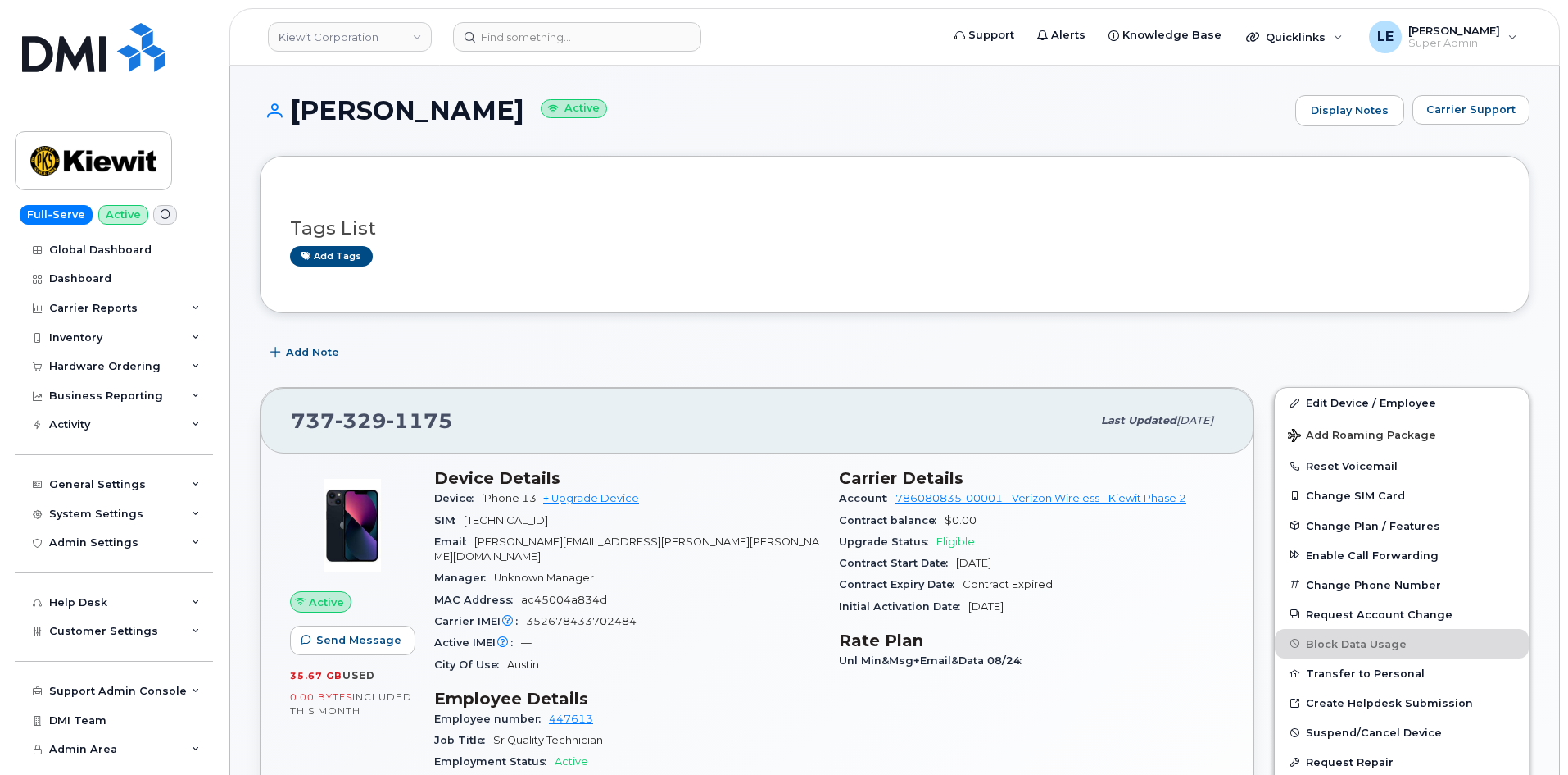
scroll to position [901, 0]
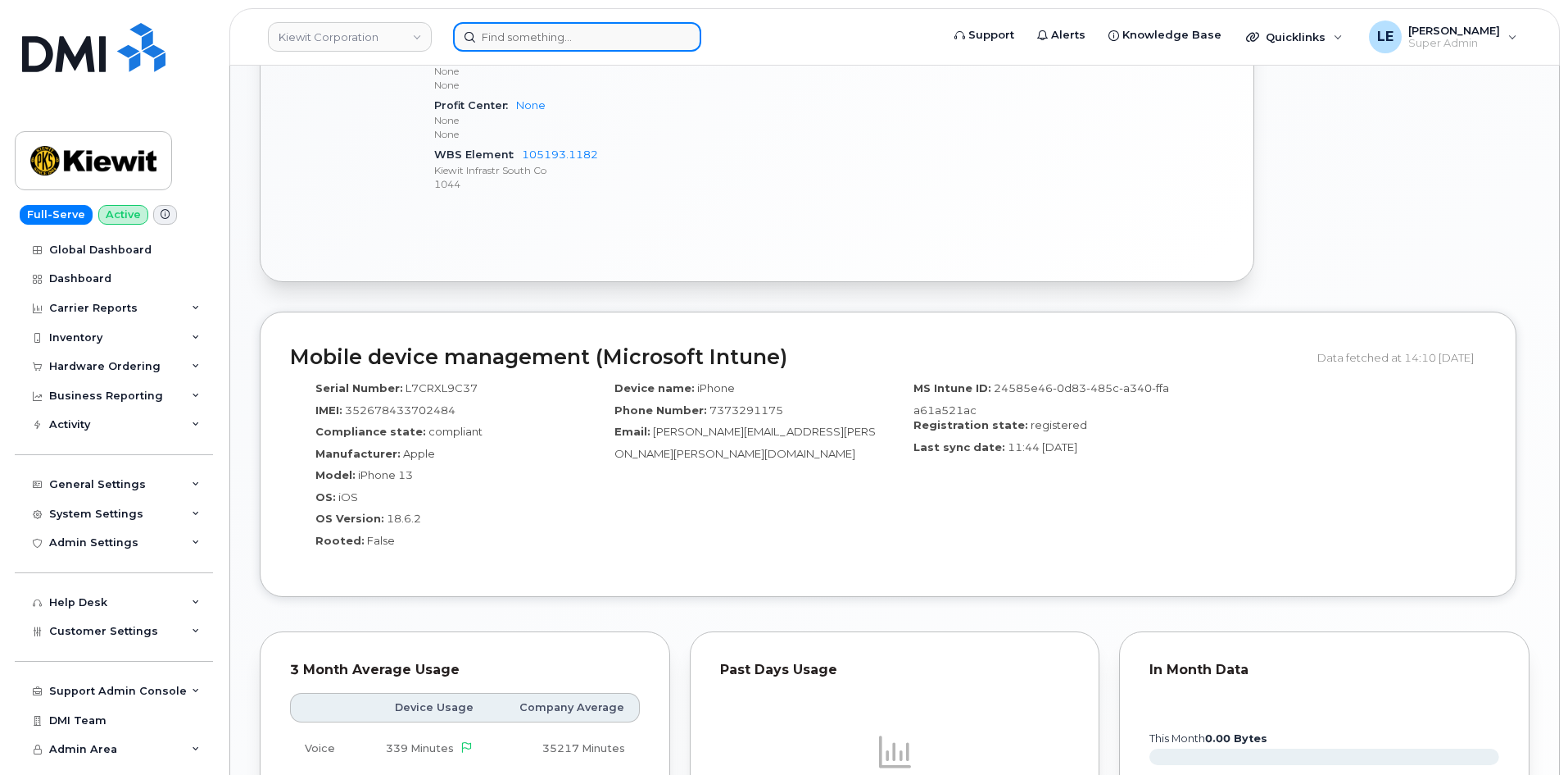
click at [507, 50] on input at bounding box center [577, 37] width 248 height 30
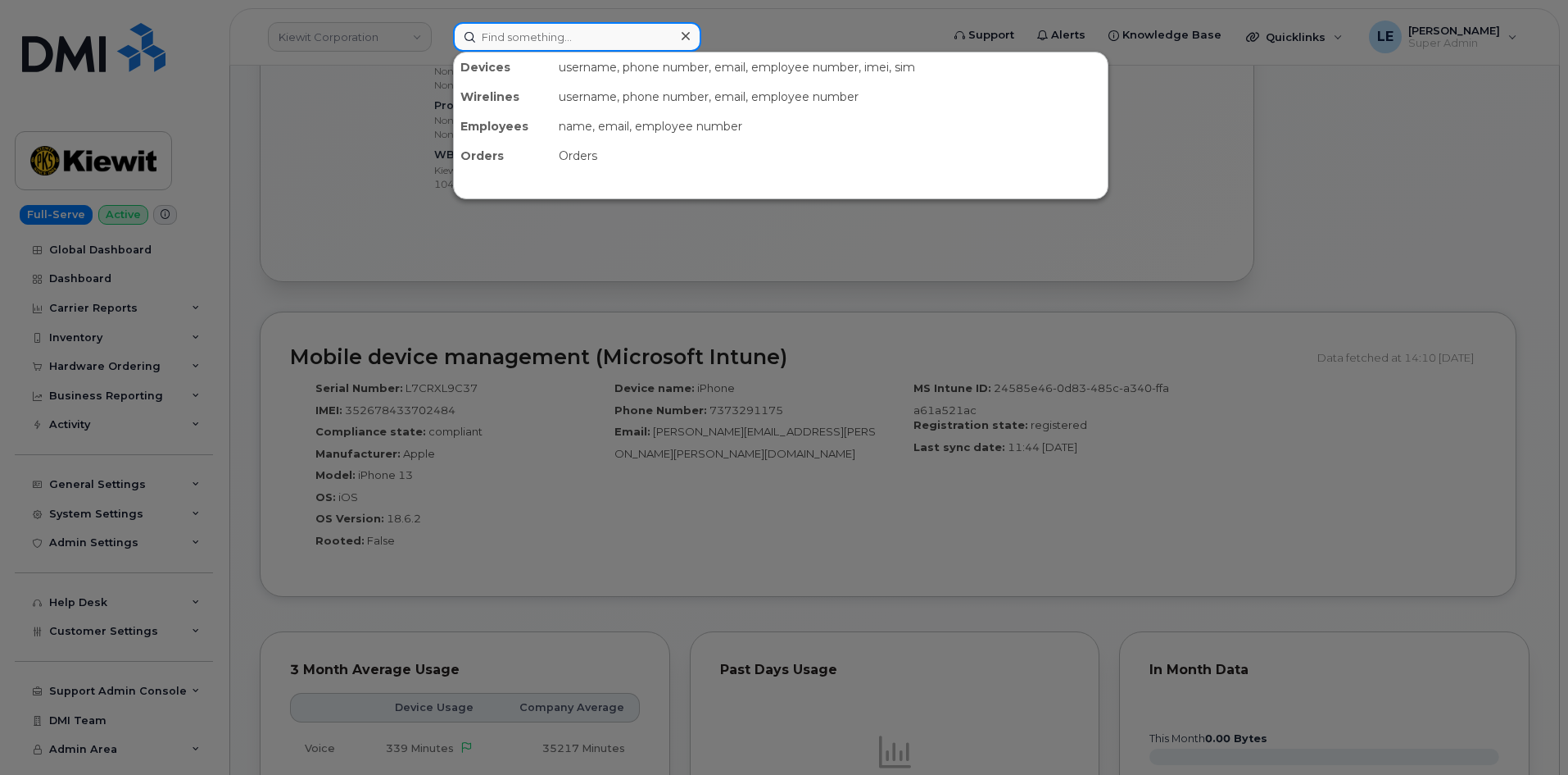
paste input "[PERSON_NAME][EMAIL_ADDRESS][PERSON_NAME][PERSON_NAME][DOMAIN_NAME]"
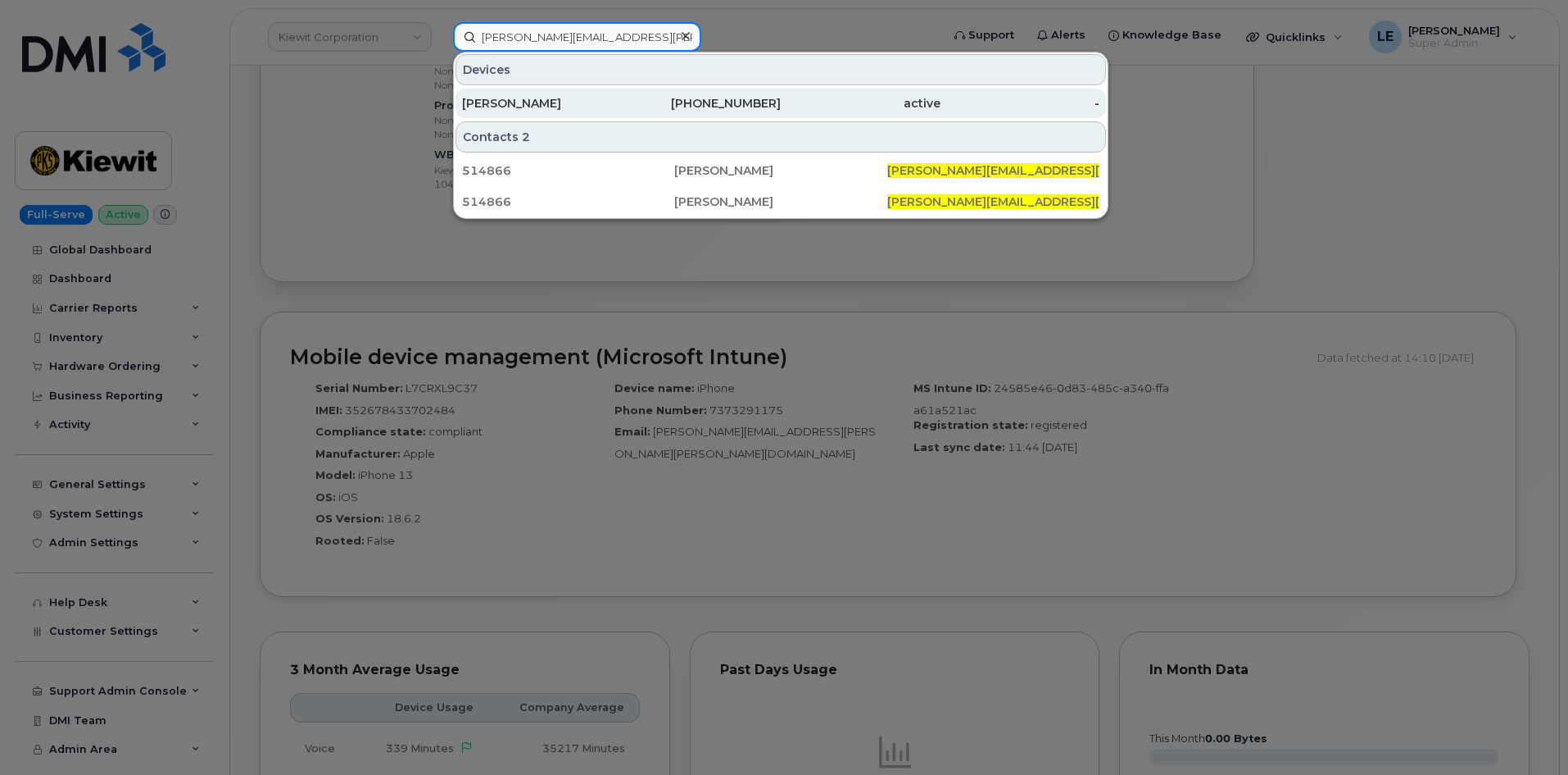
type input "[PERSON_NAME][EMAIL_ADDRESS][PERSON_NAME][PERSON_NAME][DOMAIN_NAME]"
click at [578, 91] on div "[PERSON_NAME]" at bounding box center [542, 103] width 160 height 30
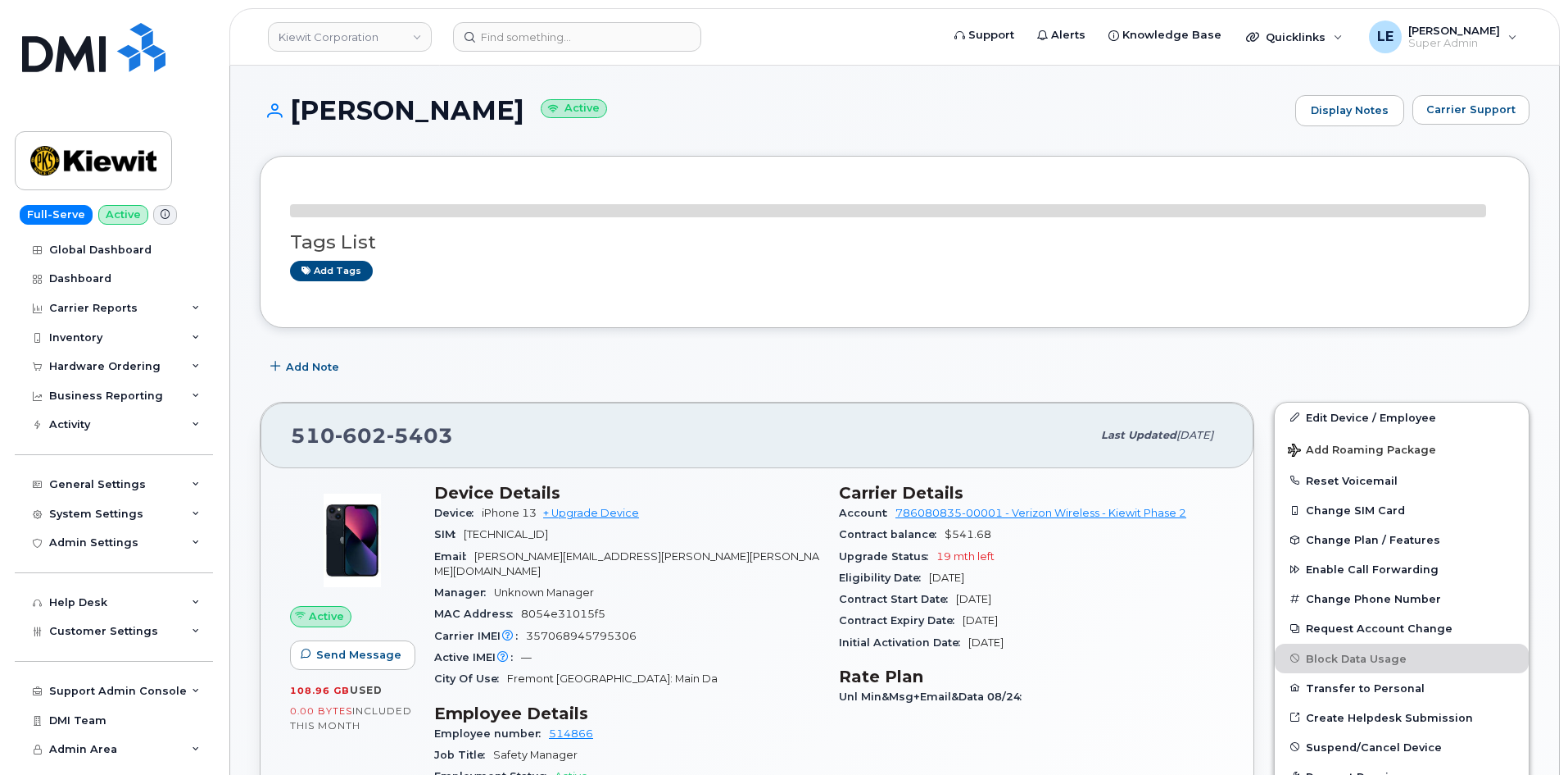
click at [491, 124] on h1 "[PERSON_NAME] Active" at bounding box center [773, 110] width 1027 height 29
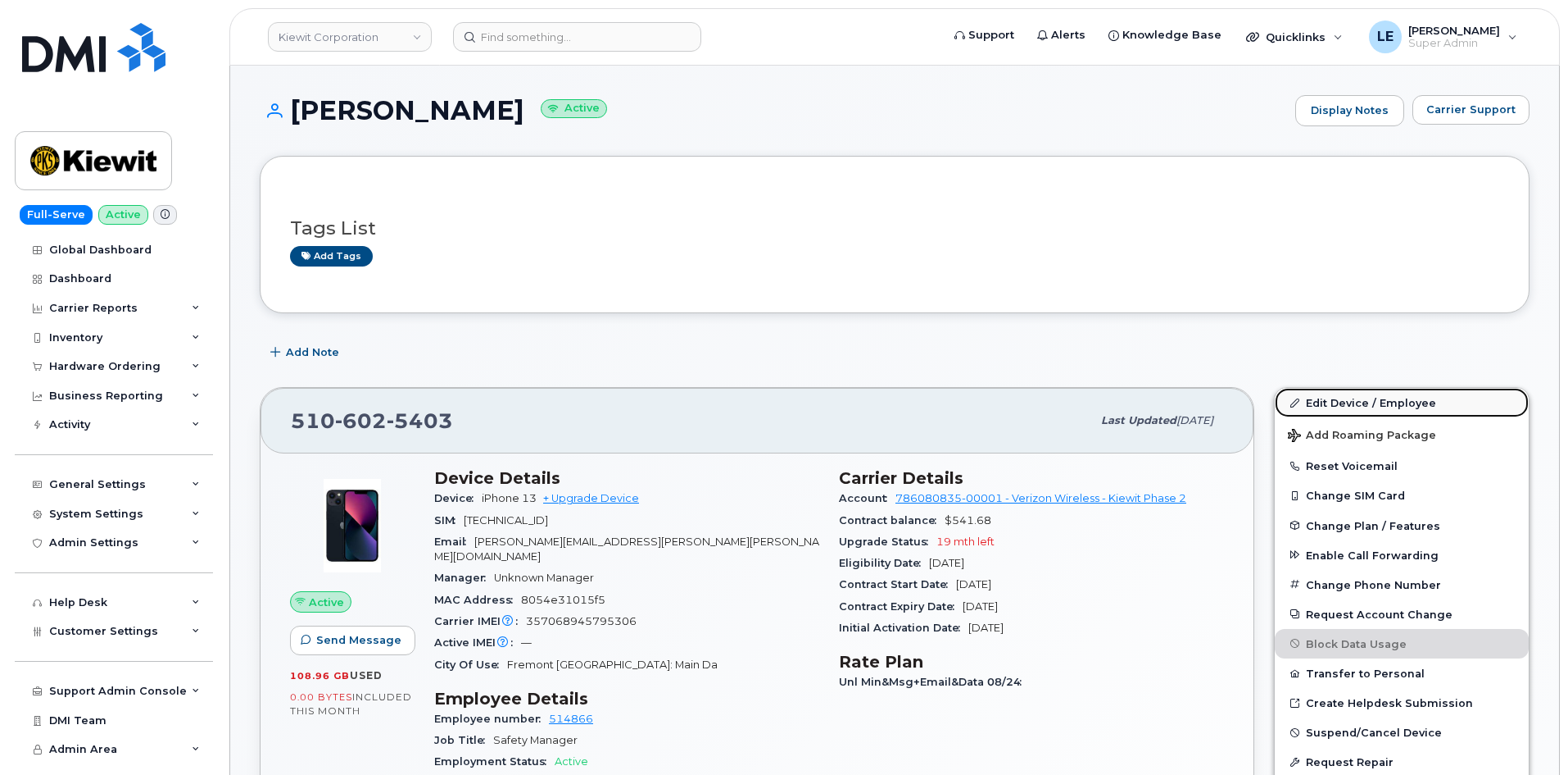
click at [1362, 400] on link "Edit Device / Employee" at bounding box center [1402, 402] width 254 height 30
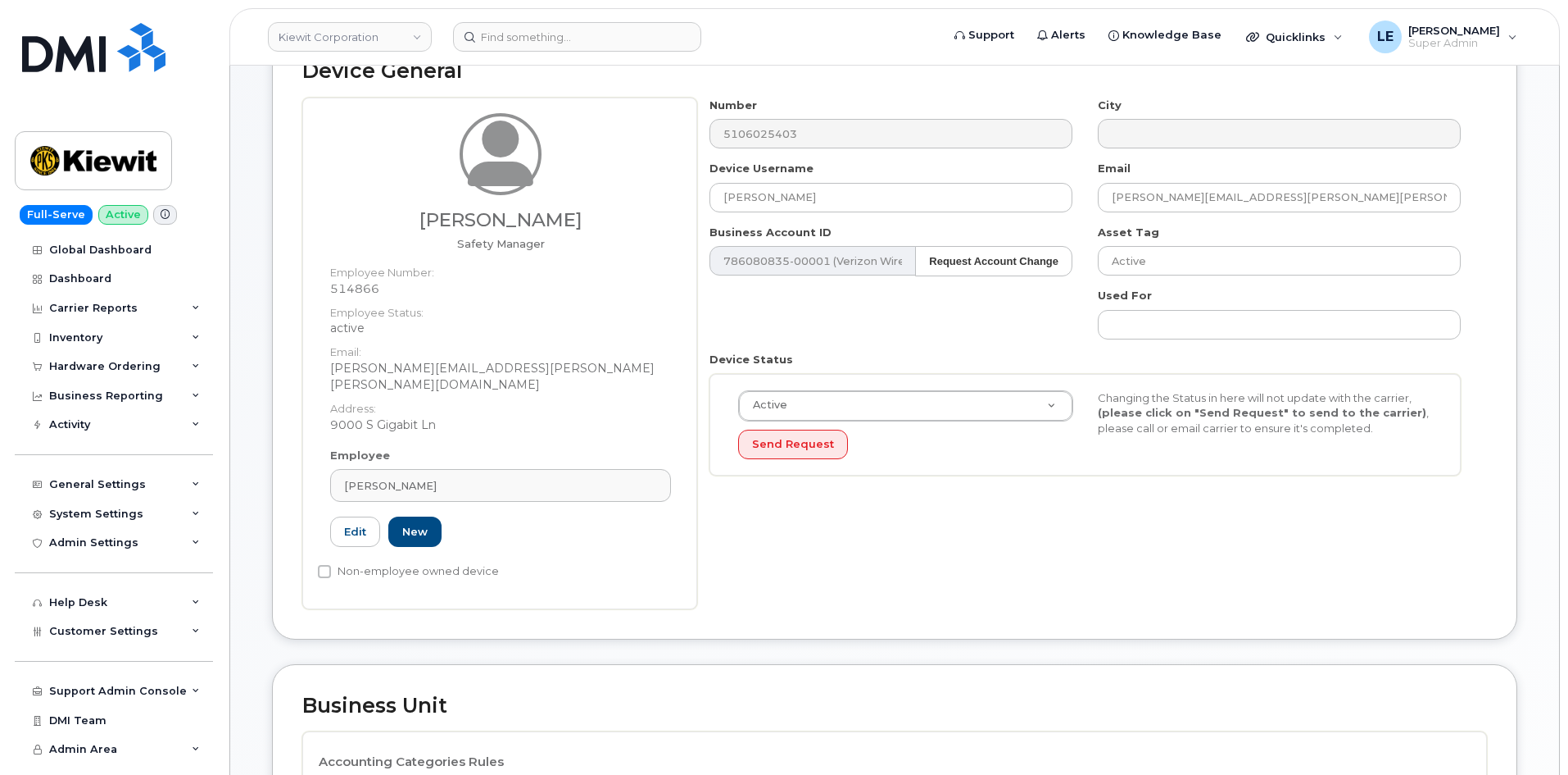
scroll to position [574, 0]
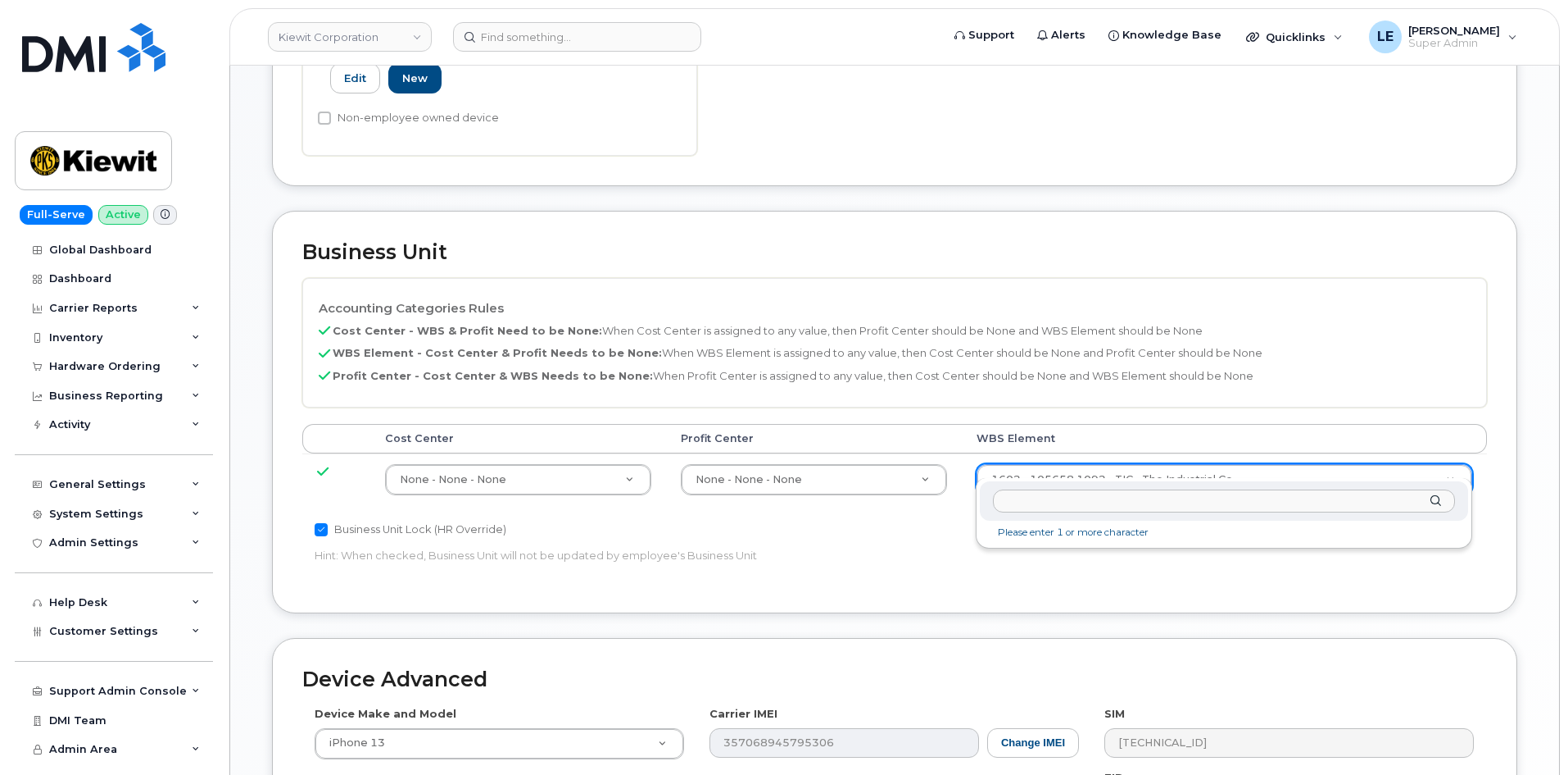
click at [1069, 508] on input "text" at bounding box center [1224, 501] width 462 height 24
type input "106495.6612"
type input "35834206"
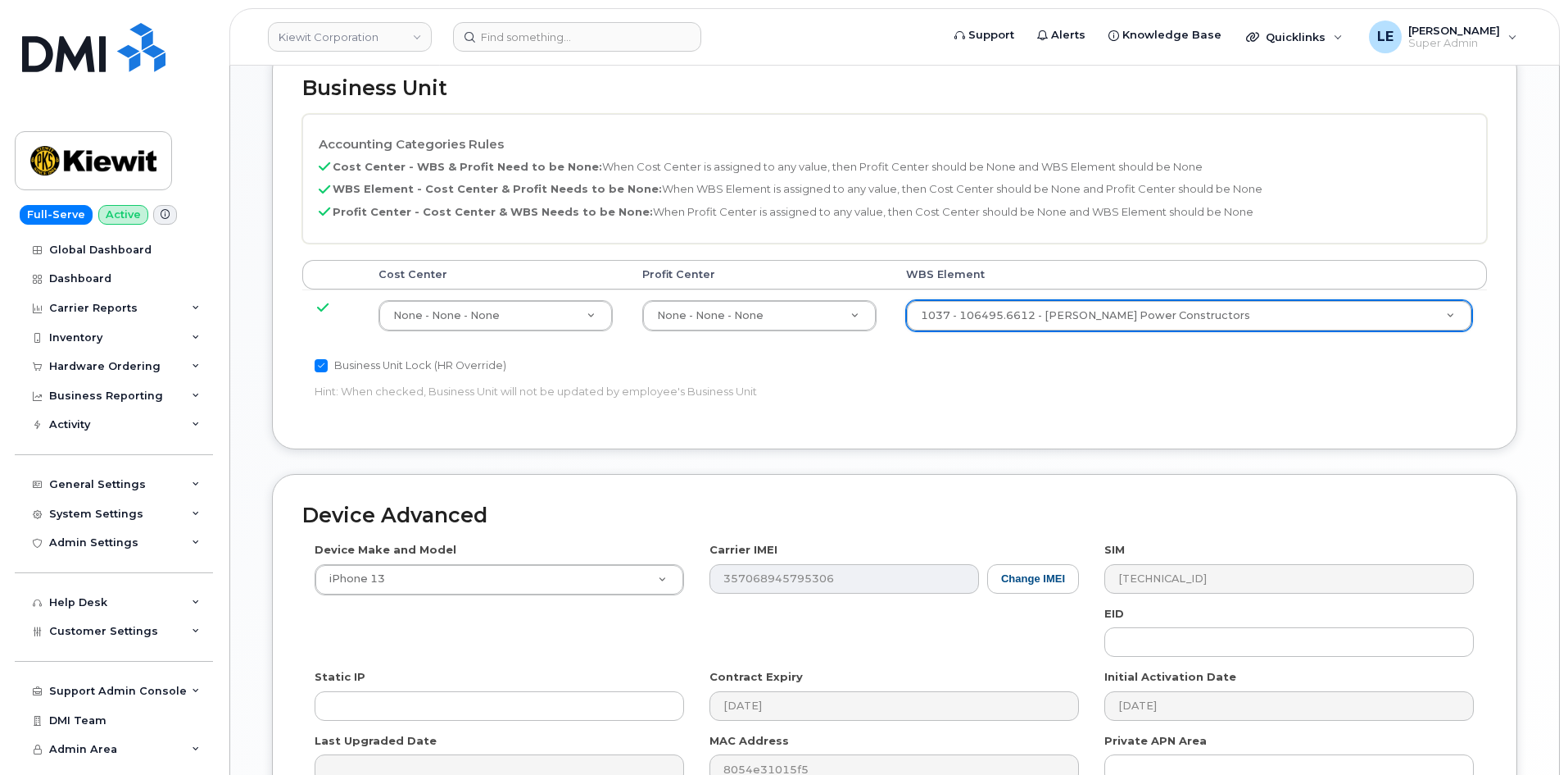
scroll to position [910, 0]
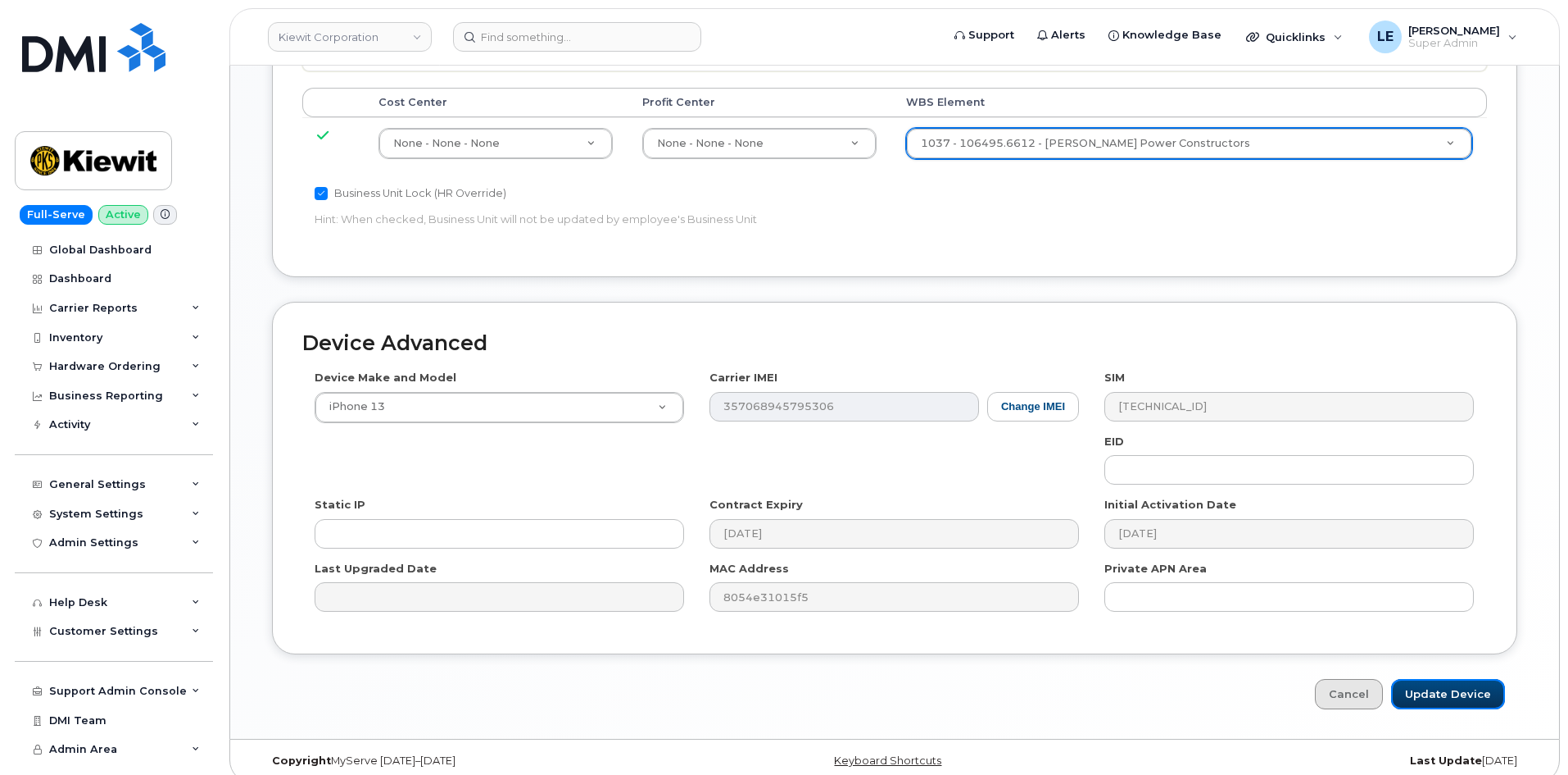
drag, startPoint x: 1432, startPoint y: 673, endPoint x: 1420, endPoint y: 691, distance: 21.6
click at [1432, 679] on input "Update Device" at bounding box center [1448, 694] width 113 height 31
type input "Saving..."
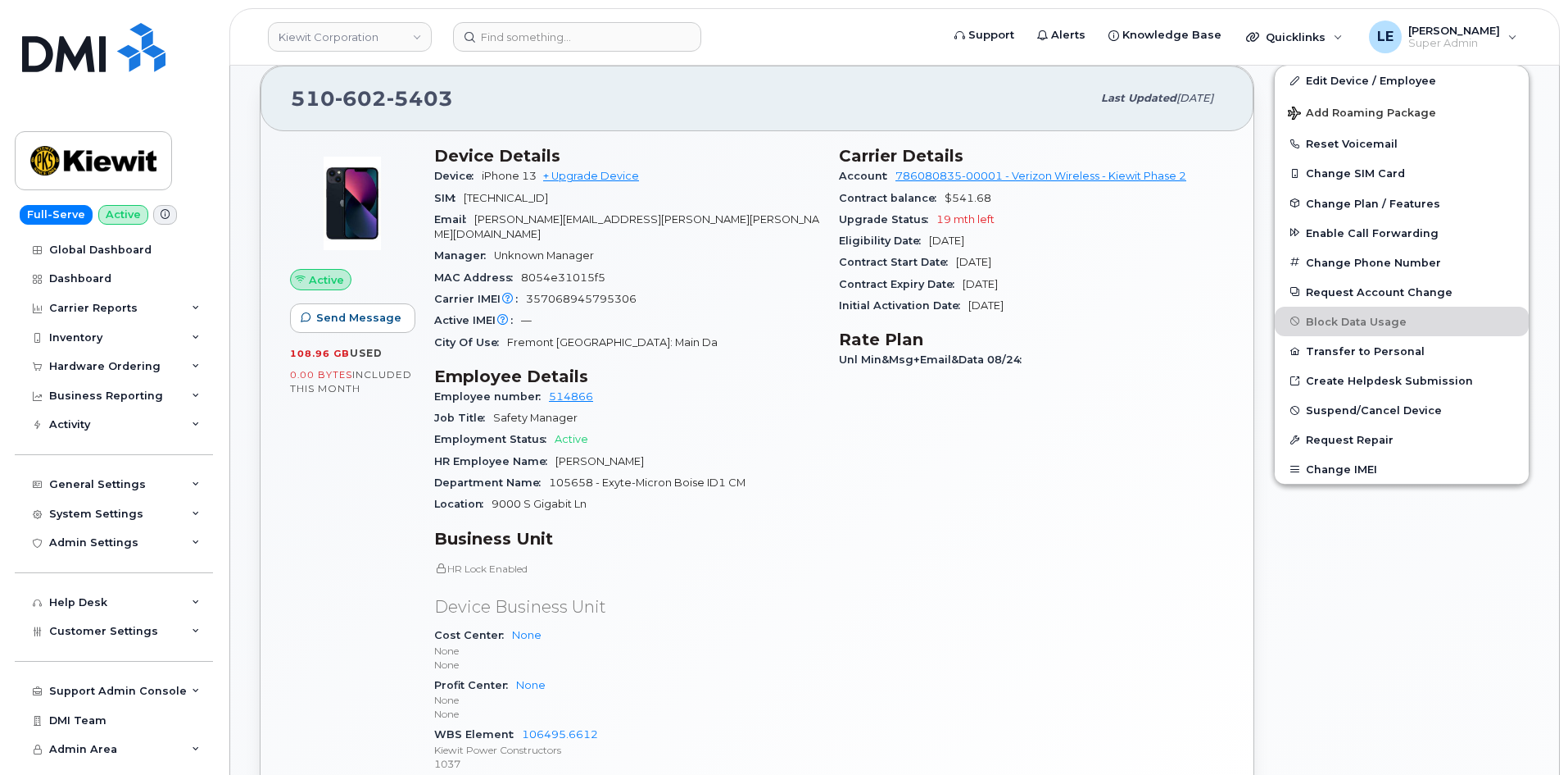
scroll to position [574, 0]
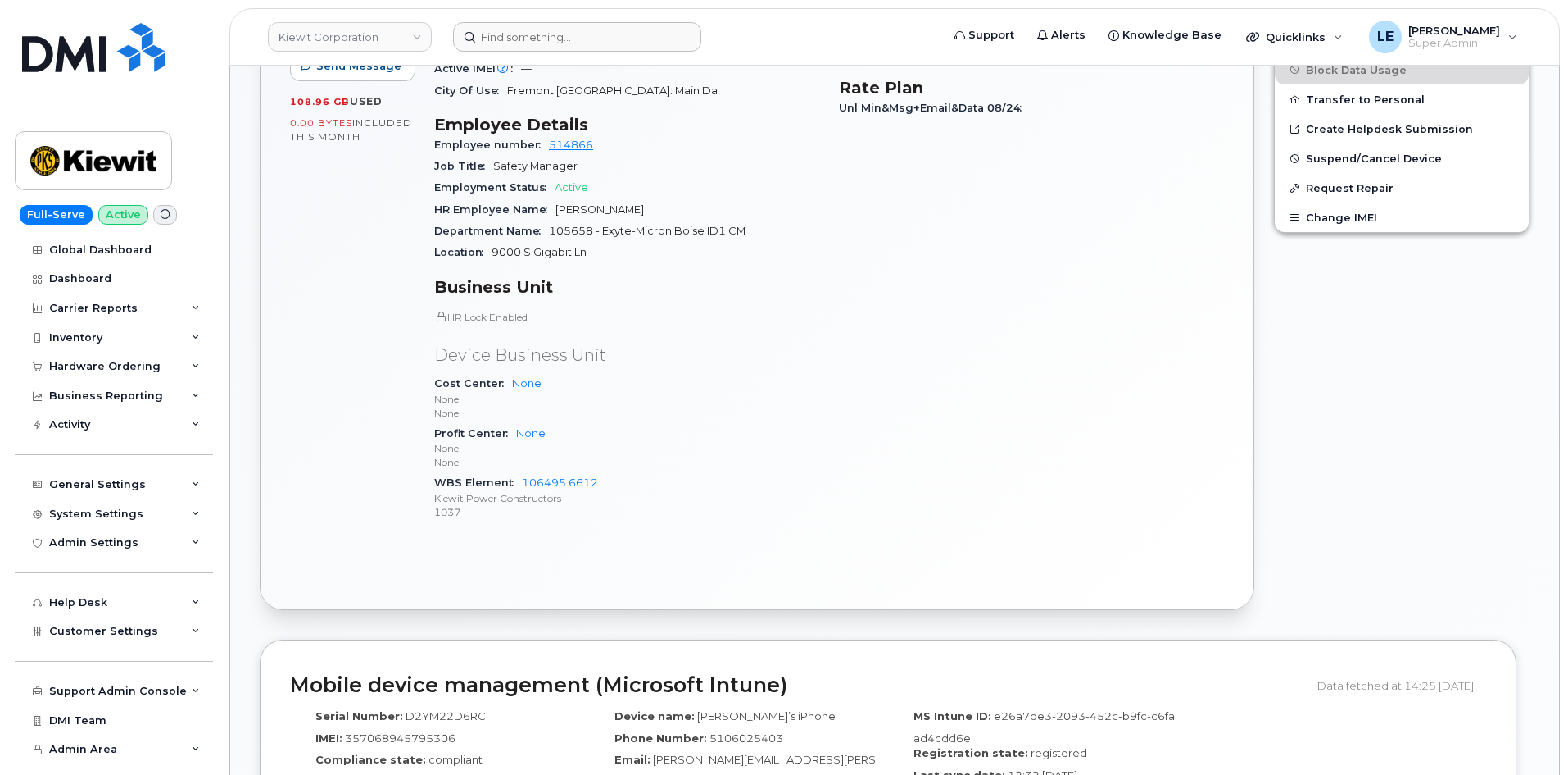
drag, startPoint x: 528, startPoint y: 61, endPoint x: 527, endPoint y: 45, distance: 16.0
click at [527, 55] on header "Kiewit Corporation Support Alerts Knowledge Base Quicklinks Suspend / Cancel De…" at bounding box center [895, 37] width 1331 height 57
click at [528, 45] on input at bounding box center [577, 37] width 248 height 30
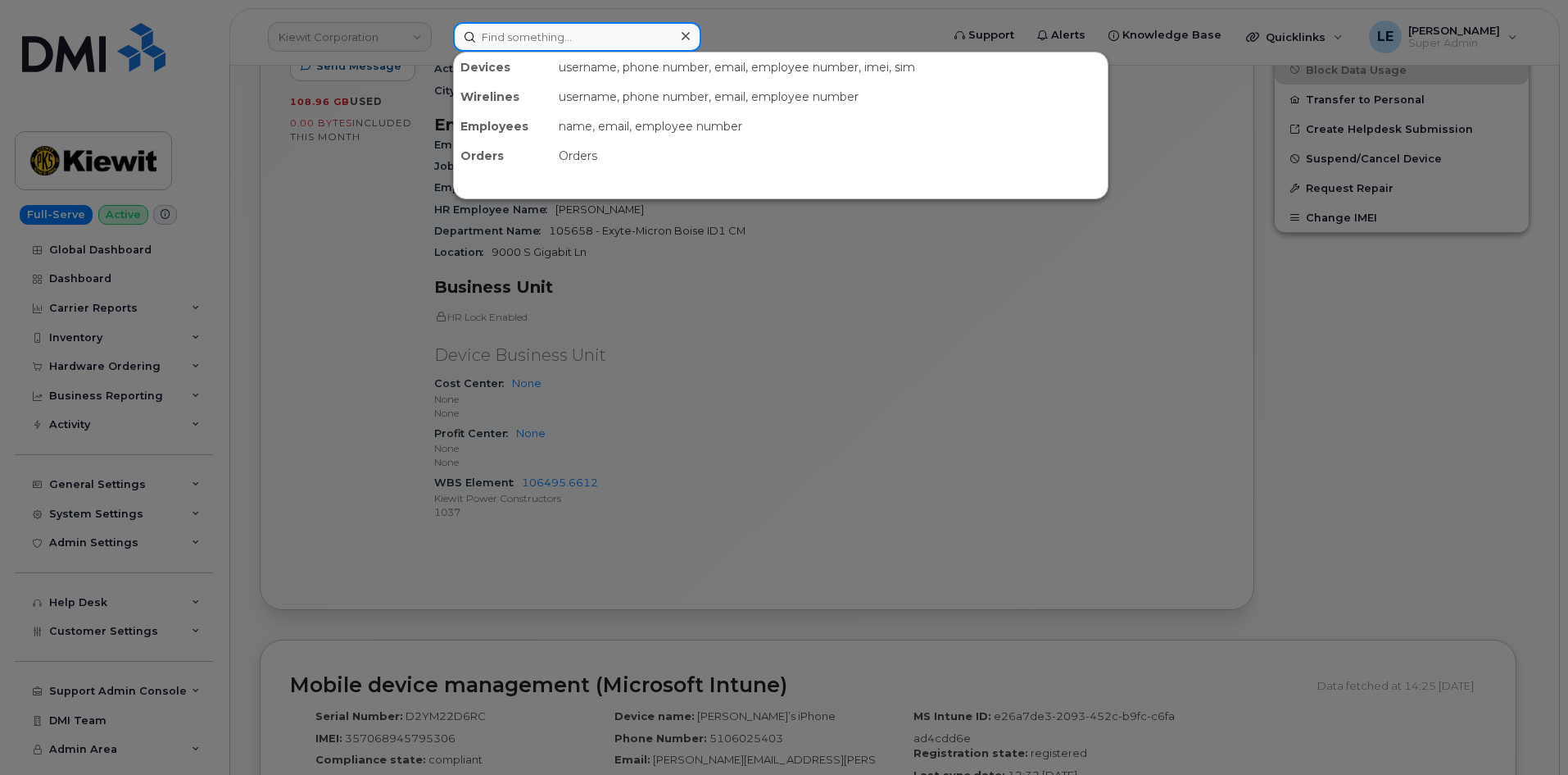
paste input "[PERSON_NAME][EMAIL_ADDRESS][PERSON_NAME][DOMAIN_NAME]"
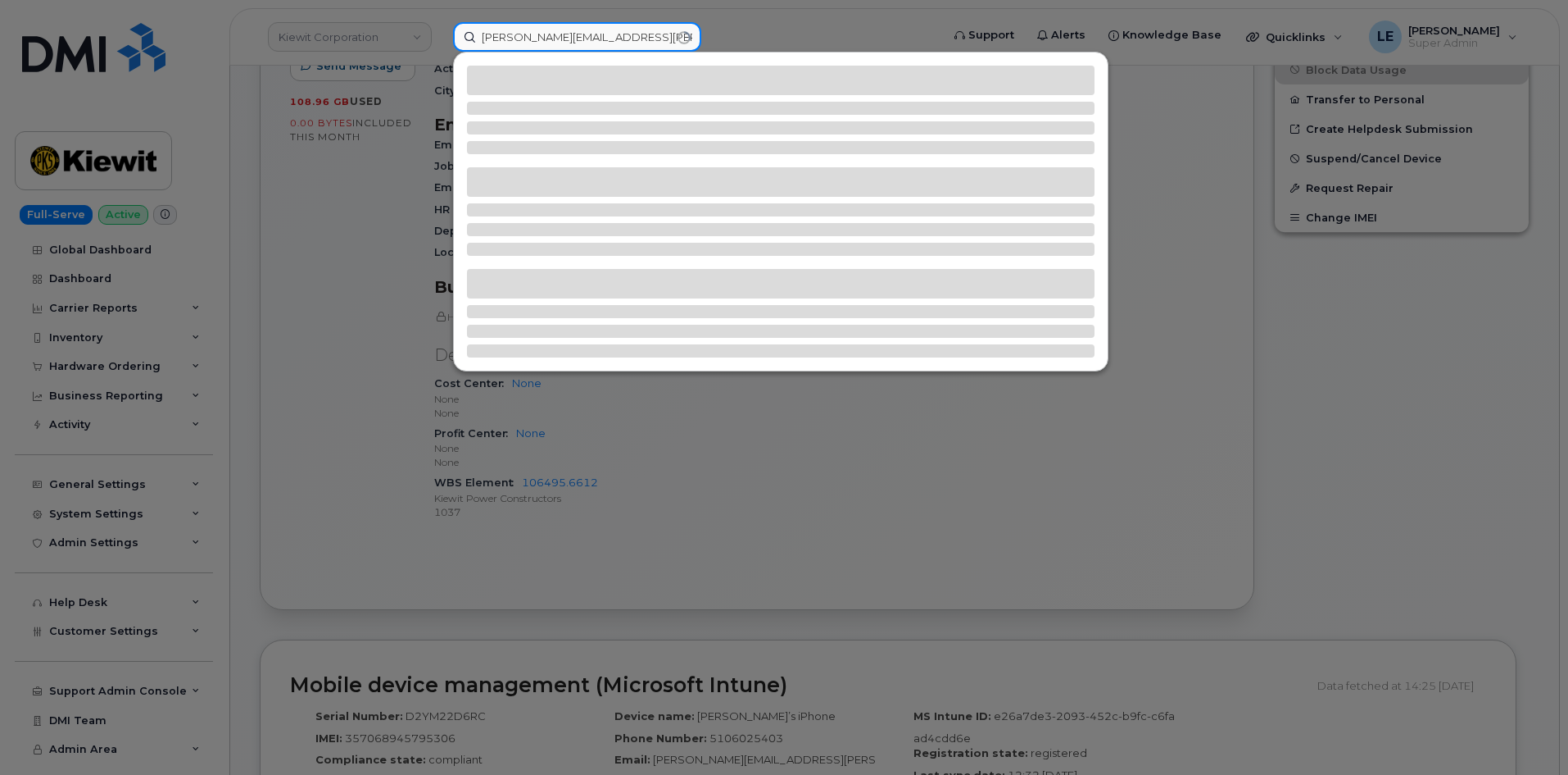
type input "[PERSON_NAME][EMAIL_ADDRESS][PERSON_NAME][DOMAIN_NAME]"
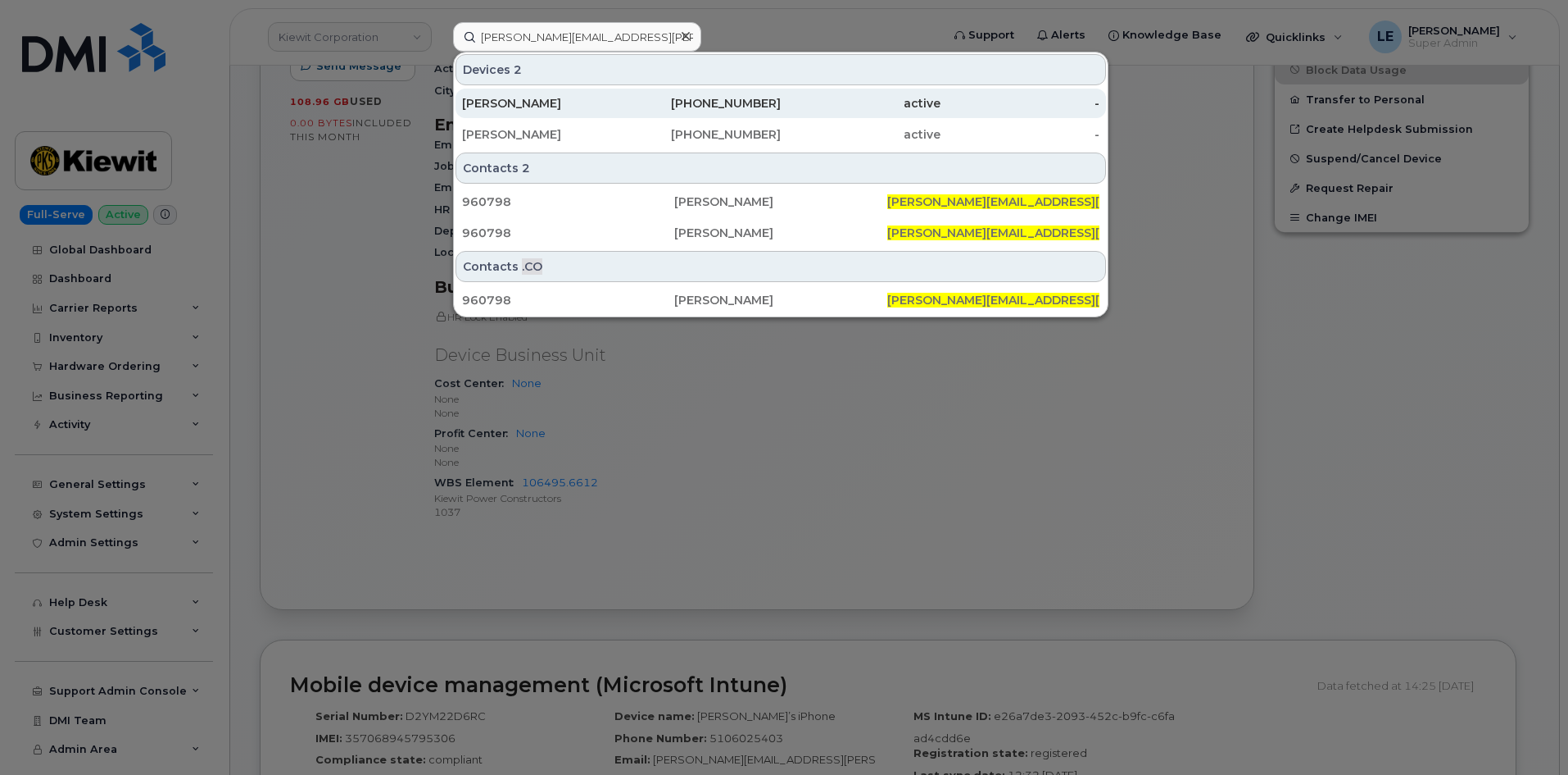
click at [604, 102] on div "[PERSON_NAME]" at bounding box center [542, 102] width 160 height 16
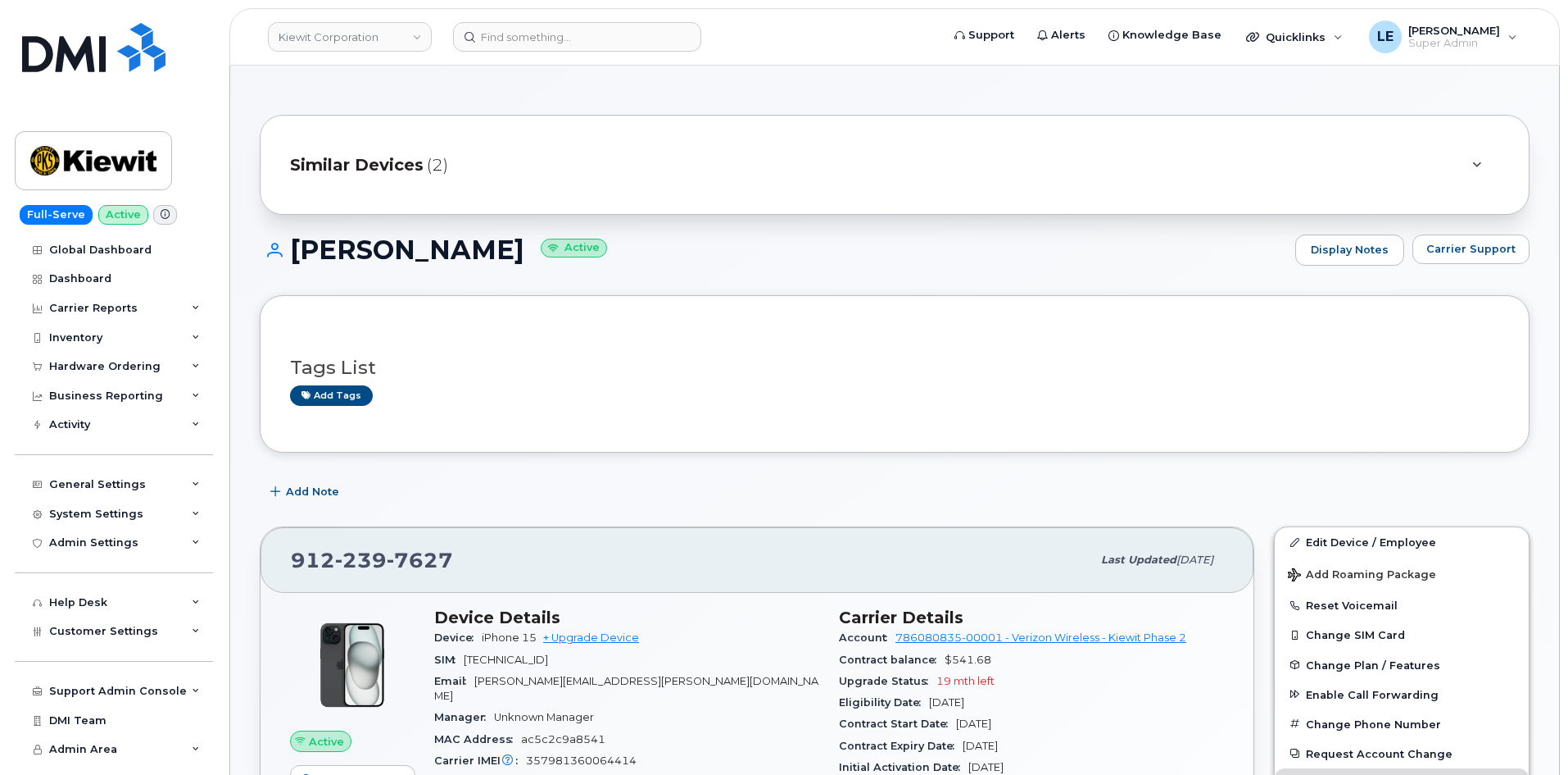
click at [480, 172] on div "Similar Devices (2)" at bounding box center [872, 165] width 1164 height 39
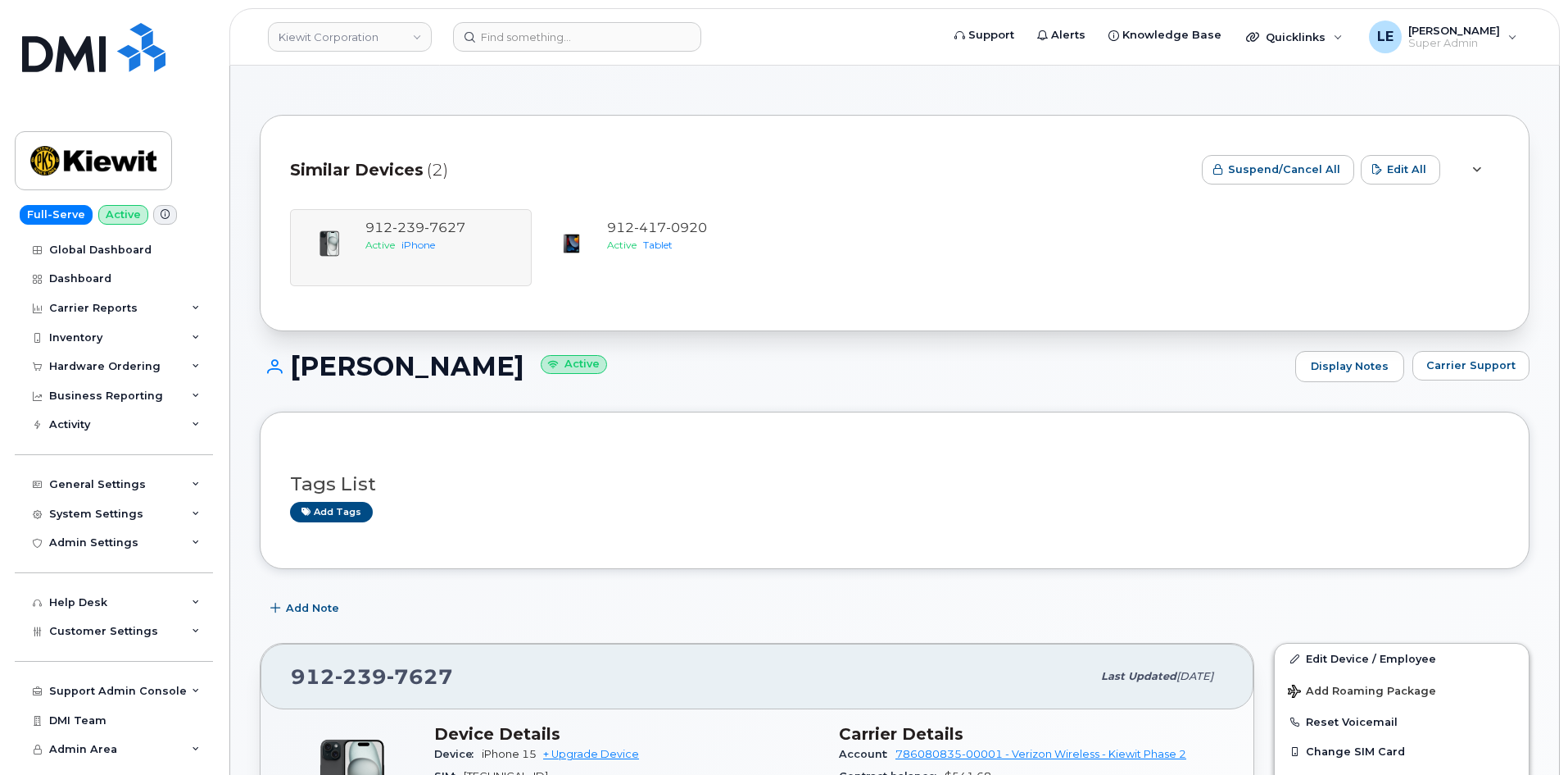
click at [474, 160] on div "Similar Devices (2)" at bounding box center [740, 170] width 899 height 50
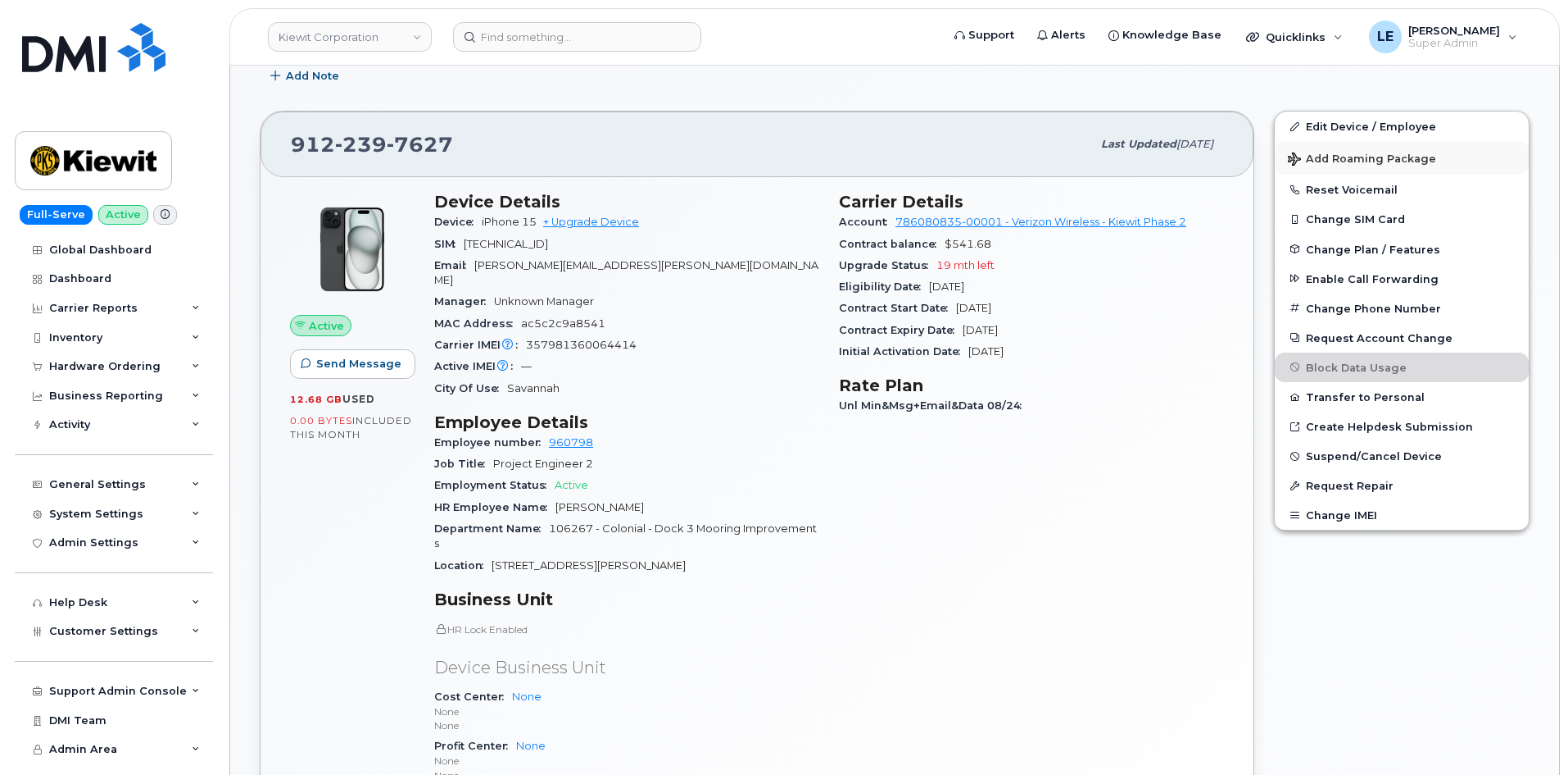
scroll to position [328, 0]
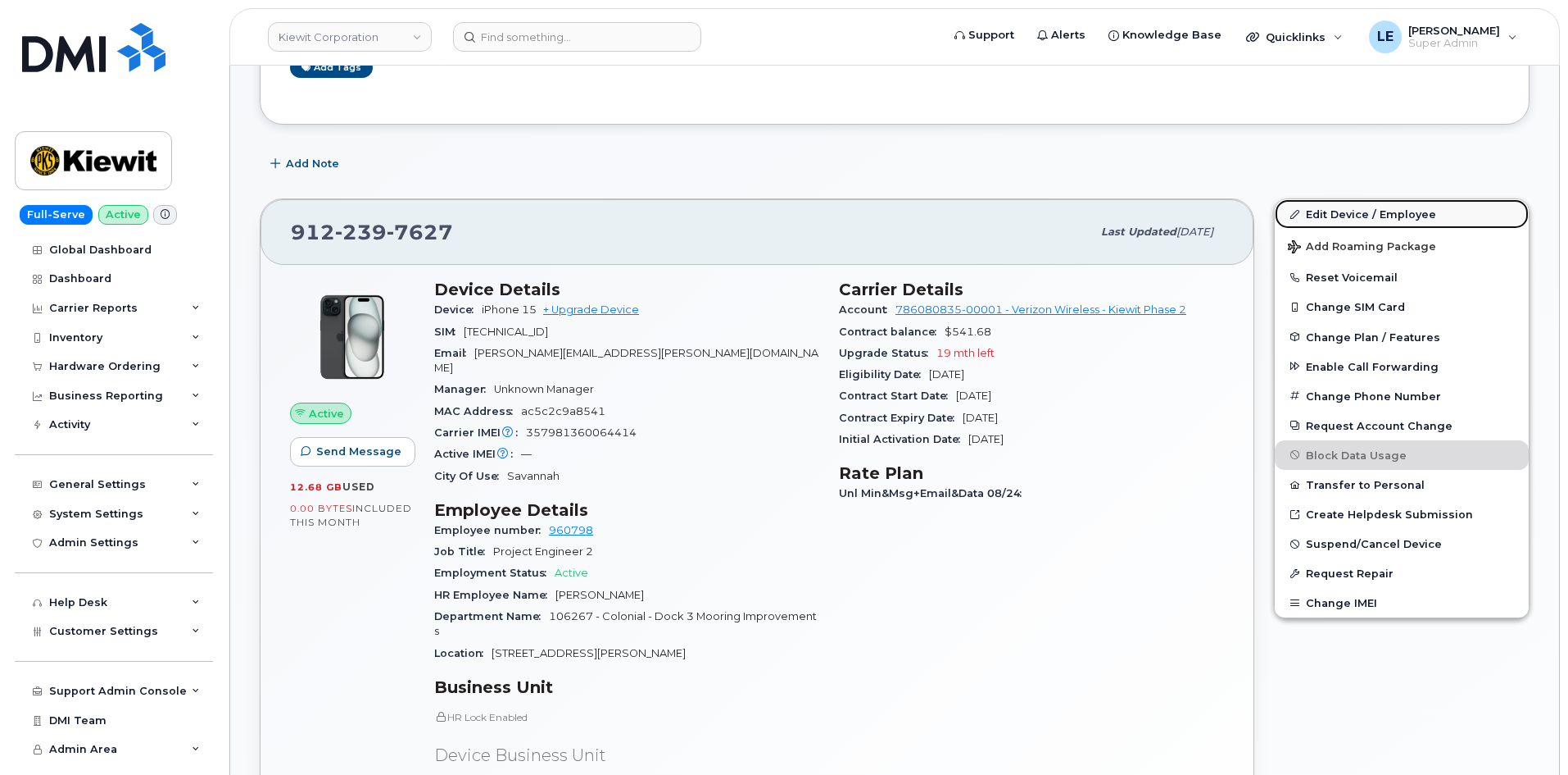
click at [1344, 218] on link "Edit Device / Employee" at bounding box center [1402, 213] width 254 height 30
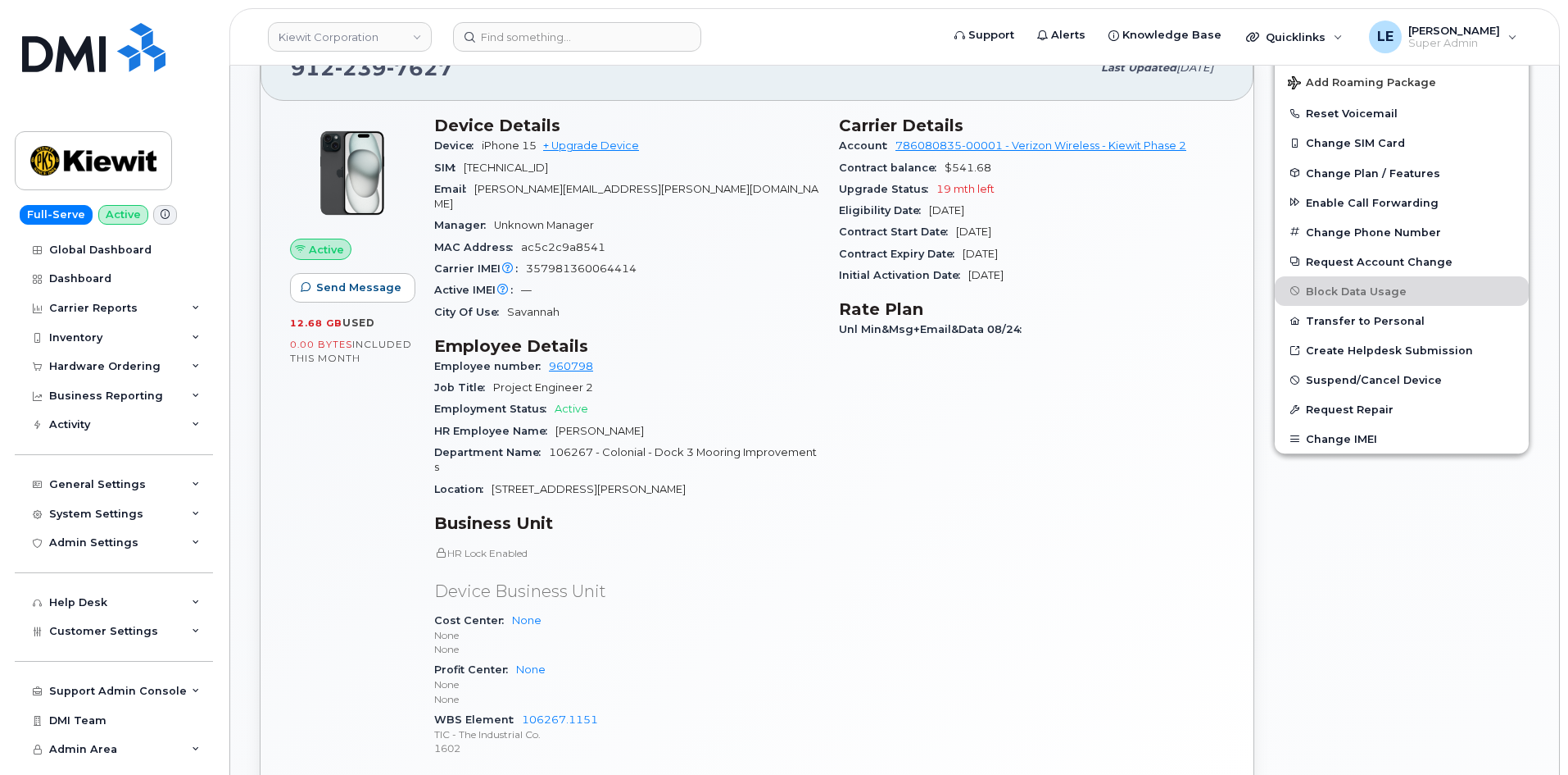
scroll to position [436, 0]
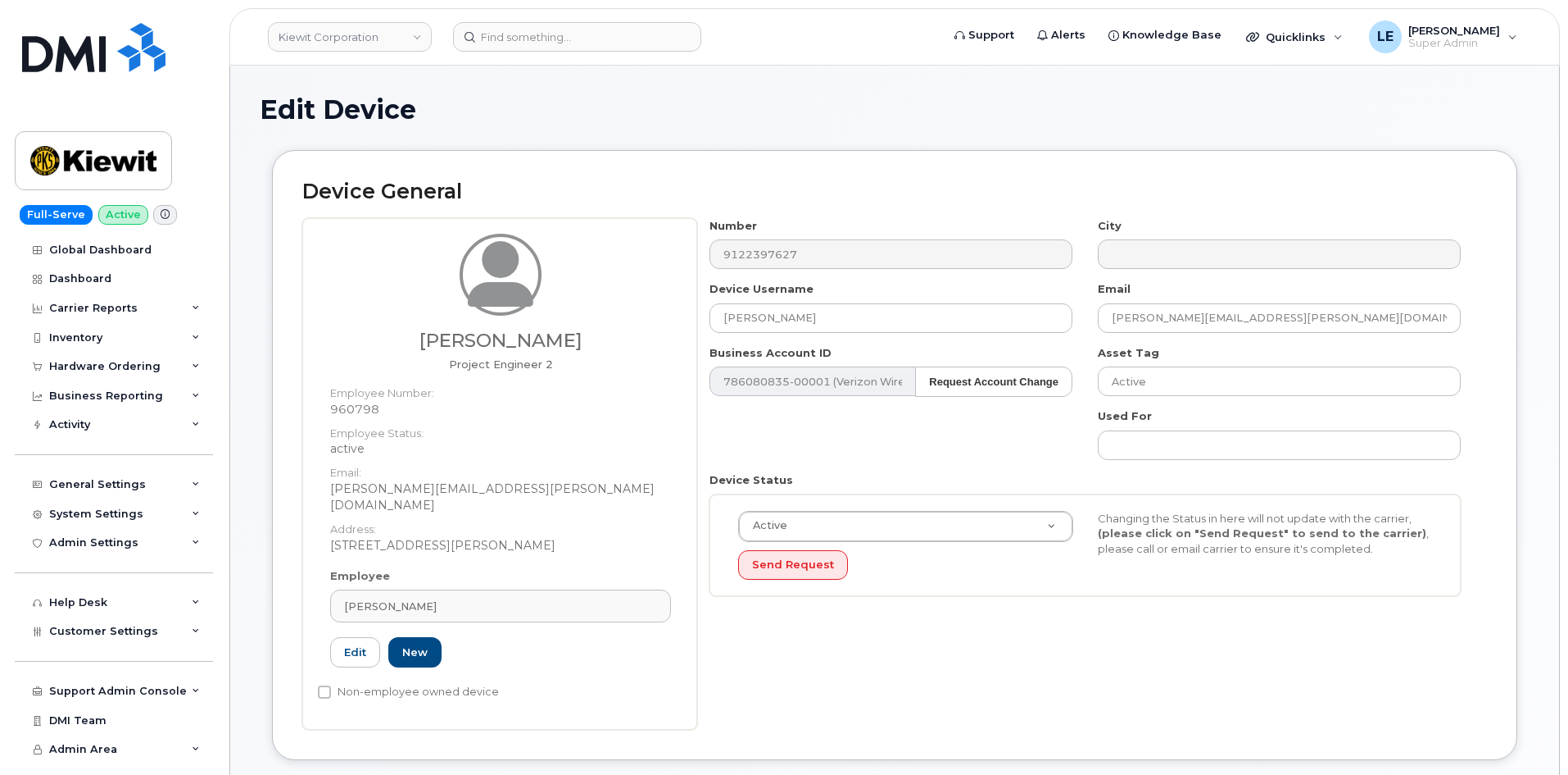
scroll to position [492, 0]
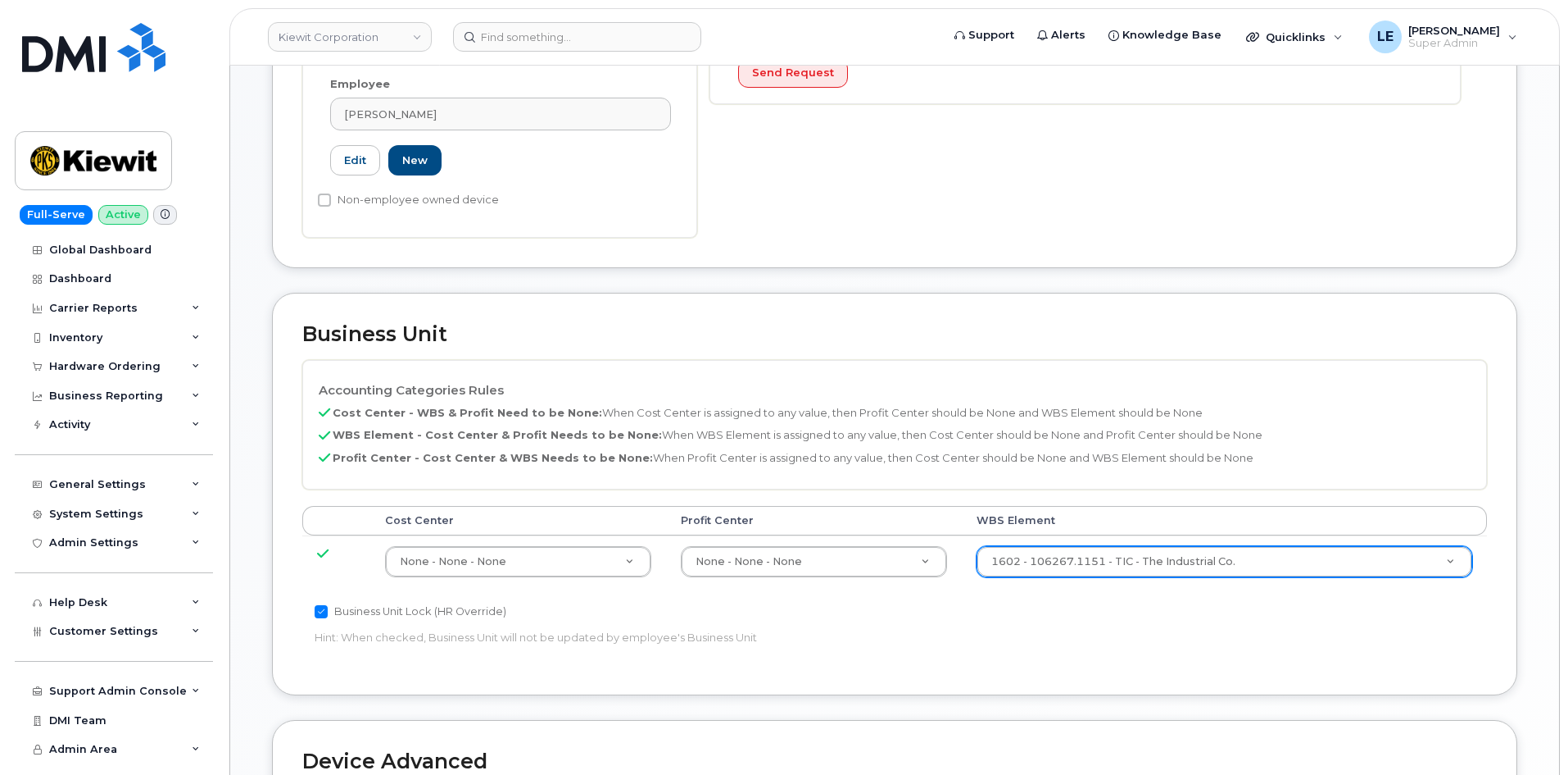
drag, startPoint x: 1069, startPoint y: 527, endPoint x: 1071, endPoint y: 537, distance: 10.2
click at [1068, 535] on td "1602 - 106267.1151 - TIC - The Industrial Co. 33915661" at bounding box center [1224, 561] width 526 height 52
click at [1062, 584] on input "text" at bounding box center [1224, 583] width 462 height 24
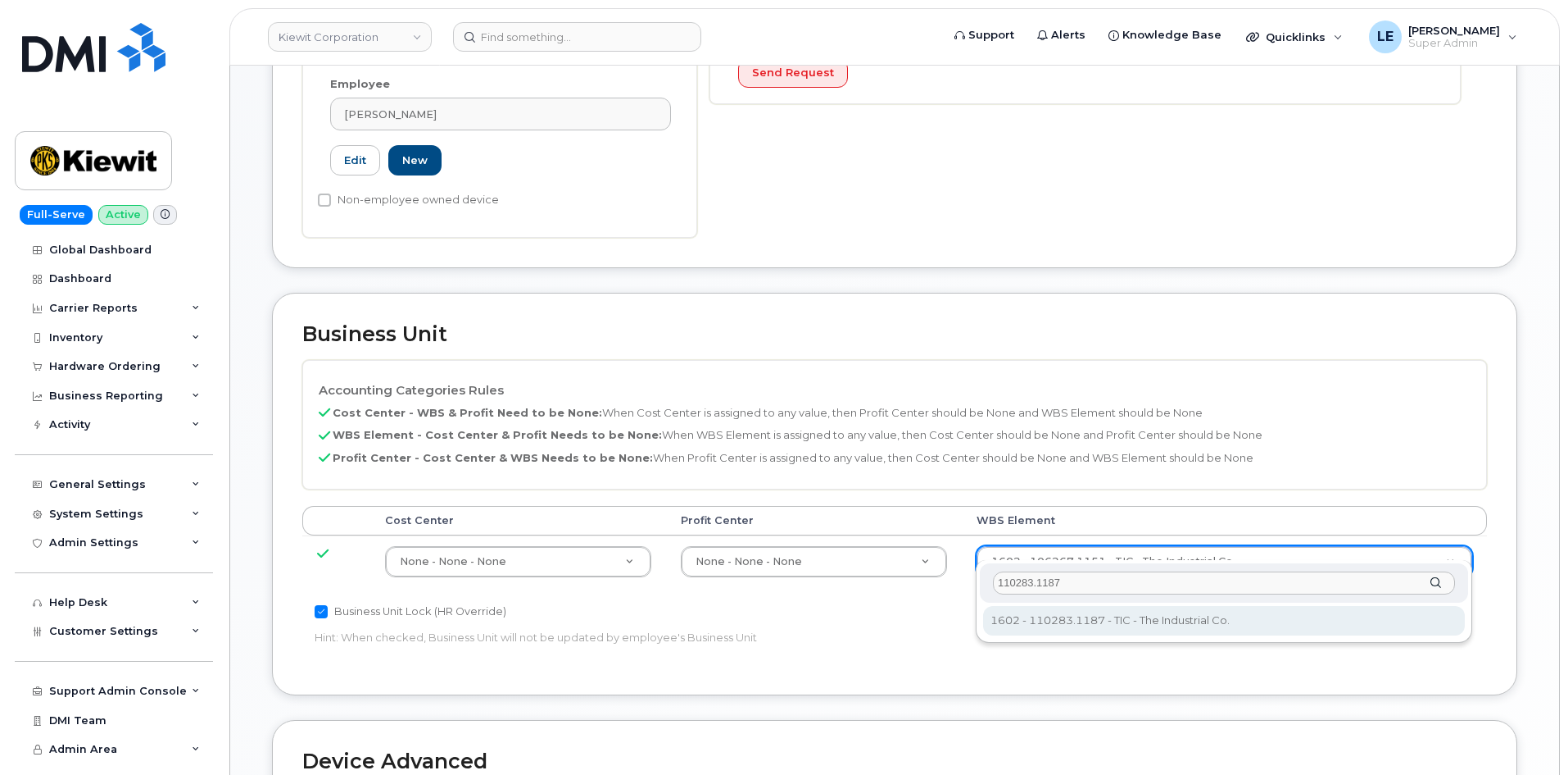
type input "110283.1187"
type input "33474282"
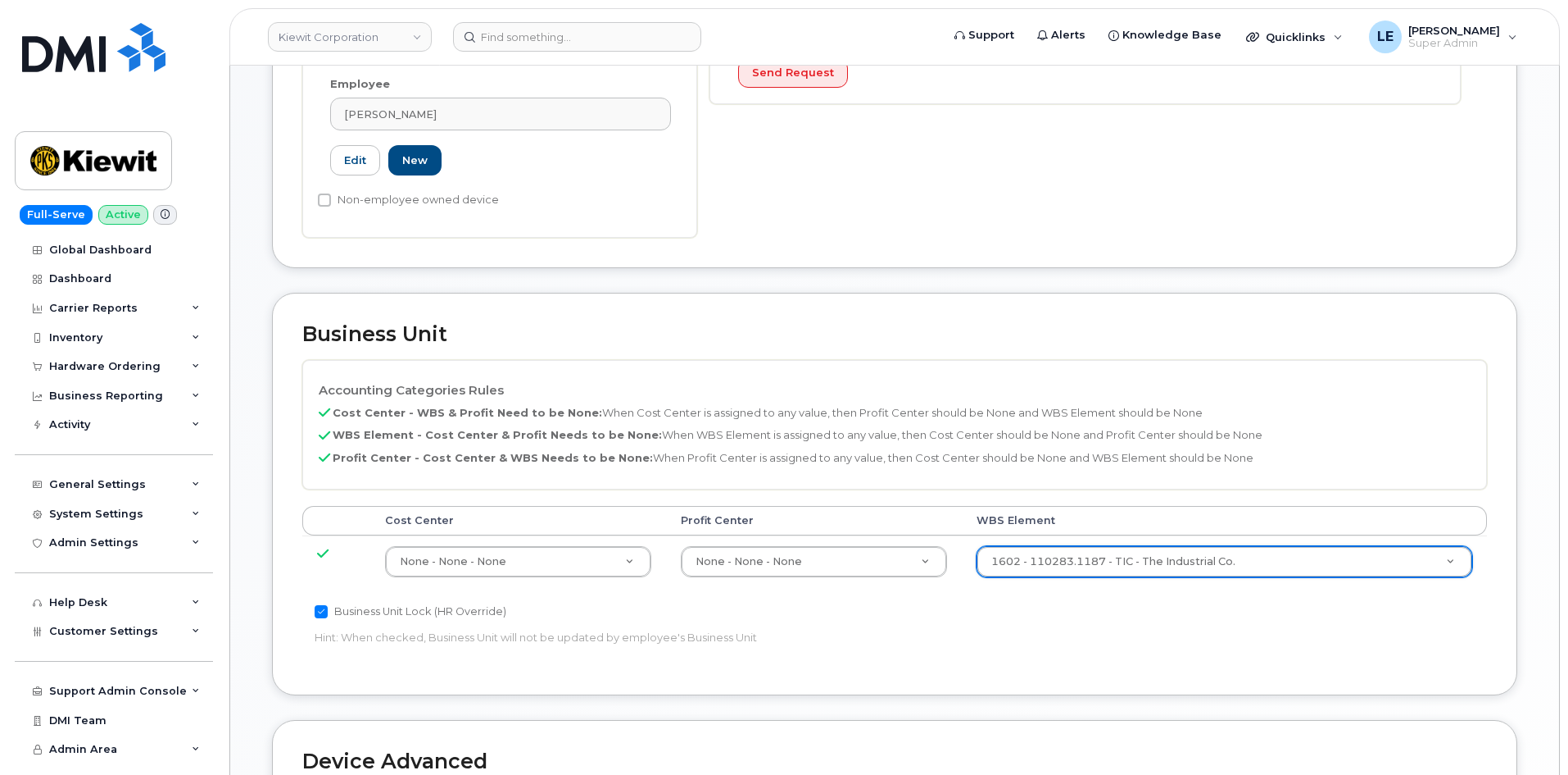
click at [1031, 610] on div "Business Unit Lock (HR Override) Hint: When checked, Business Unit will not be …" at bounding box center [697, 627] width 790 height 52
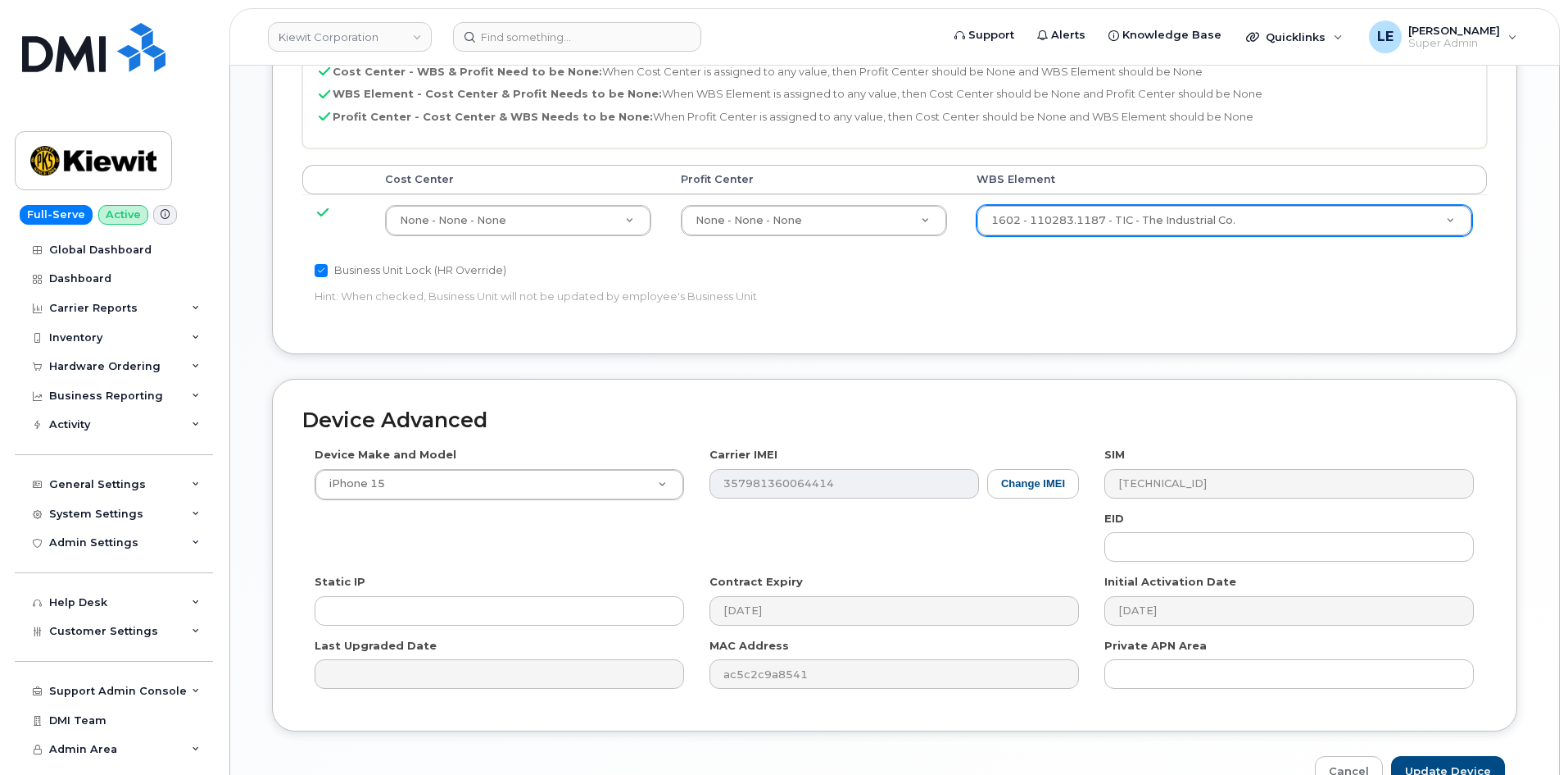
scroll to position [910, 0]
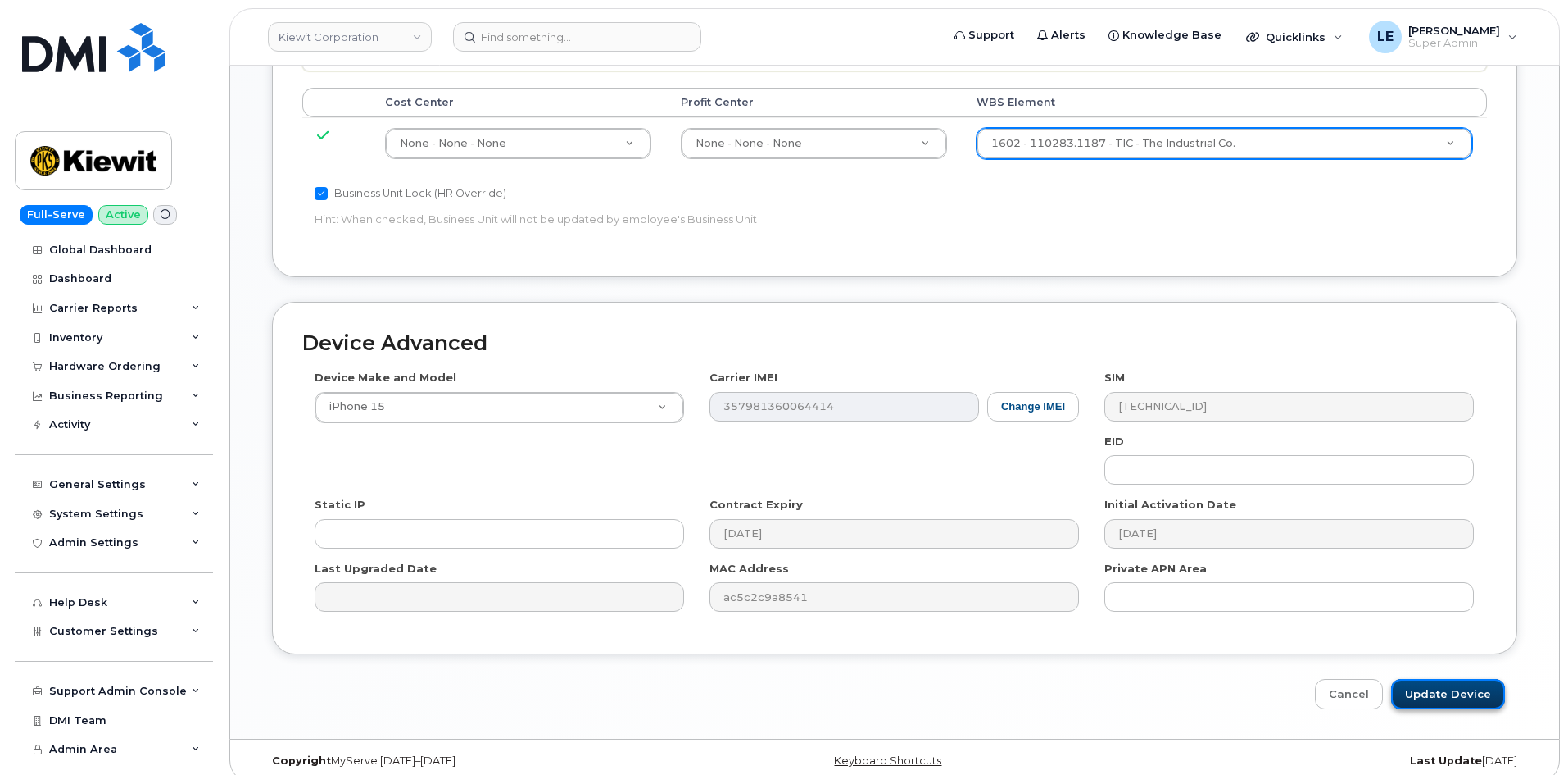
click at [1448, 679] on input "Update Device" at bounding box center [1448, 694] width 113 height 31
type input "Saving..."
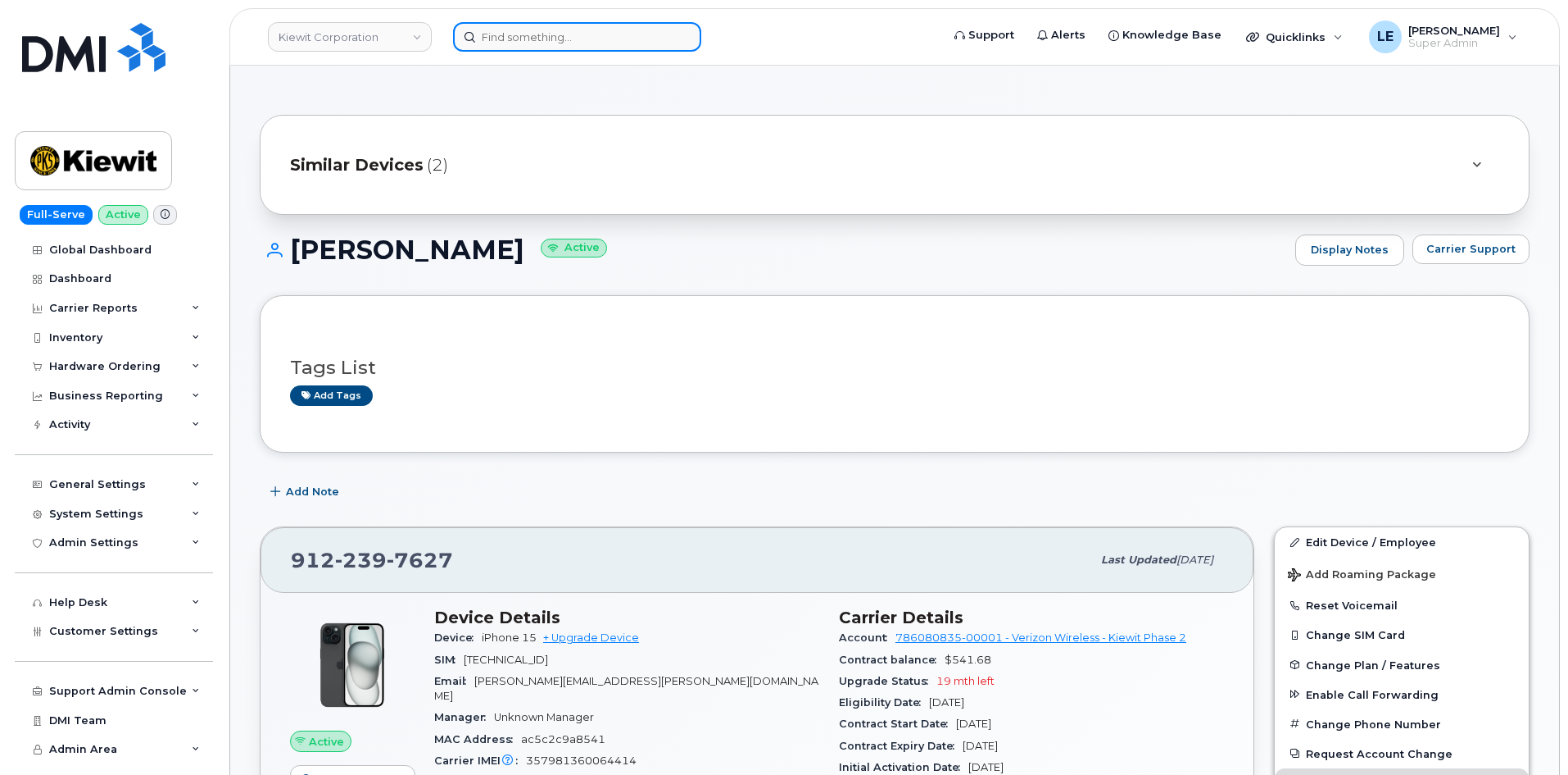
click at [582, 24] on input at bounding box center [577, 37] width 248 height 30
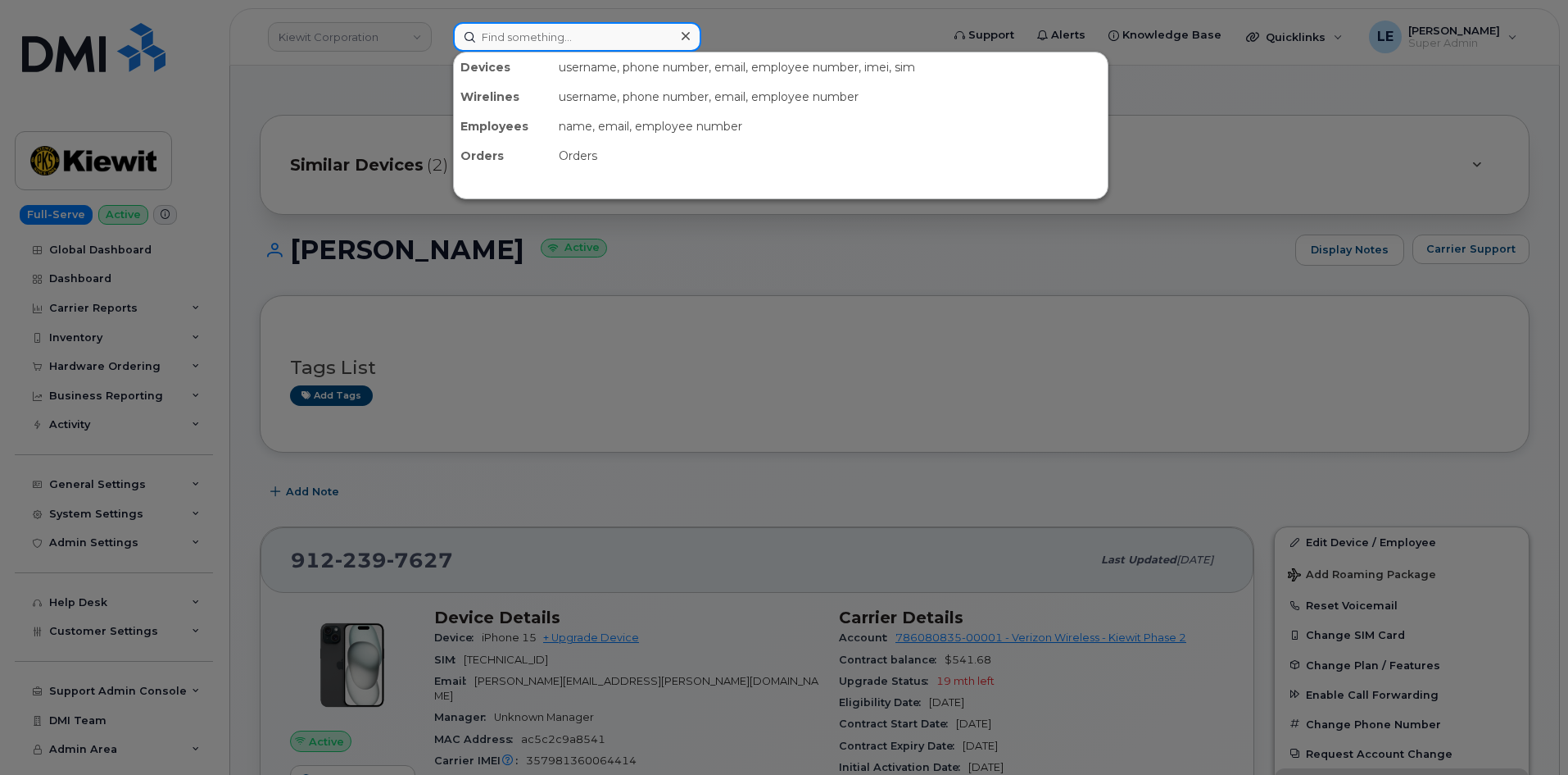
paste input "[EMAIL_ADDRESS][PERSON_NAME][PERSON_NAME][DOMAIN_NAME]"
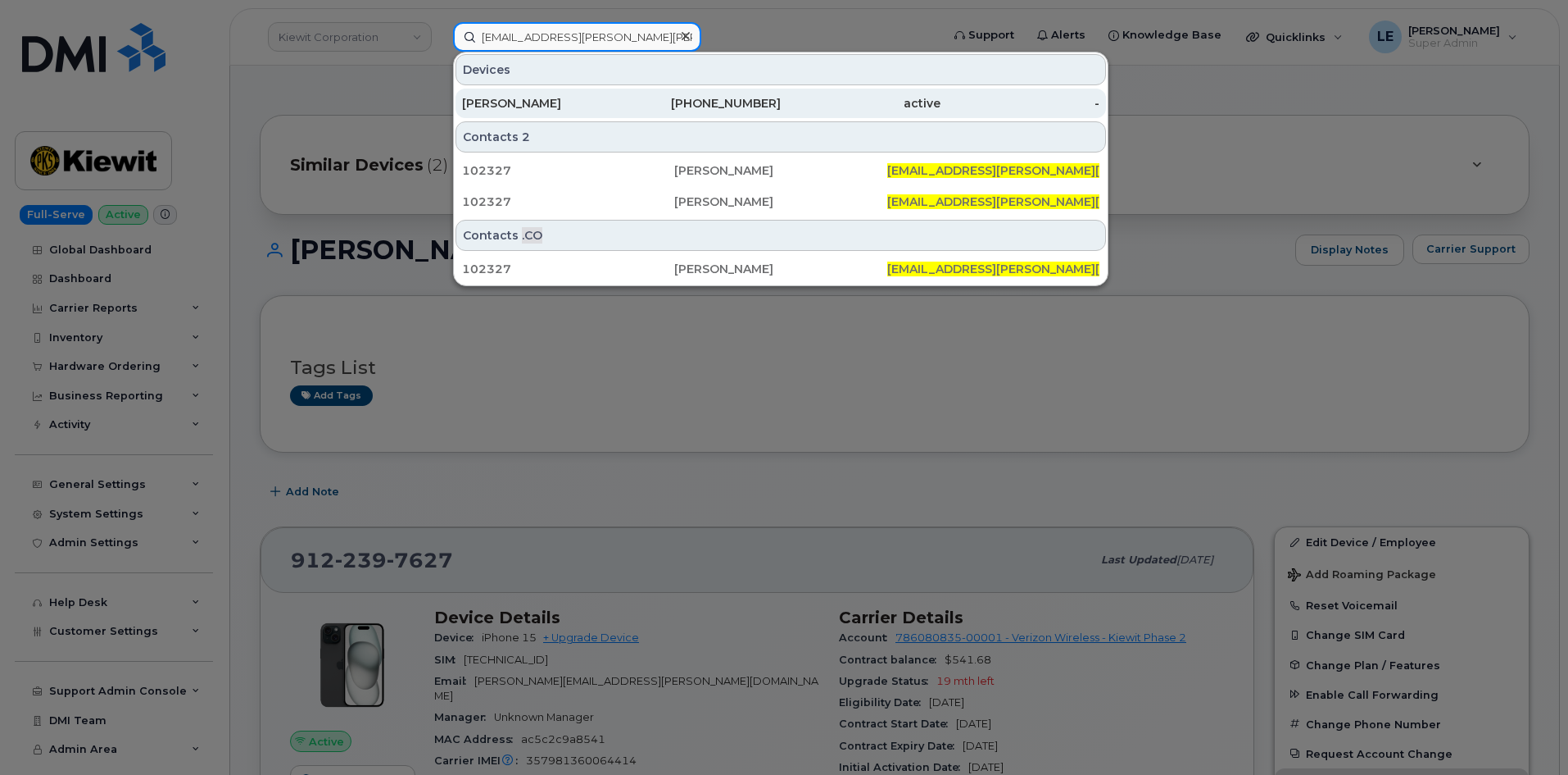
type input "[EMAIL_ADDRESS][PERSON_NAME][PERSON_NAME][DOMAIN_NAME]"
click at [582, 97] on div "[PERSON_NAME]" at bounding box center [542, 102] width 160 height 16
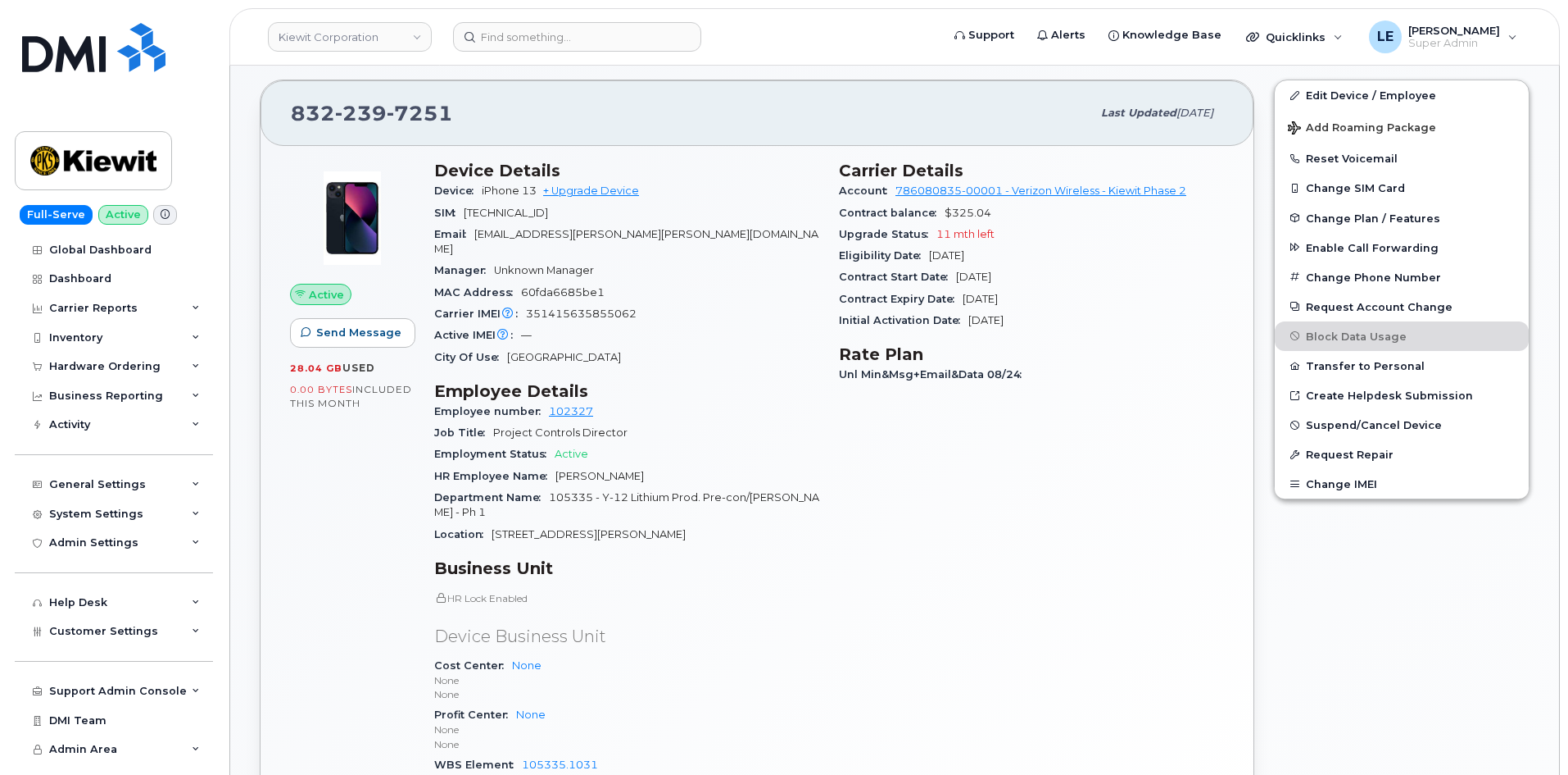
scroll to position [246, 0]
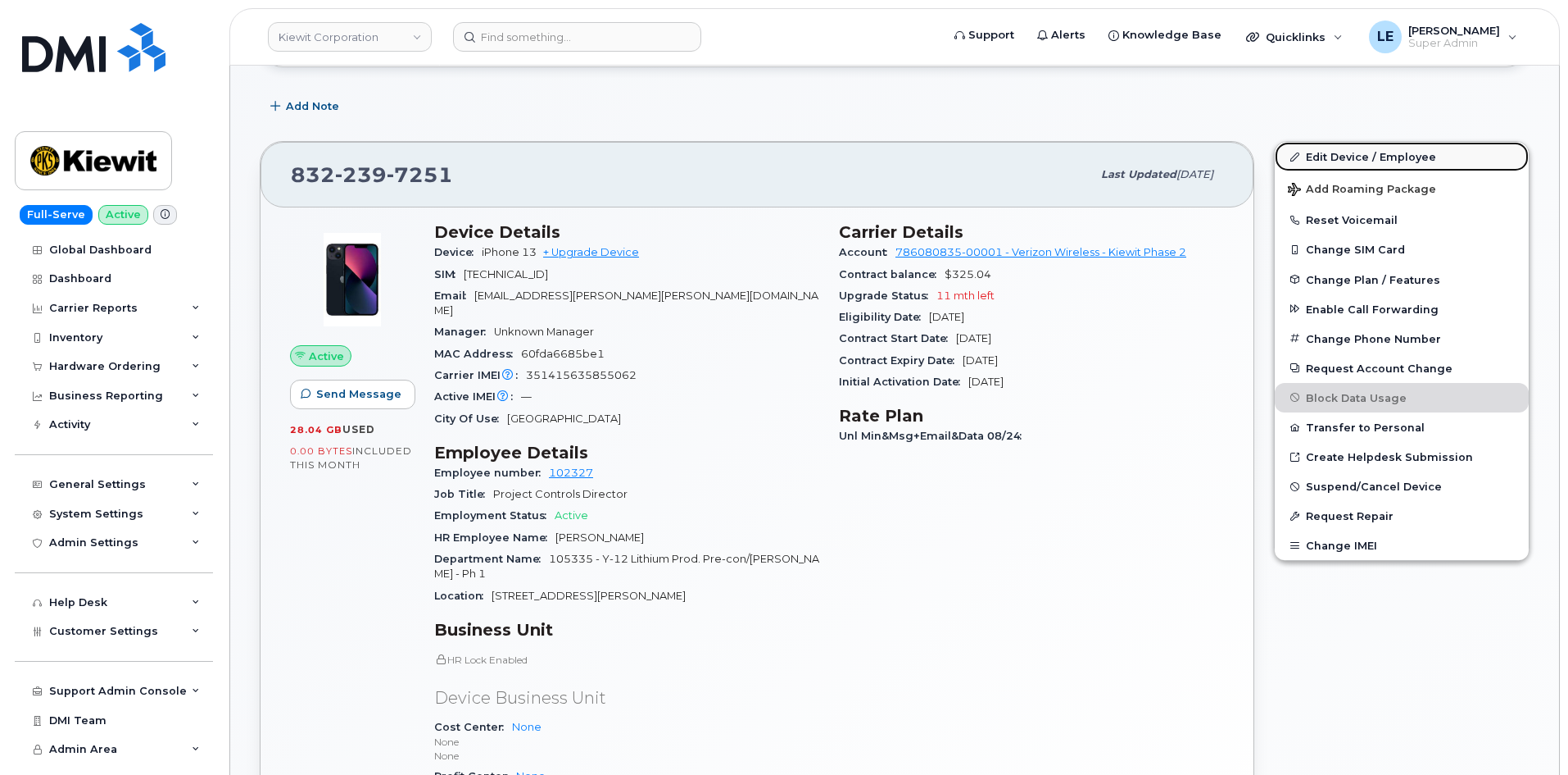
click at [1284, 146] on link "Edit Device / Employee" at bounding box center [1402, 156] width 254 height 30
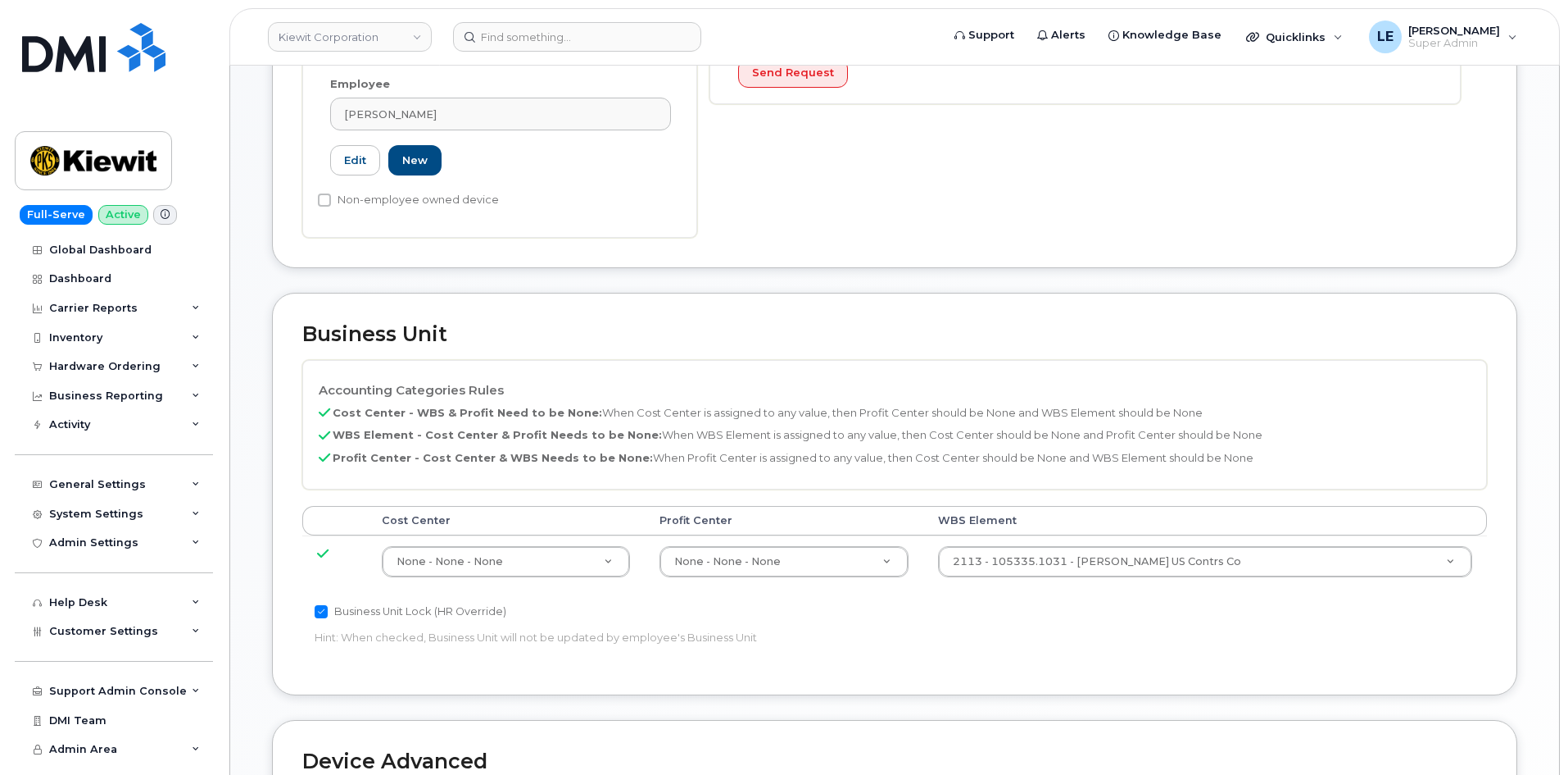
scroll to position [574, 0]
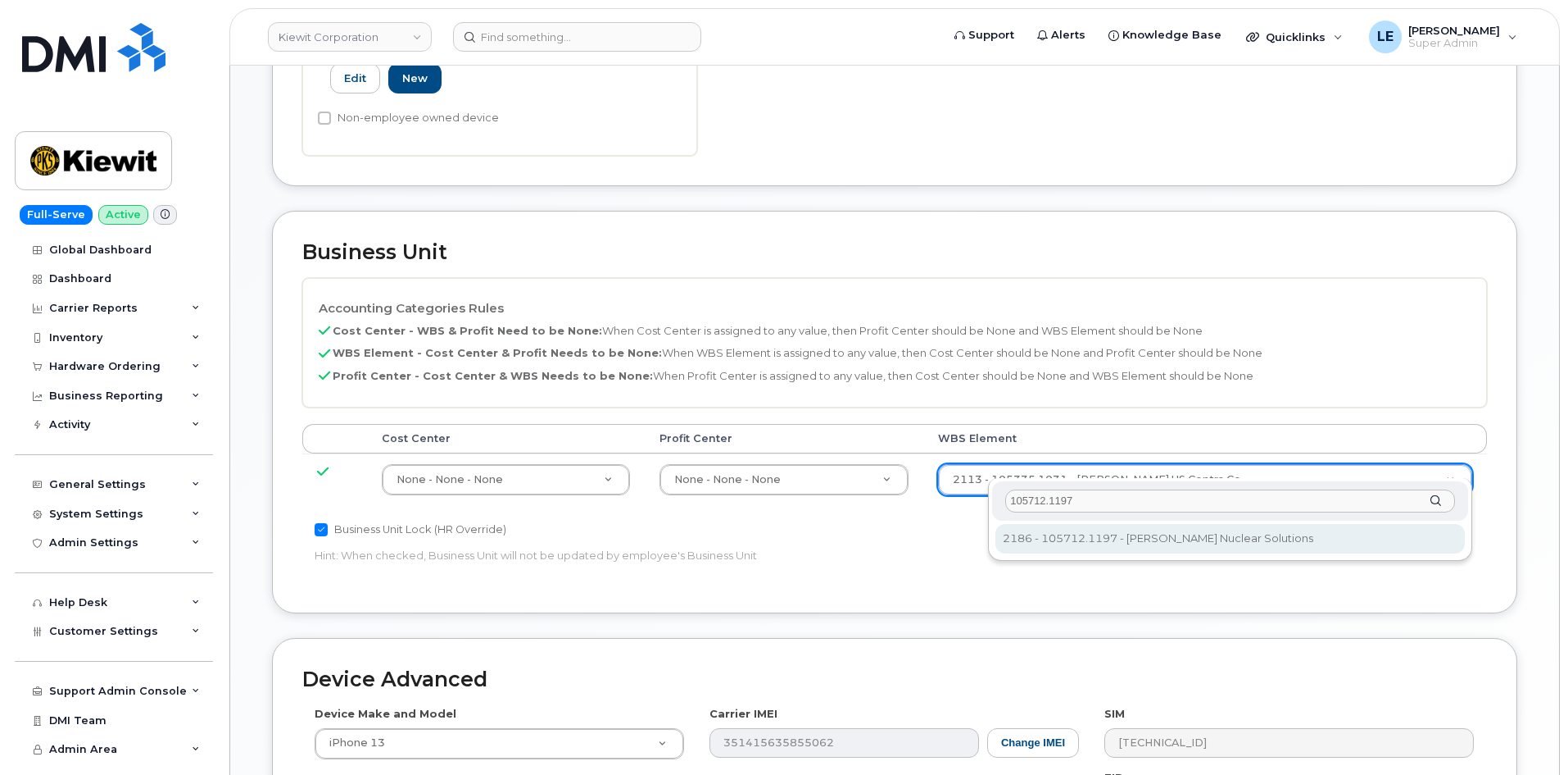
type input "105712.1197"
type input "36019359"
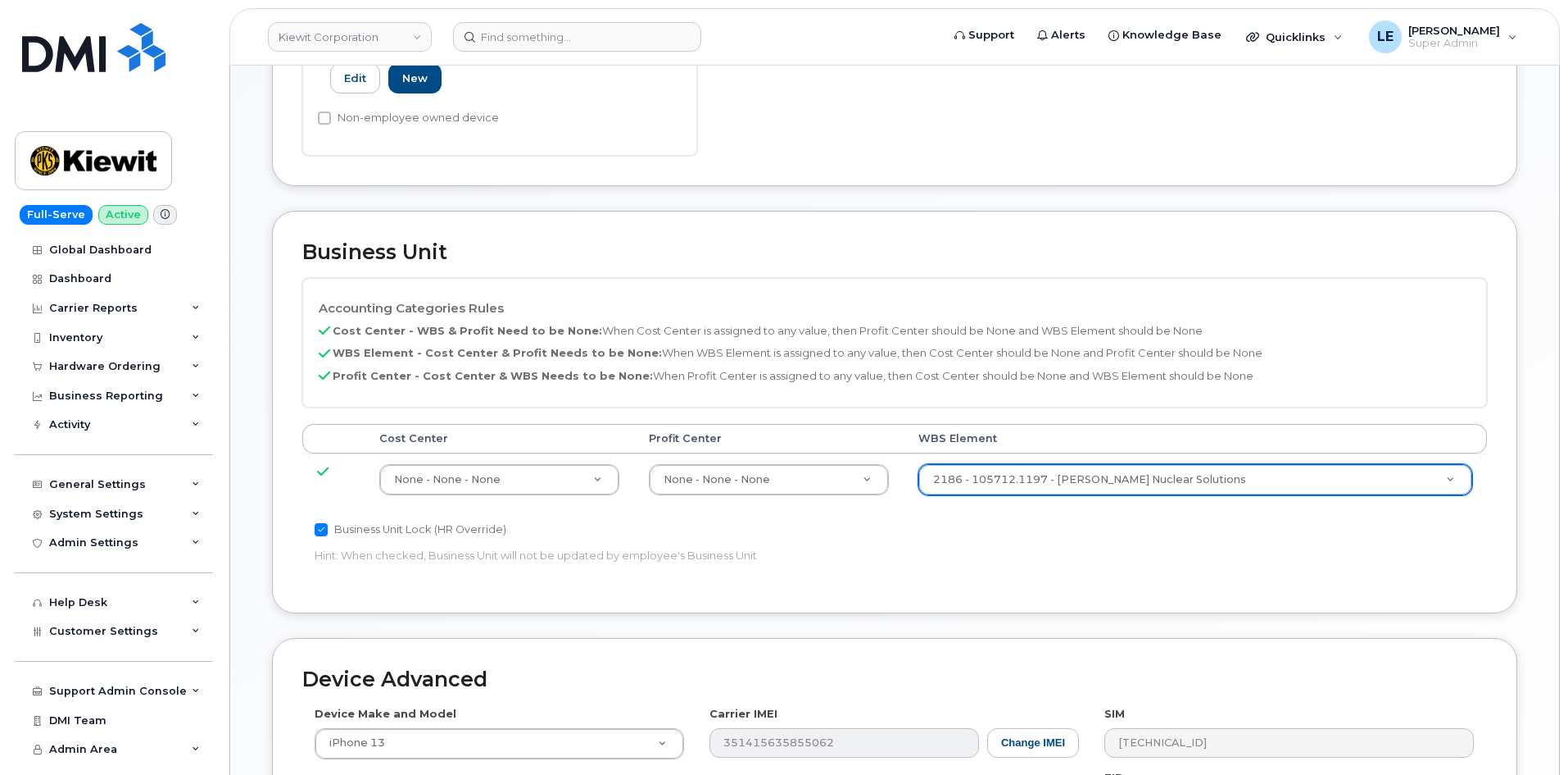
click at [1122, 533] on div "Accounting Categories Rules Cost Center - WBS & Profit Need to be None: When Co…" at bounding box center [894, 430] width 1185 height 305
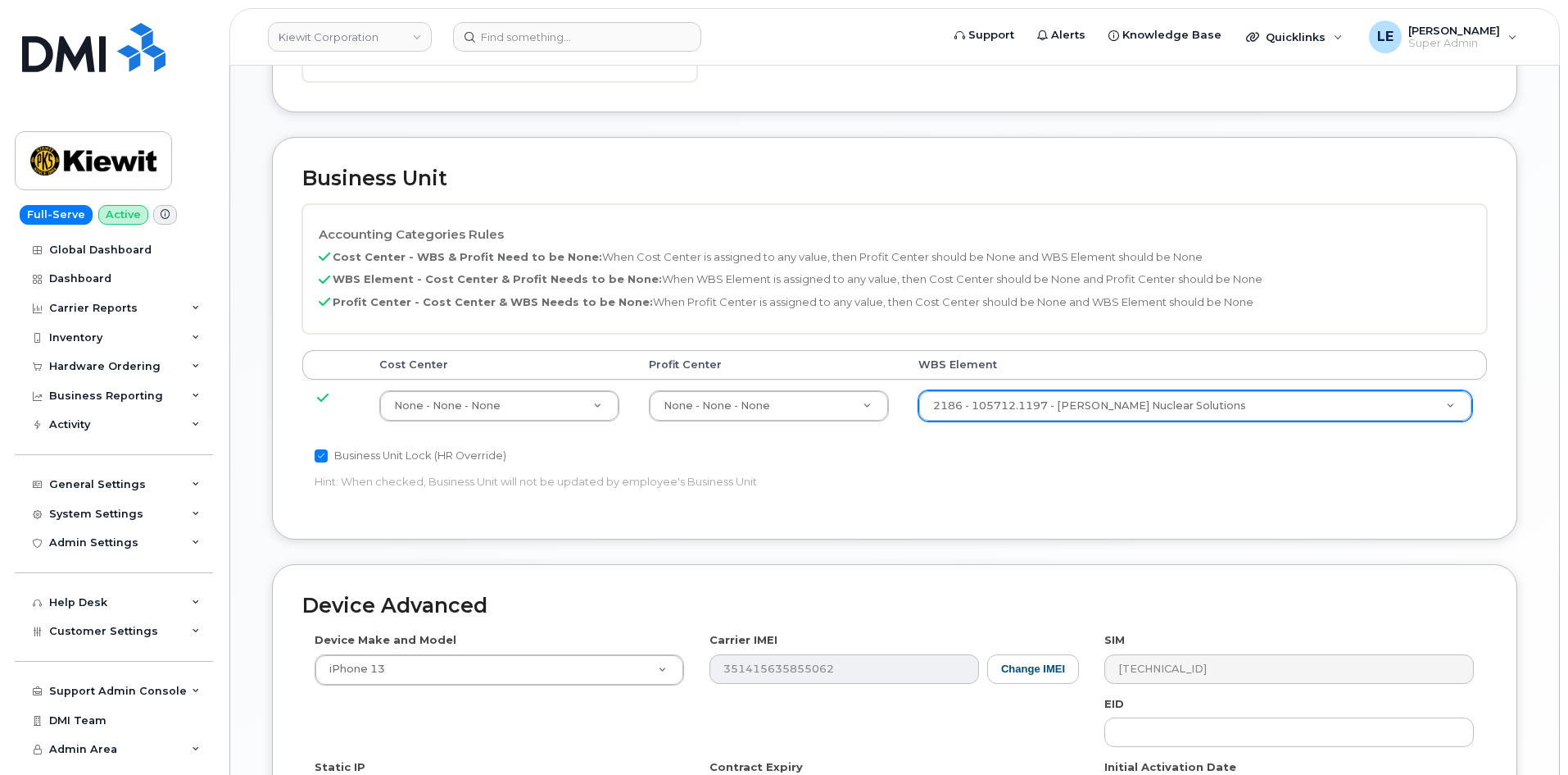
scroll to position [910, 0]
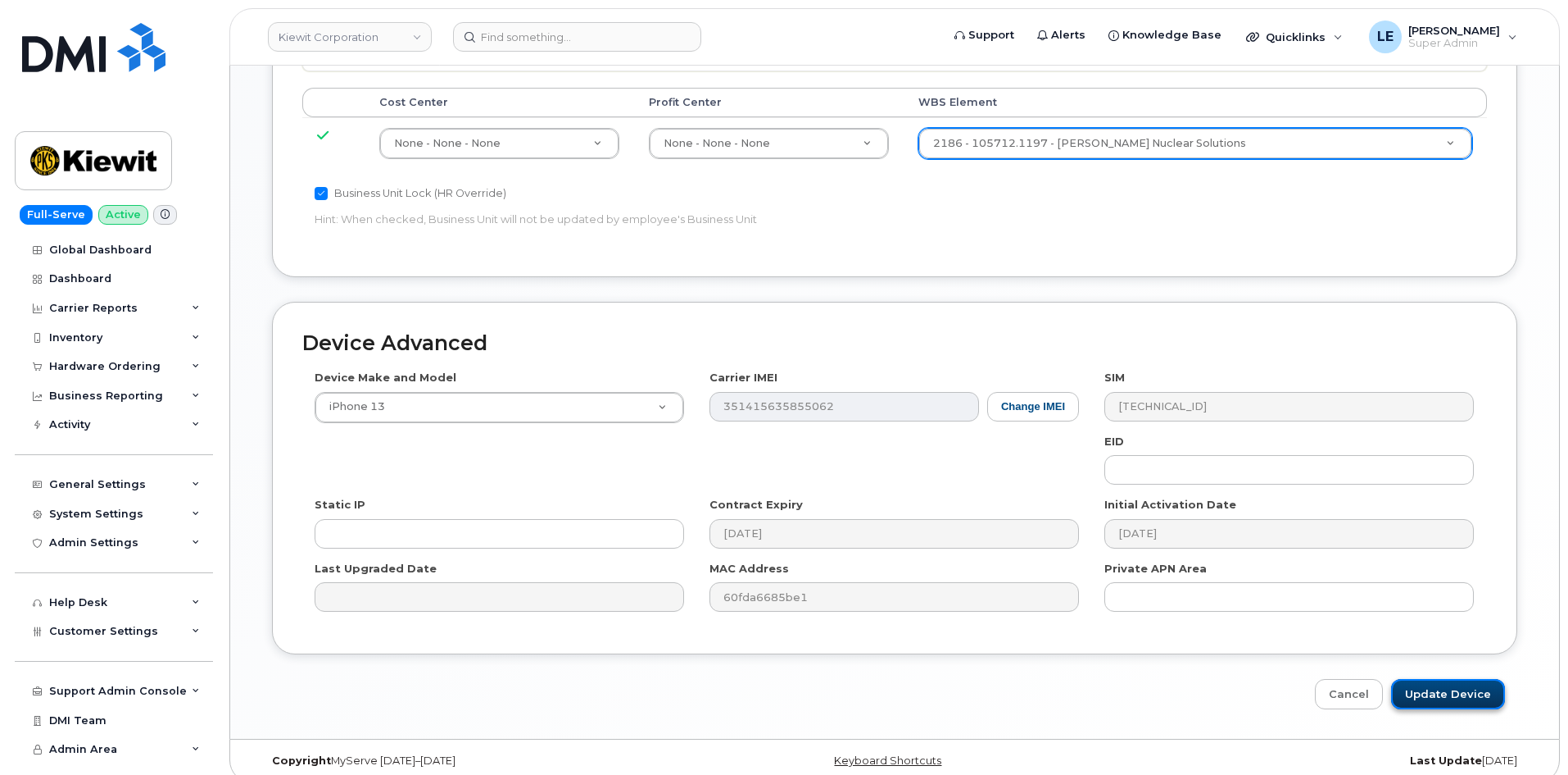
click at [1438, 679] on input "Update Device" at bounding box center [1448, 694] width 113 height 31
type input "Saving..."
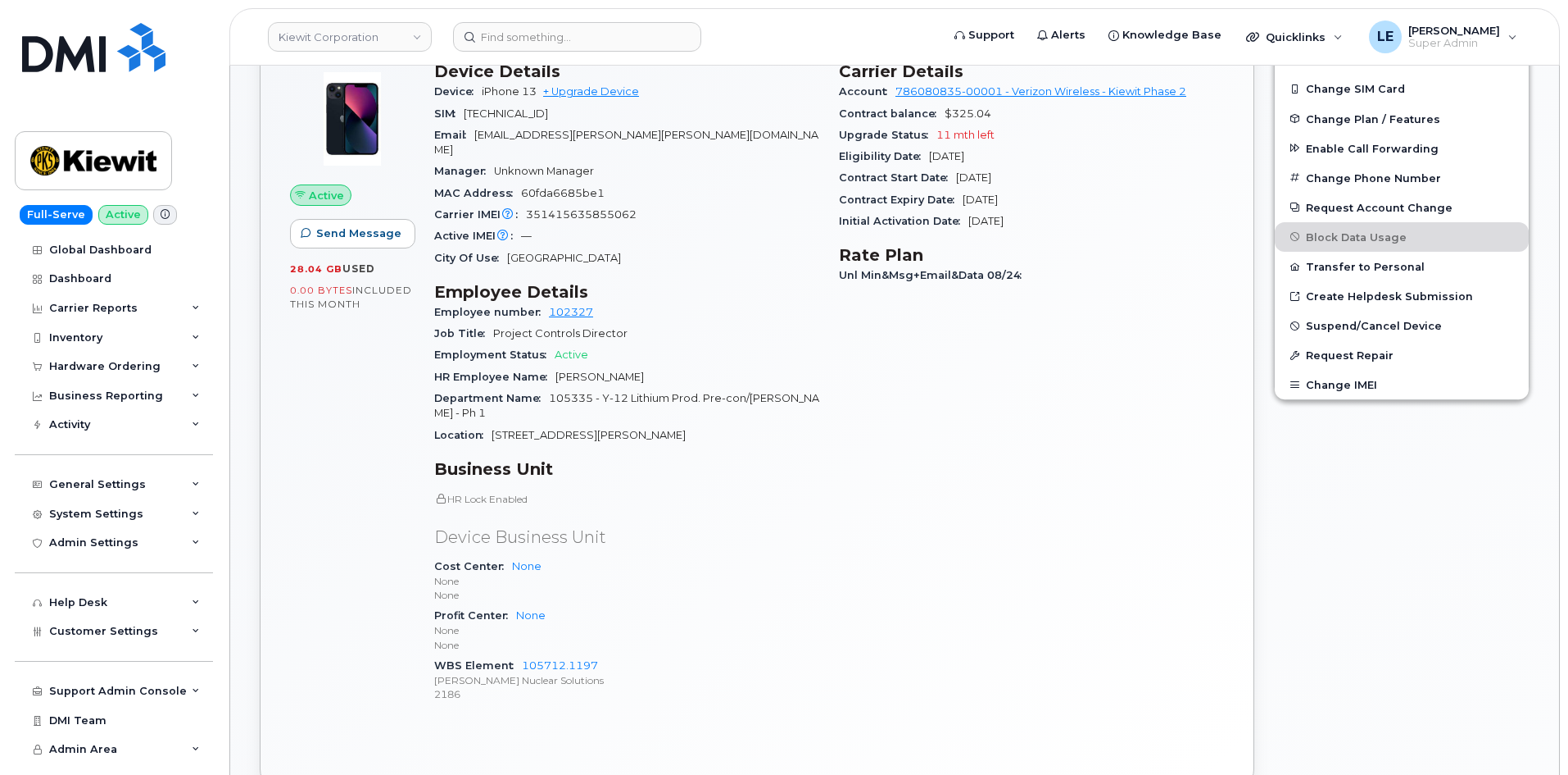
scroll to position [410, 0]
click at [415, 32] on link "Kiewit Corporation" at bounding box center [350, 37] width 164 height 30
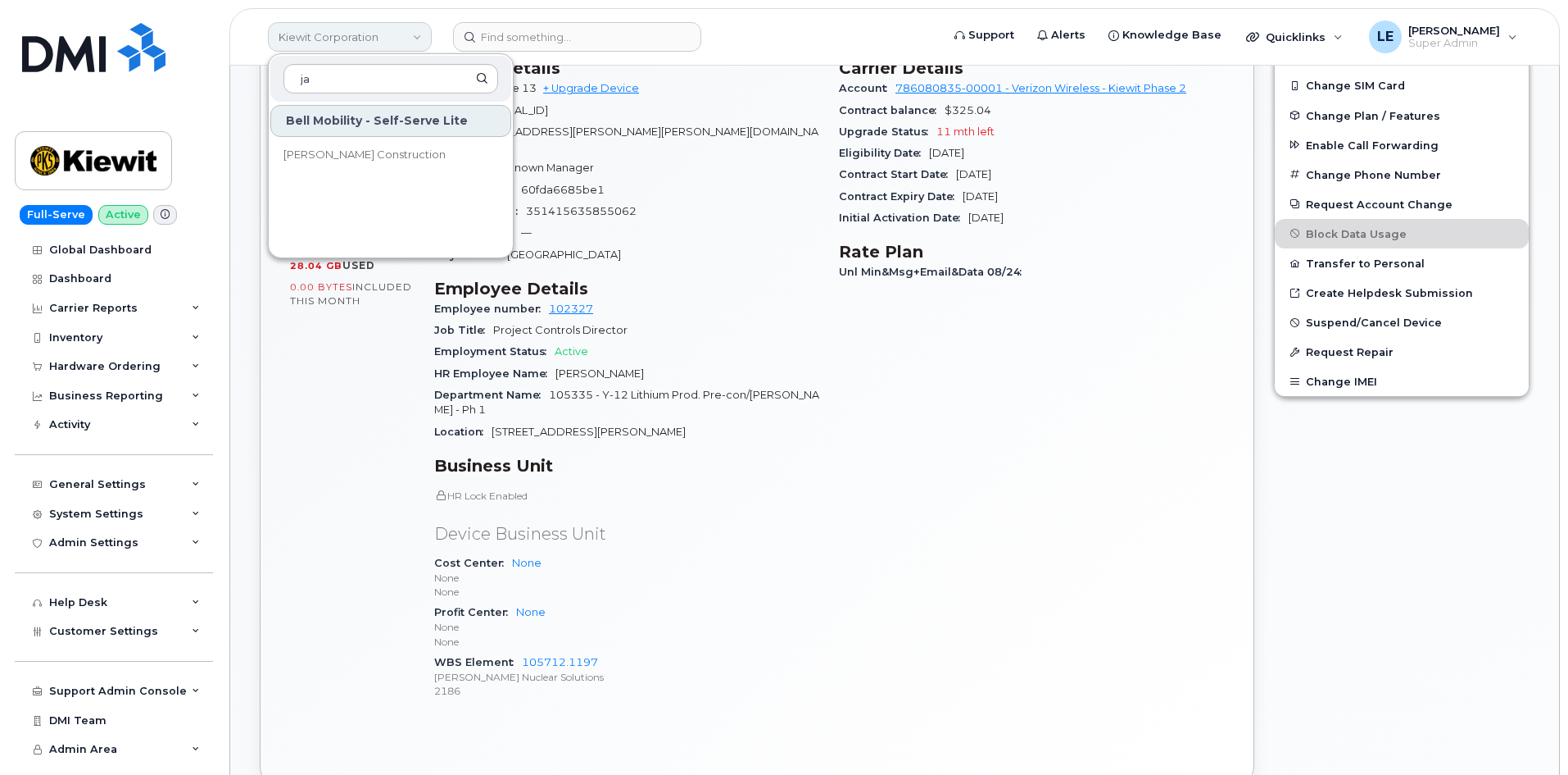
type input "j"
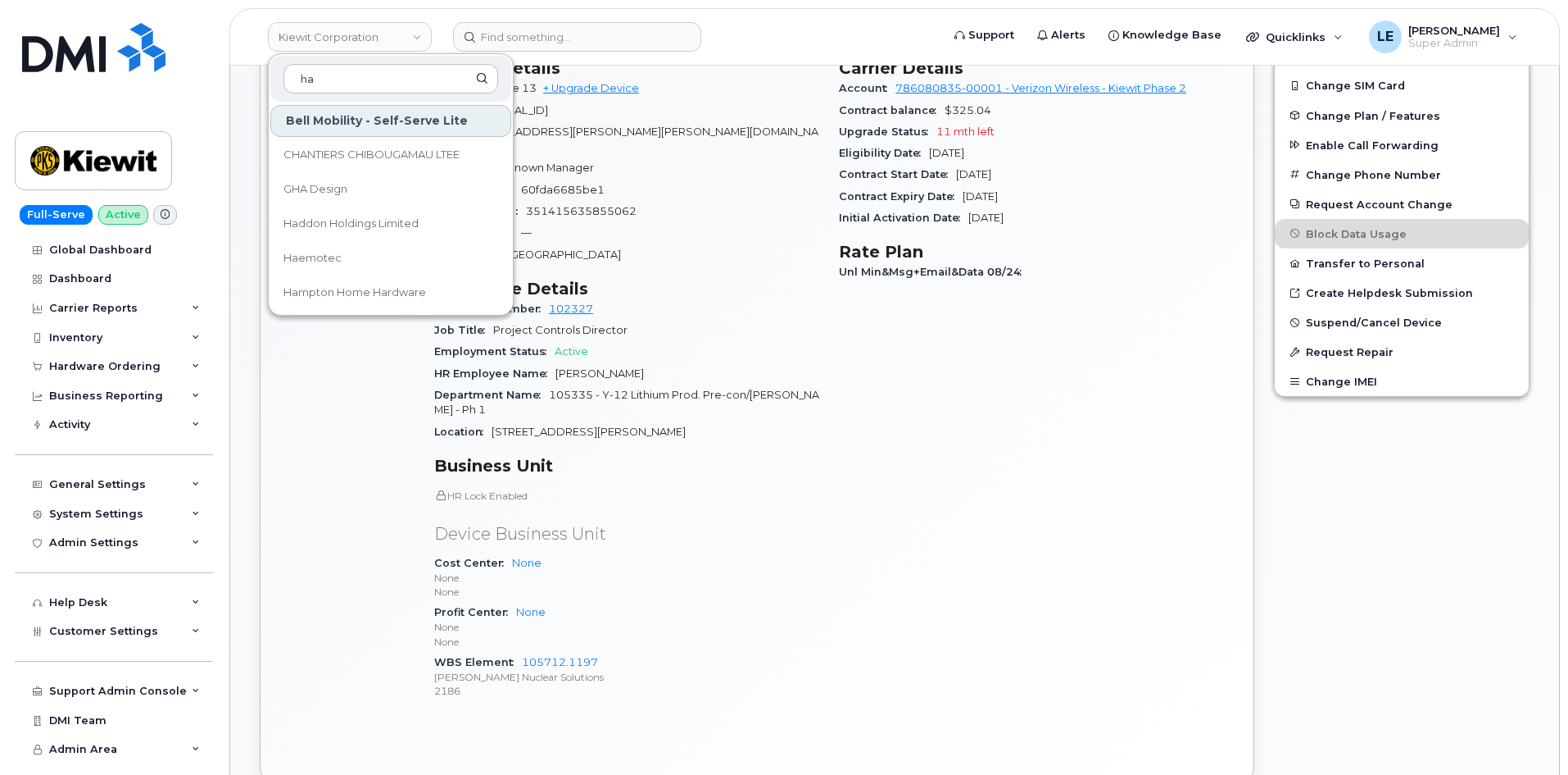
type input "h"
click at [587, 32] on input at bounding box center [577, 37] width 248 height 30
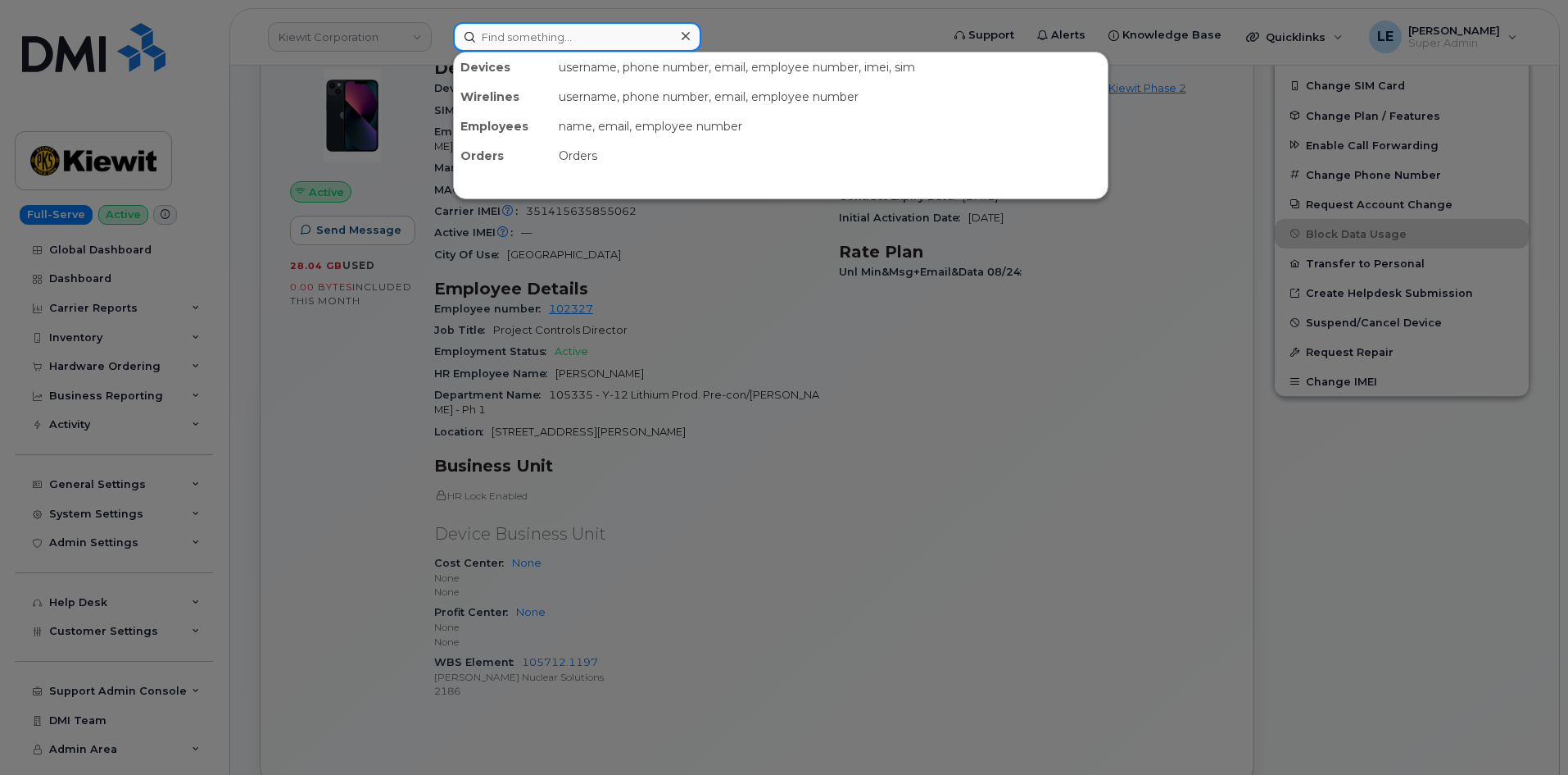
paste input "5188177780"
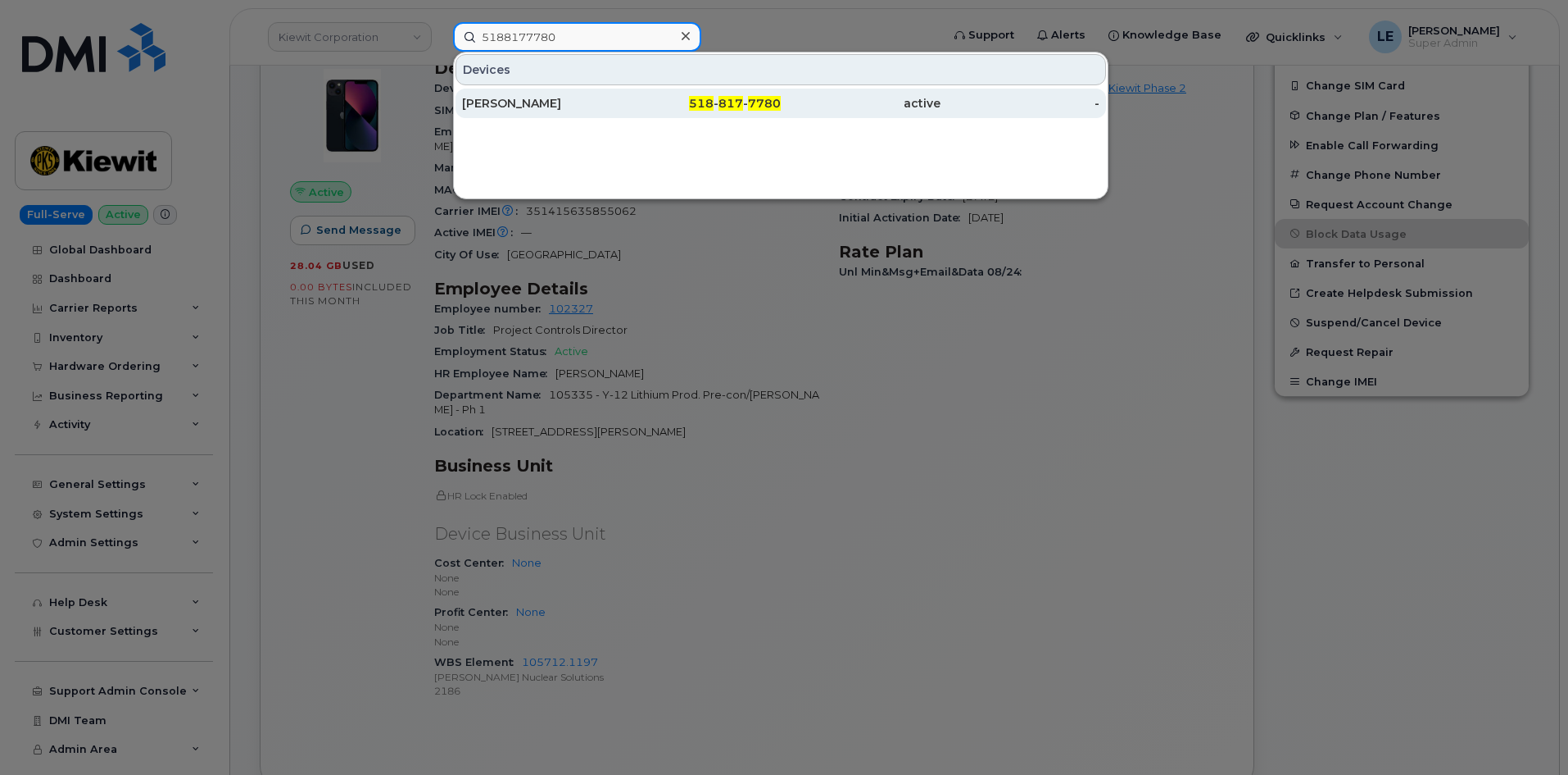
type input "5188177780"
click at [568, 97] on div "DARRELL TISE" at bounding box center [542, 102] width 160 height 16
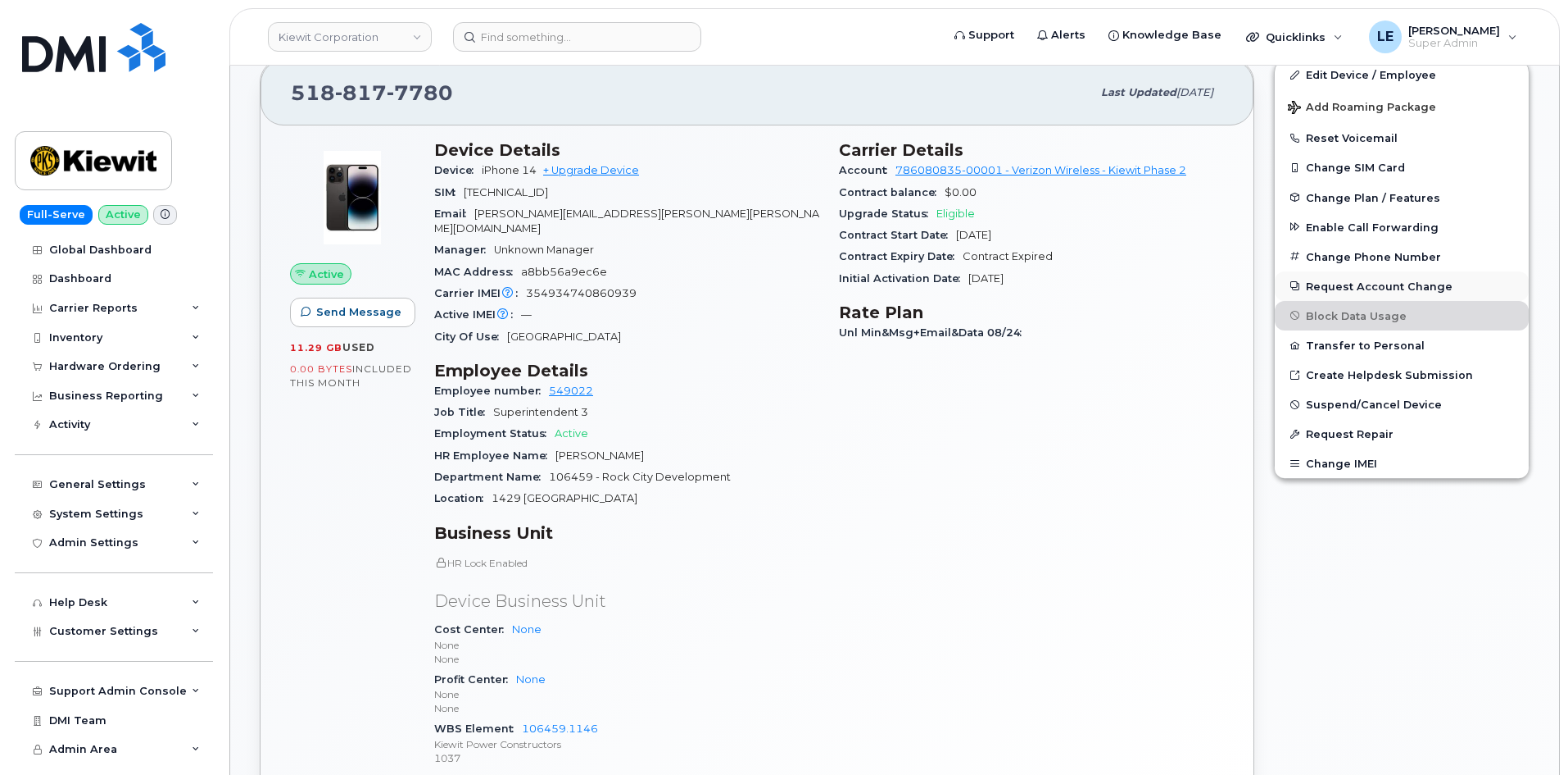
scroll to position [246, 0]
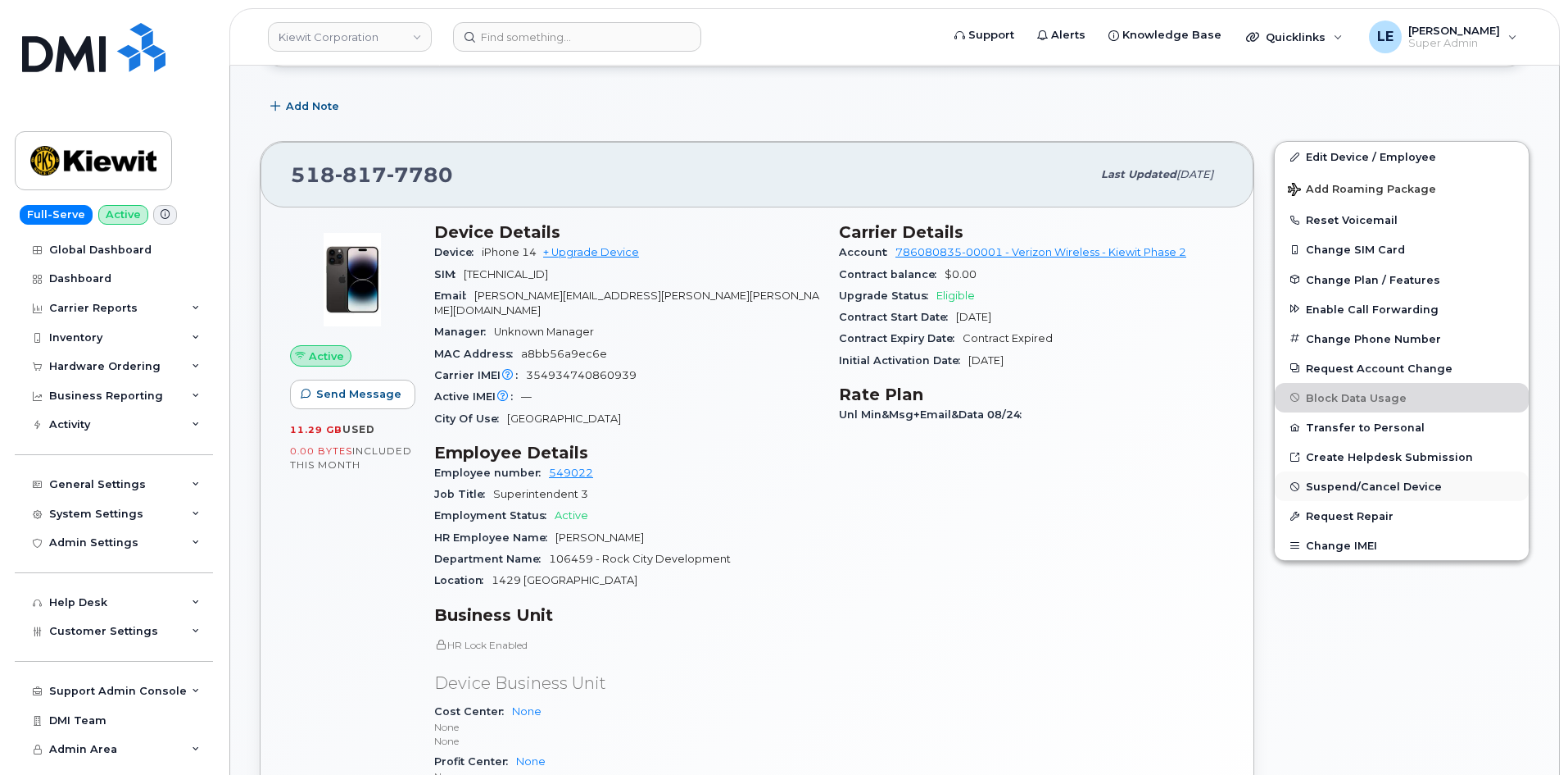
click at [1416, 483] on span "Suspend/Cancel Device" at bounding box center [1373, 487] width 136 height 12
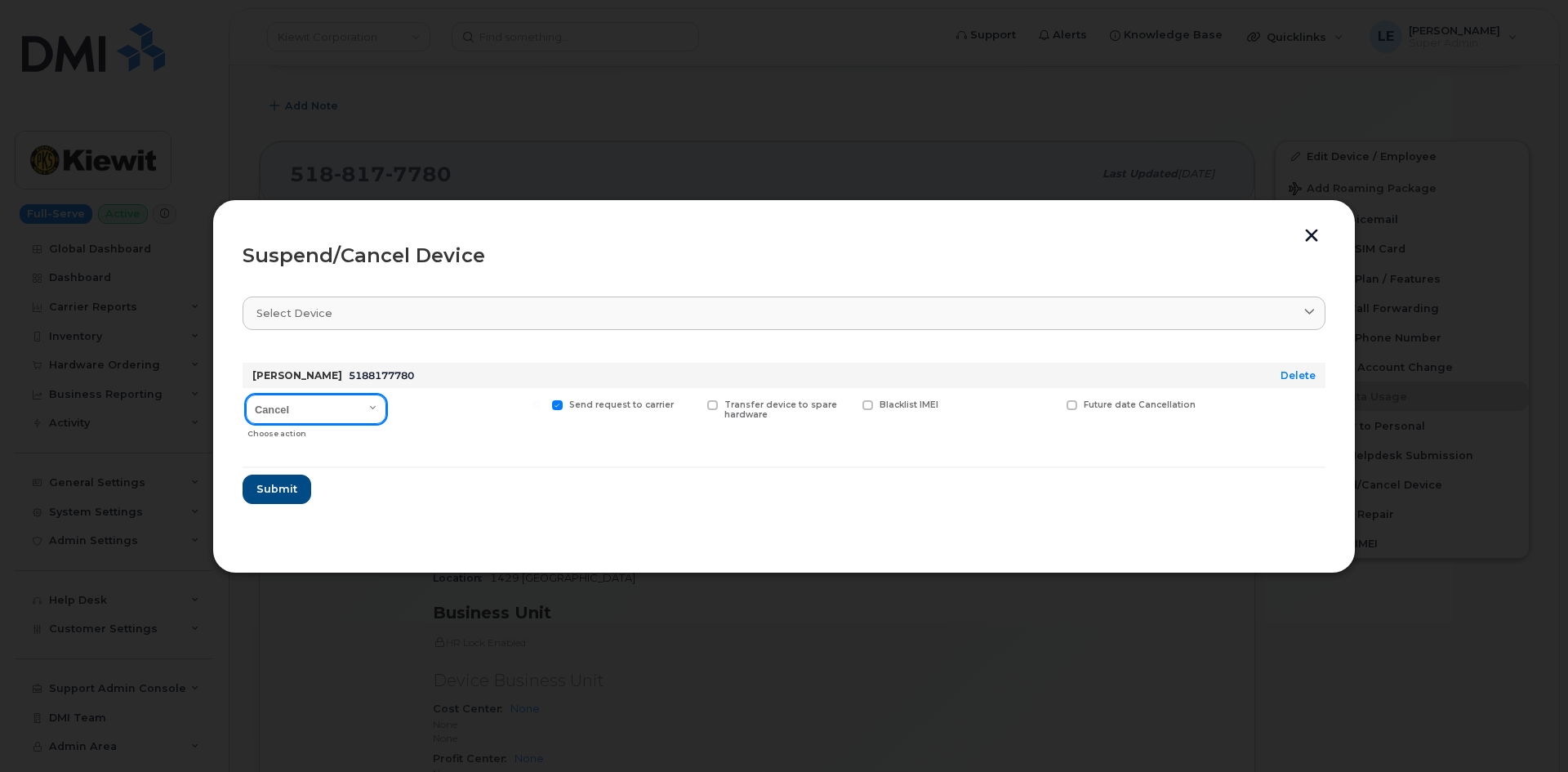
click at [366, 412] on select "Cancel Suspend - Reduced Rate Suspend - Full Rate Suspend - Lost Device/Stolen …" at bounding box center [315, 409] width 140 height 30
click at [246, 395] on select "Cancel Suspend - Reduced Rate Suspend - Full Rate Suspend - Lost Device/Stolen …" at bounding box center [315, 409] width 140 height 30
click at [372, 403] on select "Cancel Suspend - Reduced Rate Suspend - Full Rate Suspend - Lost Device/Stolen …" at bounding box center [315, 409] width 140 height 30
select select "[object Object]"
click at [246, 395] on select "Cancel Suspend - Reduced Rate Suspend - Full Rate Suspend - Lost Device/Stolen …" at bounding box center [315, 409] width 140 height 30
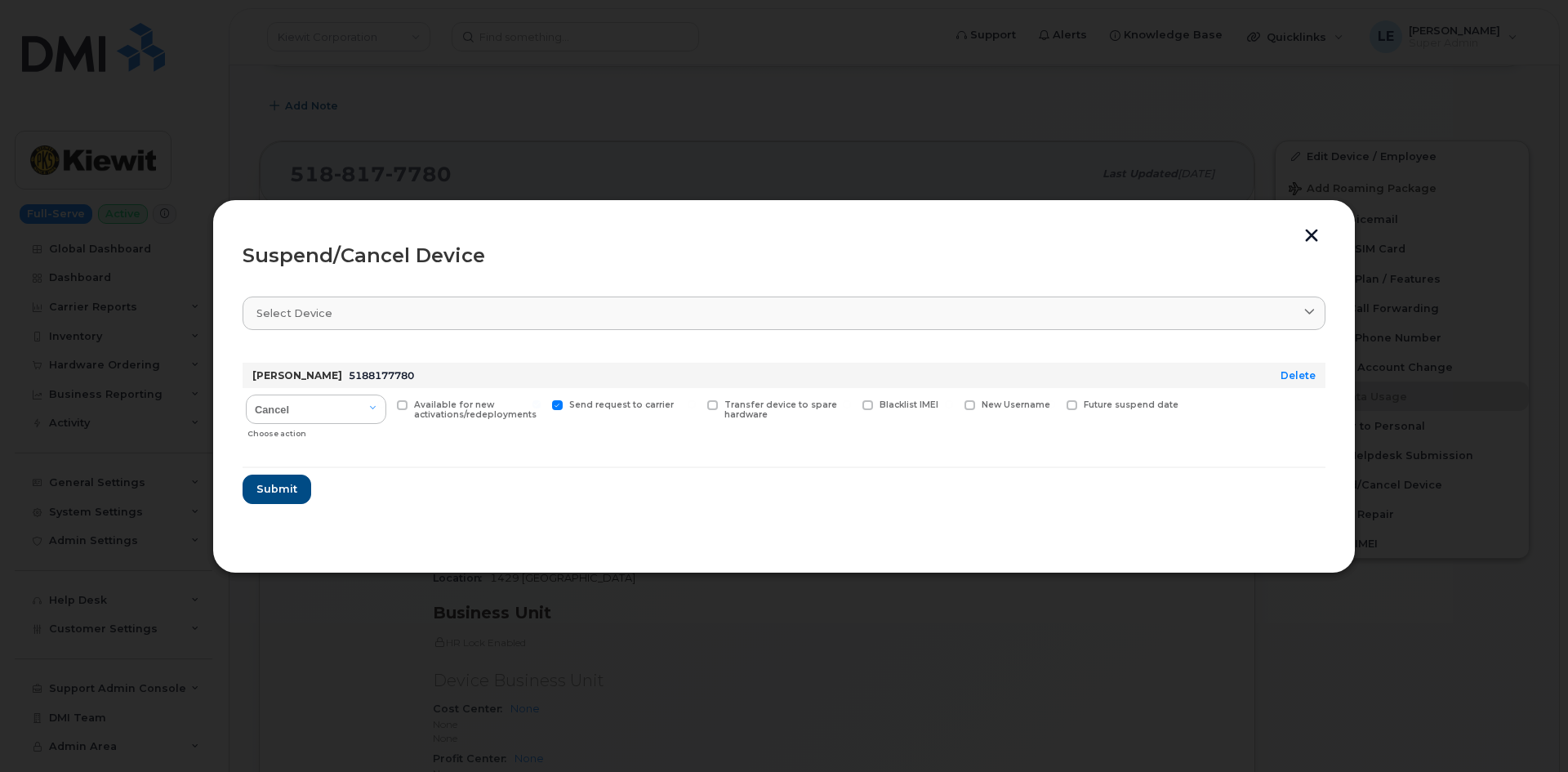
click at [360, 454] on form "[PERSON_NAME] 5188177780 Delete Cancel Suspend - Reduced Rate Suspend - Full Ra…" at bounding box center [783, 427] width 1082 height 155
click at [286, 485] on span "Submit" at bounding box center [276, 489] width 41 height 15
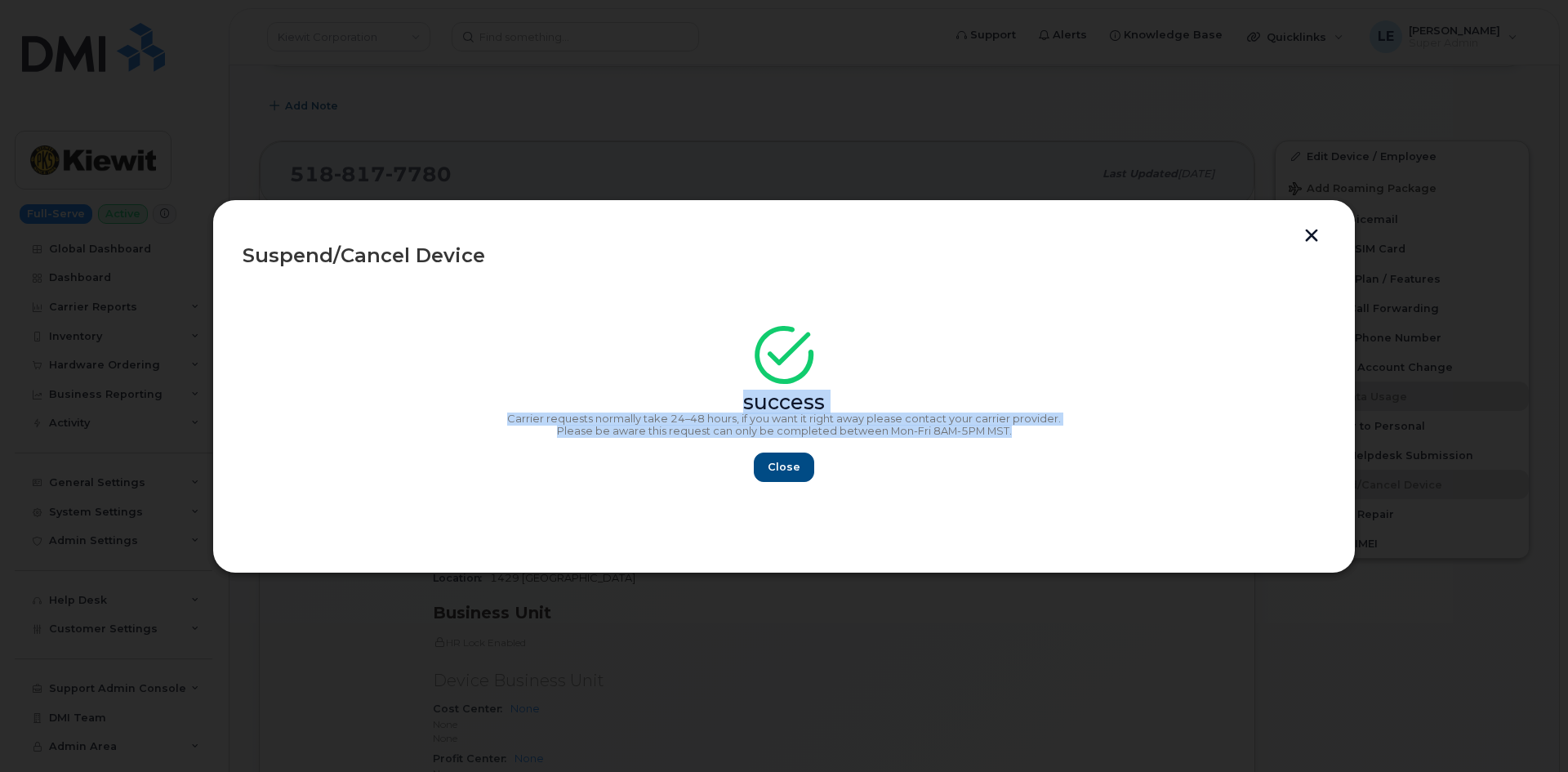
copy div "success Carrier requests normally take 24–48 hours, if you want it right away p…"
drag, startPoint x: 1026, startPoint y: 432, endPoint x: 487, endPoint y: 359, distance: 543.9
click at [487, 359] on div "success Carrier requests normally take 24–48 hours, if you want it right away p…" at bounding box center [783, 409] width 1082 height 146
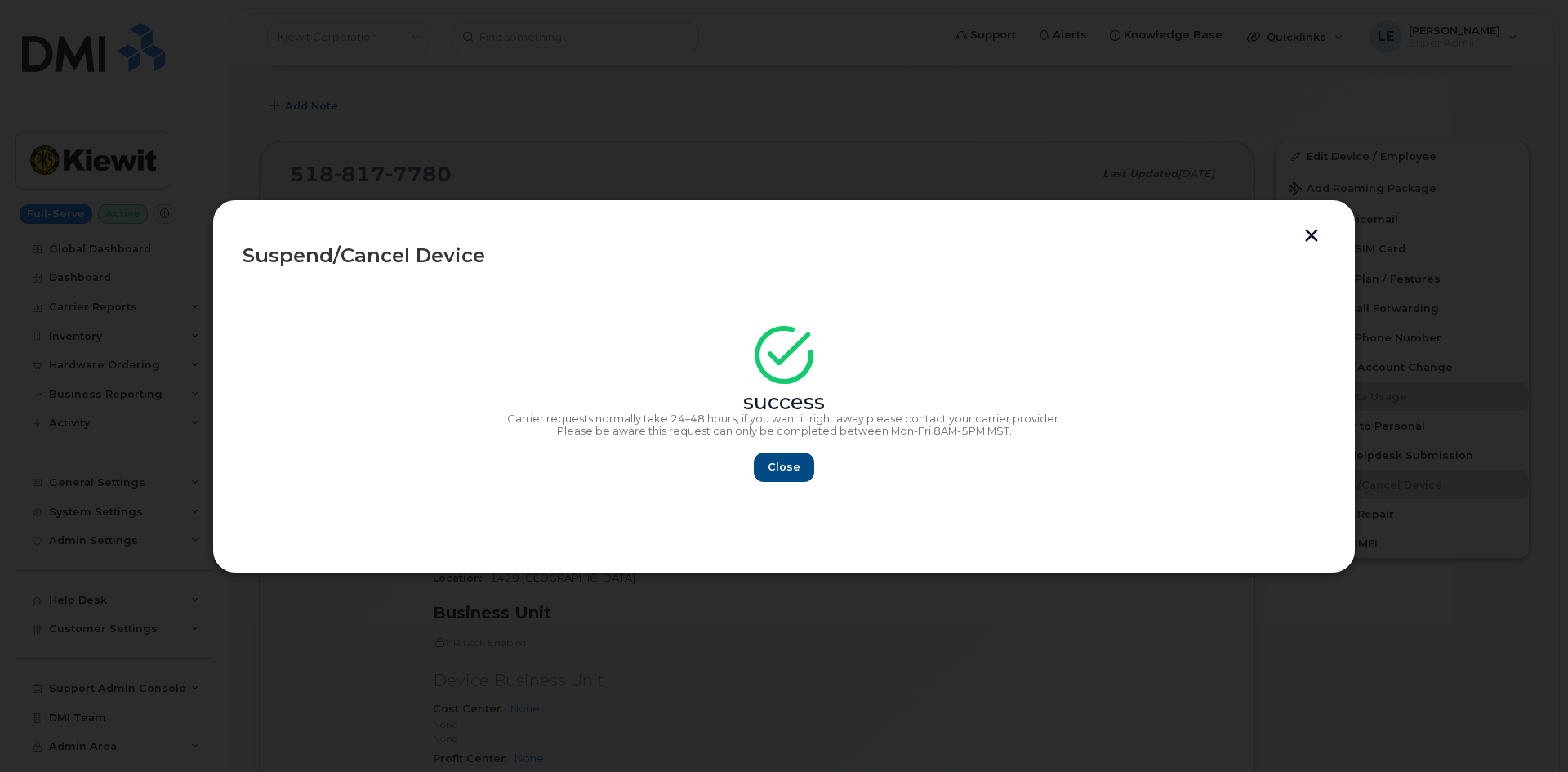
click at [486, 357] on div "success" at bounding box center [783, 372] width 1082 height 73
click at [771, 461] on span "Close" at bounding box center [784, 467] width 32 height 15
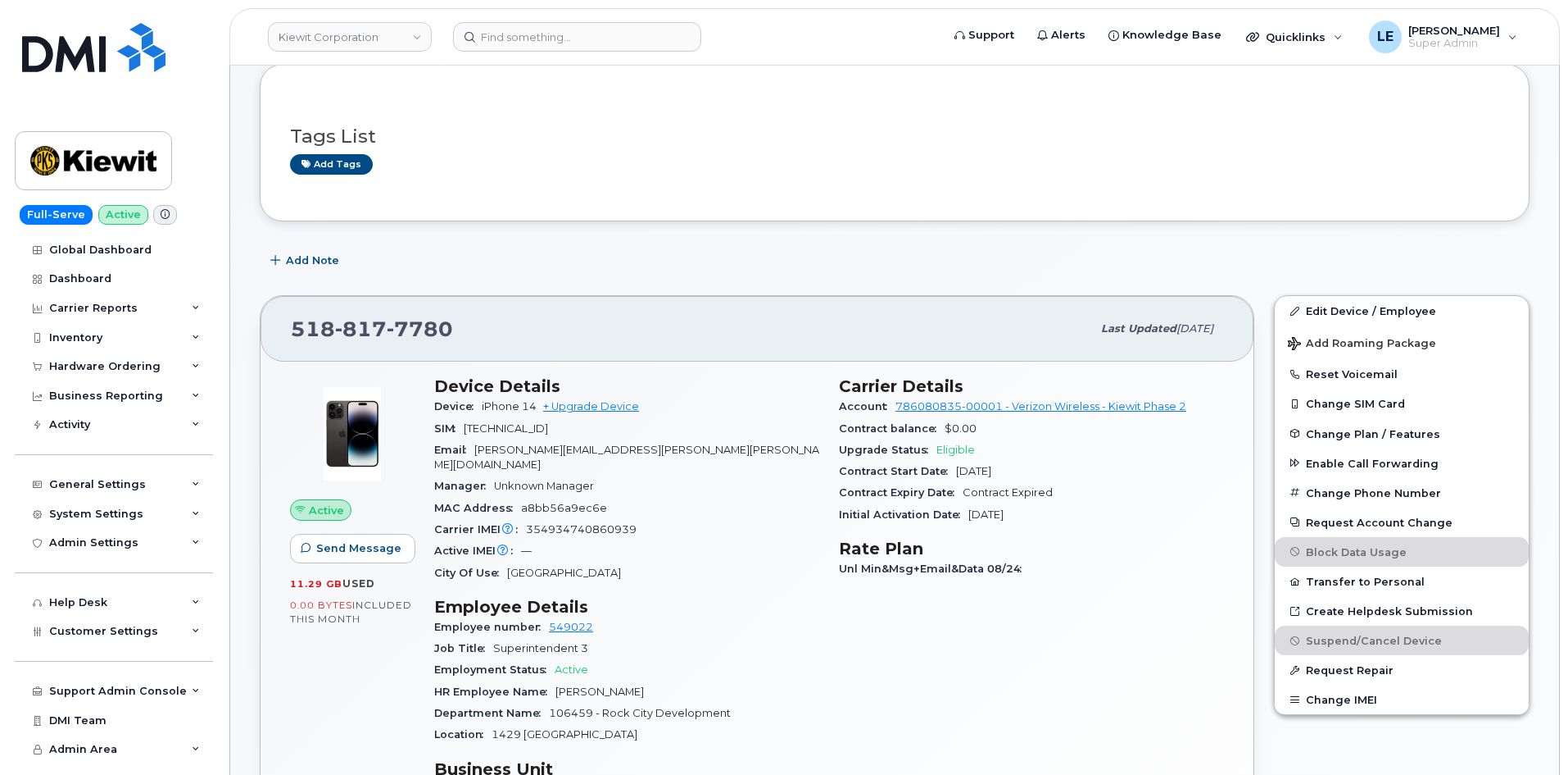
scroll to position [82, 0]
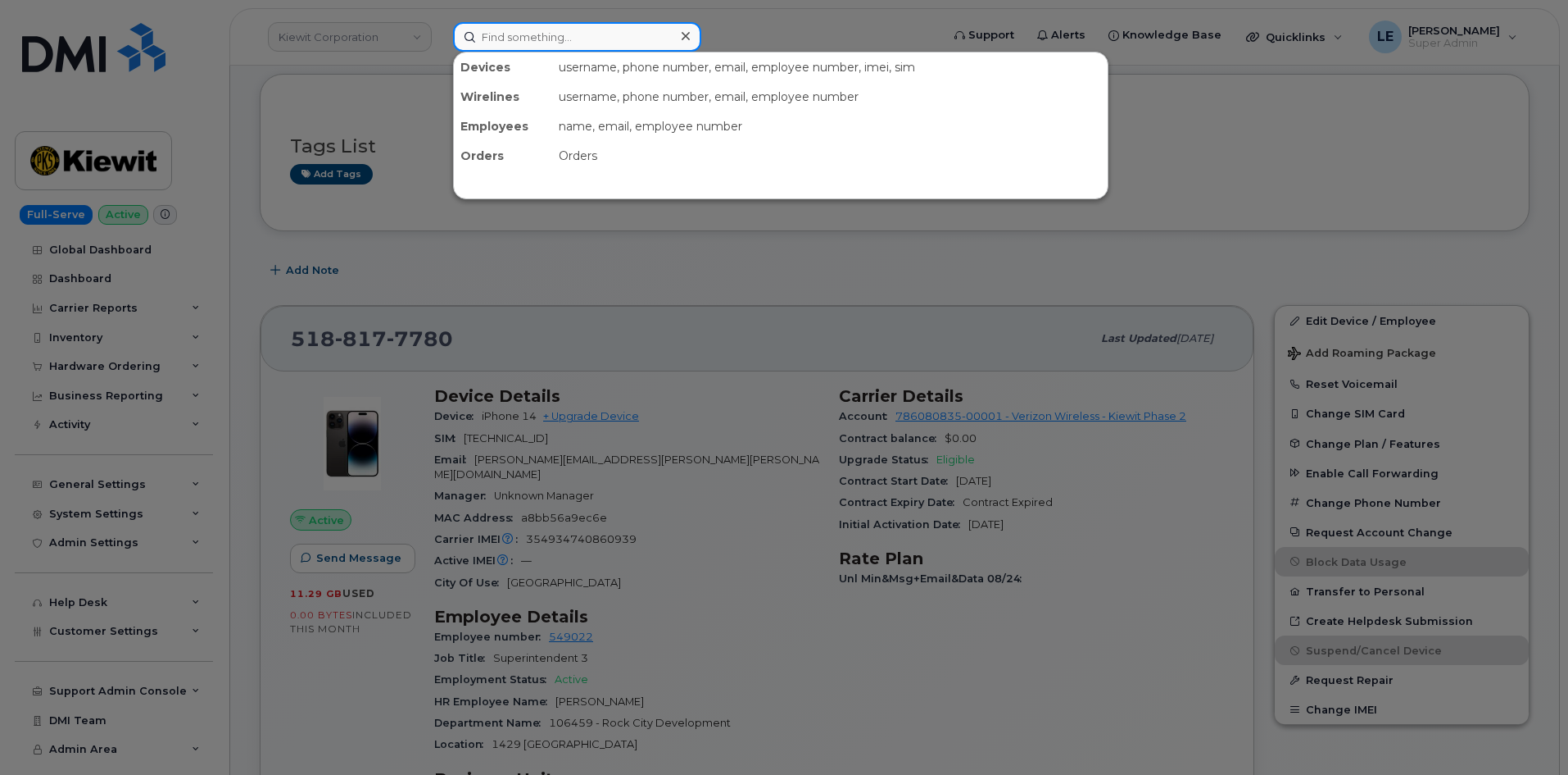
click at [598, 29] on input at bounding box center [577, 37] width 248 height 30
paste input "[PERSON_NAME][EMAIL_ADDRESS][PERSON_NAME][PERSON_NAME][DOMAIN_NAME]"
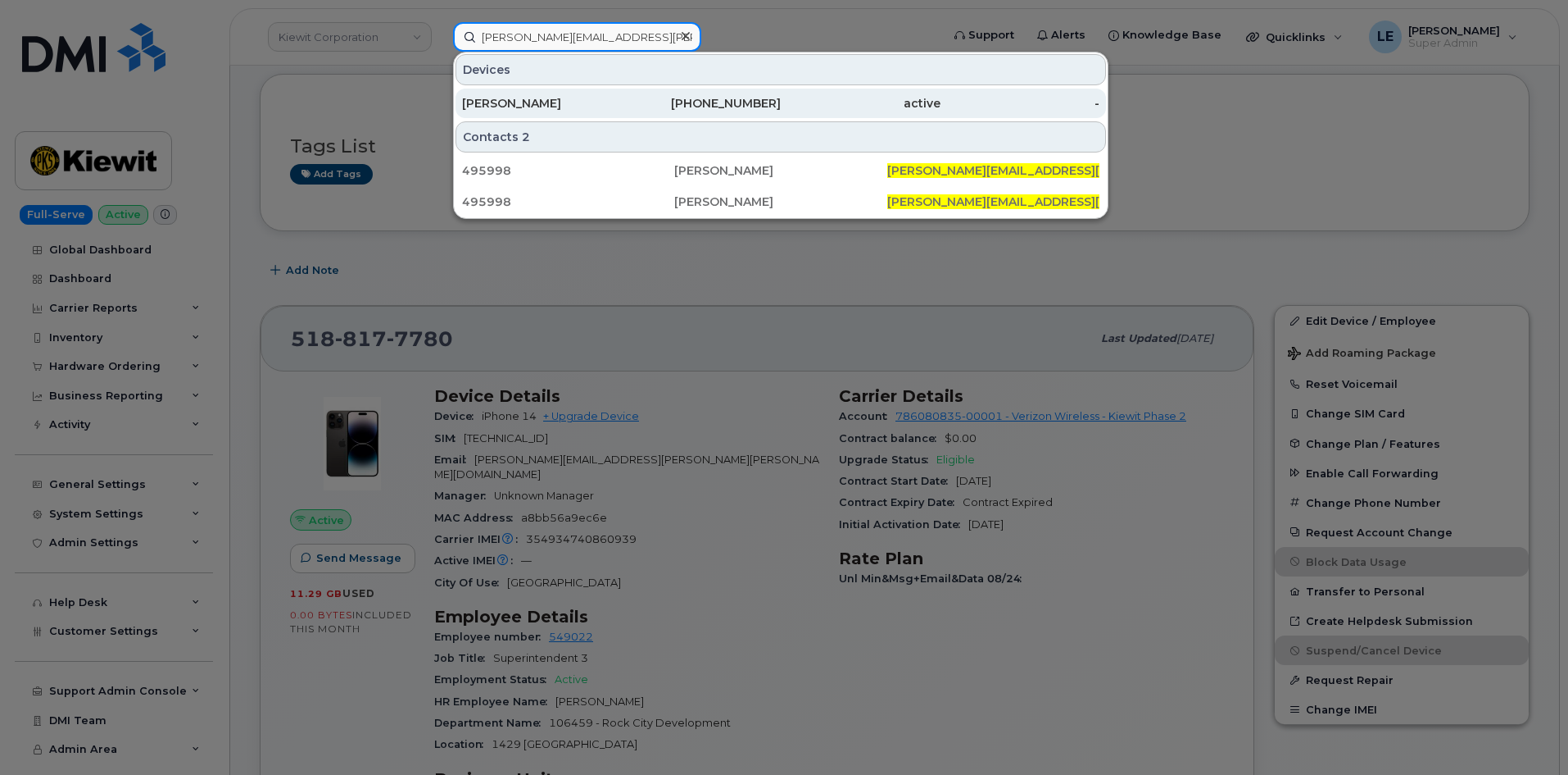
type input "[PERSON_NAME][EMAIL_ADDRESS][PERSON_NAME][PERSON_NAME][DOMAIN_NAME]"
click at [595, 96] on div "[PERSON_NAME]" at bounding box center [542, 102] width 160 height 16
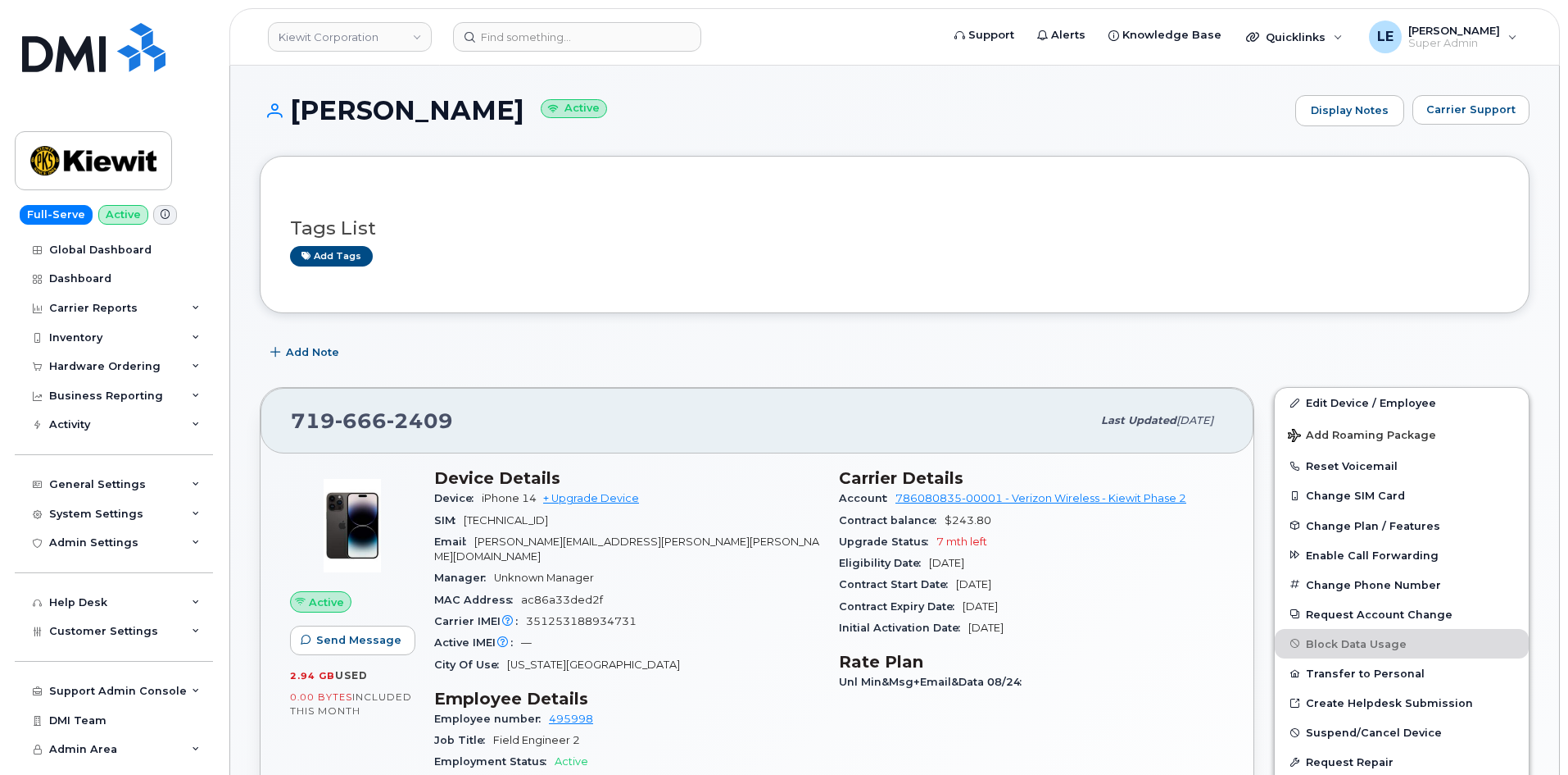
click at [872, 300] on div "Tags List Add tags" at bounding box center [894, 234] width 1270 height 157
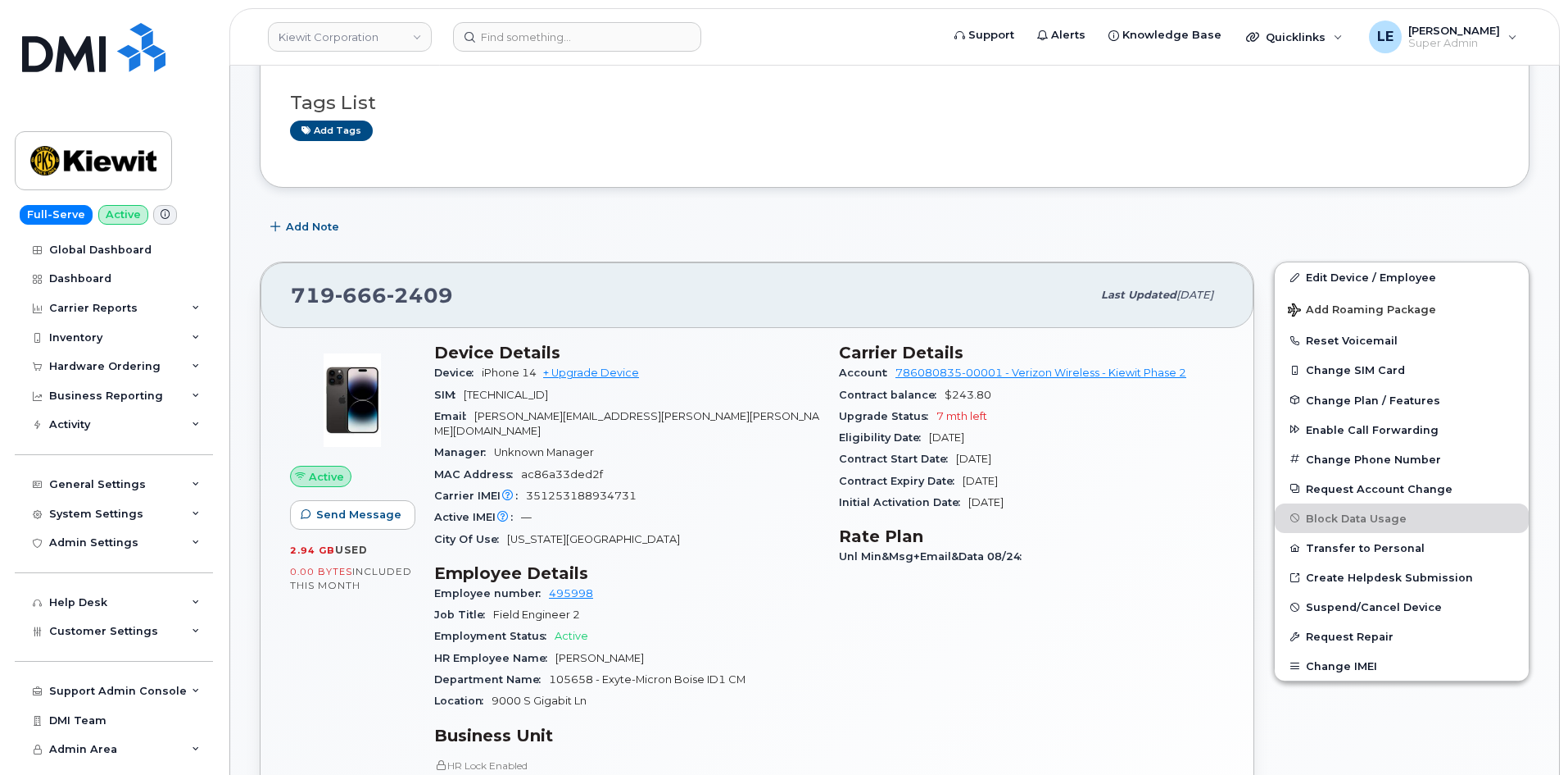
scroll to position [82, 0]
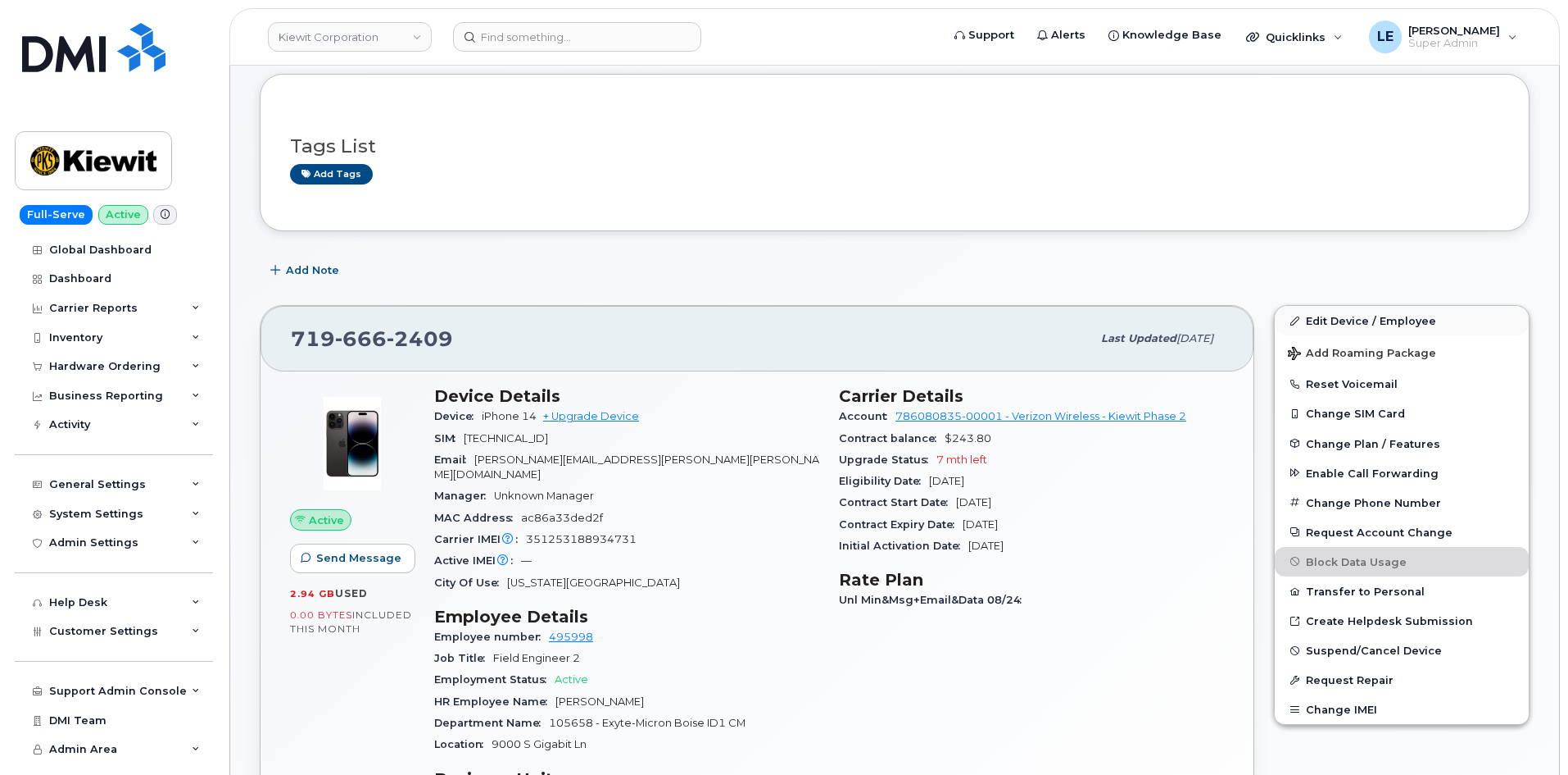
click at [1316, 305] on div "Edit Device / Employee Add Roaming Package Reset Voicemail Change SIM Card Chan…" at bounding box center [1402, 703] width 276 height 817
click at [1317, 325] on link "Edit Device / Employee" at bounding box center [1402, 320] width 254 height 30
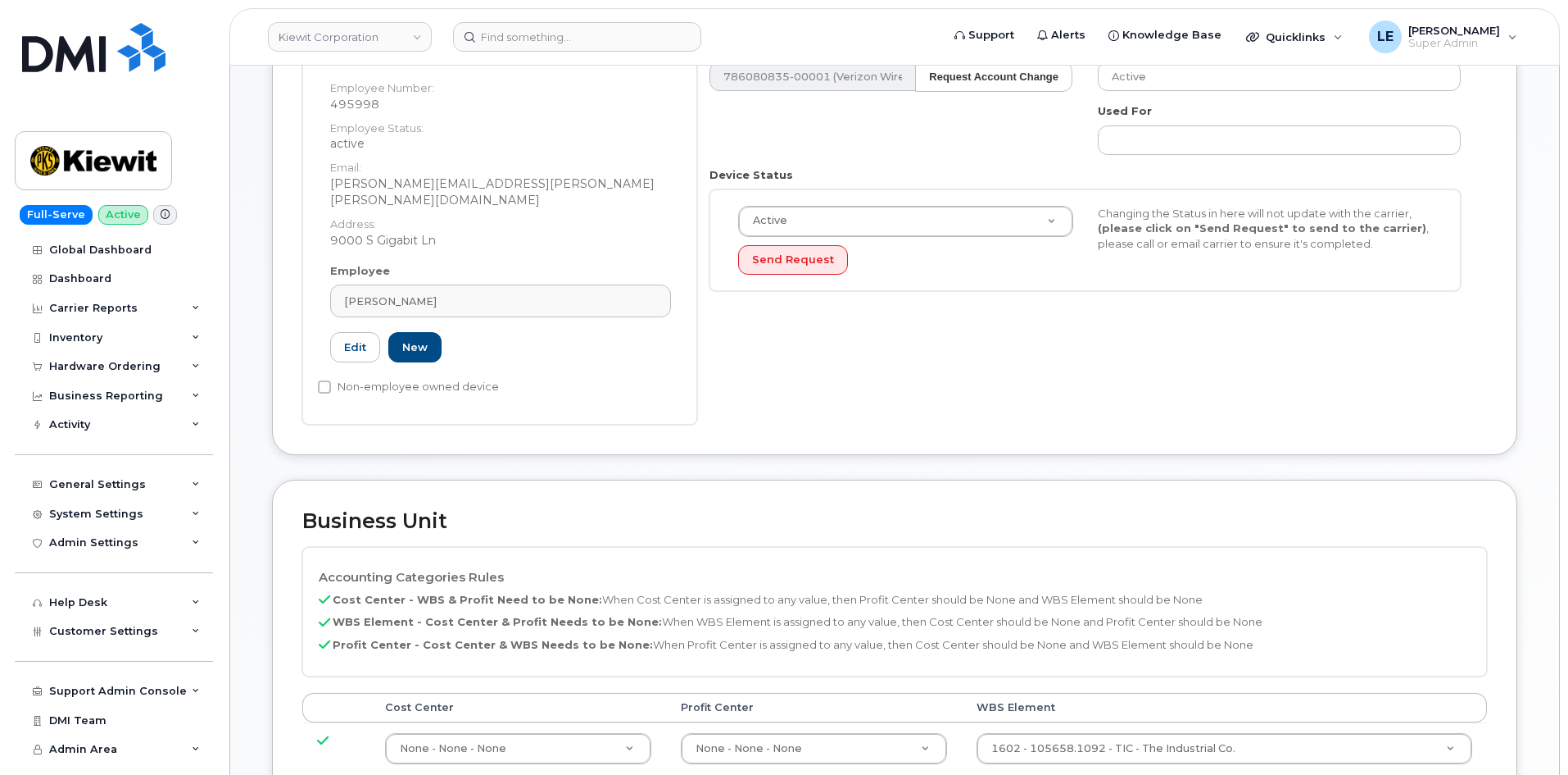
scroll to position [492, 0]
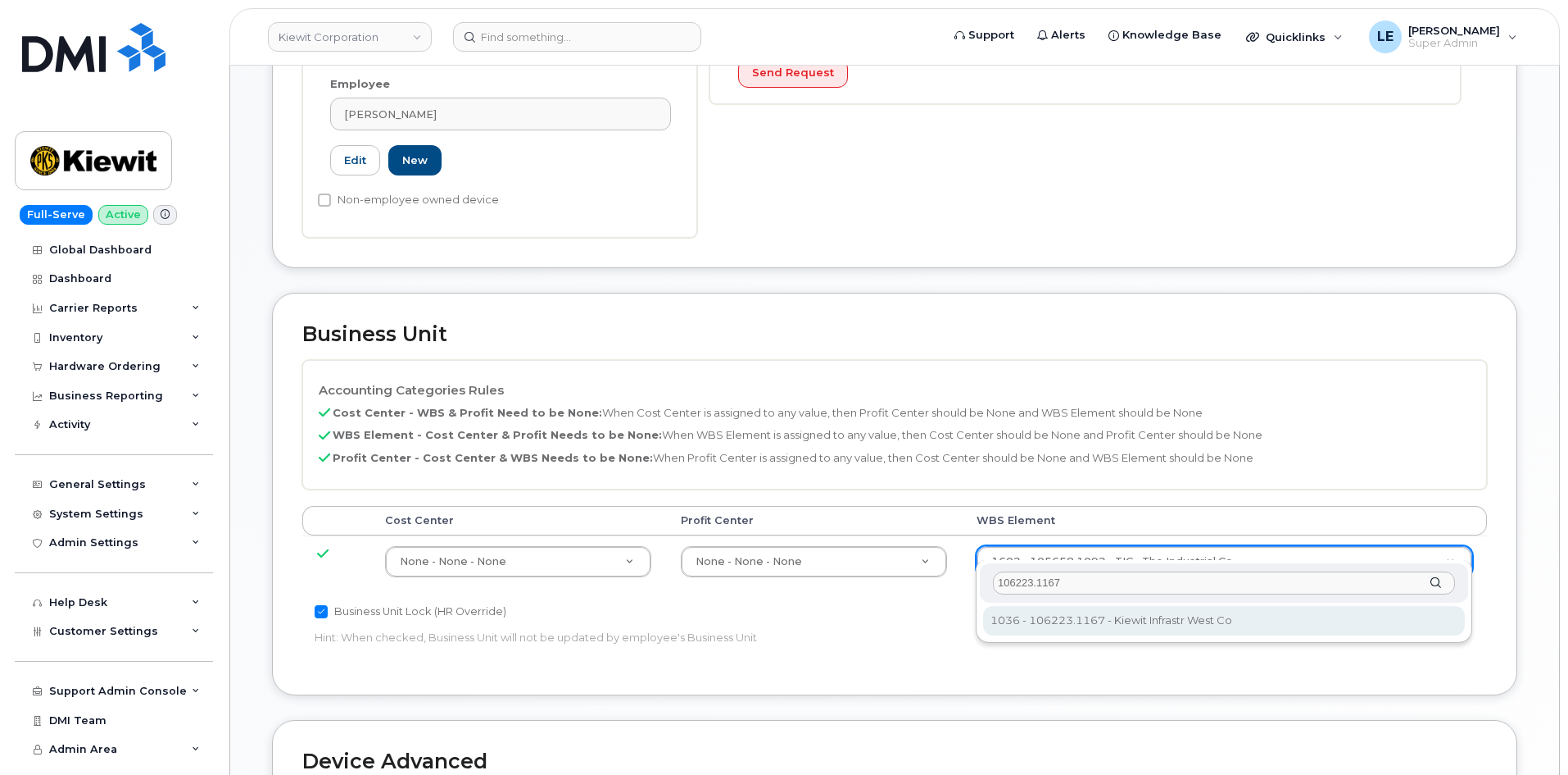
type input "106223.1167"
type input "33642233"
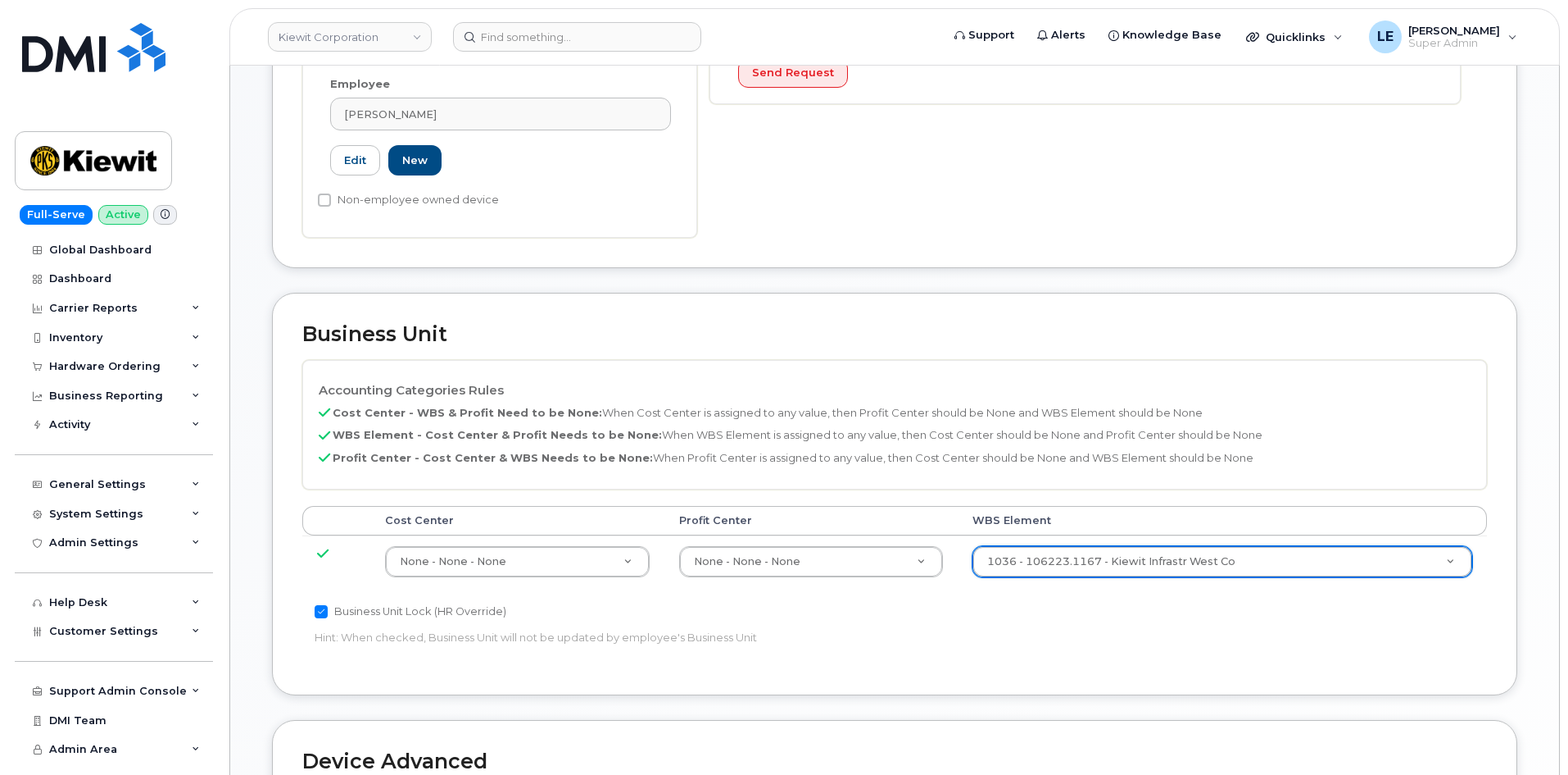
click at [950, 410] on div "Accounting Categories Rules Cost Center - WBS & Profit Need to be None: When Co…" at bounding box center [894, 424] width 1185 height 129
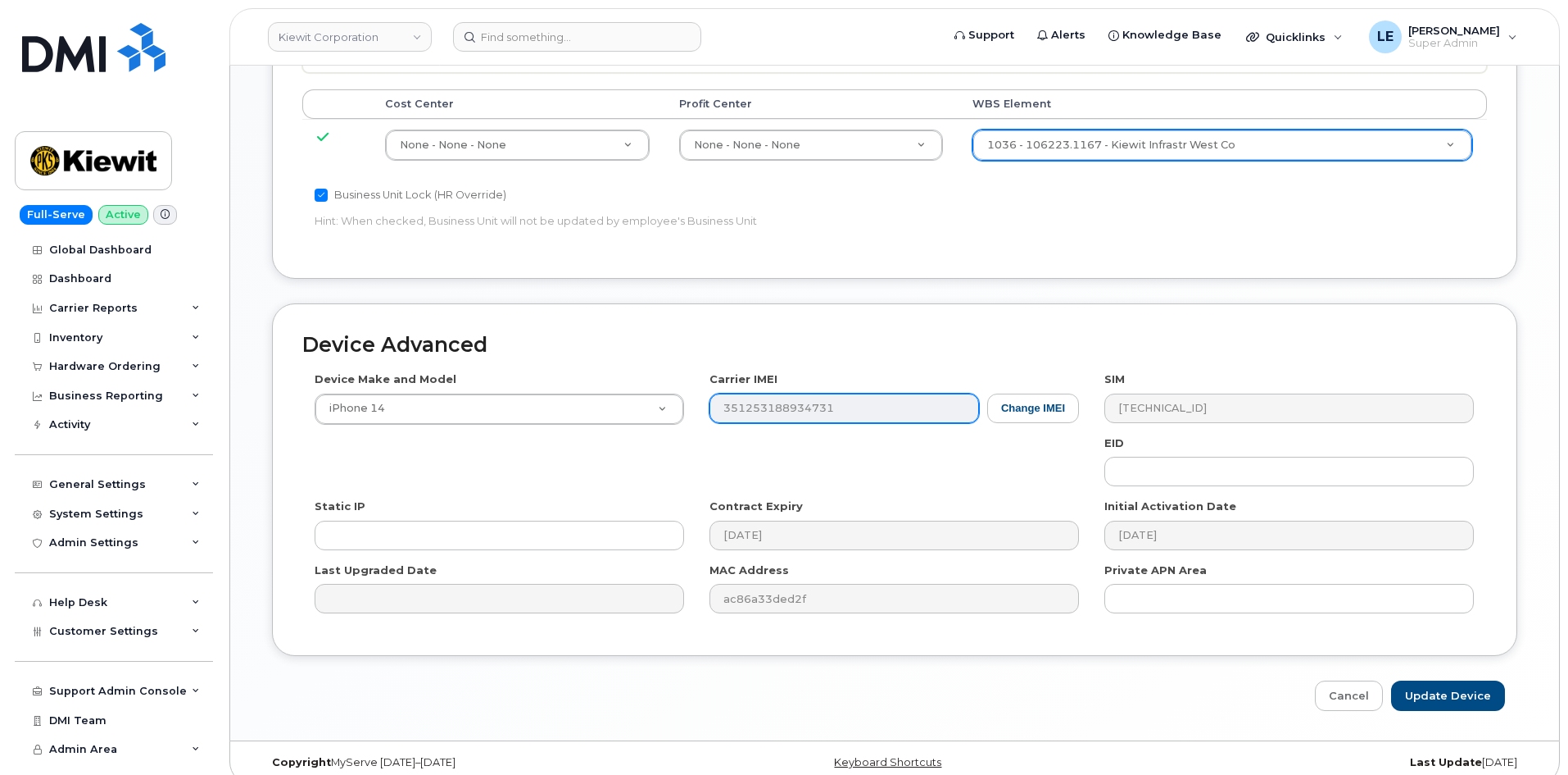
scroll to position [910, 0]
click at [1437, 679] on input "Update Device" at bounding box center [1448, 694] width 113 height 31
type input "Saving..."
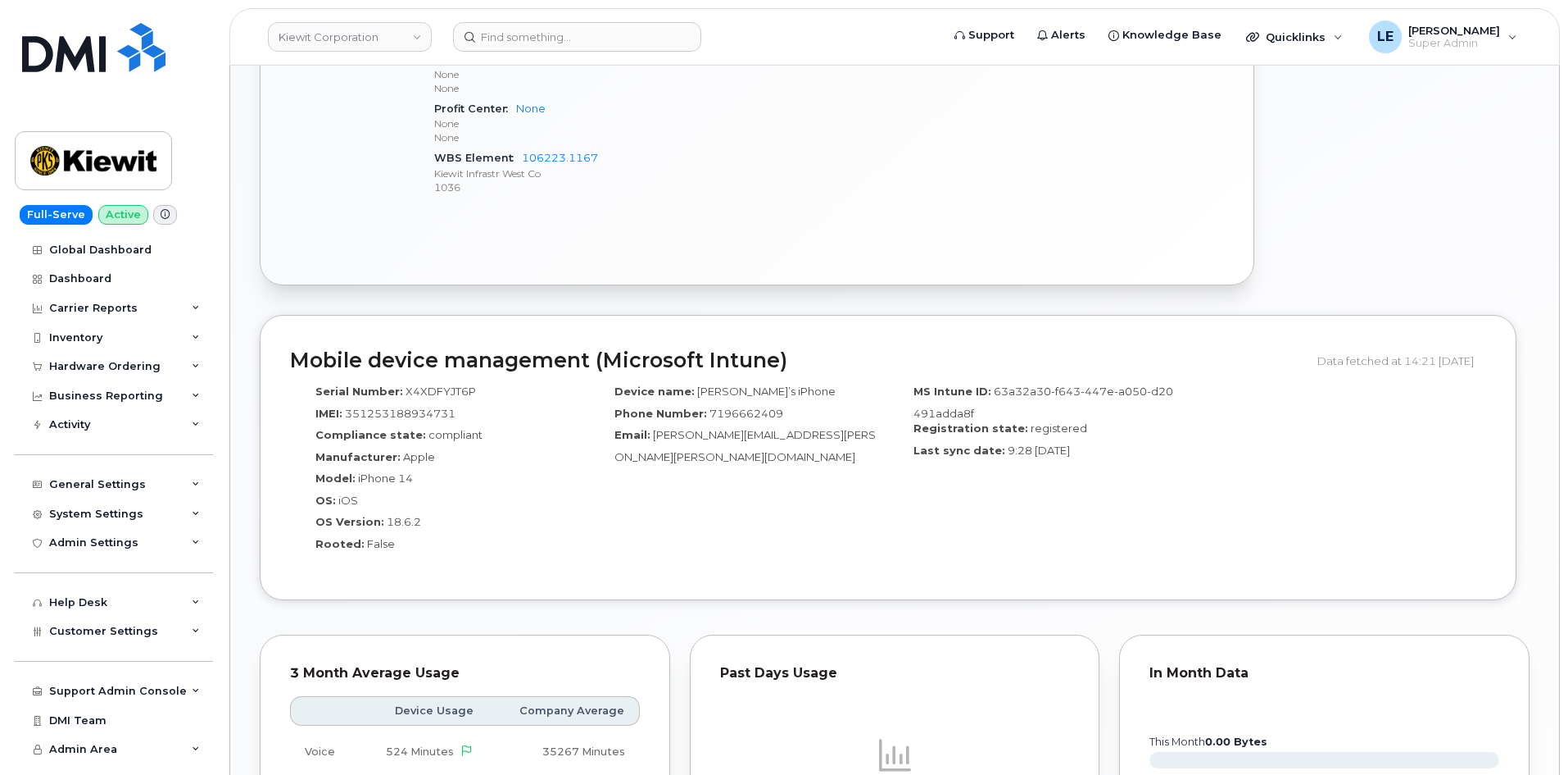
scroll to position [901, 0]
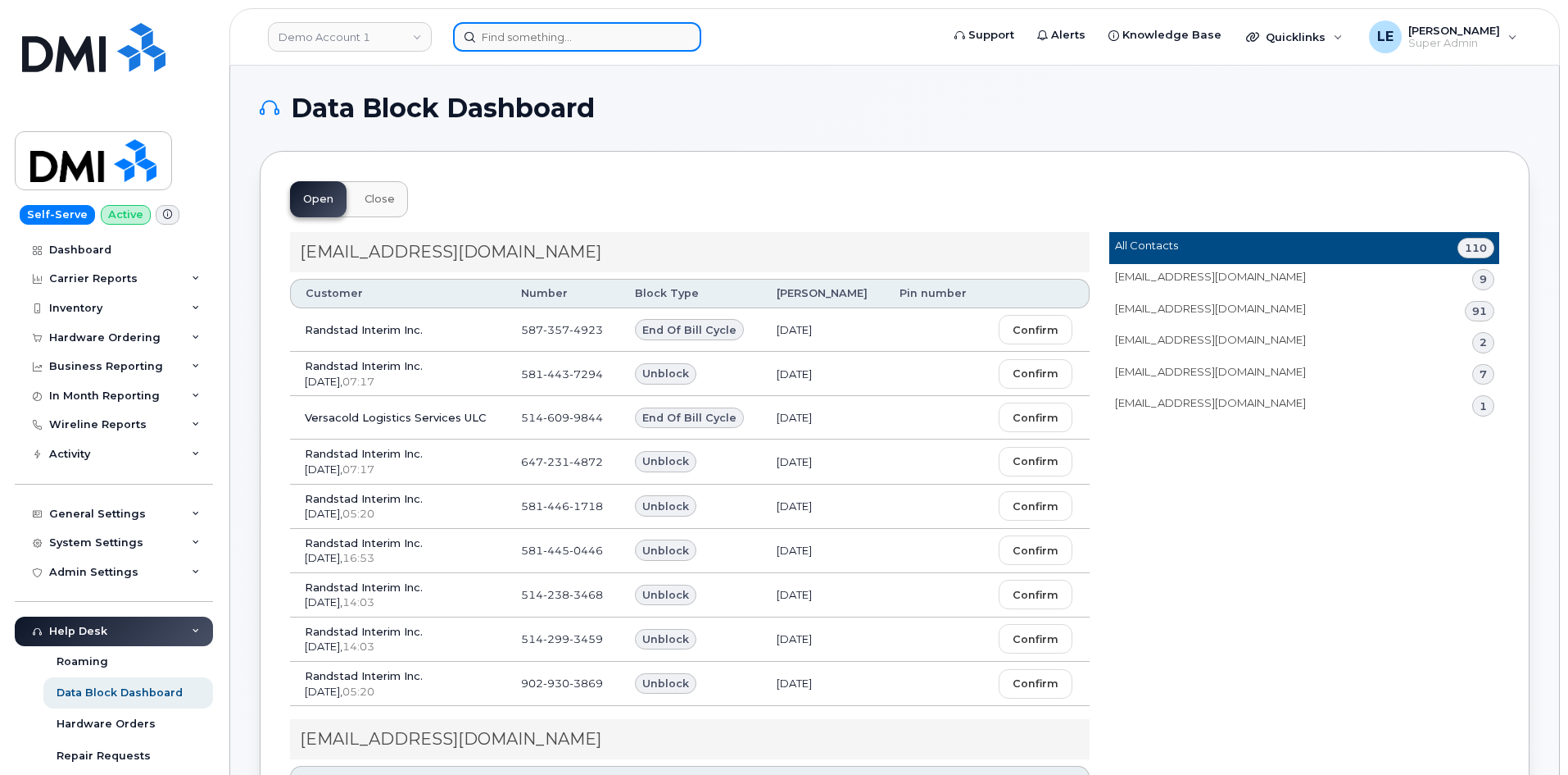
click at [508, 38] on input at bounding box center [577, 37] width 248 height 30
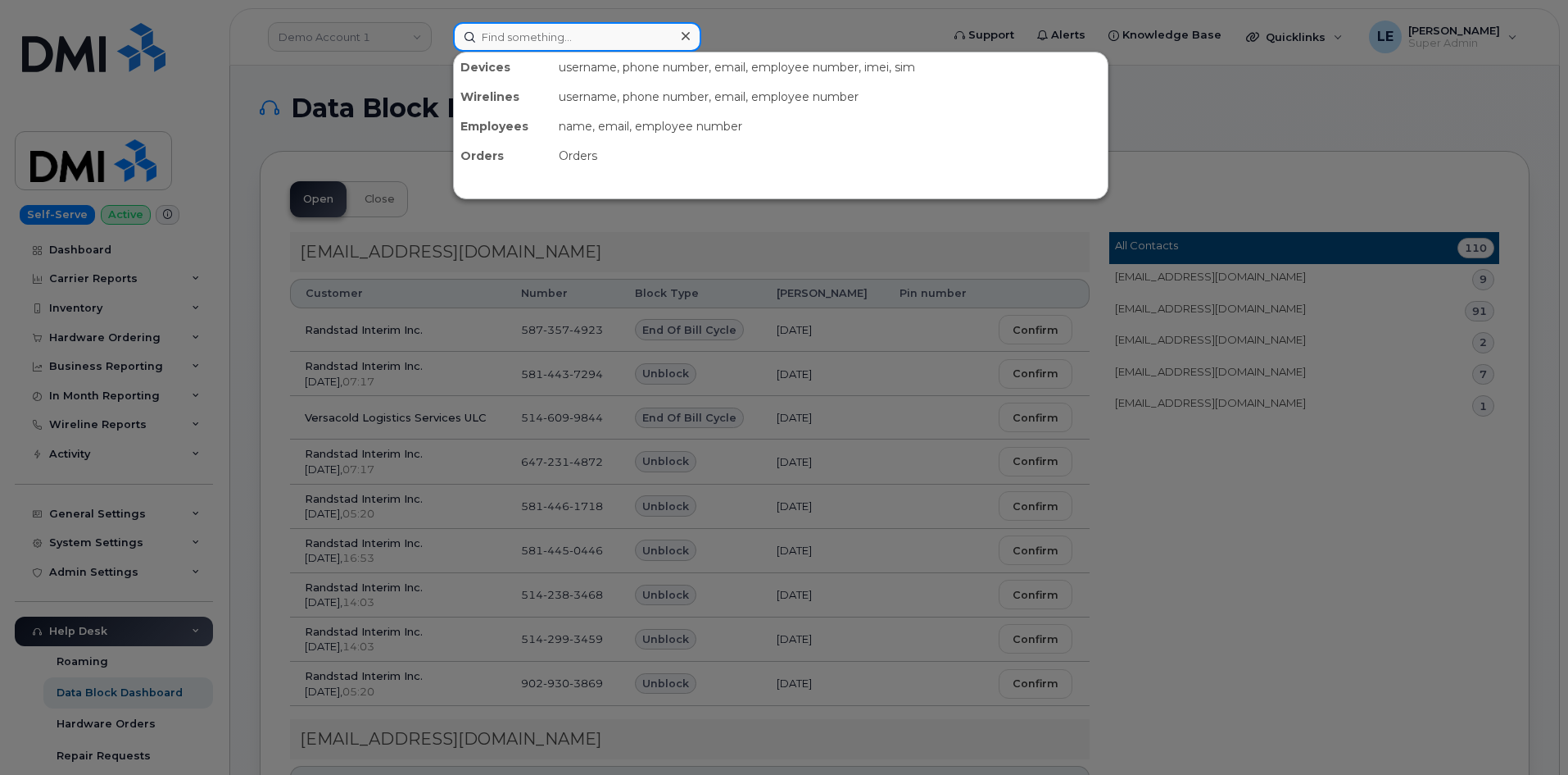
paste input "[PERSON_NAME][EMAIL_ADDRESS][PERSON_NAME][DOMAIN_NAME]"
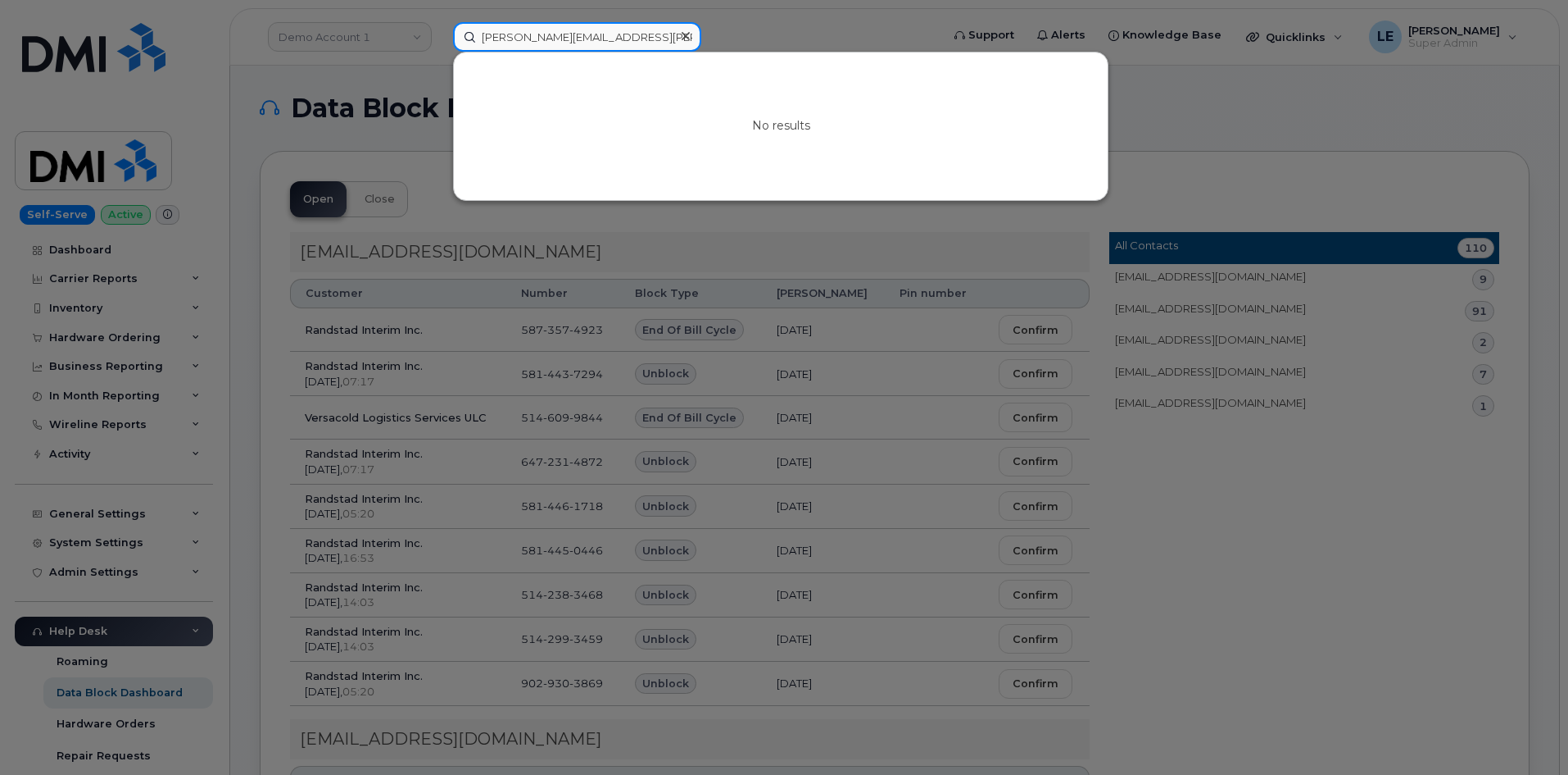
drag, startPoint x: 651, startPoint y: 38, endPoint x: 560, endPoint y: 48, distance: 91.5
click at [560, 48] on input "[PERSON_NAME][EMAIL_ADDRESS][PERSON_NAME][DOMAIN_NAME]" at bounding box center [577, 37] width 248 height 30
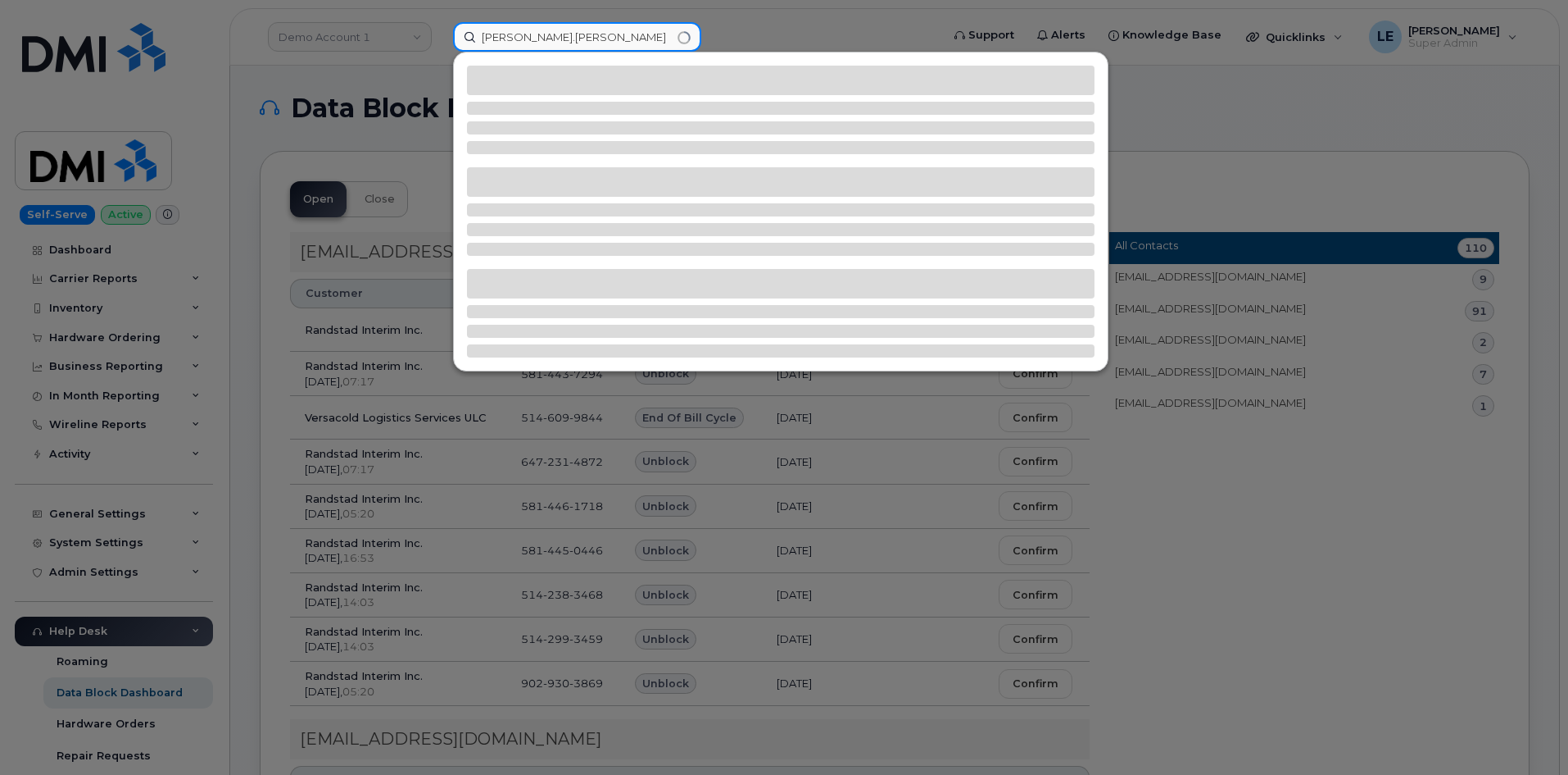
click at [515, 39] on input "[PERSON_NAME].[PERSON_NAME]" at bounding box center [577, 37] width 248 height 30
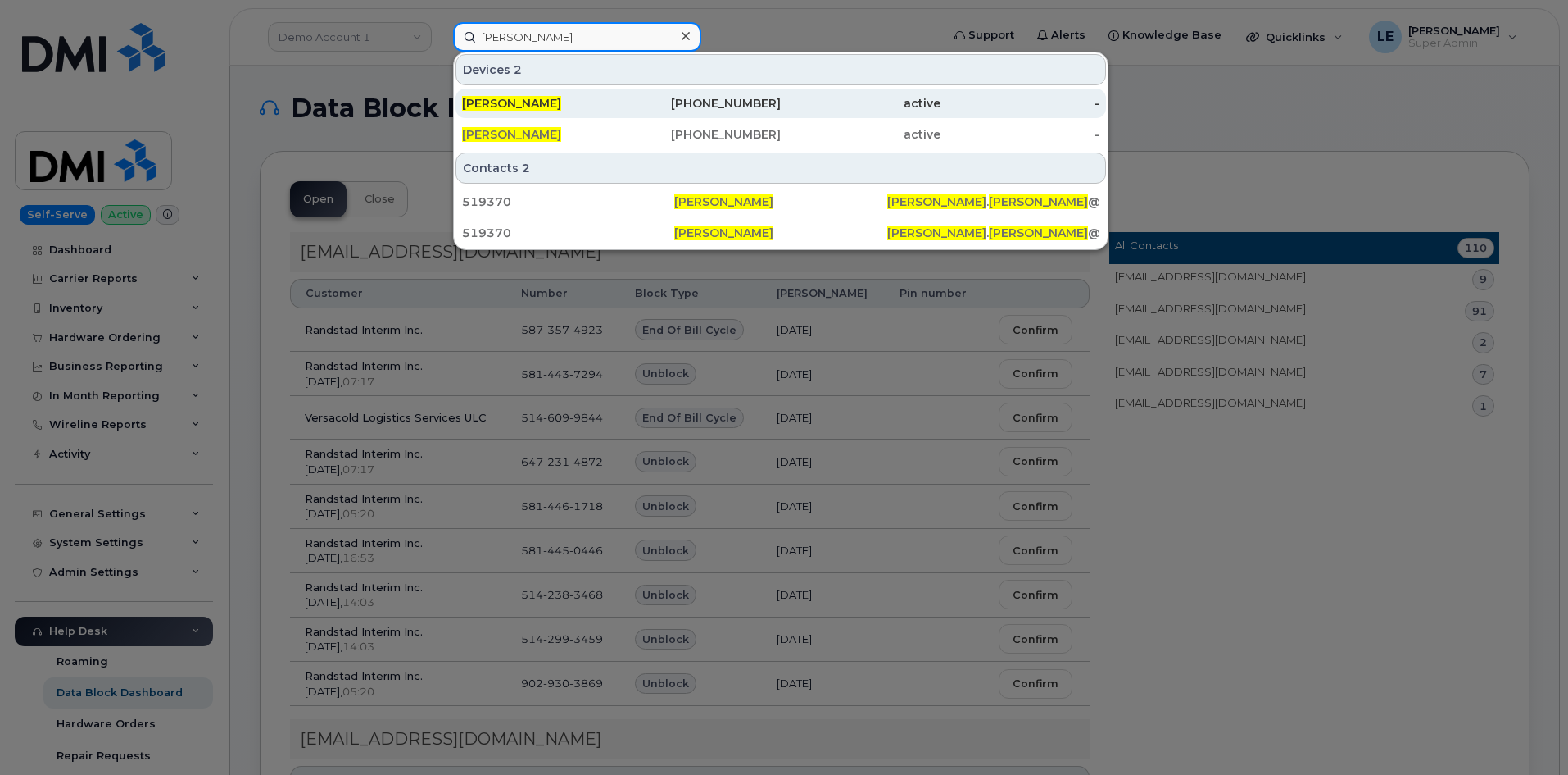
type input "[PERSON_NAME]"
click at [624, 97] on div "[PHONE_NUMBER]" at bounding box center [701, 102] width 160 height 16
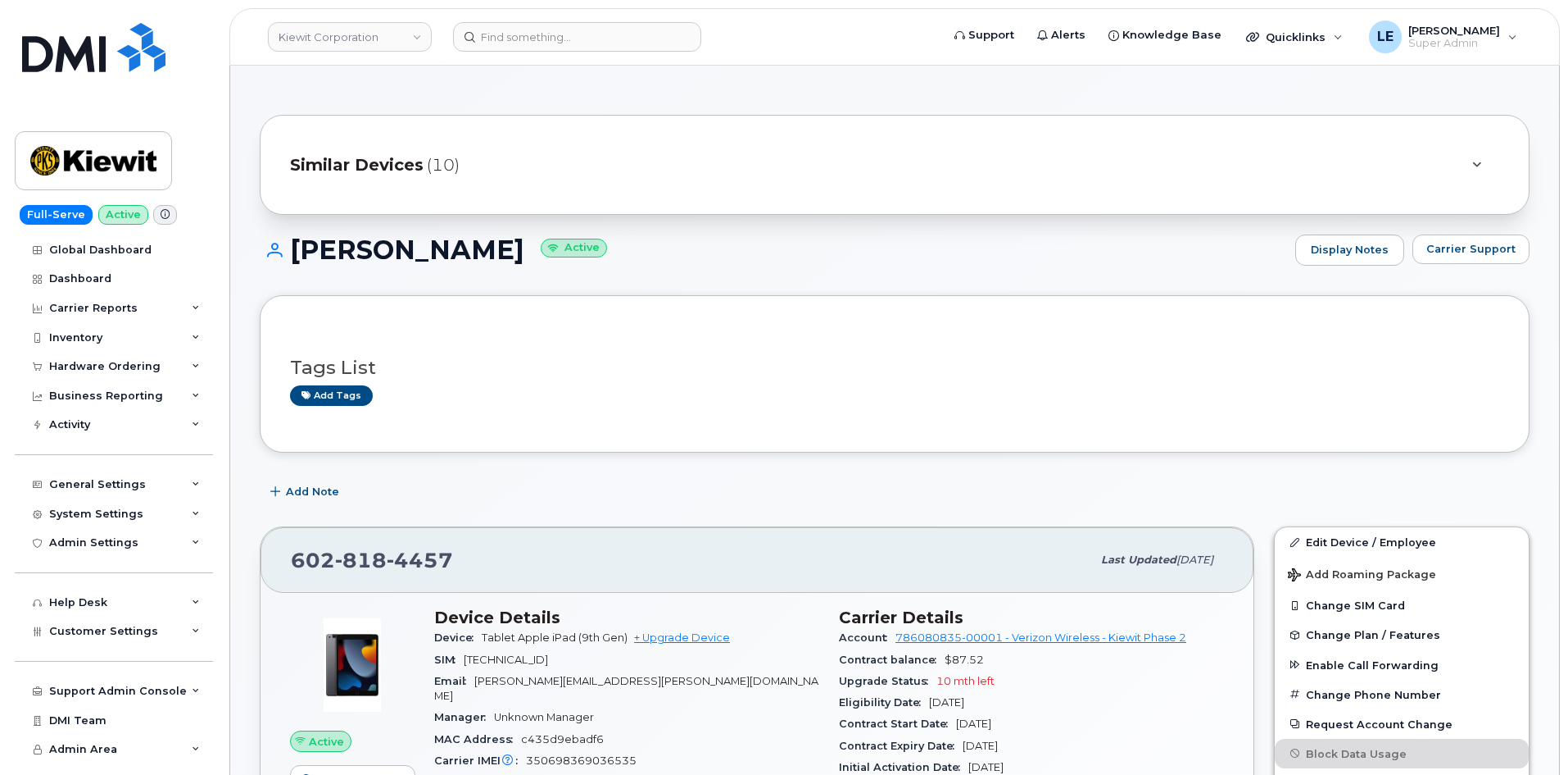
click at [437, 162] on span "(10)" at bounding box center [443, 166] width 32 height 24
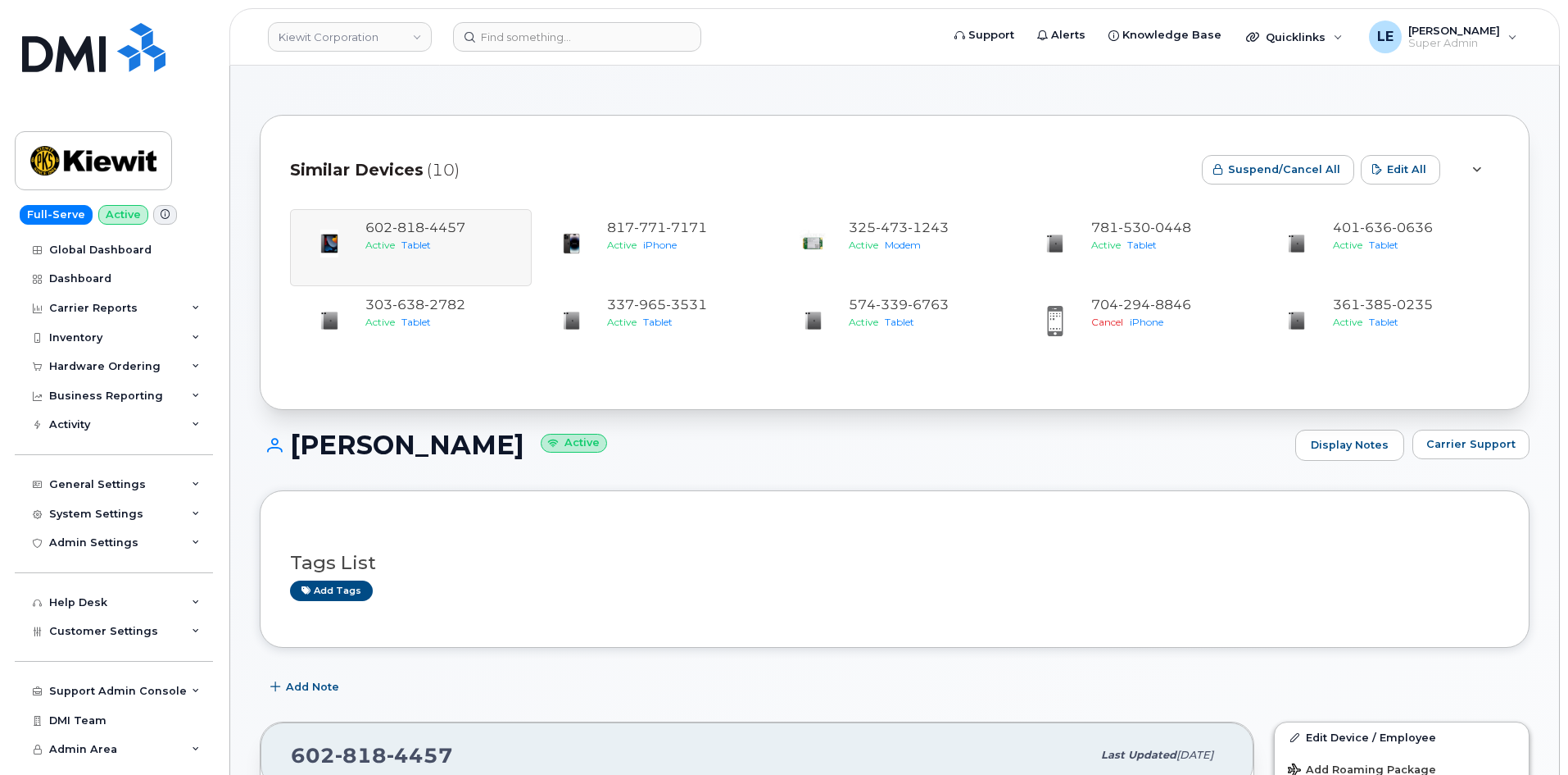
click at [433, 165] on span "(10)" at bounding box center [443, 170] width 32 height 24
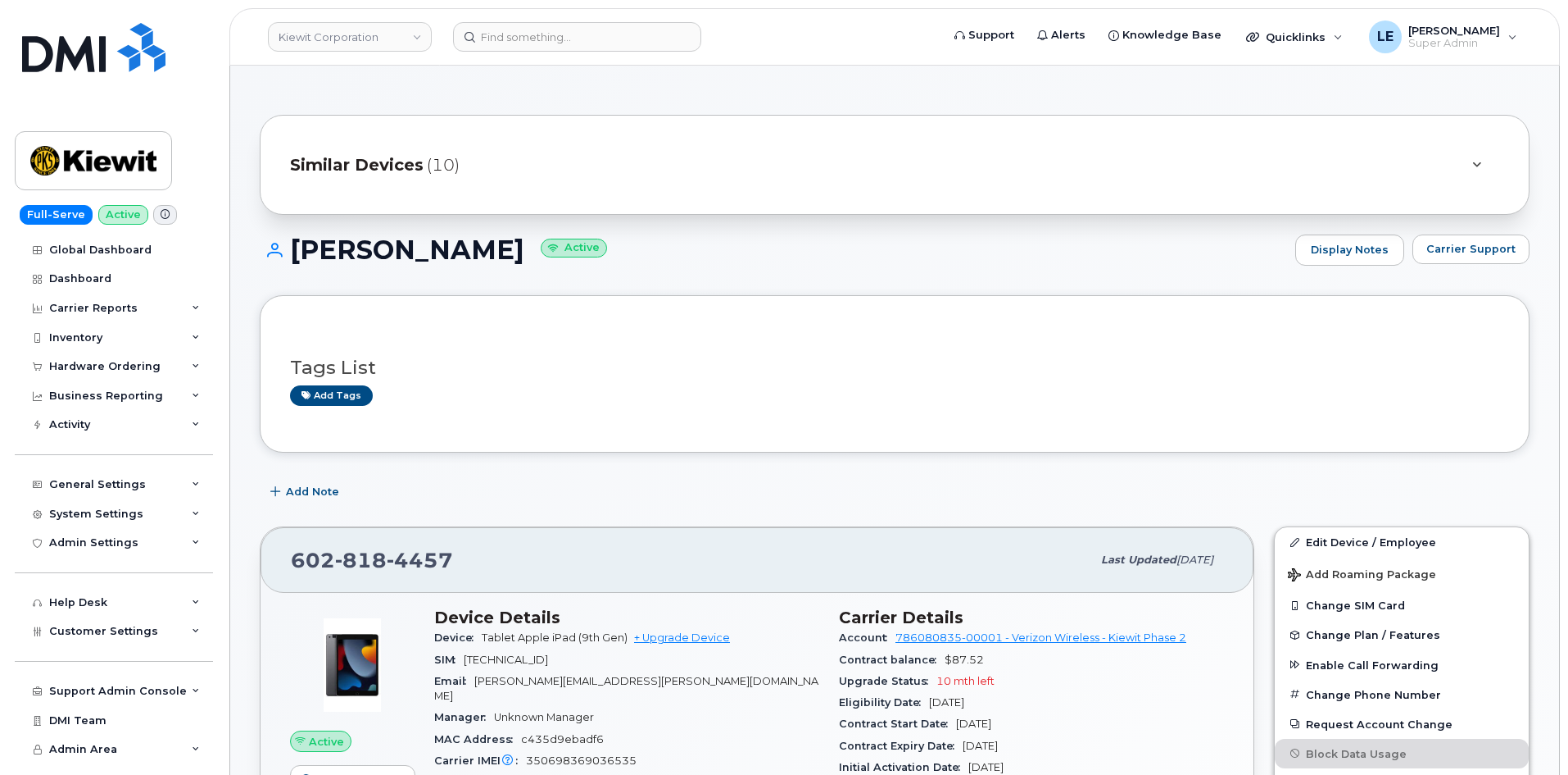
click at [425, 246] on h1 "[PERSON_NAME] Active" at bounding box center [773, 250] width 1027 height 29
click at [431, 160] on span "(10)" at bounding box center [443, 166] width 32 height 24
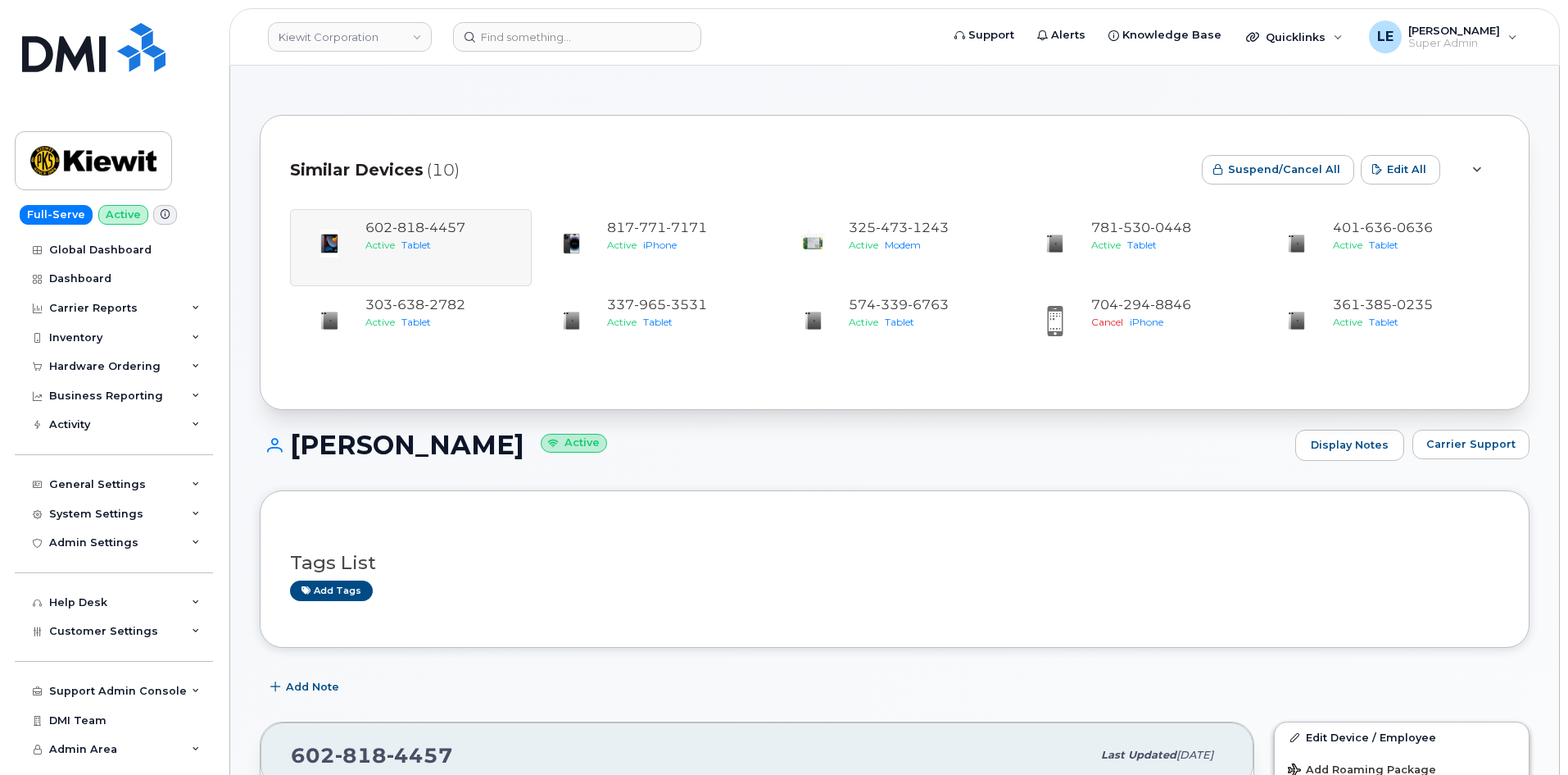
click at [429, 162] on span "(10)" at bounding box center [443, 170] width 32 height 24
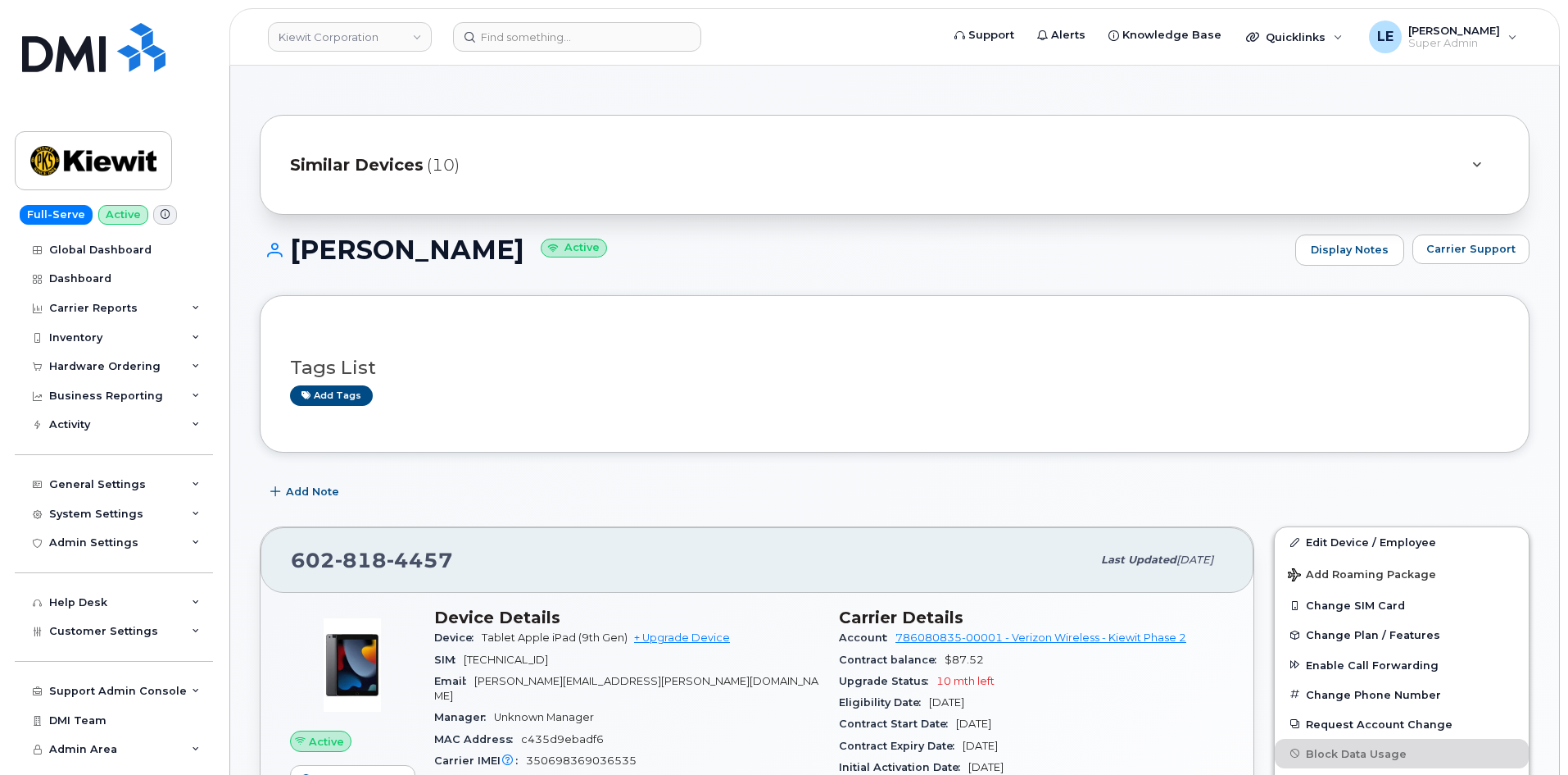
click at [507, 32] on input at bounding box center [577, 37] width 248 height 30
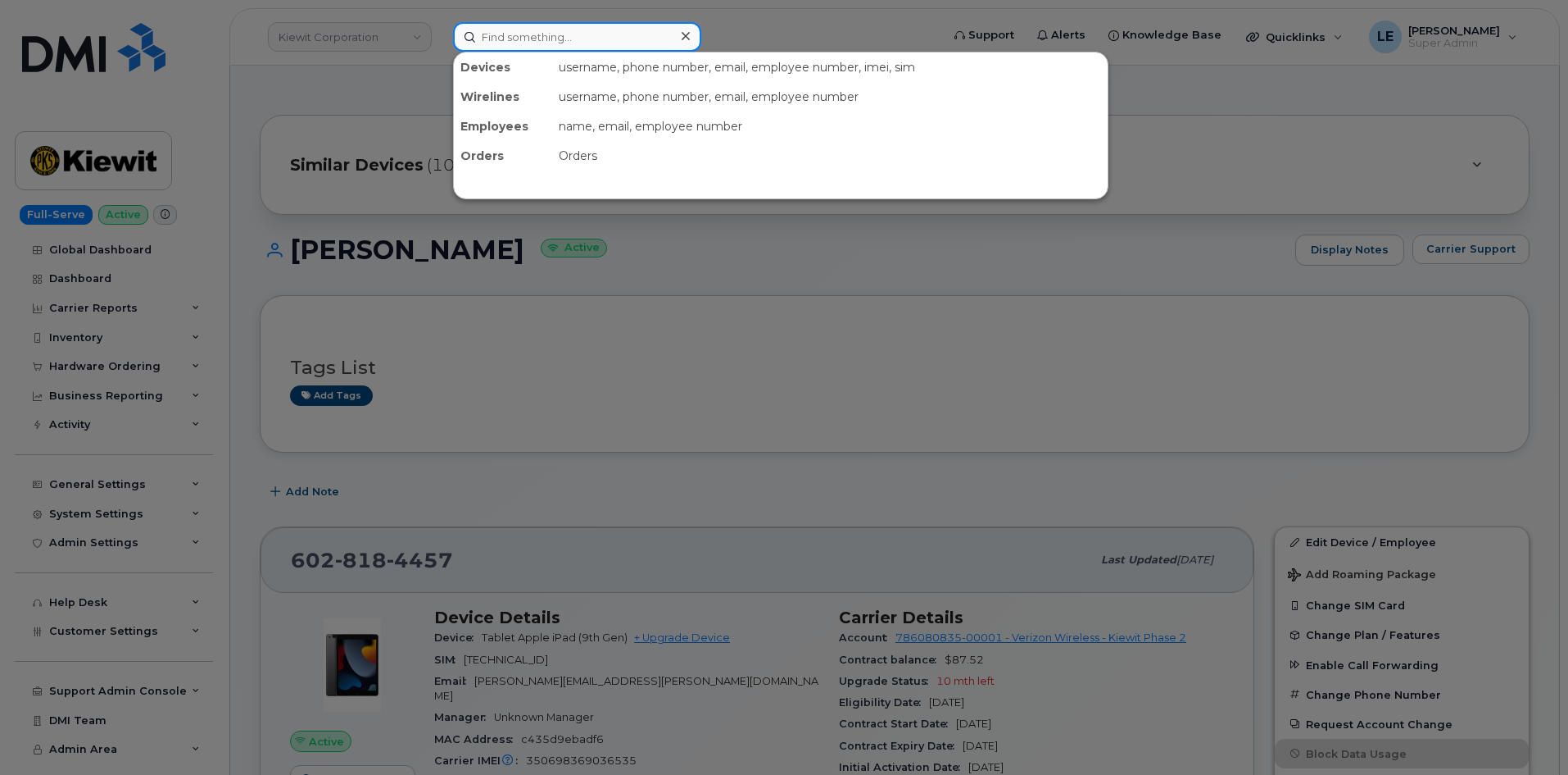
paste input "[PERSON_NAME][EMAIL_ADDRESS][PERSON_NAME][DOMAIN_NAME]"
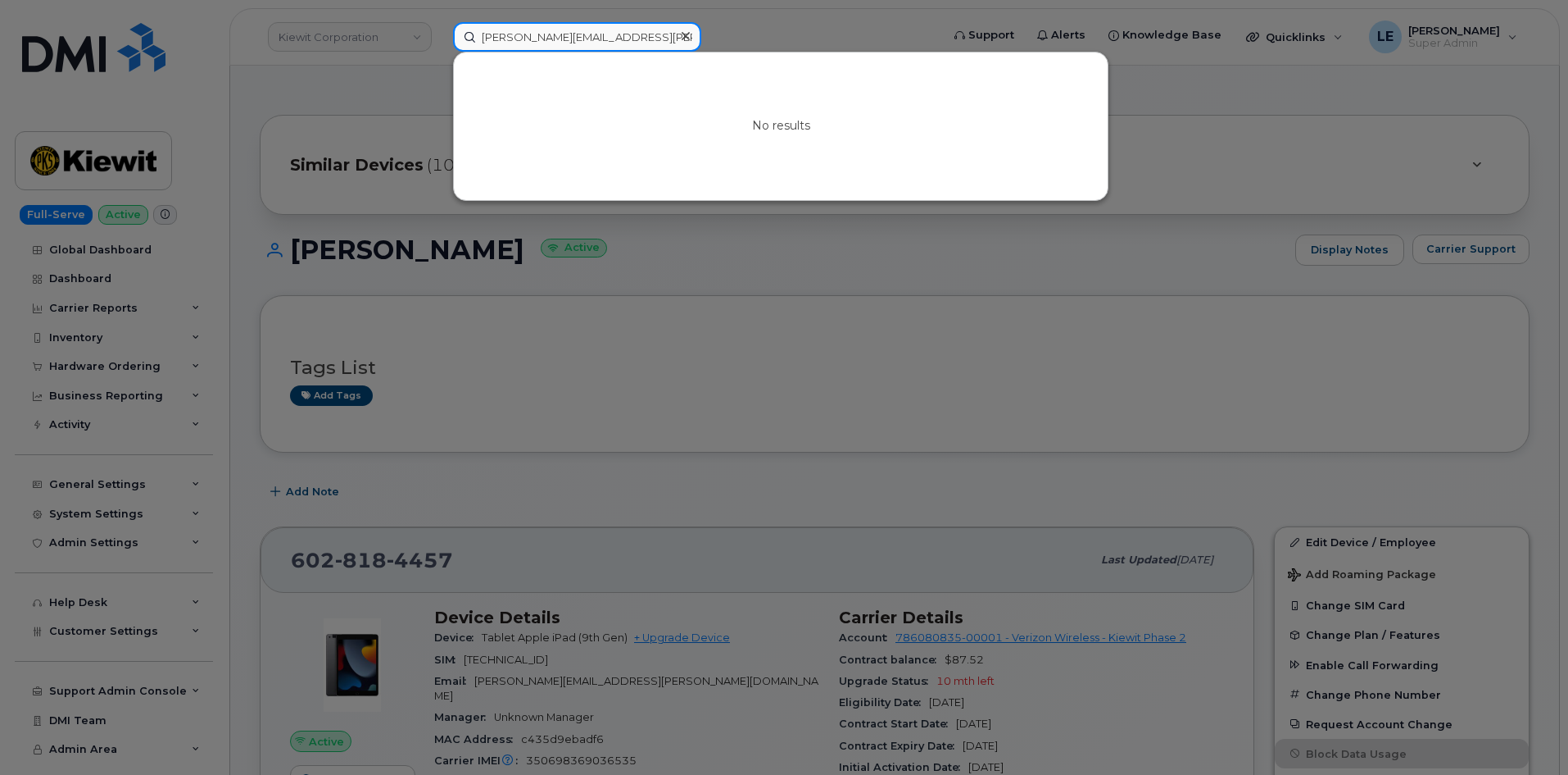
drag, startPoint x: 568, startPoint y: 38, endPoint x: 684, endPoint y: 34, distance: 116.1
click at [683, 35] on div "[PERSON_NAME][EMAIL_ADDRESS][PERSON_NAME][DOMAIN_NAME]" at bounding box center [577, 37] width 248 height 30
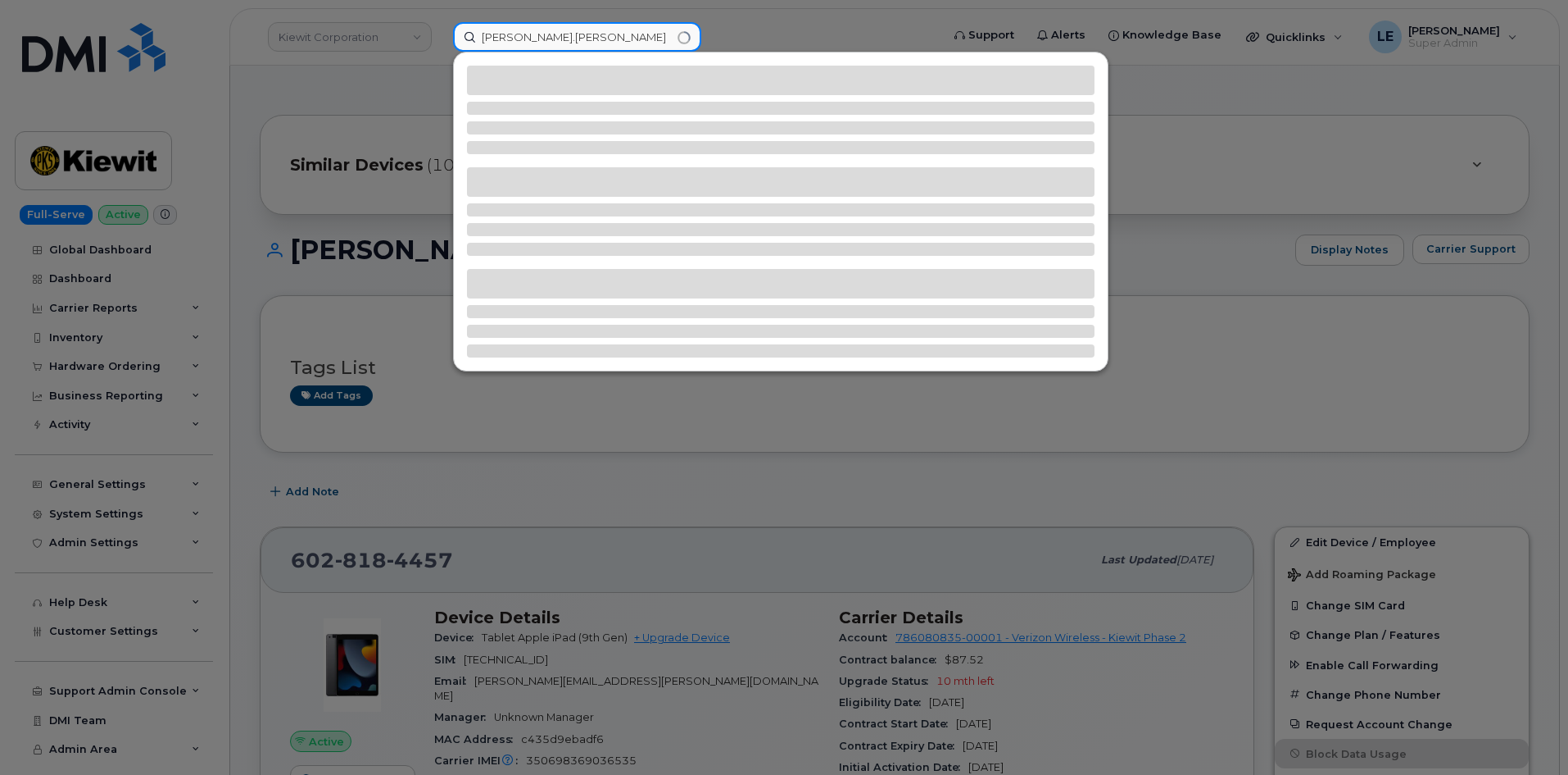
click at [510, 46] on input "COLE.COATES" at bounding box center [577, 37] width 248 height 30
click at [514, 45] on input "COLE.COATES" at bounding box center [577, 37] width 248 height 30
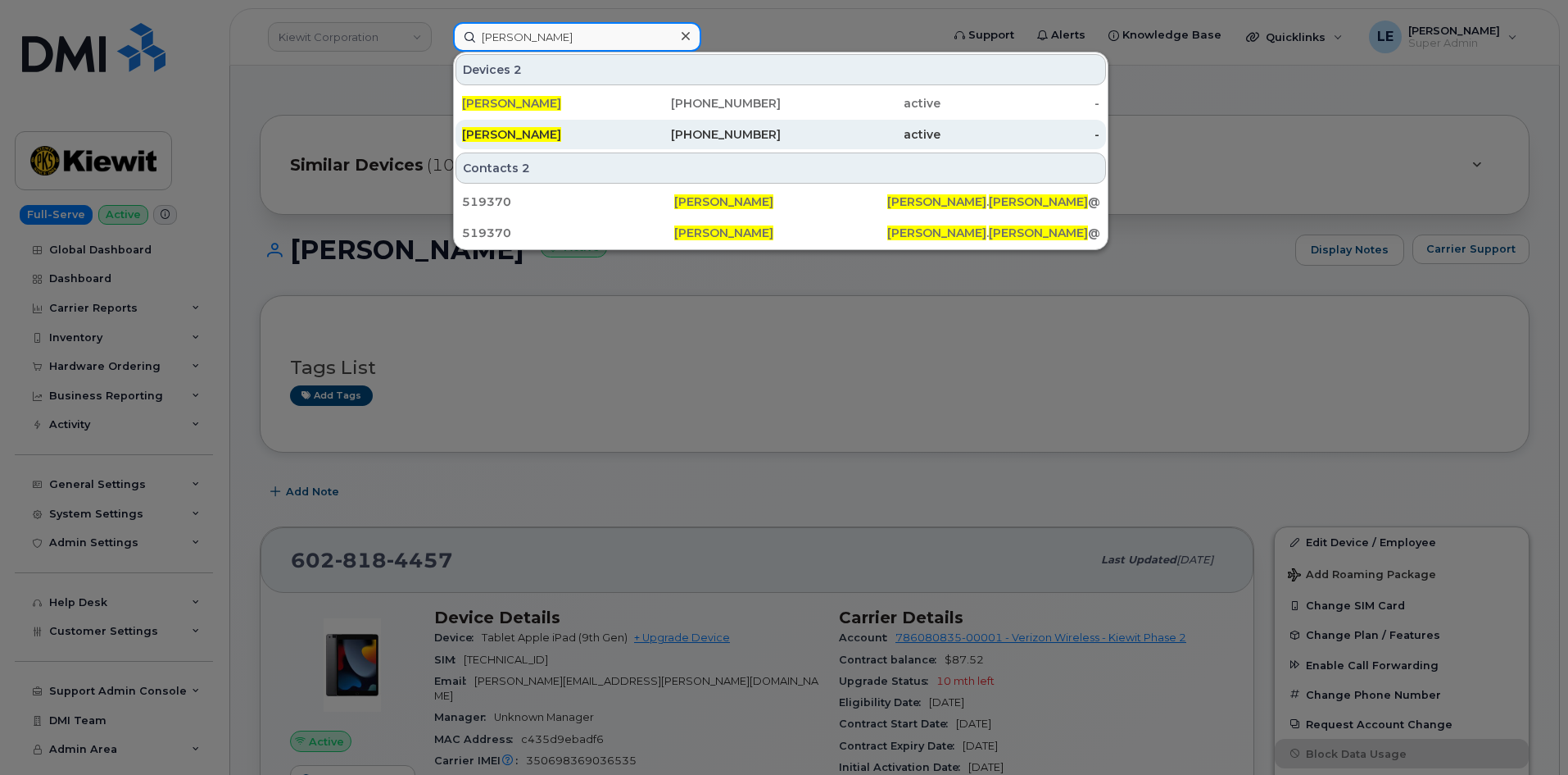
type input "[PERSON_NAME]"
click at [586, 134] on div "[PERSON_NAME]" at bounding box center [542, 134] width 160 height 16
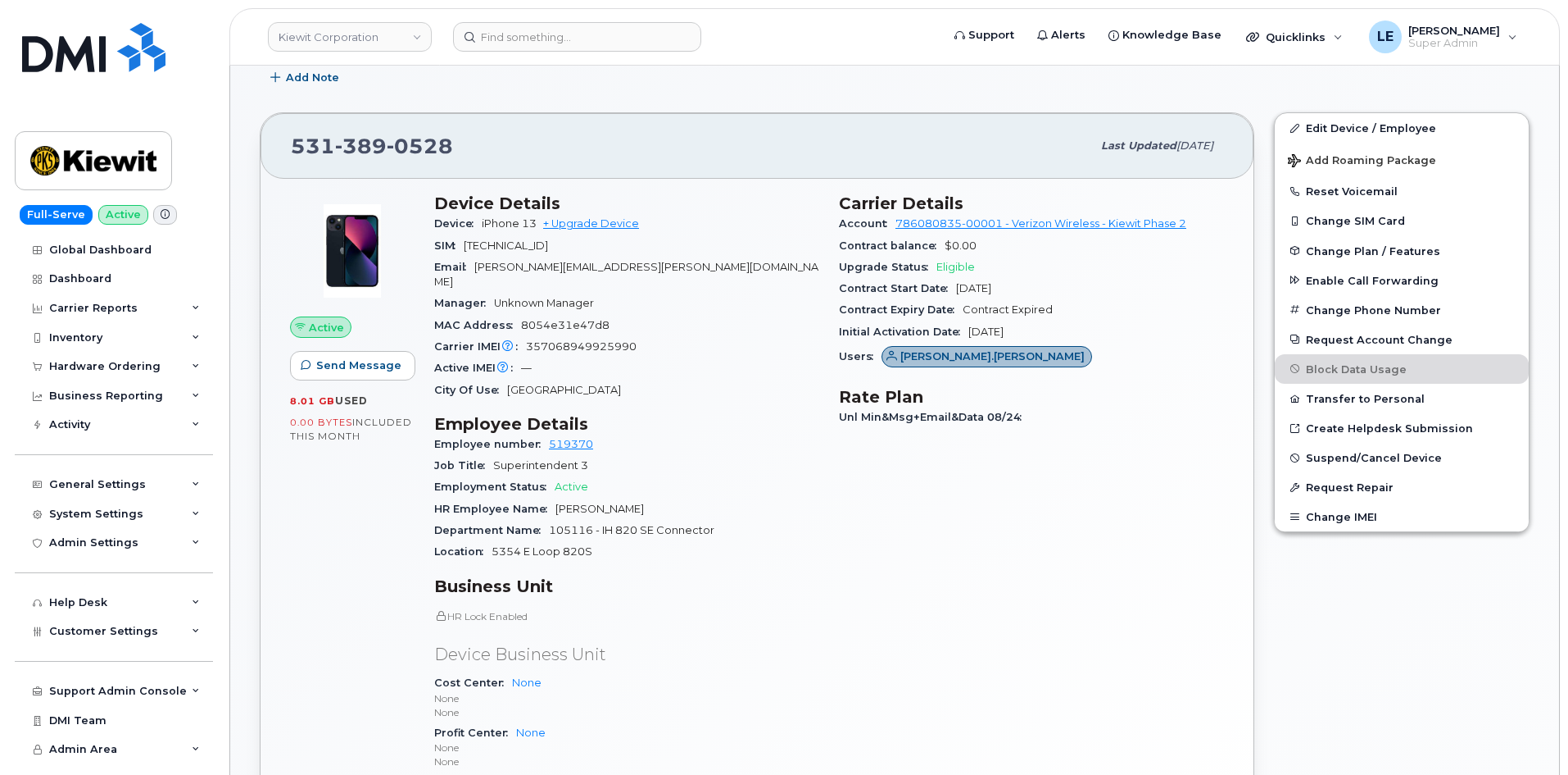
scroll to position [246, 0]
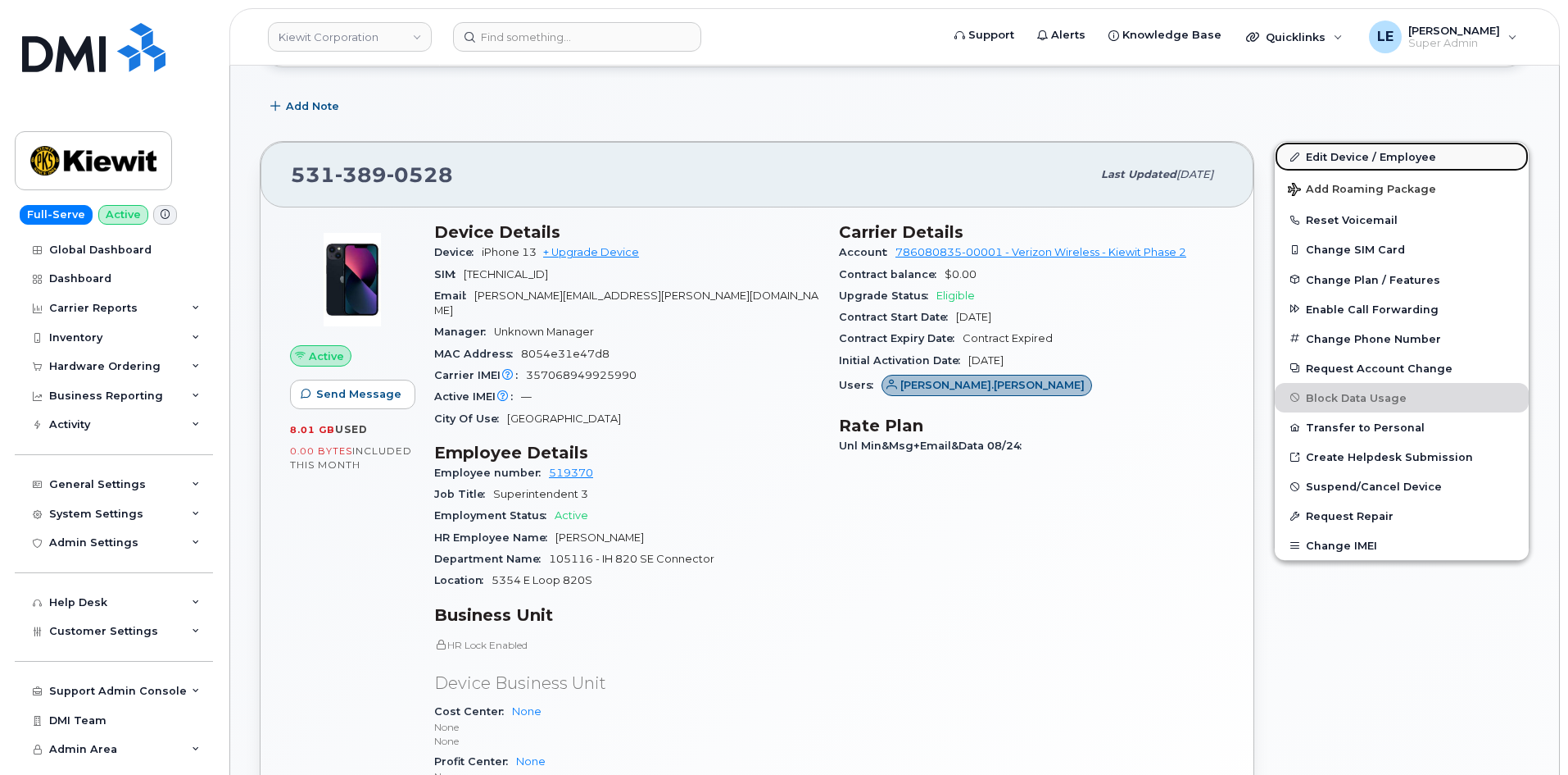
click at [1305, 152] on link "Edit Device / Employee" at bounding box center [1402, 156] width 254 height 30
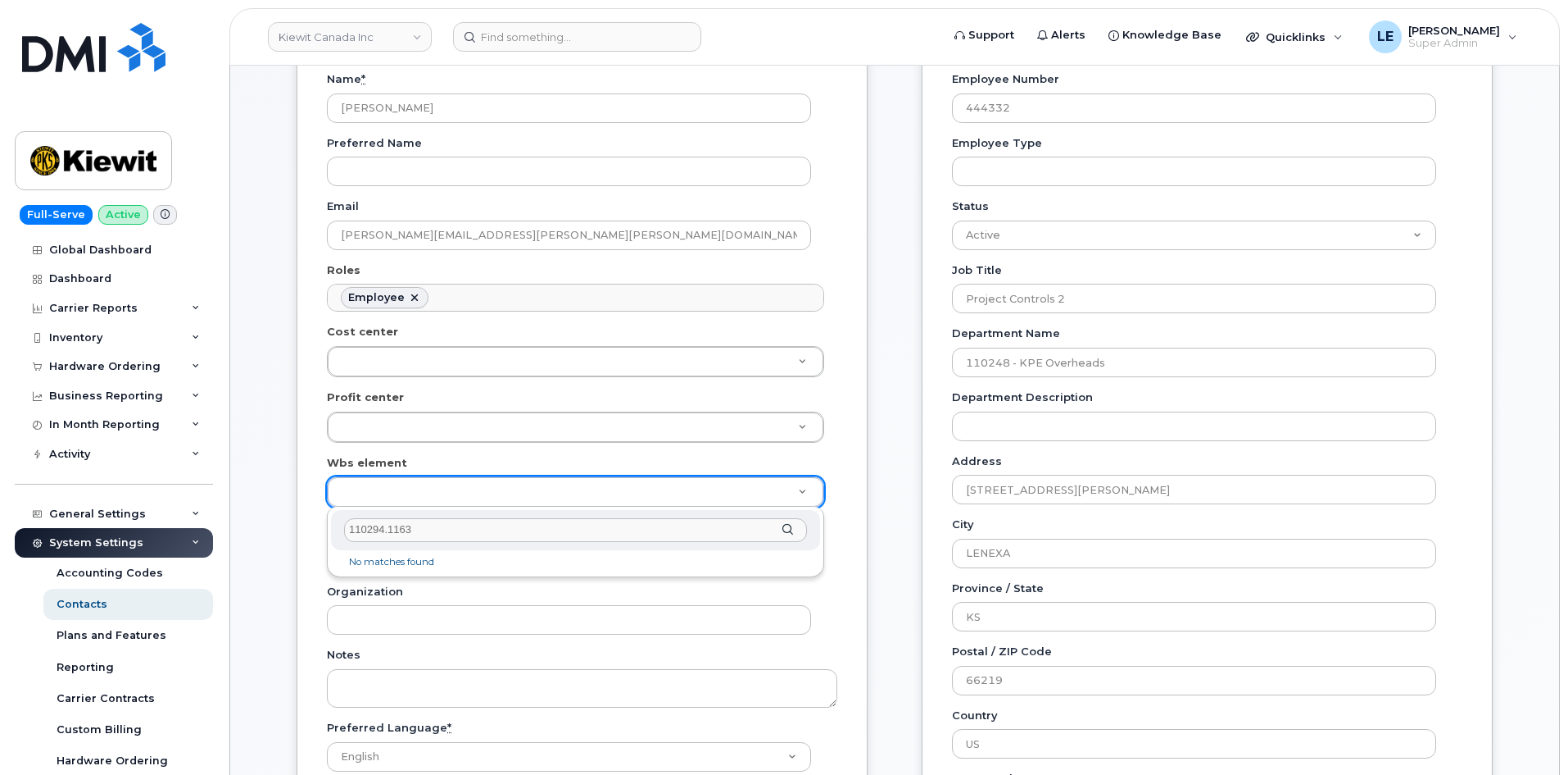
scroll to position [49, 0]
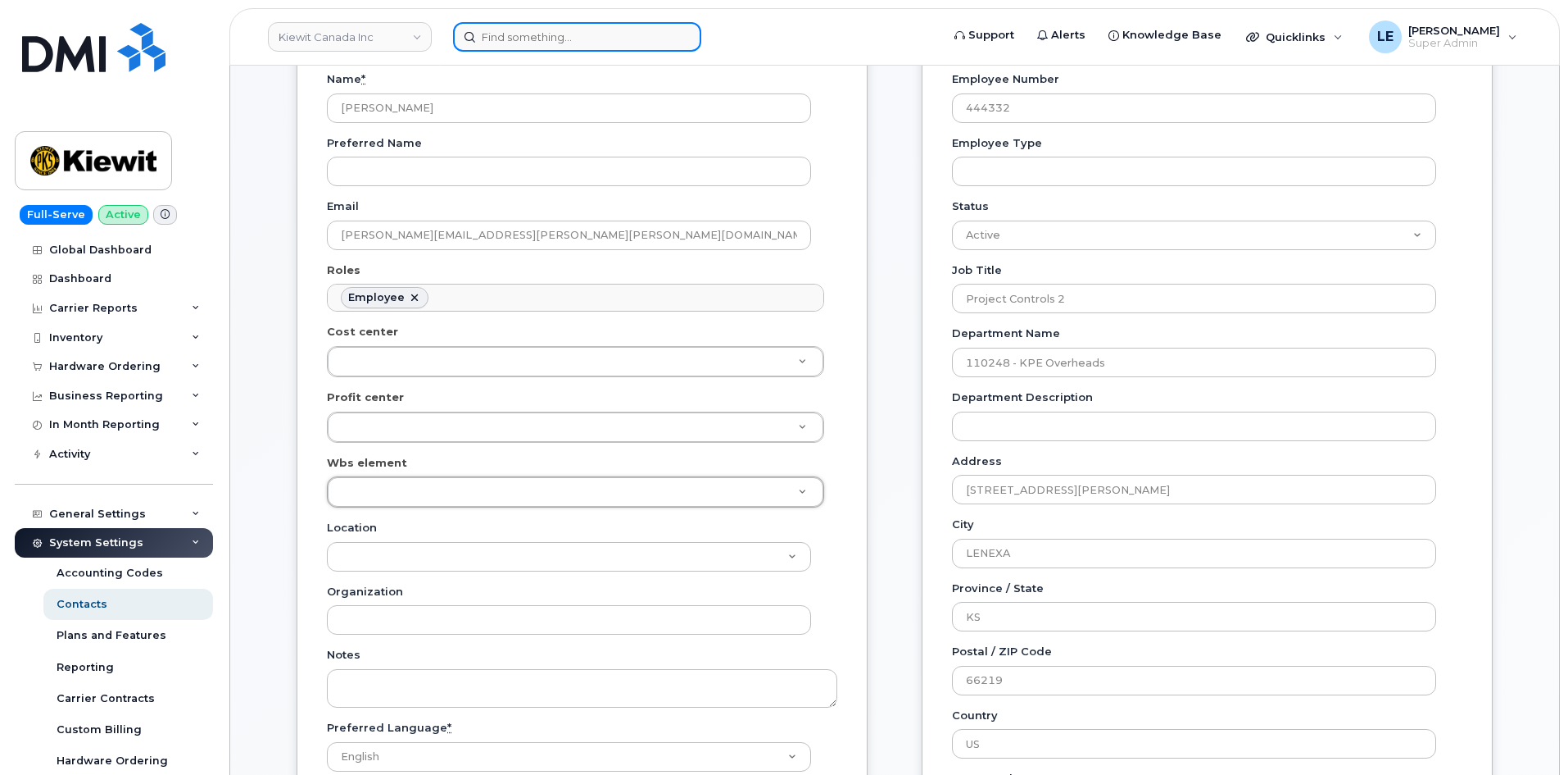
click at [513, 32] on input at bounding box center [577, 37] width 248 height 30
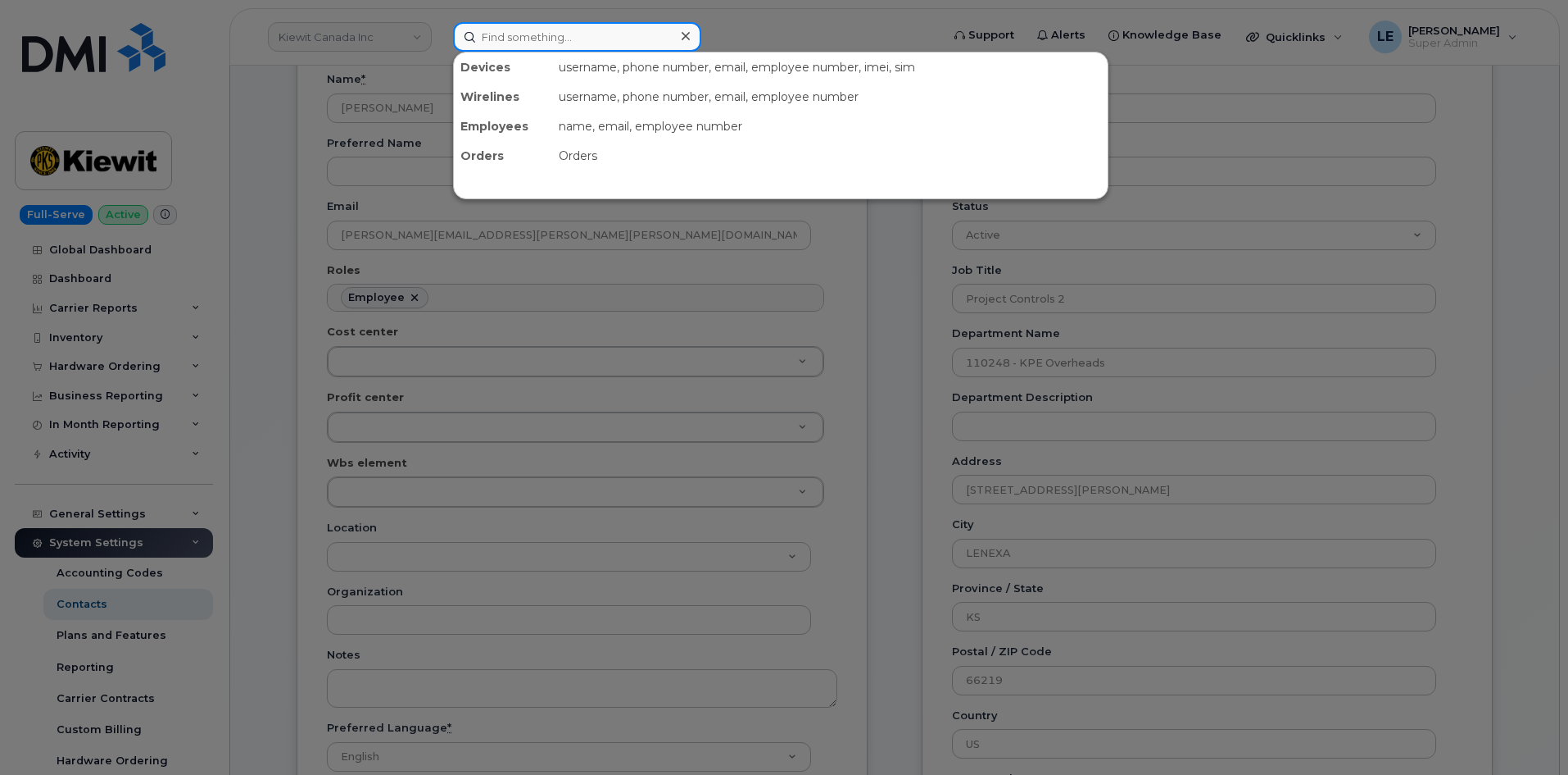
paste input "[PERSON_NAME][EMAIL_ADDRESS][PERSON_NAME][DOMAIN_NAME]"
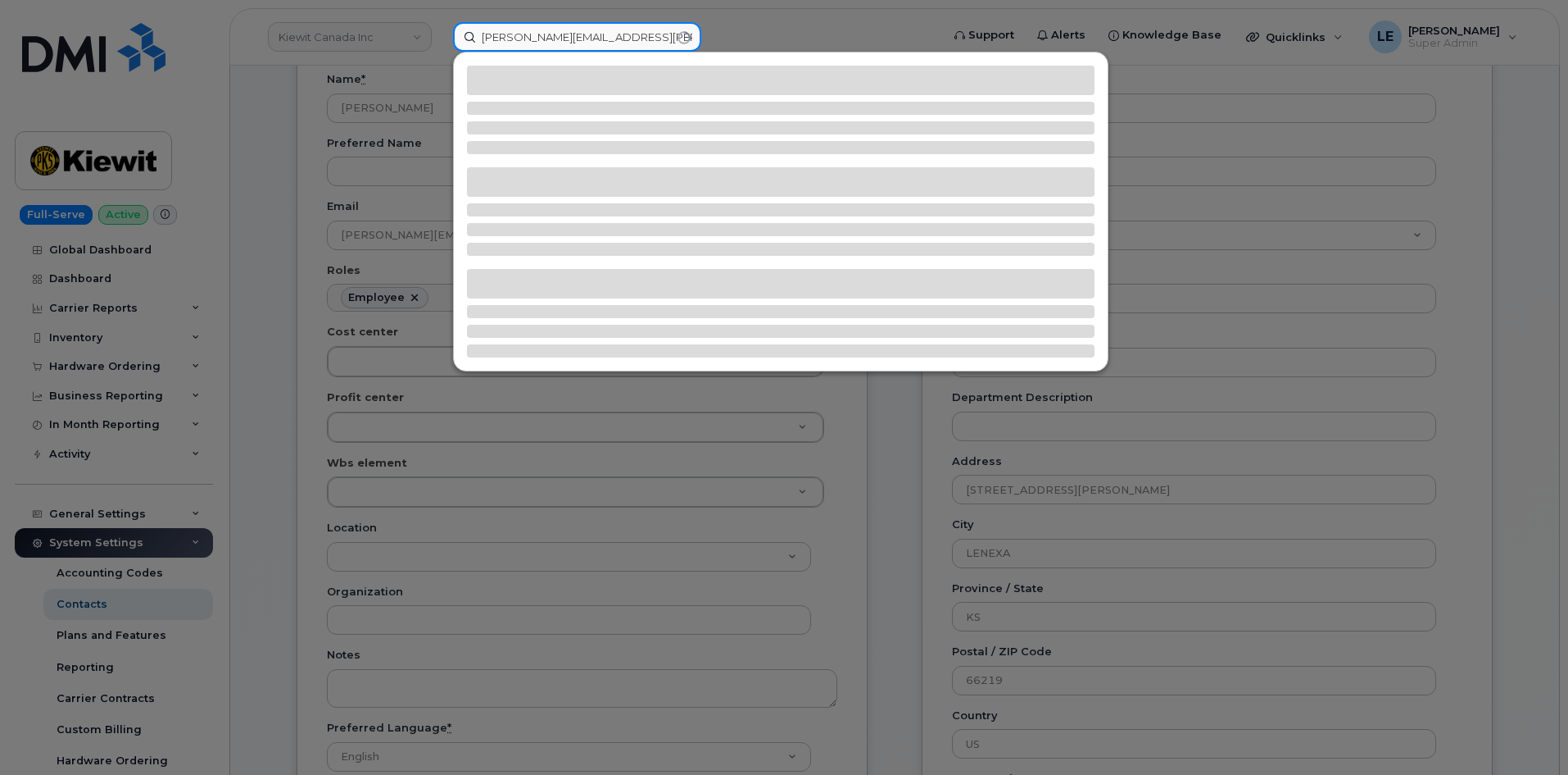
click at [514, 35] on input "[PERSON_NAME][EMAIL_ADDRESS][PERSON_NAME][DOMAIN_NAME]" at bounding box center [577, 37] width 248 height 30
drag, startPoint x: 558, startPoint y: 41, endPoint x: 739, endPoint y: 38, distance: 181.0
click at [739, 38] on div "COLE COATES@S-POINTC.COM" at bounding box center [692, 37] width 503 height 30
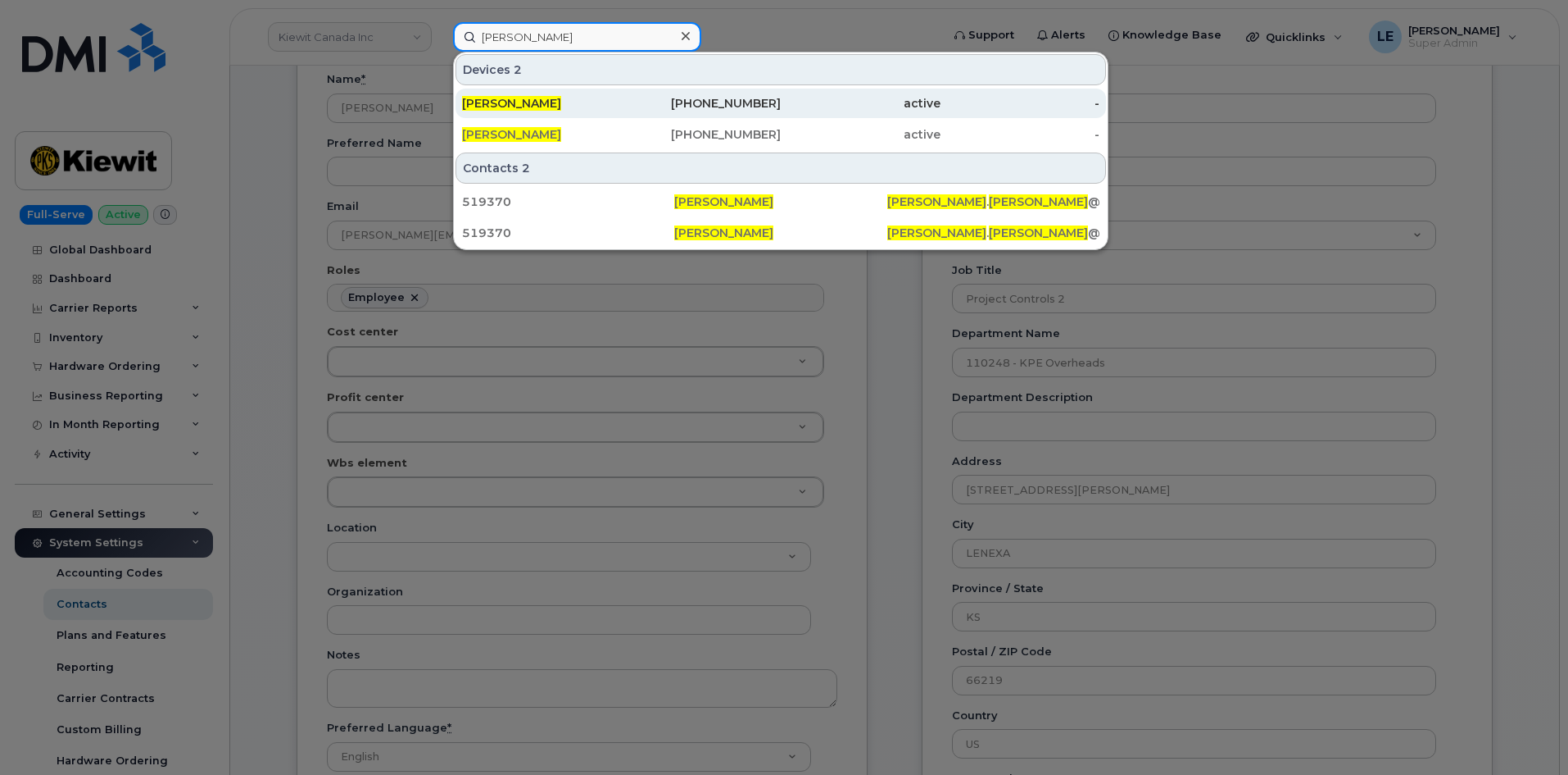
type input "[PERSON_NAME]"
click at [606, 108] on div "[PERSON_NAME]" at bounding box center [542, 102] width 160 height 16
click at [619, 114] on div "[PERSON_NAME]" at bounding box center [542, 103] width 160 height 30
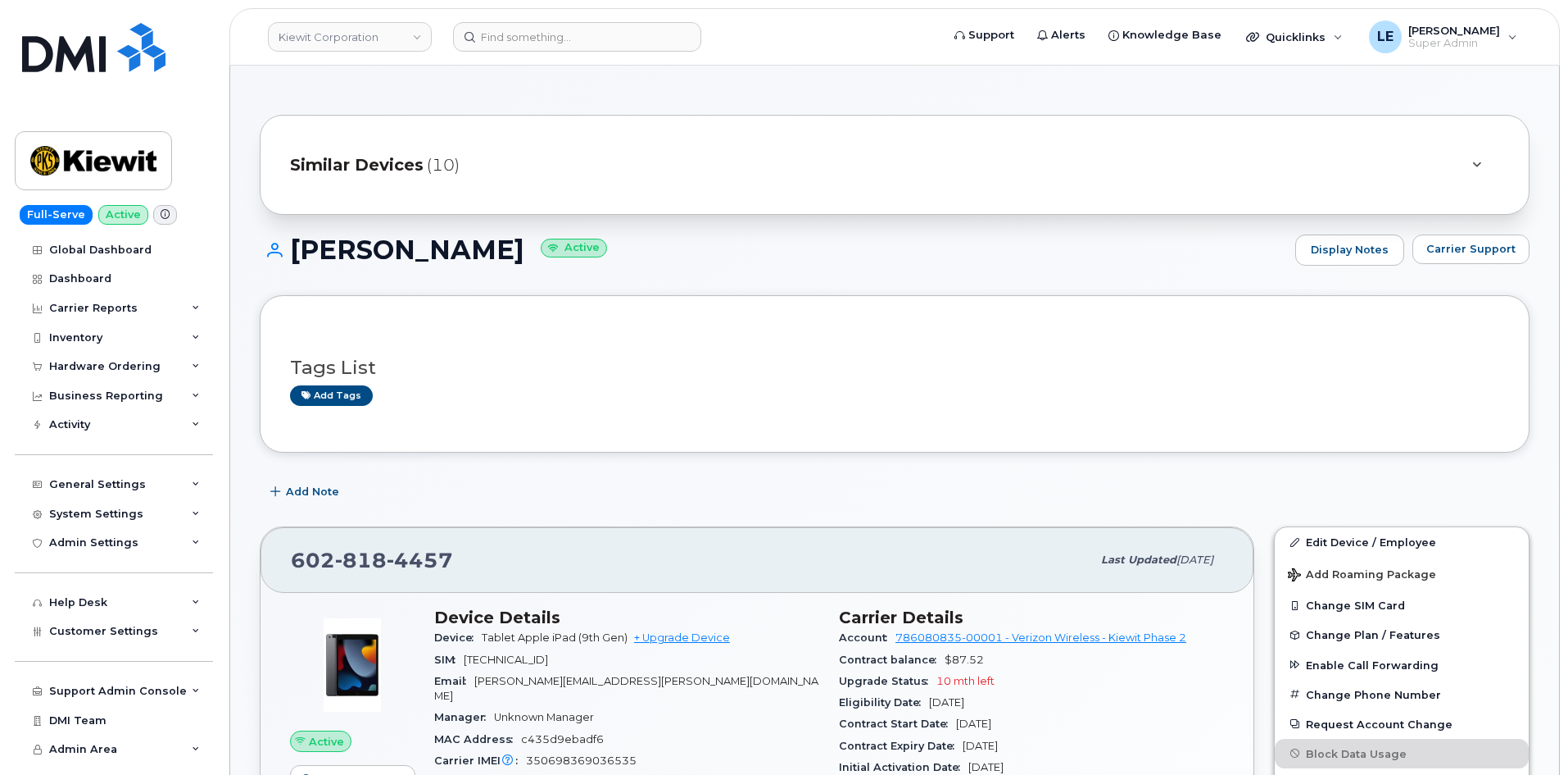
click at [585, 157] on div "Similar Devices (10)" at bounding box center [872, 165] width 1164 height 39
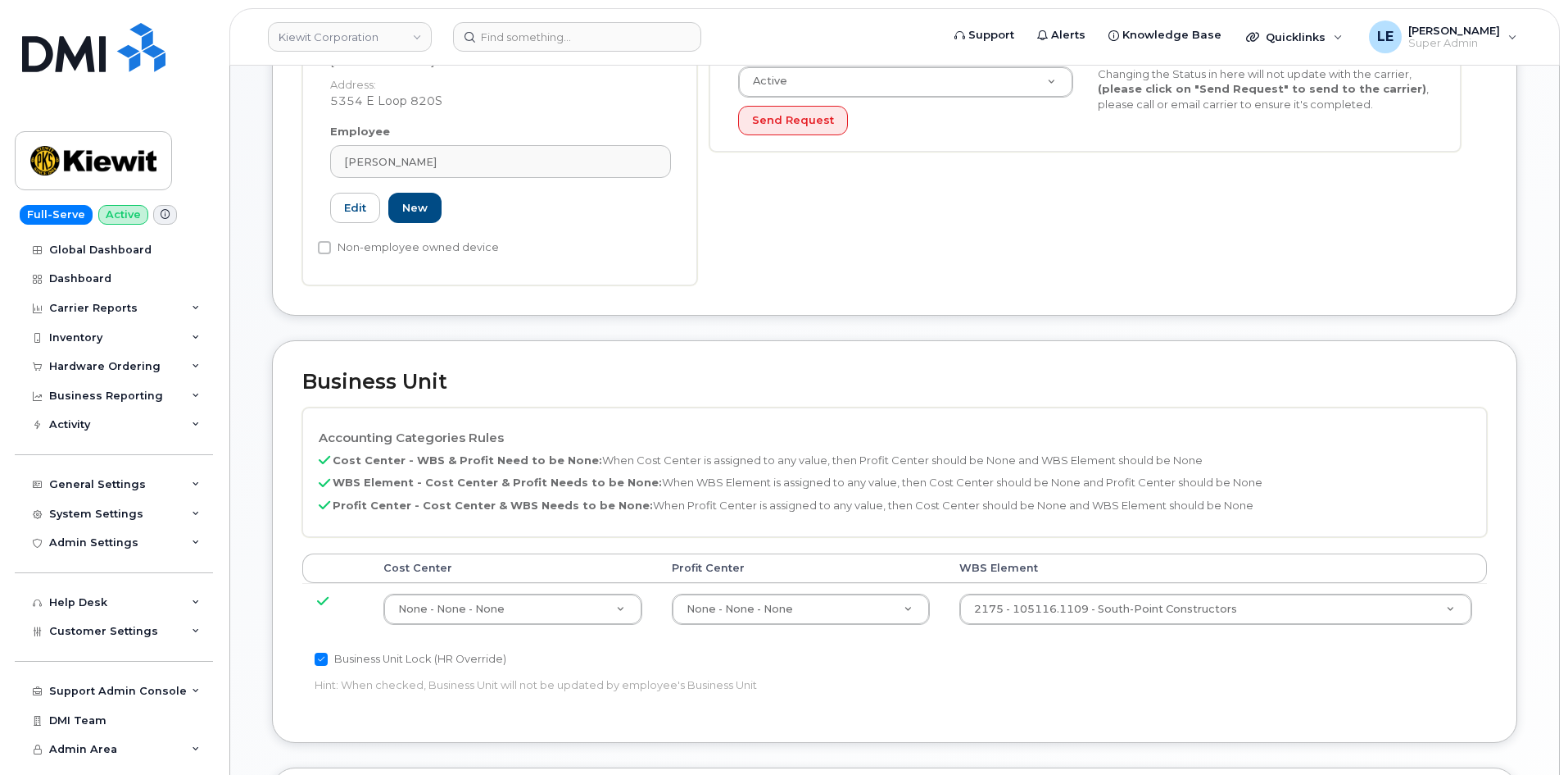
scroll to position [492, 0]
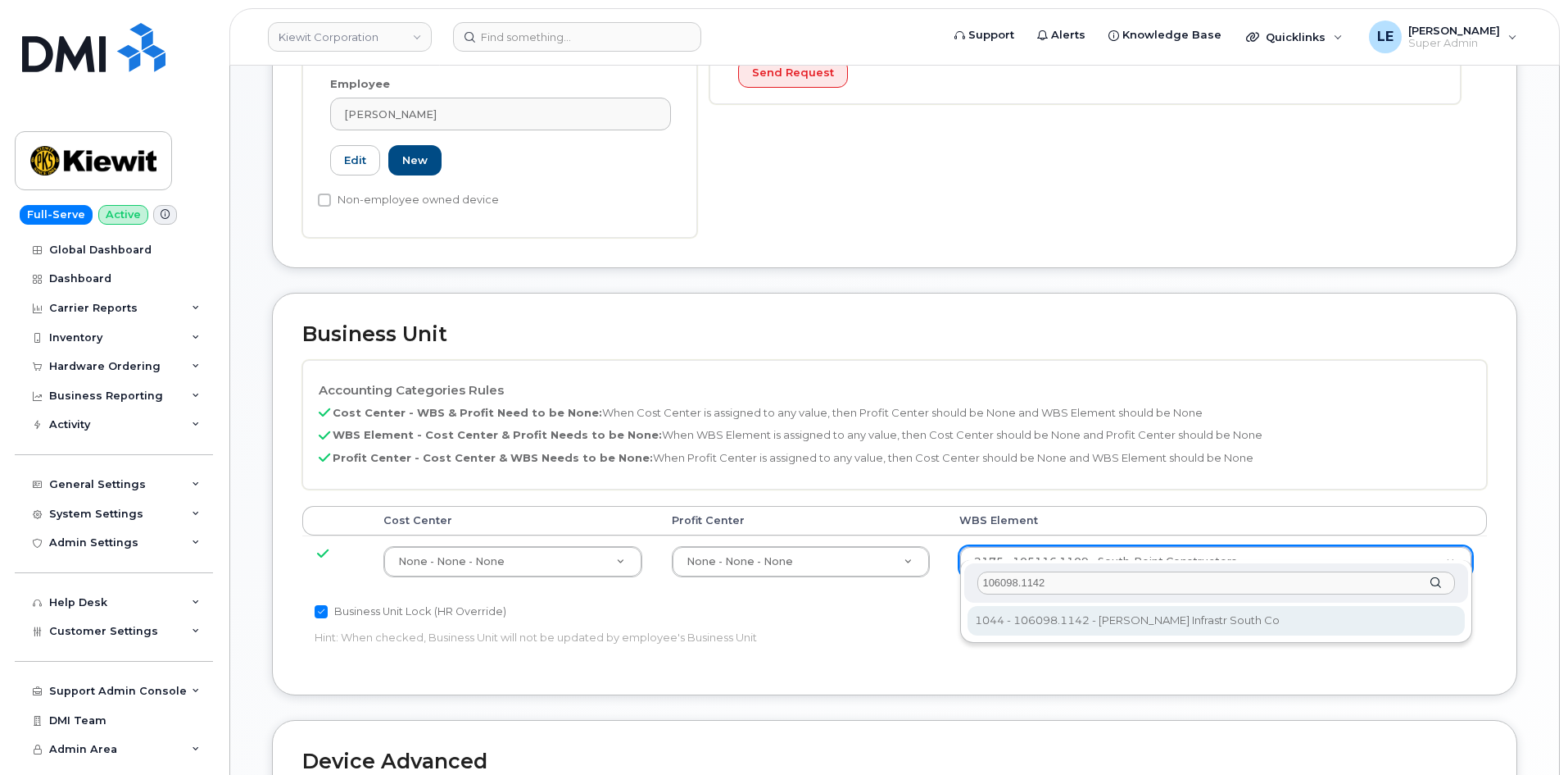
type input "106098.1142"
type input "33940834"
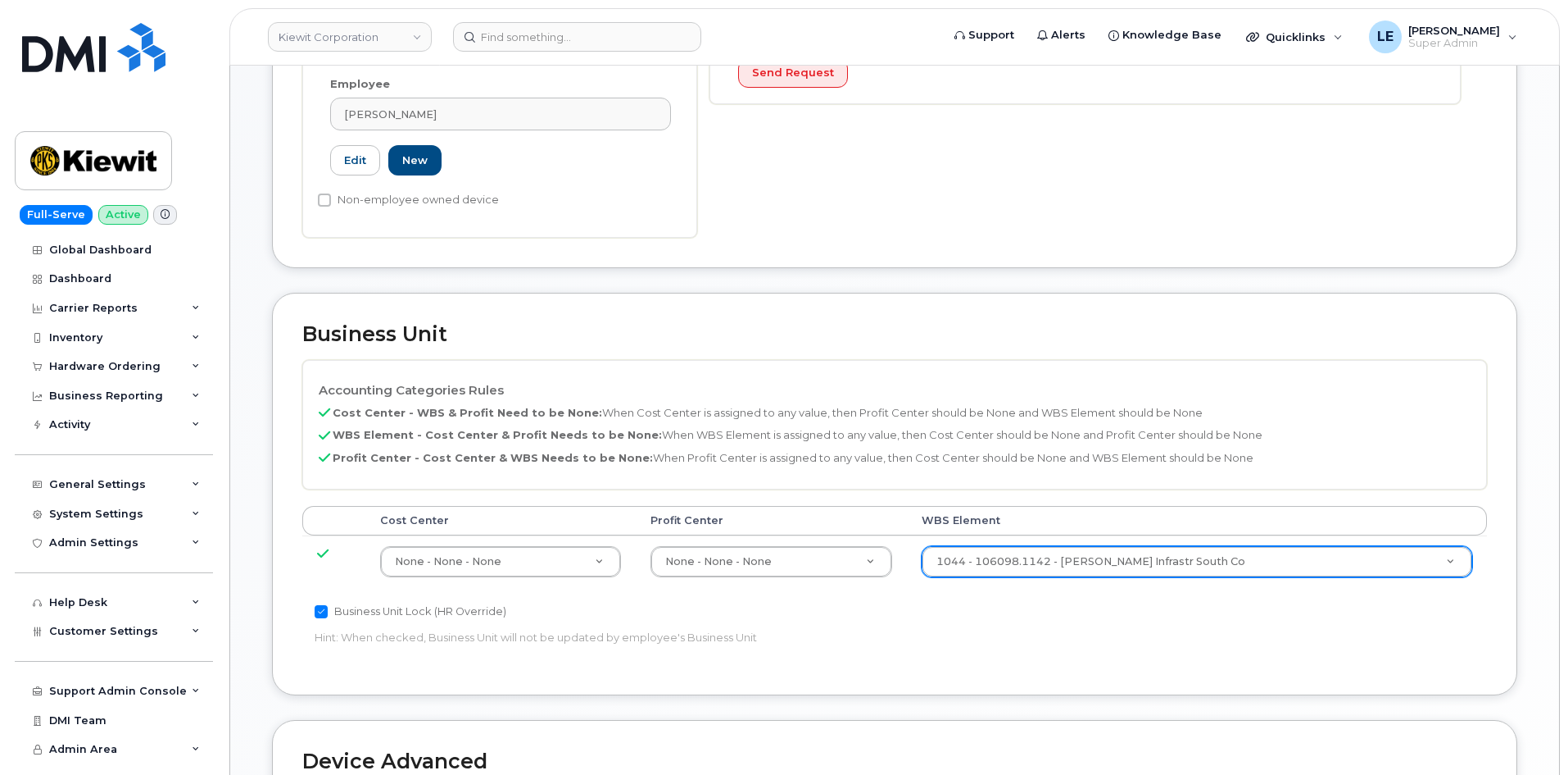
click at [1004, 602] on div "Business Unit Lock (HR Override)" at bounding box center [697, 611] width 764 height 20
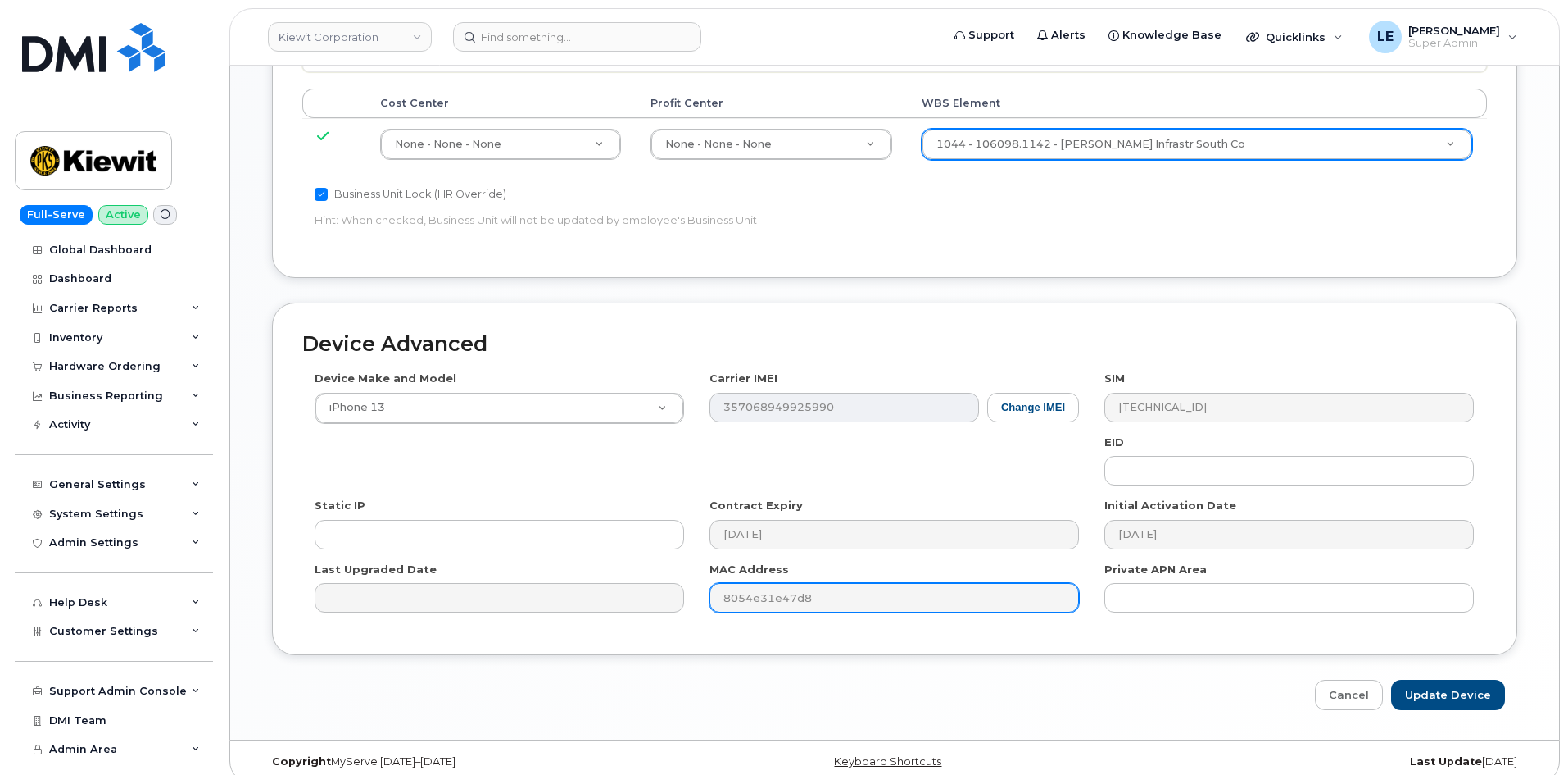
scroll to position [910, 0]
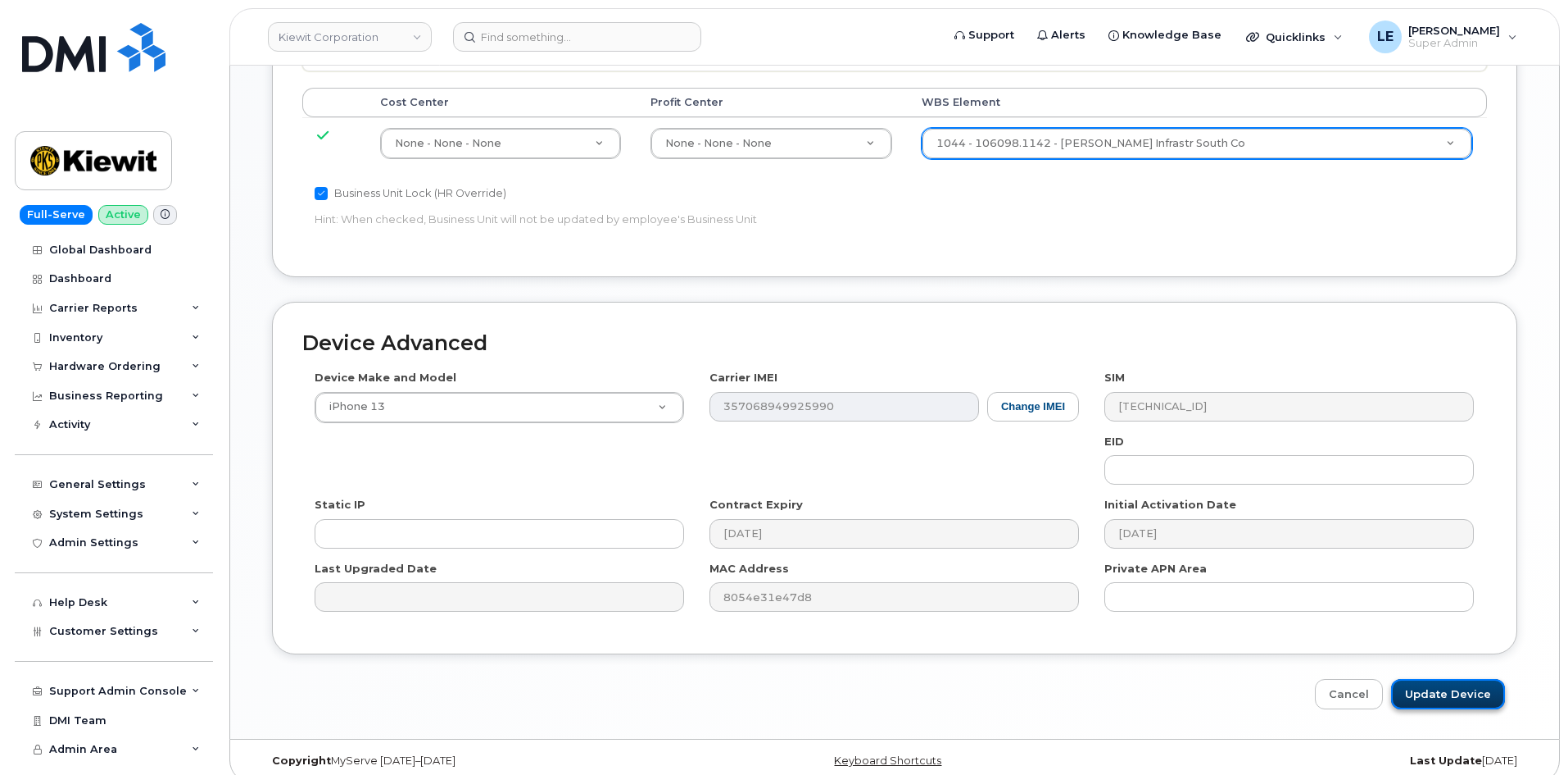
click at [1427, 679] on input "Update Device" at bounding box center [1448, 694] width 113 height 31
type input "Saving..."
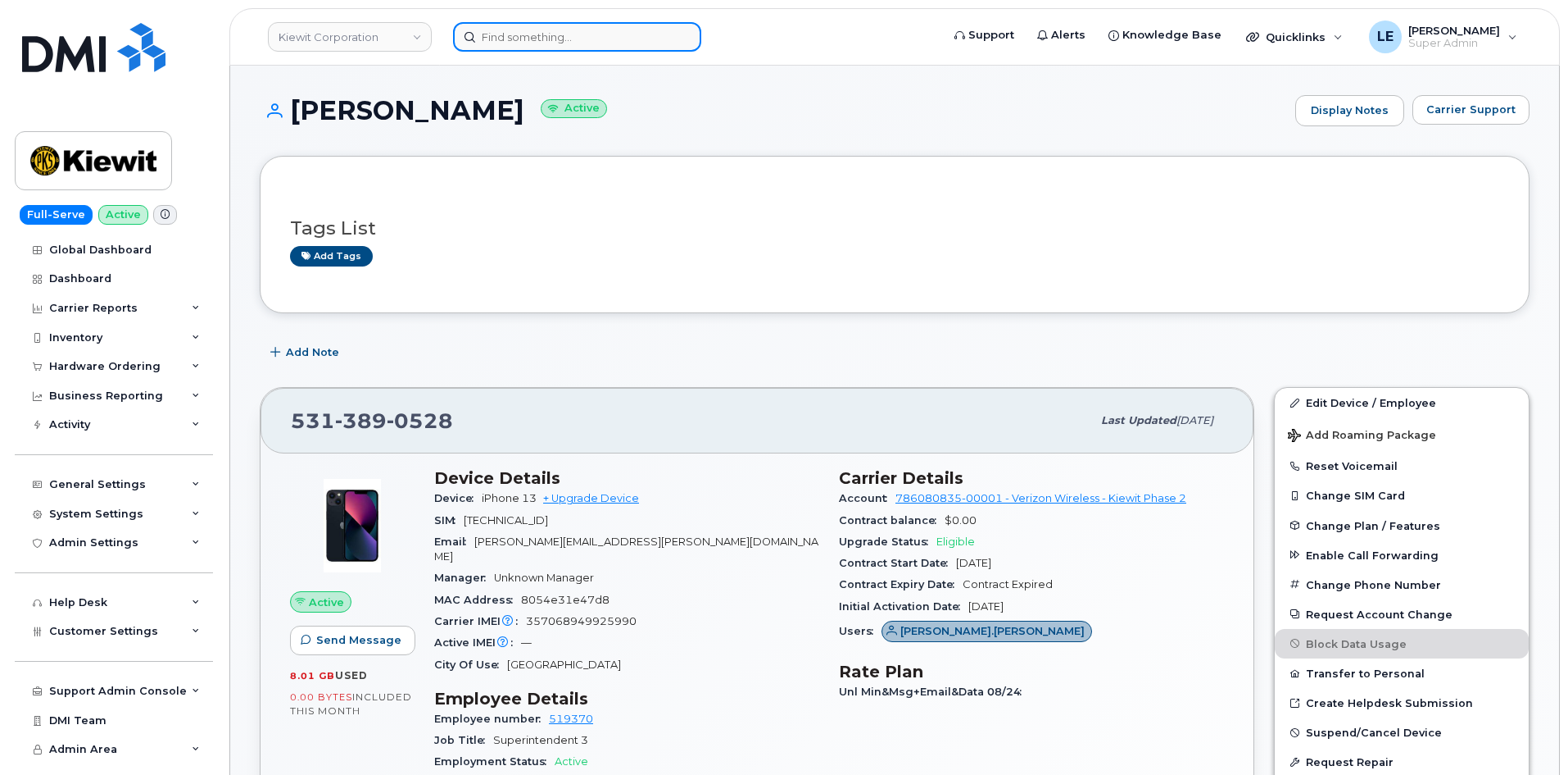
click at [623, 51] on input at bounding box center [577, 37] width 248 height 30
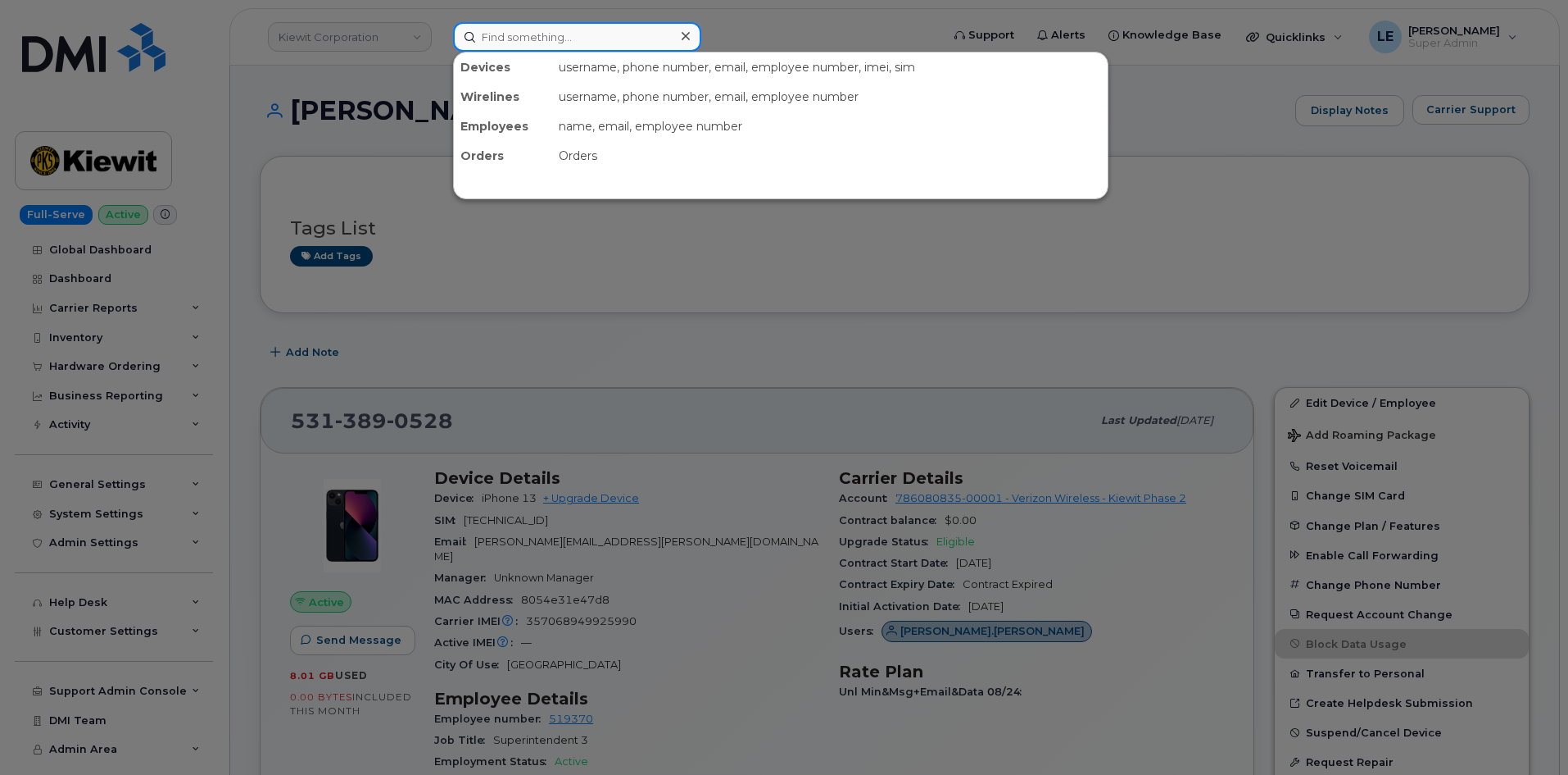
paste input "[EMAIL_ADDRESS][DOMAIN_NAME]"
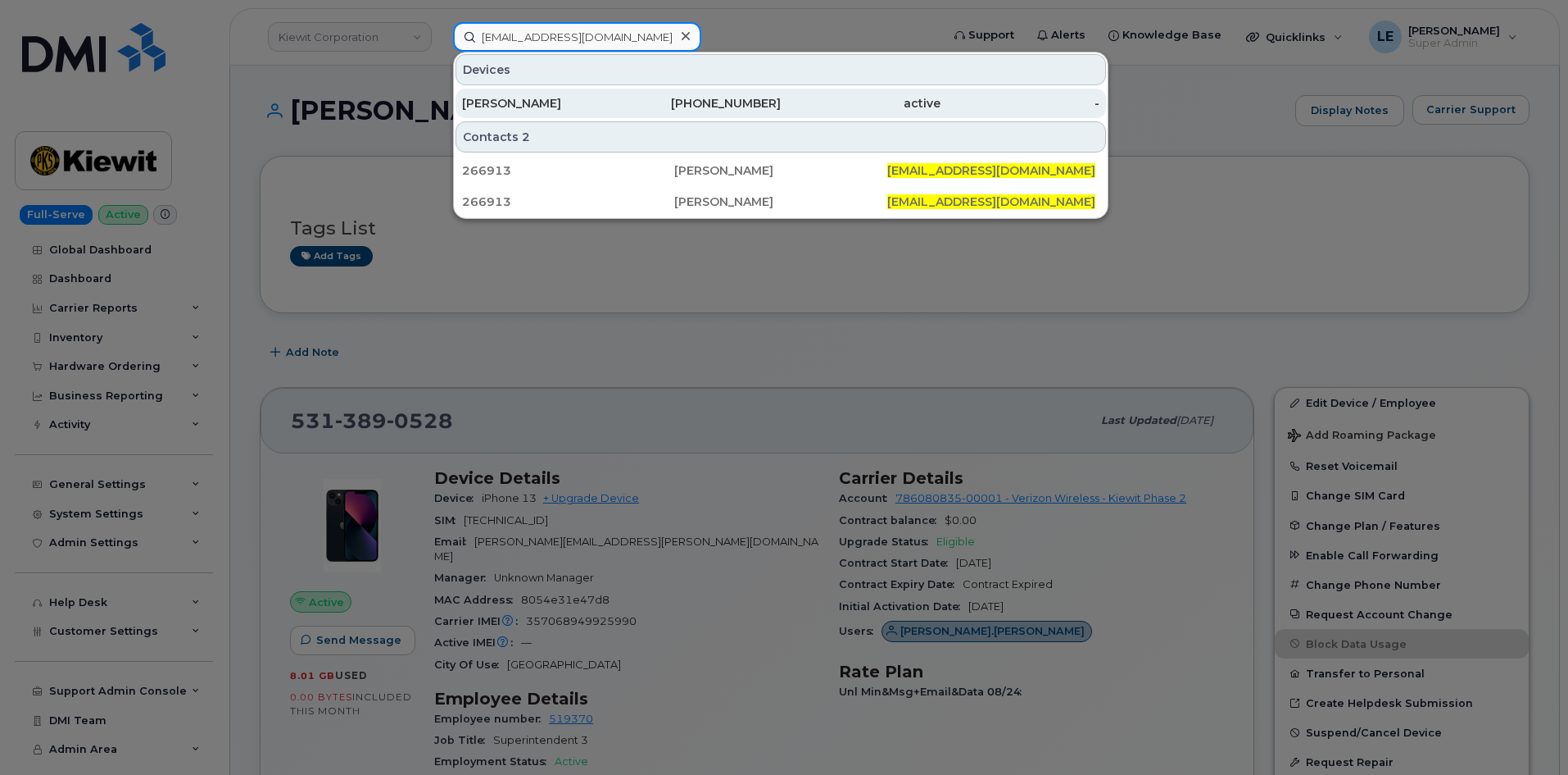
type input "[EMAIL_ADDRESS][DOMAIN_NAME]"
click at [579, 93] on div "[PERSON_NAME]" at bounding box center [542, 103] width 160 height 30
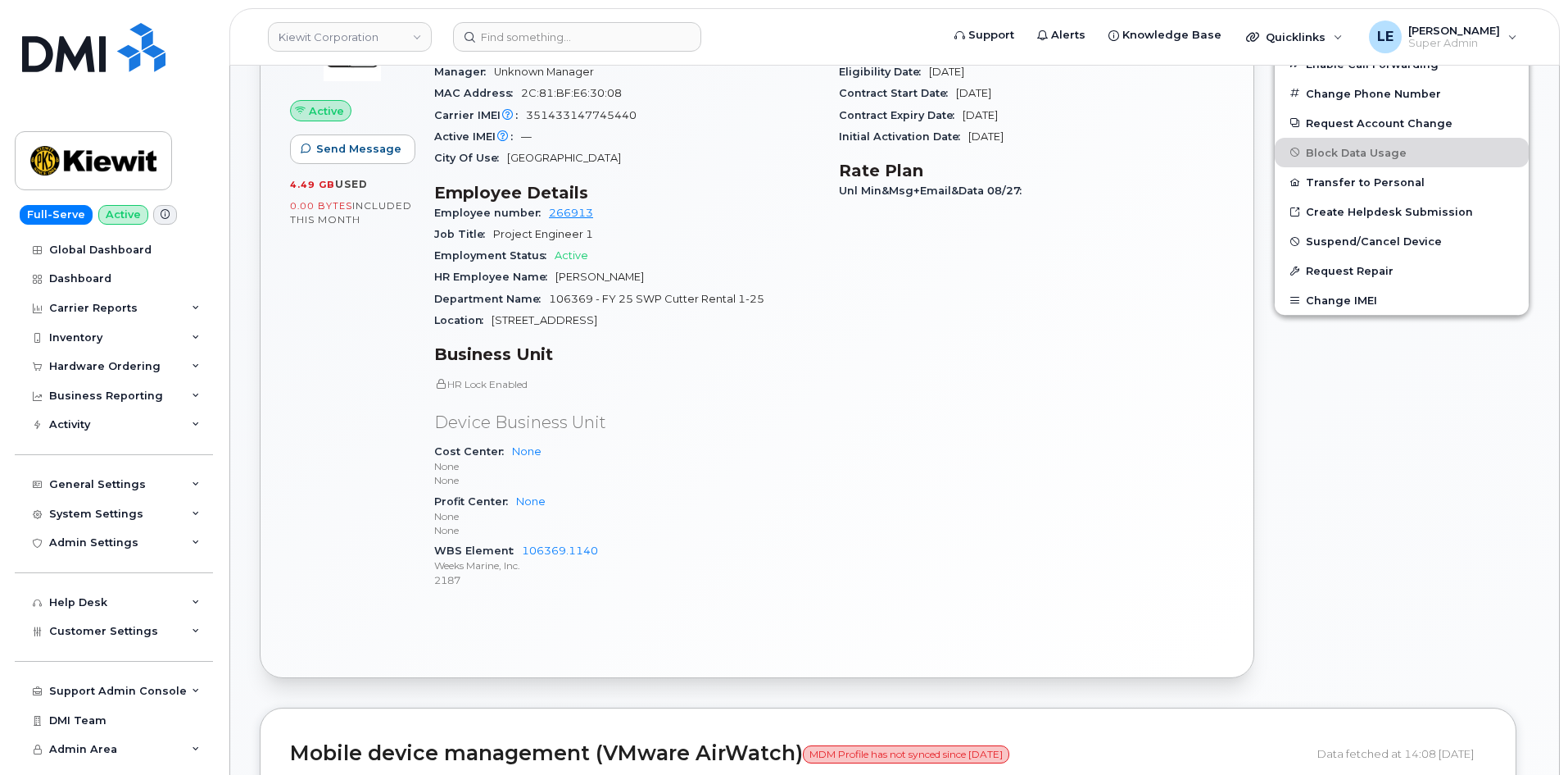
scroll to position [492, 0]
click at [655, 465] on p "None" at bounding box center [626, 465] width 385 height 14
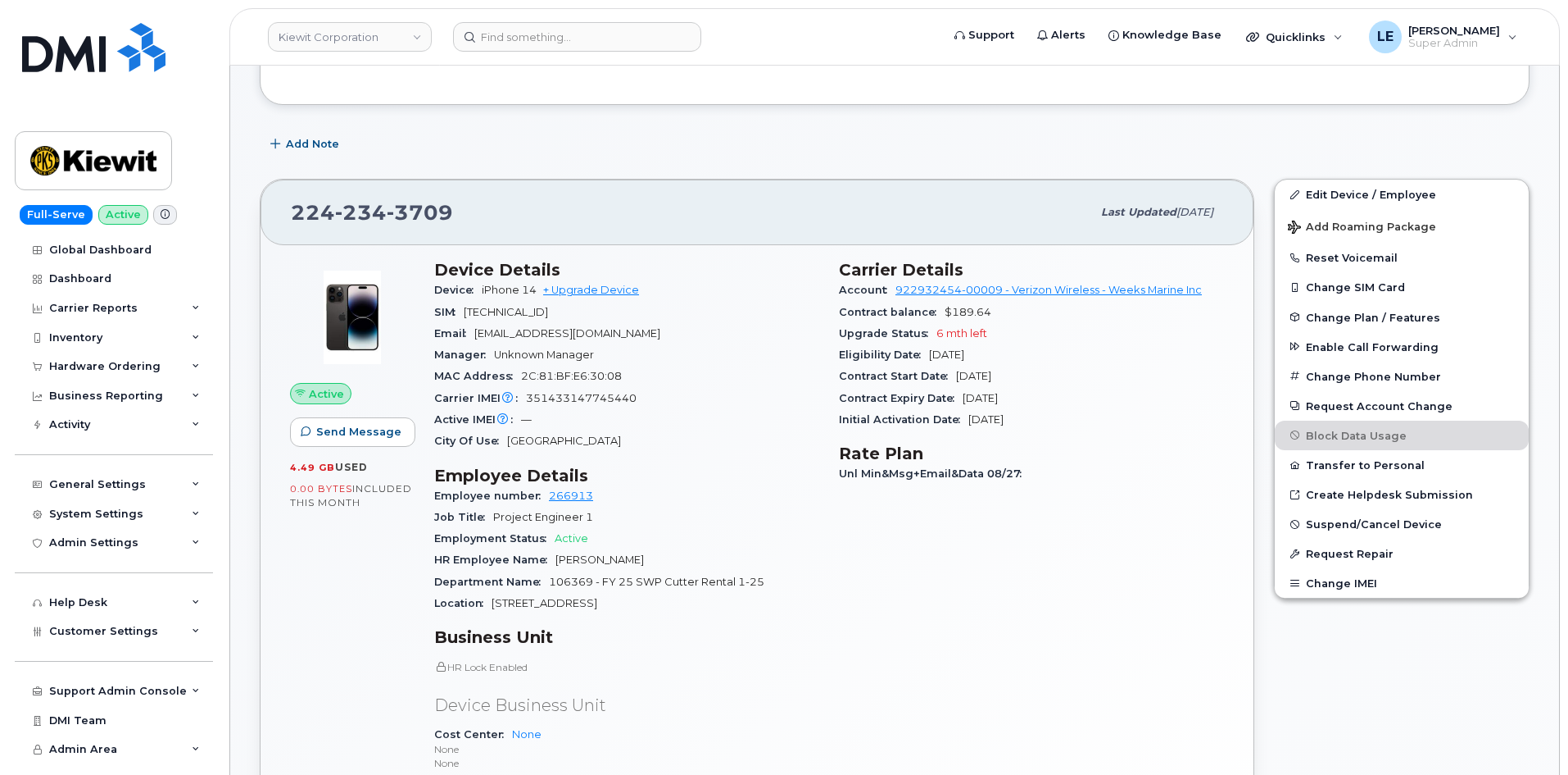
scroll to position [164, 0]
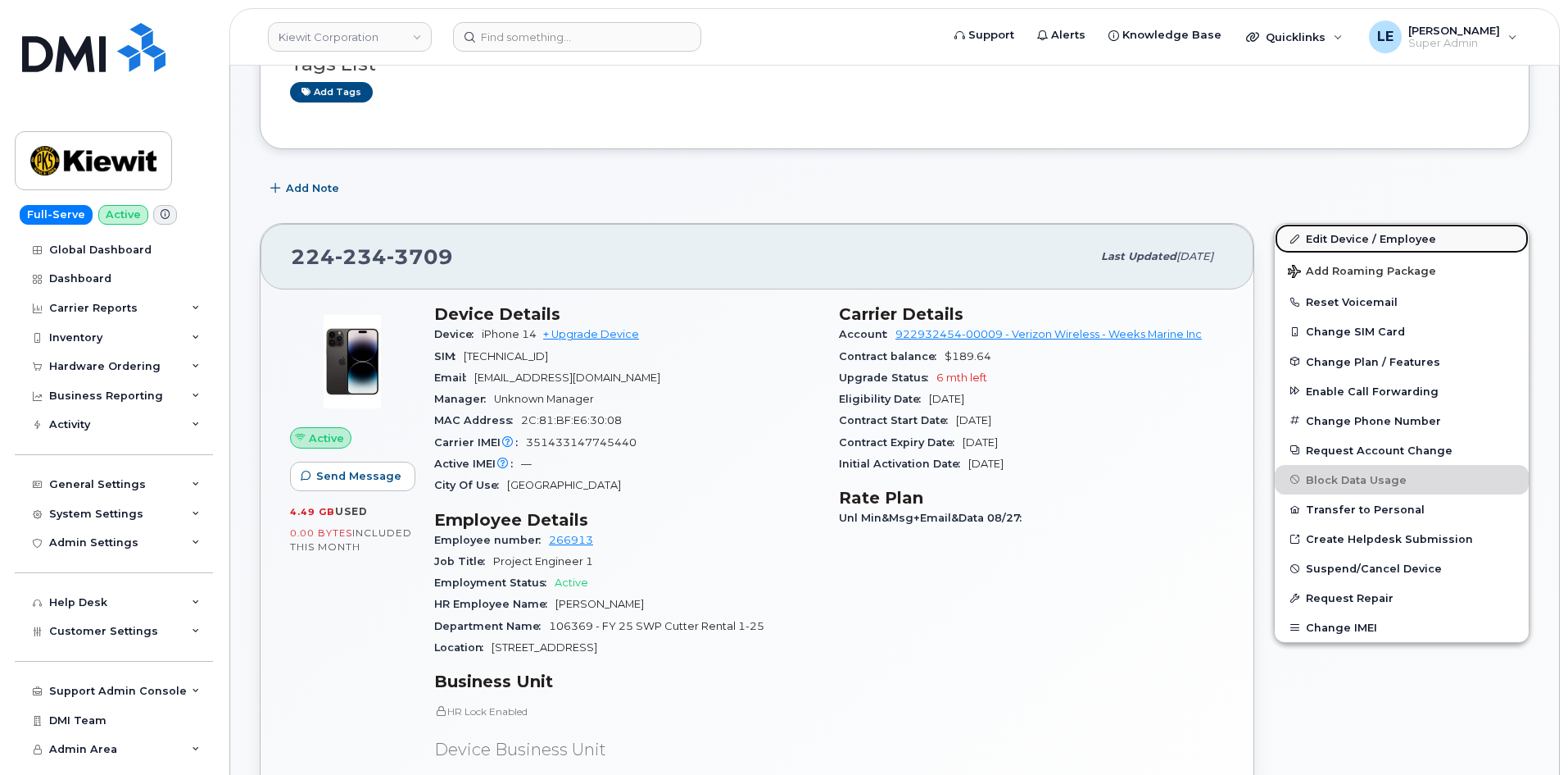
click at [1389, 229] on link "Edit Device / Employee" at bounding box center [1402, 238] width 254 height 30
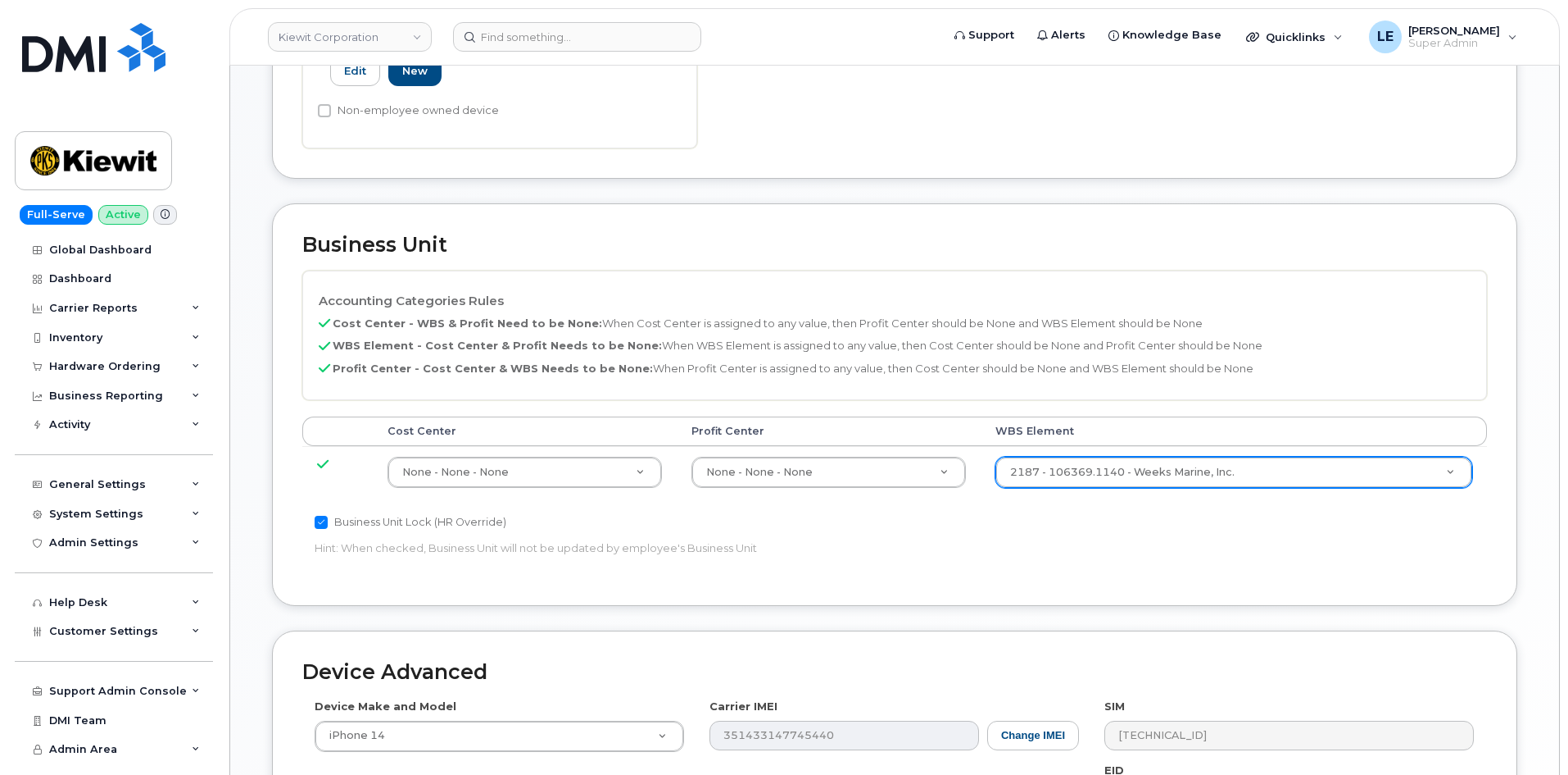
scroll to position [574, 0]
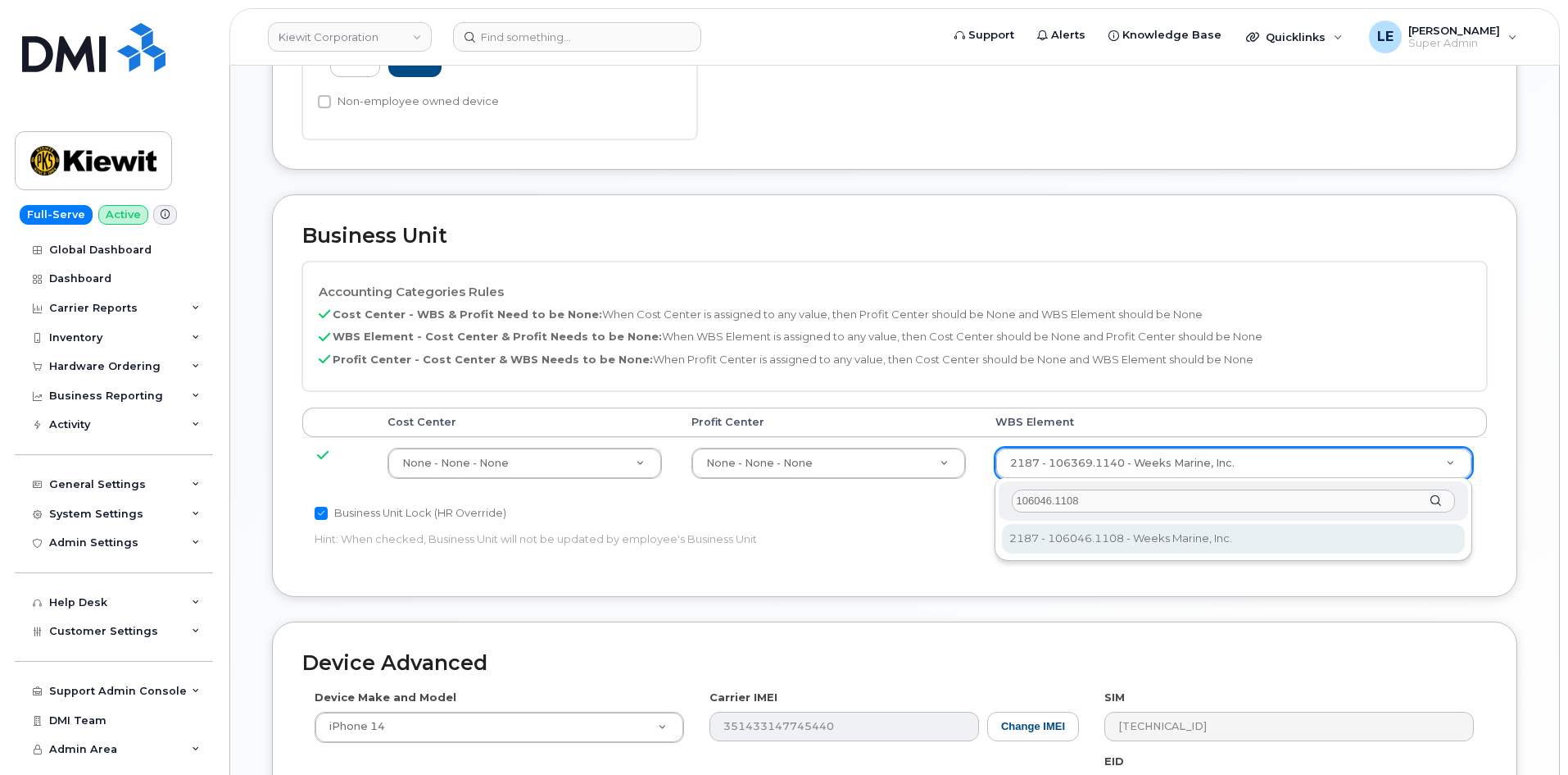
type input "106046.1108"
type input "30190649"
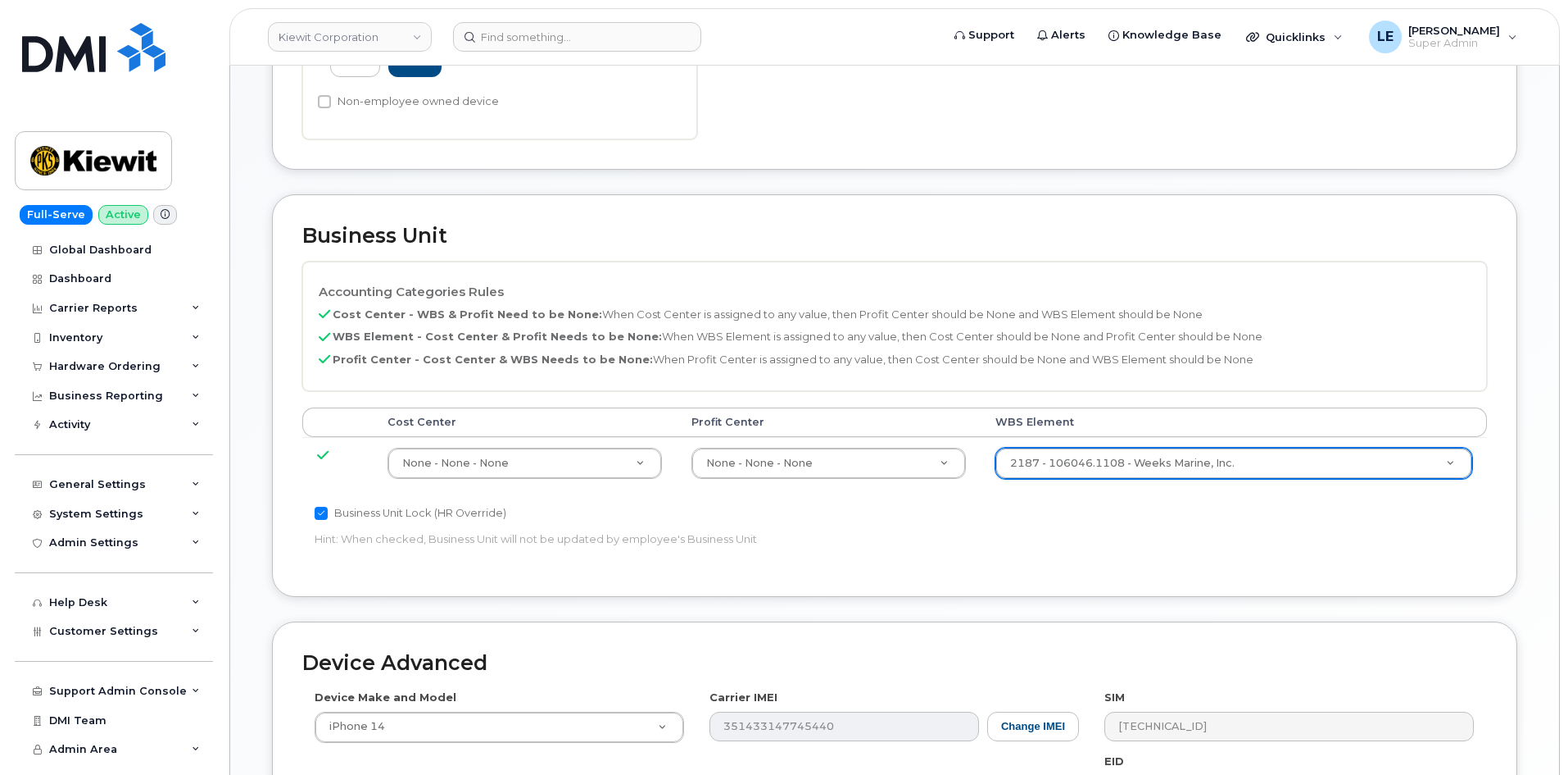
click at [691, 532] on p "Hint: When checked, Business Unit will not be updated by employee's Business Un…" at bounding box center [697, 539] width 764 height 15
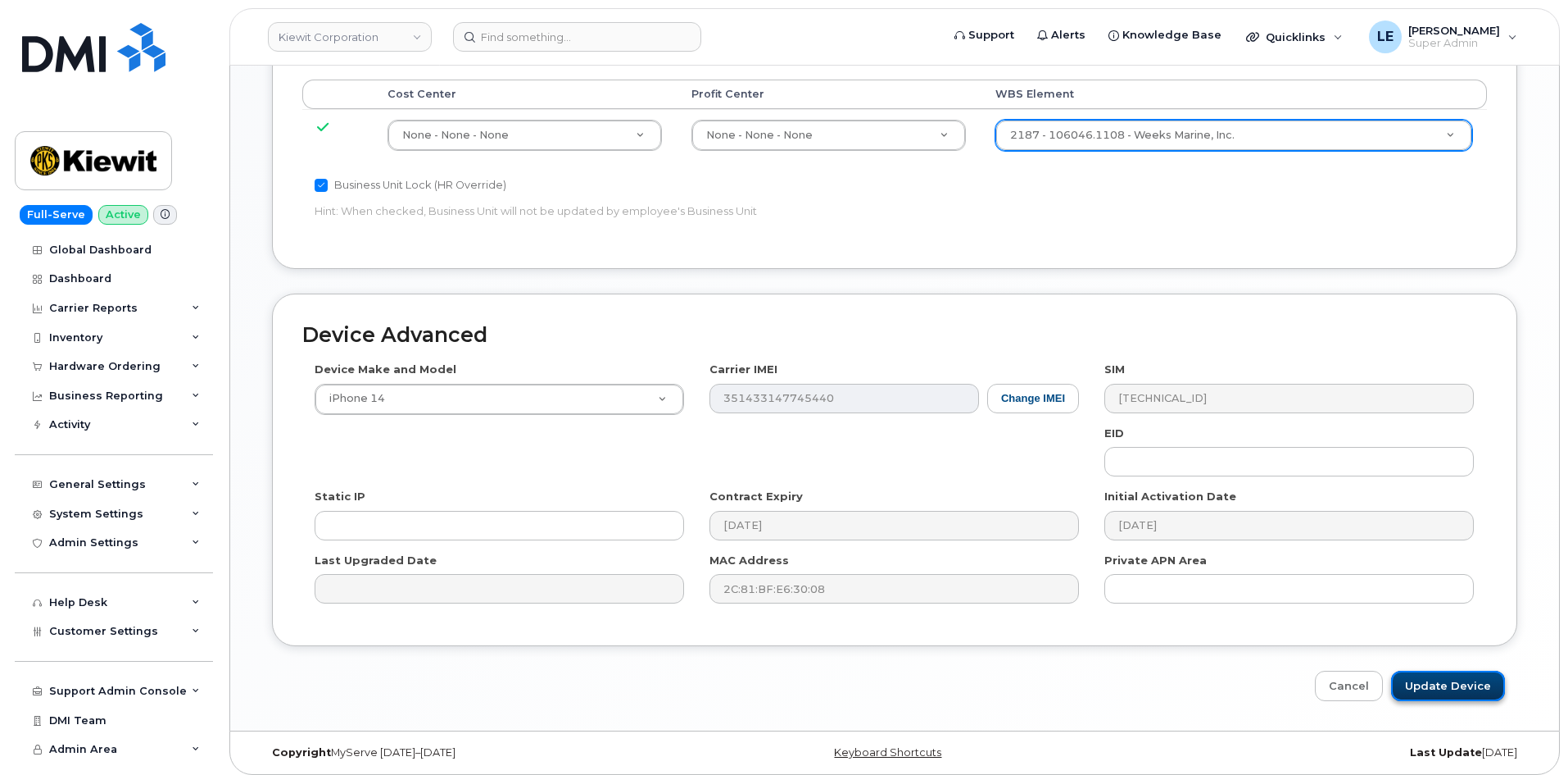
click at [1436, 683] on input "Update Device" at bounding box center [1448, 686] width 113 height 31
type input "Saving..."
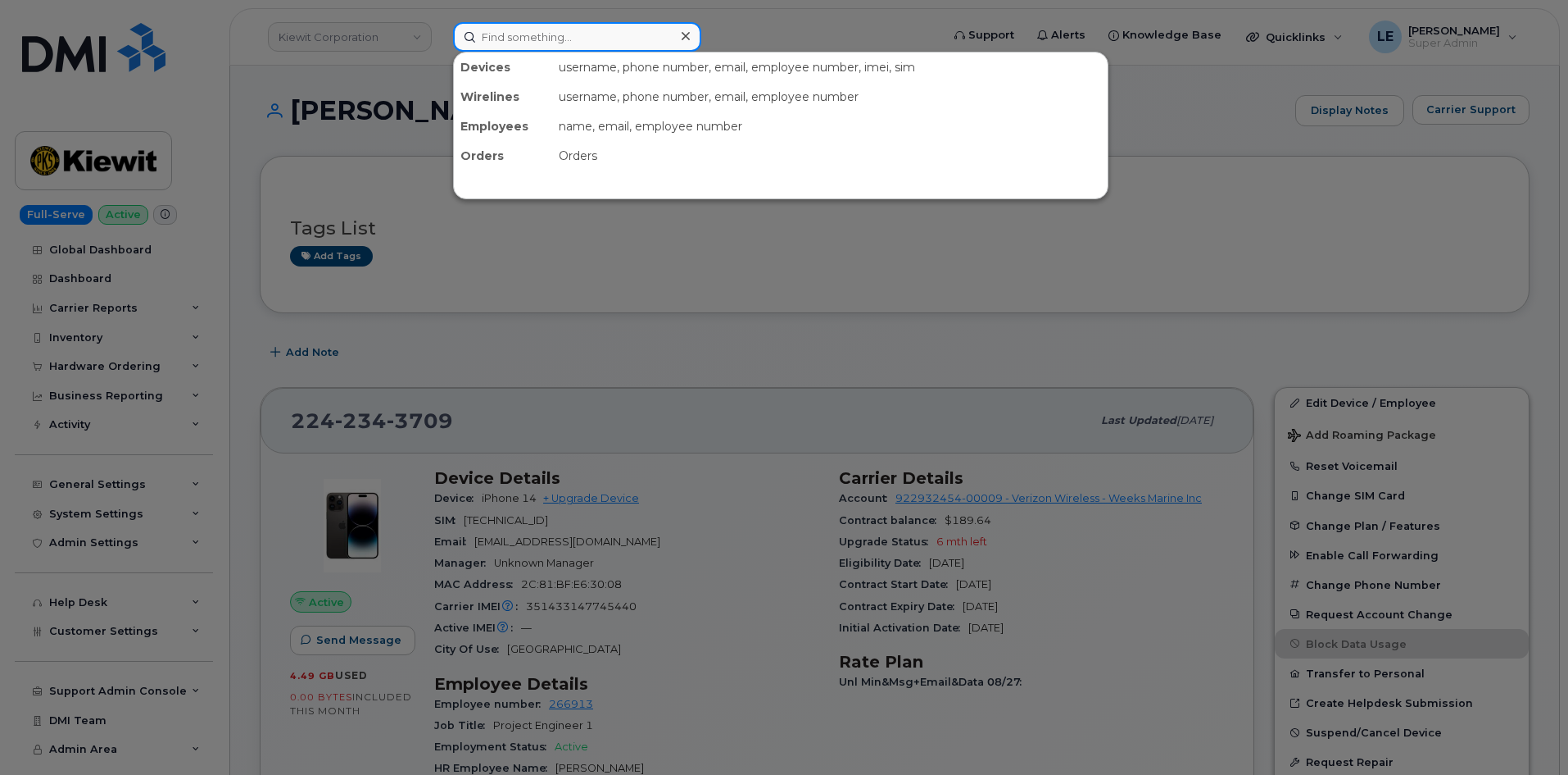
click at [633, 32] on input at bounding box center [577, 37] width 248 height 30
paste input "Christian.Shumpert"
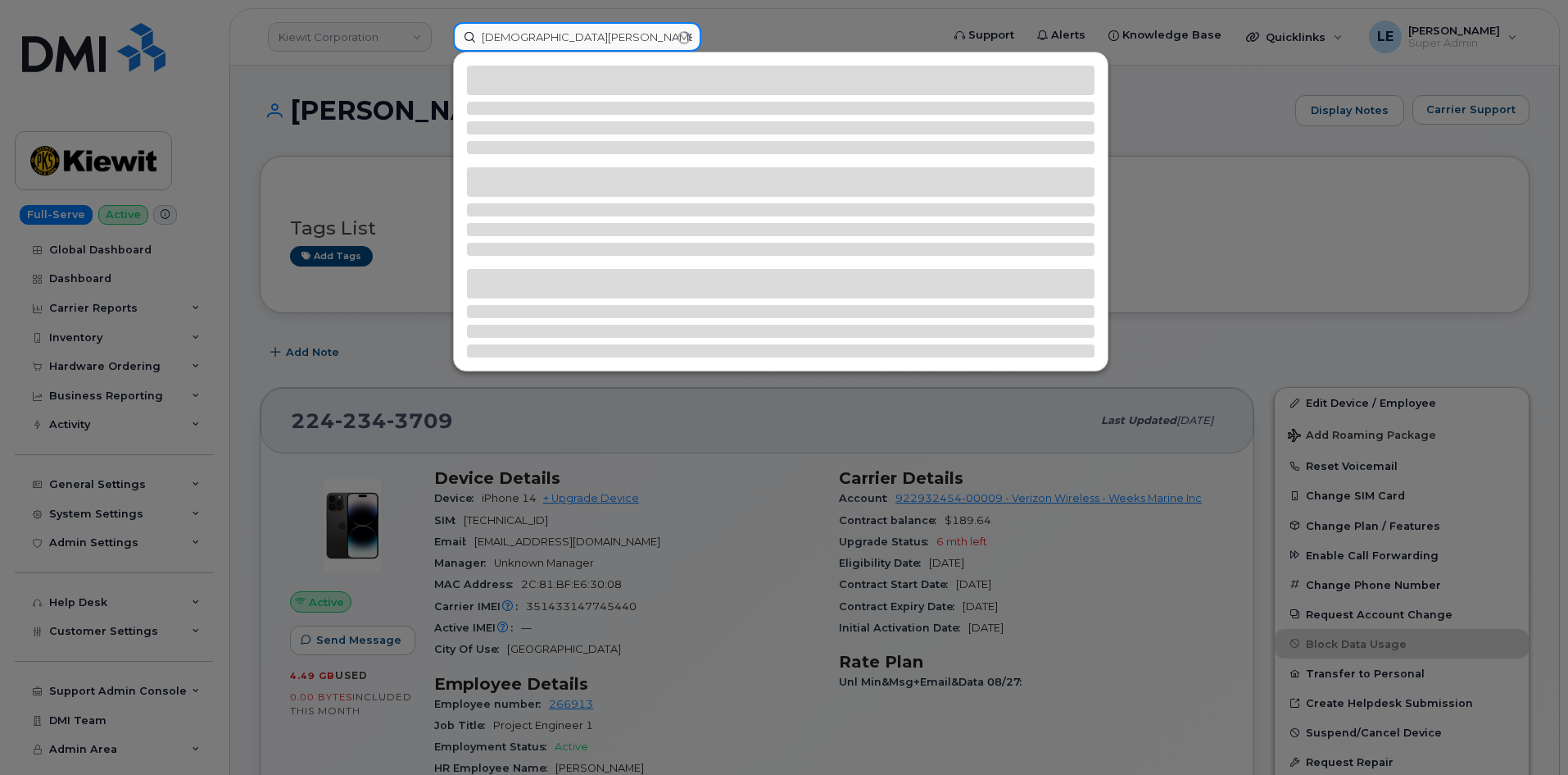
click at [533, 39] on input "Christian.Shumpert" at bounding box center [577, 37] width 248 height 30
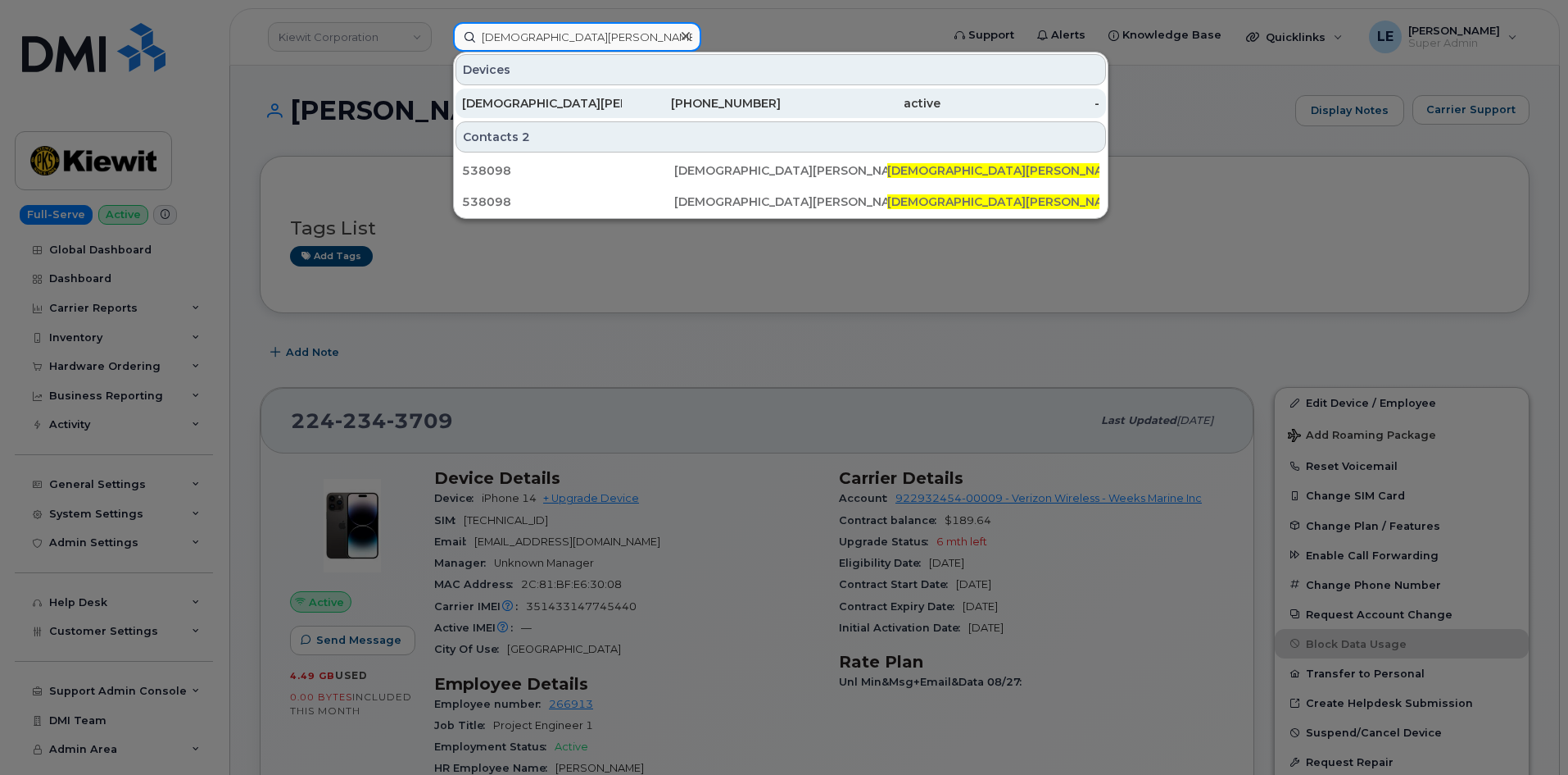
type input "Christian.Shumpert"
click at [608, 106] on div "[DEMOGRAPHIC_DATA][PERSON_NAME]" at bounding box center [542, 102] width 160 height 16
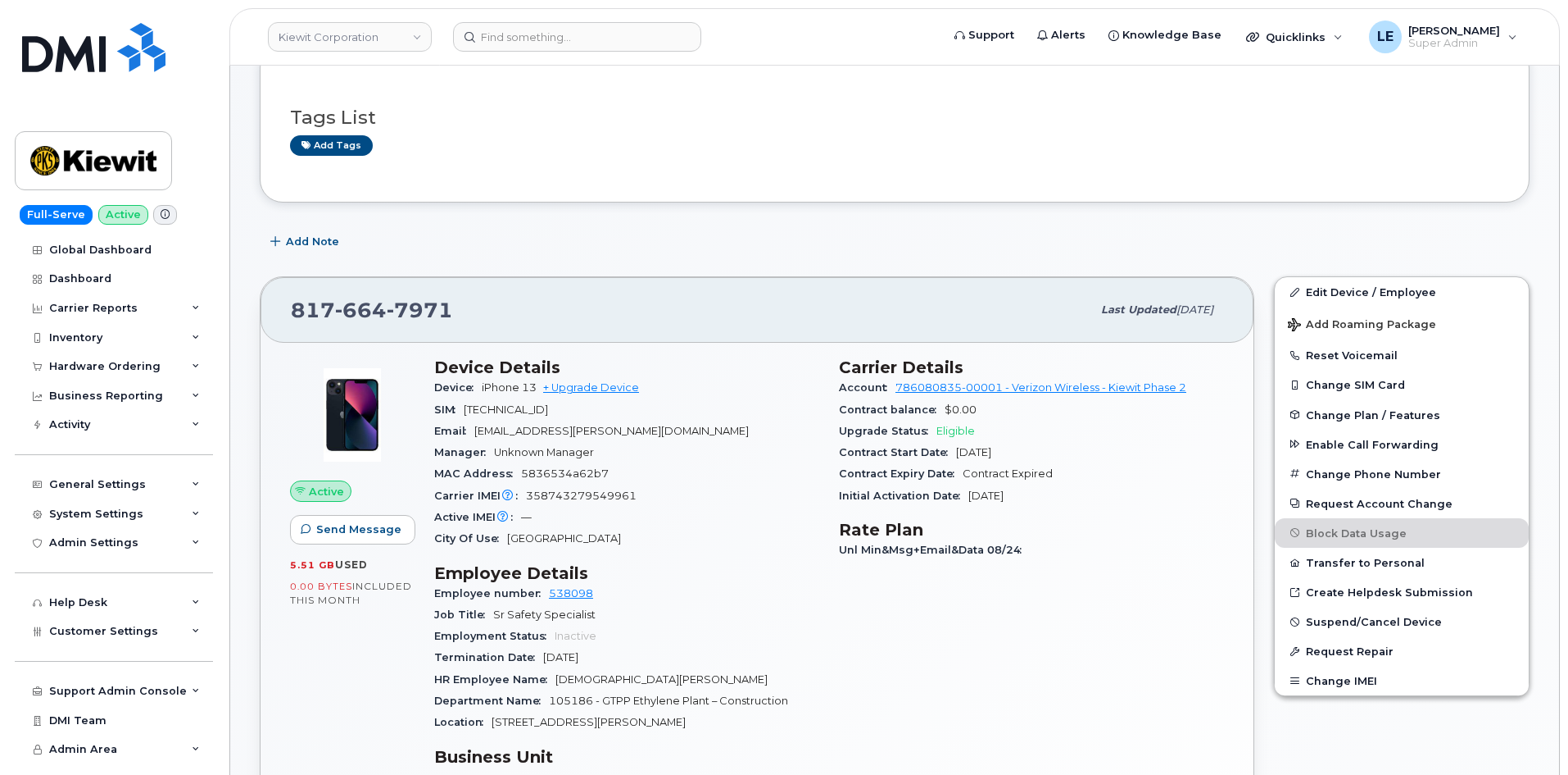
scroll to position [164, 0]
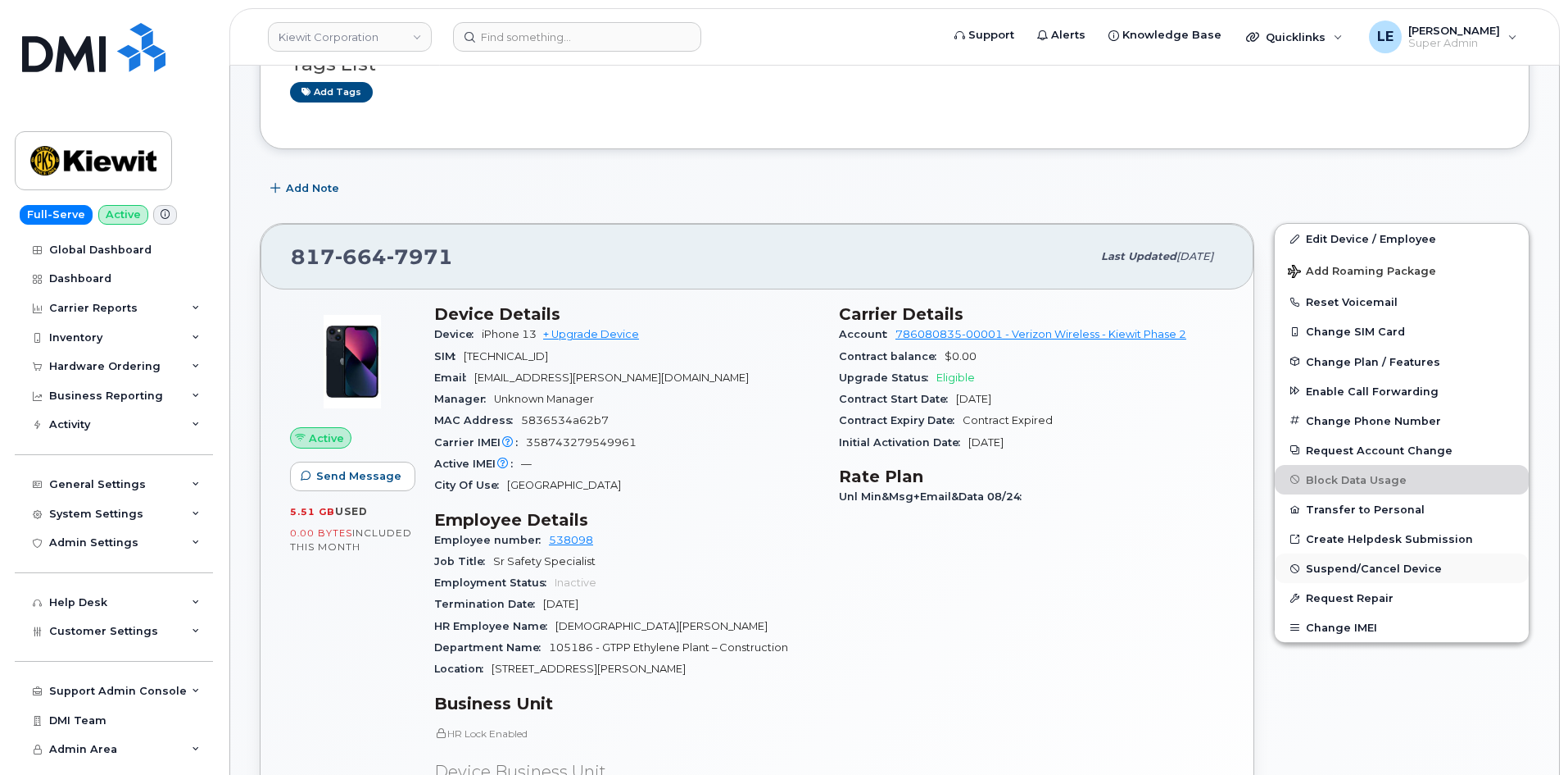
click at [1387, 570] on span "Suspend/Cancel Device" at bounding box center [1373, 568] width 136 height 12
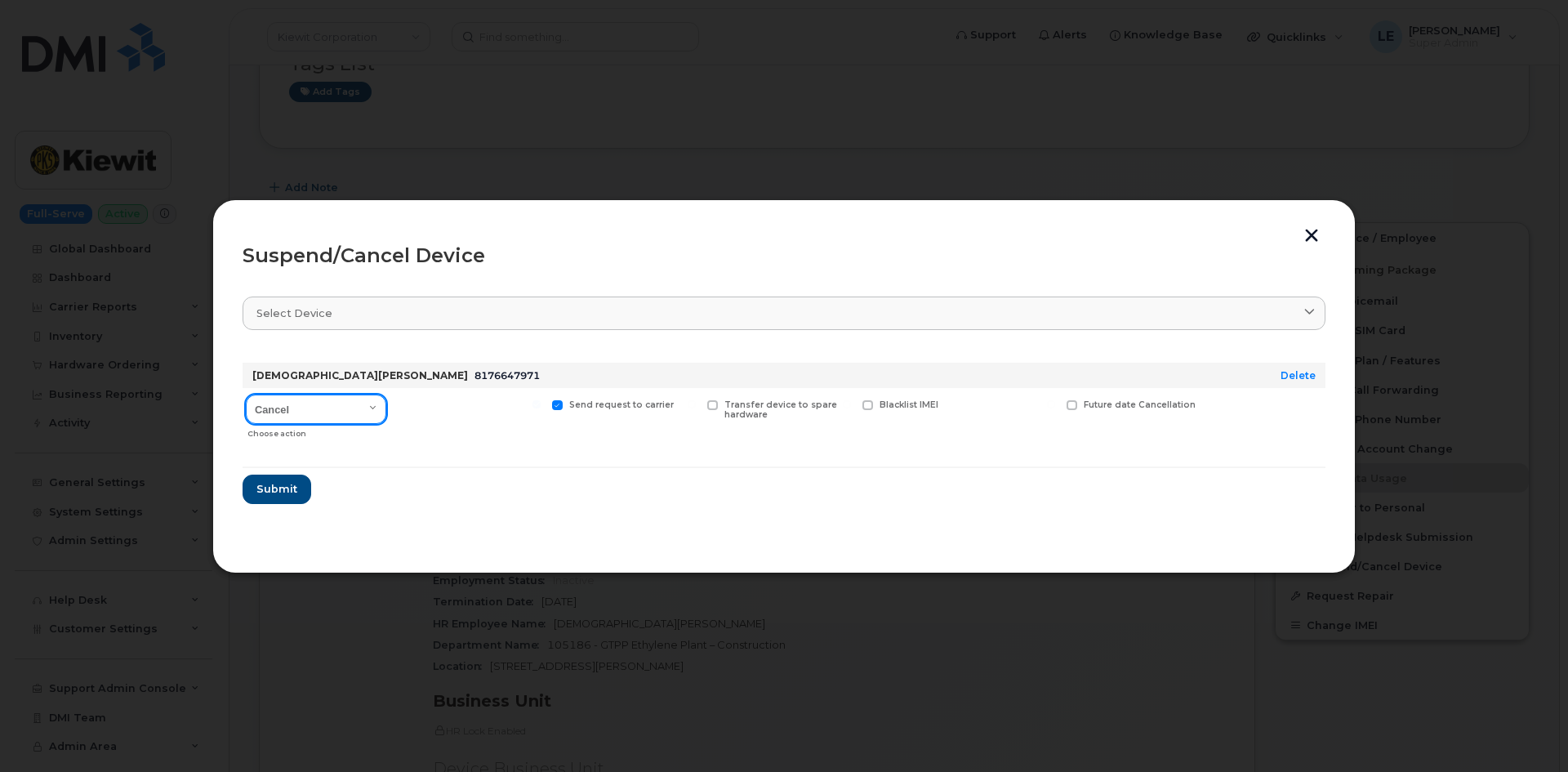
click at [331, 419] on select "Cancel Suspend - Reduced Rate Suspend - Full Rate Suspend - Lost Device/Stolen …" at bounding box center [315, 409] width 140 height 30
select select "[object Object]"
click at [246, 395] on select "Cancel Suspend - Reduced Rate Suspend - Full Rate Suspend - Lost Device/Stolen …" at bounding box center [315, 409] width 140 height 30
click at [431, 451] on form "CHRISTIAN SHUMPERT 8176647971 Delete Cancel Suspend - Reduced Rate Suspend - Fu…" at bounding box center [783, 427] width 1082 height 155
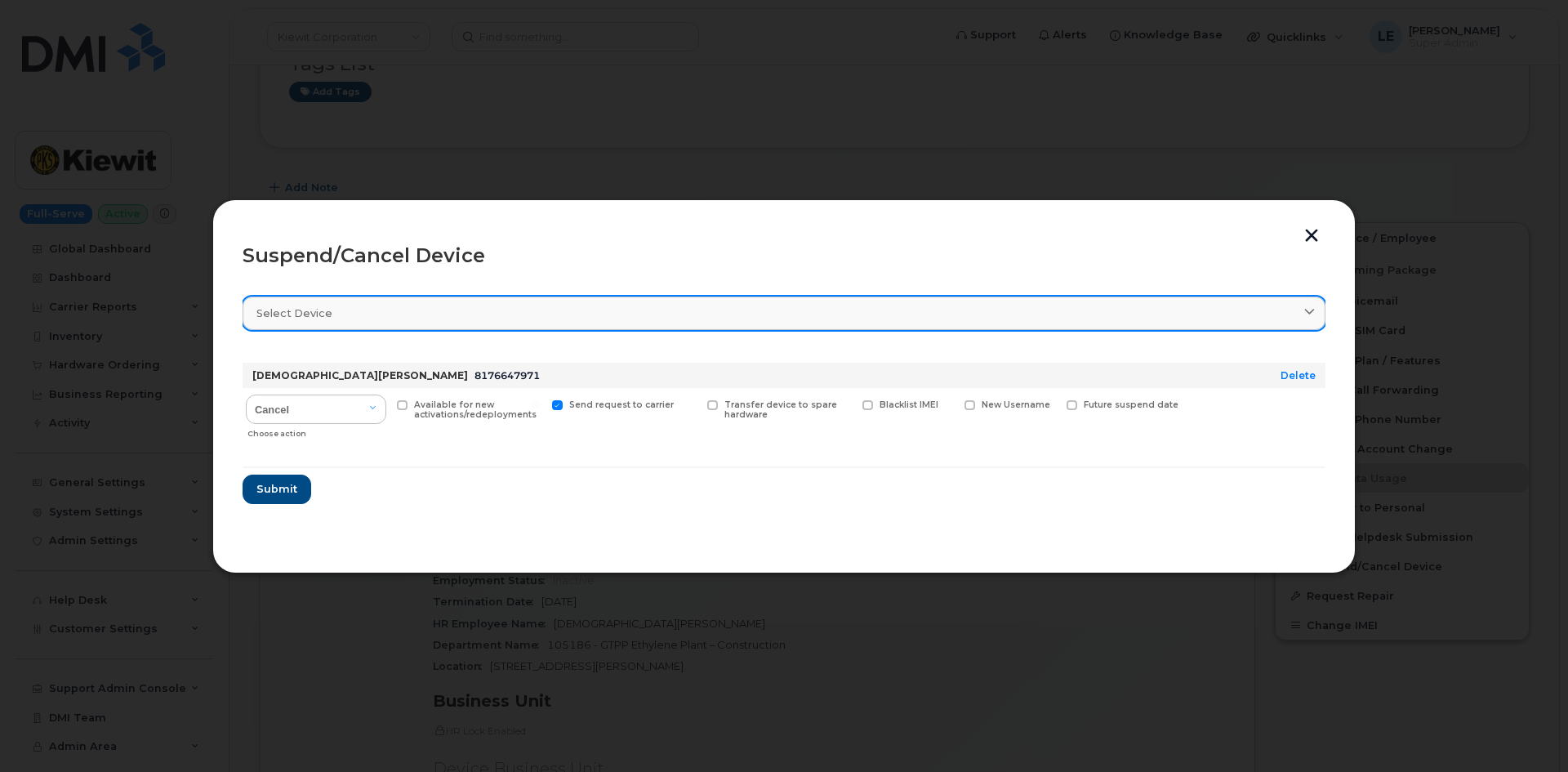
click at [347, 326] on link "Select device" at bounding box center [783, 313] width 1082 height 33
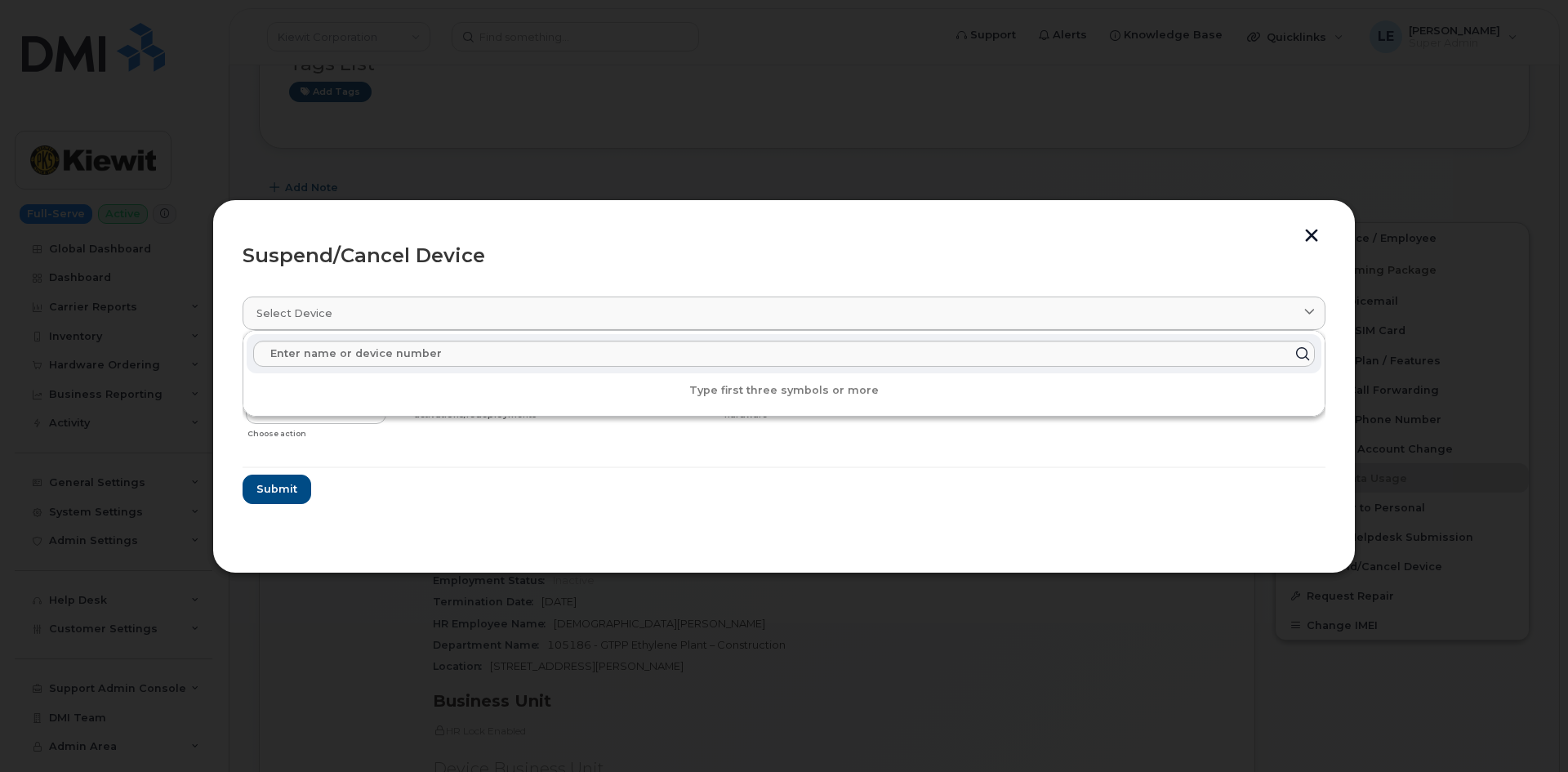
click at [441, 264] on div "Suspend/Cancel Device" at bounding box center [783, 255] width 1082 height 20
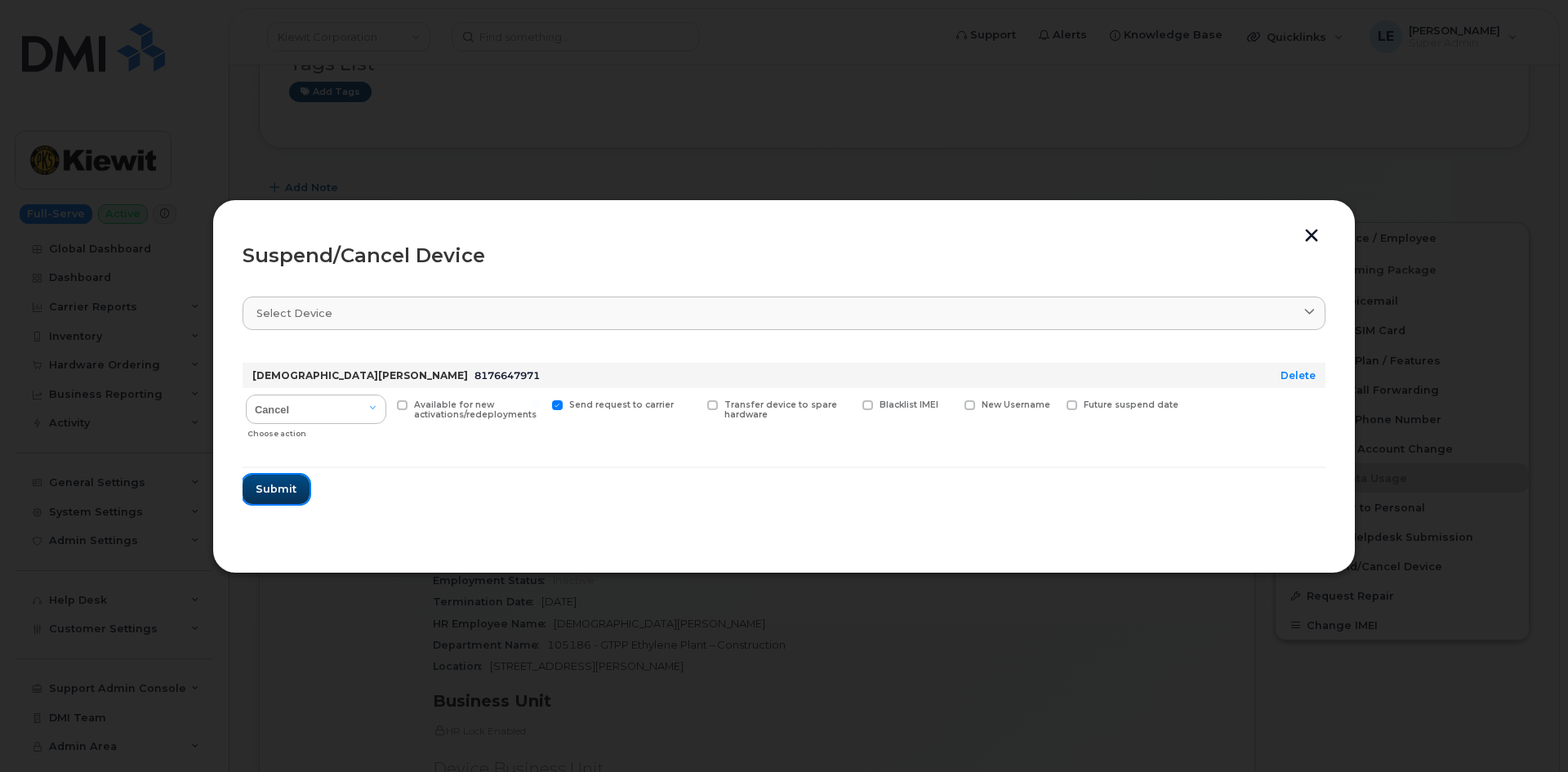
click at [290, 485] on span "Submit" at bounding box center [276, 489] width 41 height 15
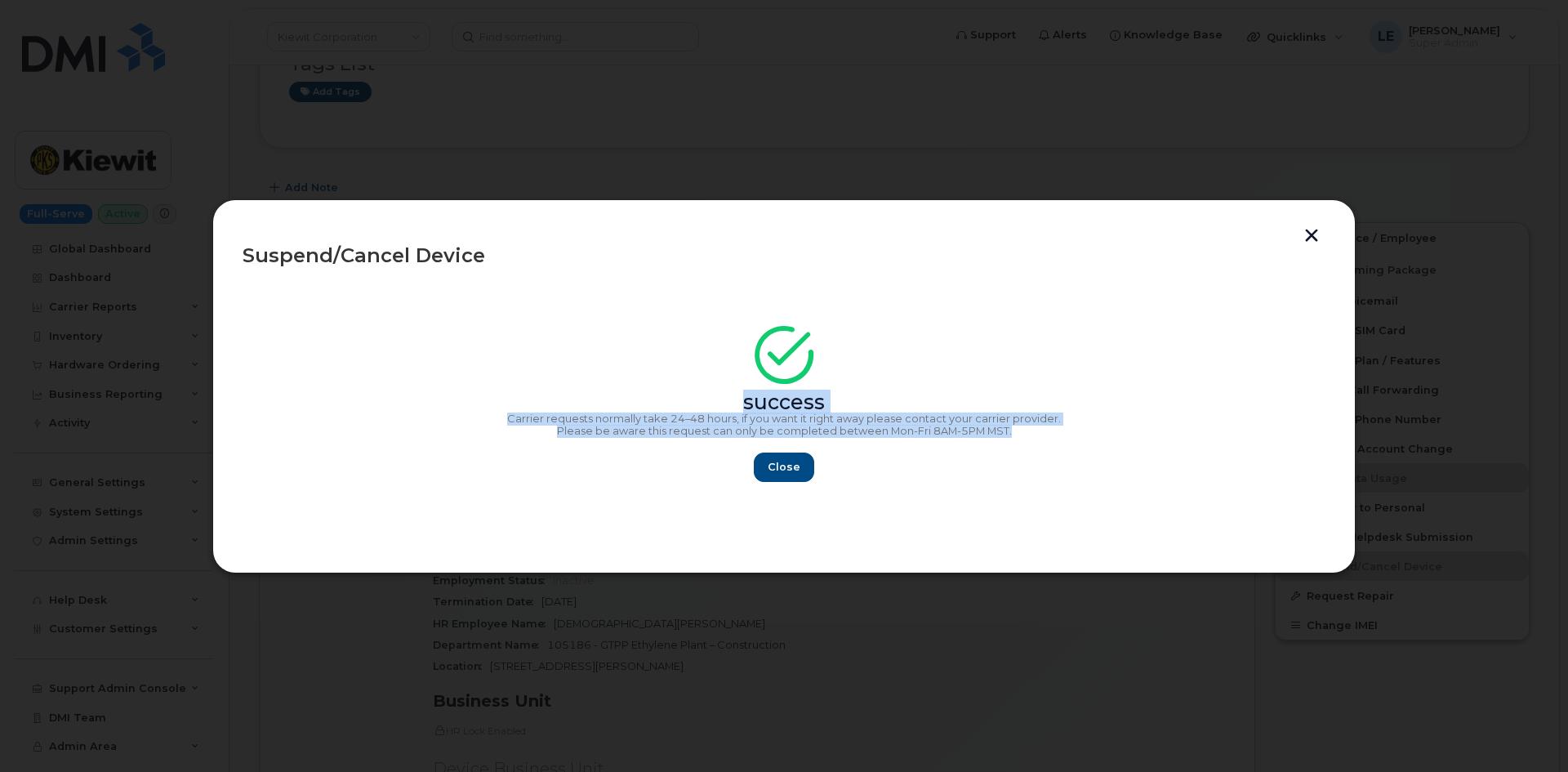
drag, startPoint x: 1025, startPoint y: 433, endPoint x: 440, endPoint y: 353, distance: 590.4
click at [440, 353] on div "success Carrier requests normally take 24–48 hours, if you want it right away p…" at bounding box center [783, 409] width 1082 height 146
copy div "success Carrier requests normally take 24–48 hours, if you want it right away p…"
click at [793, 467] on span "Close" at bounding box center [784, 467] width 32 height 15
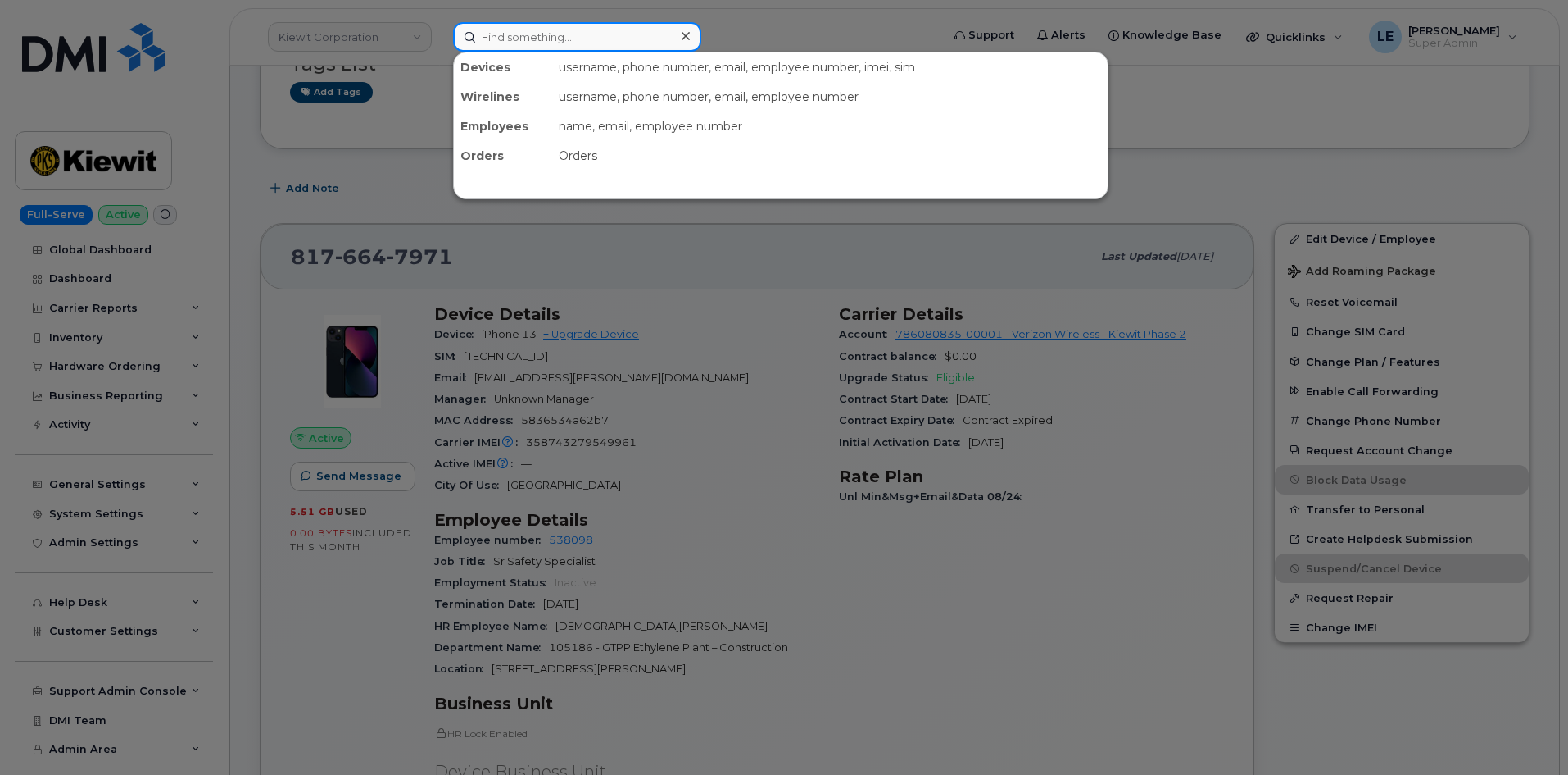
click at [498, 45] on input at bounding box center [577, 37] width 248 height 30
paste input "Kendall Jacobs"
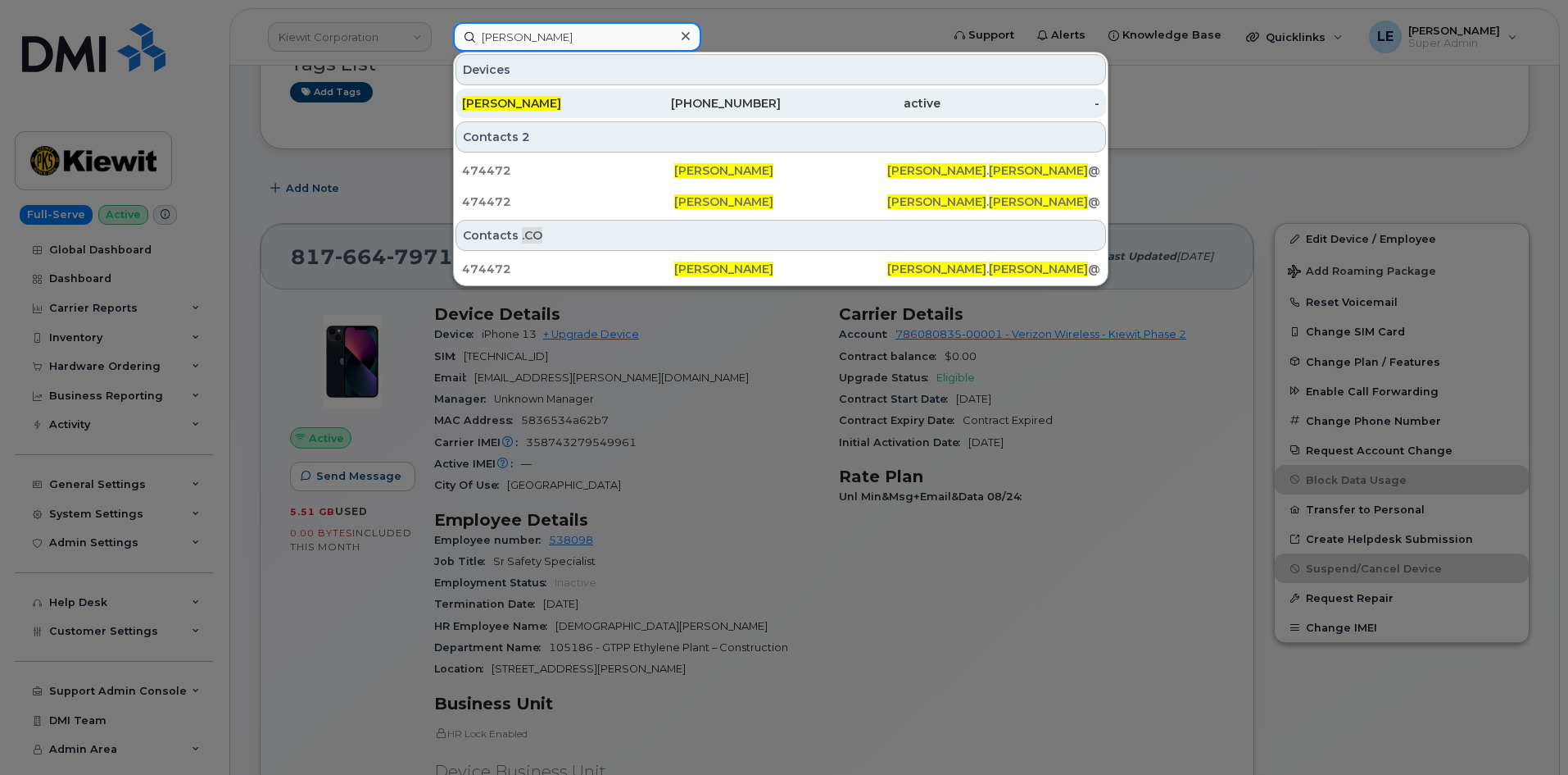
type input "Kendall Jacobs"
click at [561, 96] on span "KENDALL JACOBS" at bounding box center [512, 102] width 99 height 15
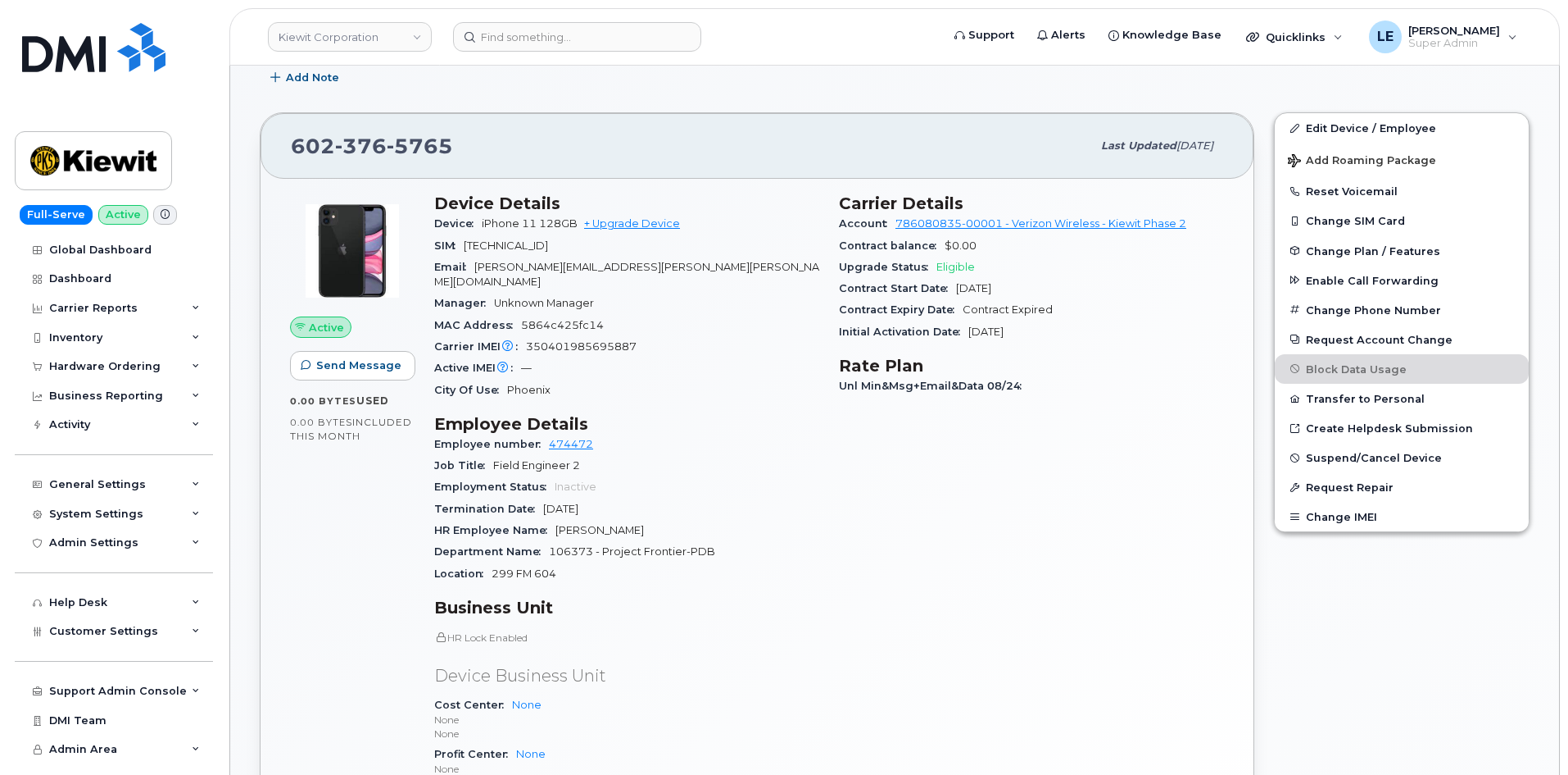
scroll to position [246, 0]
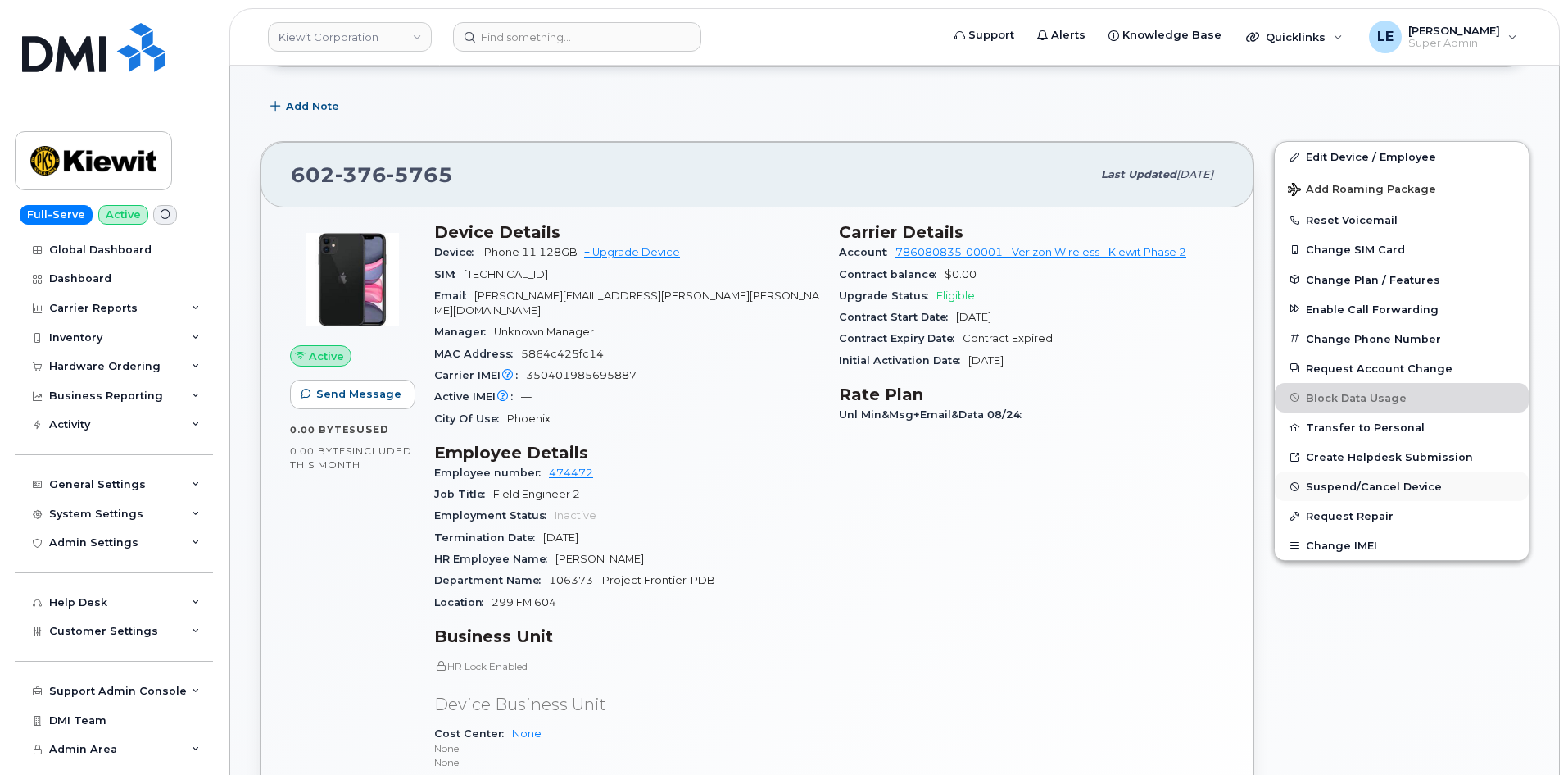
click at [1336, 486] on span "Suspend/Cancel Device" at bounding box center [1373, 487] width 136 height 12
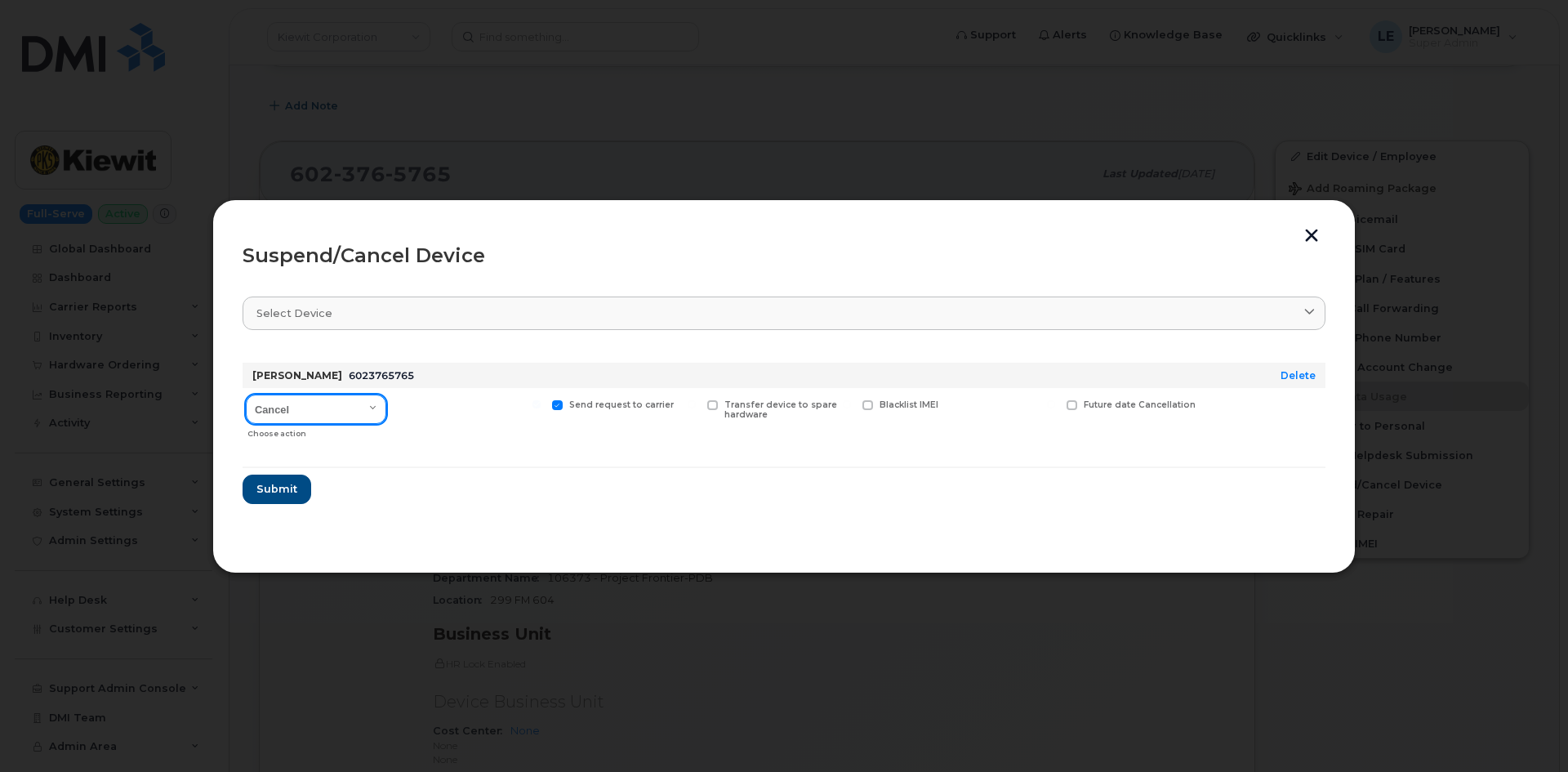
click at [374, 412] on select "Cancel Suspend - Reduced Rate Suspend - Full Rate Suspend - Lost Device/Stolen …" at bounding box center [315, 409] width 140 height 30
select select "[object Object]"
click at [246, 395] on select "Cancel Suspend - Reduced Rate Suspend - Full Rate Suspend - Lost Device/Stolen …" at bounding box center [315, 409] width 140 height 30
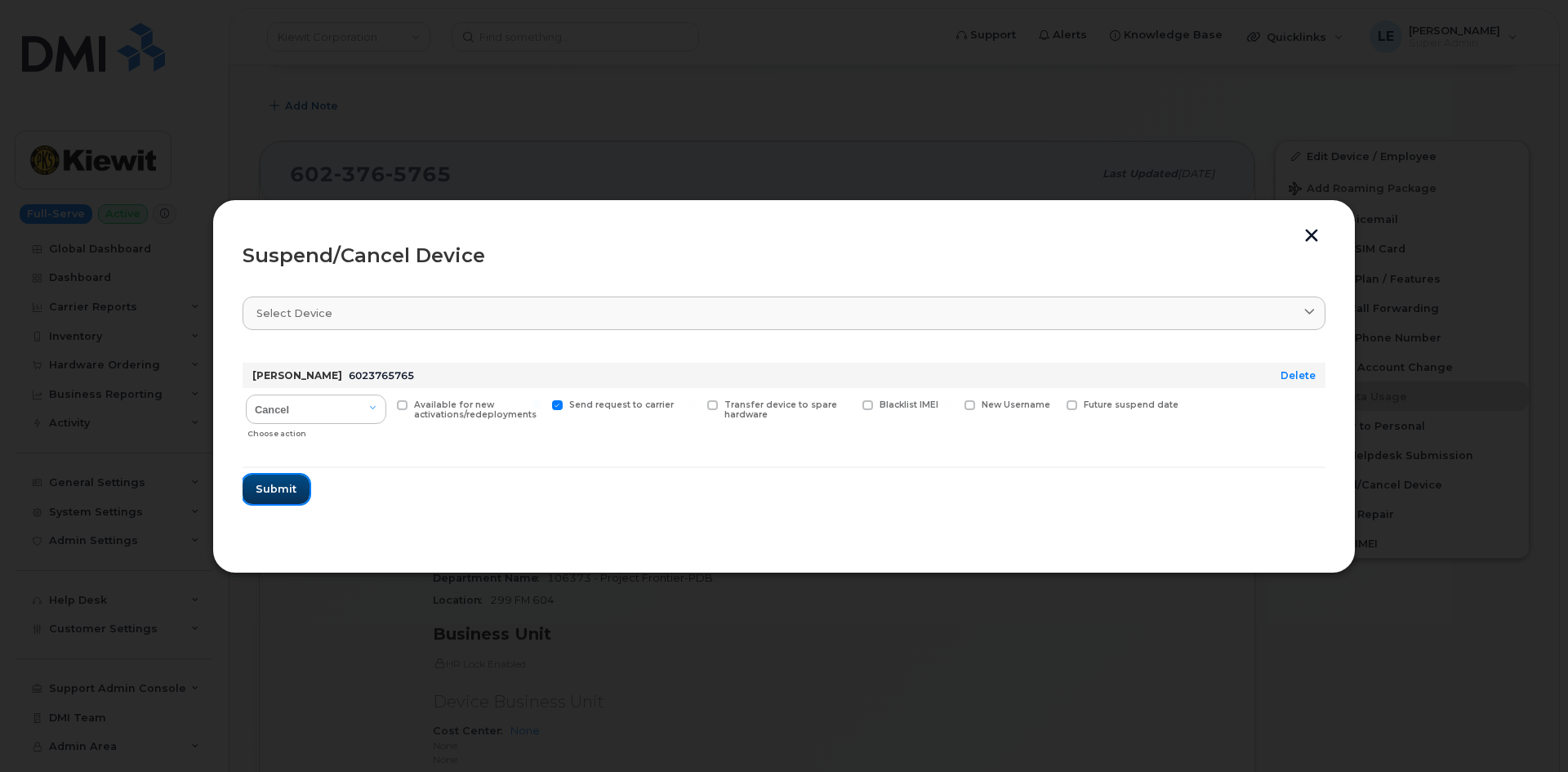
click at [292, 488] on span "Submit" at bounding box center [276, 489] width 41 height 15
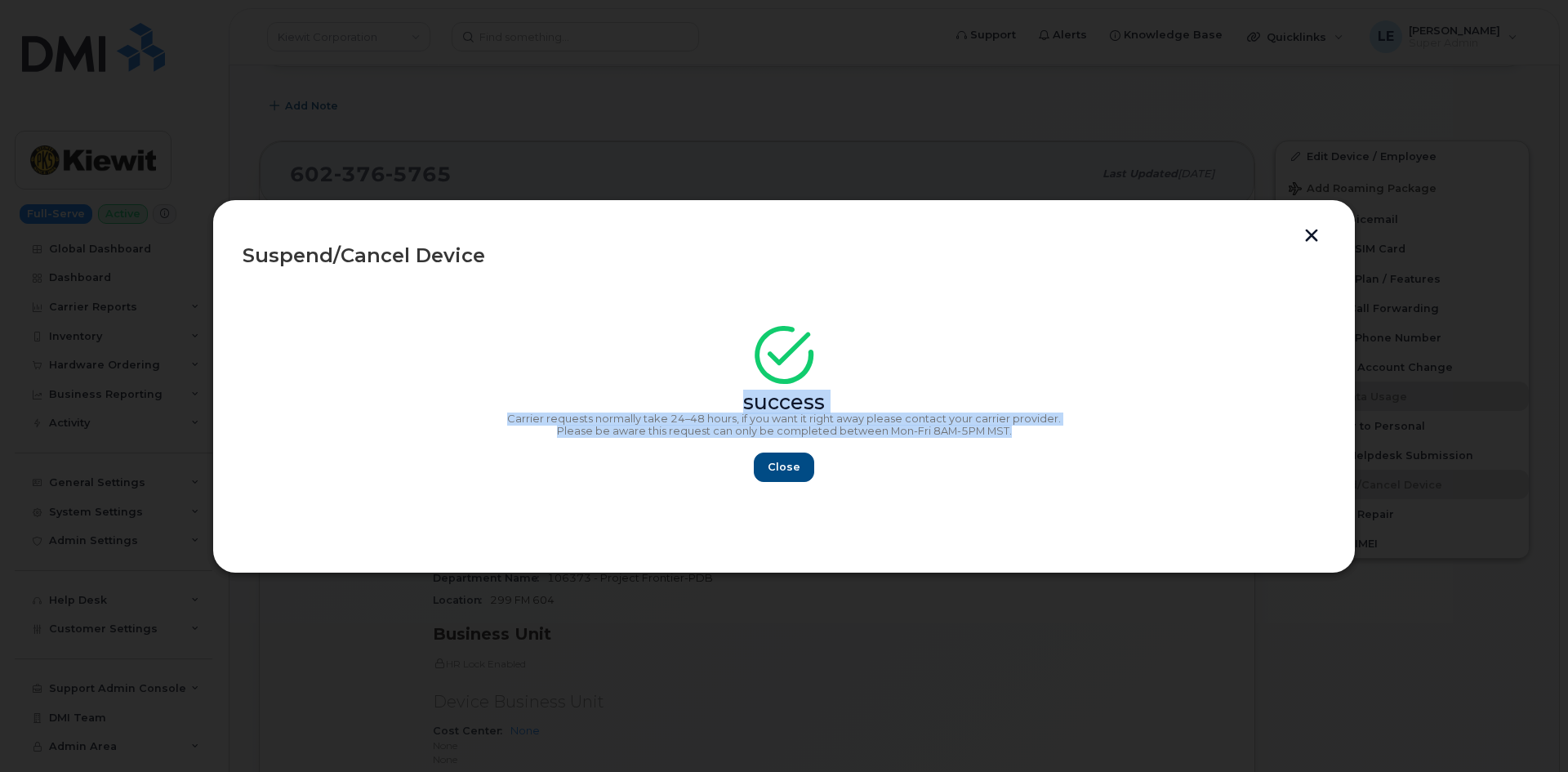
drag, startPoint x: 1024, startPoint y: 426, endPoint x: 638, endPoint y: 394, distance: 387.3
click at [639, 394] on div "success Carrier requests normally take 24–48 hours, if you want it right away p…" at bounding box center [783, 409] width 1082 height 146
copy div "success Carrier requests normally take 24–48 hours, if you want it right away p…"
click at [781, 468] on span "Close" at bounding box center [784, 467] width 32 height 15
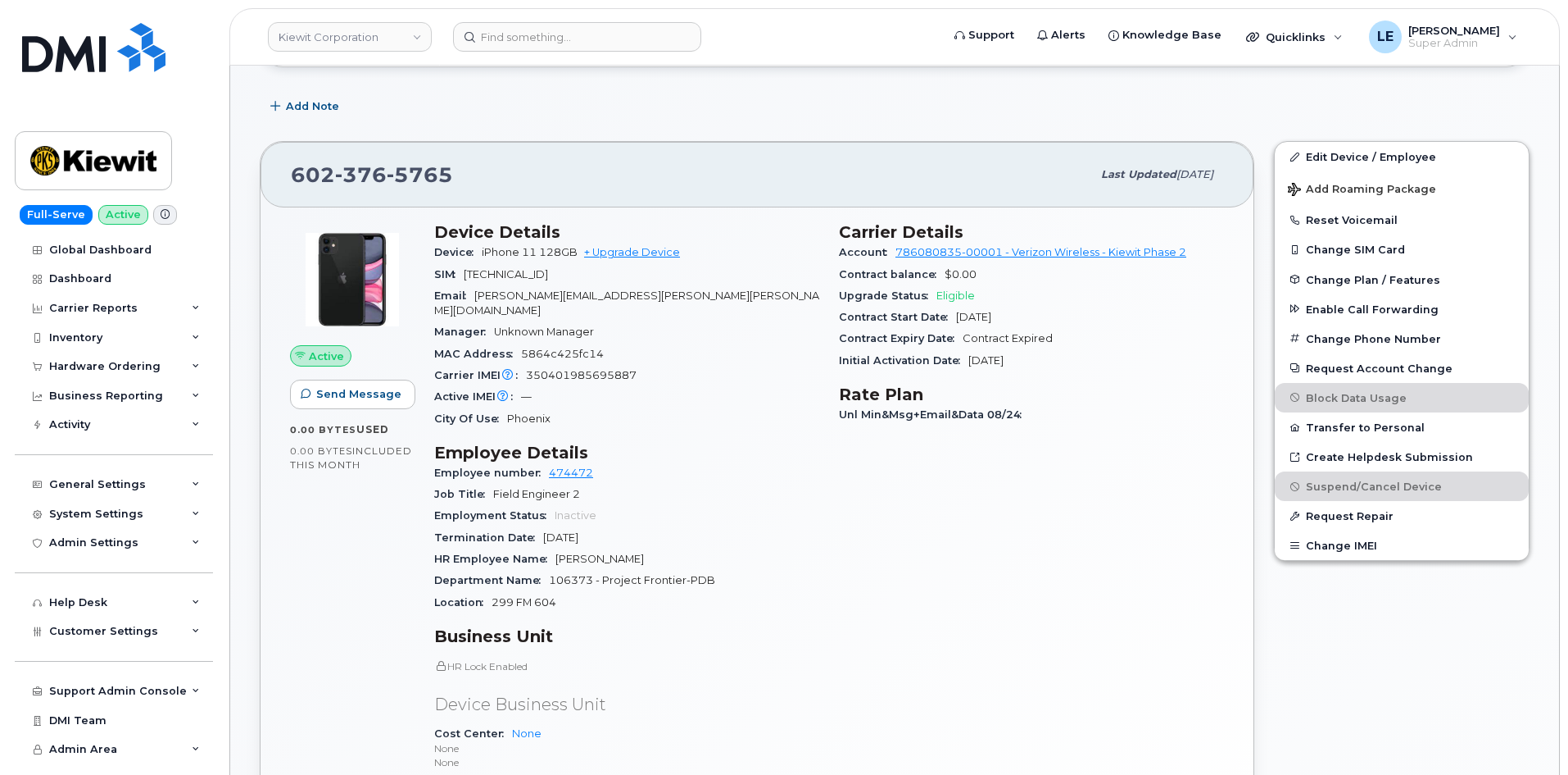
click at [777, 506] on div "Employment Status Inactive" at bounding box center [626, 516] width 385 height 21
click at [537, 50] on input at bounding box center [577, 37] width 248 height 30
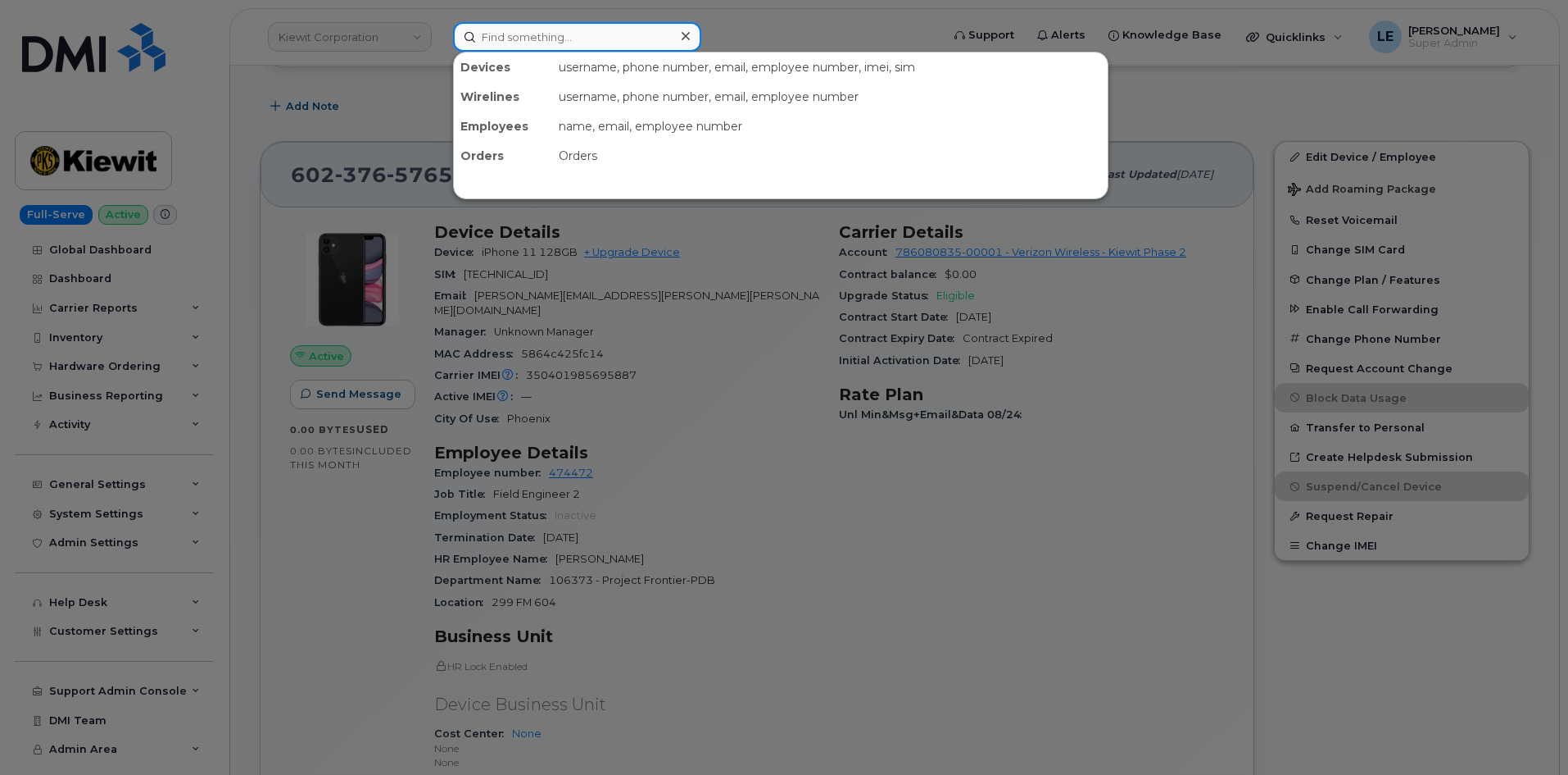
paste input "[PERSON_NAME]"
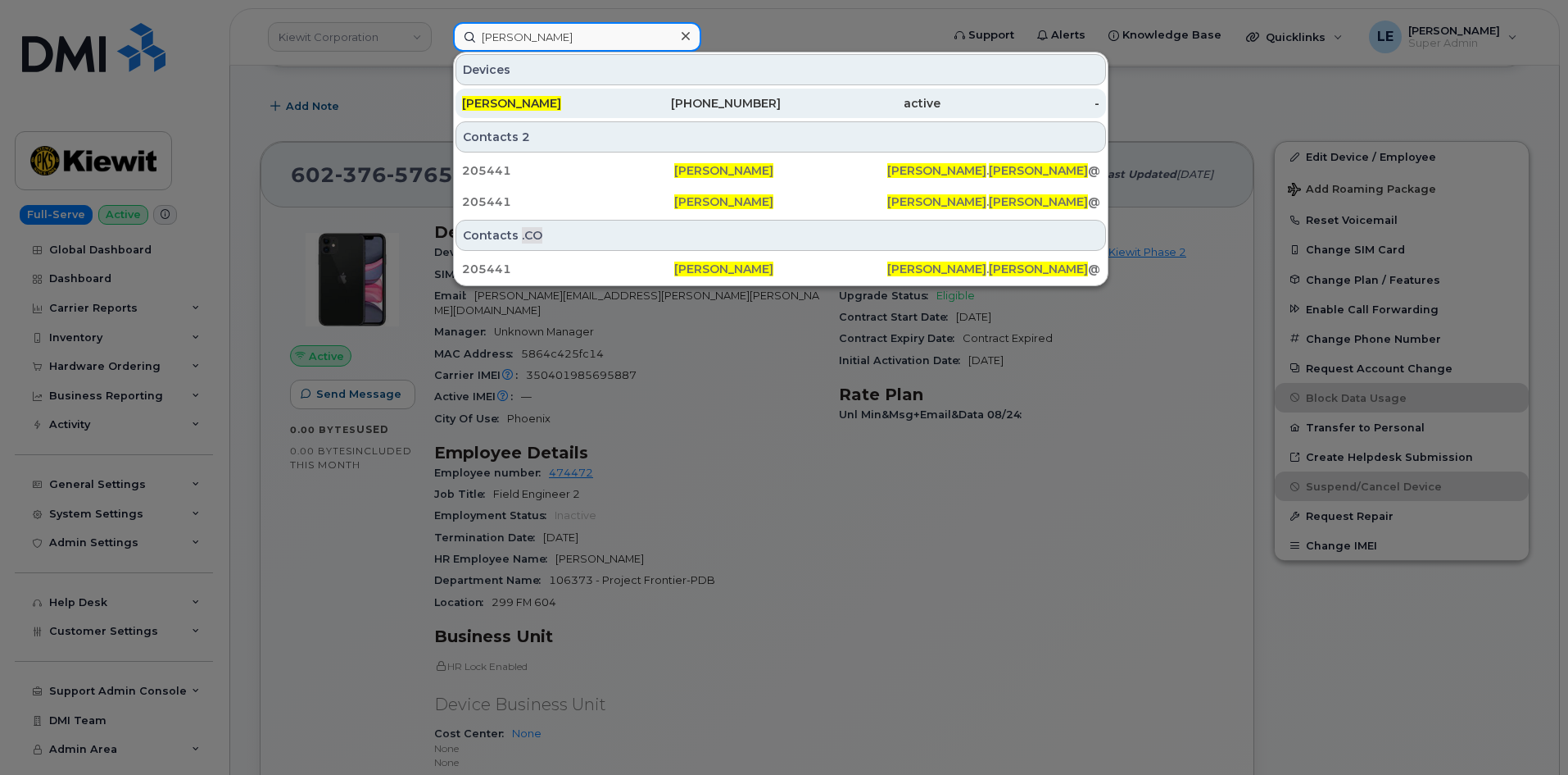
type input "[PERSON_NAME]"
click at [562, 97] on div "[PERSON_NAME]" at bounding box center [542, 102] width 160 height 16
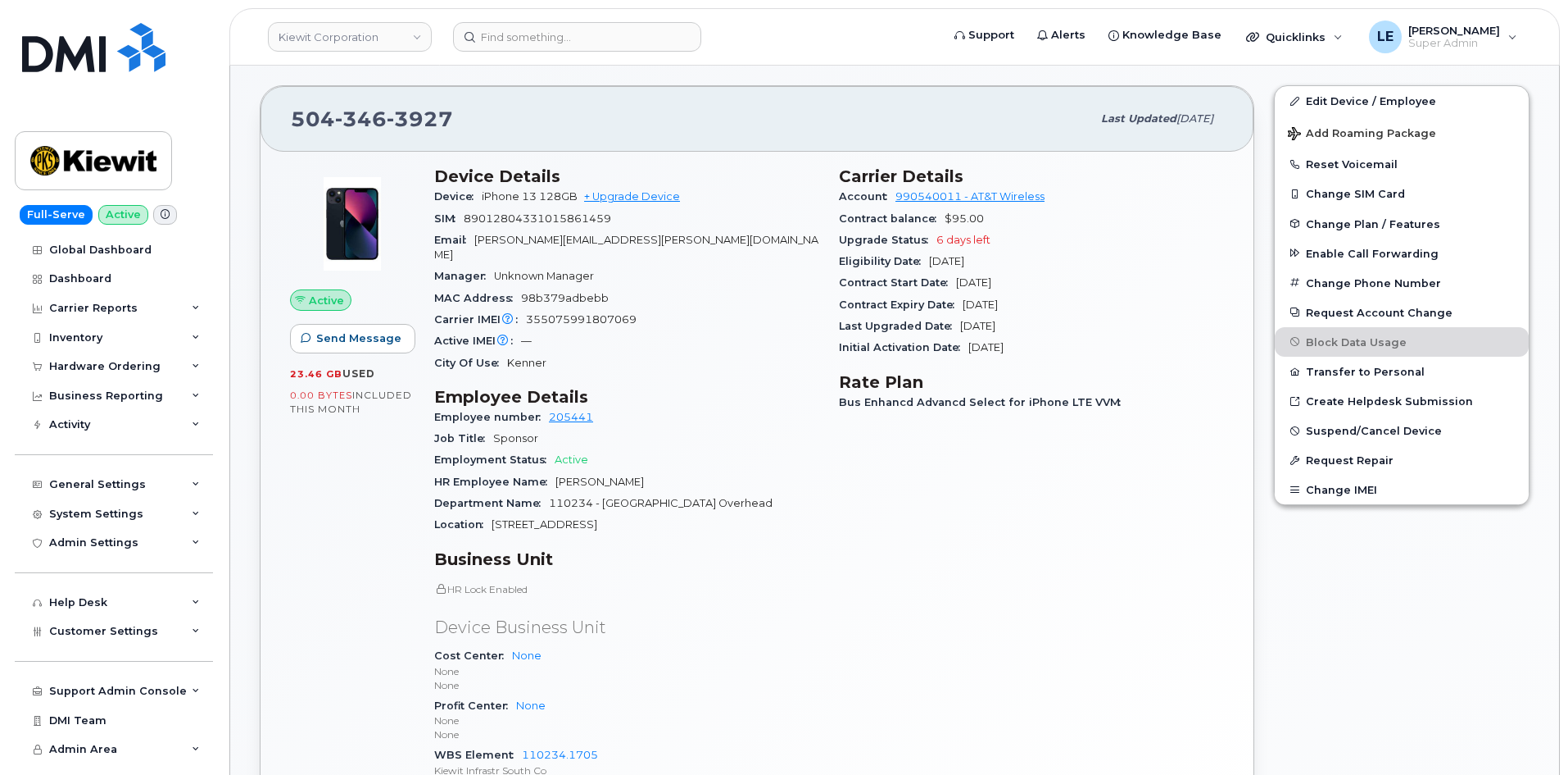
scroll to position [328, 0]
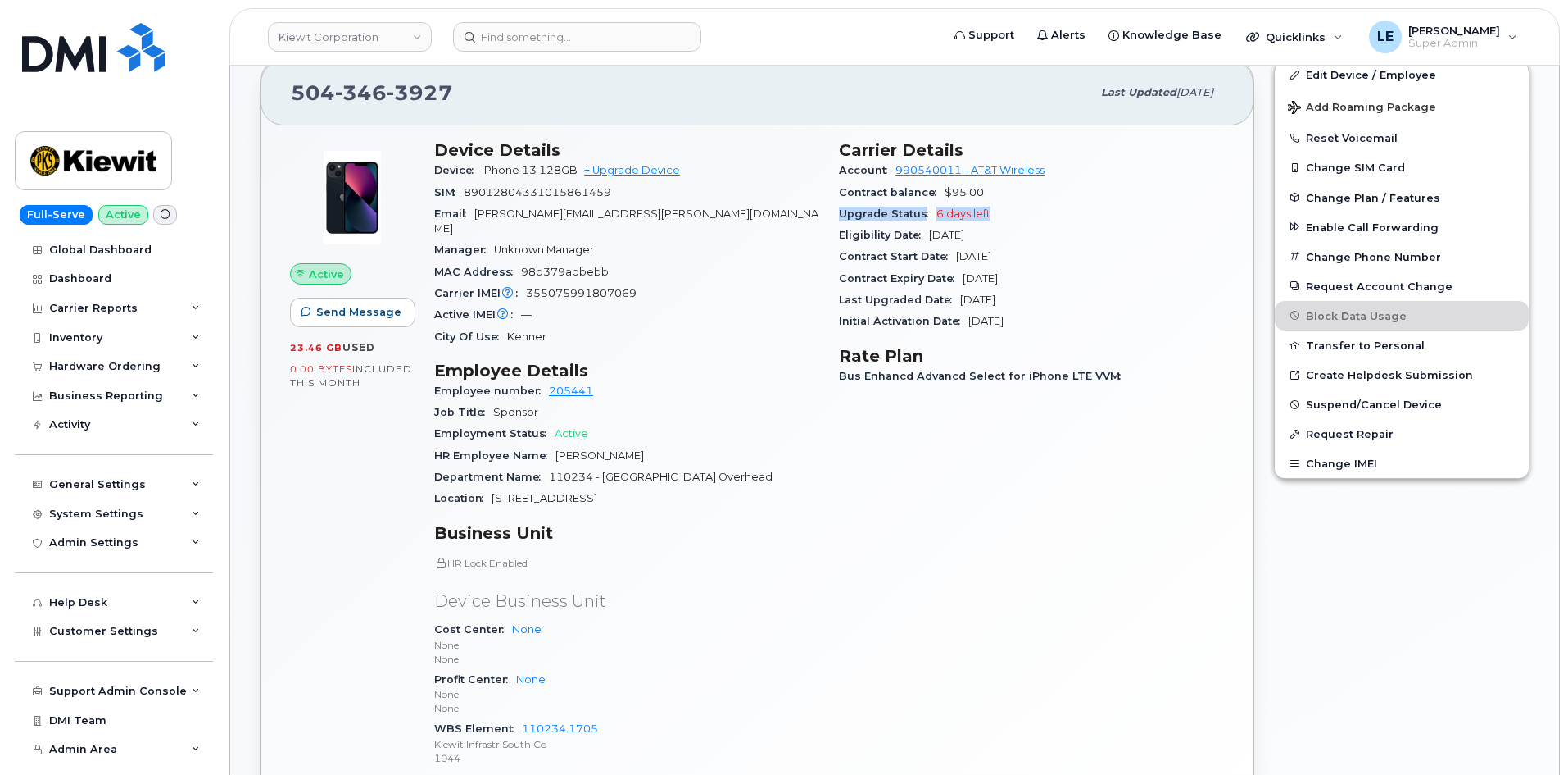
drag, startPoint x: 837, startPoint y: 211, endPoint x: 1003, endPoint y: 215, distance: 166.0
click at [1003, 215] on div "Carrier Details Account 990540011 - AT&T Wireless Contract balance $95.00 Upgra…" at bounding box center [1031, 461] width 404 height 661
click at [1003, 215] on div "Upgrade Status 6 days left" at bounding box center [1031, 213] width 385 height 21
drag, startPoint x: 837, startPoint y: 172, endPoint x: 1084, endPoint y: 324, distance: 290.0
click at [1084, 324] on div "Carrier Details Account 990540011 - AT&T Wireless Contract balance $95.00 Upgra…" at bounding box center [1031, 461] width 404 height 661
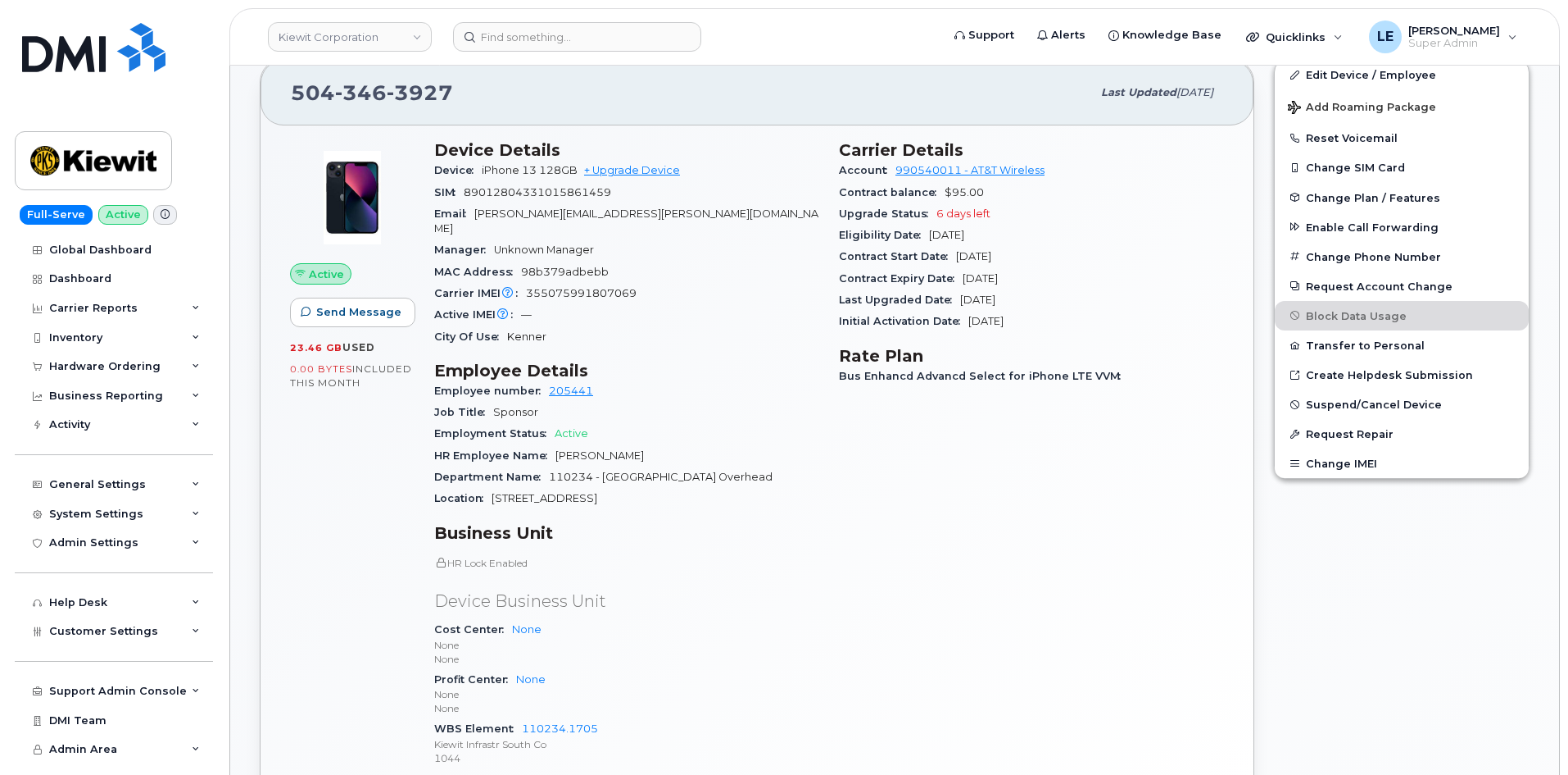
click at [950, 420] on div "Carrier Details Account 990540011 - AT&T Wireless Contract balance $95.00 Upgra…" at bounding box center [1031, 461] width 404 height 661
drag, startPoint x: 838, startPoint y: 151, endPoint x: 1048, endPoint y: 320, distance: 269.6
click at [1048, 320] on div "Carrier Details Account 990540011 - AT&T Wireless Contract balance $95.00 Upgra…" at bounding box center [1031, 461] width 404 height 661
copy section "Carrier Details Account 990540011 - AT&T Wireless Contract balance $95.00 Upgra…"
click at [618, 42] on input at bounding box center [577, 37] width 248 height 30
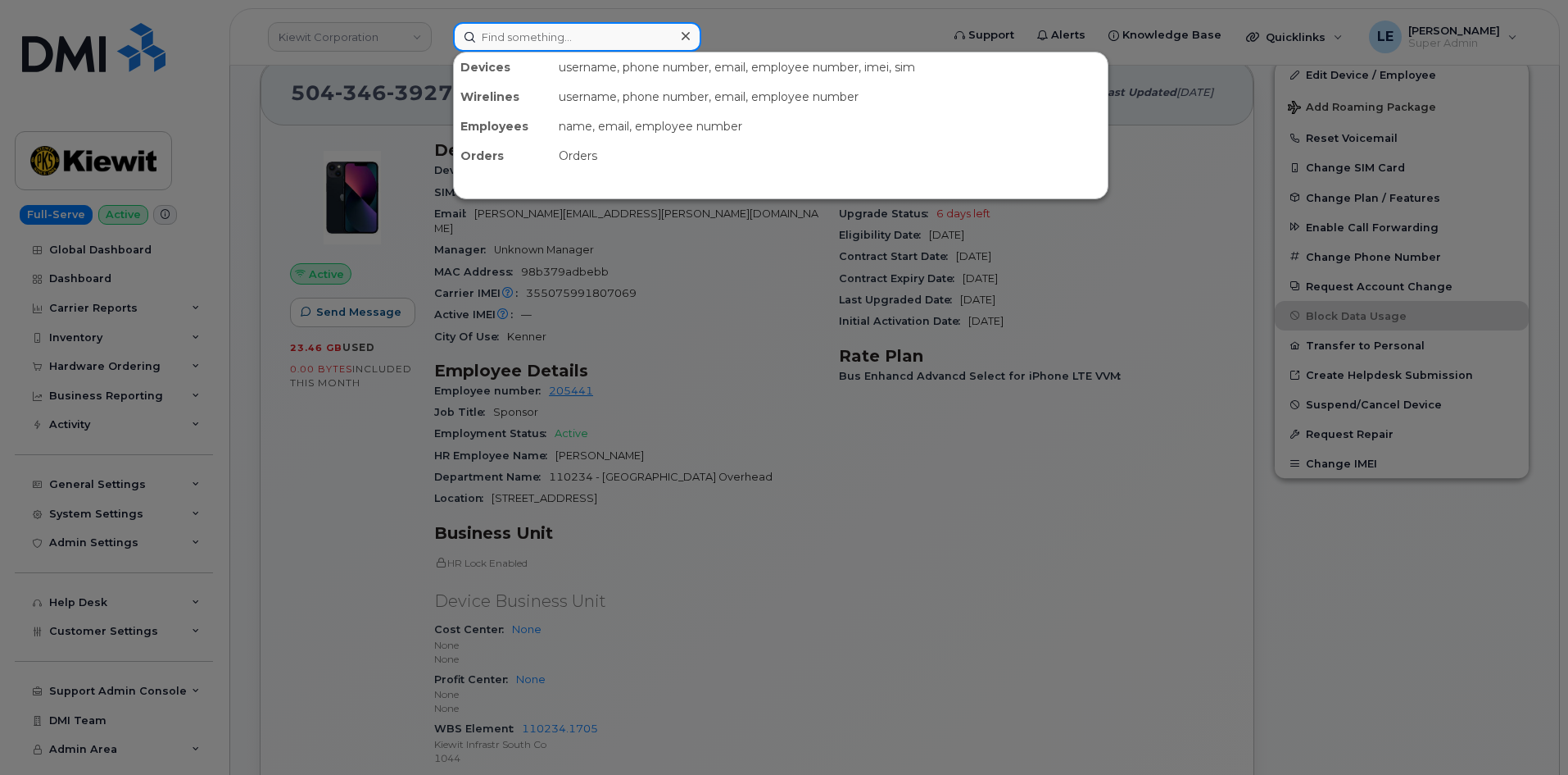
paste input "[PERSON_NAME][EMAIL_ADDRESS][PERSON_NAME][PERSON_NAME][DOMAIN_NAME]"
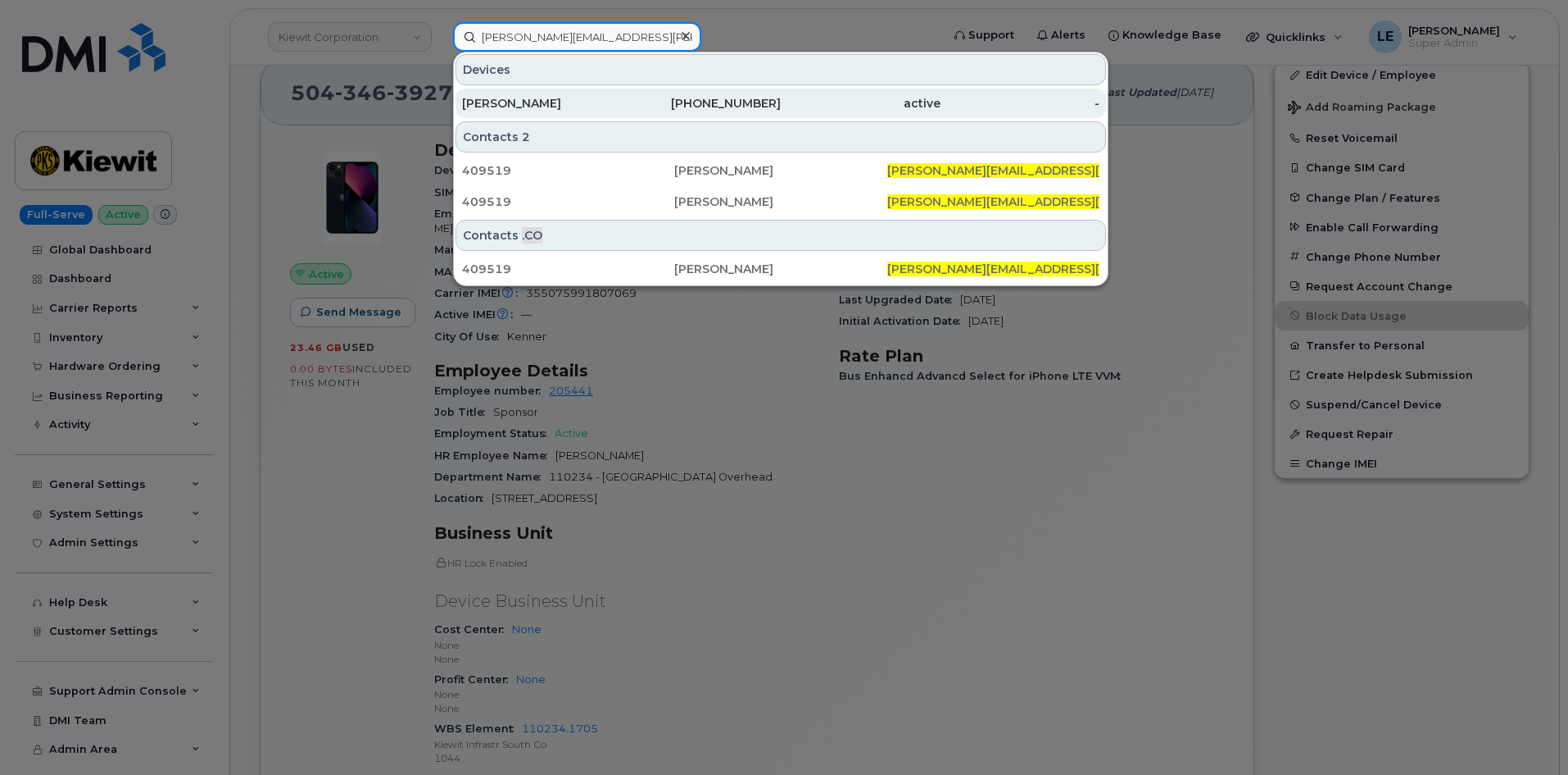
type input "[PERSON_NAME][EMAIL_ADDRESS][PERSON_NAME][PERSON_NAME][DOMAIN_NAME]"
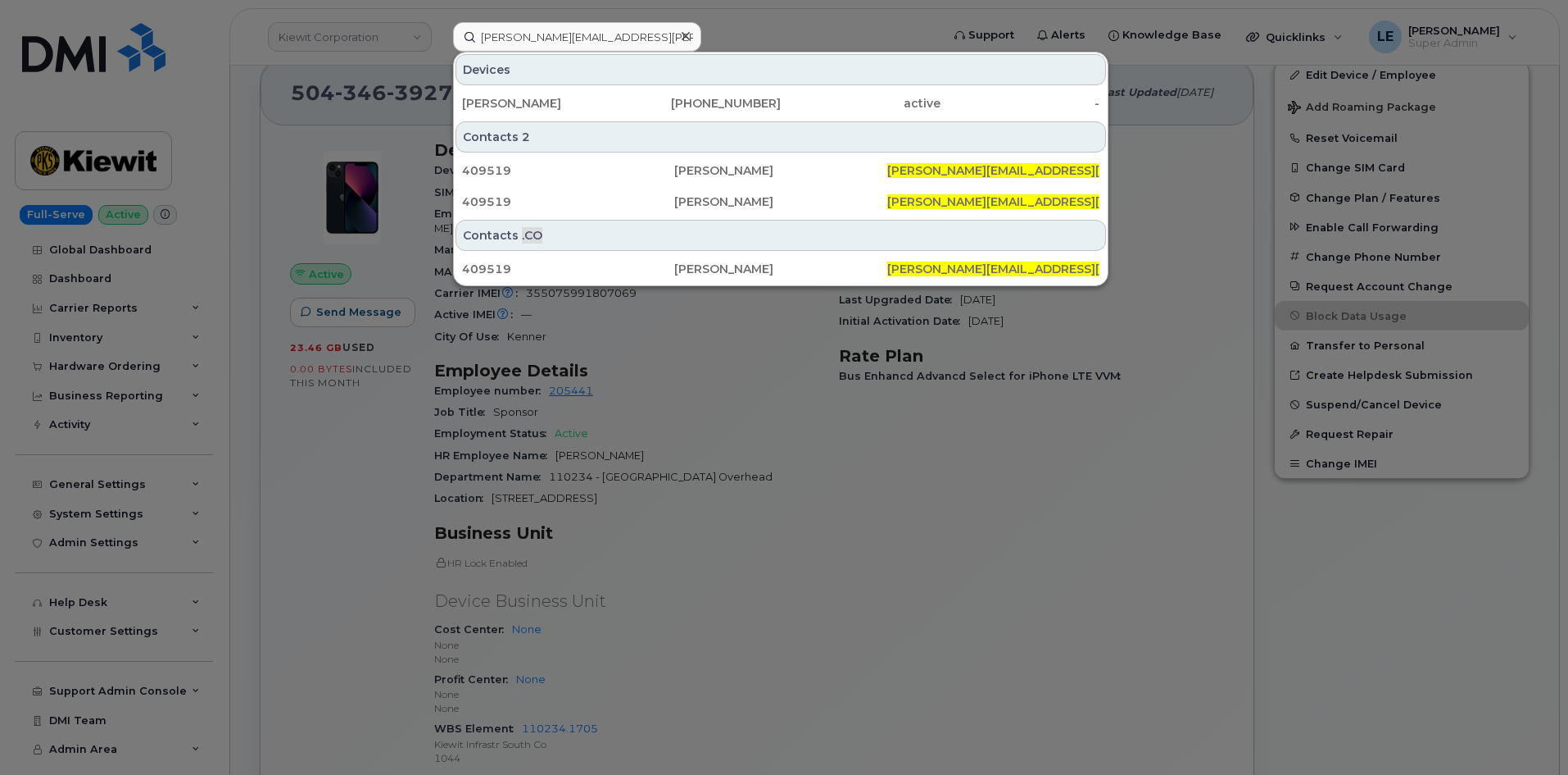
drag, startPoint x: 628, startPoint y: 108, endPoint x: 606, endPoint y: 138, distance: 37.2
click at [628, 108] on div "[PHONE_NUMBER]" at bounding box center [701, 102] width 160 height 16
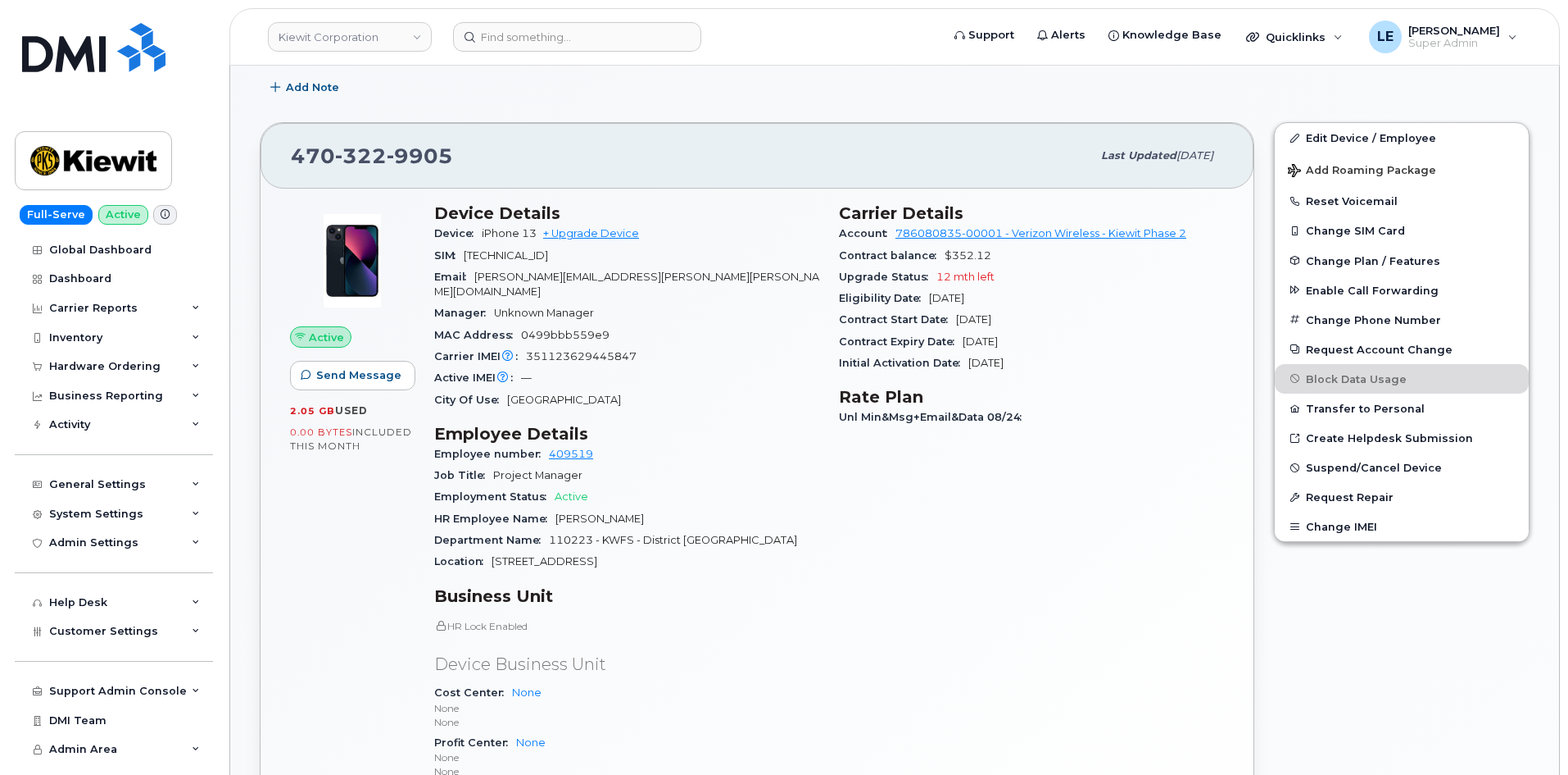
scroll to position [410, 0]
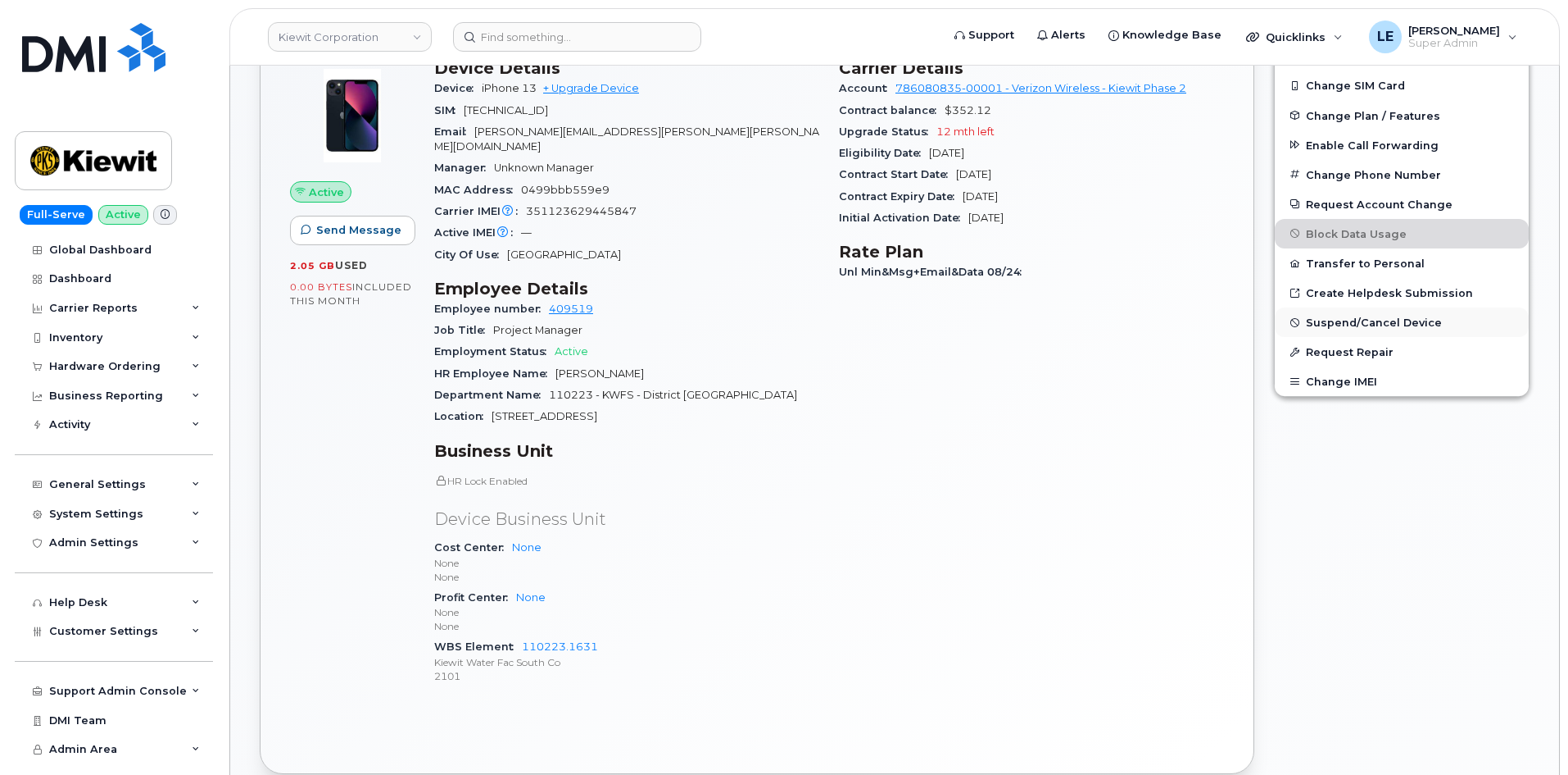
click at [1363, 318] on span "Suspend/Cancel Device" at bounding box center [1373, 323] width 136 height 12
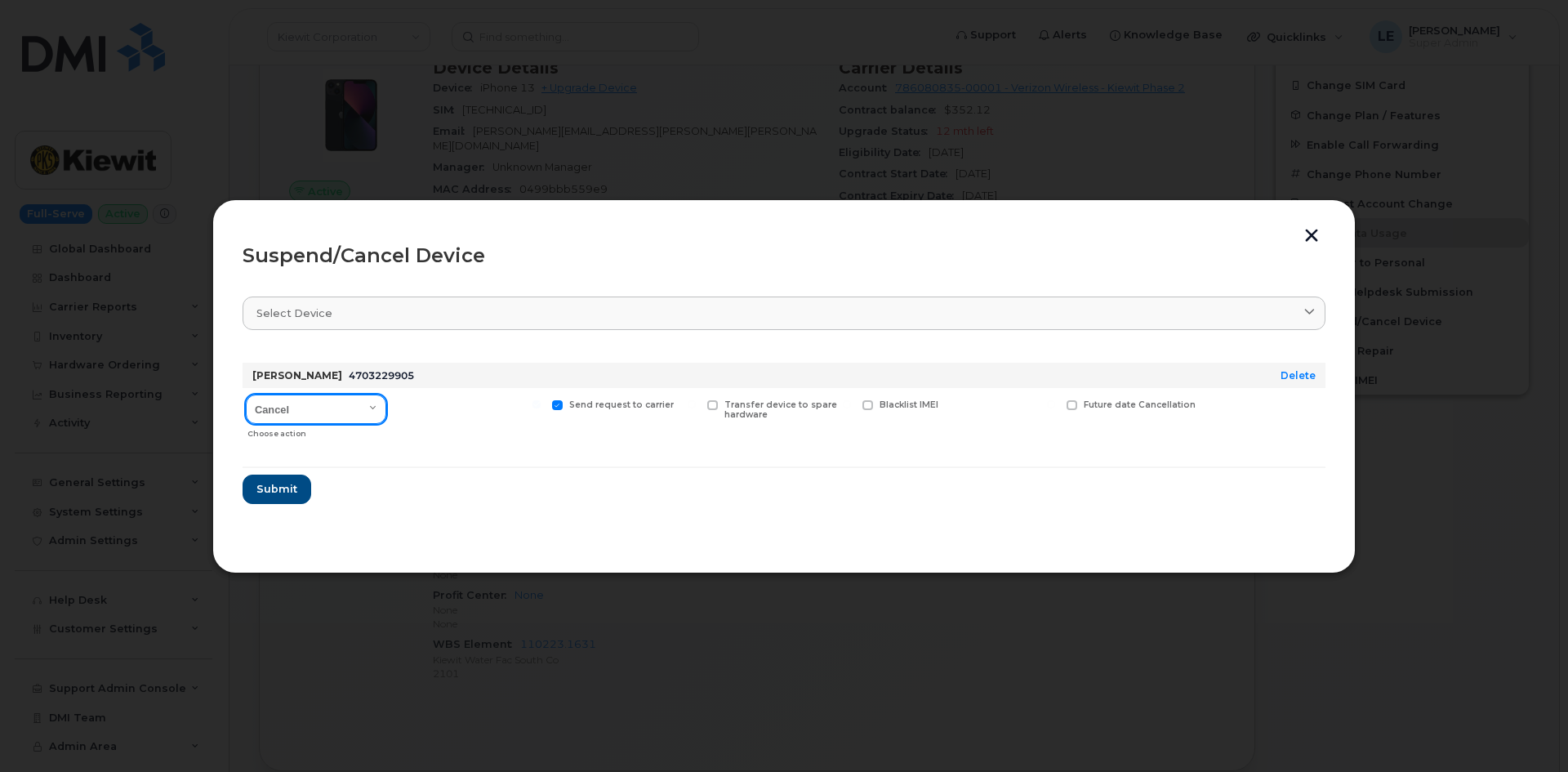
click at [361, 406] on select "Cancel Suspend - Reduced Rate Suspend - Full Rate Suspend - Lost Device/Stolen …" at bounding box center [315, 409] width 140 height 30
select select "[object Object]"
click at [246, 395] on select "Cancel Suspend - Reduced Rate Suspend - Full Rate Suspend - Lost Device/Stolen …" at bounding box center [315, 409] width 140 height 30
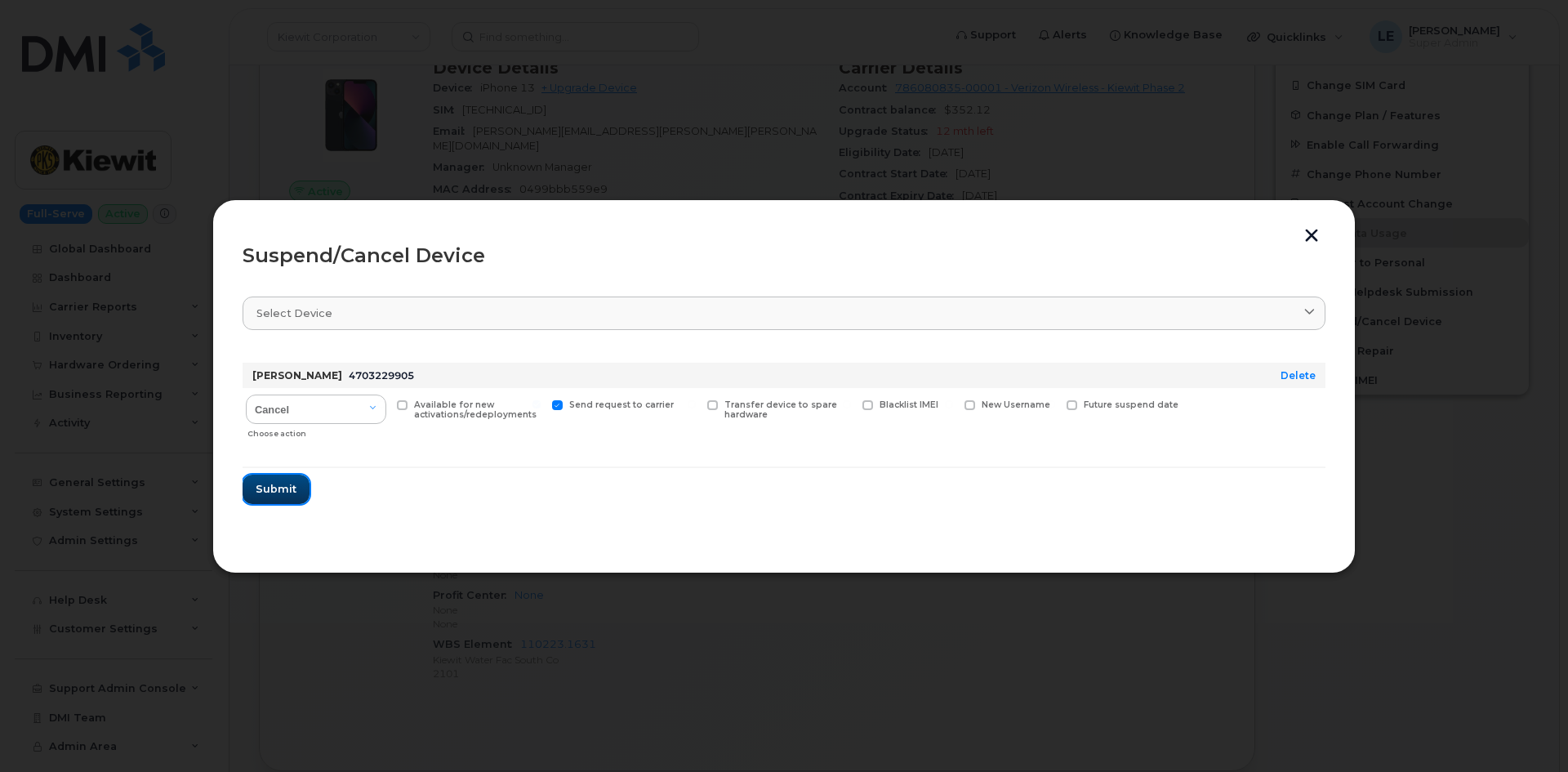
click at [282, 487] on span "Submit" at bounding box center [276, 489] width 41 height 15
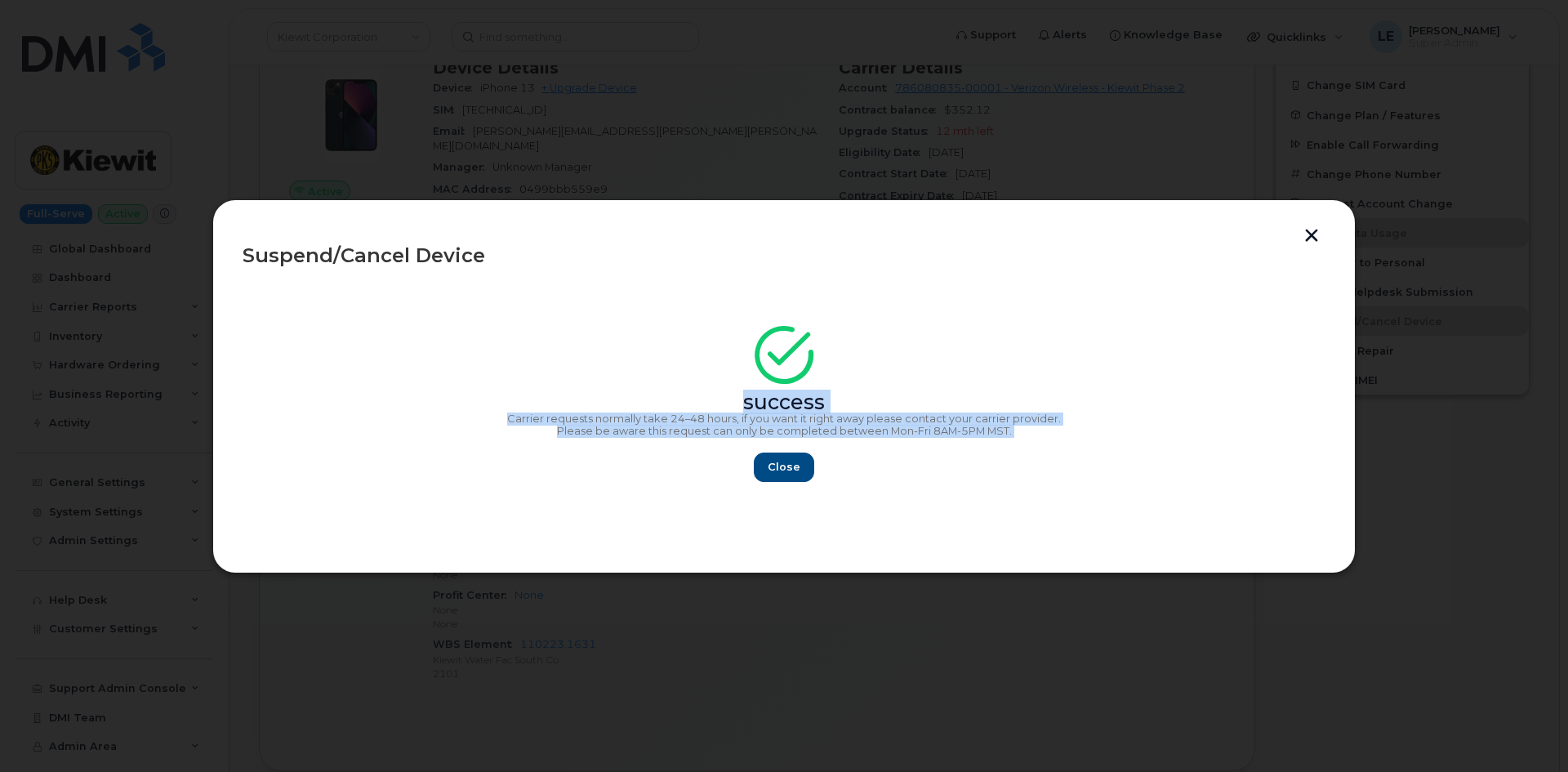
drag, startPoint x: 1030, startPoint y: 438, endPoint x: 486, endPoint y: 402, distance: 545.2
click at [486, 402] on div "success Carrier requests normally take 24–48 hours, if you want it right away p…" at bounding box center [783, 409] width 1082 height 146
copy div "success Carrier requests normally take 24–48 hours, if you want it right away p…"
click at [776, 464] on span "Close" at bounding box center [784, 467] width 32 height 15
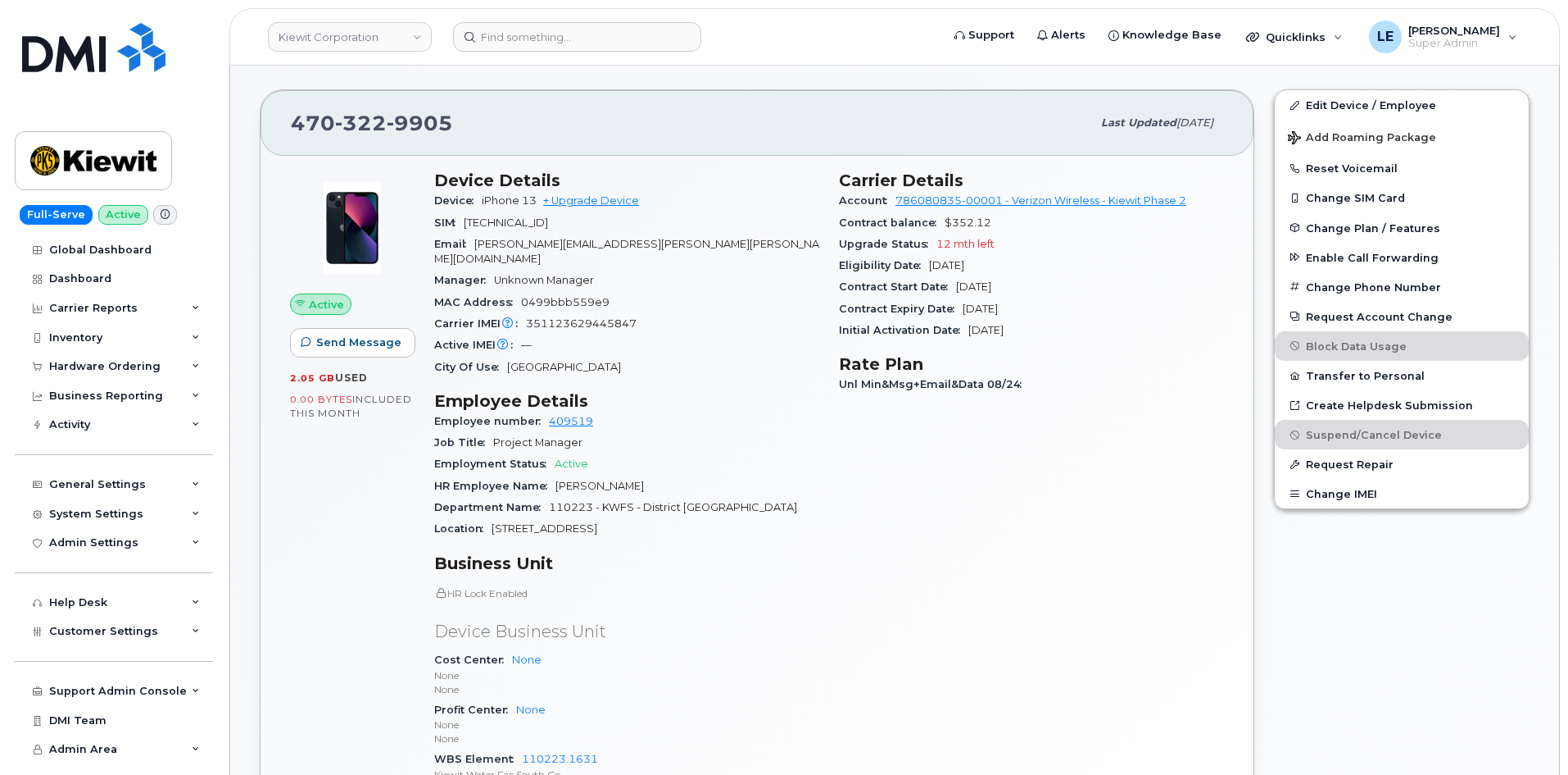
scroll to position [82, 0]
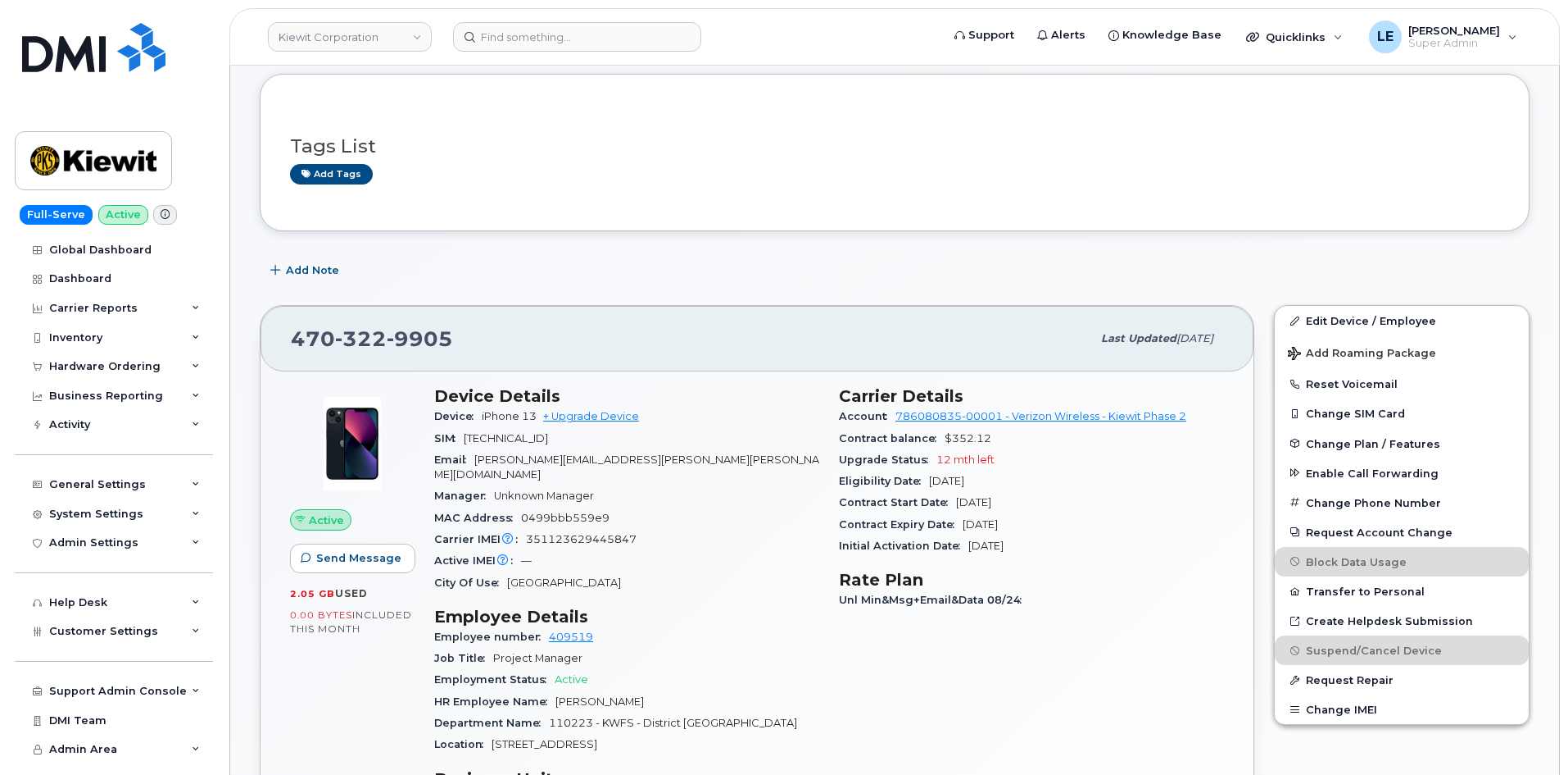
click at [529, 52] on header "[PERSON_NAME] Corporation Support Alerts Knowledge Base Quicklinks Suspend / Ca…" at bounding box center [895, 37] width 1331 height 57
click at [533, 38] on input at bounding box center [577, 37] width 248 height 30
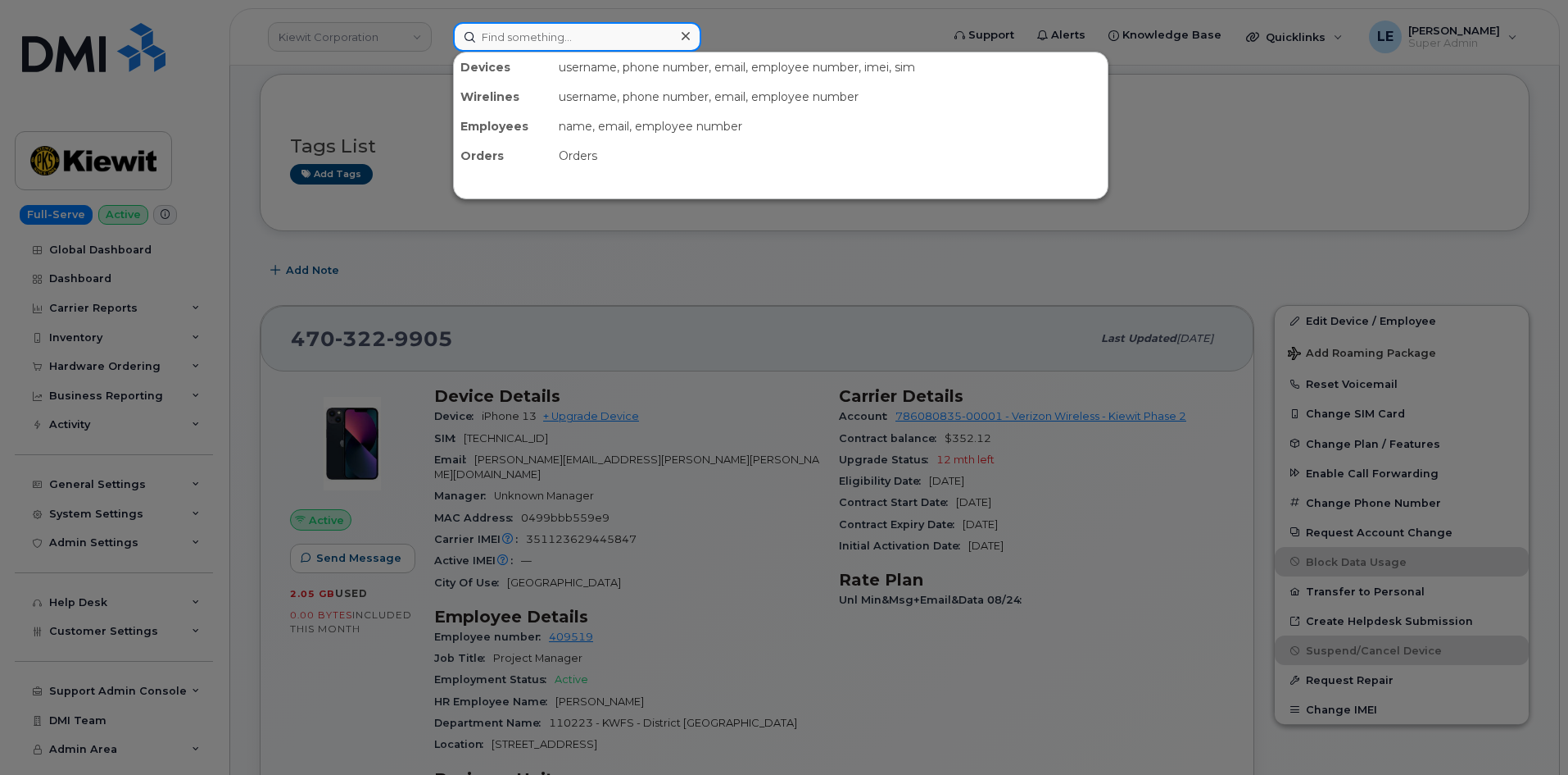
paste input "[PERSON_NAME][EMAIL_ADDRESS][PERSON_NAME][PERSON_NAME][DOMAIN_NAME]"
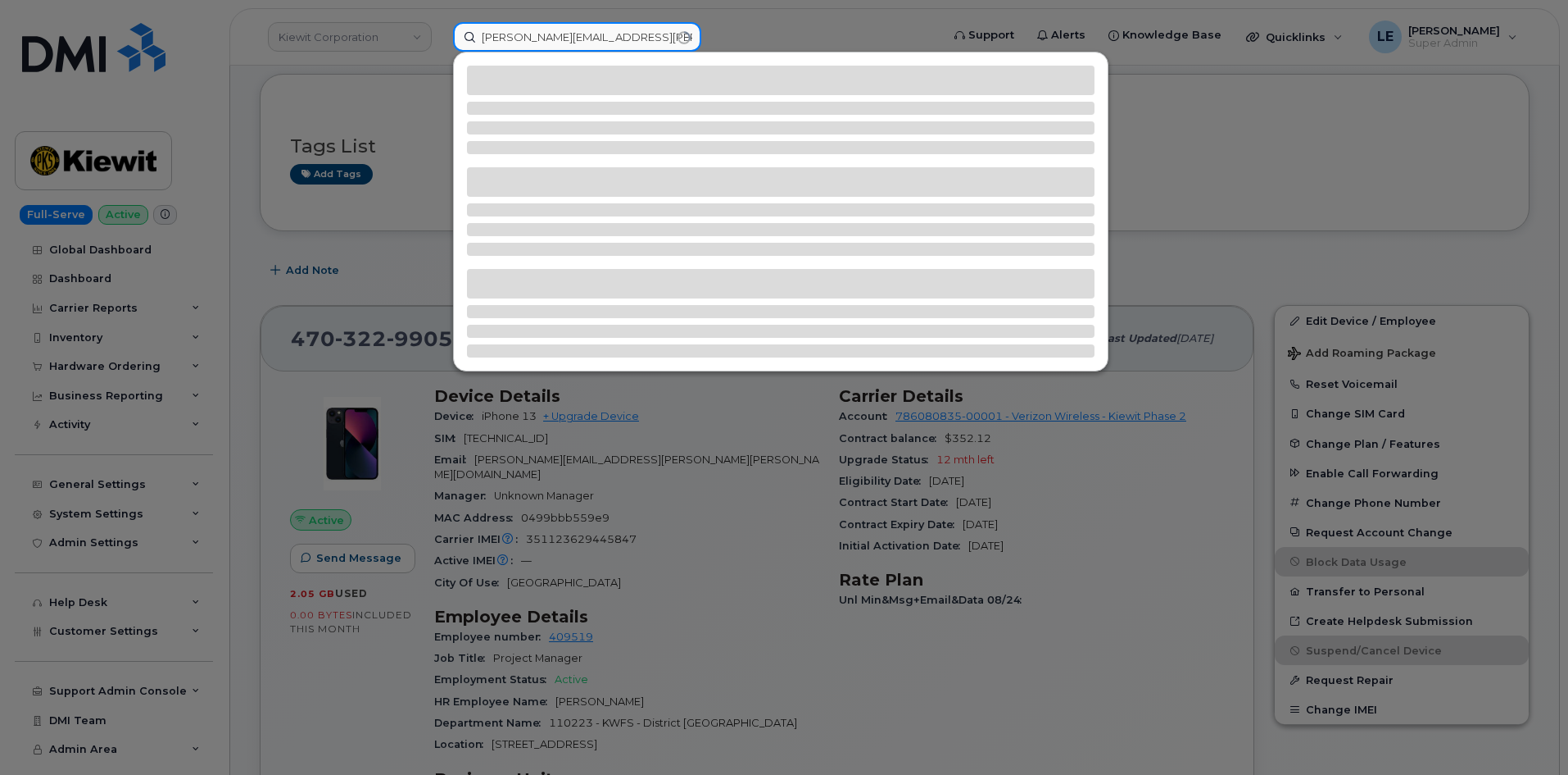
type input "[PERSON_NAME][EMAIL_ADDRESS][PERSON_NAME][PERSON_NAME][DOMAIN_NAME]"
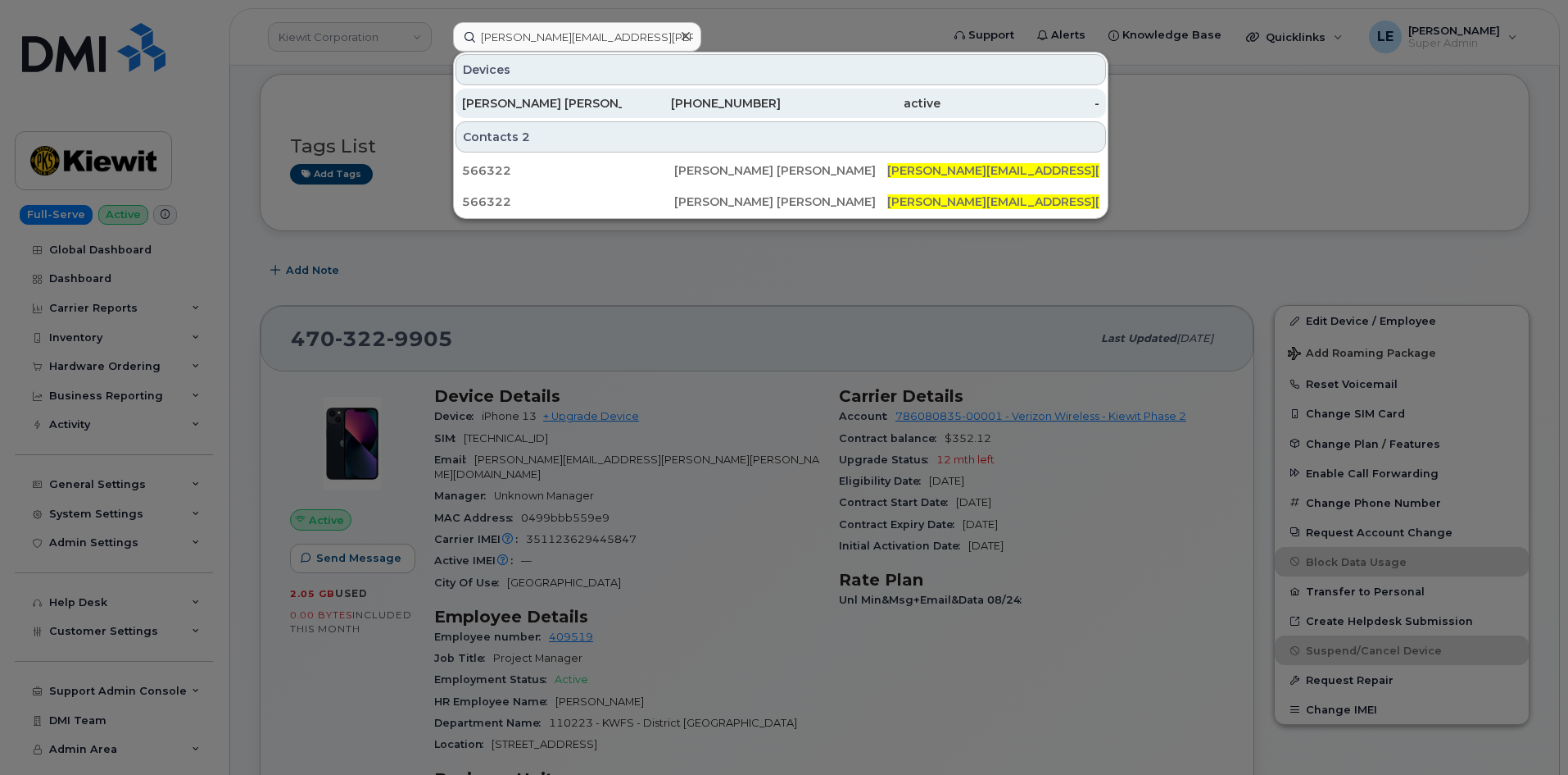
click at [546, 103] on div "SHAFER SWANN" at bounding box center [542, 102] width 160 height 16
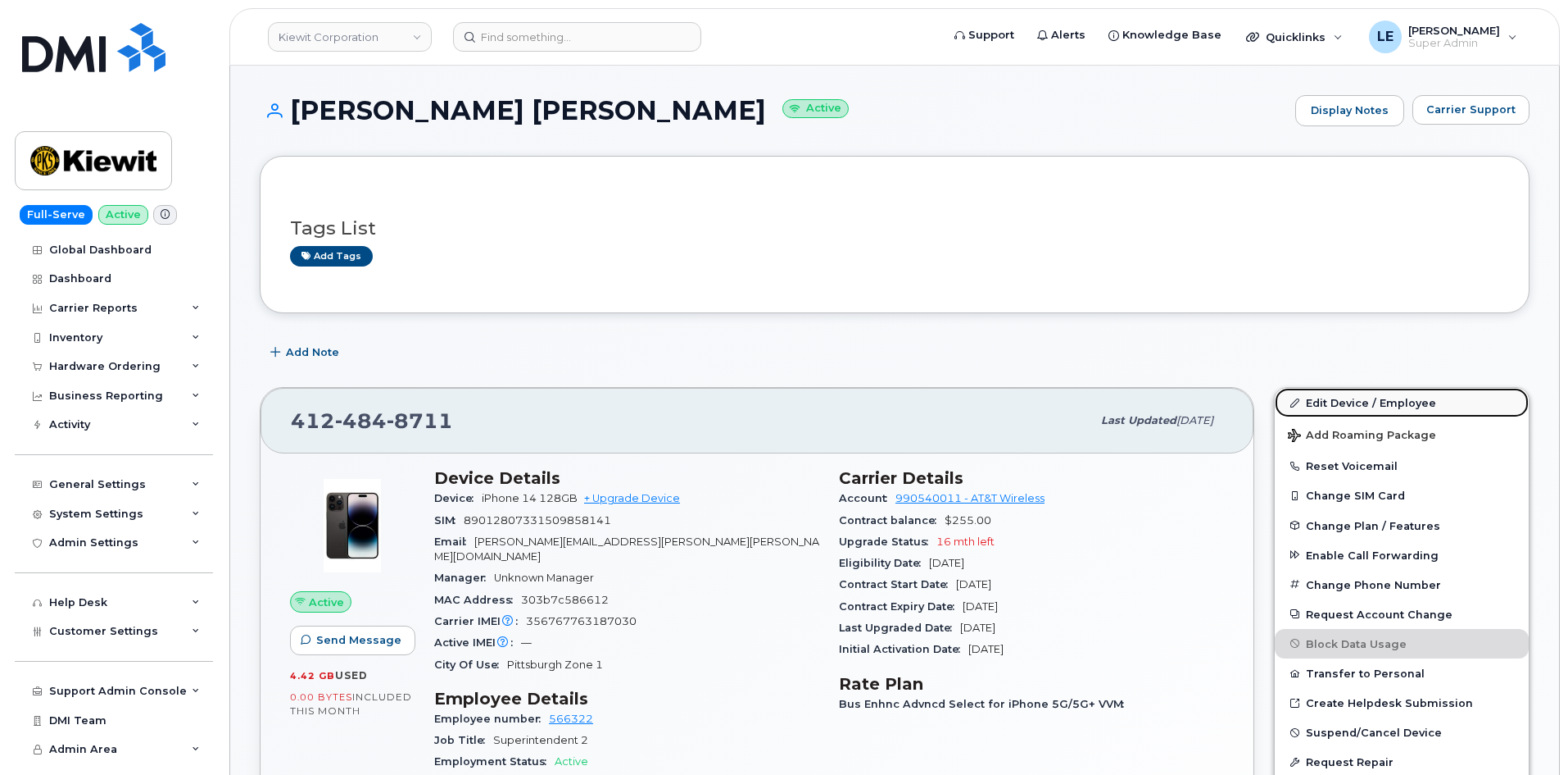
click at [1375, 395] on link "Edit Device / Employee" at bounding box center [1402, 402] width 254 height 30
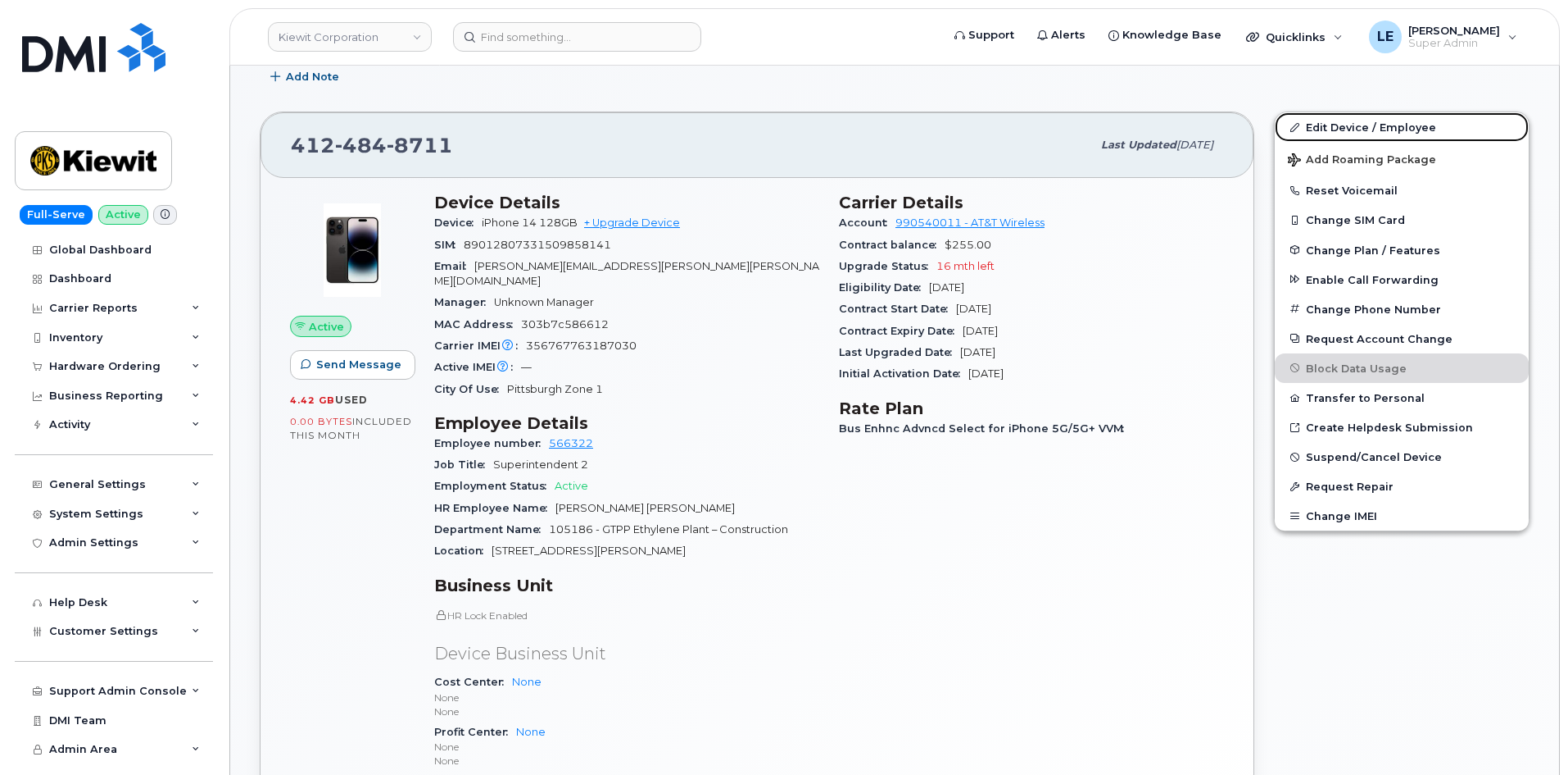
scroll to position [656, 0]
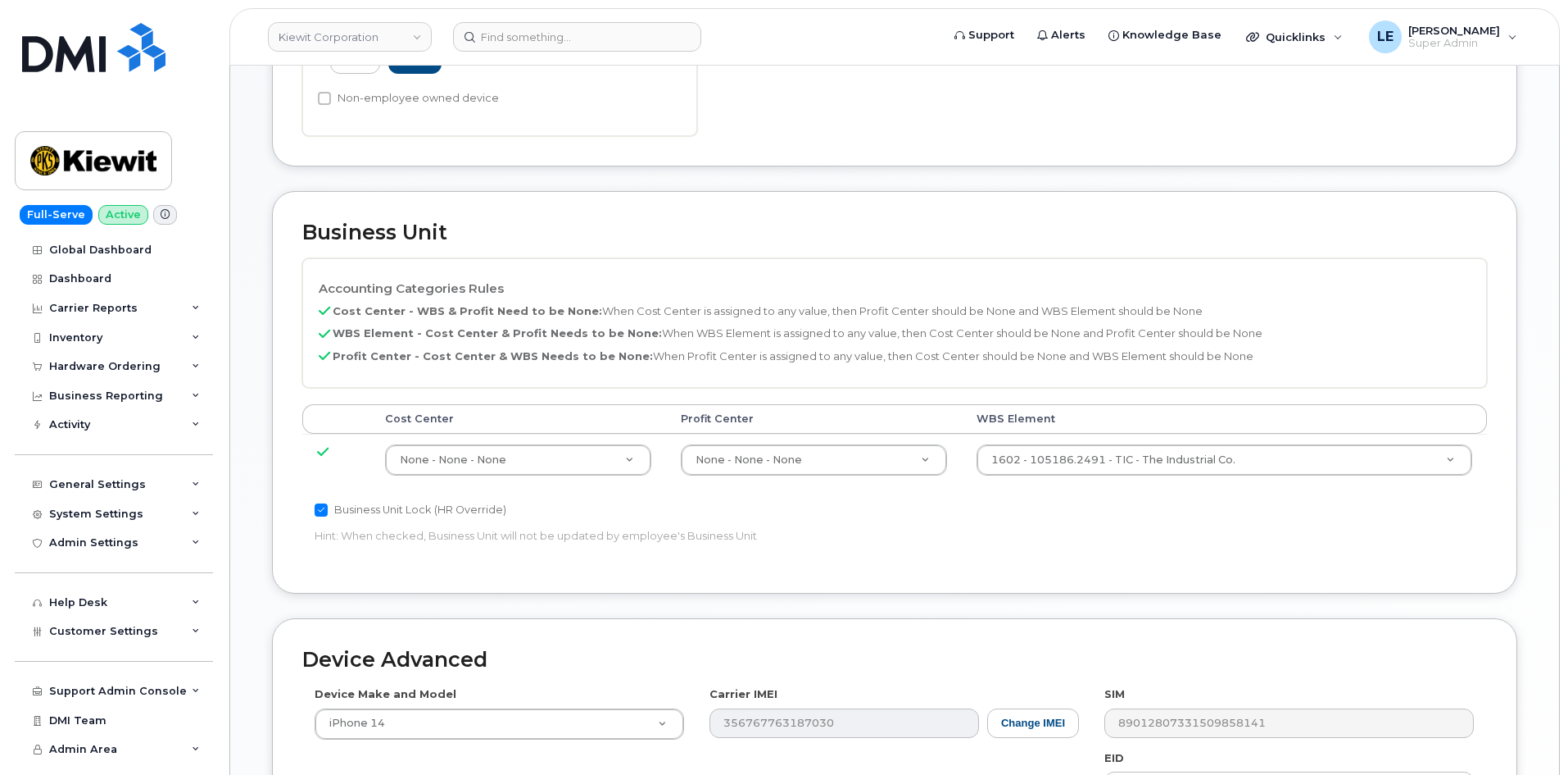
scroll to position [656, 0]
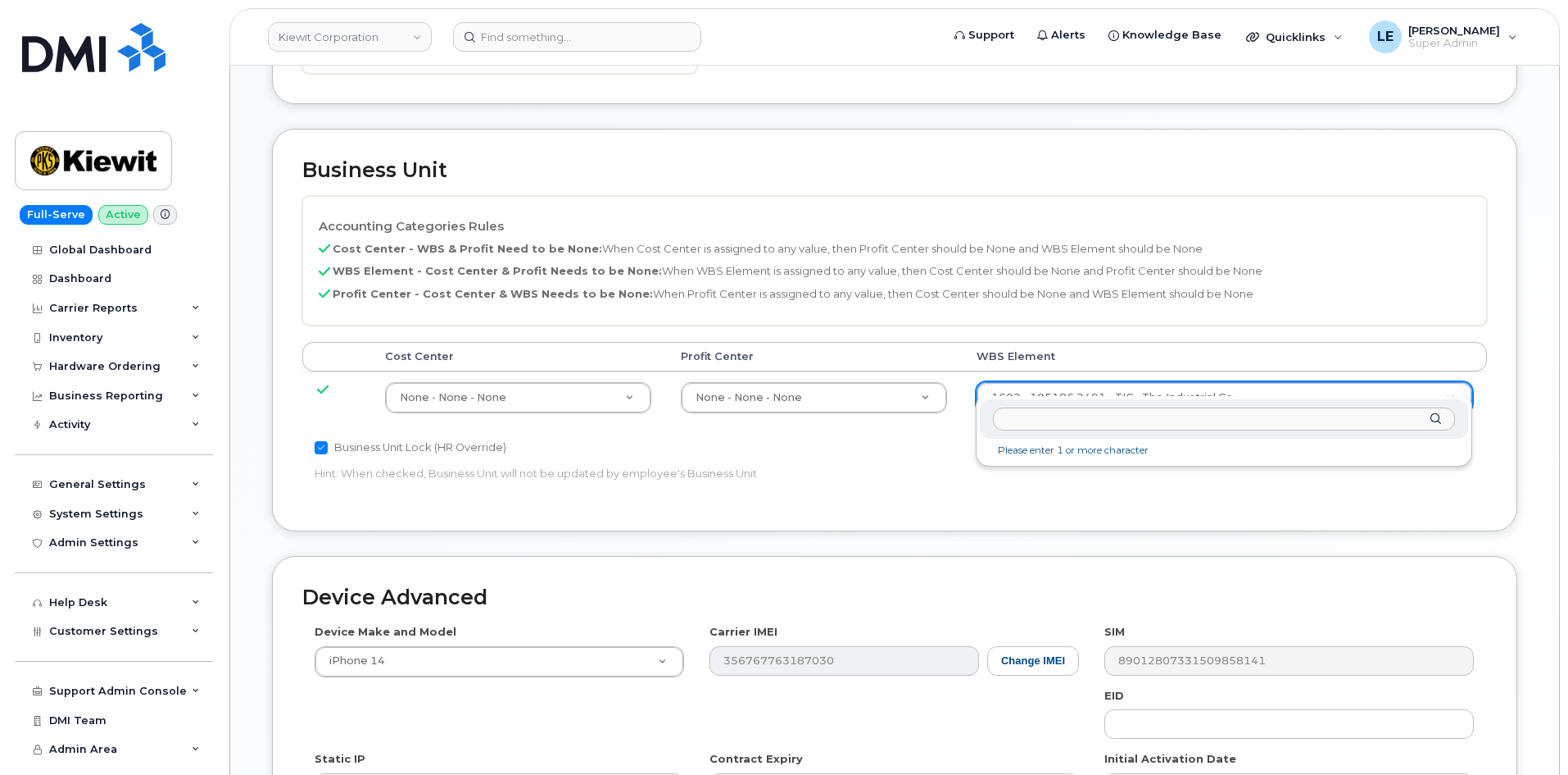
click at [1057, 412] on input "text" at bounding box center [1224, 419] width 462 height 24
type input "106004.2262"
type input "30249370"
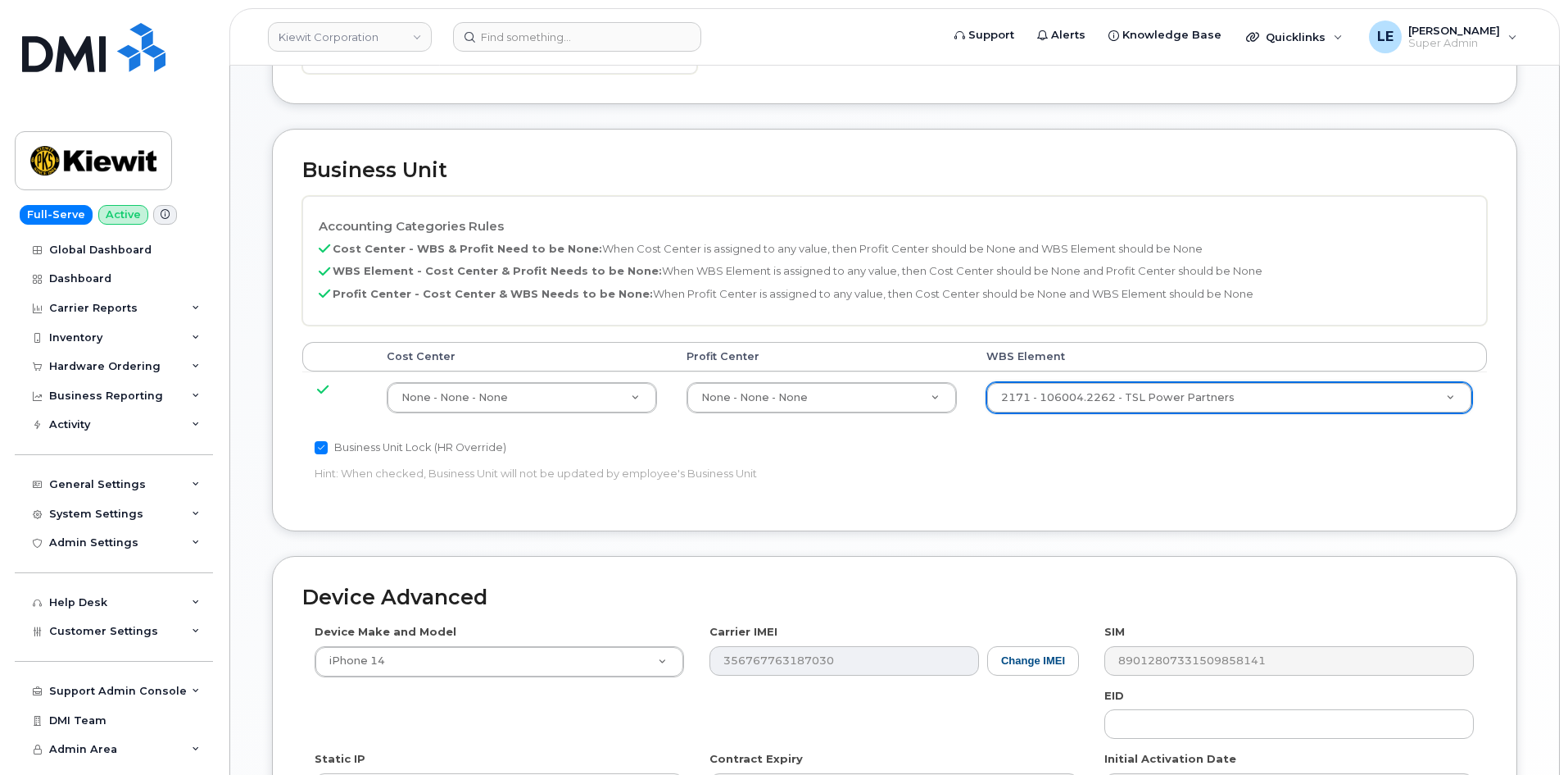
click at [1081, 446] on div "Business Unit Lock (HR Override) Hint: When checked, Business Unit will not be …" at bounding box center [697, 463] width 790 height 52
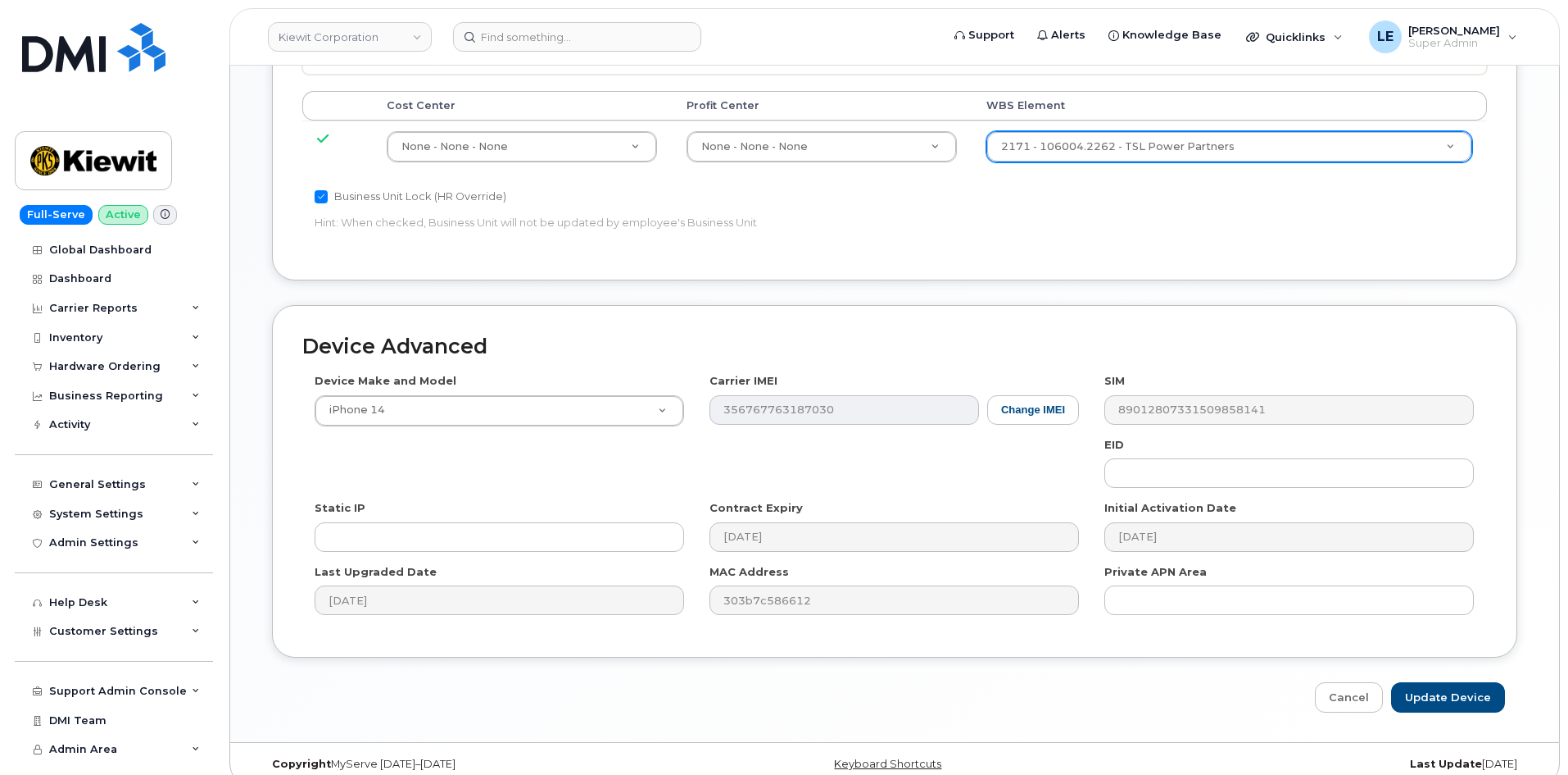
scroll to position [910, 0]
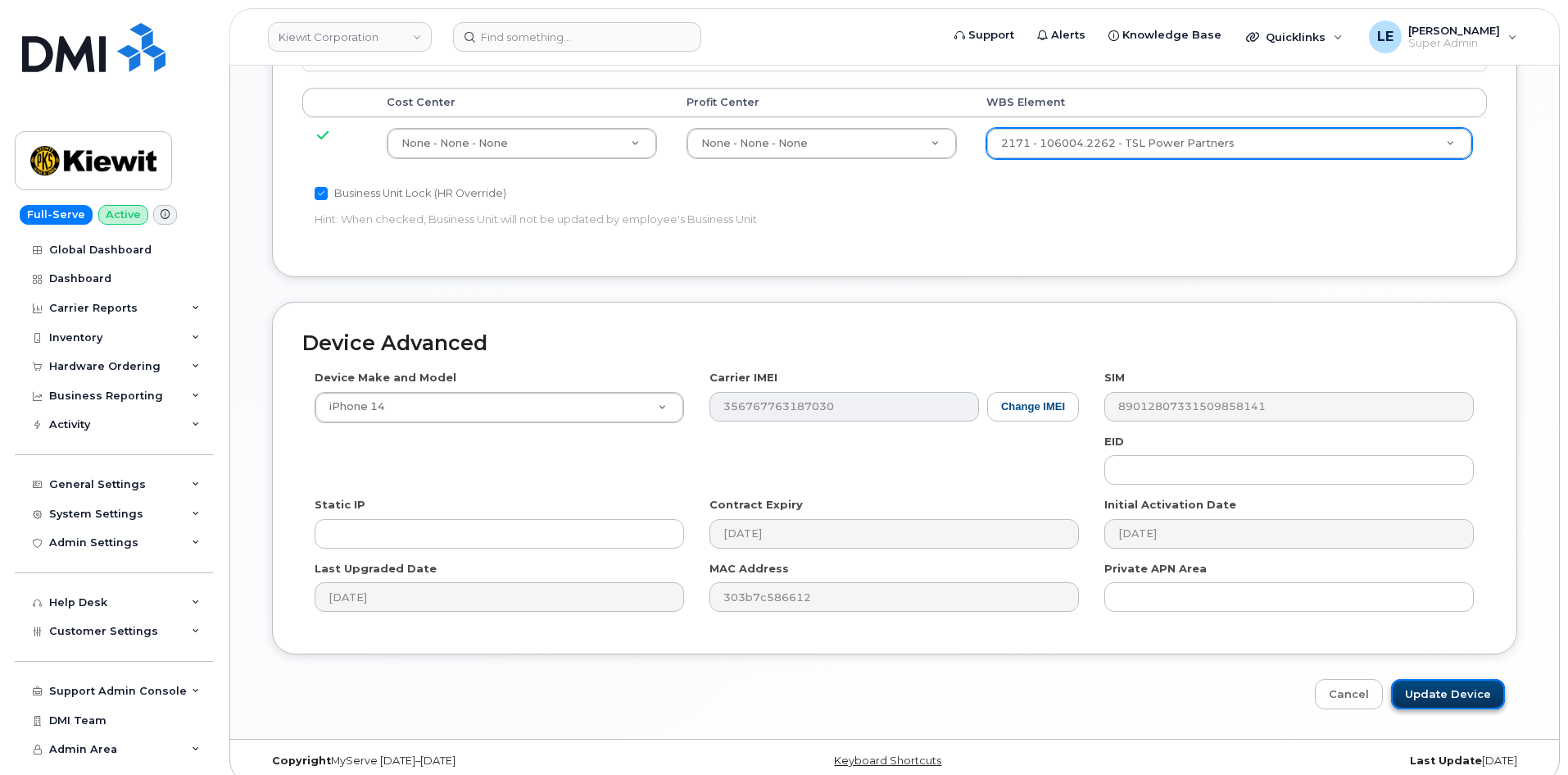
click at [1461, 679] on input "Update Device" at bounding box center [1448, 694] width 113 height 31
type input "Saving..."
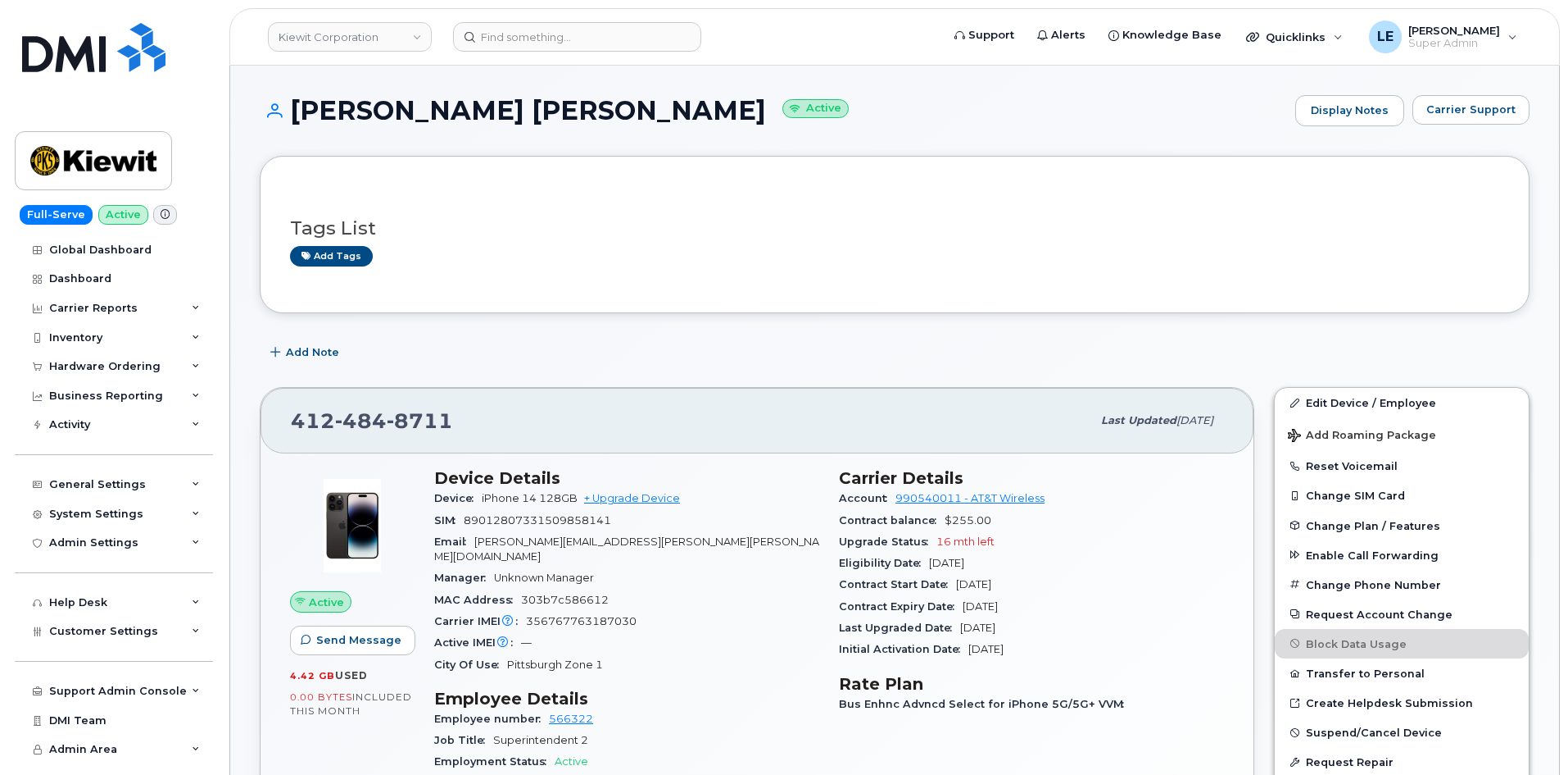
drag, startPoint x: 685, startPoint y: 371, endPoint x: 682, endPoint y: 362, distance: 9.5
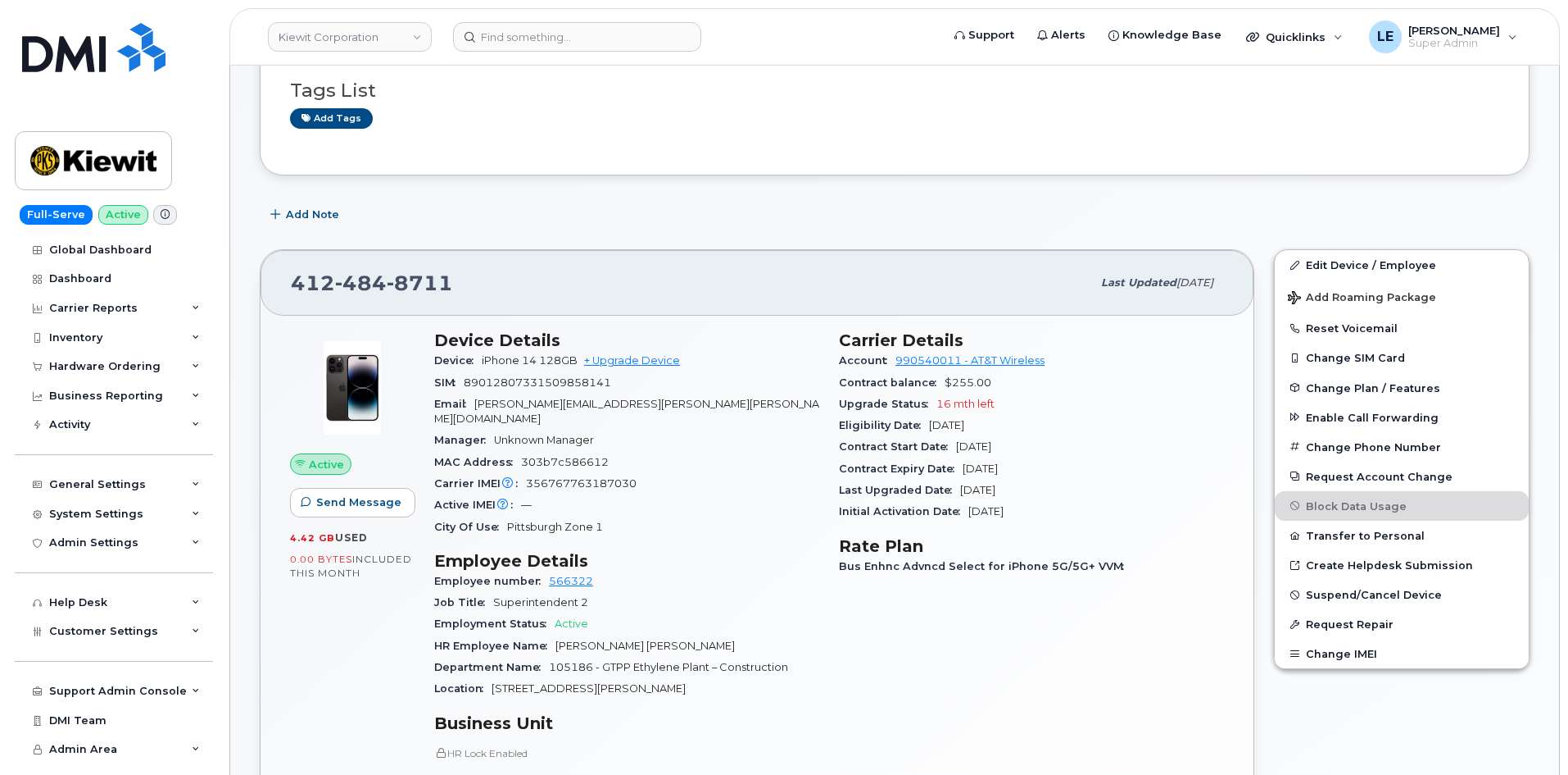
scroll to position [492, 0]
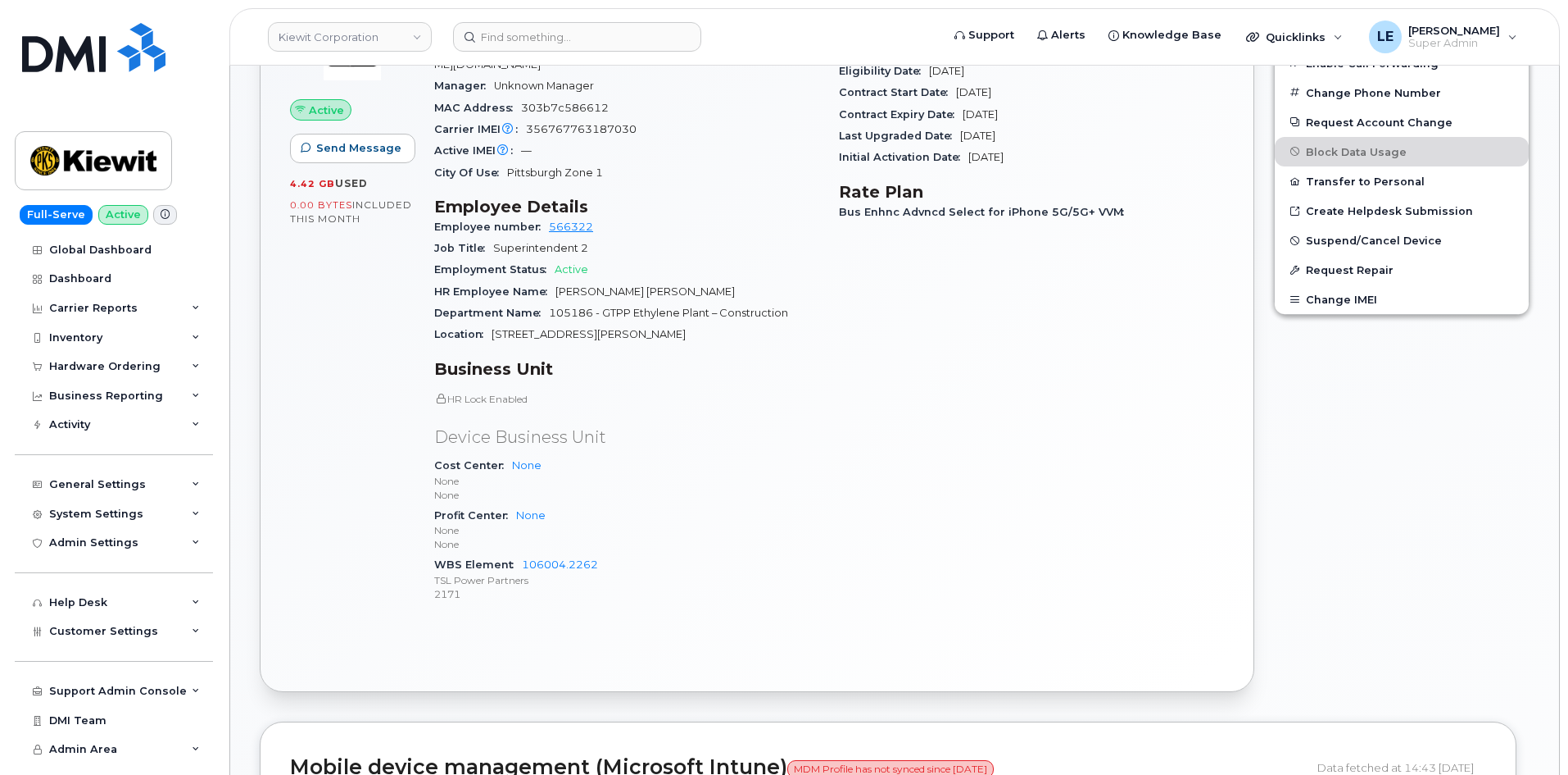
click at [507, 61] on header "[PERSON_NAME] Corporation Support Alerts Knowledge Base Quicklinks Suspend / Ca…" at bounding box center [895, 37] width 1331 height 57
click at [508, 54] on header "[PERSON_NAME] Corporation Support Alerts Knowledge Base Quicklinks Suspend / Ca…" at bounding box center [895, 37] width 1331 height 57
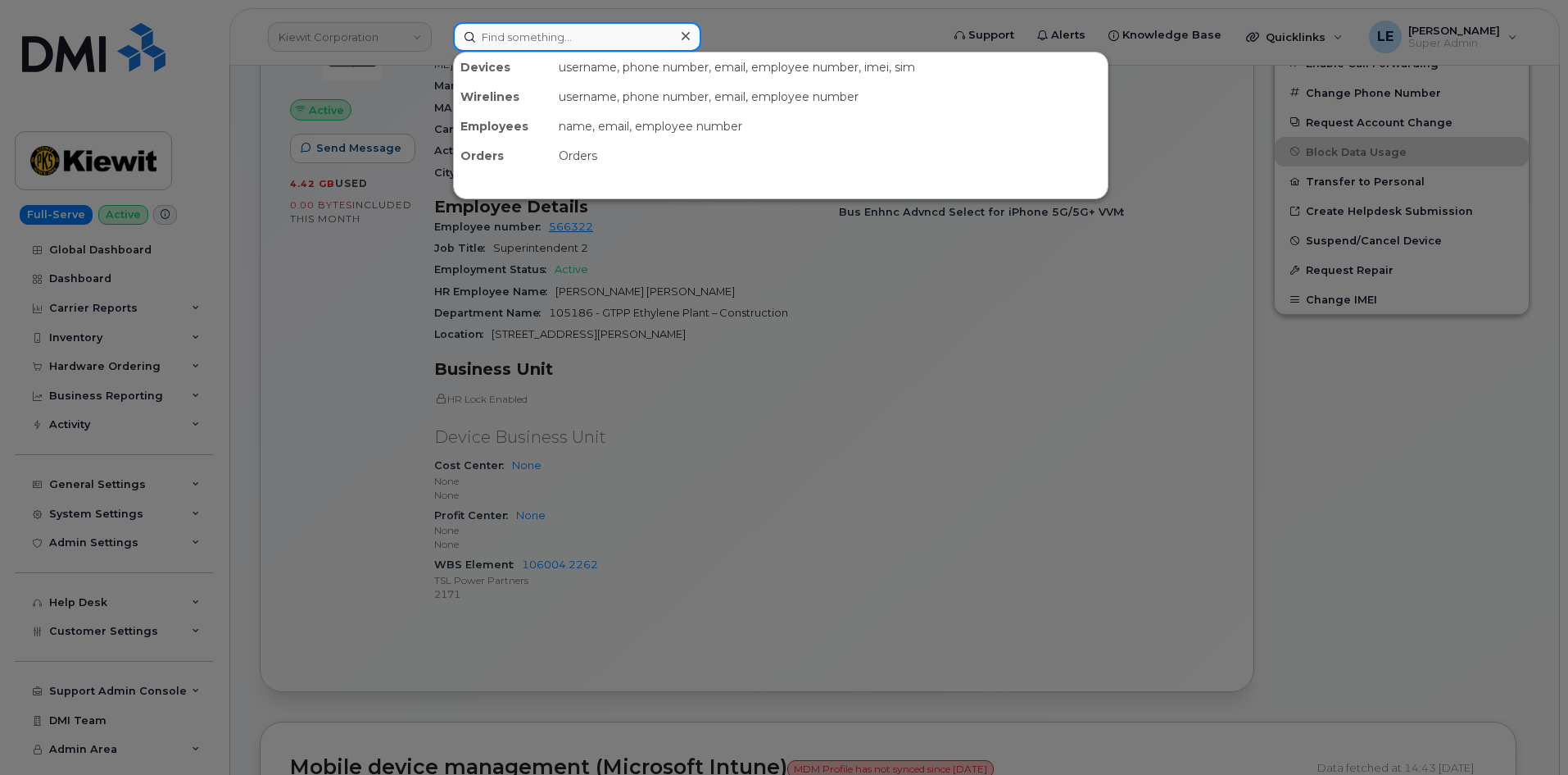
click at [512, 42] on input at bounding box center [577, 37] width 248 height 30
paste input "[PERSON_NAME][EMAIL_ADDRESS][PERSON_NAME][PERSON_NAME][DOMAIN_NAME]"
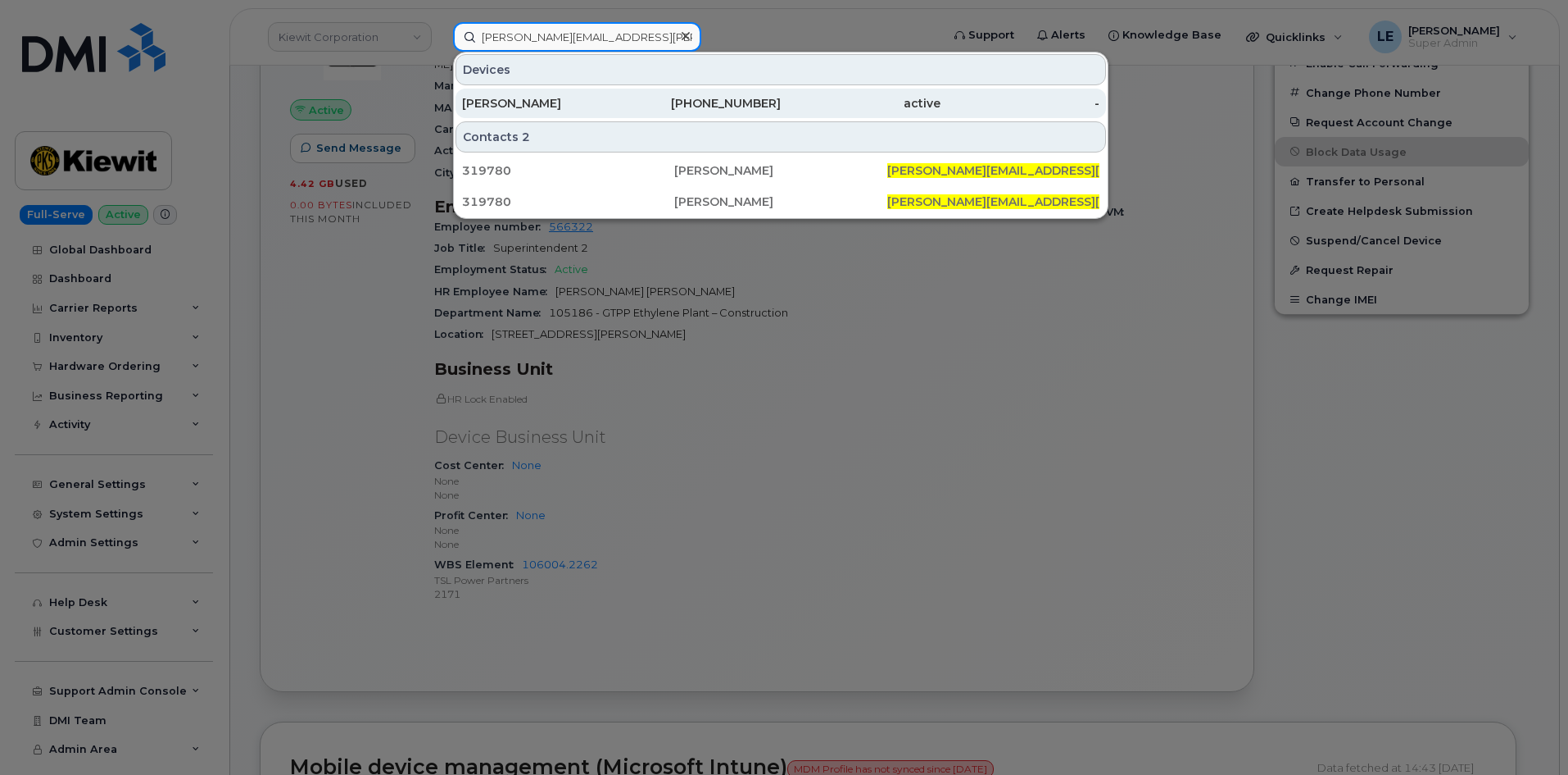
type input "[PERSON_NAME][EMAIL_ADDRESS][PERSON_NAME][PERSON_NAME][DOMAIN_NAME]"
click at [576, 96] on div "[PERSON_NAME]" at bounding box center [542, 102] width 160 height 16
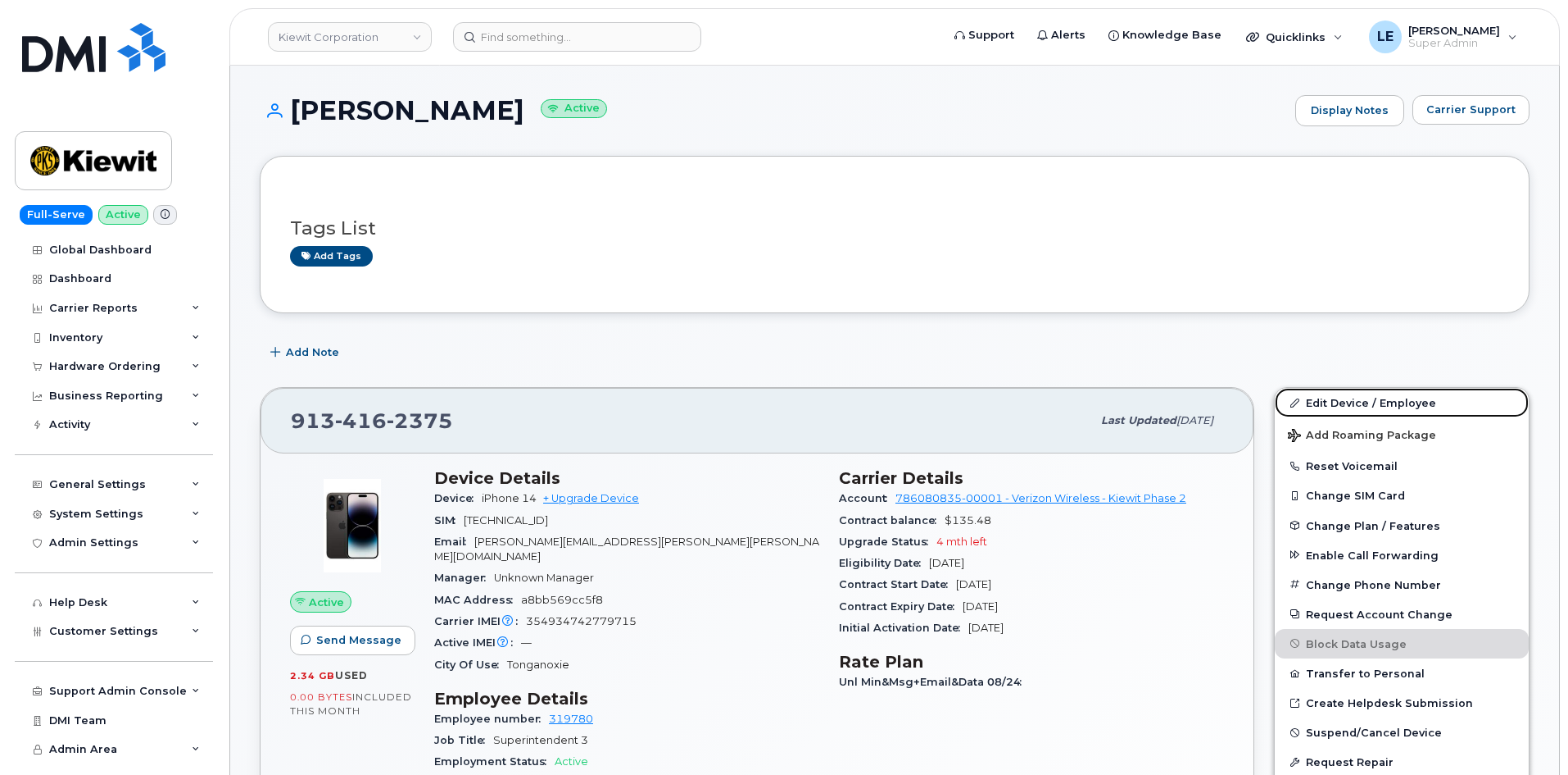
drag, startPoint x: 1322, startPoint y: 404, endPoint x: 1181, endPoint y: 431, distance: 143.6
click at [1322, 404] on link "Edit Device / Employee" at bounding box center [1402, 402] width 254 height 30
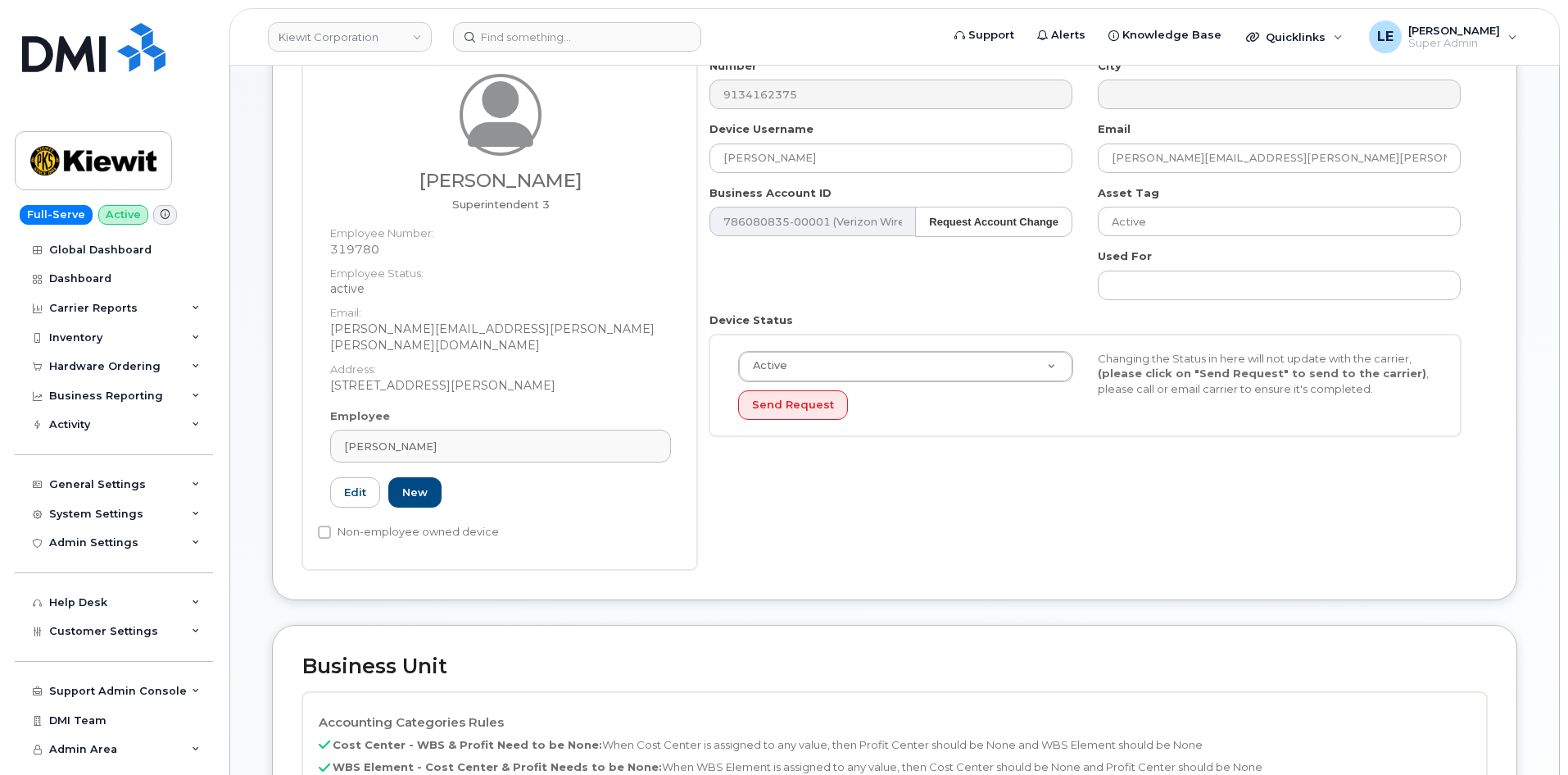
scroll to position [656, 0]
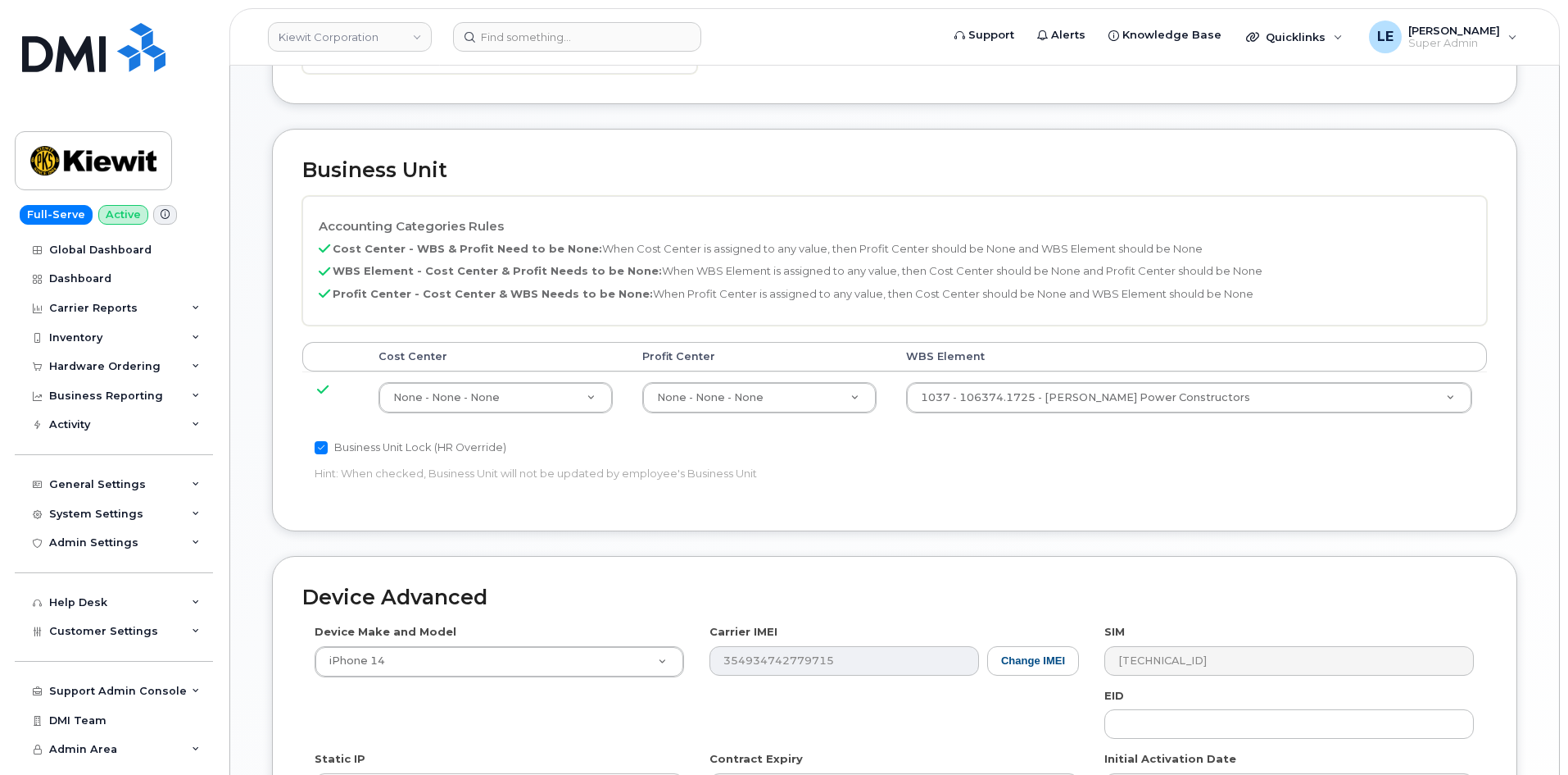
click at [1000, 399] on td "1037 - 106374.1725 - [PERSON_NAME] Power Constructors 35415740" at bounding box center [1189, 397] width 596 height 52
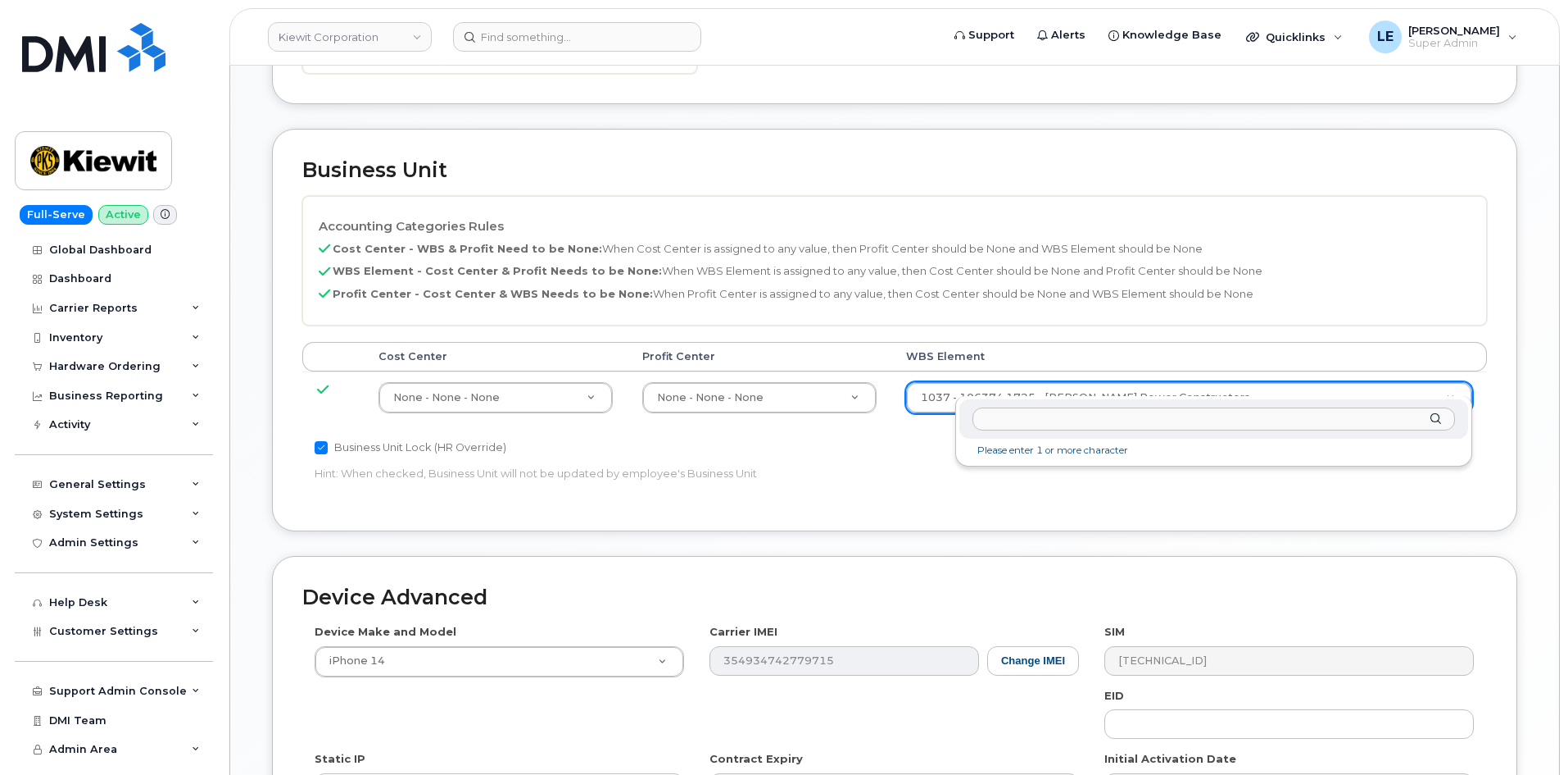
click at [1001, 413] on input "text" at bounding box center [1214, 419] width 483 height 24
type input "106374.1726"
type input "35415742"
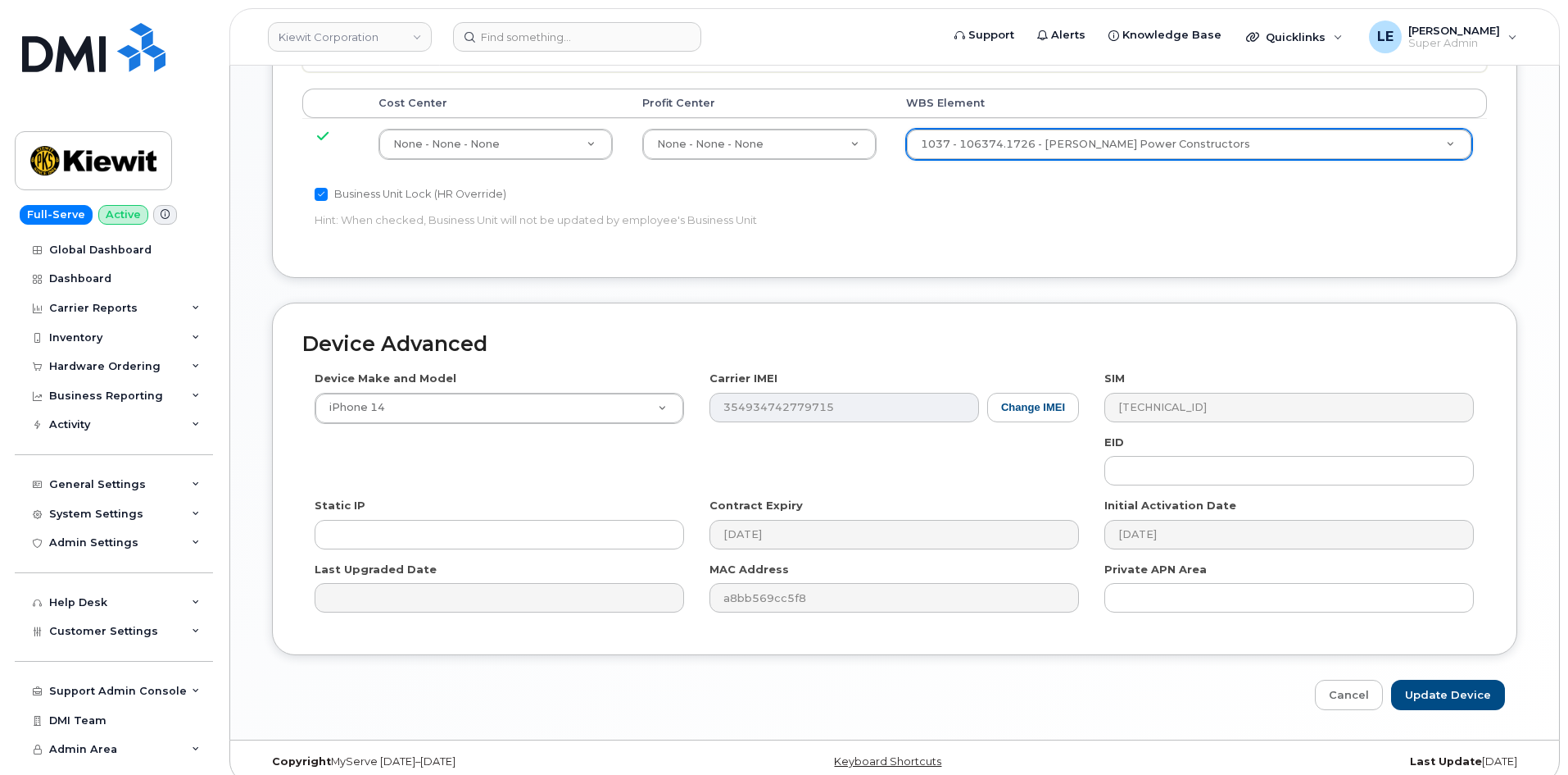
scroll to position [910, 0]
click at [1441, 679] on input "Update Device" at bounding box center [1448, 694] width 113 height 31
type input "Saving..."
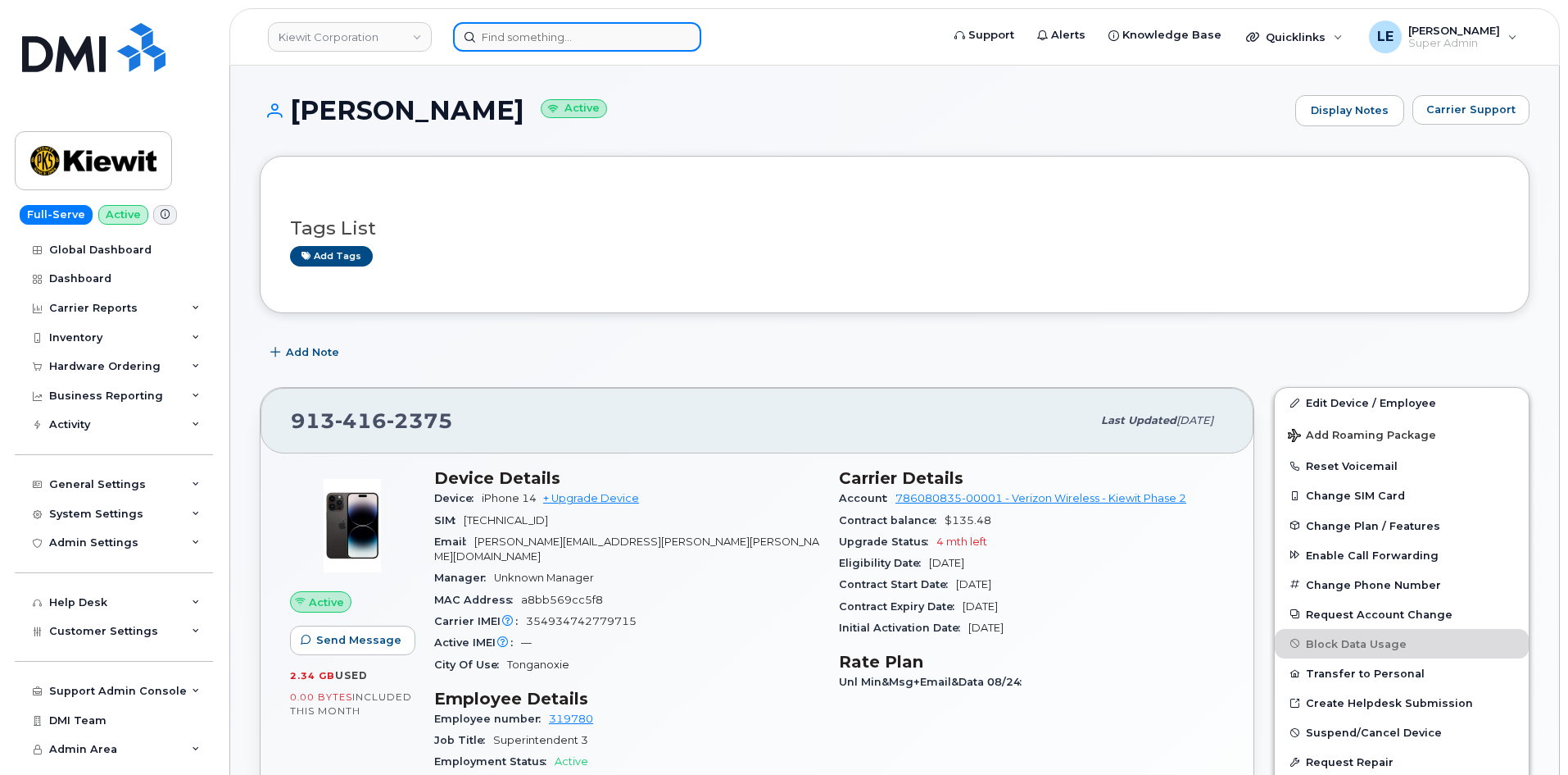
click at [499, 33] on input at bounding box center [577, 37] width 248 height 30
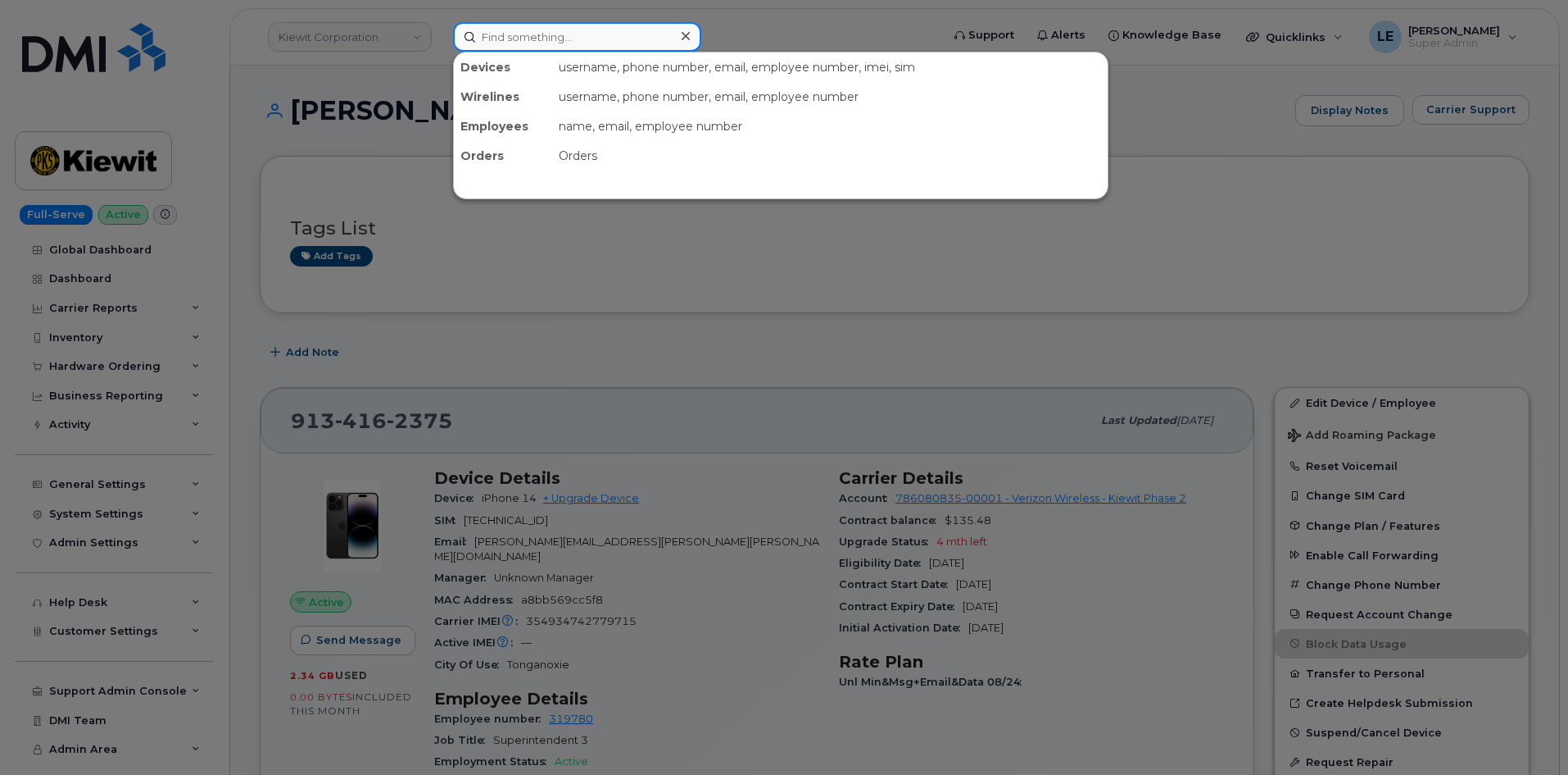
paste input "[PERSON_NAME][EMAIL_ADDRESS][PERSON_NAME][PERSON_NAME][DOMAIN_NAME]"
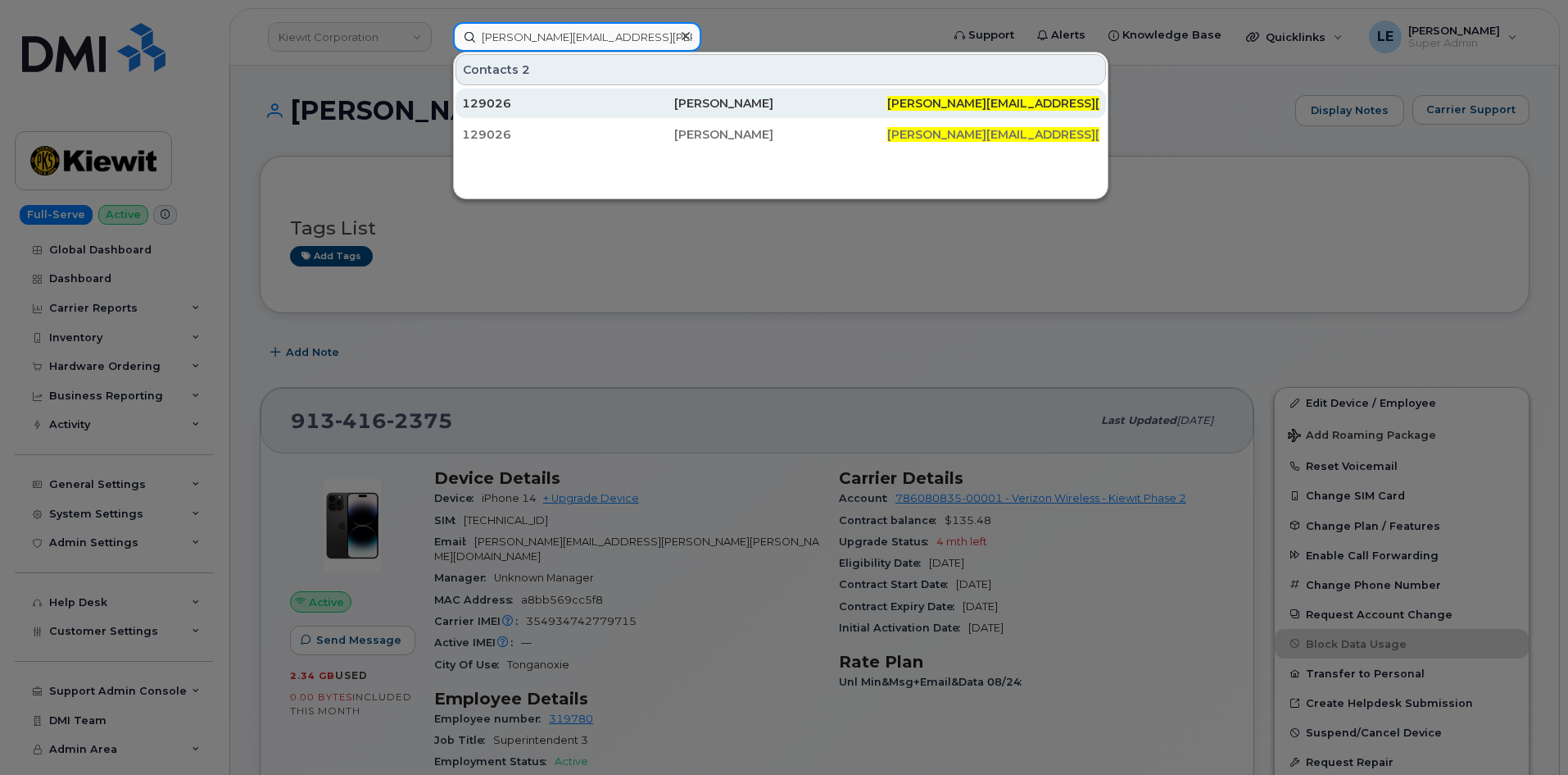
type input "[PERSON_NAME][EMAIL_ADDRESS][PERSON_NAME][PERSON_NAME][DOMAIN_NAME]"
click at [637, 108] on div "129026" at bounding box center [568, 102] width 212 height 16
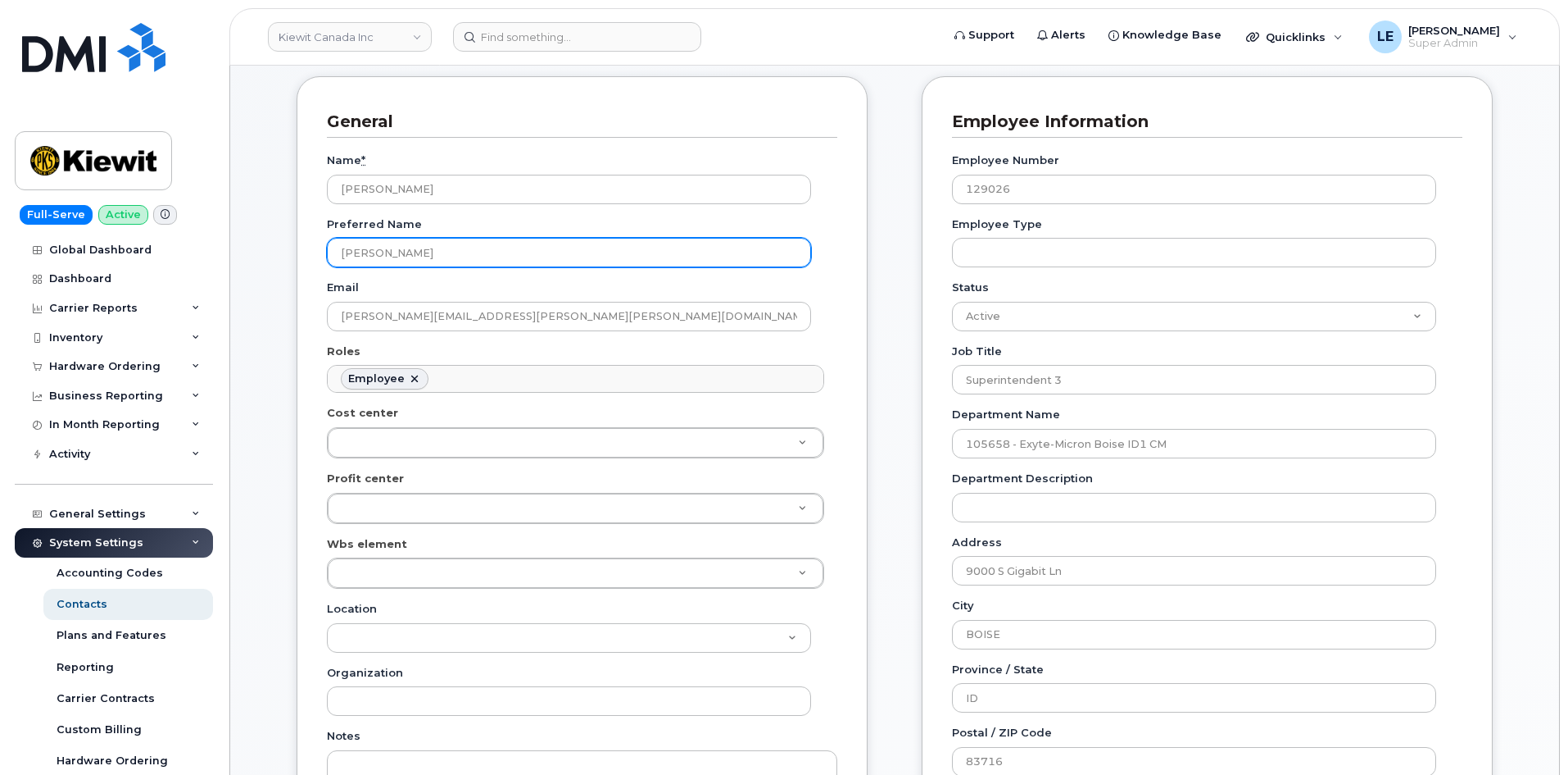
scroll to position [164, 0]
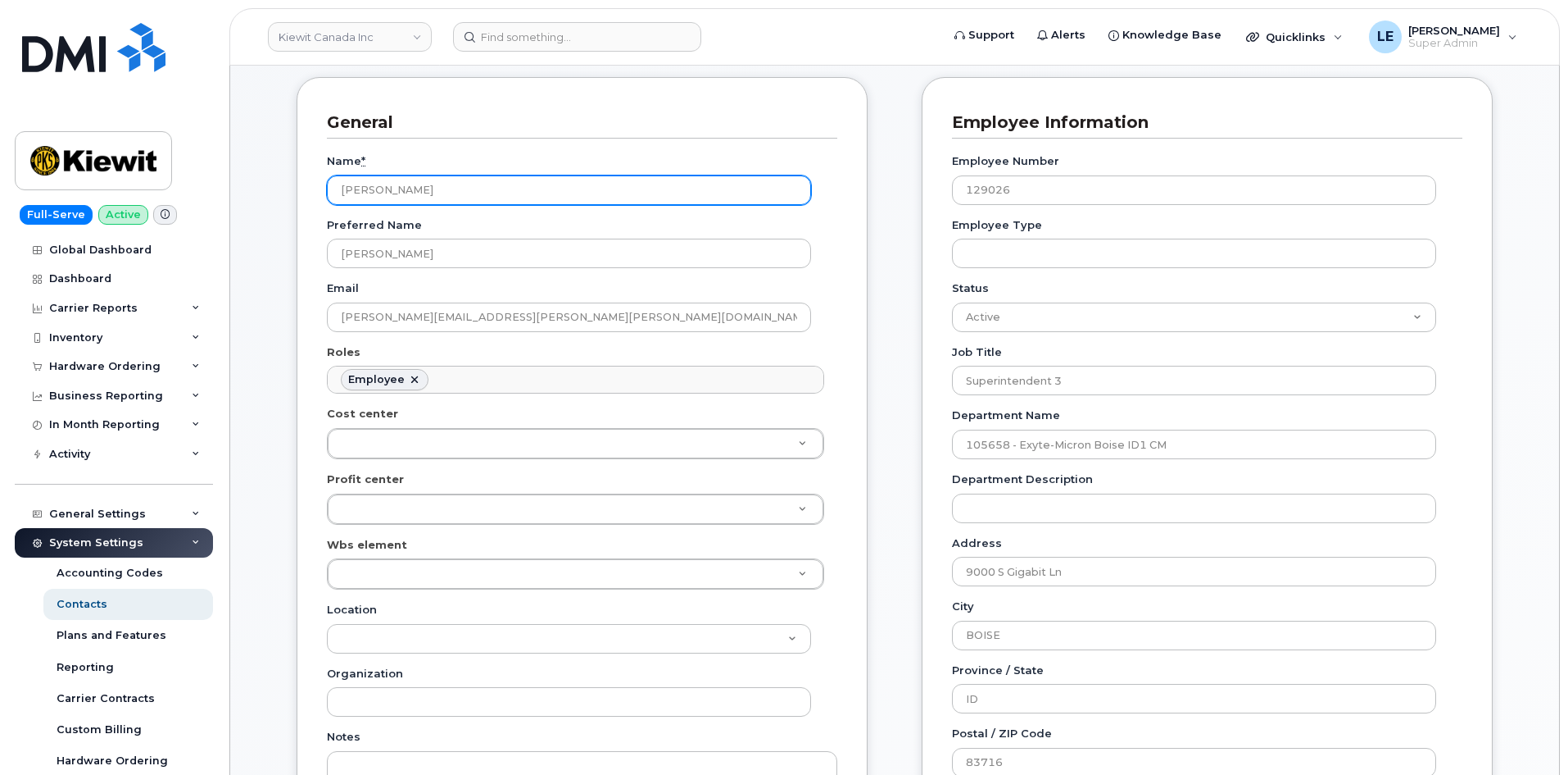
drag, startPoint x: 463, startPoint y: 189, endPoint x: 177, endPoint y: 185, distance: 286.0
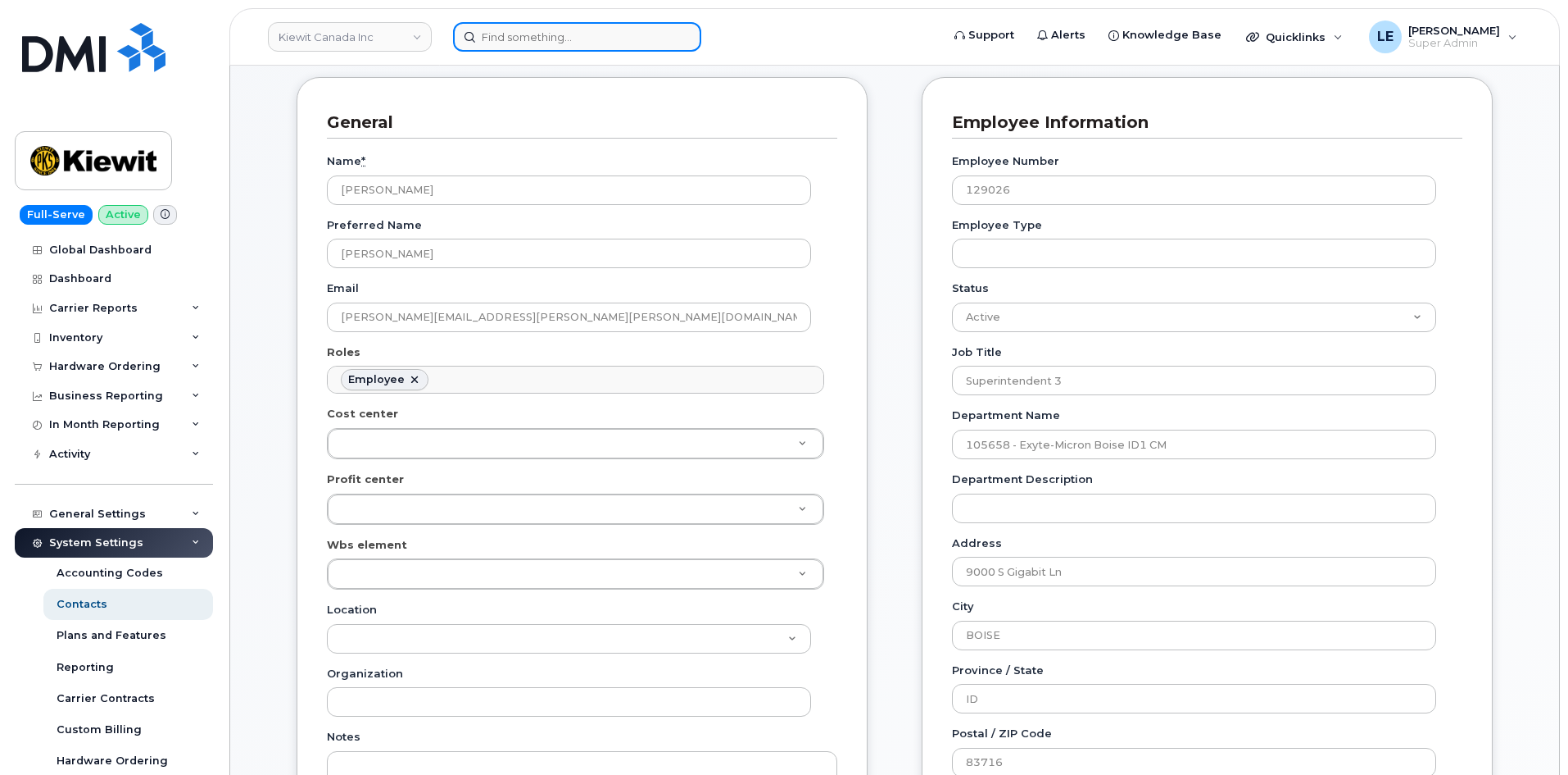
click at [617, 35] on input at bounding box center [577, 37] width 248 height 30
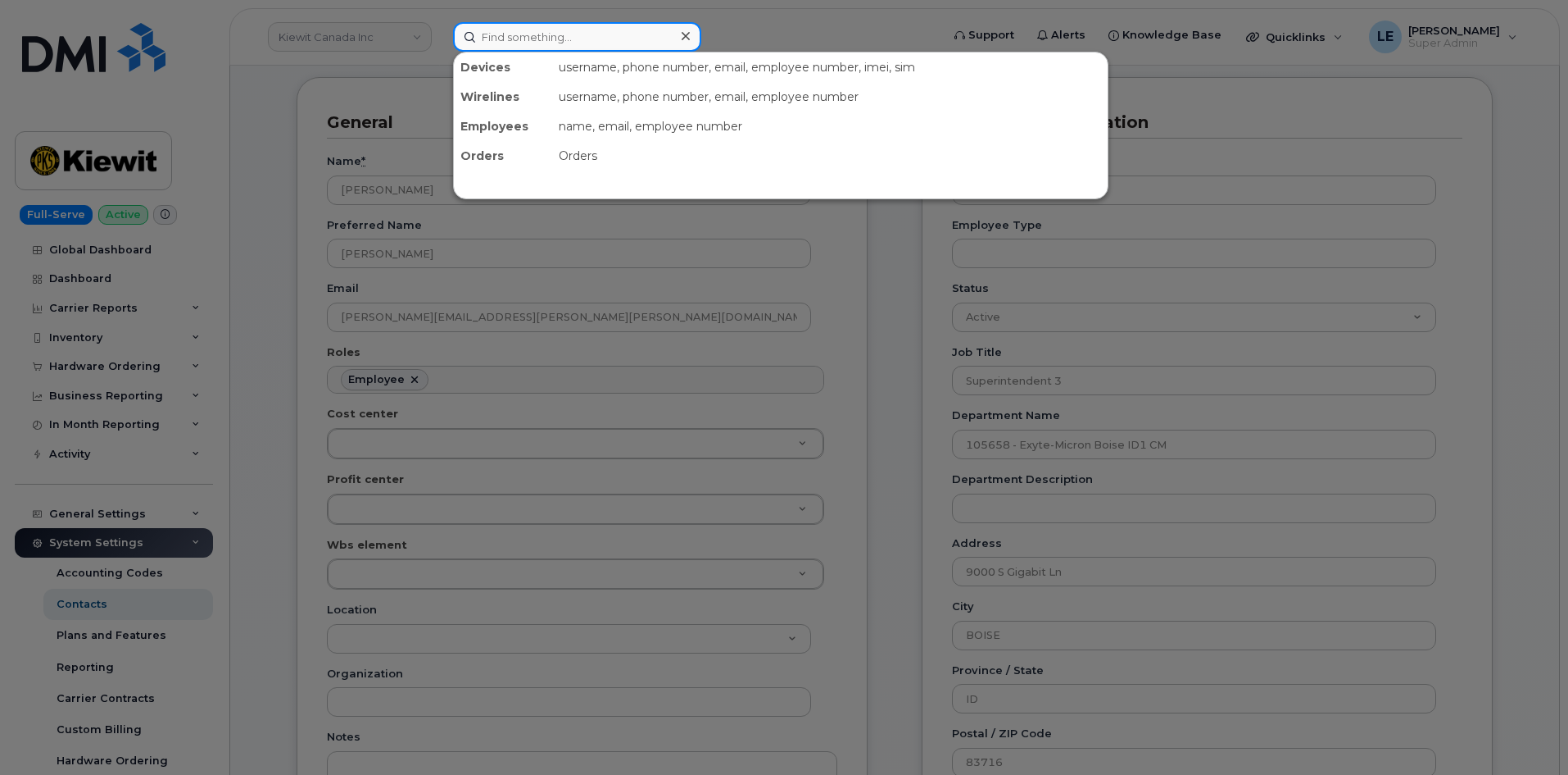
paste input "[PERSON_NAME]"
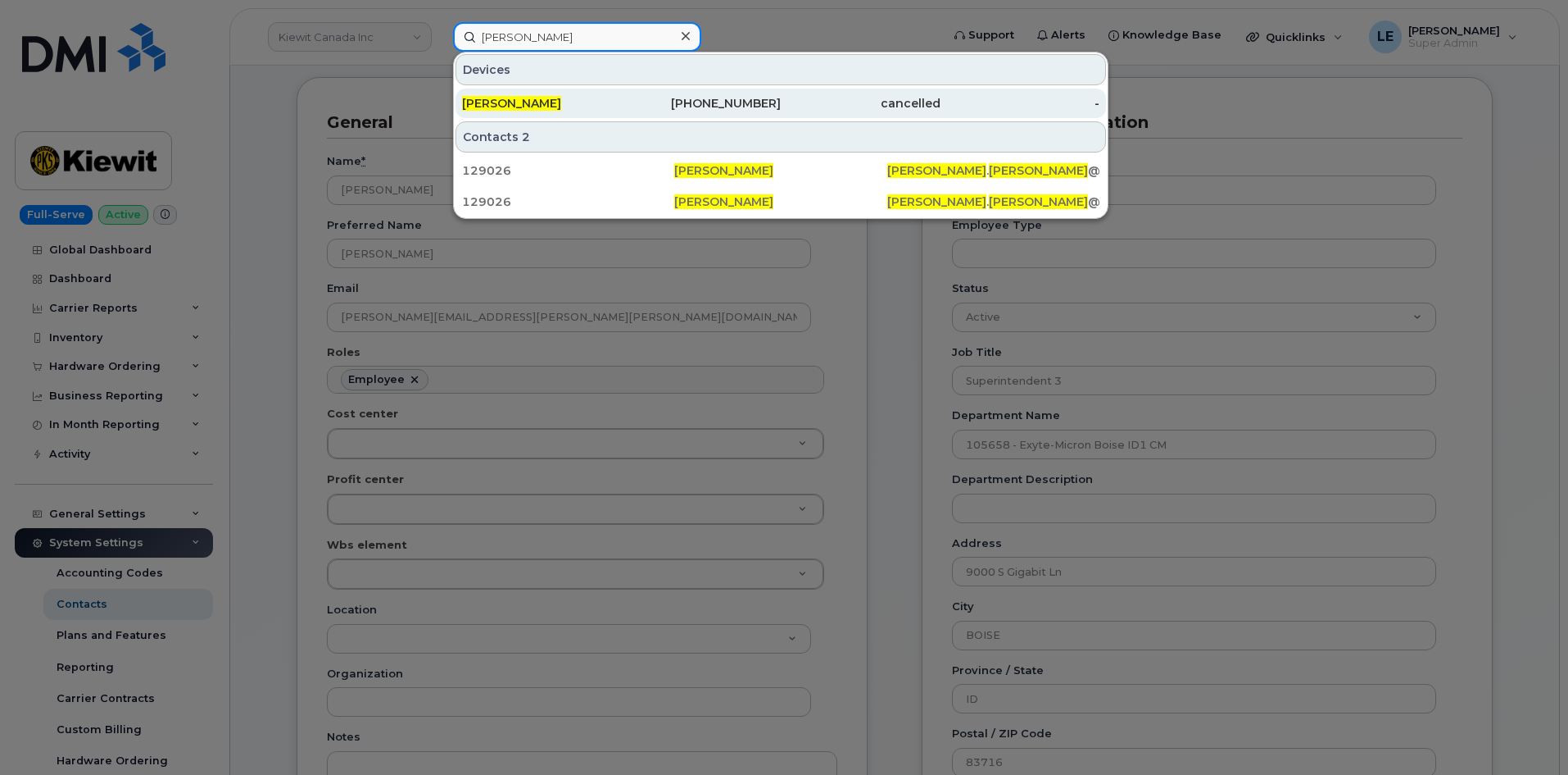
type input "[PERSON_NAME]"
click at [612, 106] on div "[PERSON_NAME]" at bounding box center [542, 102] width 160 height 16
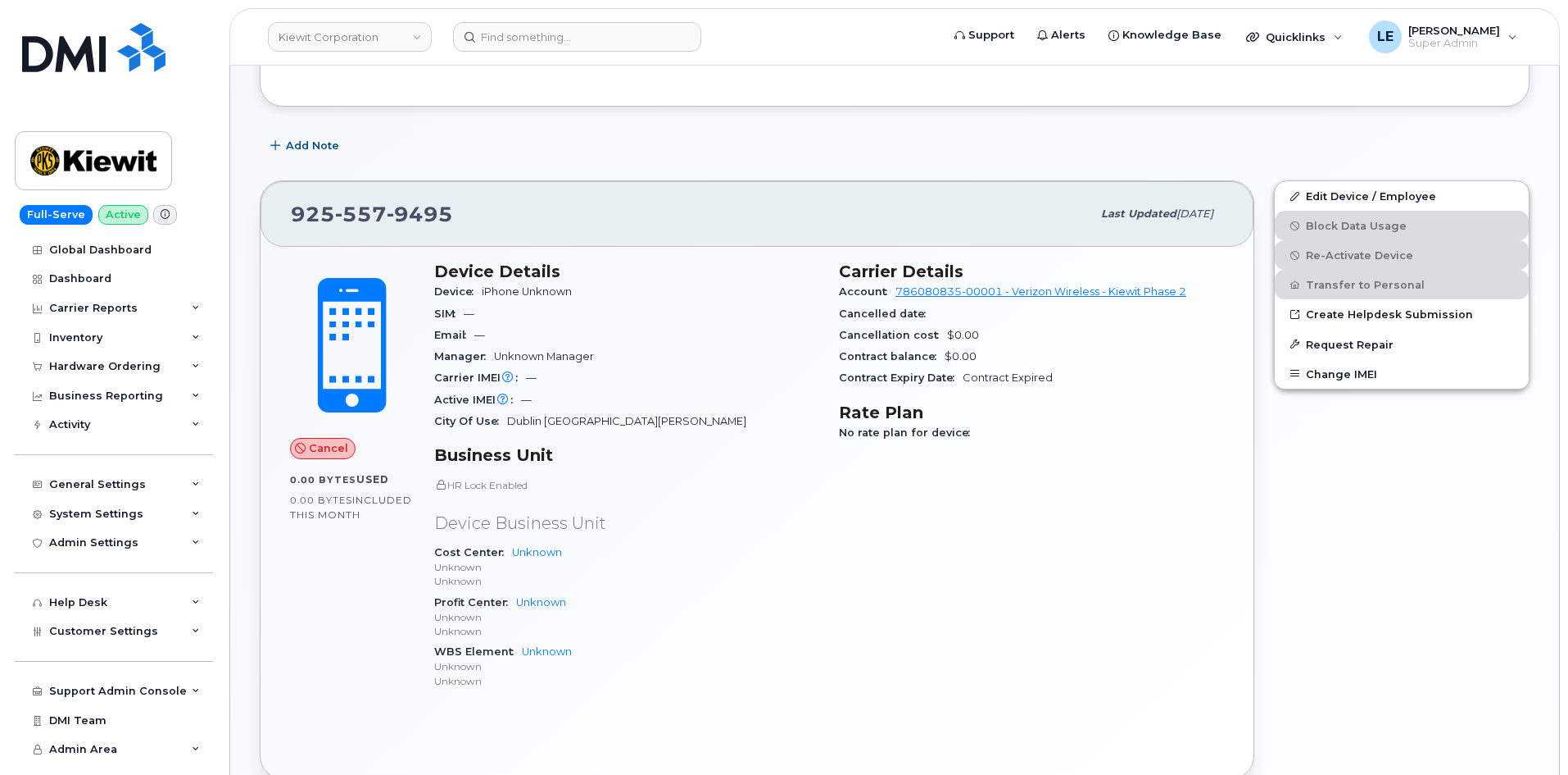
scroll to position [246, 0]
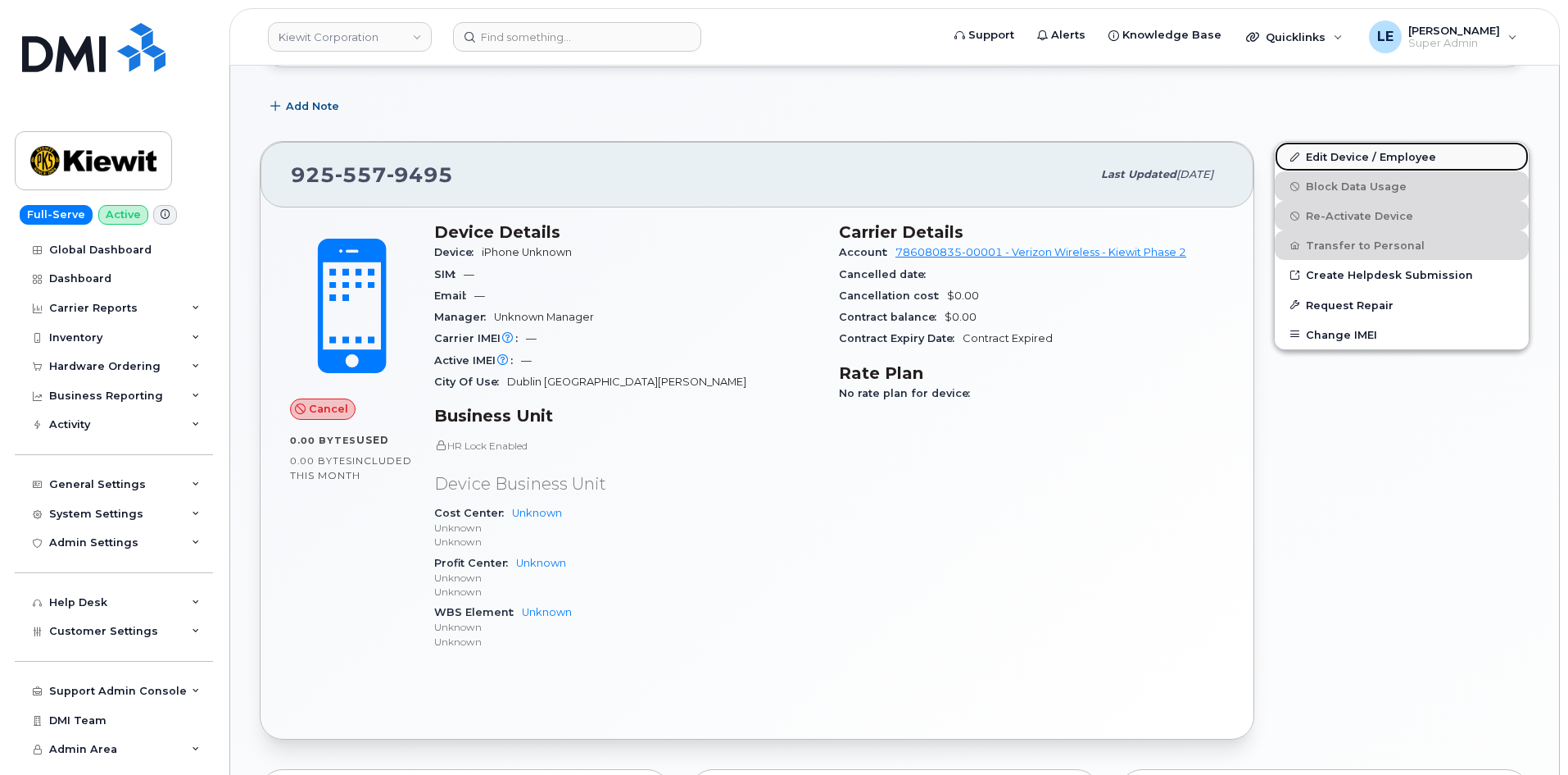
click at [1322, 163] on link "Edit Device / Employee" at bounding box center [1402, 156] width 254 height 30
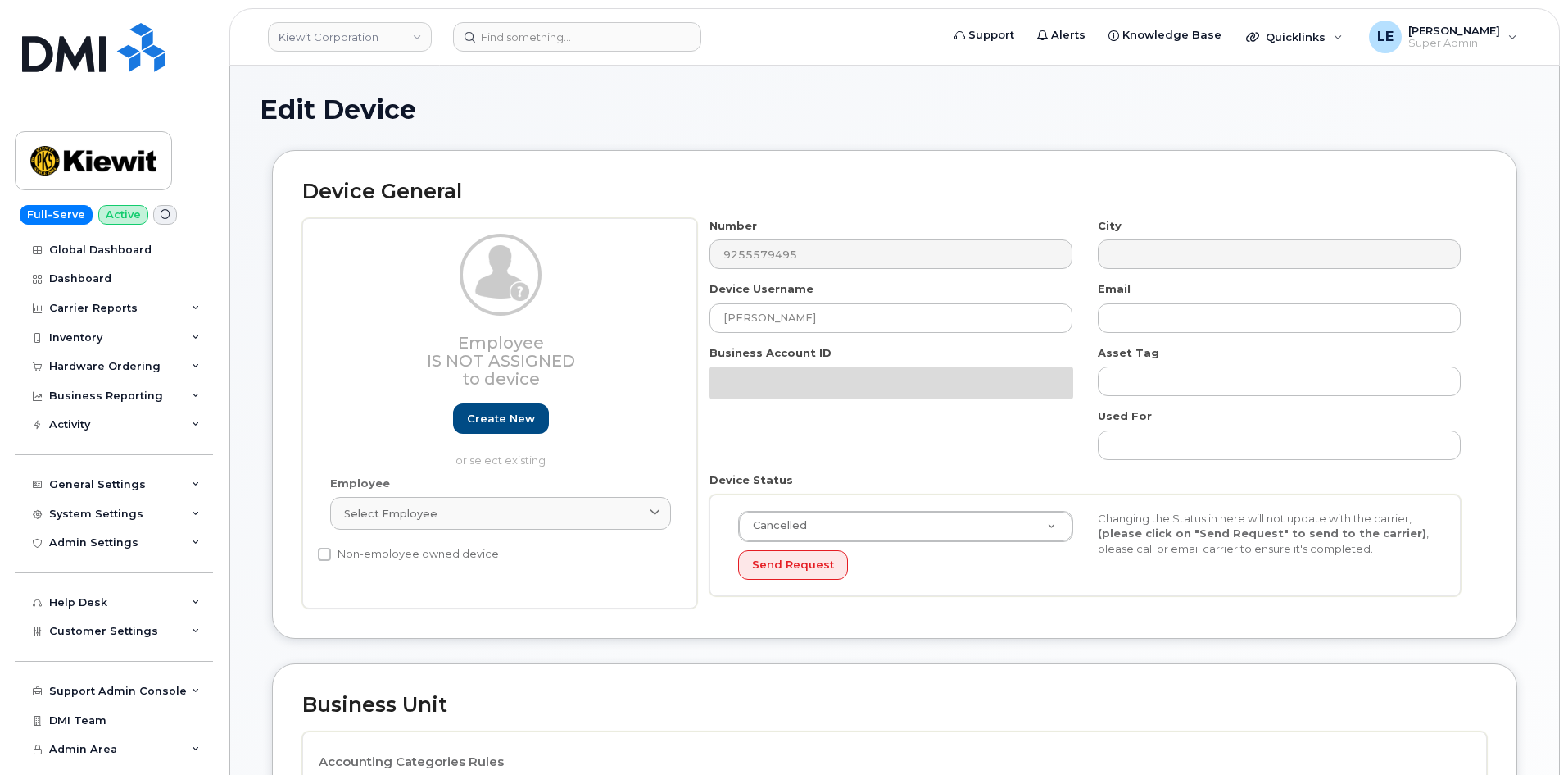
select select "29584743"
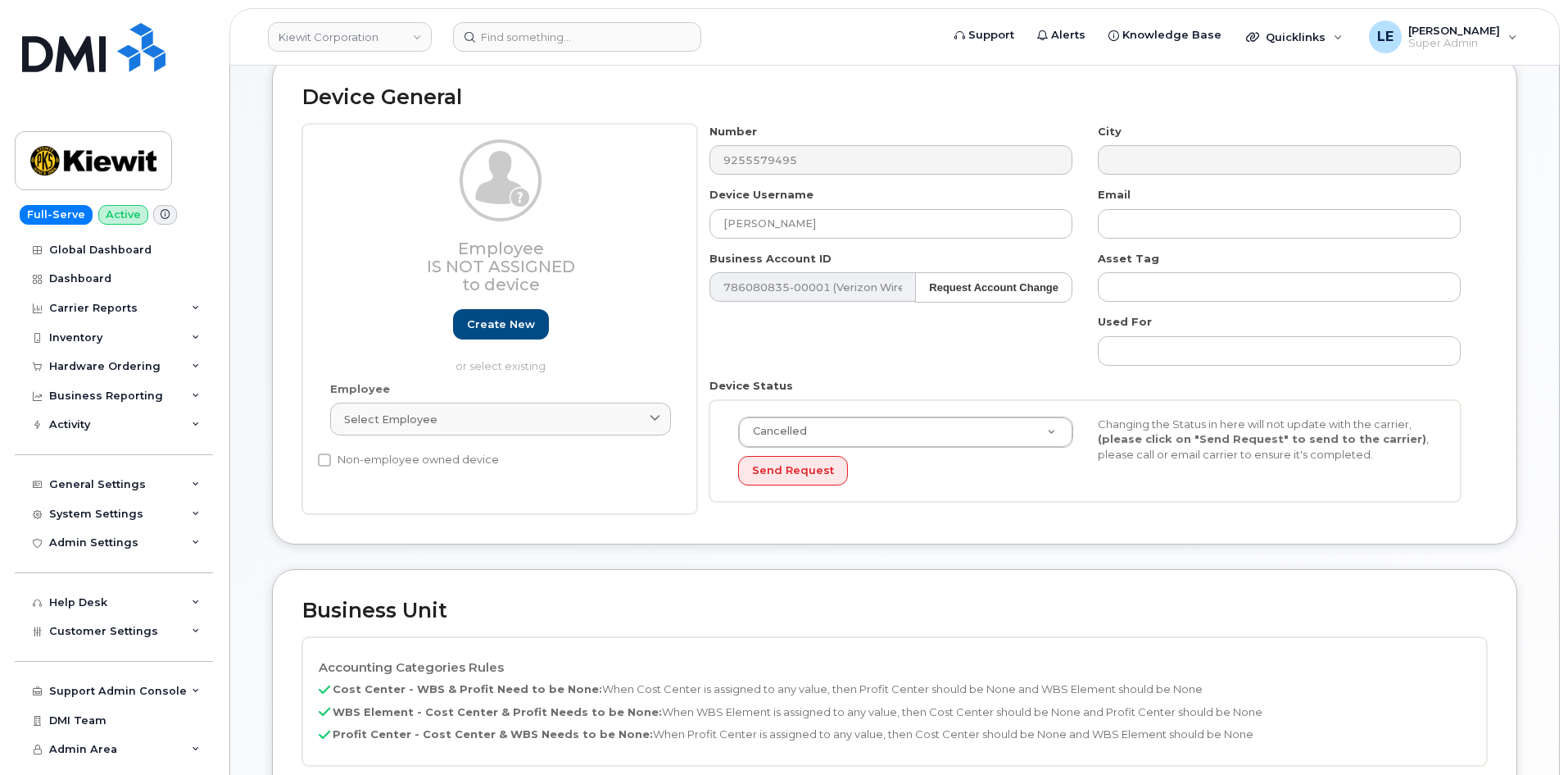
scroll to position [574, 0]
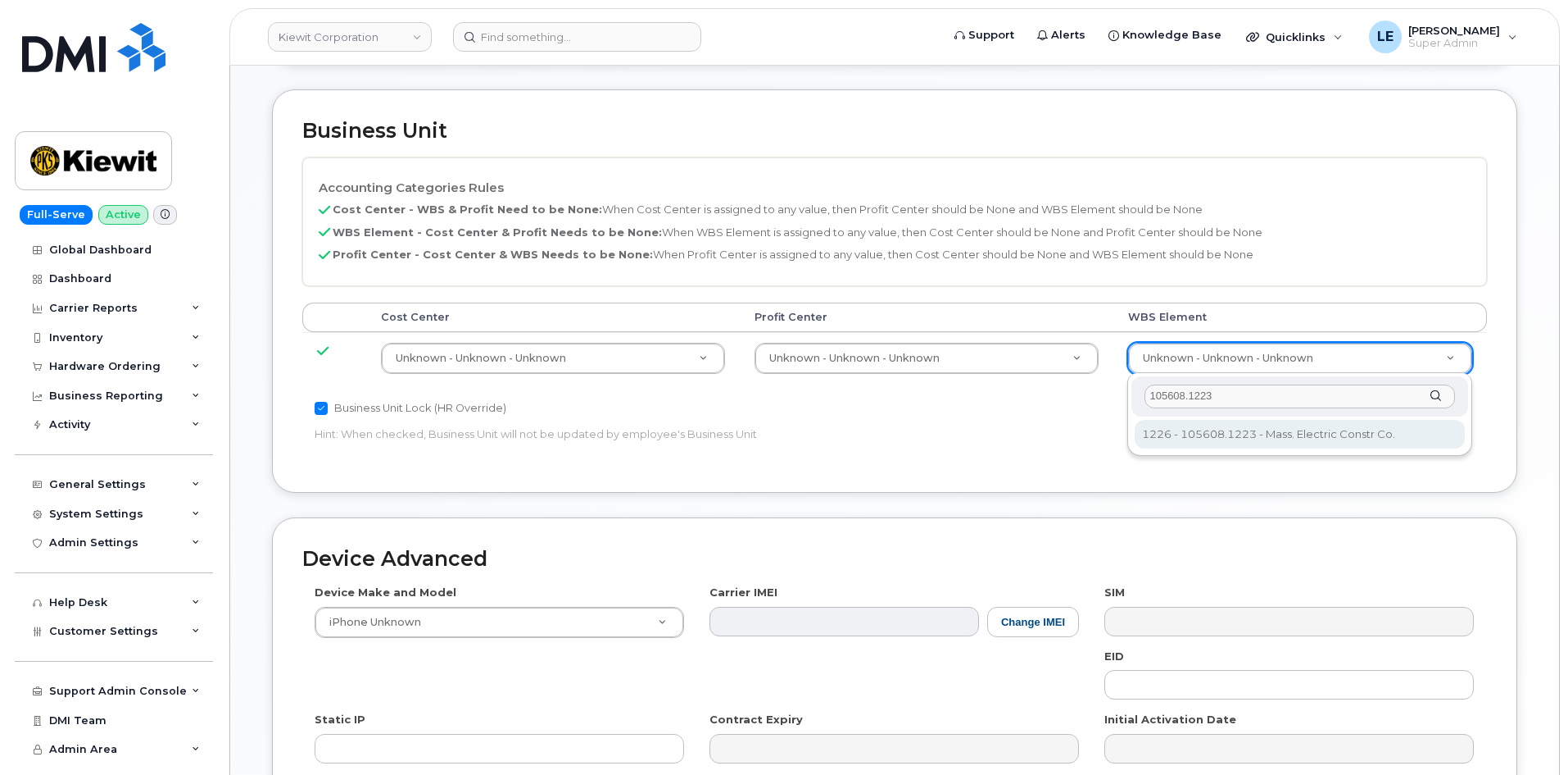
type input "105608.1223"
type input "35870825"
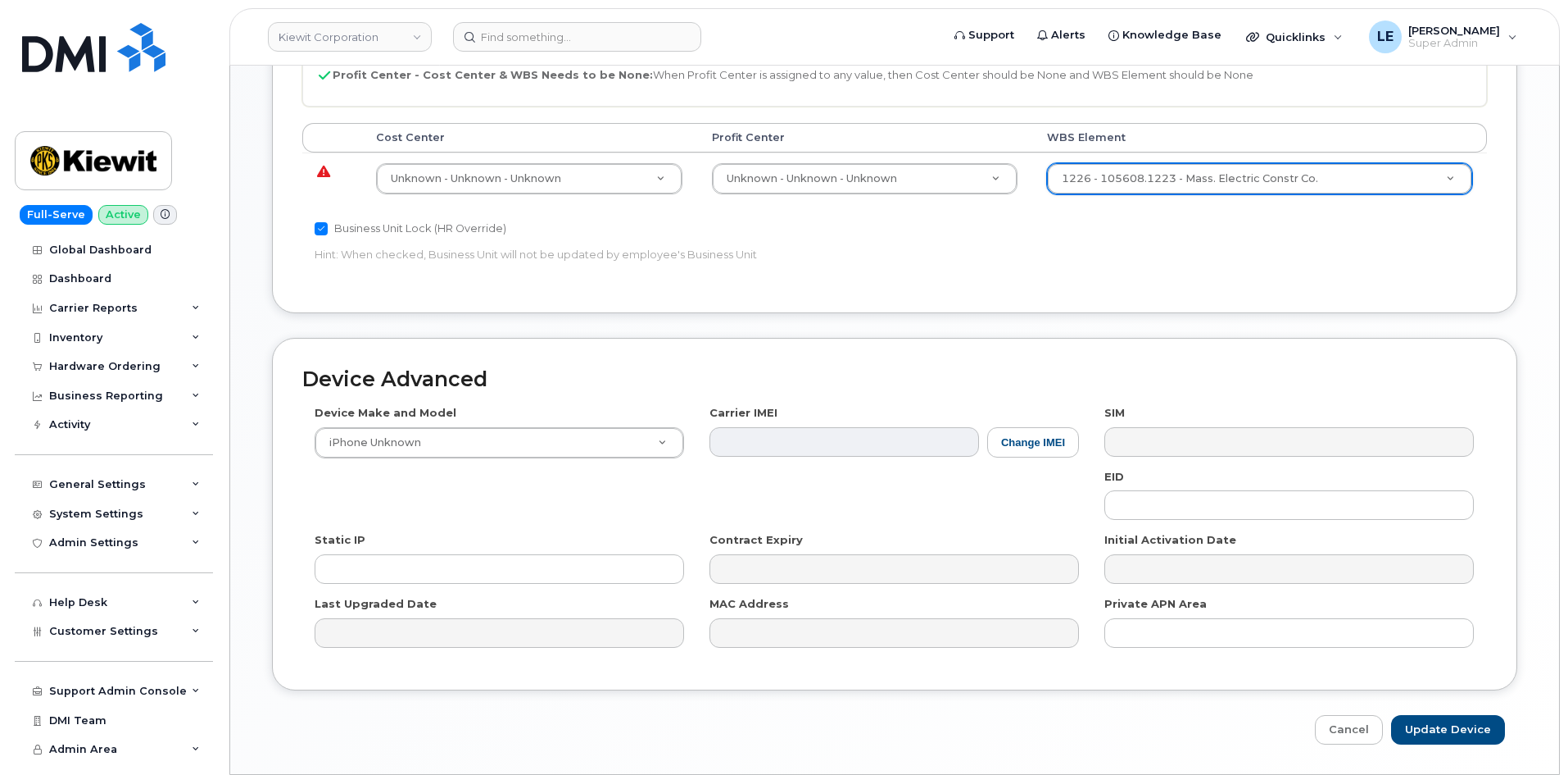
scroll to position [805, 0]
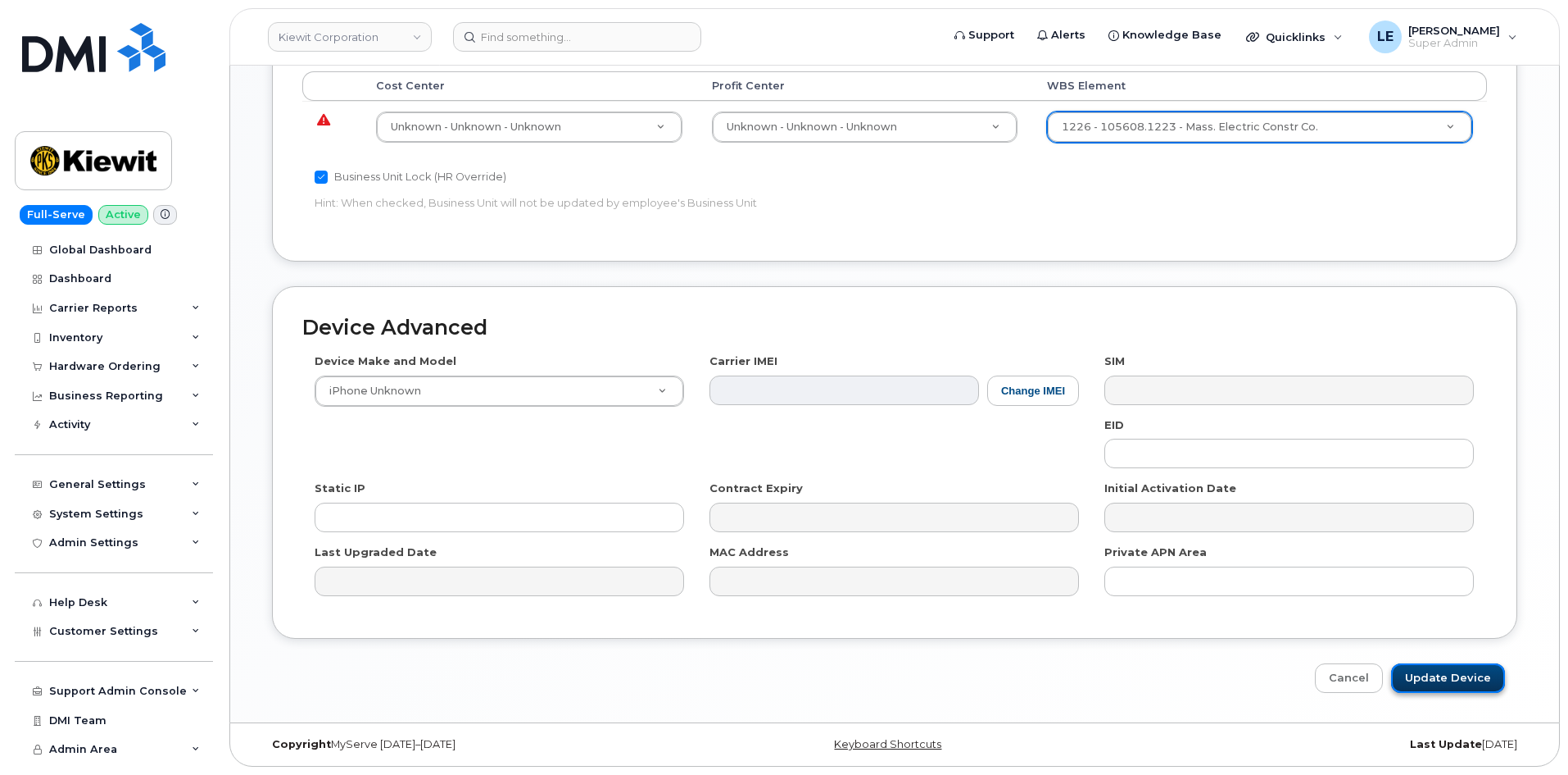
click at [1432, 676] on input "Update Device" at bounding box center [1448, 679] width 113 height 31
type input "Saving..."
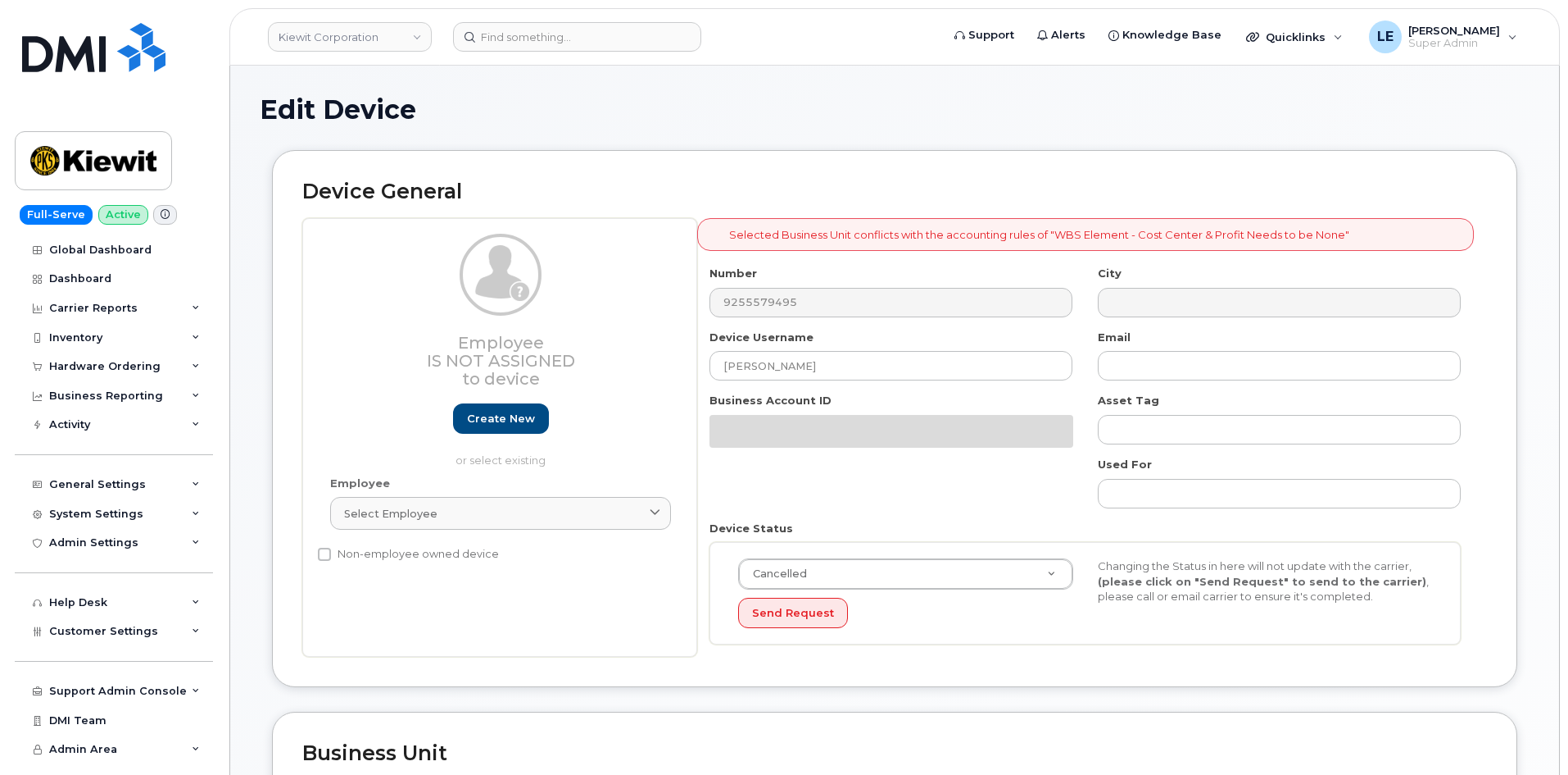
select select "29584743"
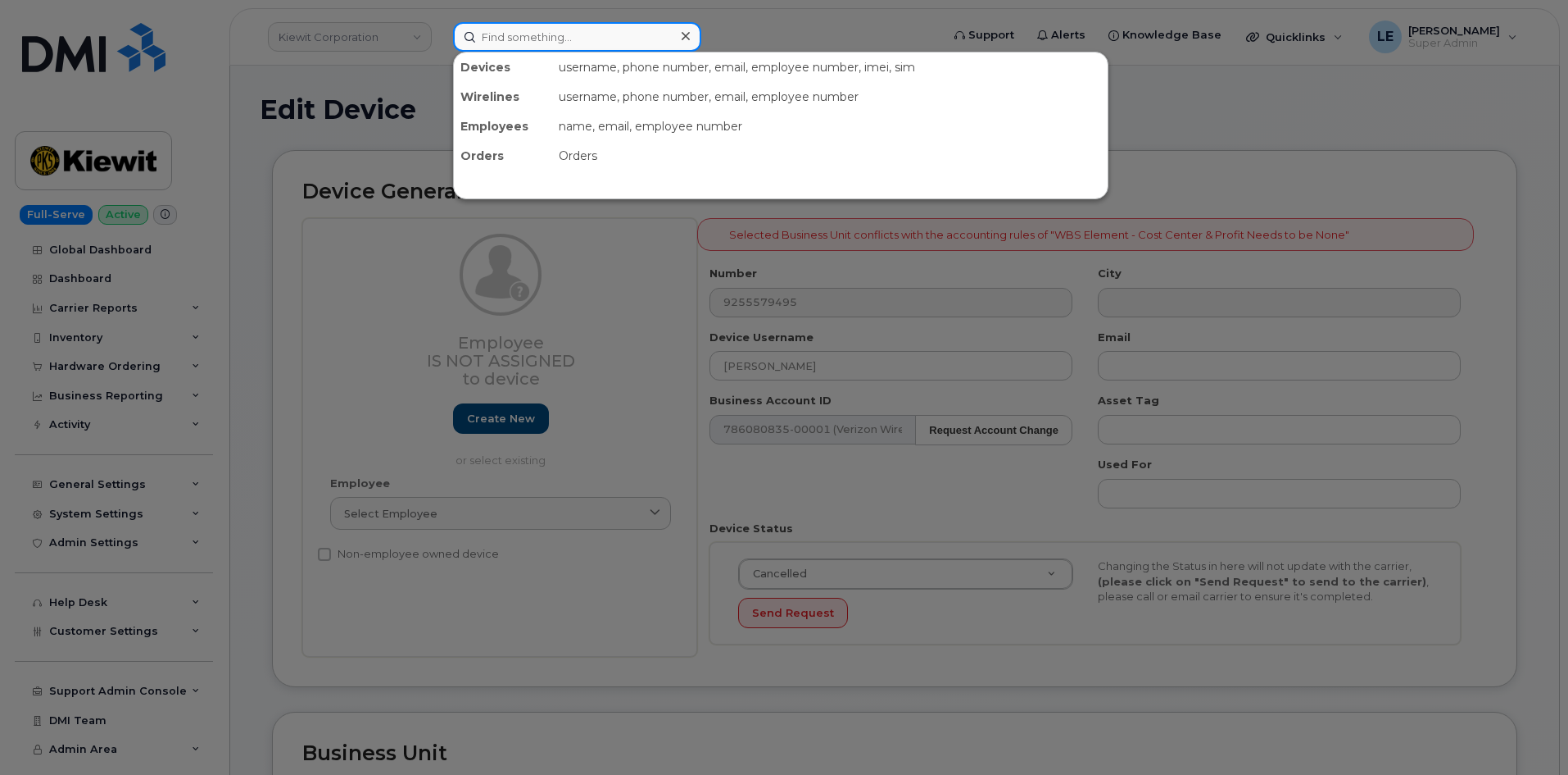
click at [584, 49] on input at bounding box center [577, 37] width 248 height 30
paste input "[PERSON_NAME][EMAIL_ADDRESS][PERSON_NAME][PERSON_NAME][DOMAIN_NAME]"
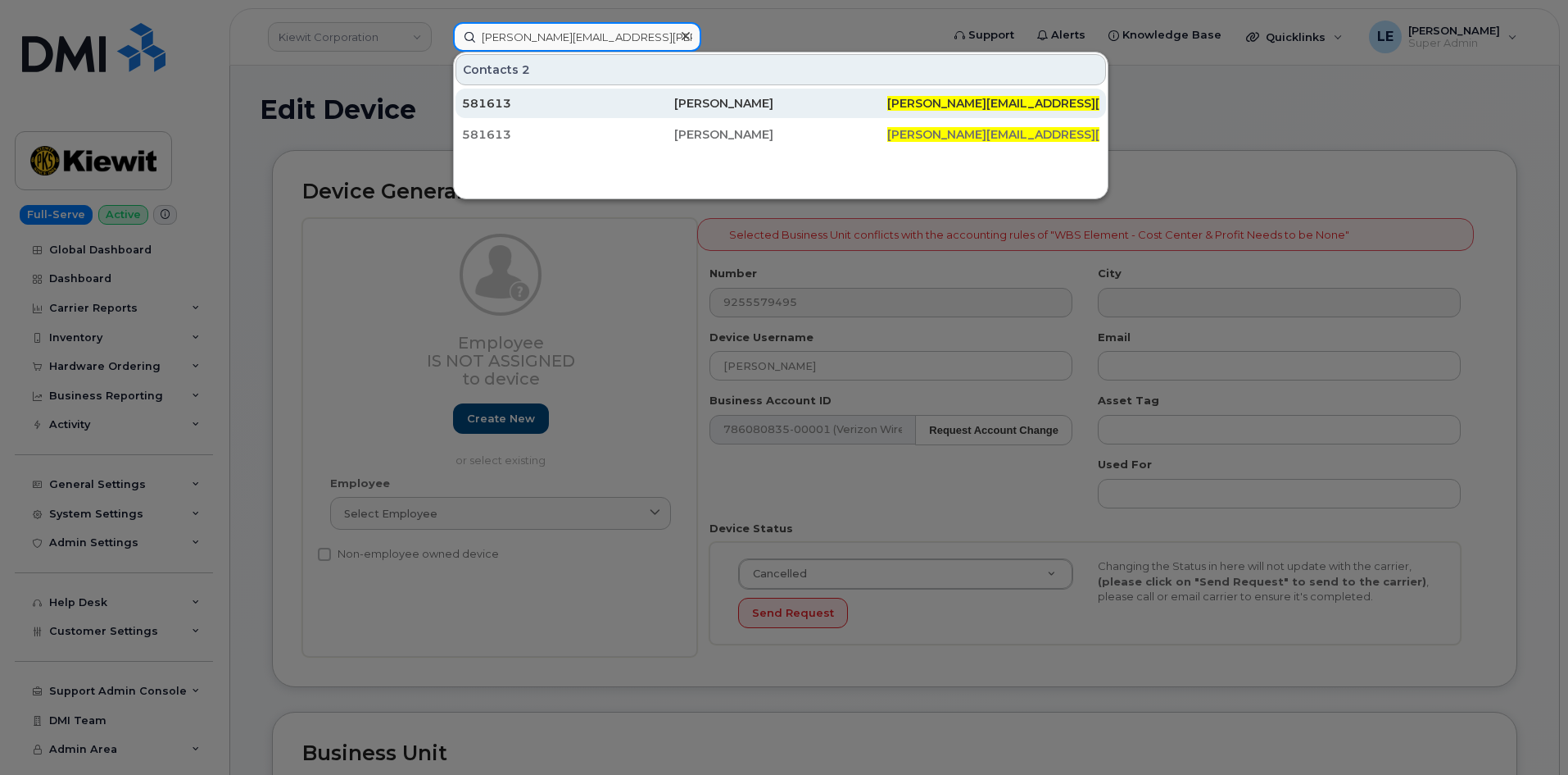
type input "[PERSON_NAME][EMAIL_ADDRESS][PERSON_NAME][PERSON_NAME][DOMAIN_NAME]"
click at [657, 101] on div "581613" at bounding box center [568, 102] width 212 height 16
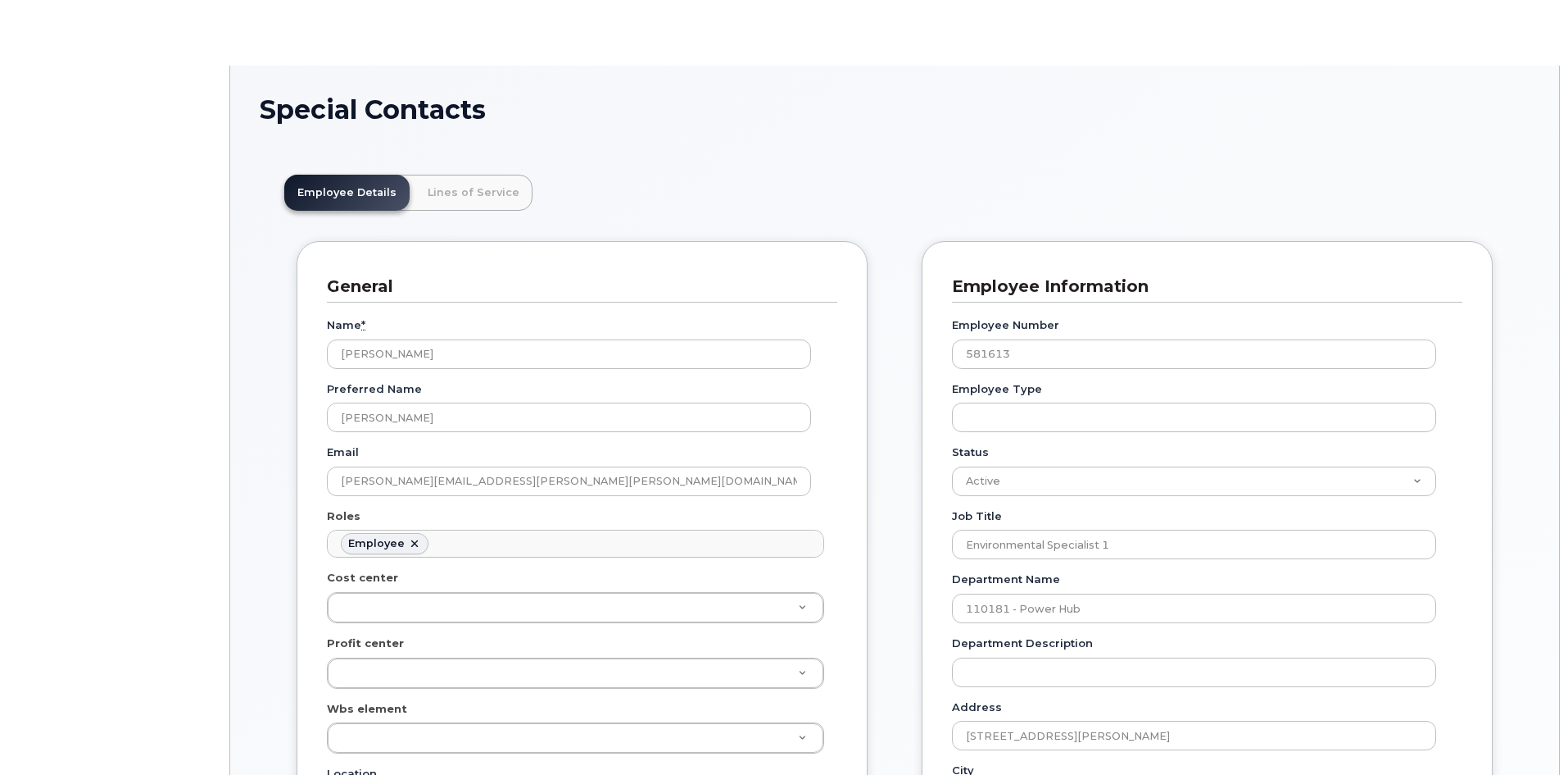
scroll to position [49, 0]
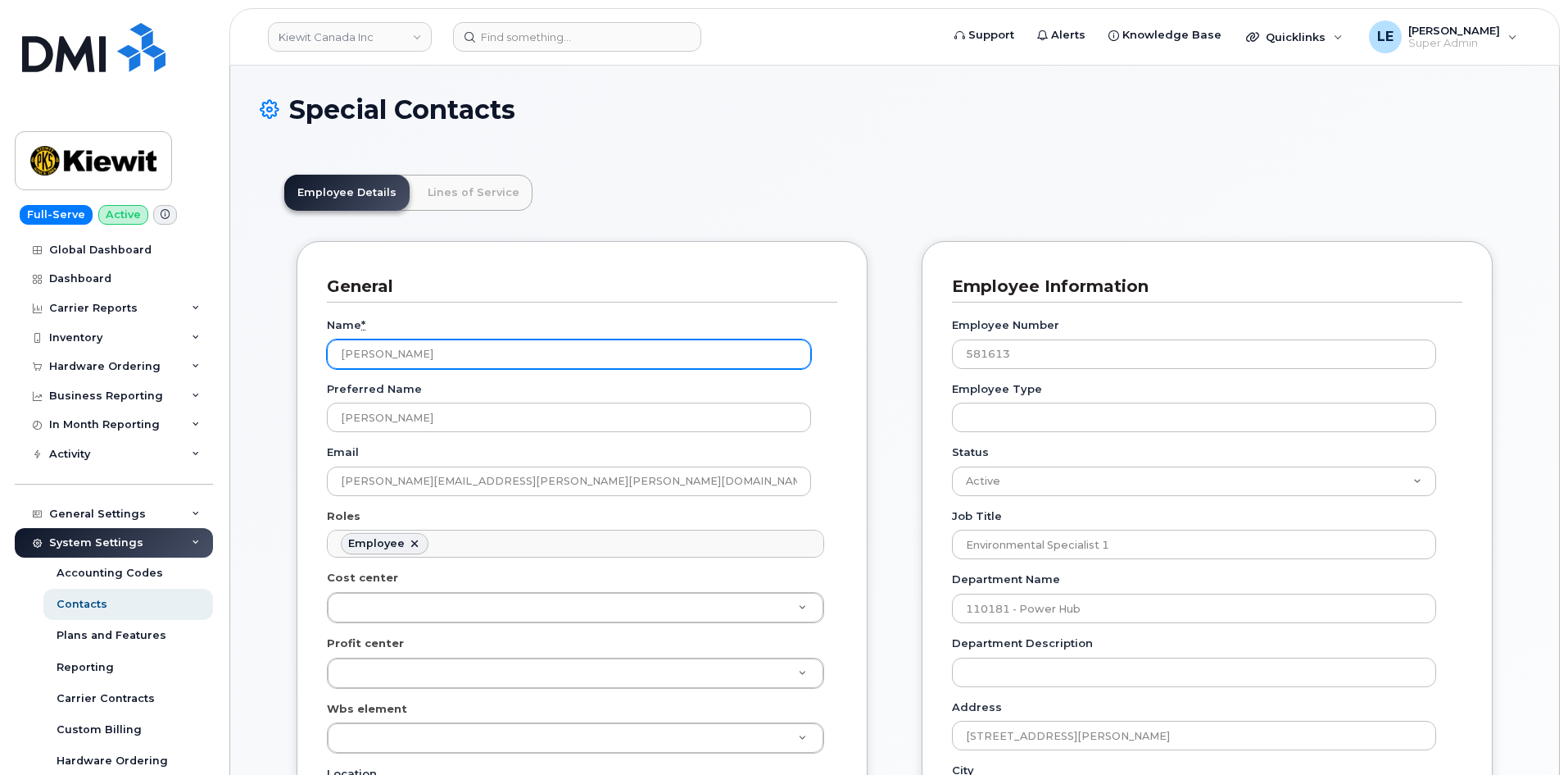
drag, startPoint x: 436, startPoint y: 350, endPoint x: 237, endPoint y: 358, distance: 199.2
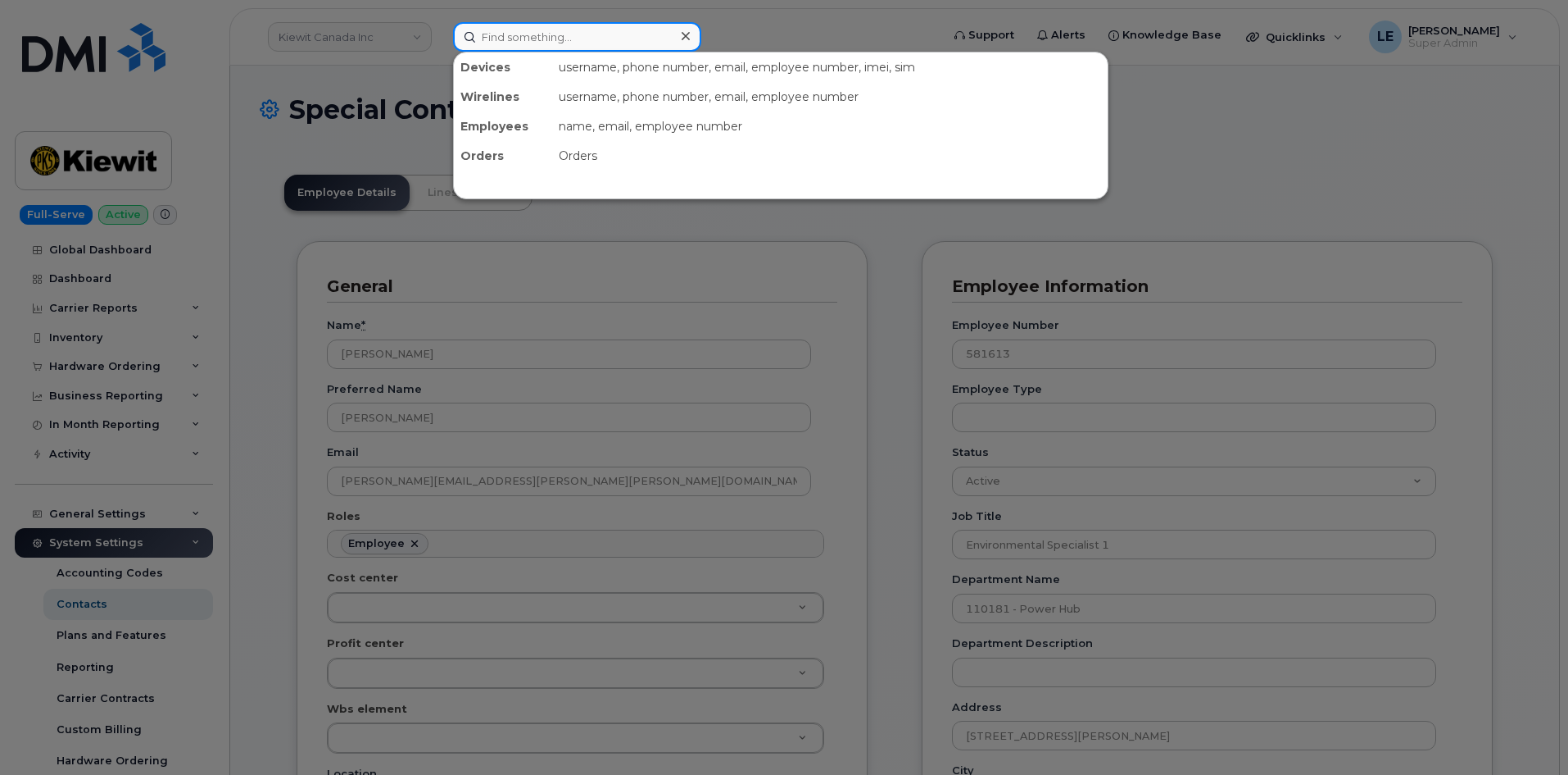
click at [524, 39] on input at bounding box center [577, 37] width 248 height 30
paste input "[PERSON_NAME]"
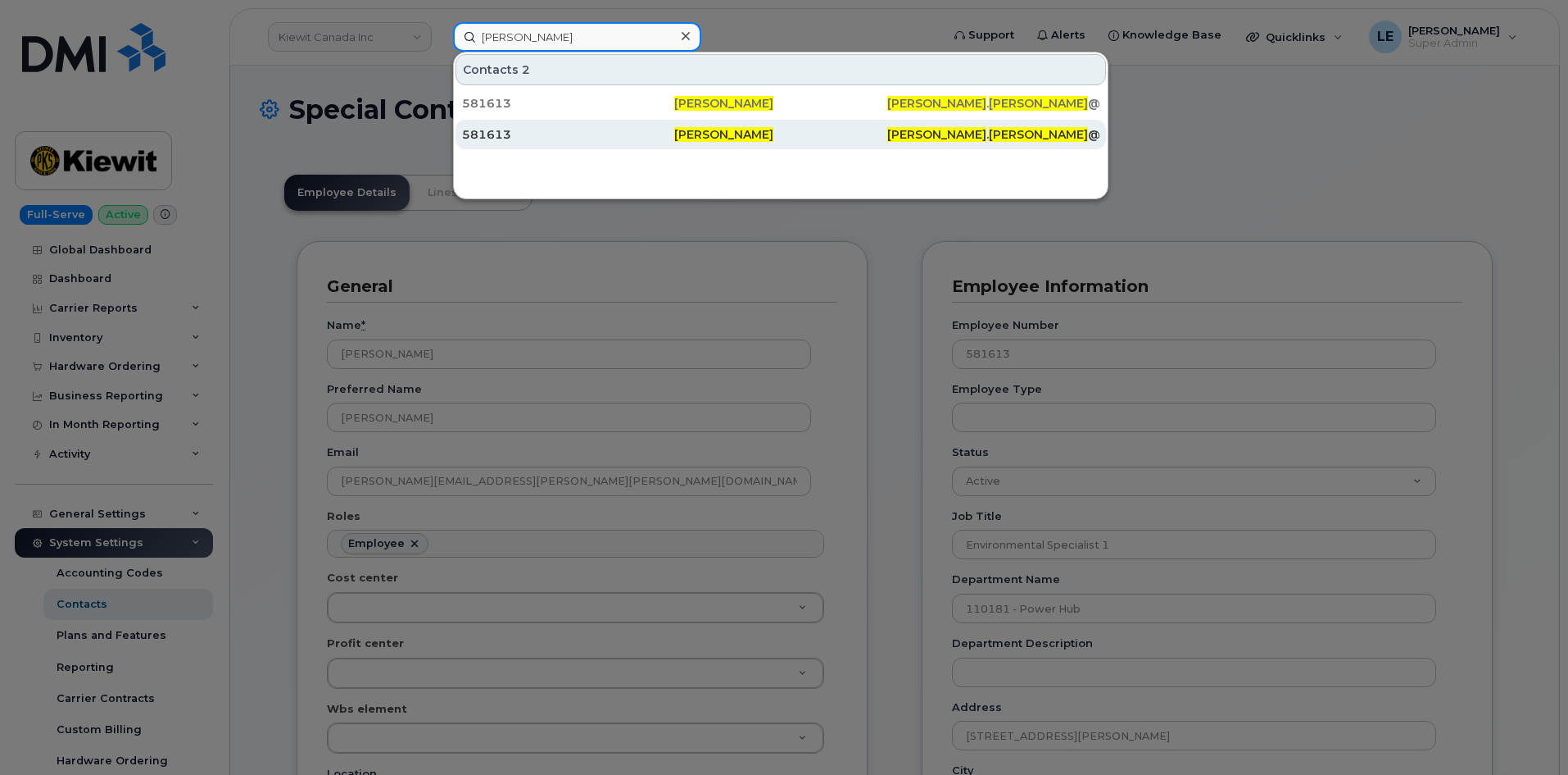
type input "[PERSON_NAME]"
click at [618, 129] on div "581613" at bounding box center [568, 134] width 212 height 16
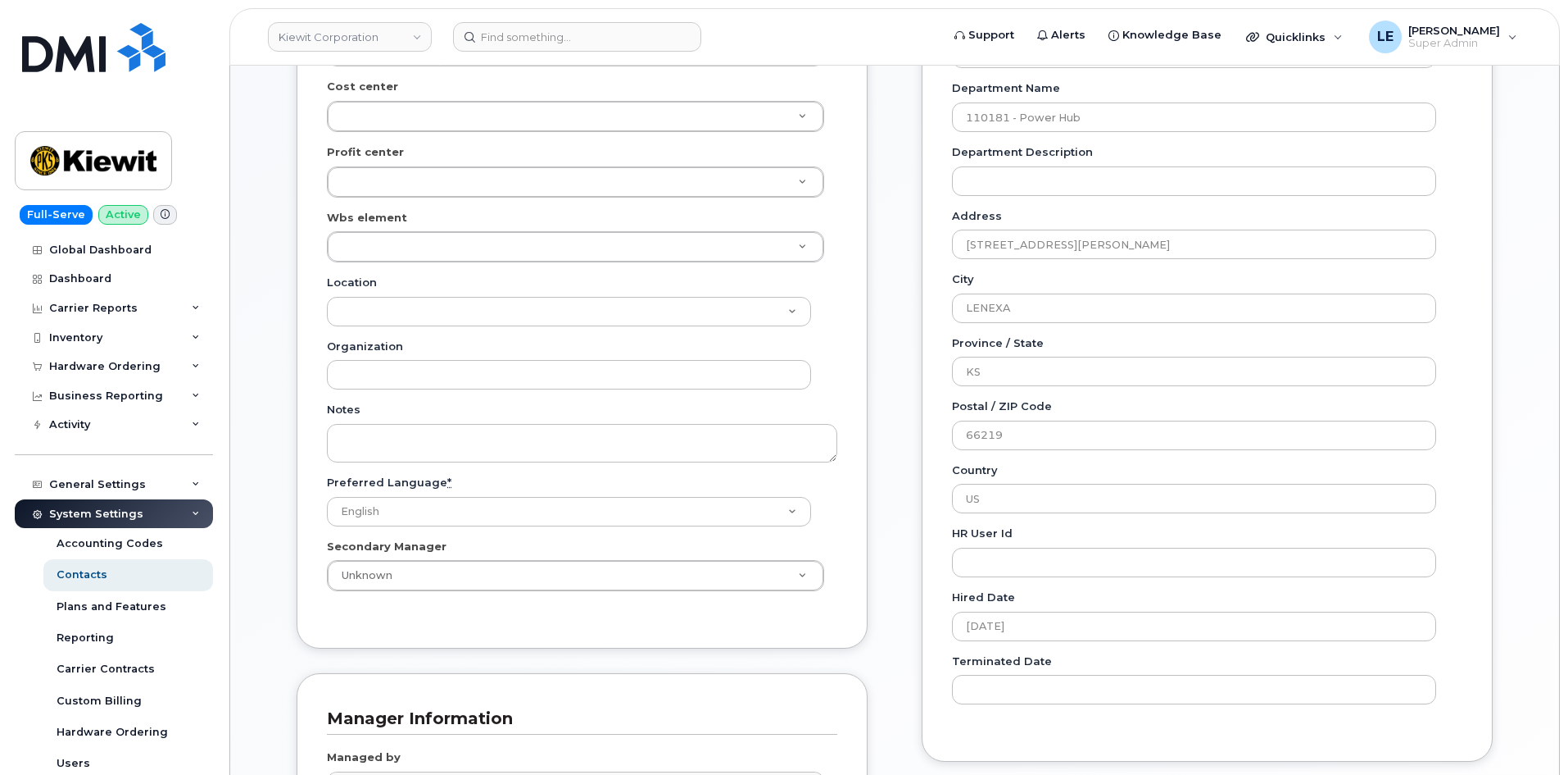
scroll to position [492, 0]
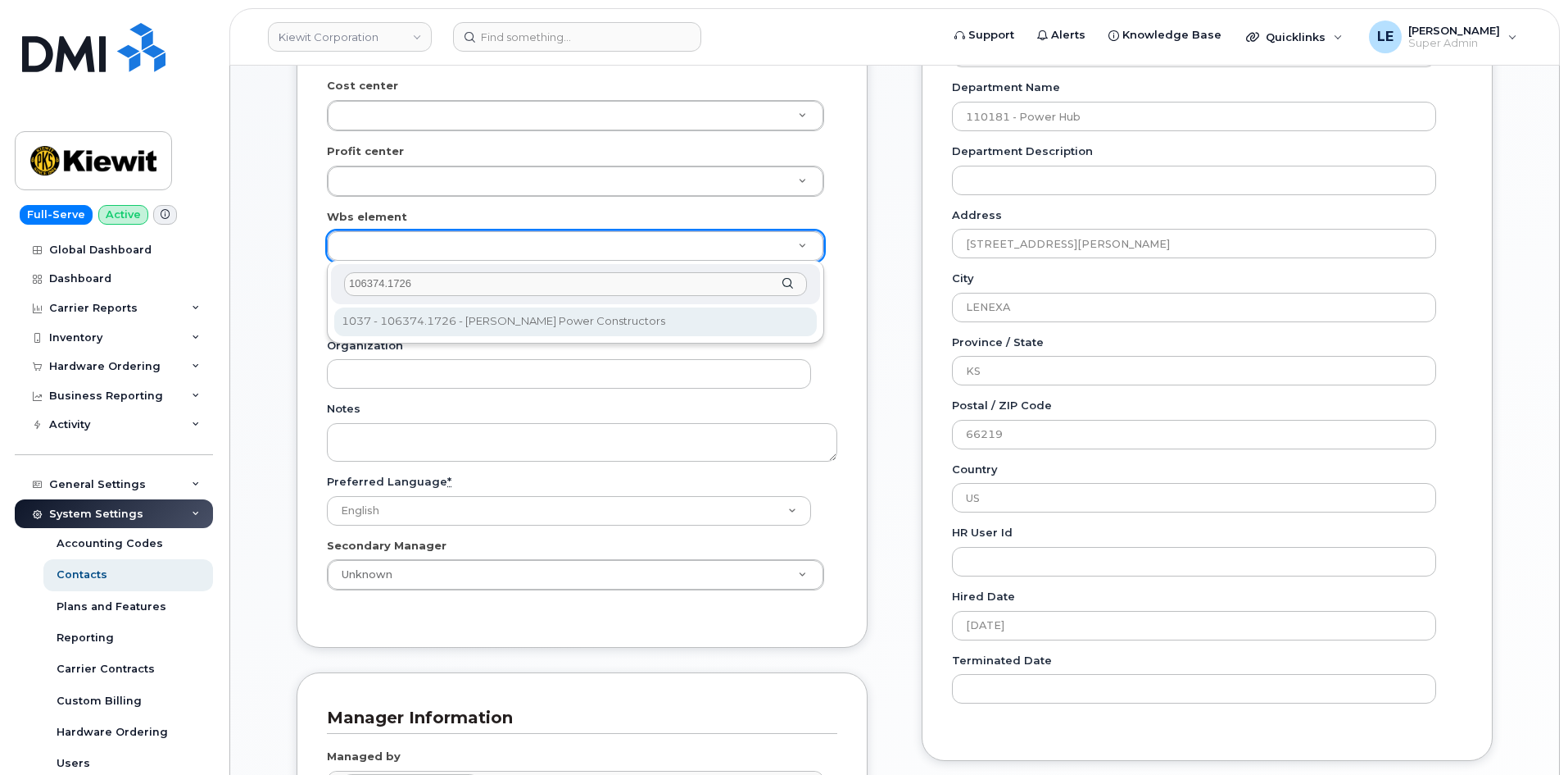
type input "106374.1726"
type input "35415742"
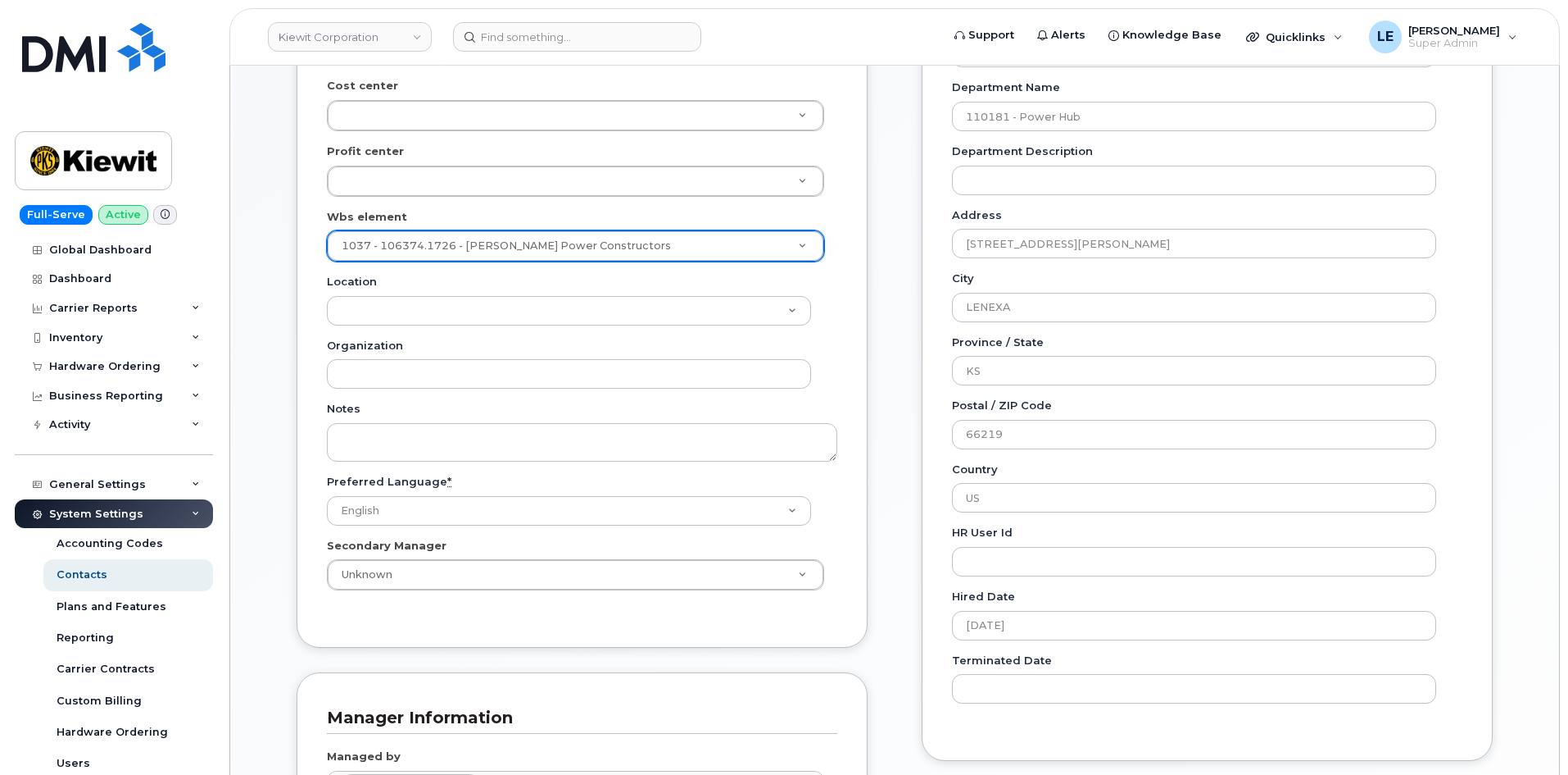
click at [878, 375] on div "General Name * Alvin Stokes Preferred Name Alvin Email ALVIN.STOKES@KIEWIT.COM …" at bounding box center [582, 345] width 595 height 1192
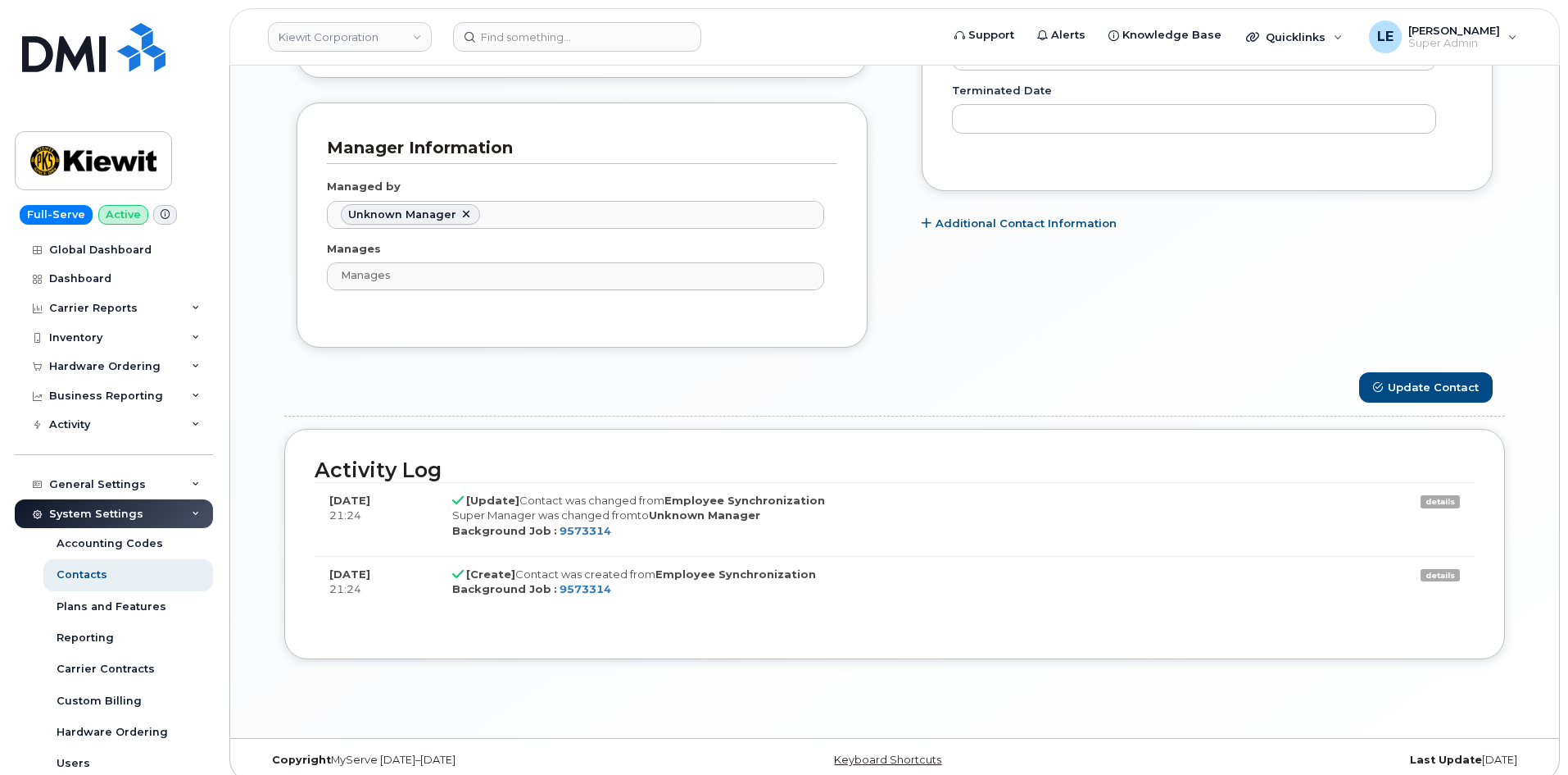
scroll to position [1077, 0]
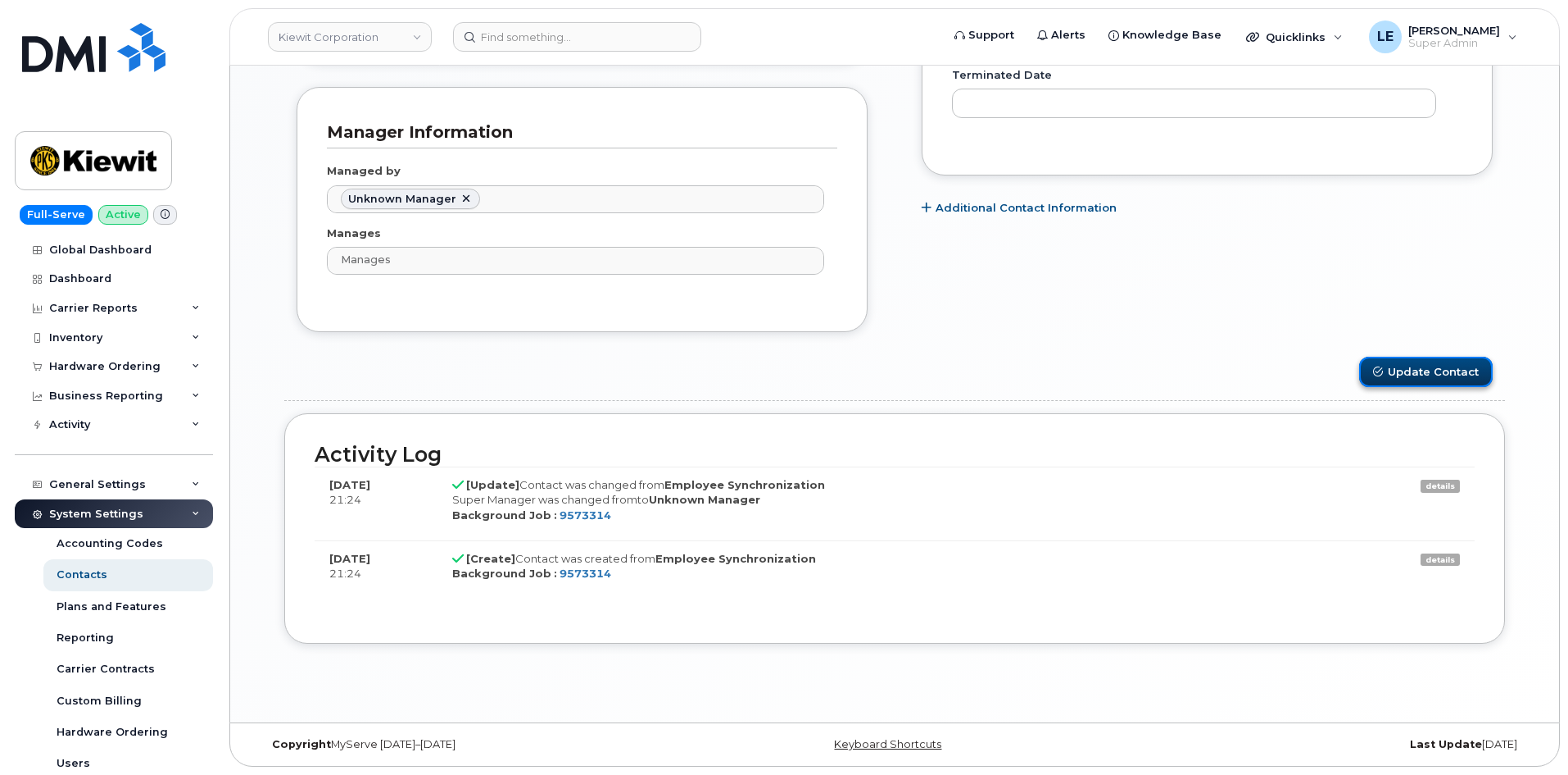
click at [1416, 371] on button "Update Contact" at bounding box center [1426, 372] width 134 height 31
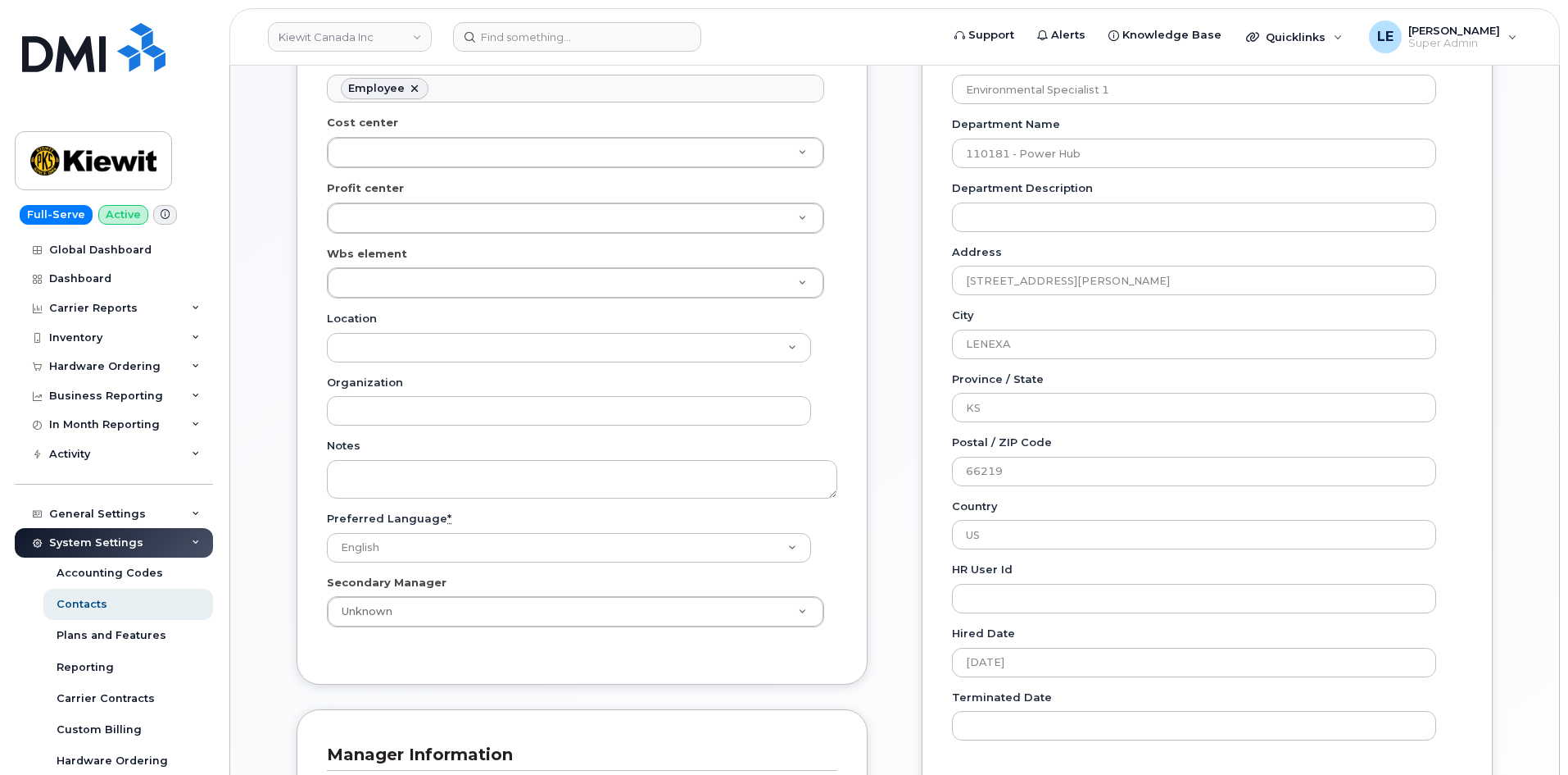
scroll to position [492, 0]
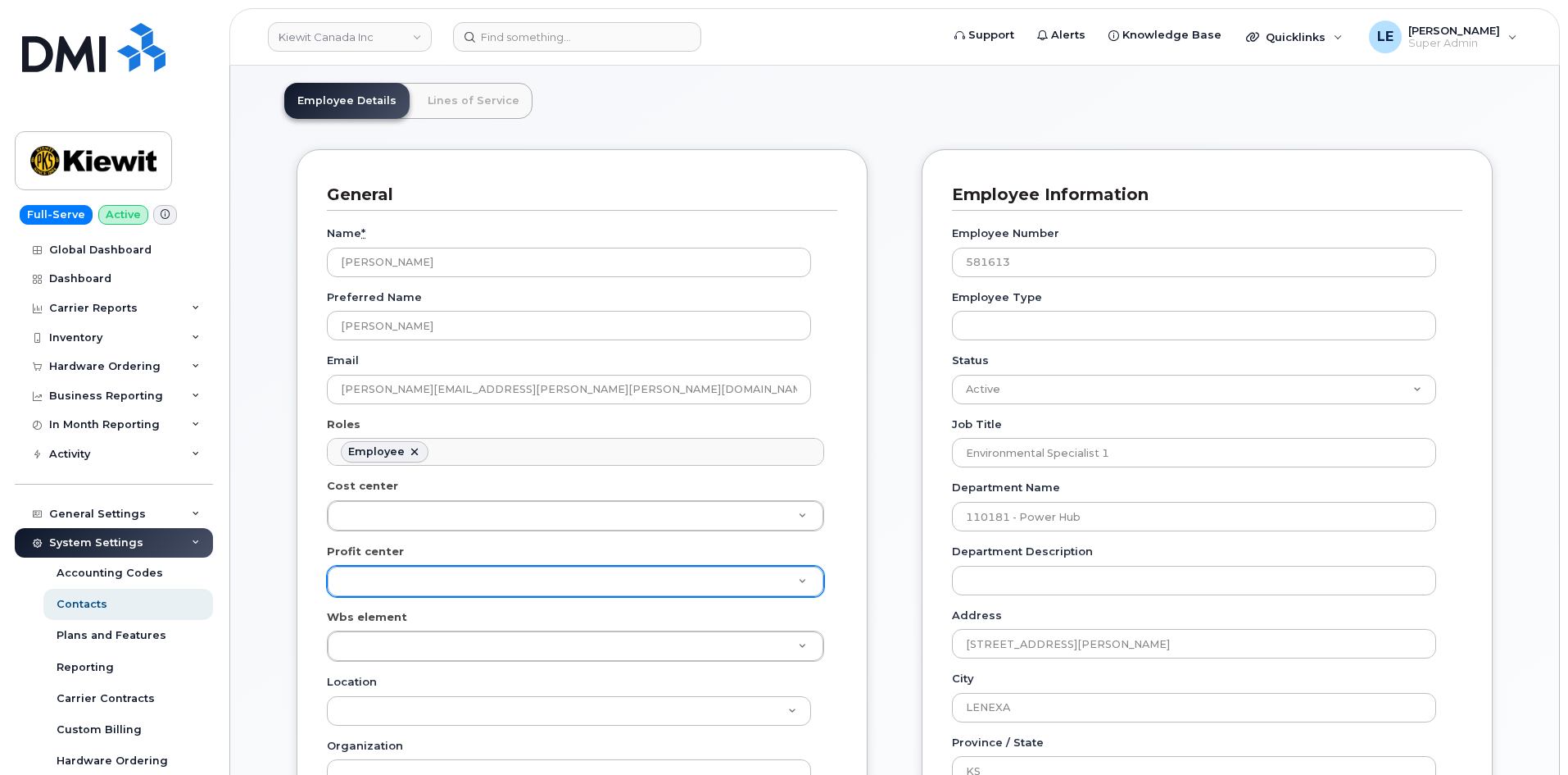
scroll to position [492, 0]
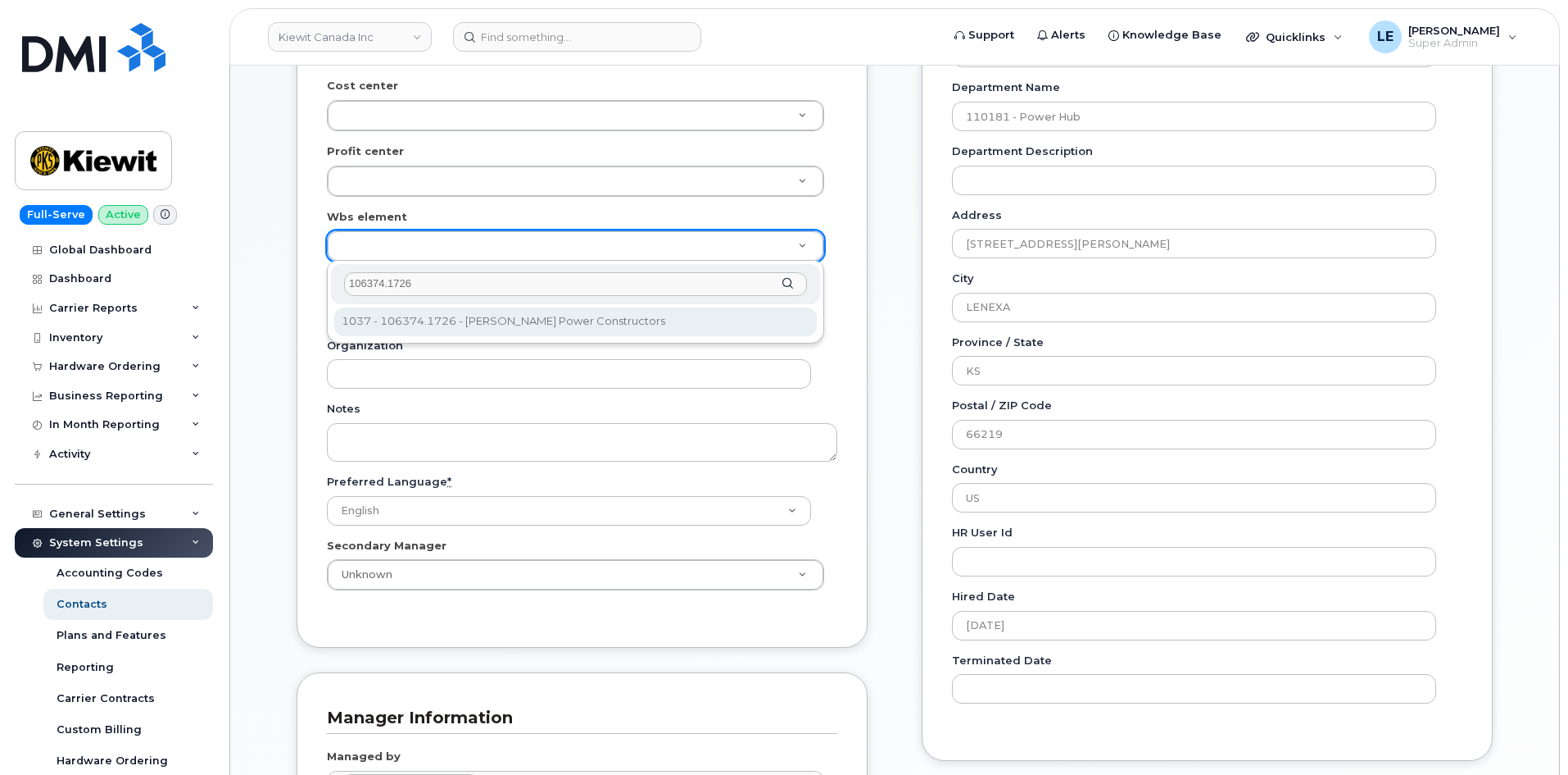
type input "106374.1726"
type input "35401548"
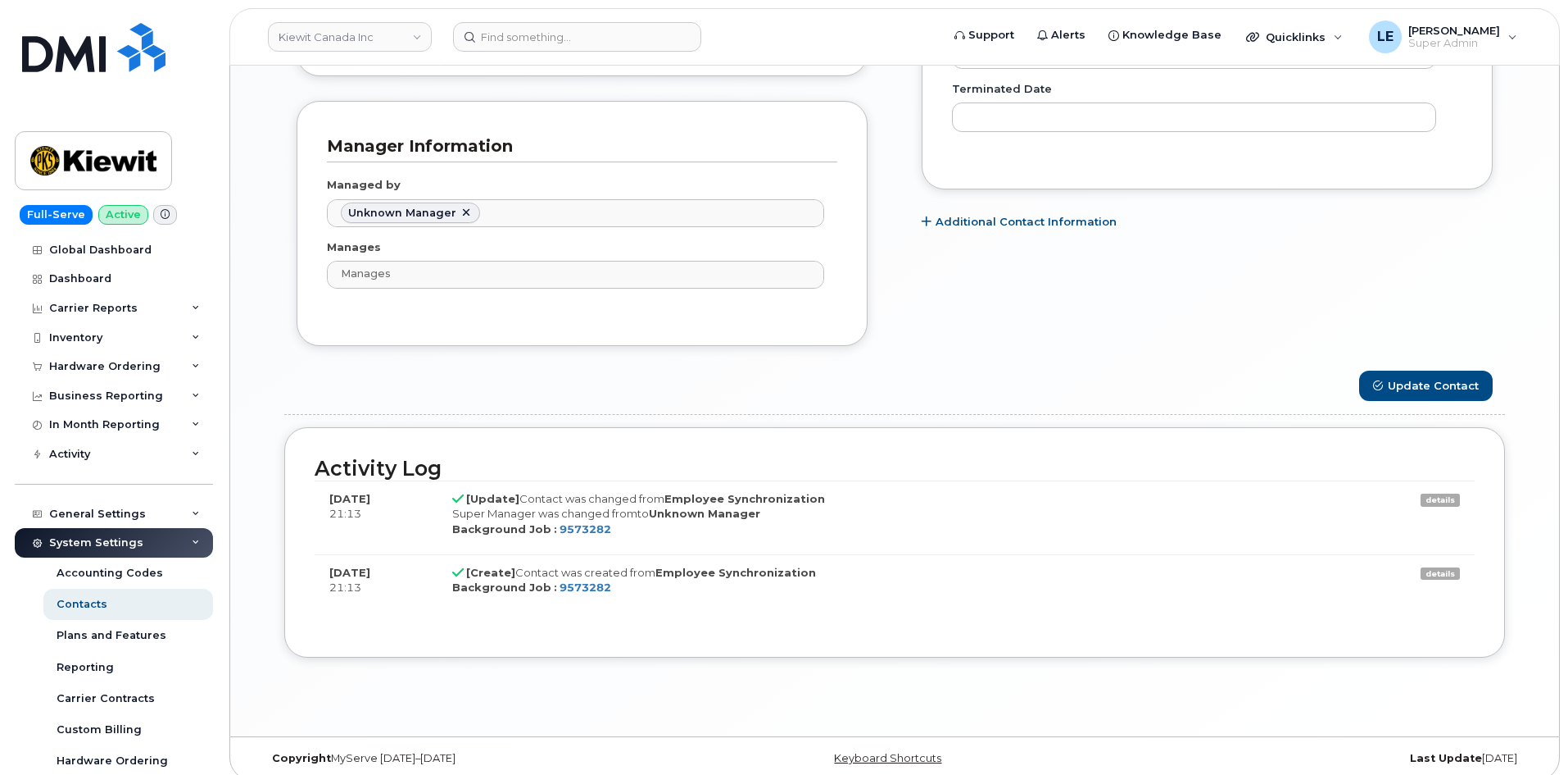
scroll to position [1065, 0]
click at [1451, 386] on button "Update Contact" at bounding box center [1426, 383] width 134 height 31
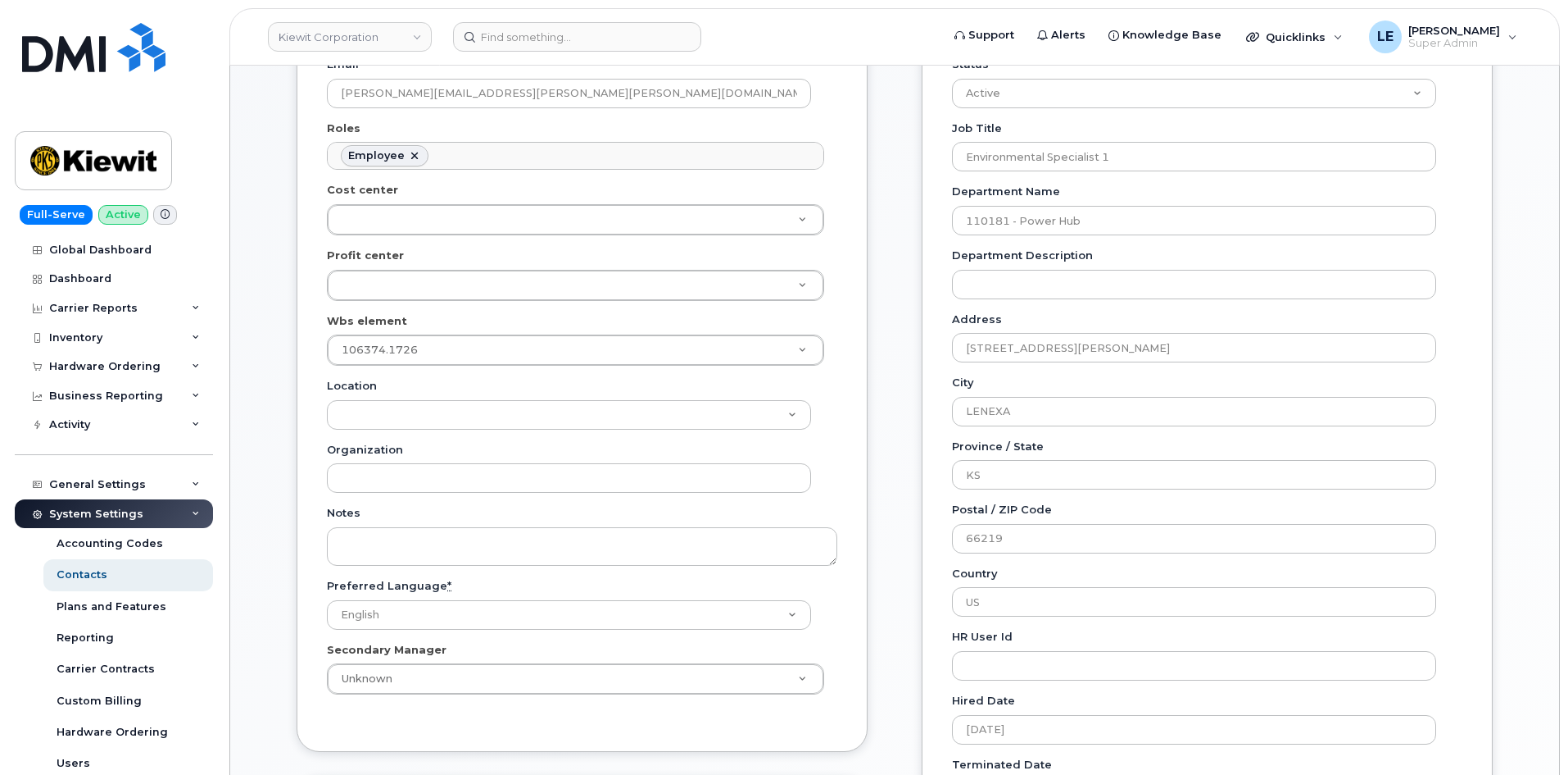
scroll to position [410, 0]
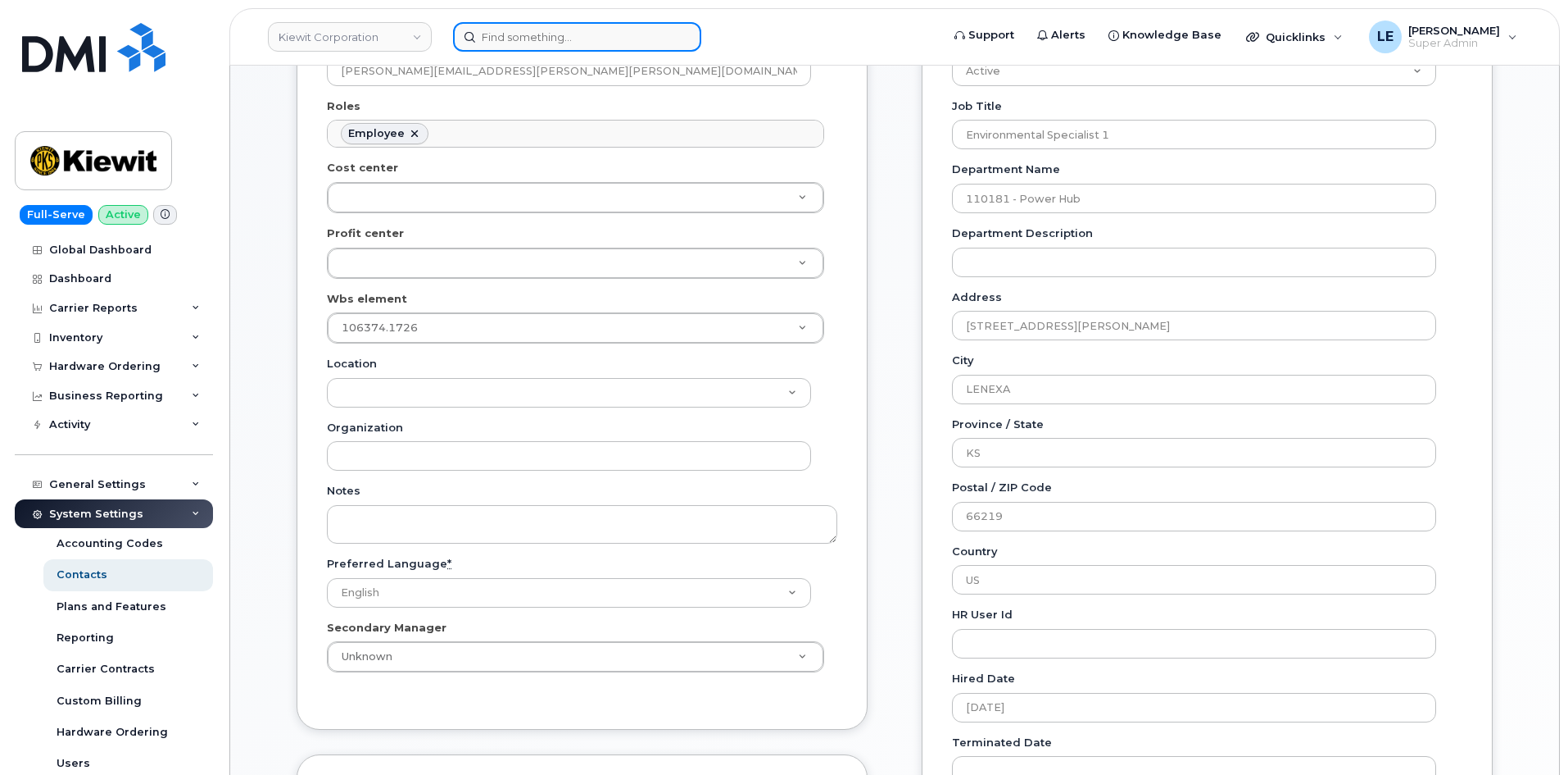
click at [498, 50] on input at bounding box center [577, 37] width 248 height 30
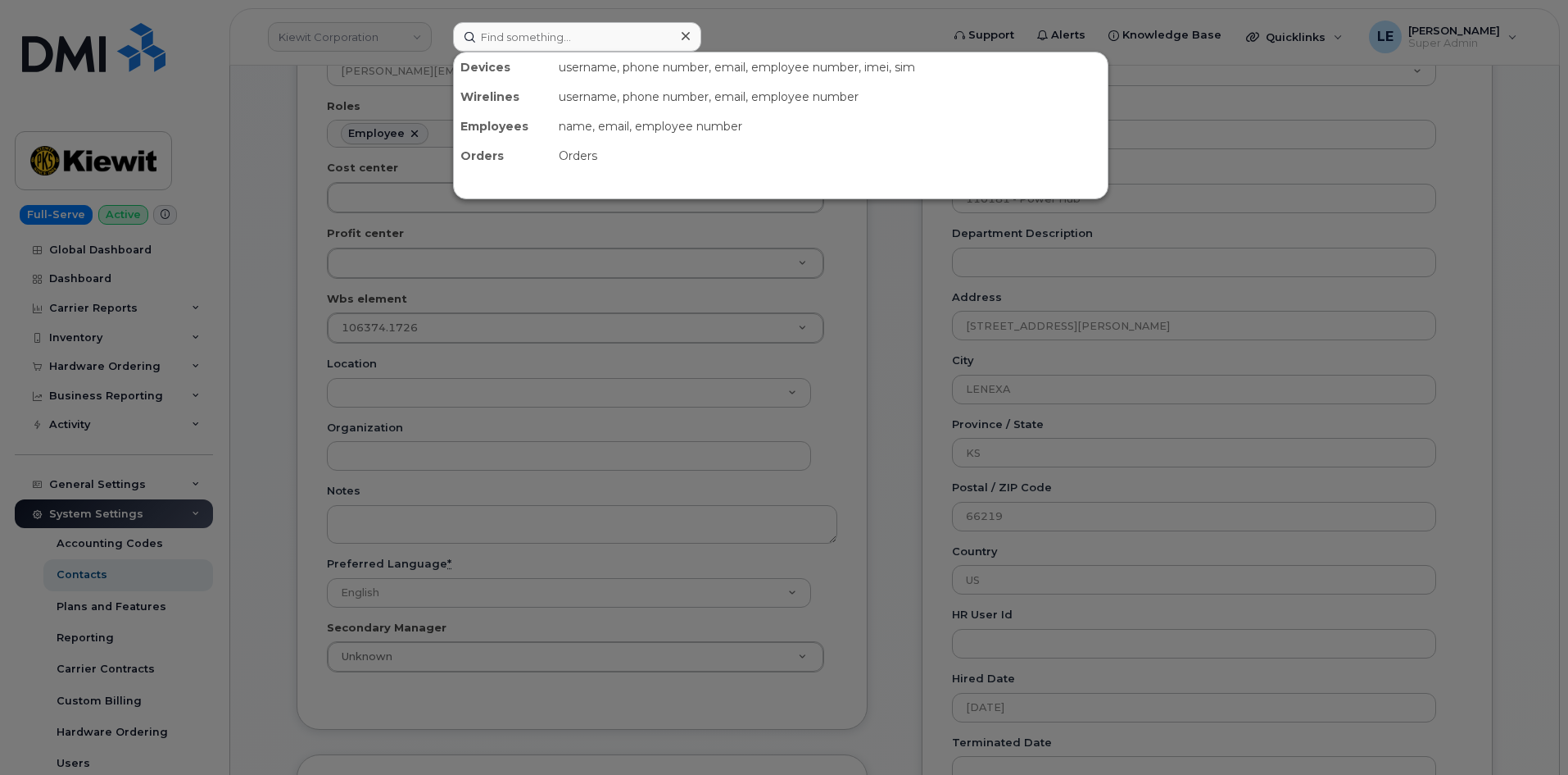
click at [391, 115] on div at bounding box center [784, 388] width 1568 height 775
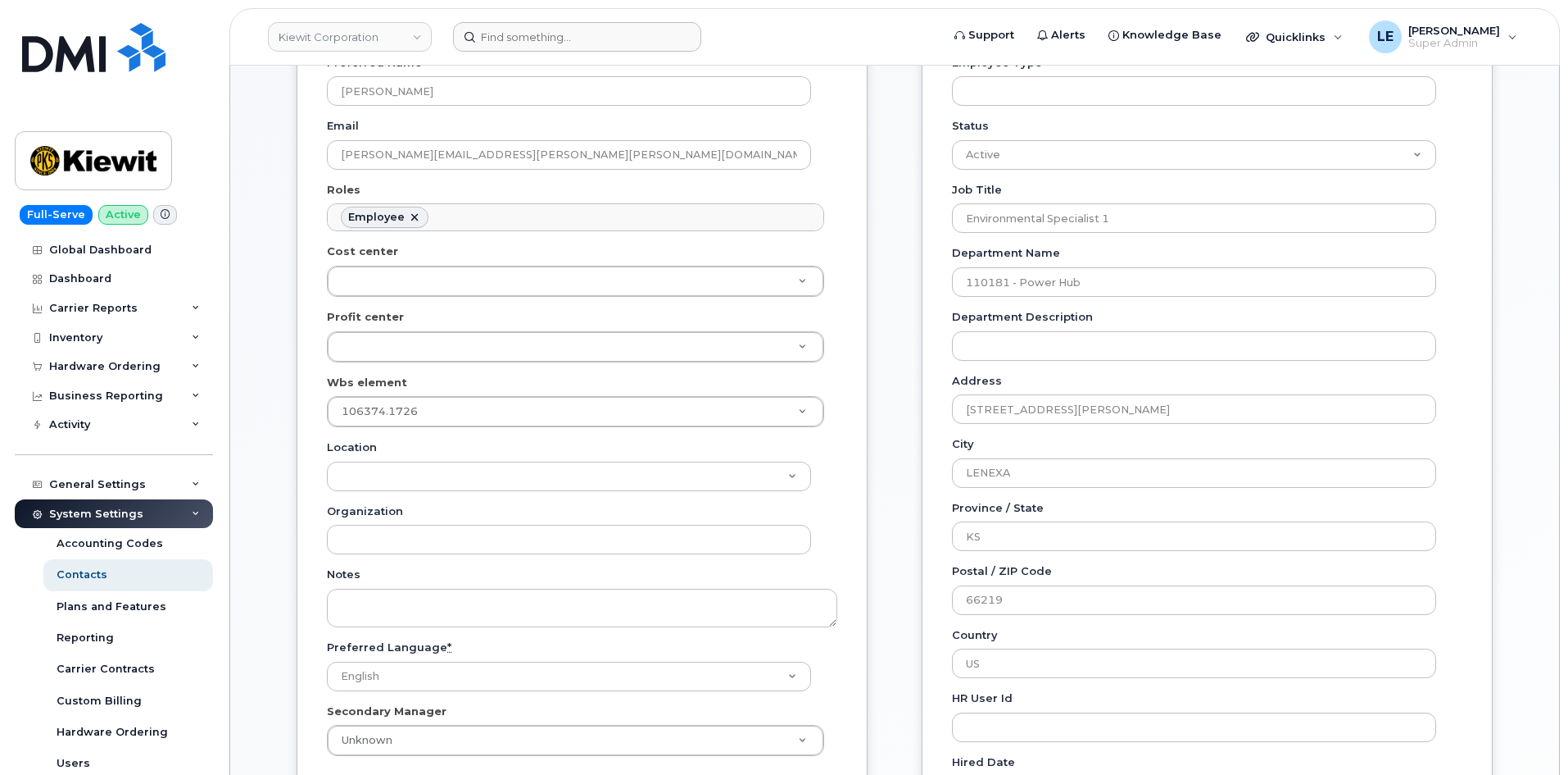
scroll to position [164, 0]
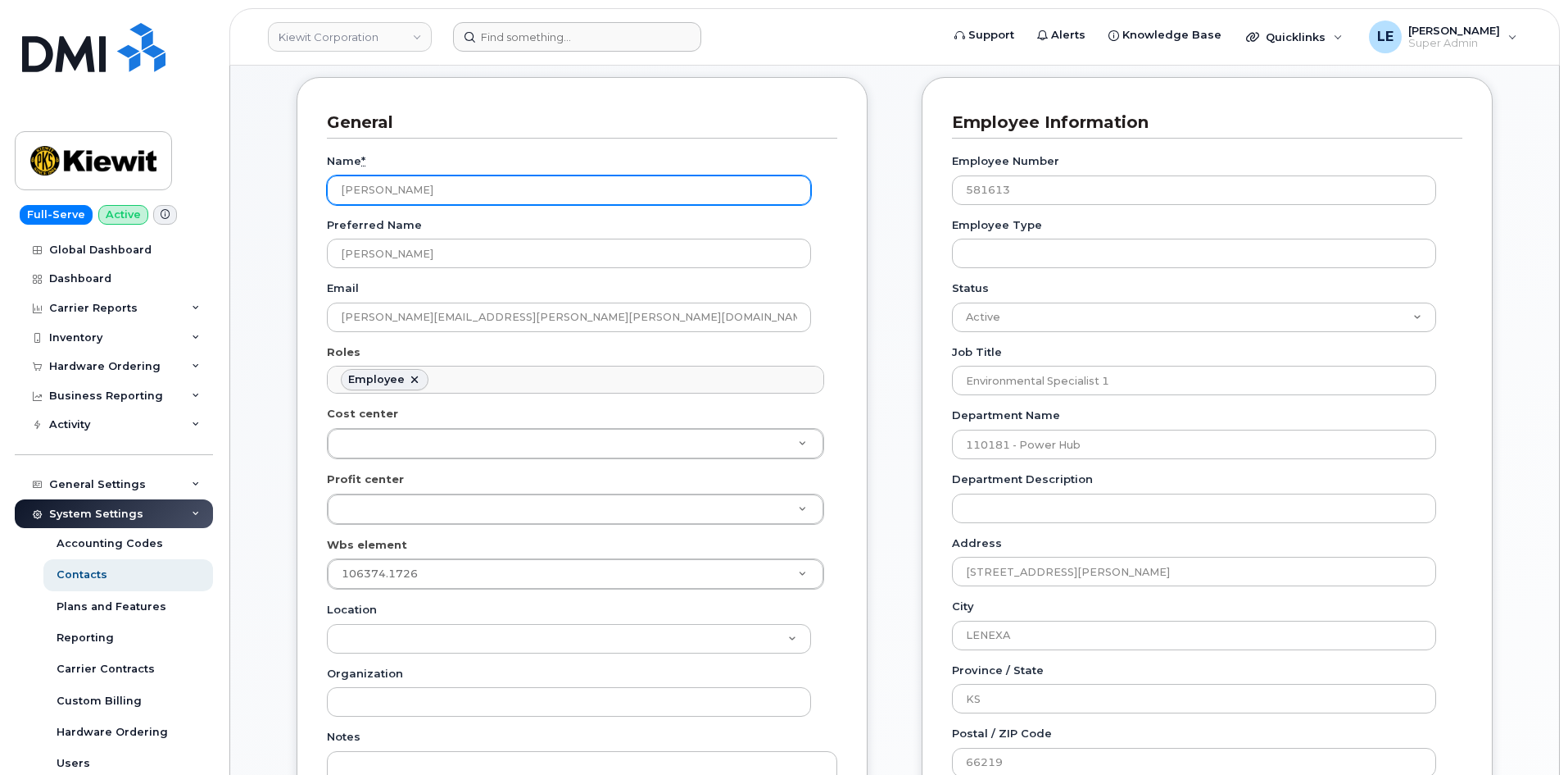
drag, startPoint x: 449, startPoint y: 186, endPoint x: 227, endPoint y: 203, distance: 222.6
click at [227, 203] on body "Kiewit Corporation Support Alerts Knowledge Base Quicklinks Suspend / Cancel De…" at bounding box center [784, 787] width 1568 height 1903
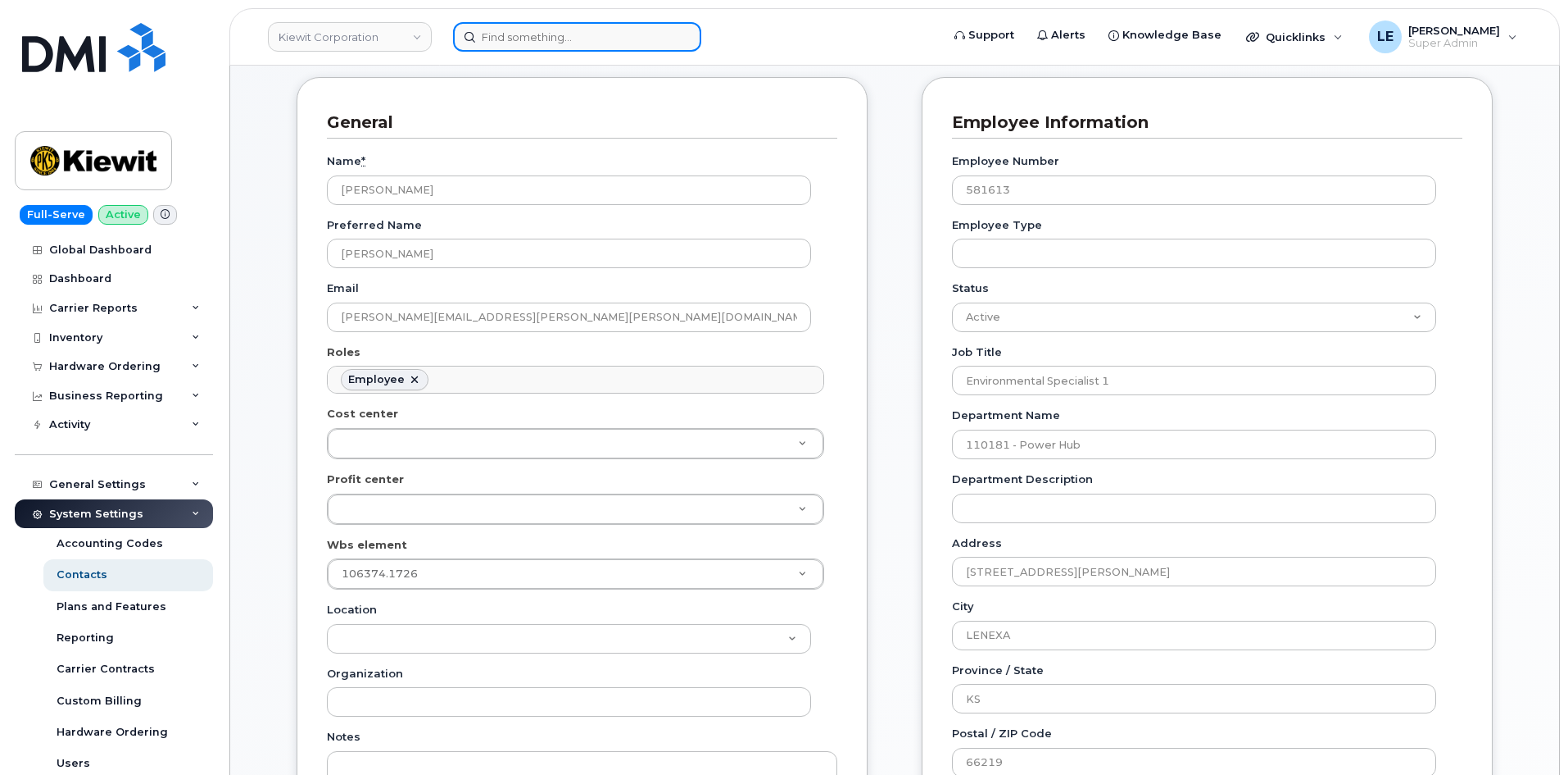
click at [647, 29] on input at bounding box center [577, 37] width 248 height 30
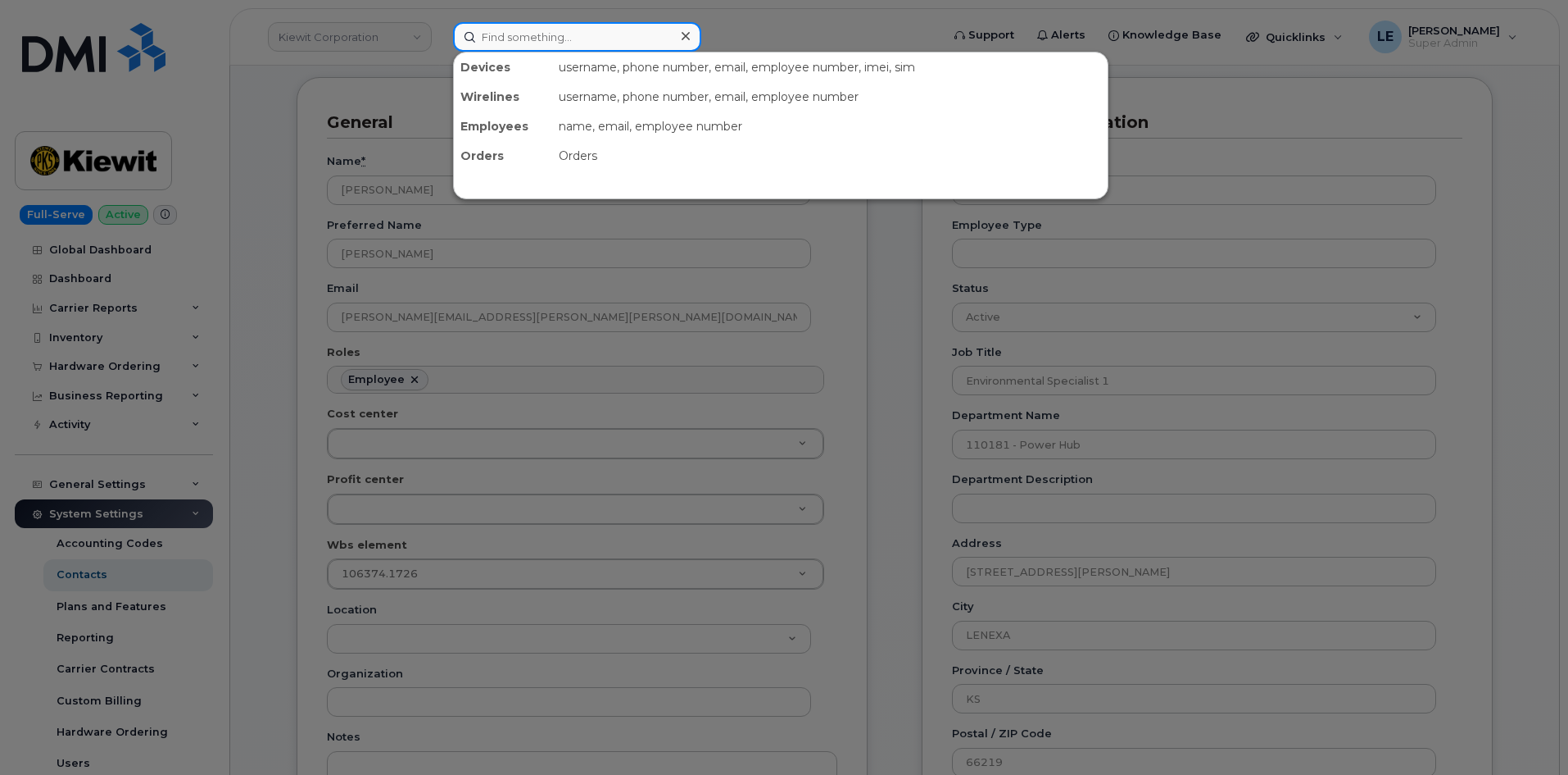
paste input "Alvin Stokes"
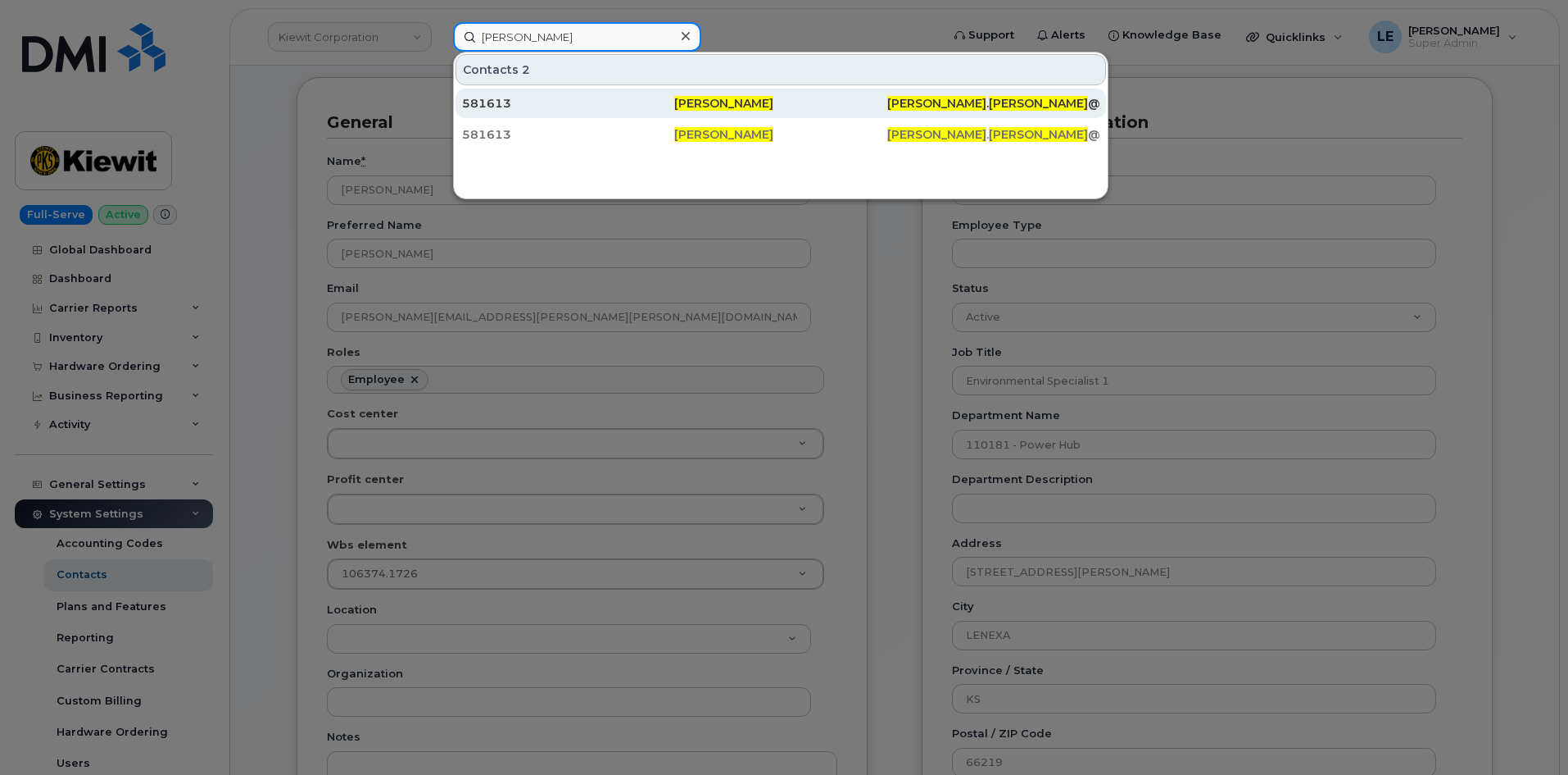
type input "Alvin Stokes"
click at [612, 102] on div "581613" at bounding box center [568, 102] width 212 height 16
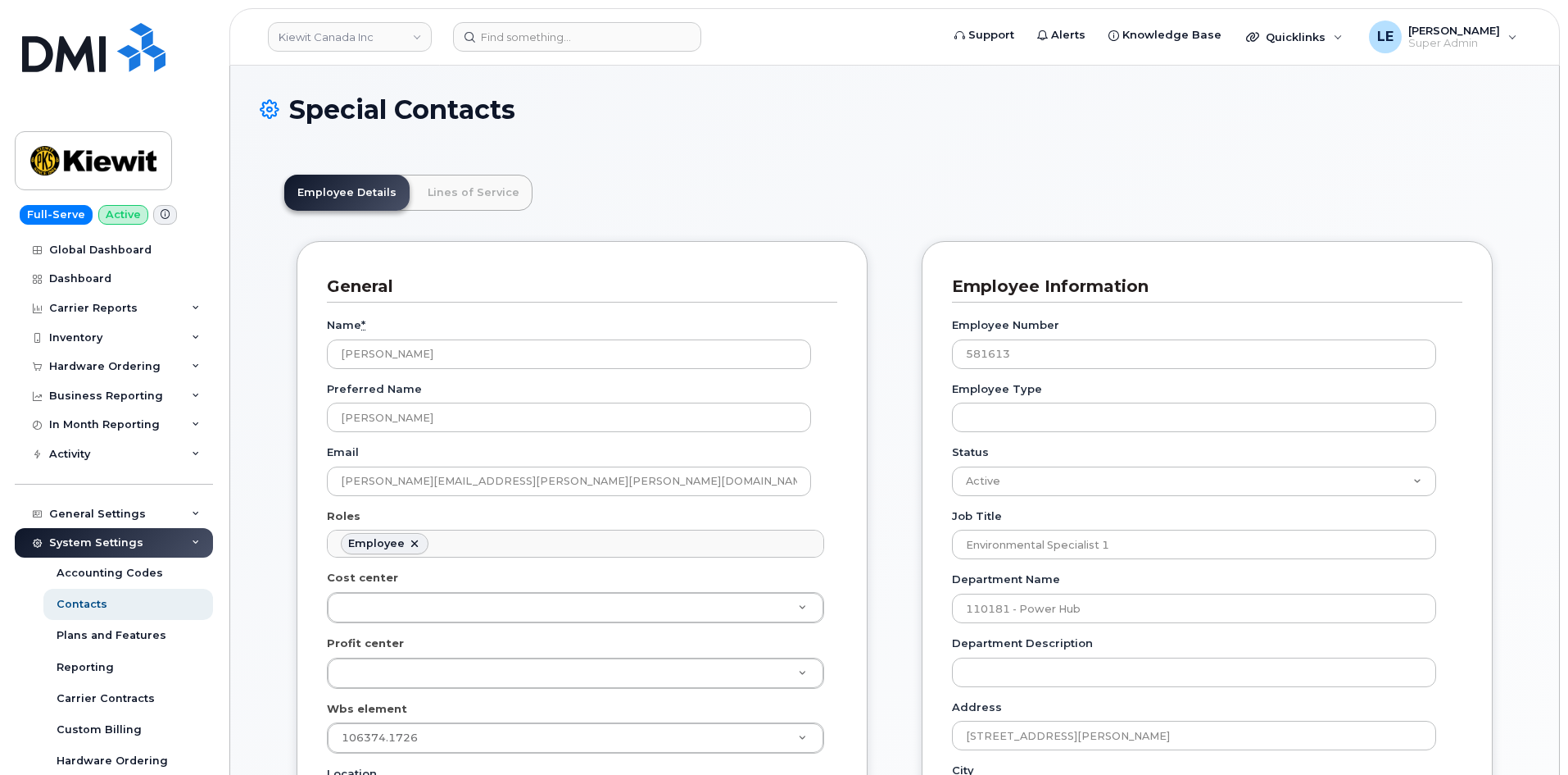
click at [514, 55] on header "Kiewit Canada Inc Support Alerts Knowledge Base Quicklinks Suspend / Cancel Dev…" at bounding box center [895, 37] width 1331 height 57
click at [520, 44] on input at bounding box center [577, 37] width 248 height 30
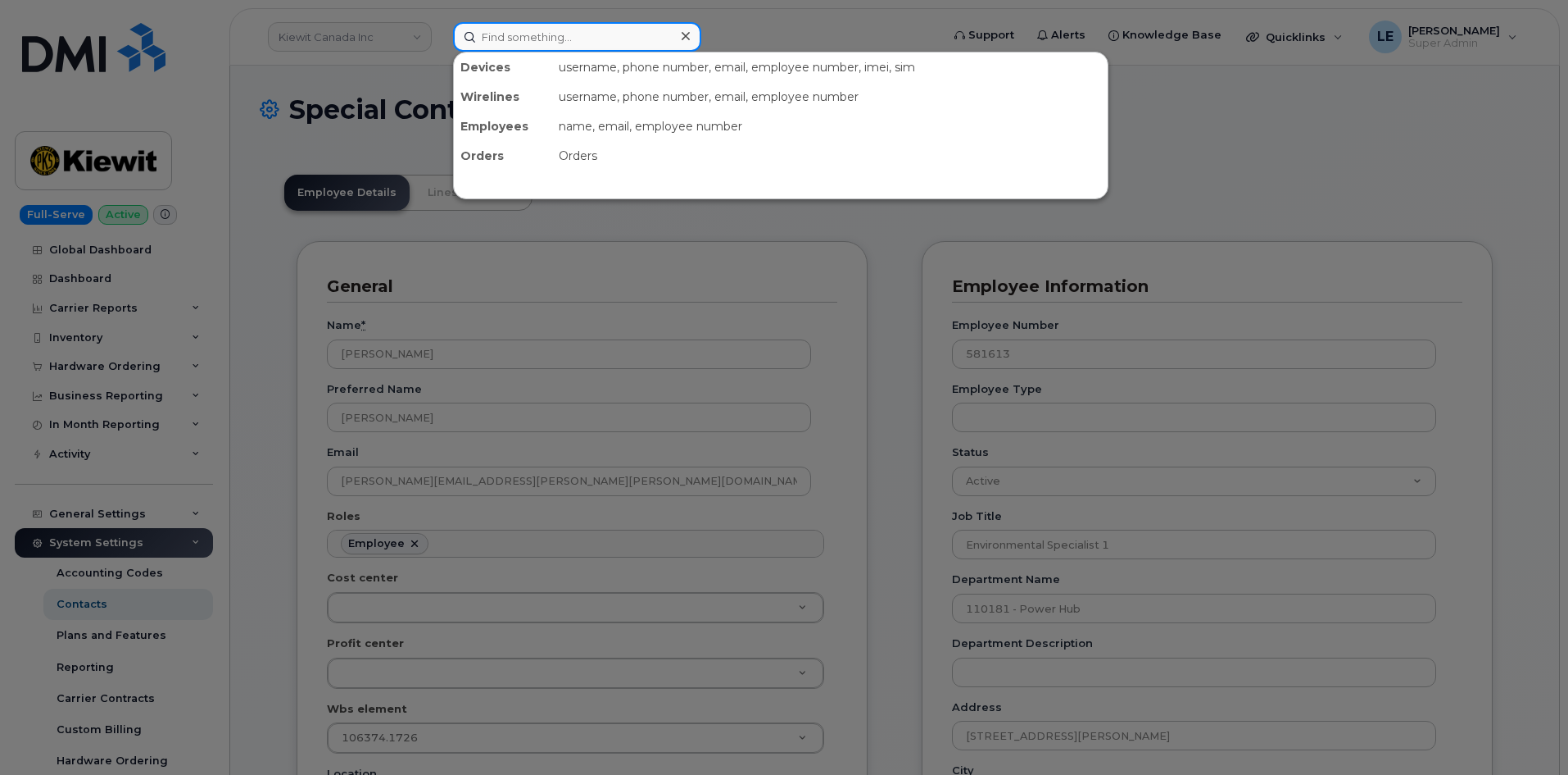
paste input "Alvin Stokes"
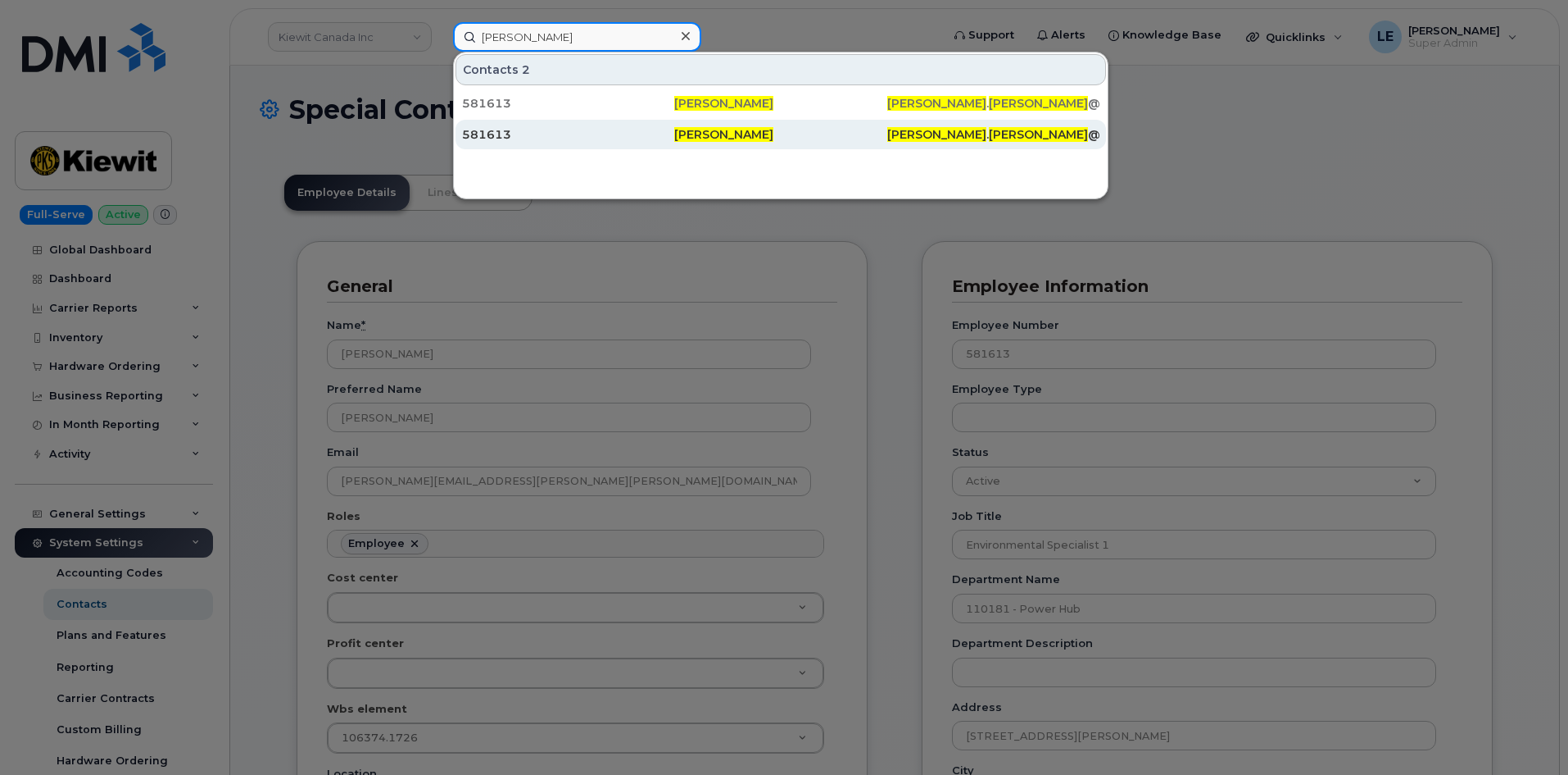
type input "Alvin Stokes"
click at [642, 124] on div "581613" at bounding box center [568, 134] width 212 height 30
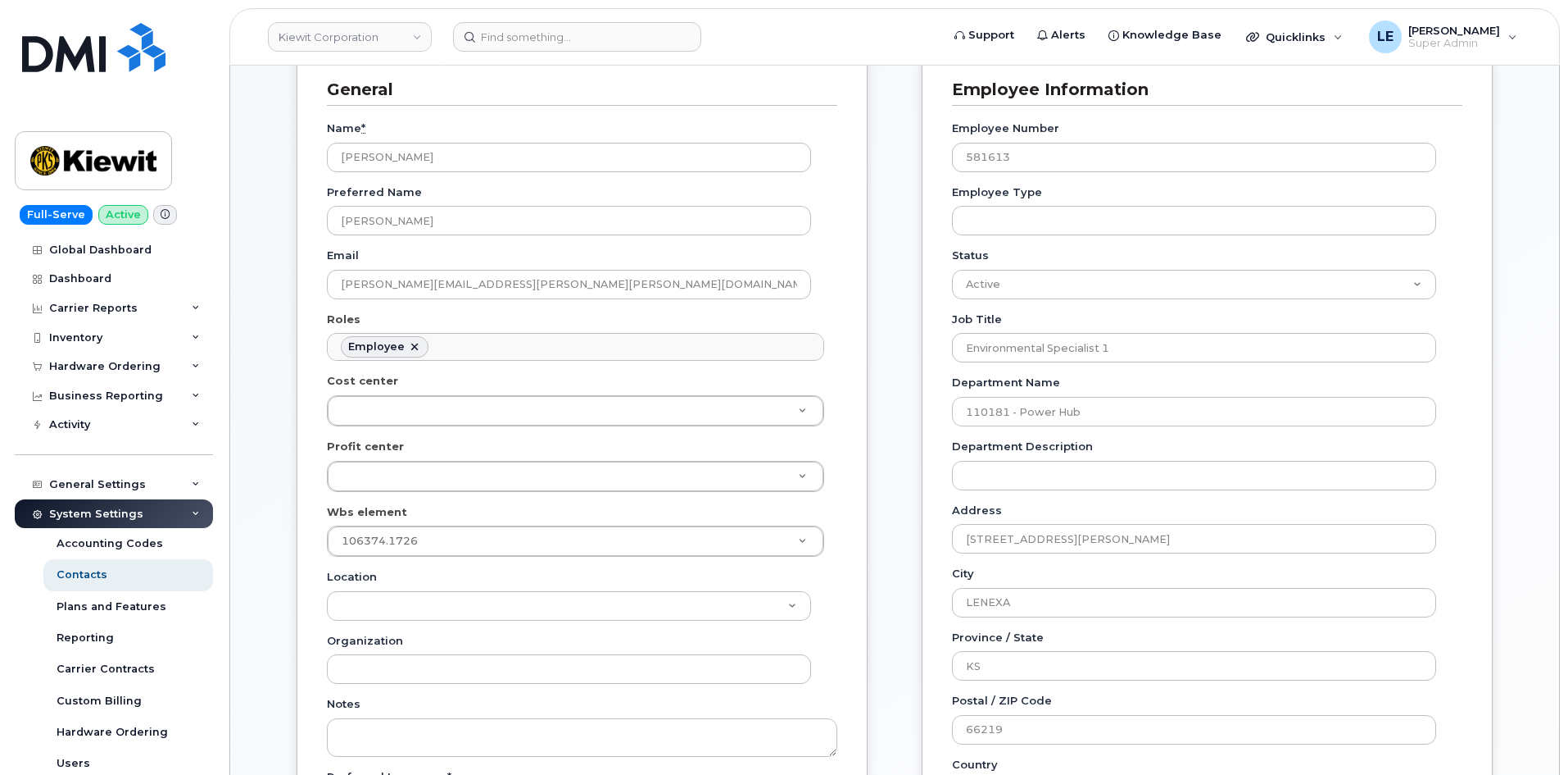
scroll to position [328, 0]
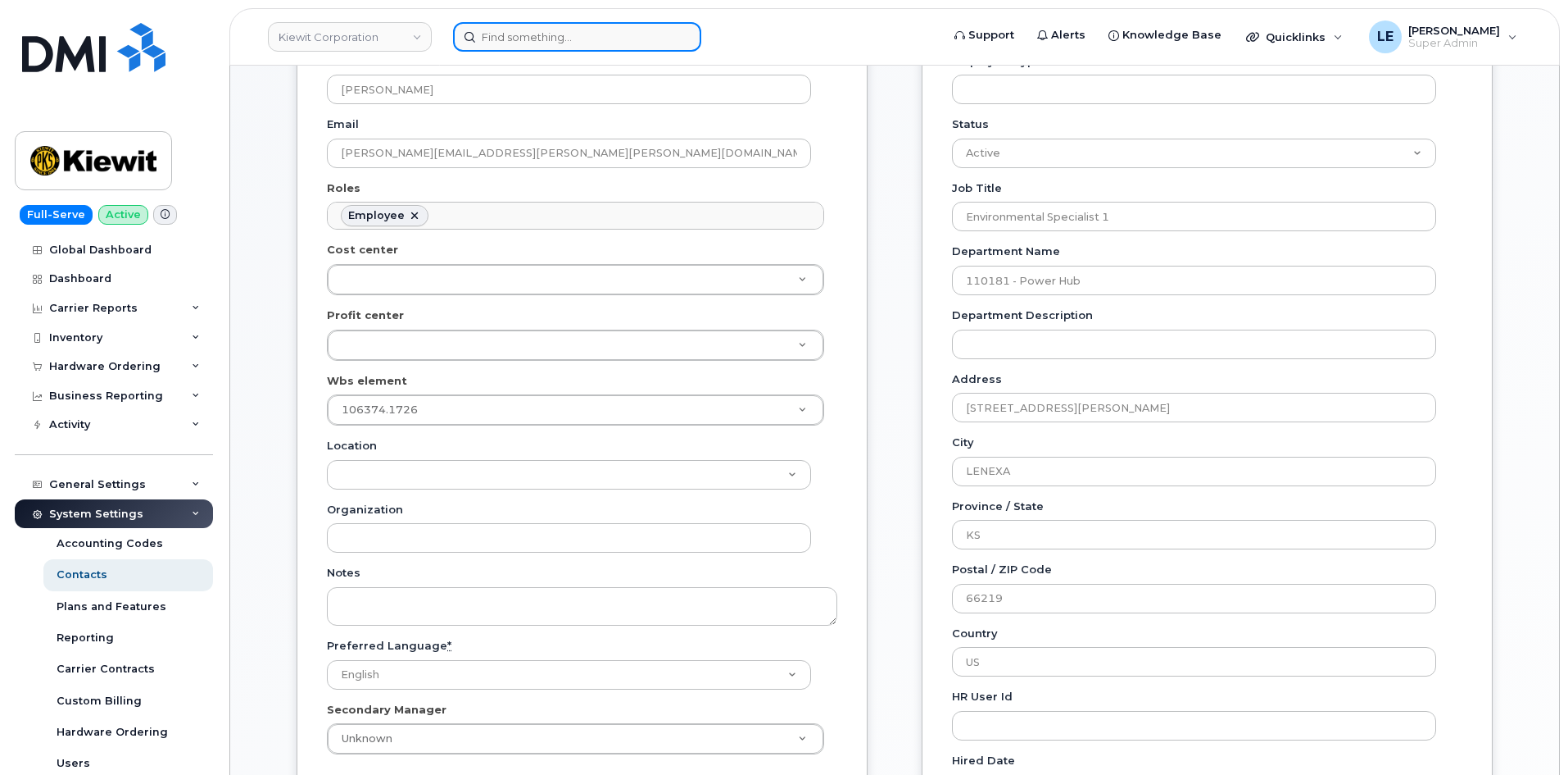
click at [517, 25] on input at bounding box center [577, 37] width 248 height 30
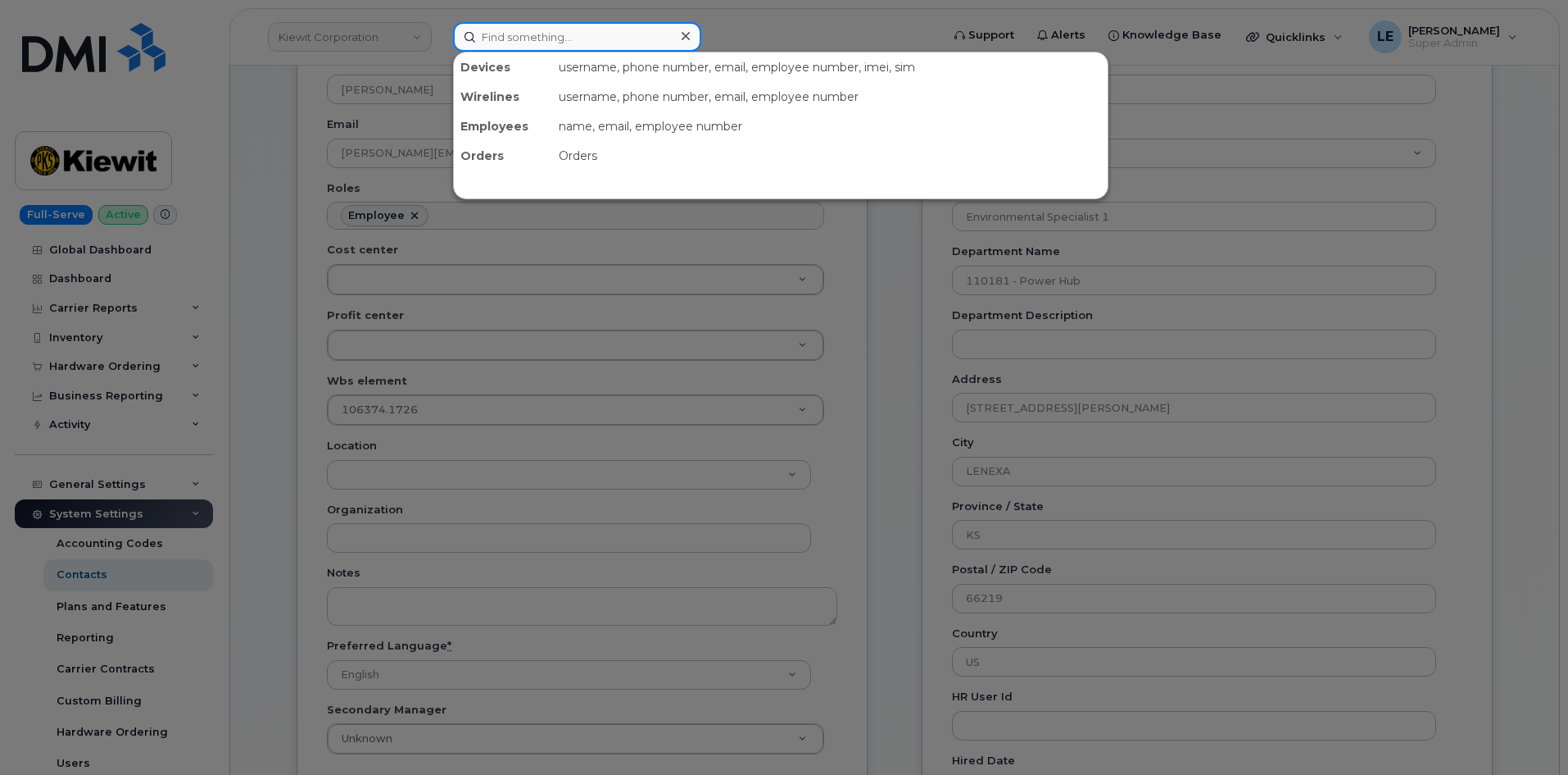
paste input "GARRETT.OSTLUND@KIEWIT.COM"
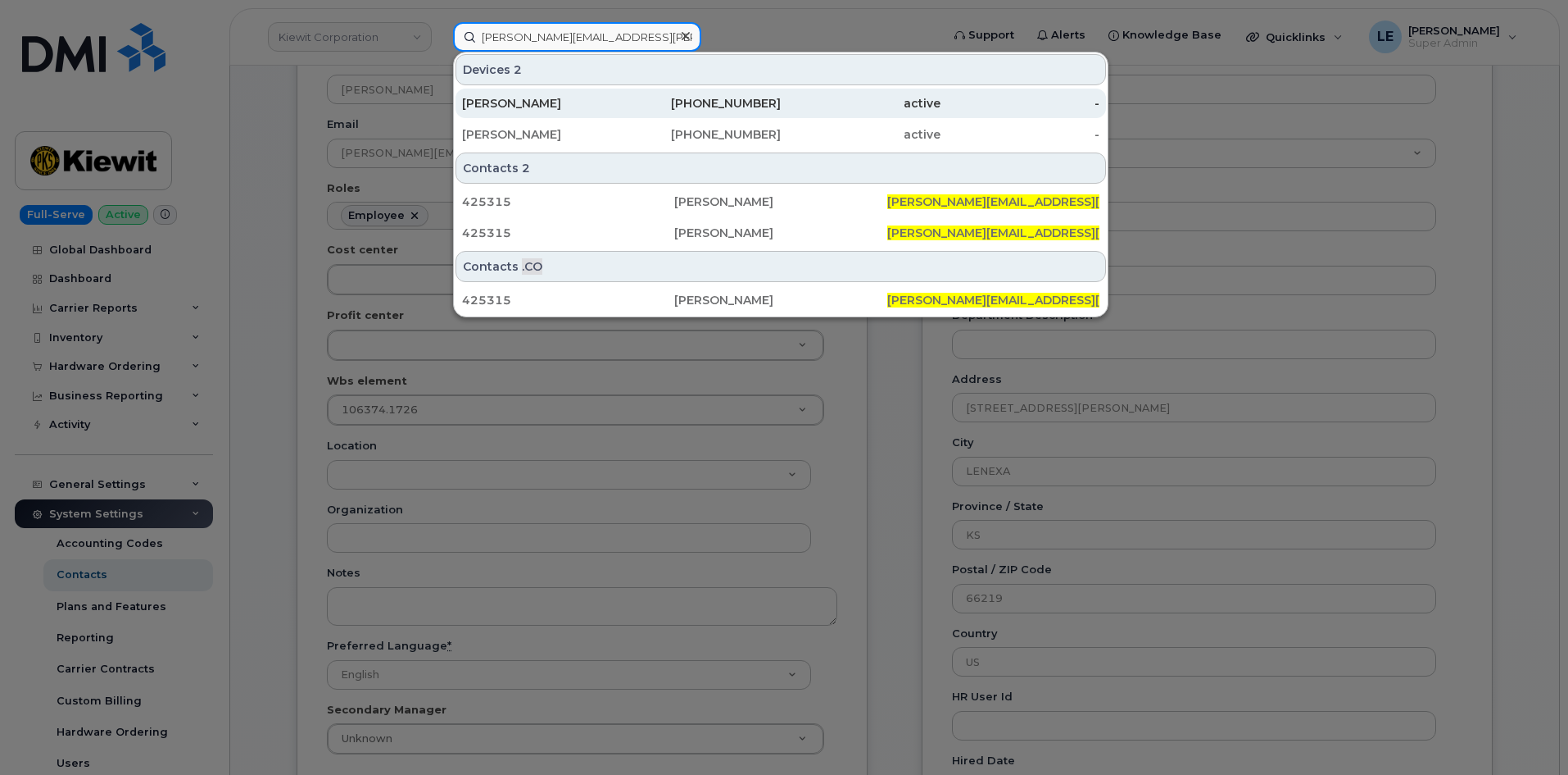
type input "GARRETT.OSTLUND@KIEWIT.COM"
click at [573, 103] on div "GARRETT OSTLUND" at bounding box center [542, 102] width 160 height 16
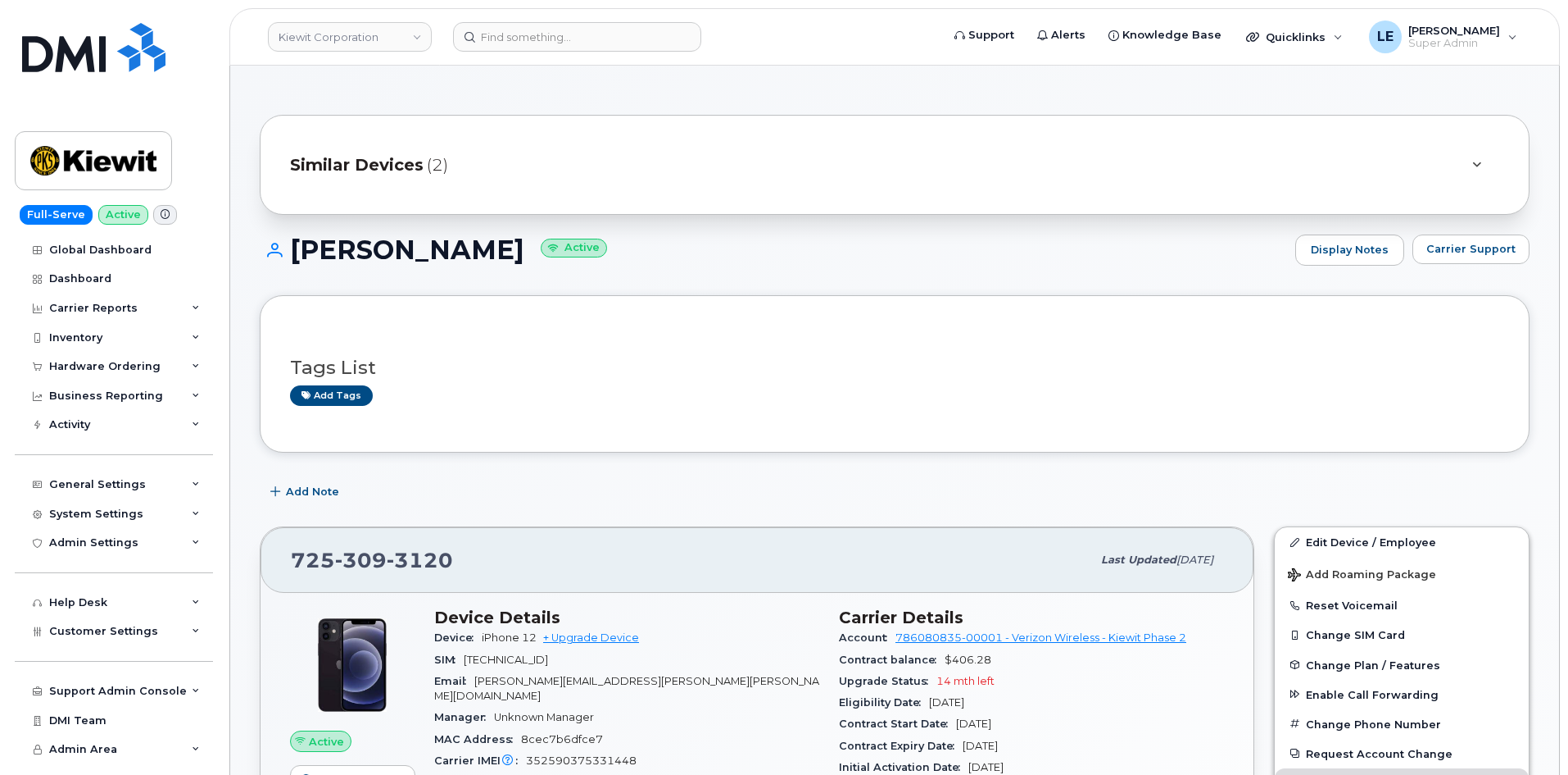
click at [627, 164] on div "Similar Devices (2)" at bounding box center [872, 165] width 1164 height 39
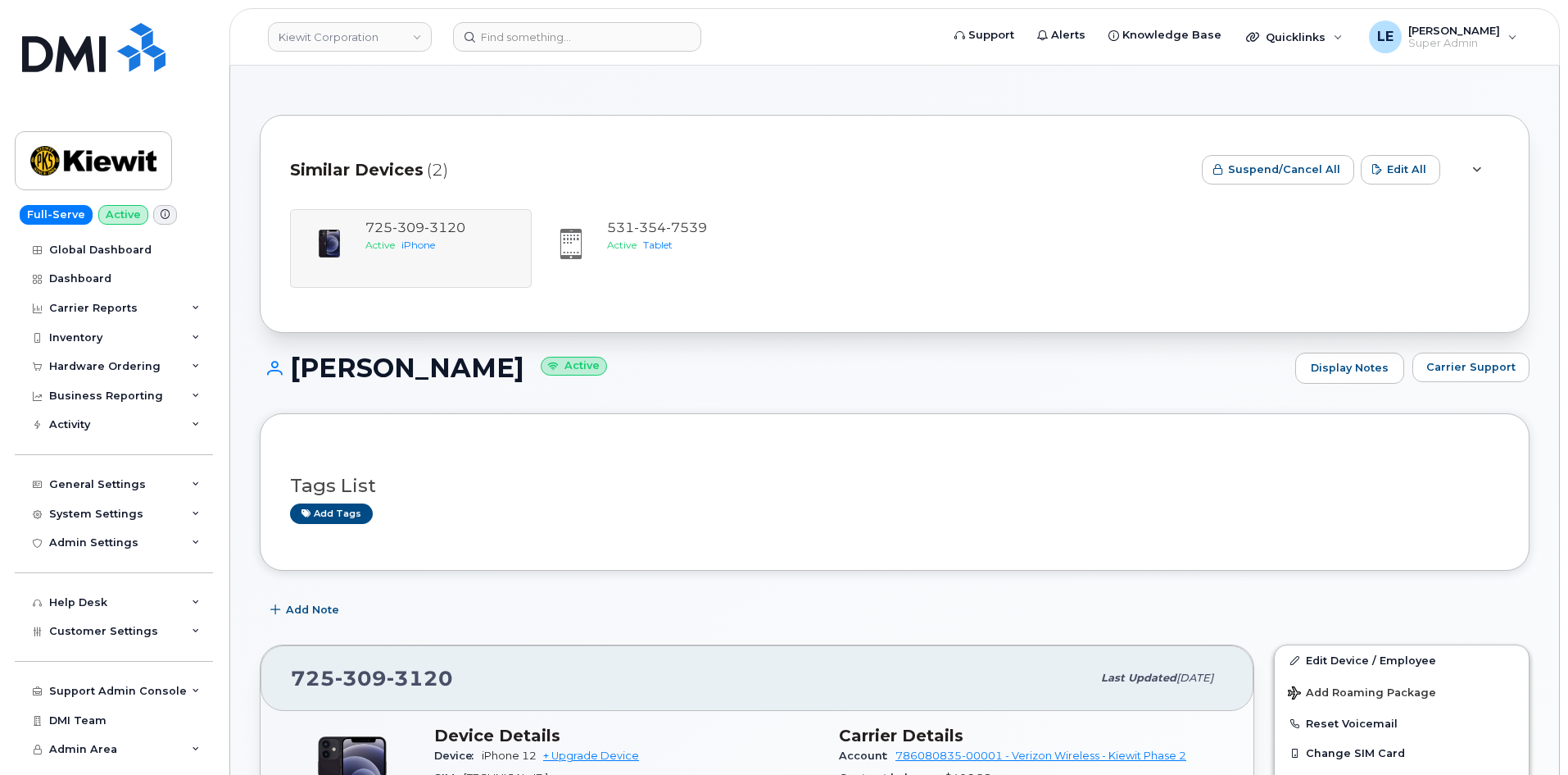
click at [614, 159] on div "Similar Devices (2)" at bounding box center [740, 170] width 899 height 50
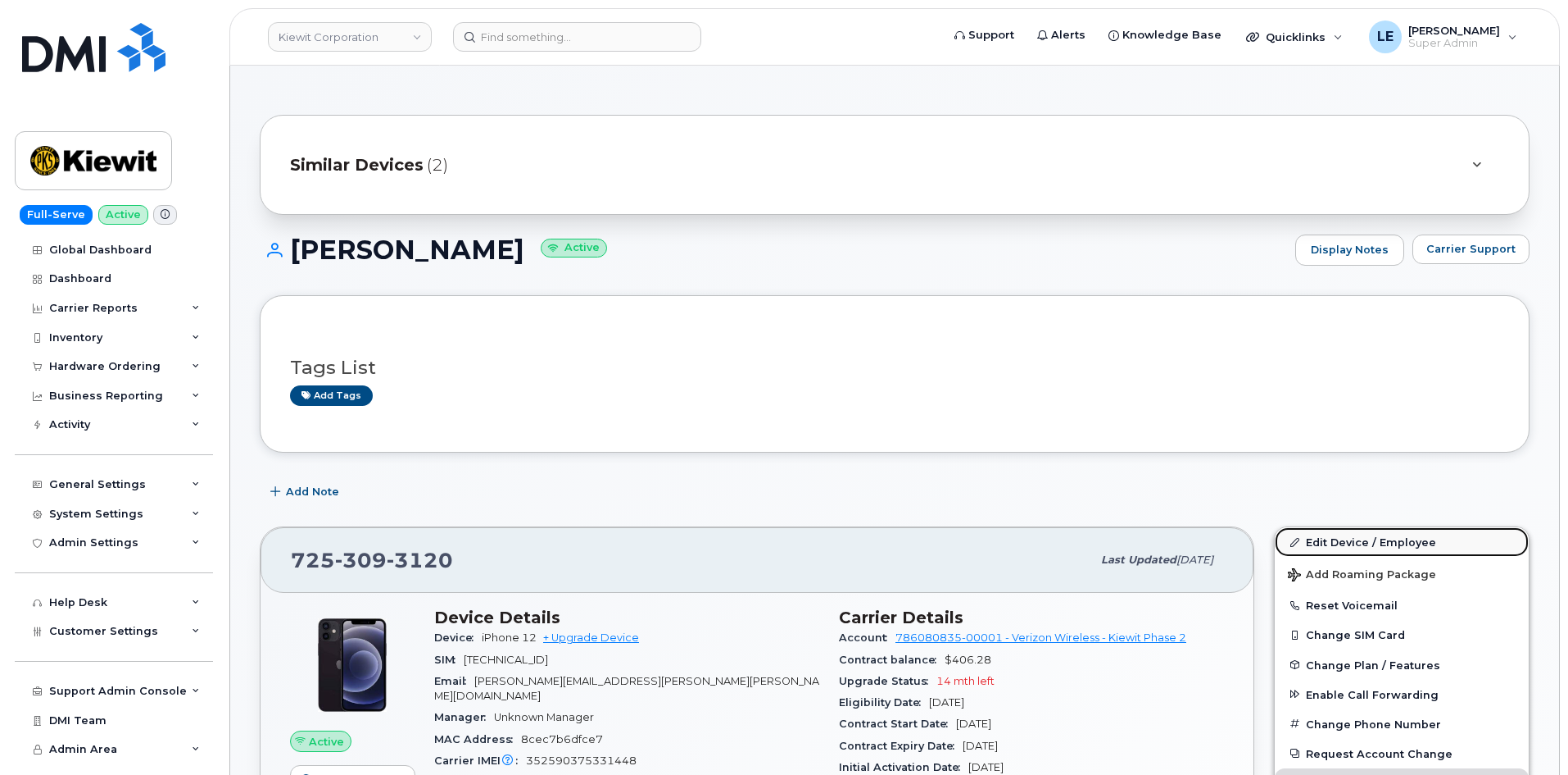
click at [1347, 536] on link "Edit Device / Employee" at bounding box center [1402, 542] width 254 height 30
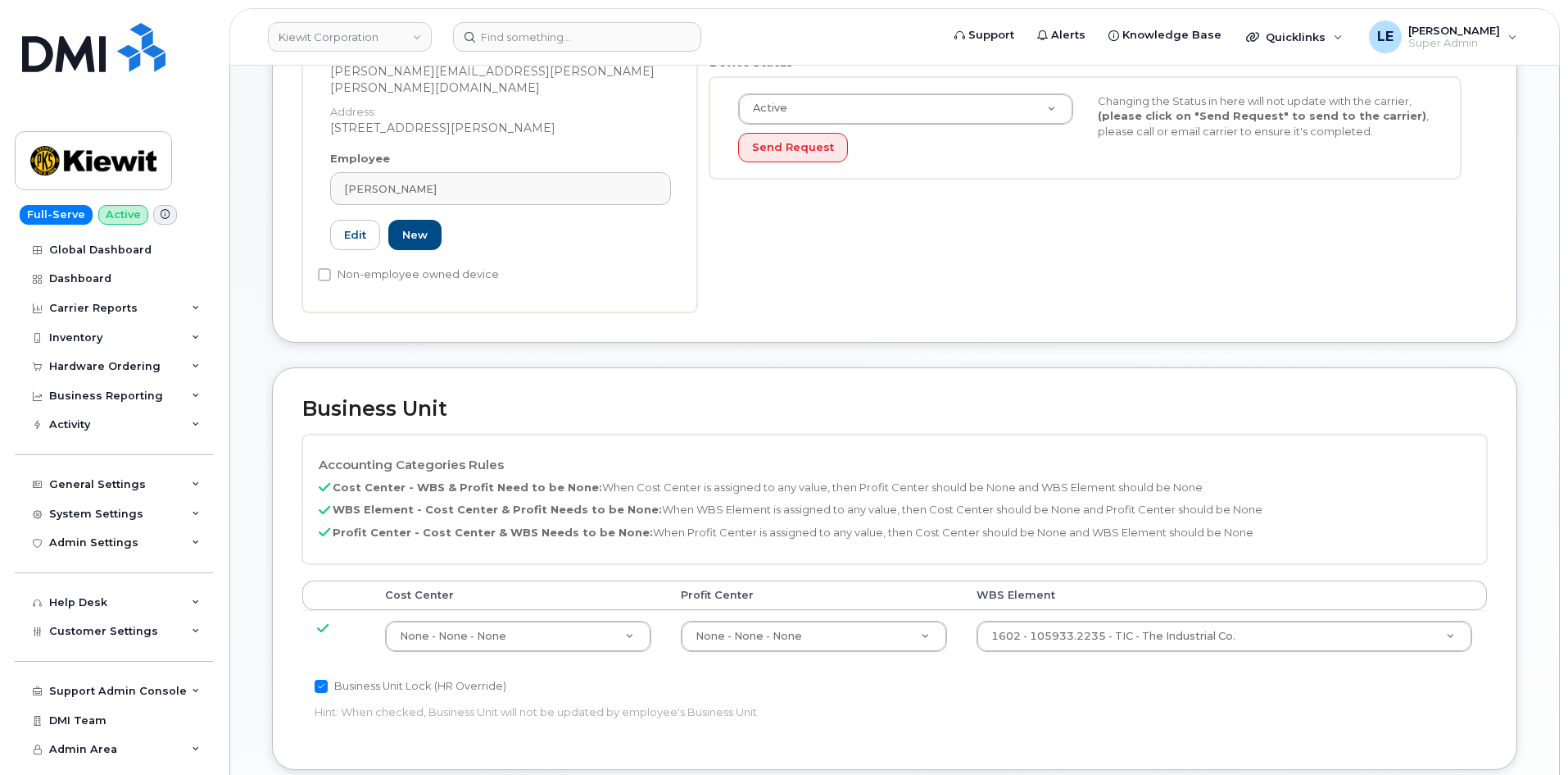
scroll to position [574, 0]
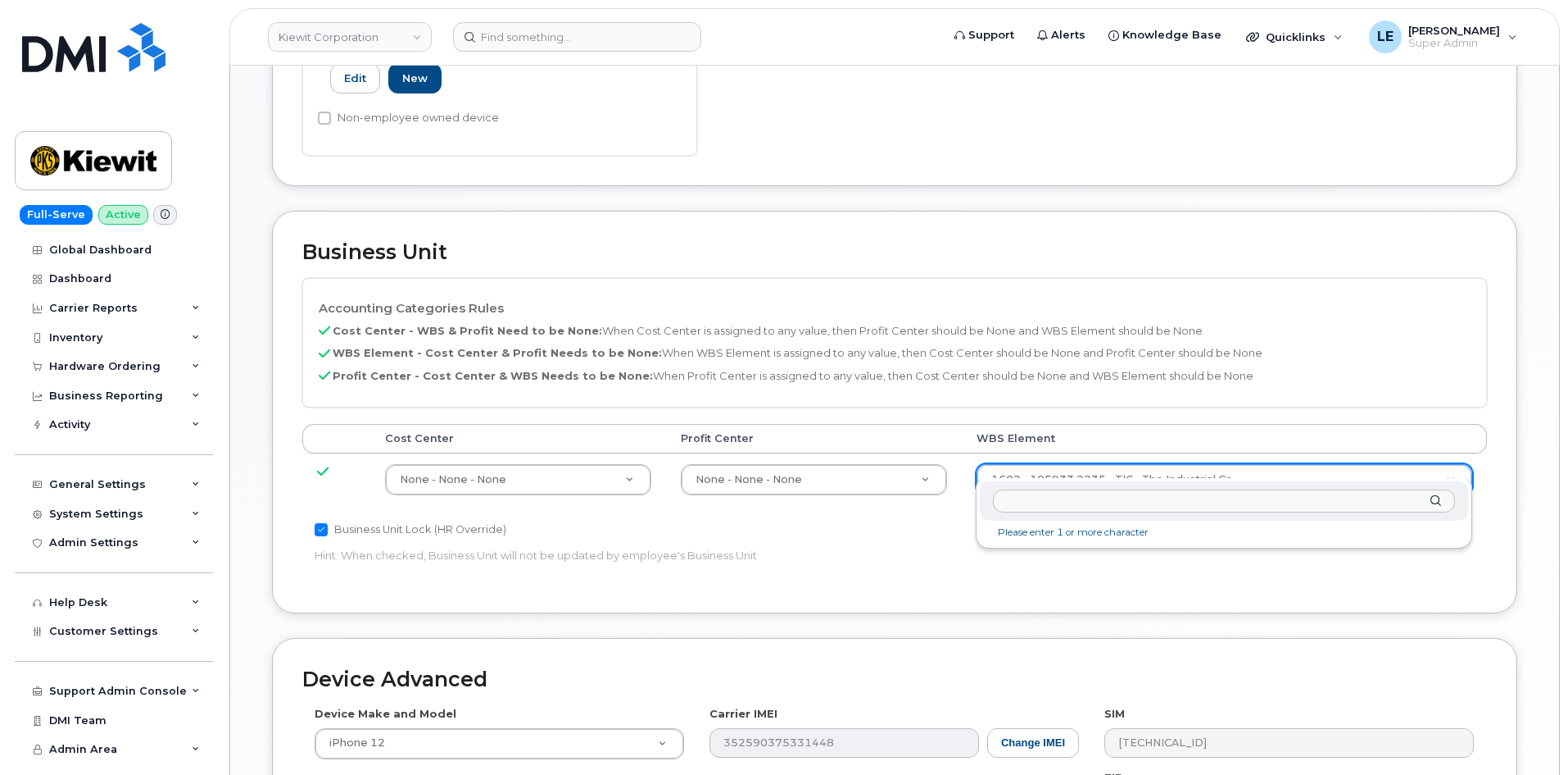
click at [1056, 498] on input "text" at bounding box center [1224, 501] width 462 height 24
type input "106374.1409"
type input "35415403"
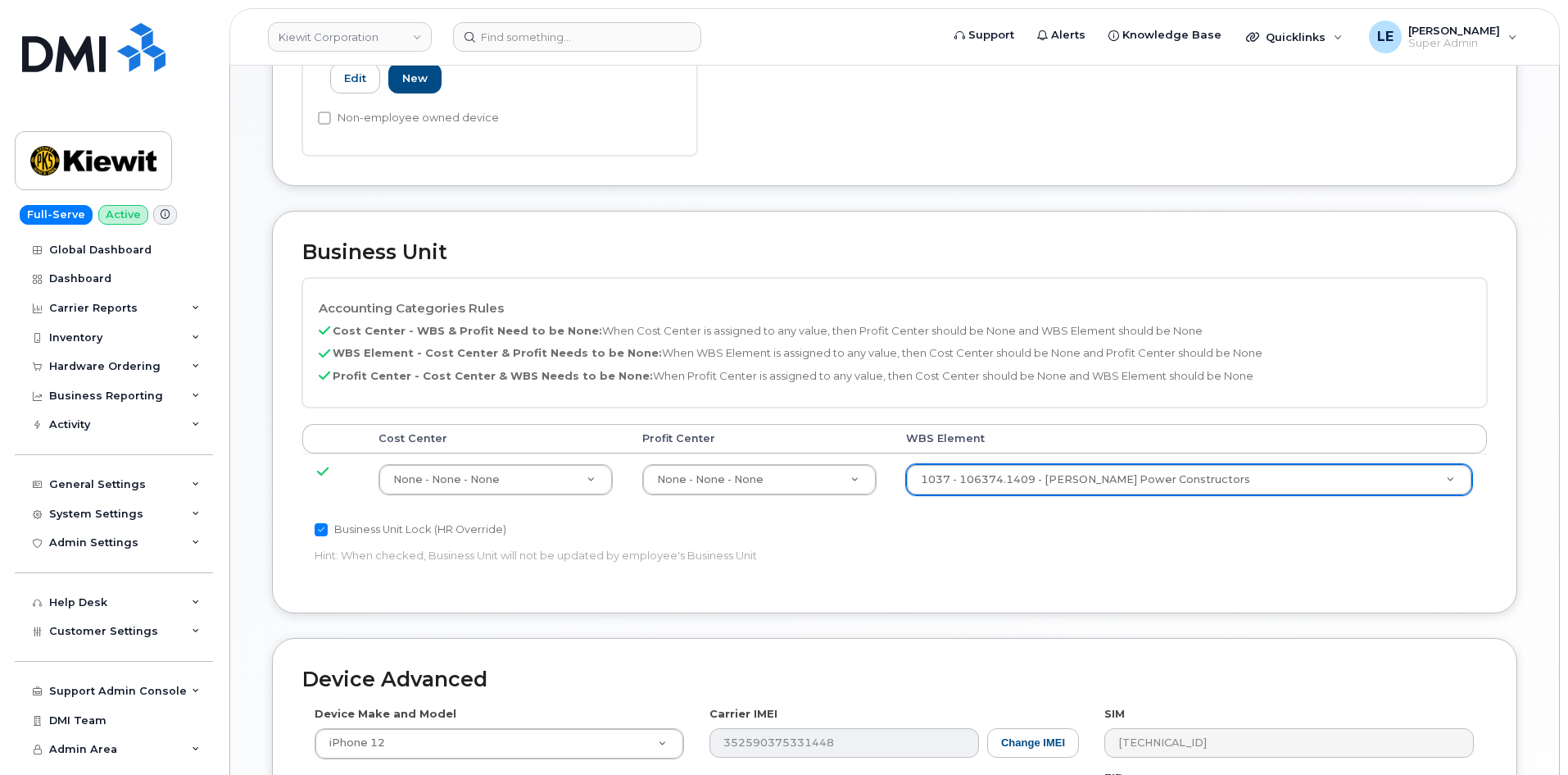
click at [1106, 527] on div "Accounting Categories Rules Cost Center - WBS & Profit Need to be None: When Co…" at bounding box center [894, 430] width 1185 height 305
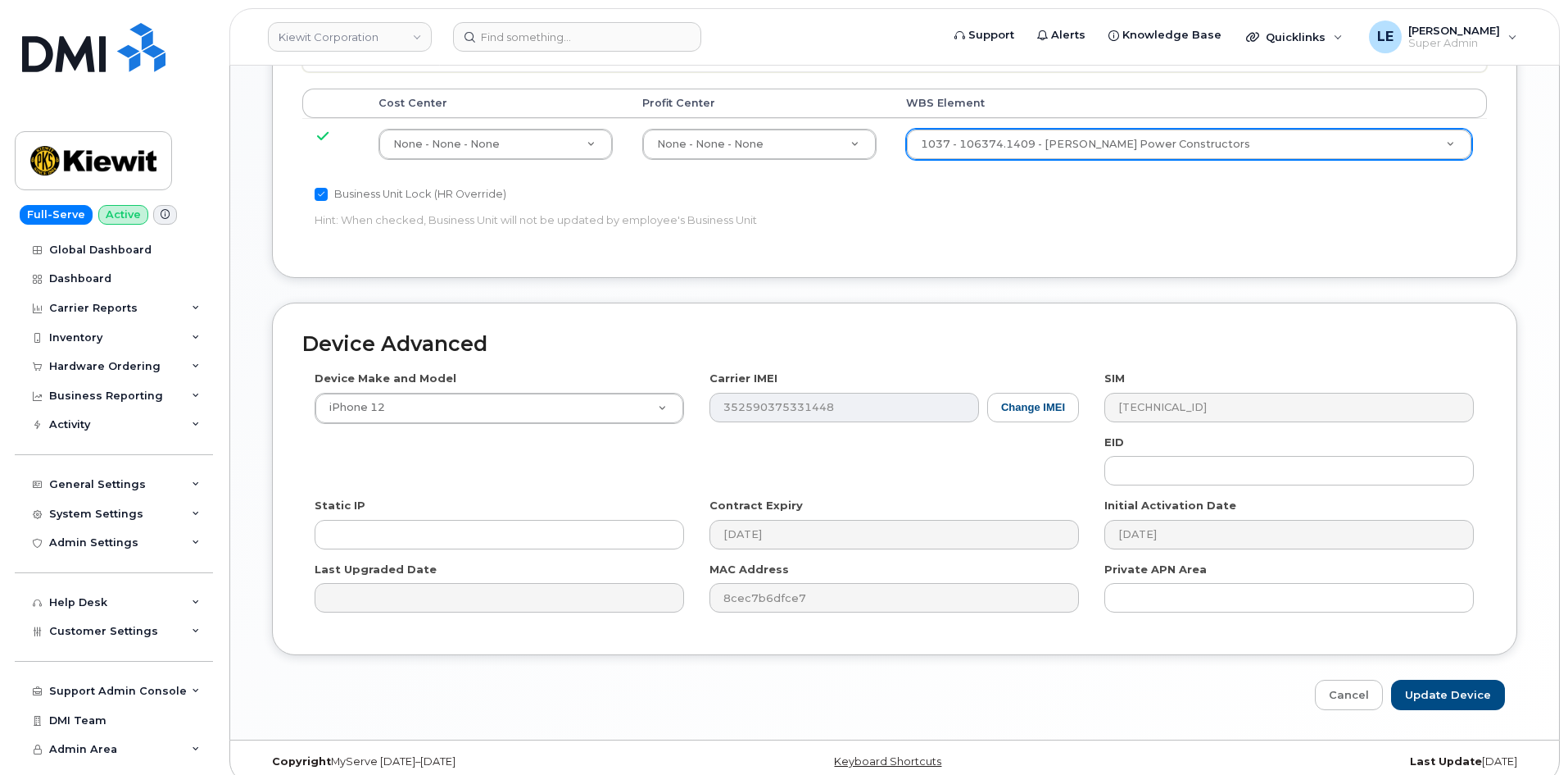
scroll to position [910, 0]
click at [1423, 679] on input "Update Device" at bounding box center [1448, 694] width 113 height 31
type input "Saving..."
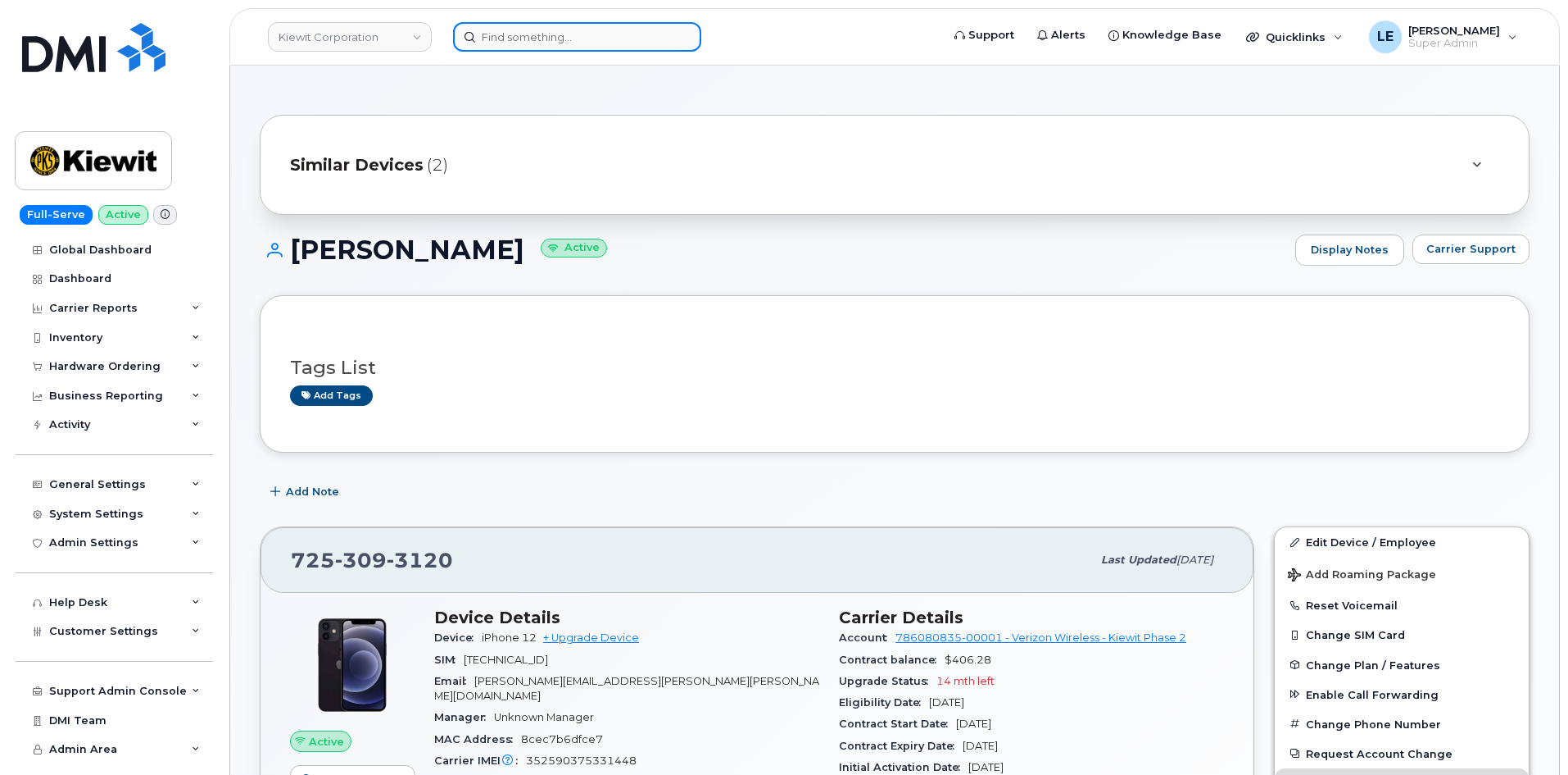
click at [526, 32] on input at bounding box center [577, 37] width 248 height 30
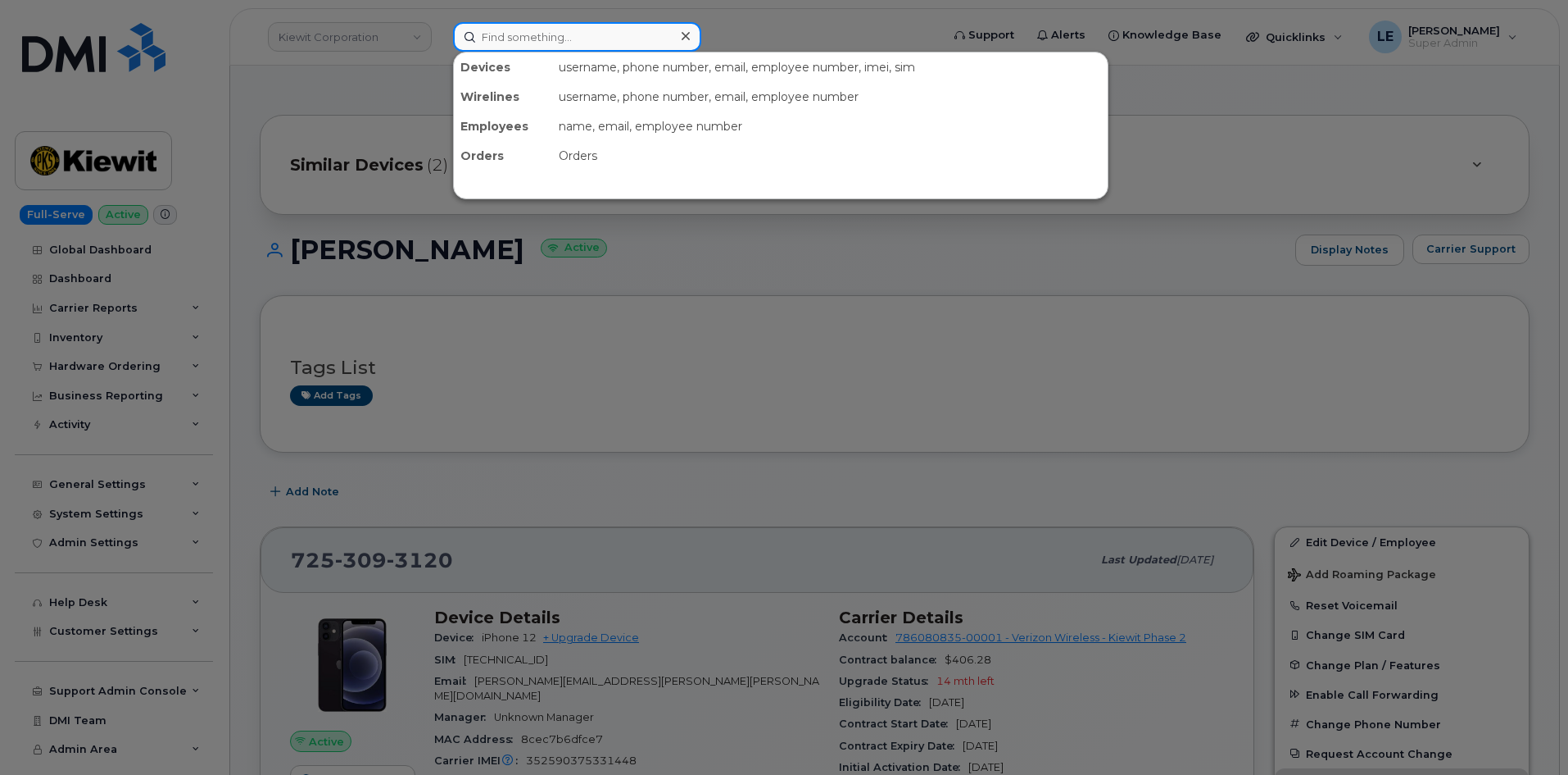
paste input "[PERSON_NAME][EMAIL_ADDRESS][PERSON_NAME][PERSON_NAME][DOMAIN_NAME]"
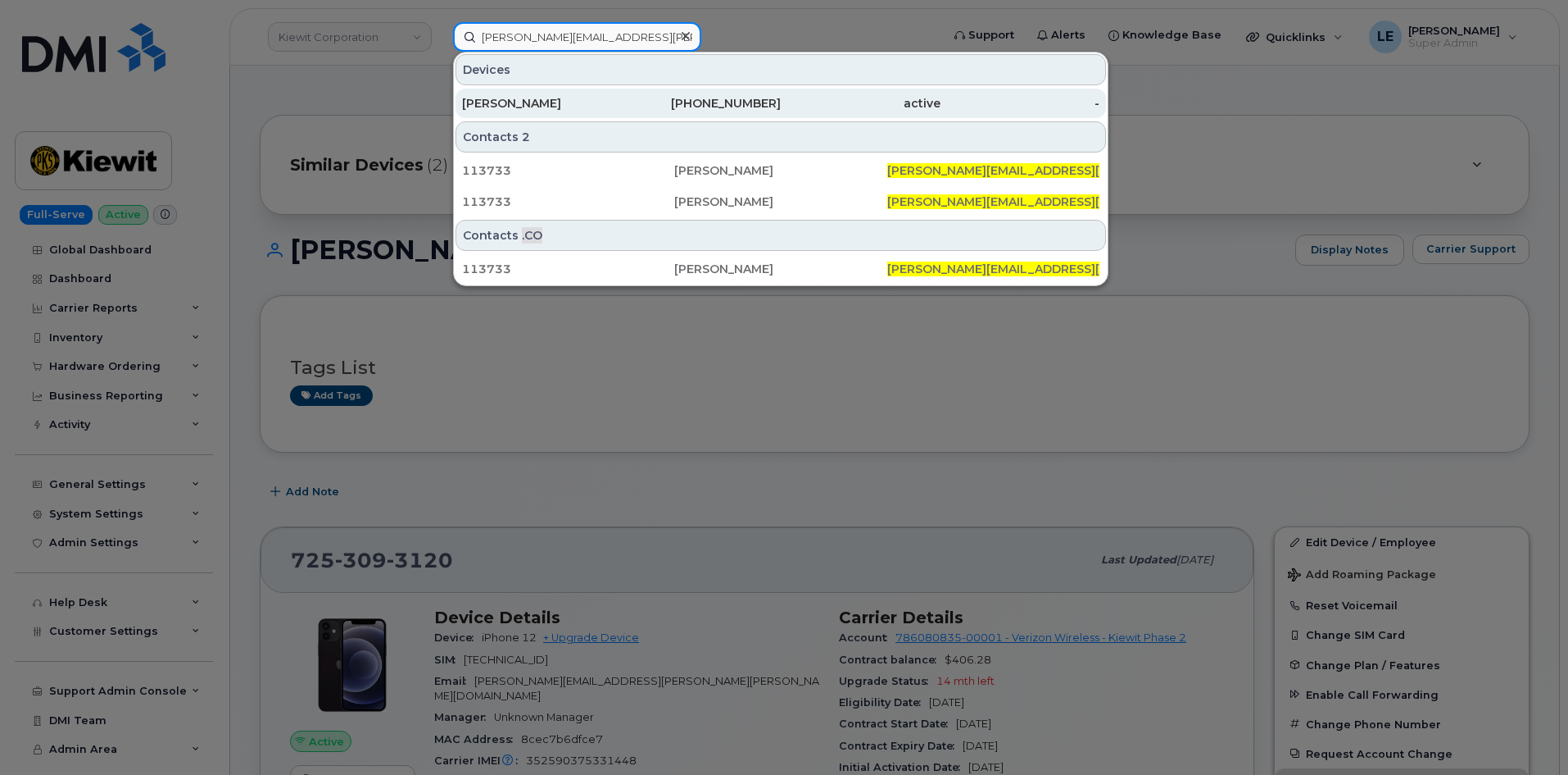
type input "[PERSON_NAME][EMAIL_ADDRESS][PERSON_NAME][PERSON_NAME][DOMAIN_NAME]"
click at [650, 96] on div "[PHONE_NUMBER]" at bounding box center [701, 102] width 160 height 16
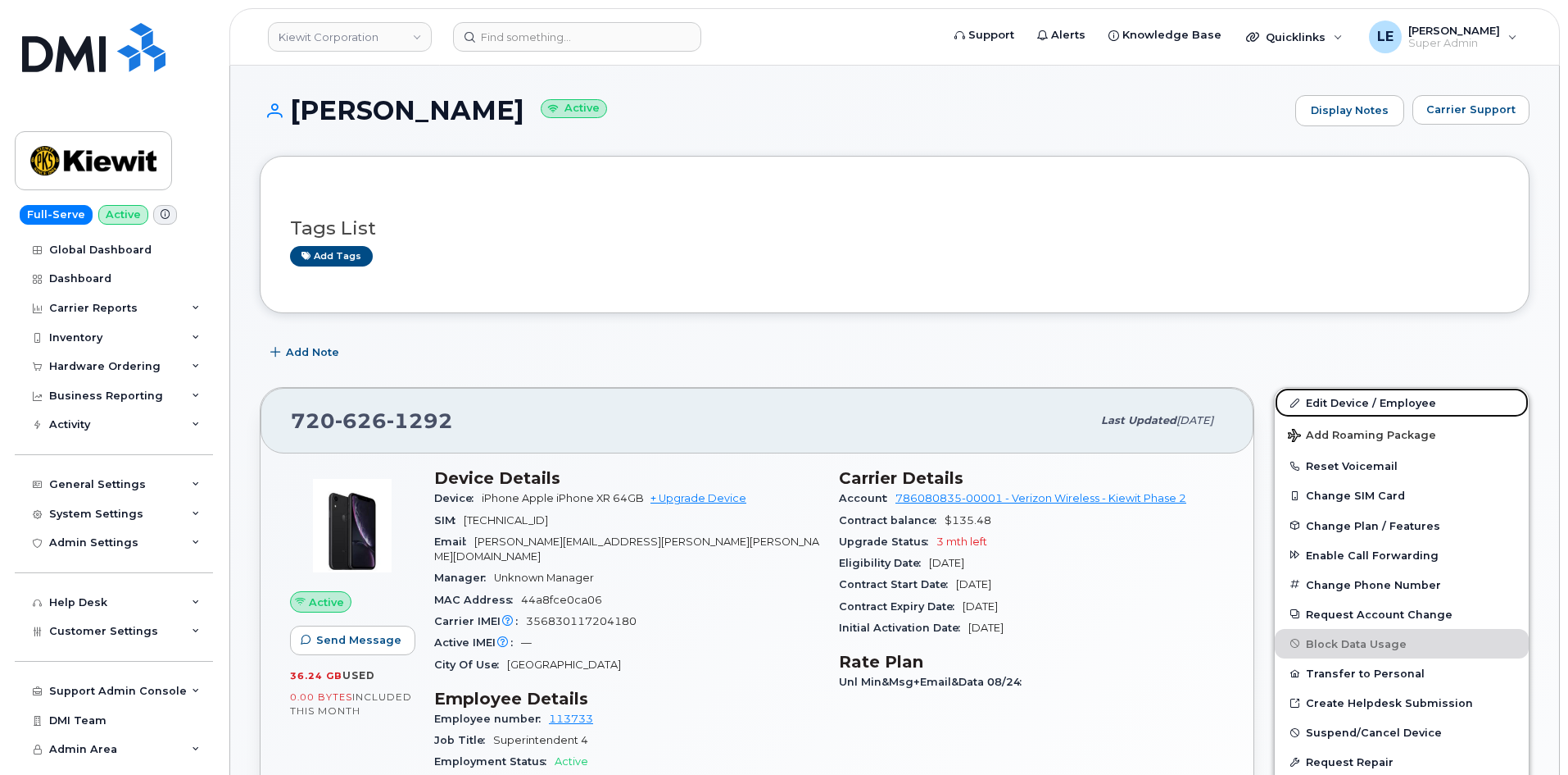
drag, startPoint x: 1356, startPoint y: 403, endPoint x: 927, endPoint y: 411, distance: 429.1
click at [1356, 403] on link "Edit Device / Employee" at bounding box center [1402, 402] width 254 height 30
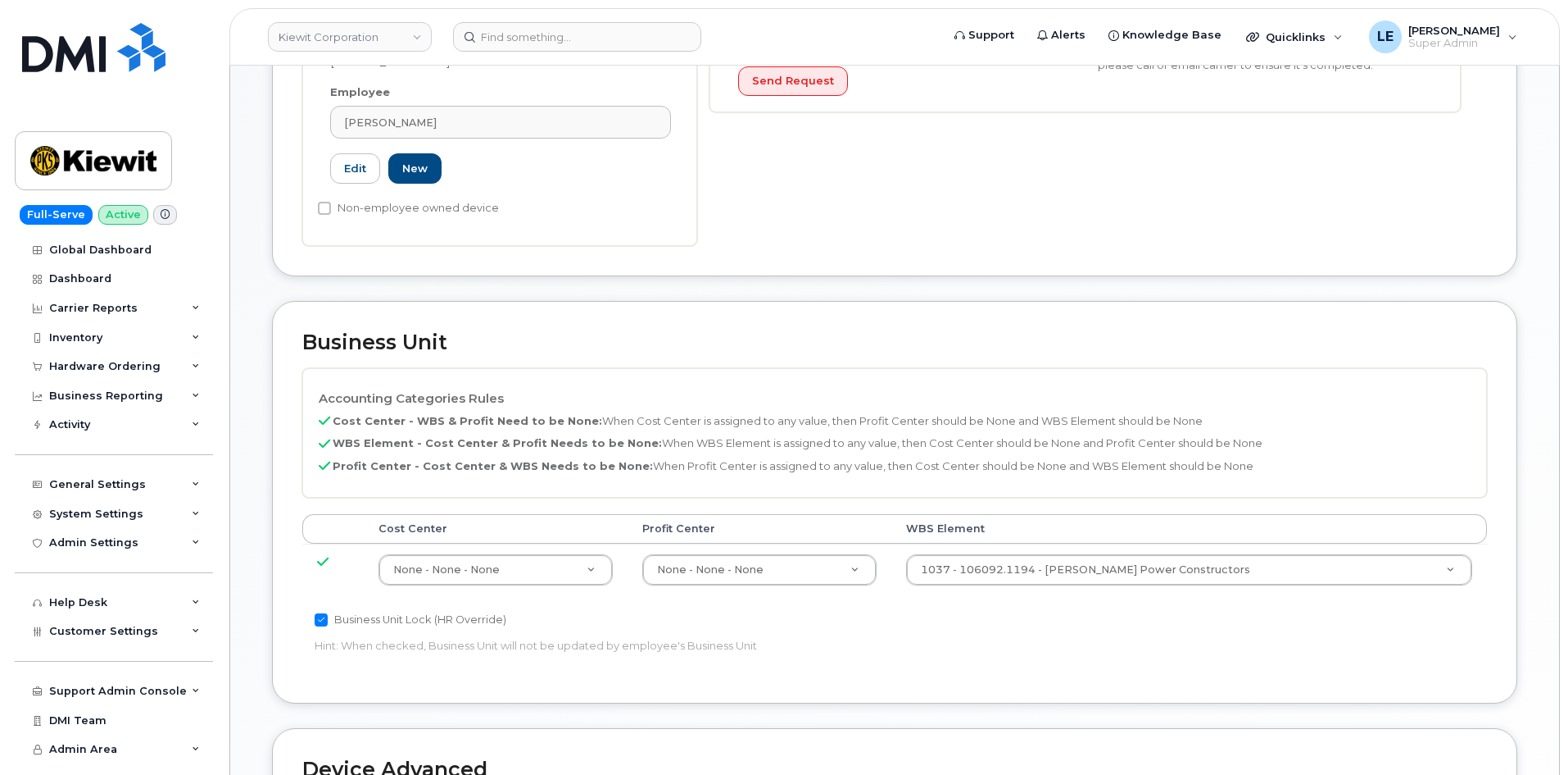
scroll to position [492, 0]
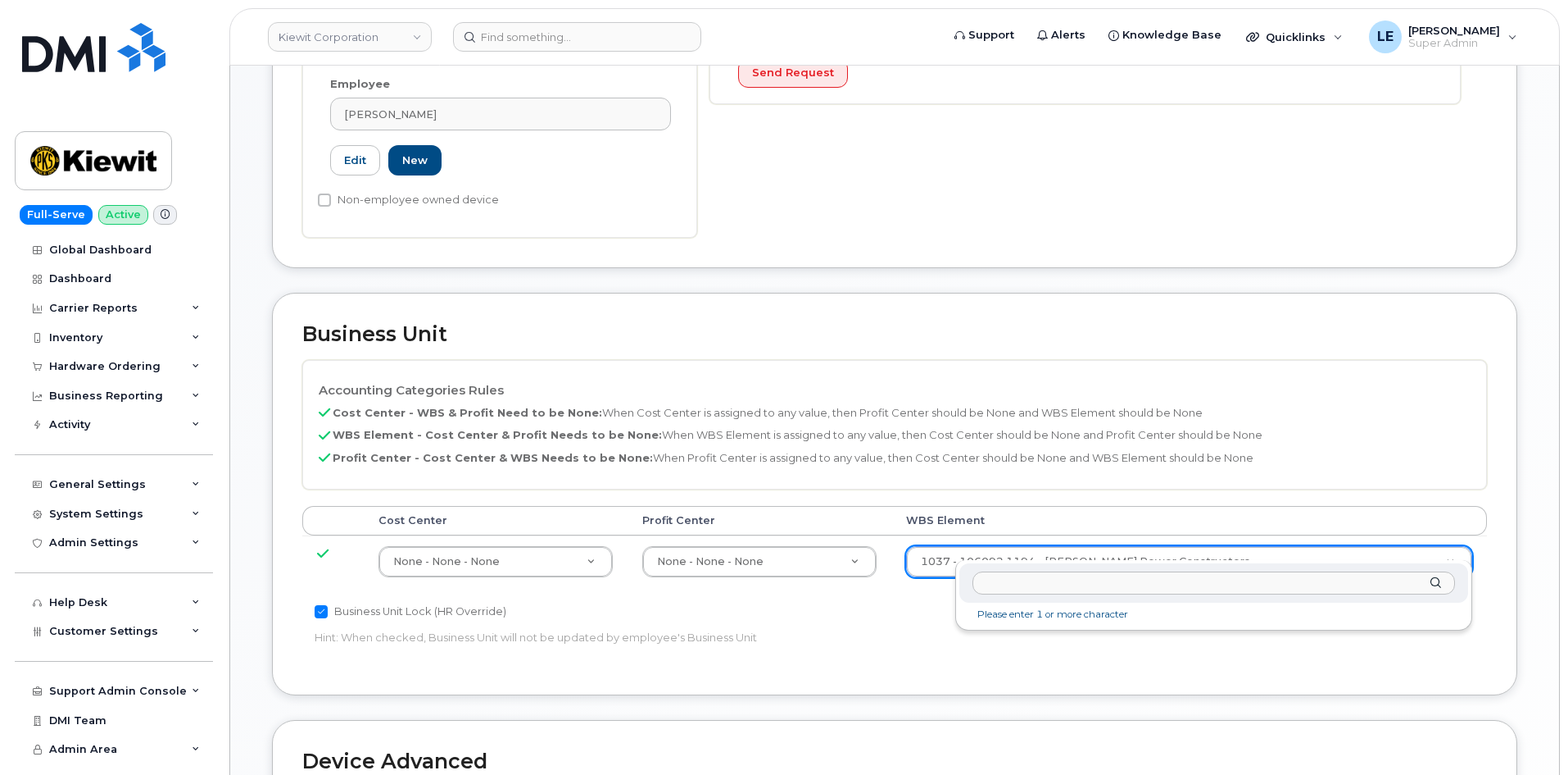
click at [1065, 596] on div at bounding box center [1214, 583] width 508 height 40
click at [1062, 586] on input "text" at bounding box center [1214, 583] width 483 height 24
paste input "106092.1194"
type input "106092.1194"
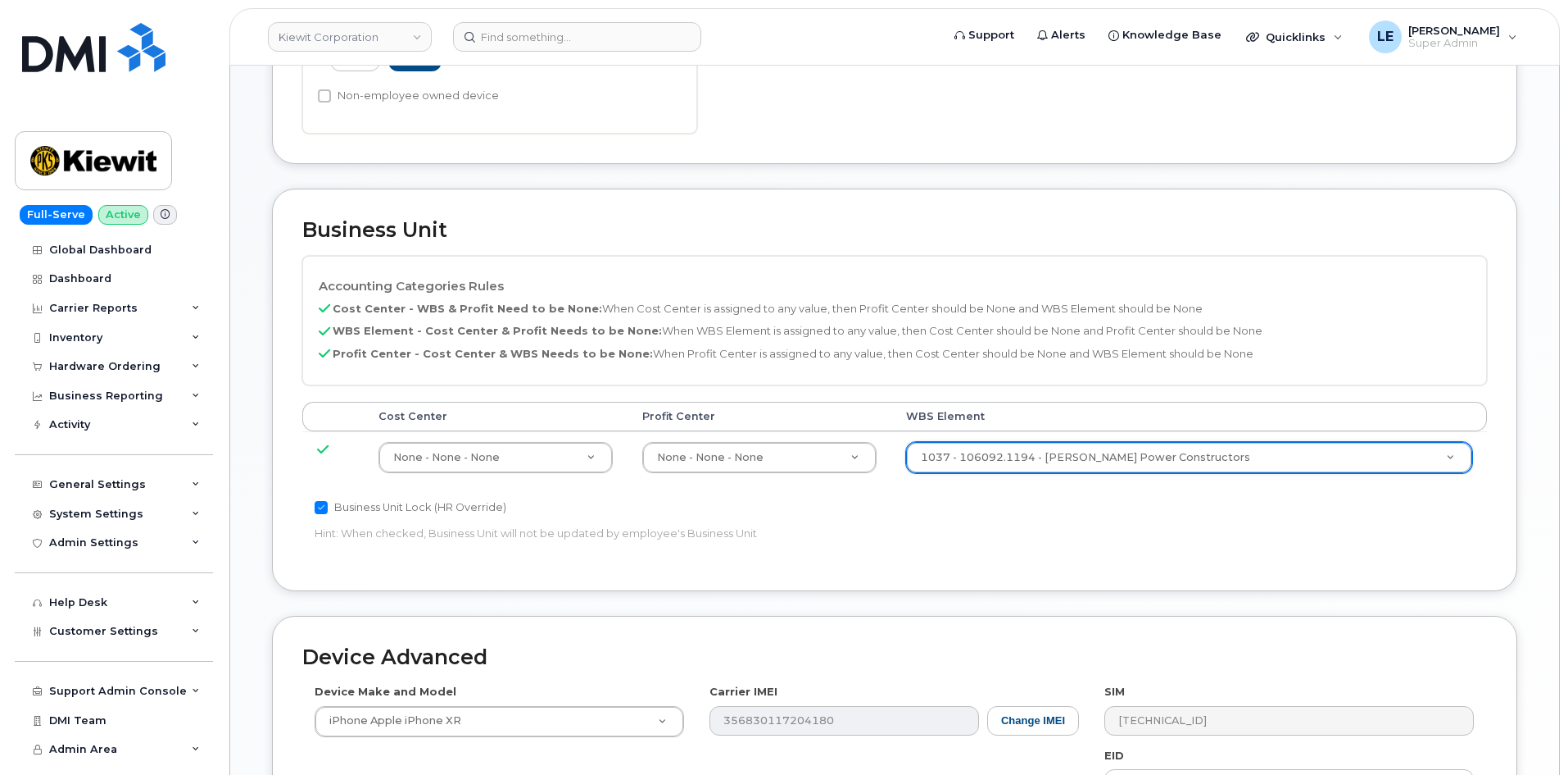
scroll to position [901, 0]
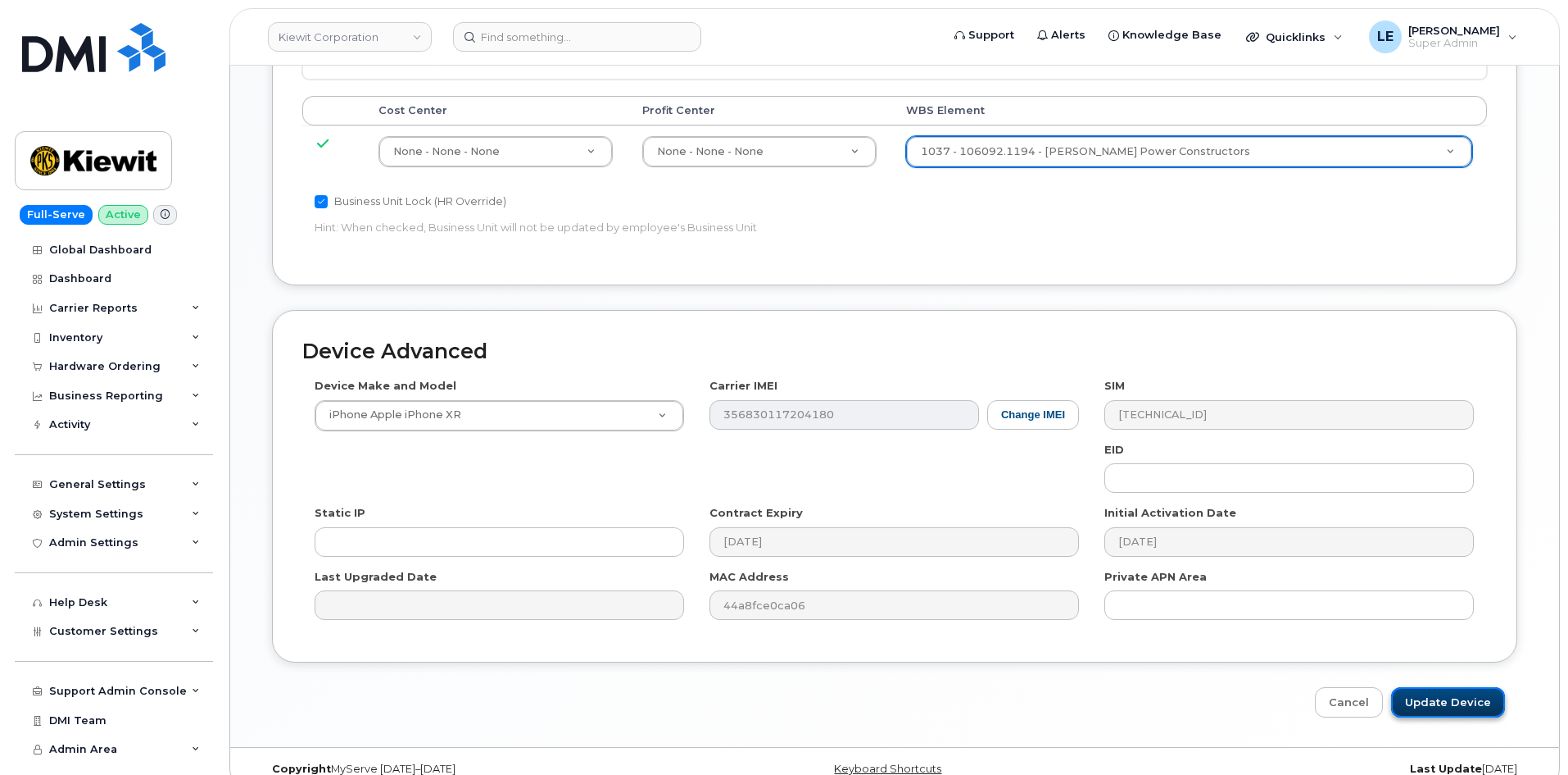
click at [1460, 691] on input "Update Device" at bounding box center [1448, 702] width 113 height 31
type input "Saving..."
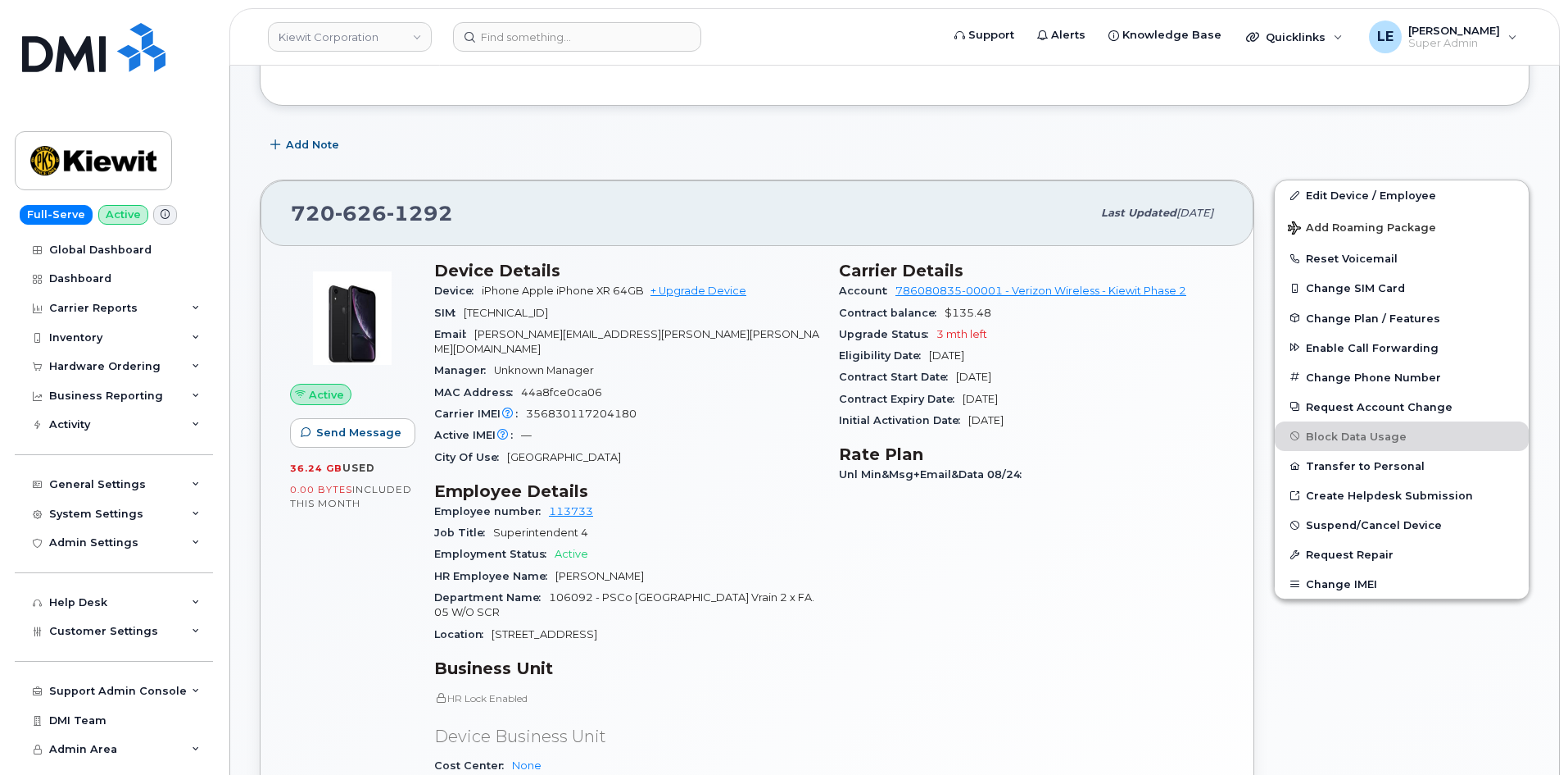
scroll to position [410, 0]
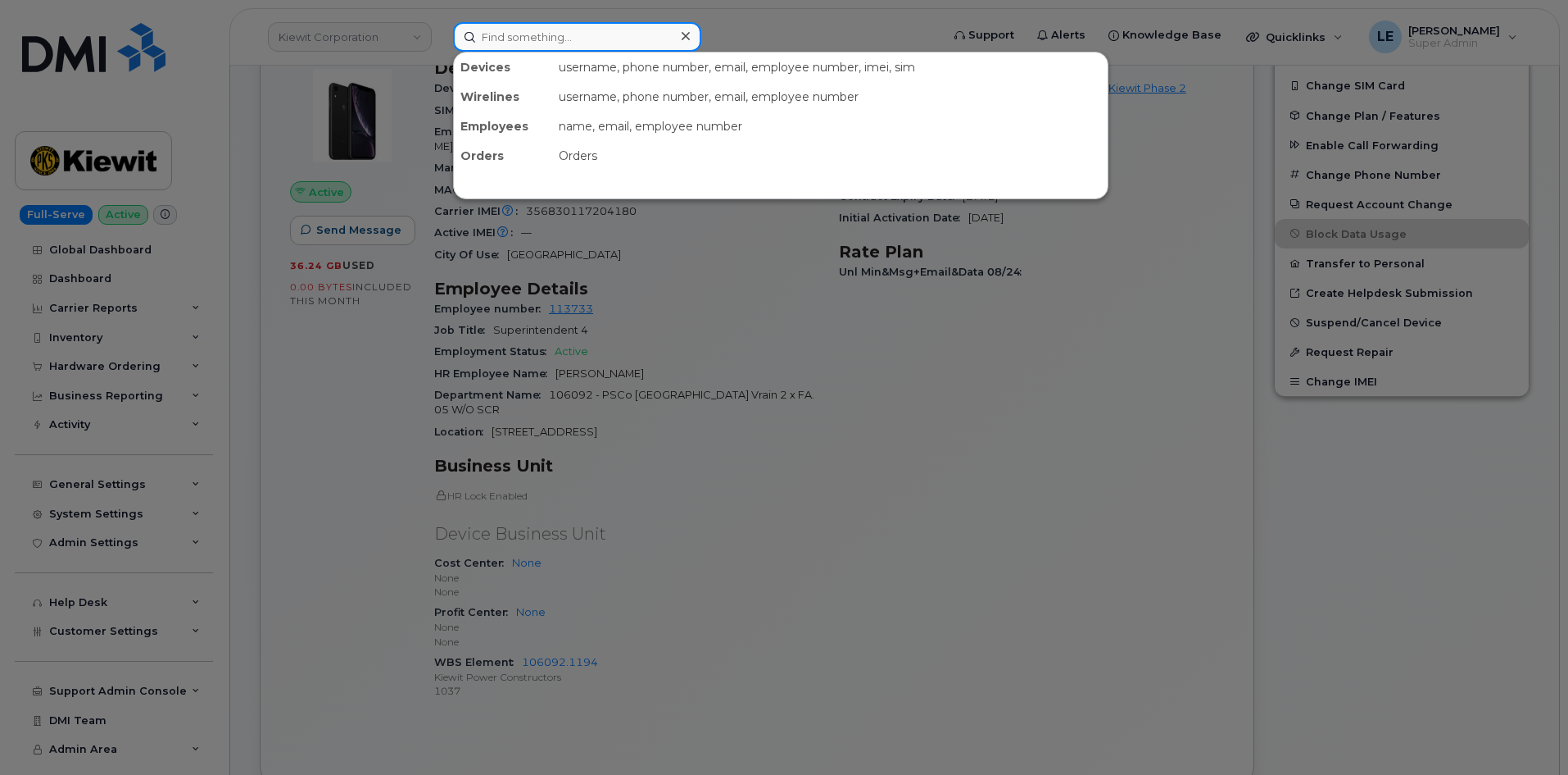
click at [605, 41] on input at bounding box center [577, 37] width 248 height 30
paste input "[PERSON_NAME][EMAIL_ADDRESS][PERSON_NAME][PERSON_NAME][DOMAIN_NAME]"
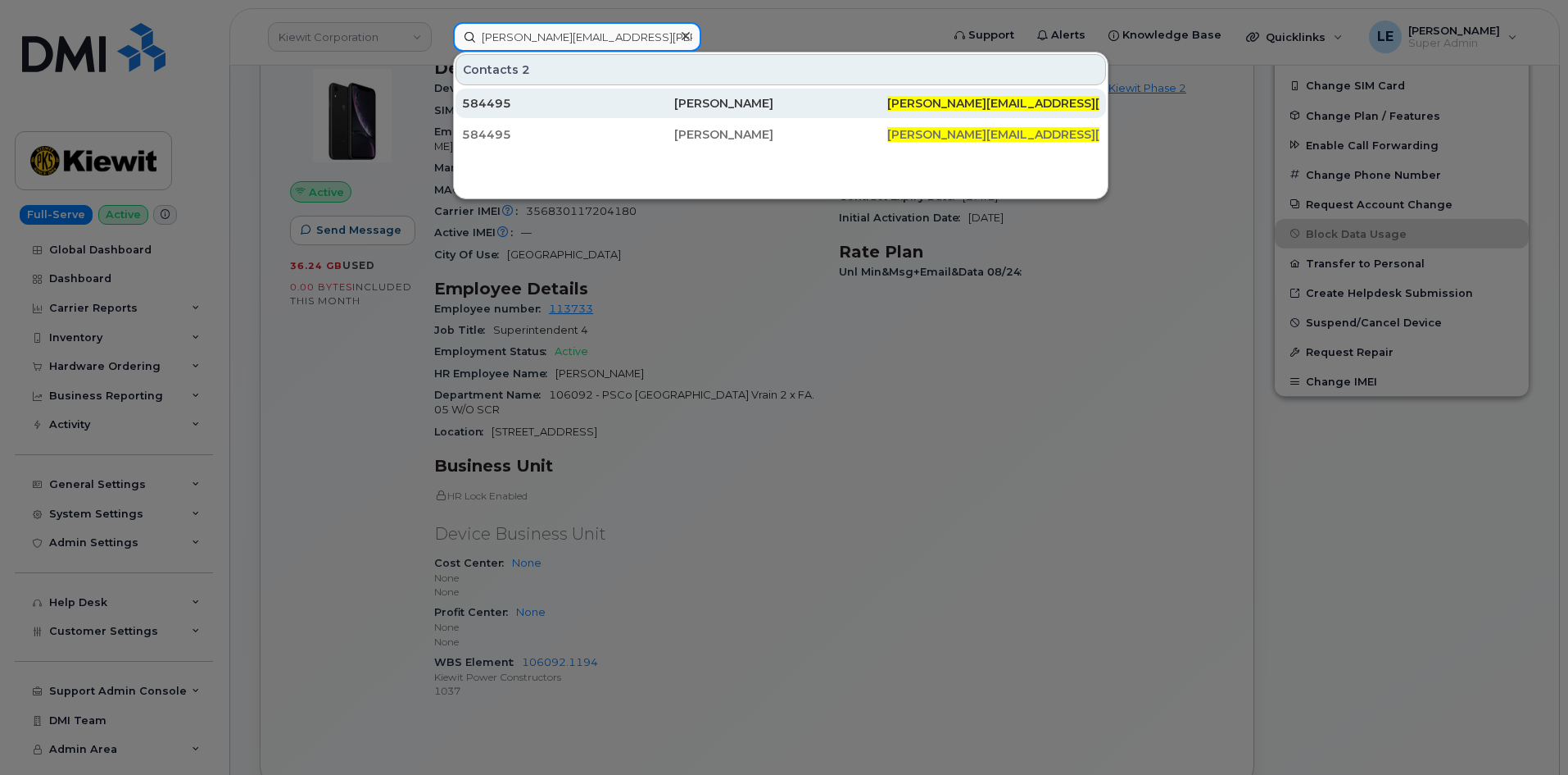
type input "[PERSON_NAME][EMAIL_ADDRESS][PERSON_NAME][PERSON_NAME][DOMAIN_NAME]"
click at [569, 103] on div "584495" at bounding box center [568, 102] width 212 height 16
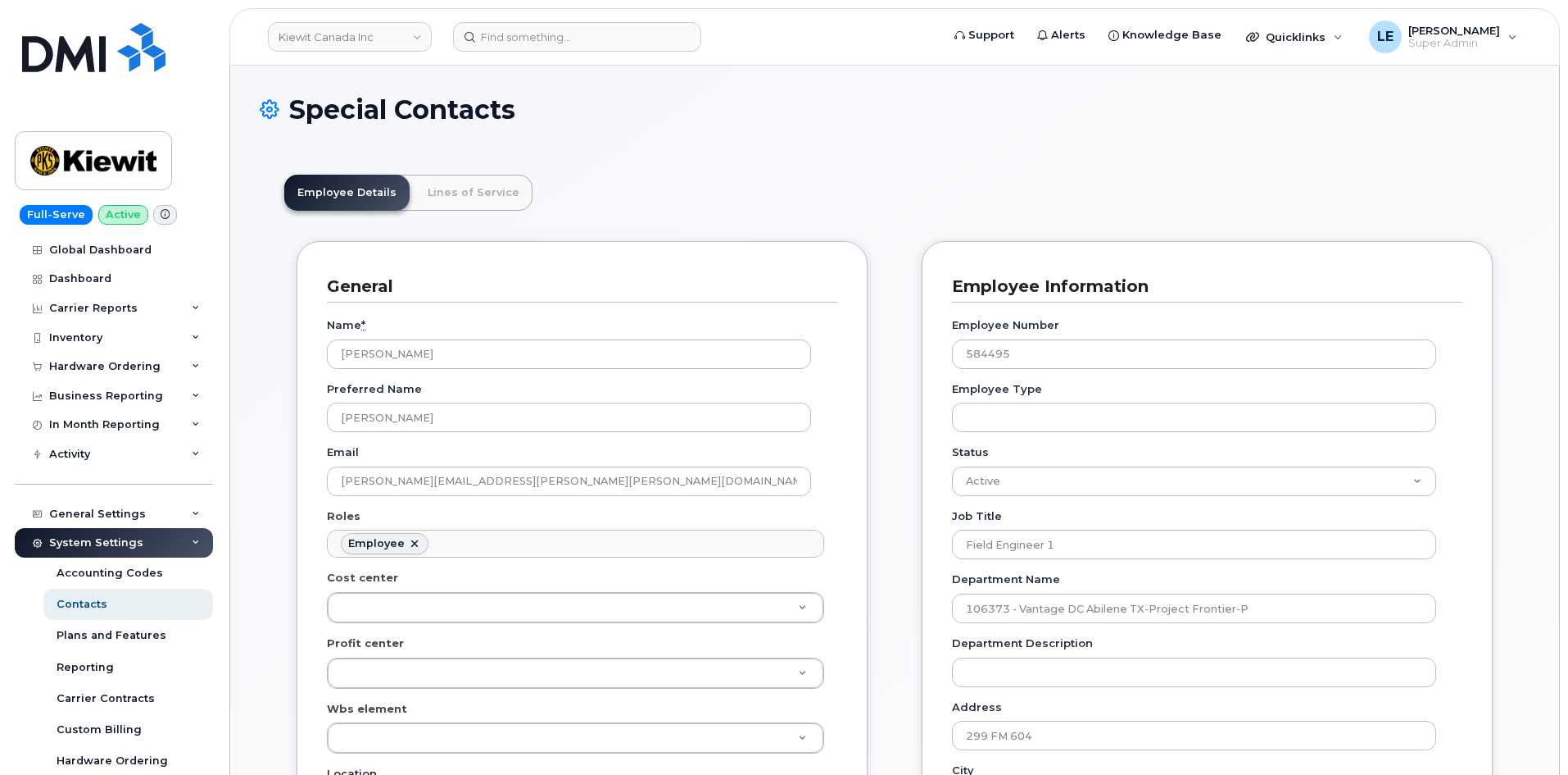
scroll to position [55, 0]
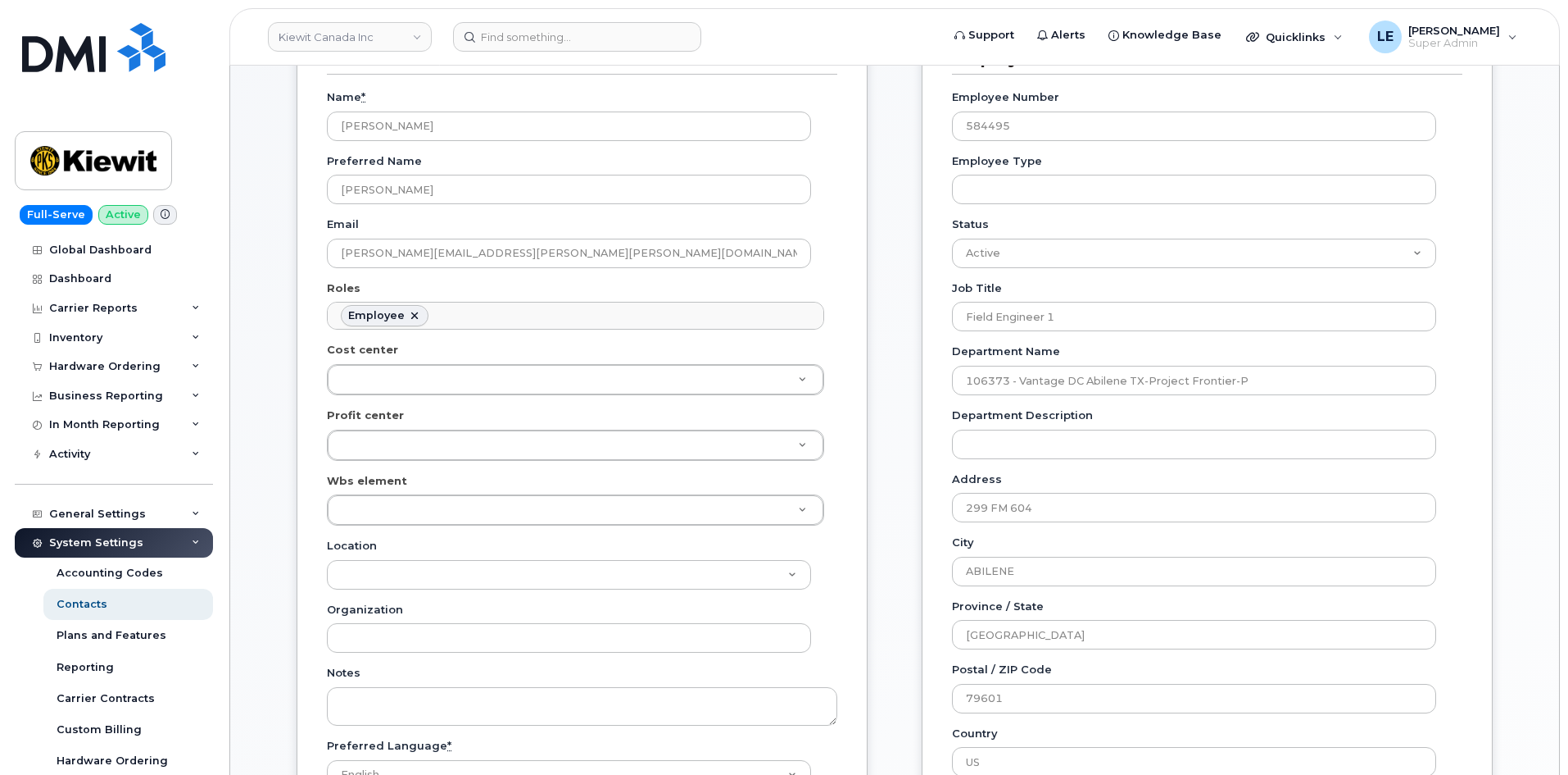
scroll to position [246, 0]
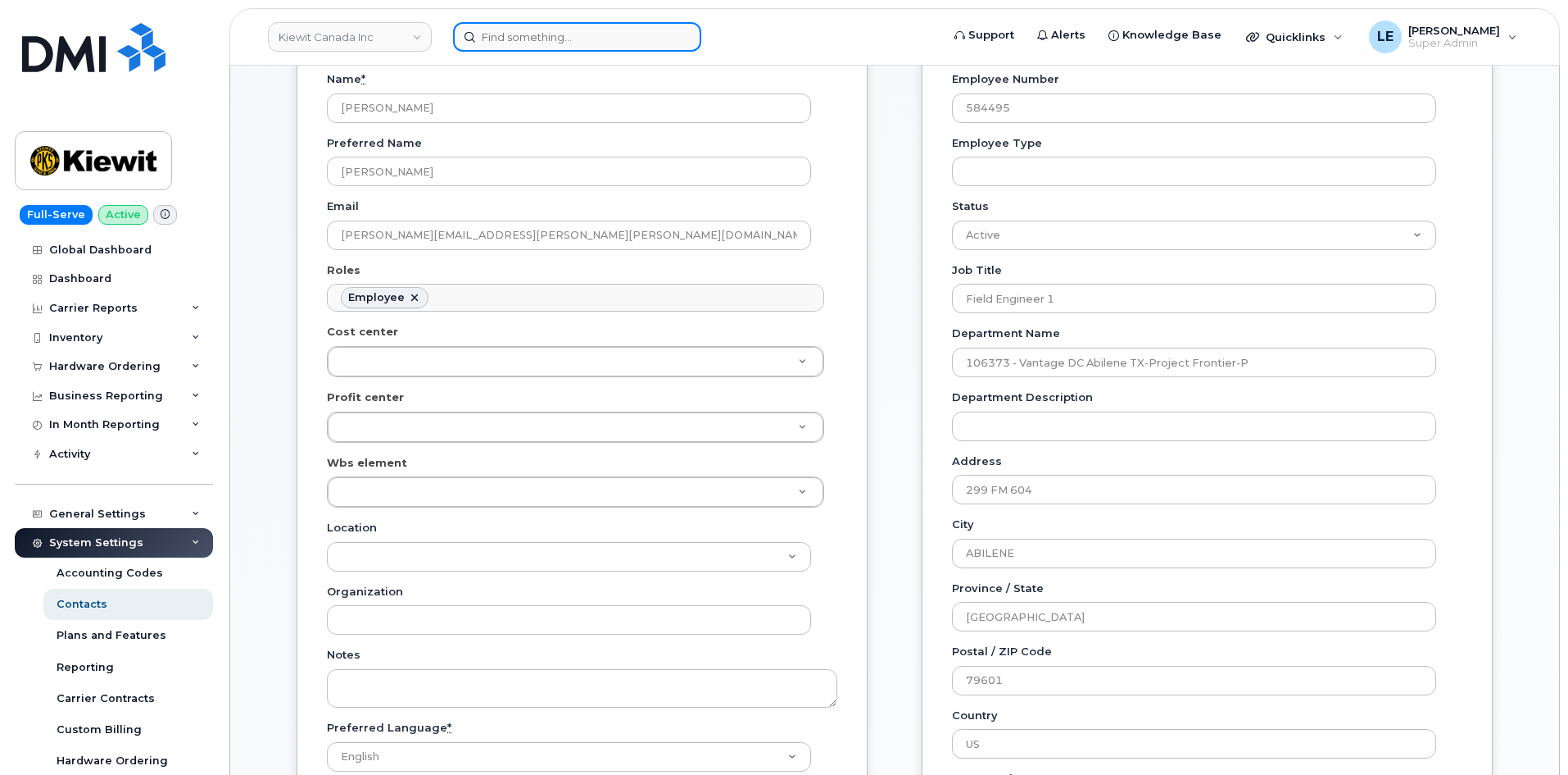
click at [520, 29] on input at bounding box center [577, 37] width 248 height 30
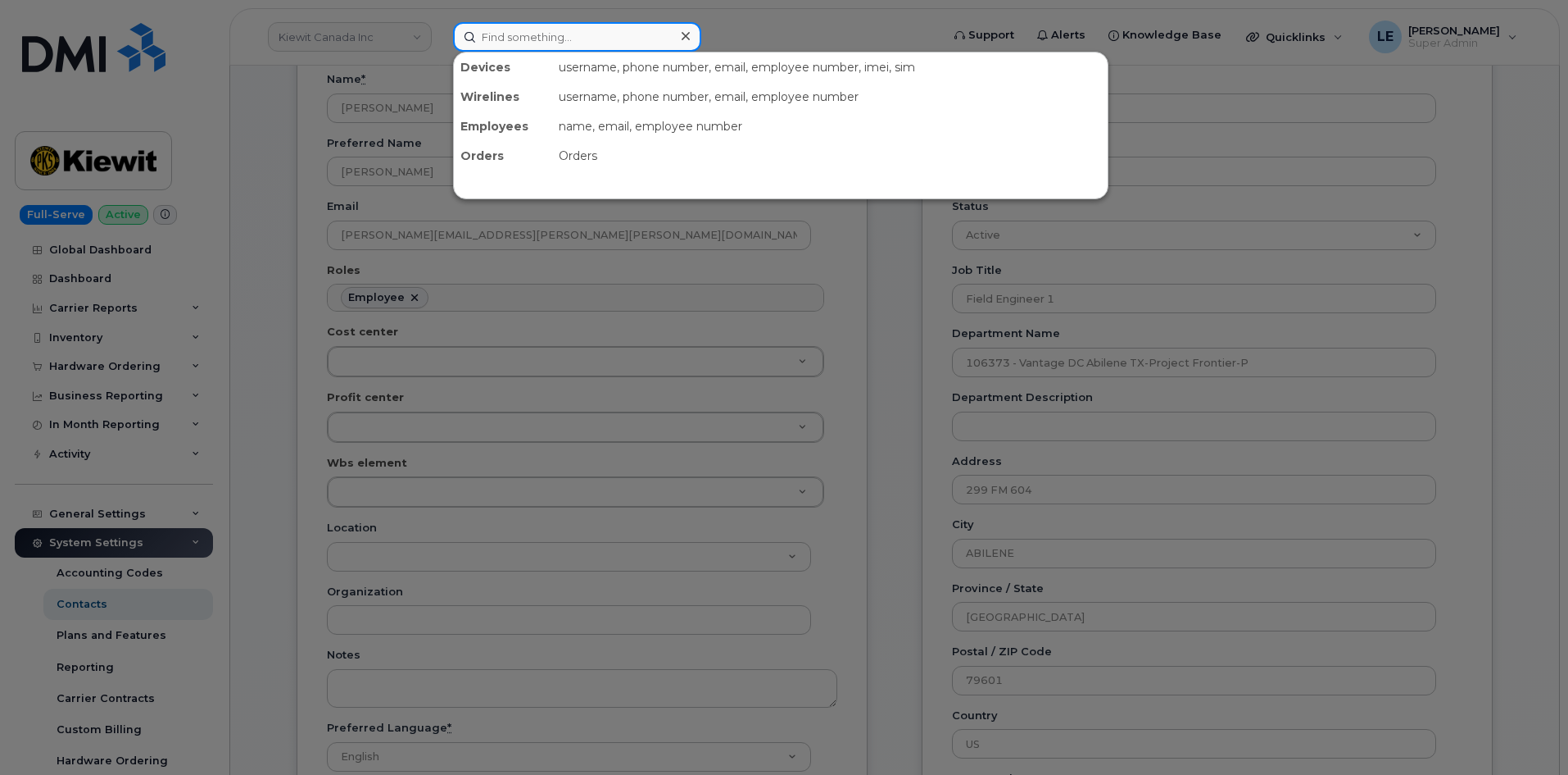
paste input "[PERSON_NAME][EMAIL_ADDRESS][PERSON_NAME][PERSON_NAME][DOMAIN_NAME]"
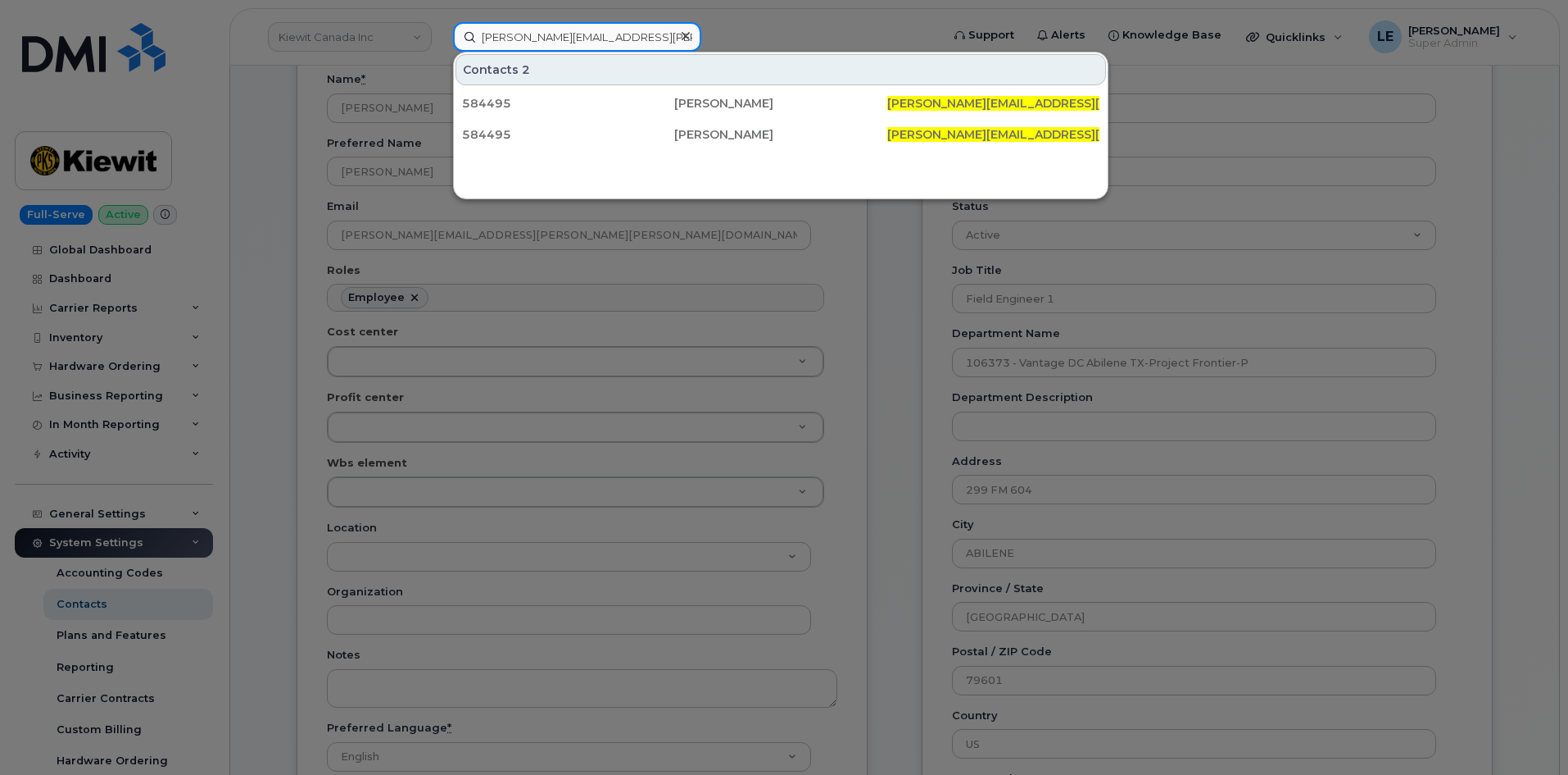
type input "[PERSON_NAME][EMAIL_ADDRESS][PERSON_NAME][PERSON_NAME][DOMAIN_NAME]"
click at [563, 321] on div at bounding box center [784, 388] width 1568 height 775
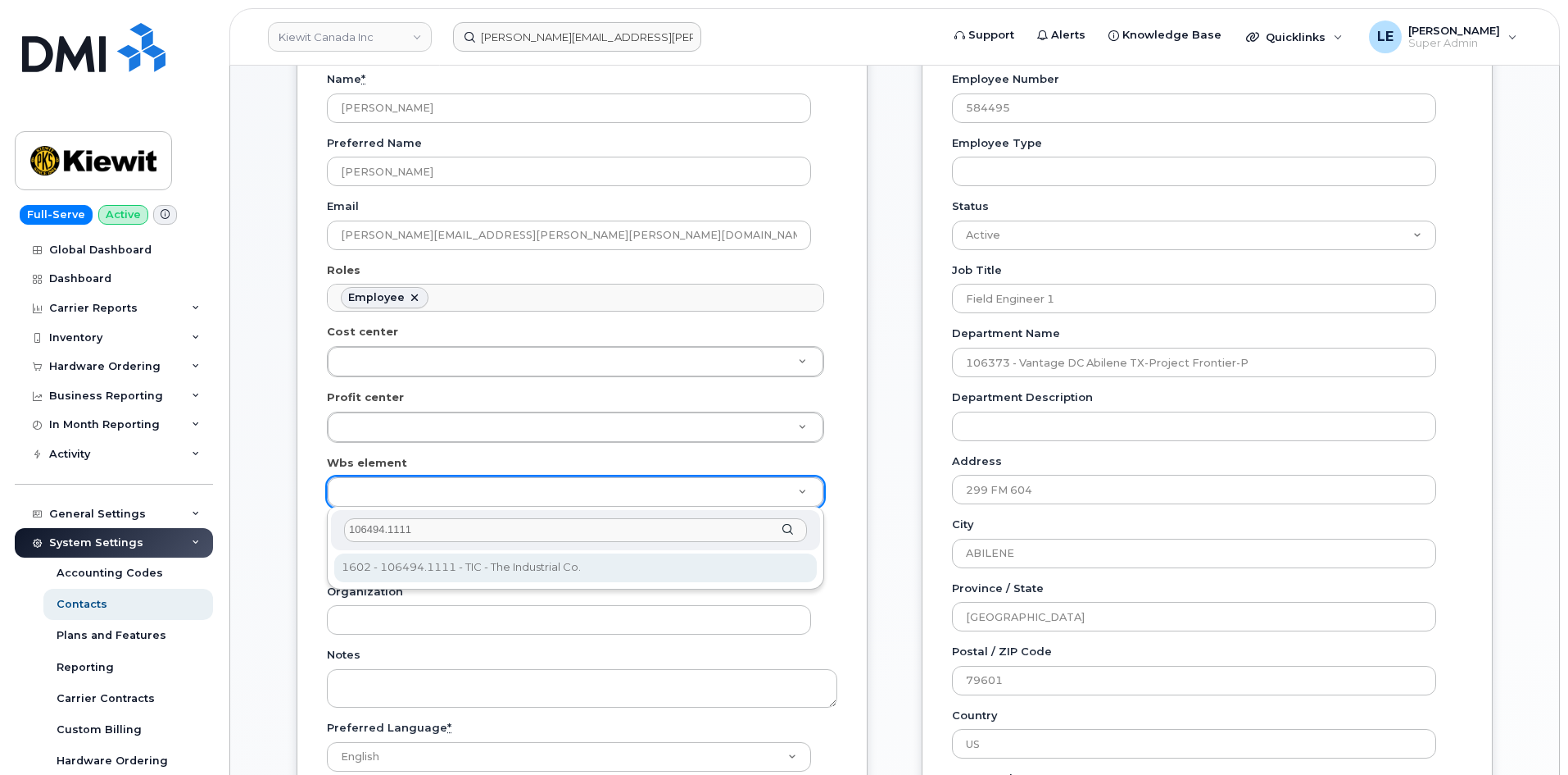
type input "106494.1111"
drag, startPoint x: 418, startPoint y: 561, endPoint x: 444, endPoint y: 567, distance: 26.7
type input "35940632"
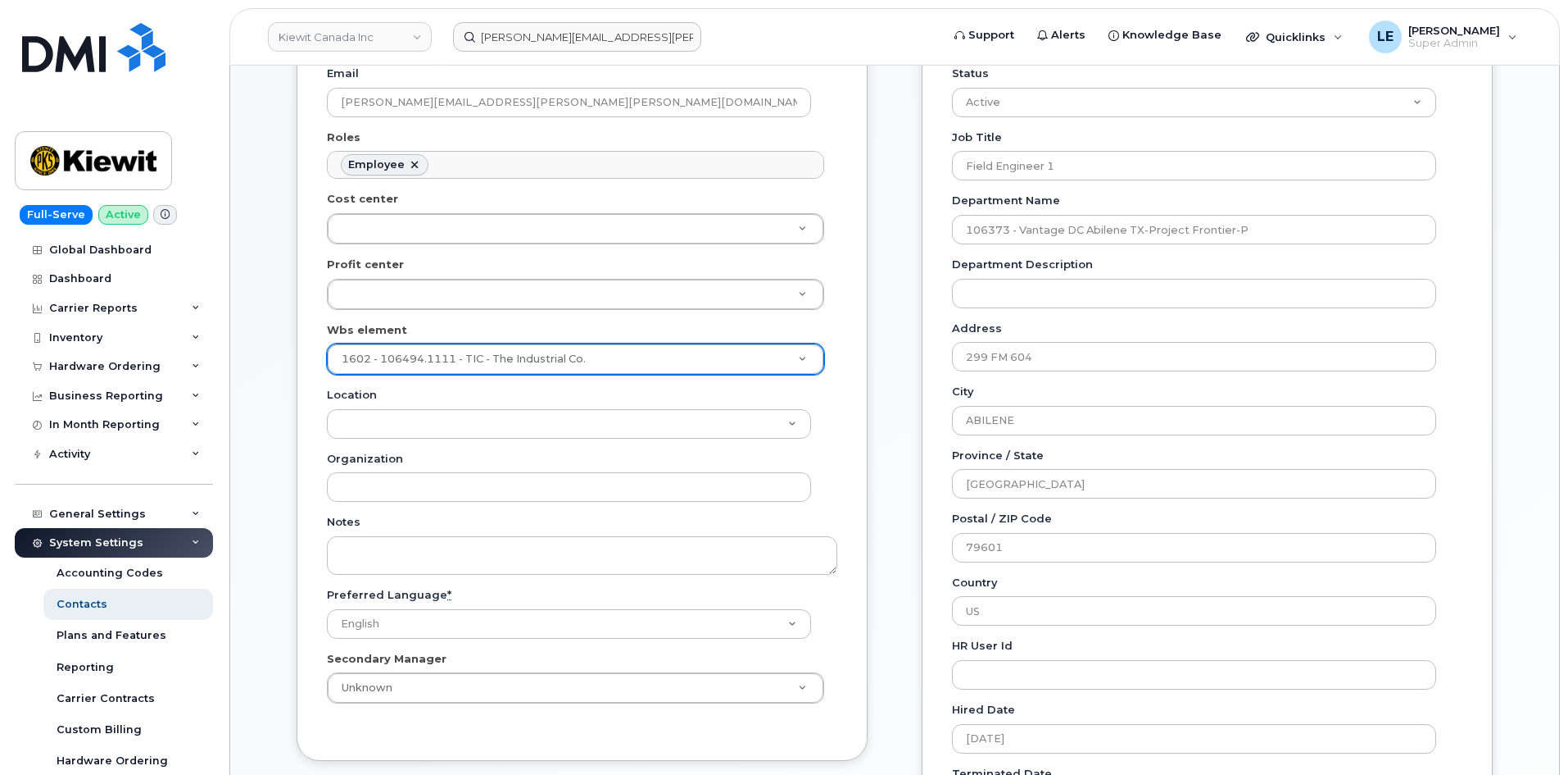
scroll to position [737, 0]
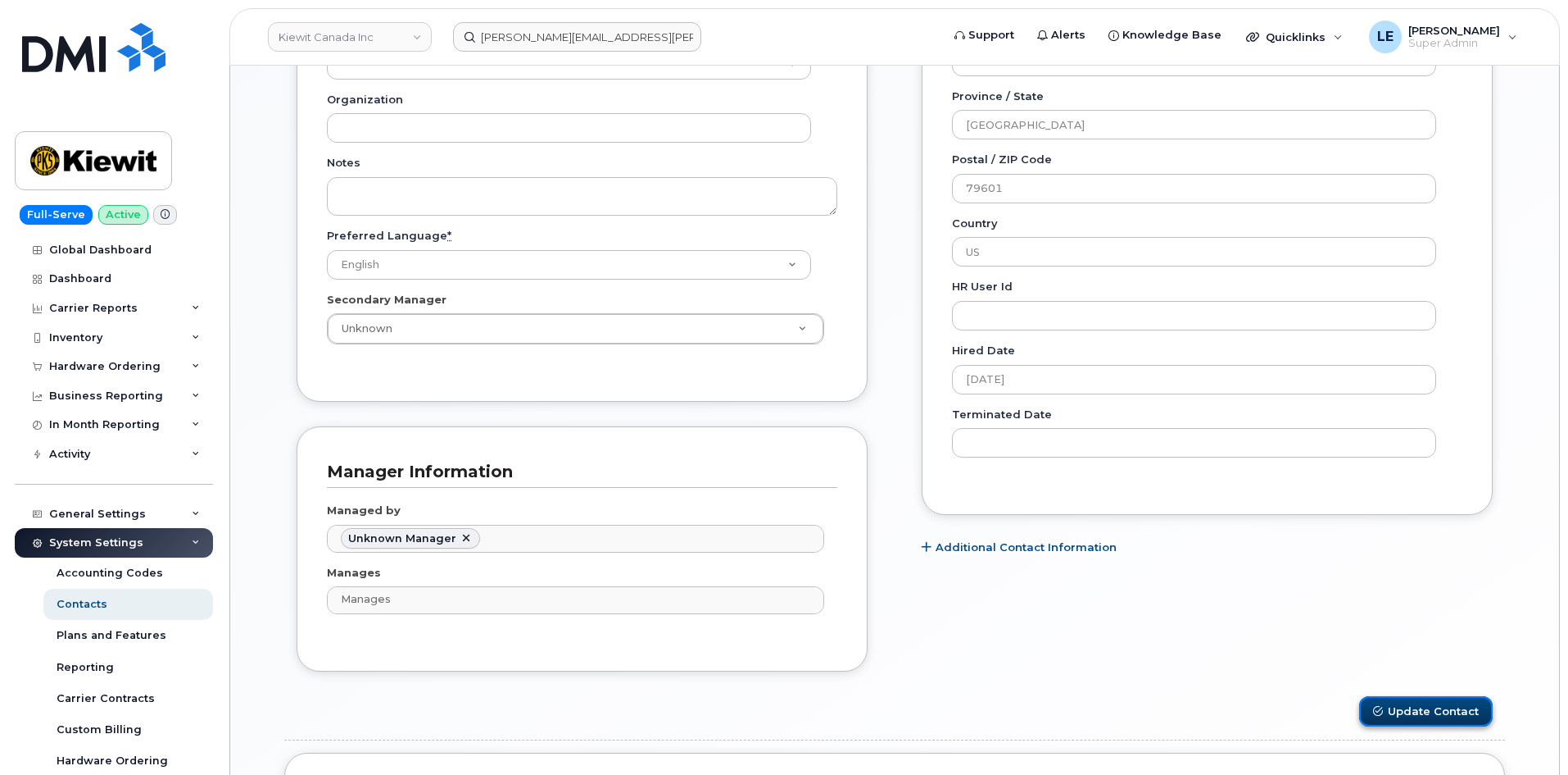
click at [1400, 709] on button "Update Contact" at bounding box center [1426, 711] width 134 height 31
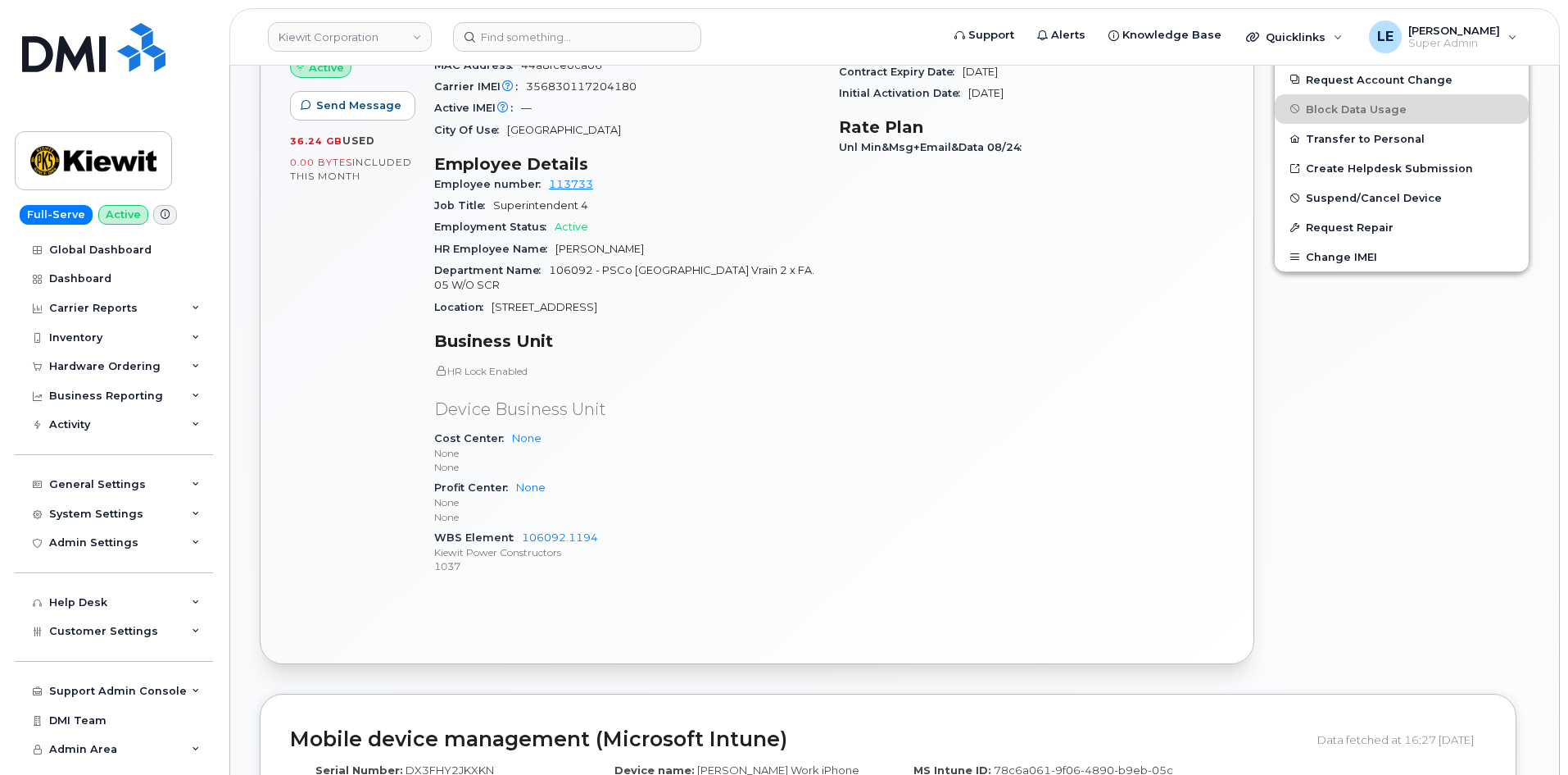
scroll to position [492, 0]
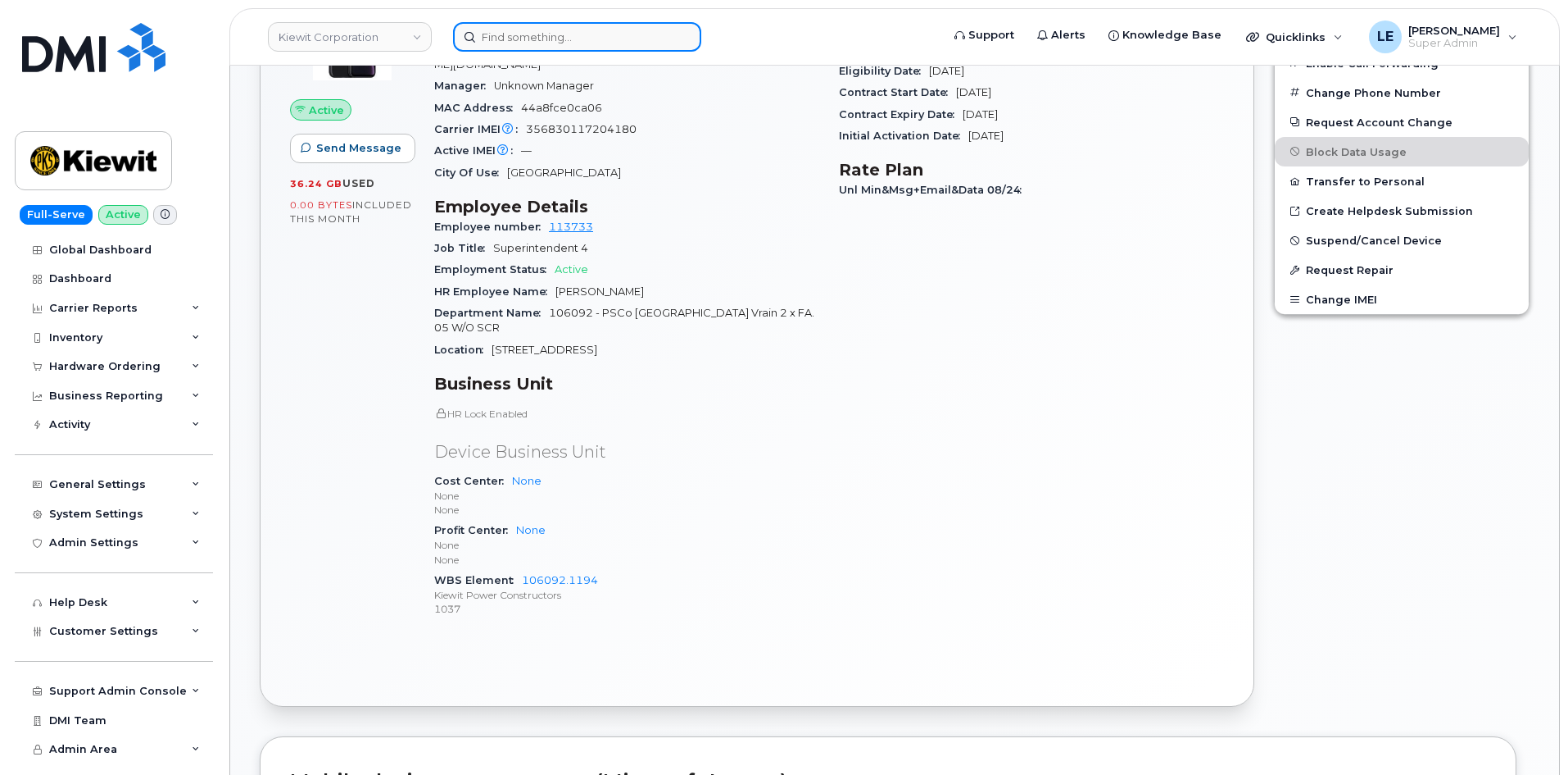
click at [575, 37] on input at bounding box center [577, 37] width 248 height 30
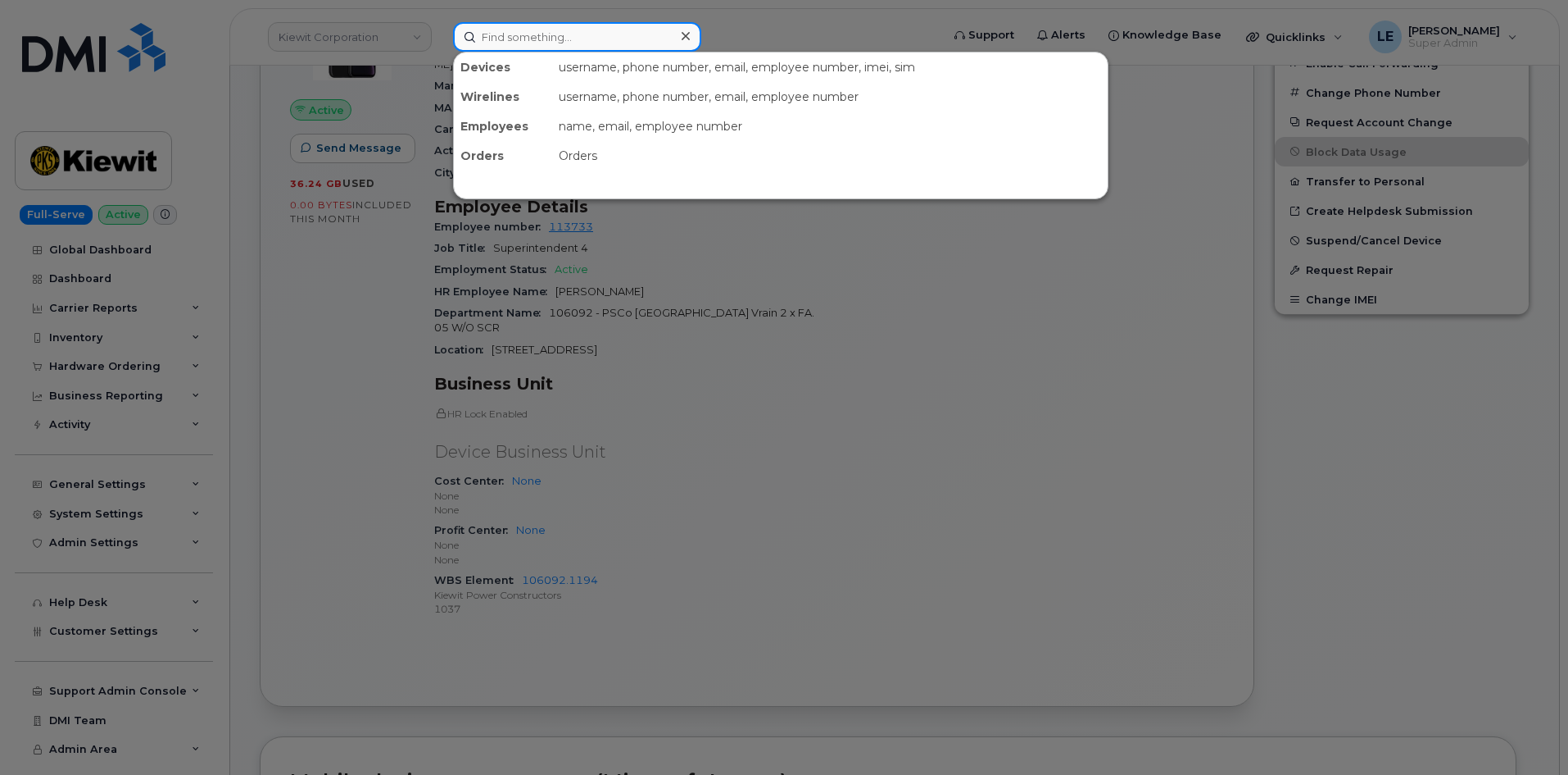
paste input "[PERSON_NAME][EMAIL_ADDRESS][PERSON_NAME][PERSON_NAME][DOMAIN_NAME]"
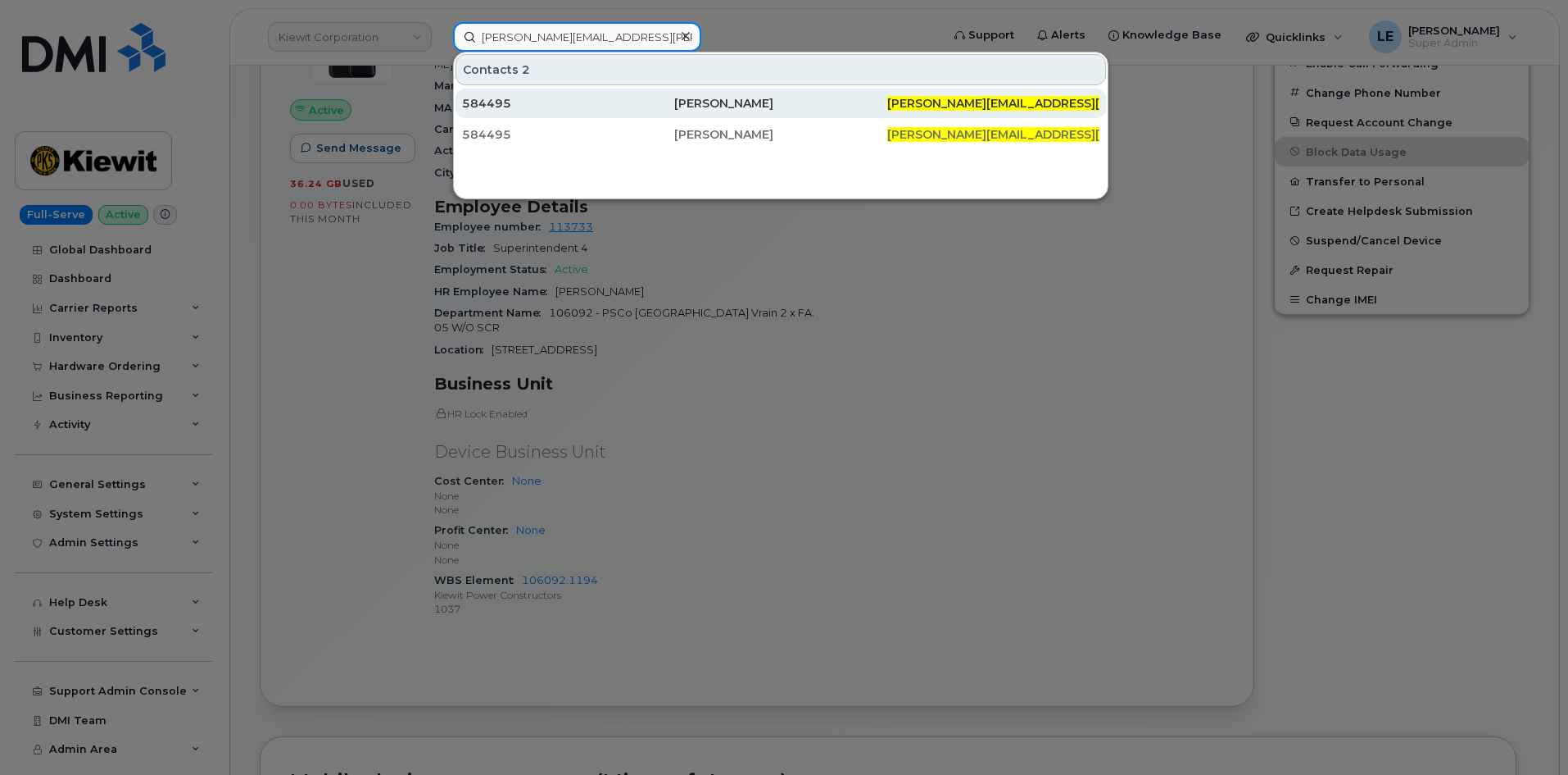
type input "[PERSON_NAME][EMAIL_ADDRESS][PERSON_NAME][PERSON_NAME][DOMAIN_NAME]"
click at [582, 102] on div "584495" at bounding box center [568, 102] width 212 height 16
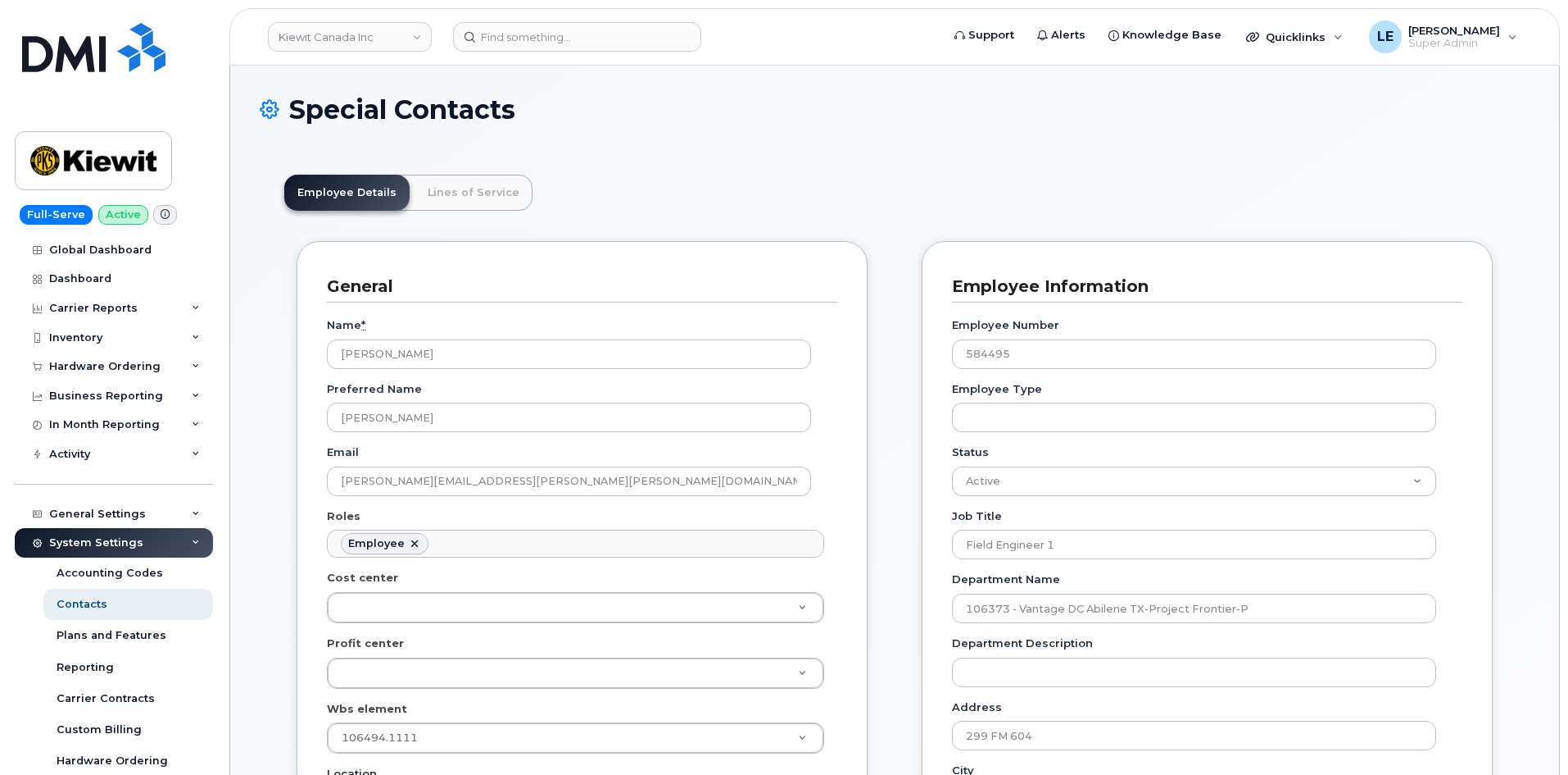
scroll to position [49, 0]
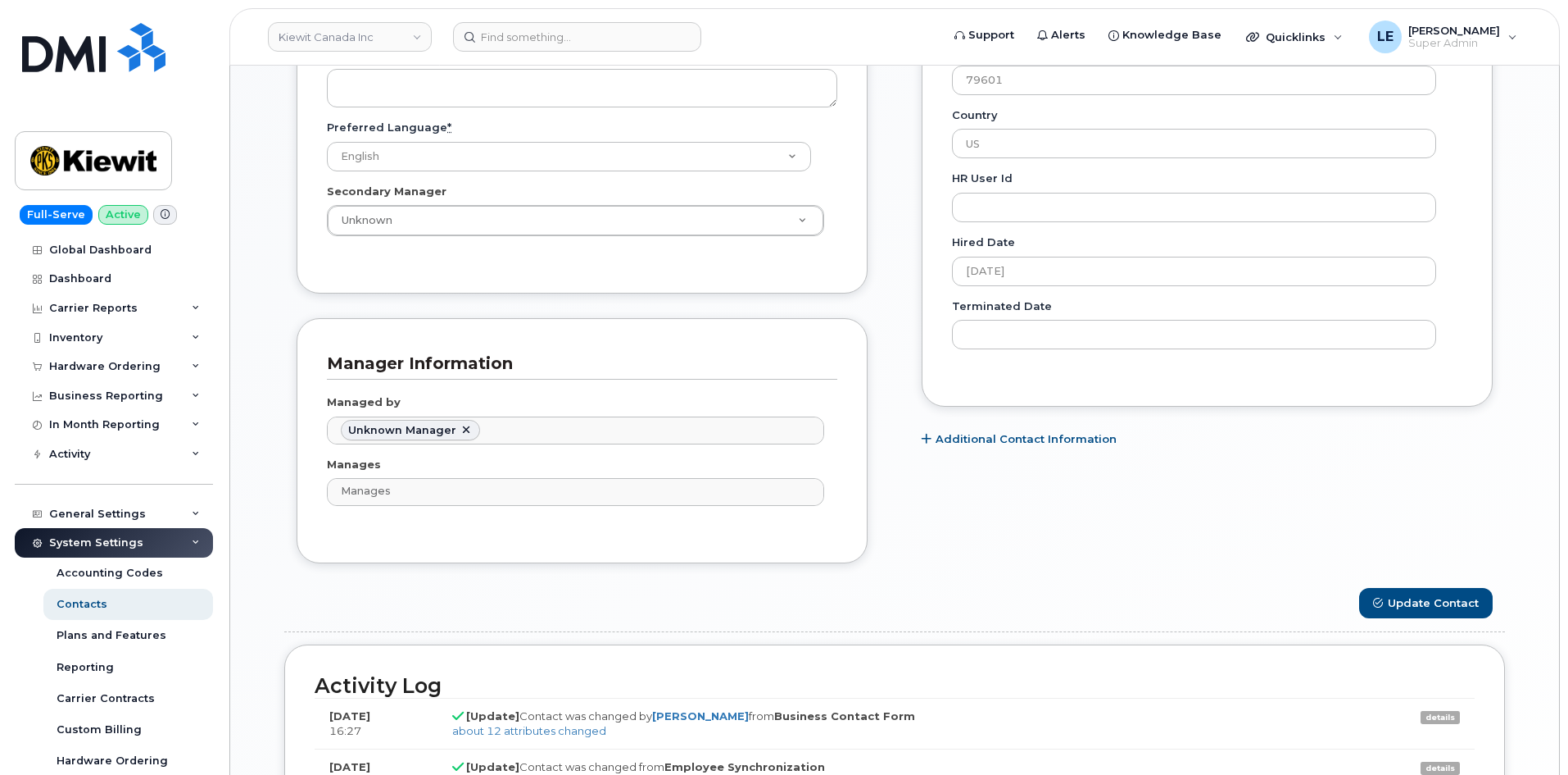
scroll to position [983, 0]
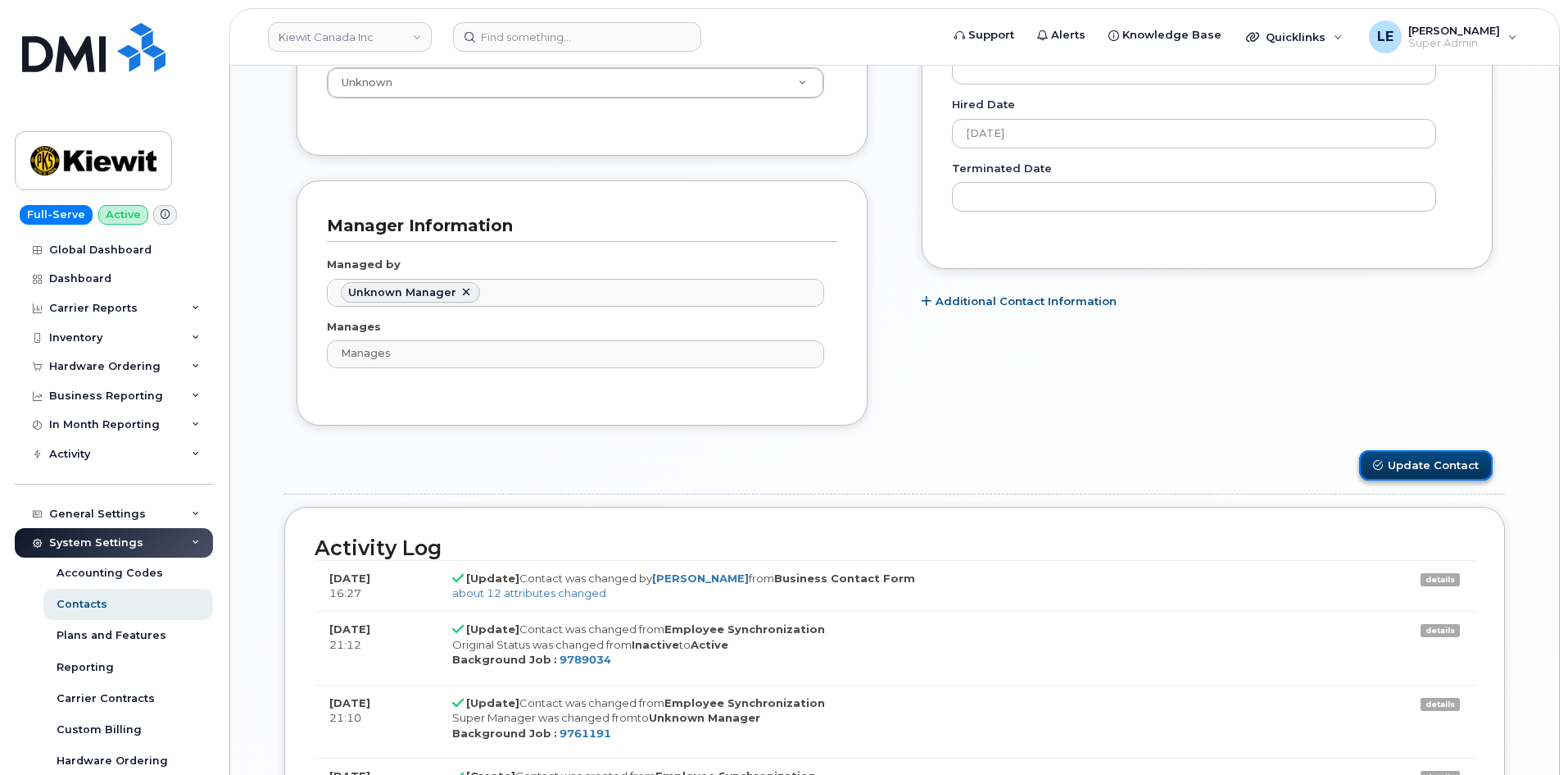
click at [1416, 465] on button "Update Contact" at bounding box center [1426, 465] width 134 height 31
